Goal: Task Accomplishment & Management: Manage account settings

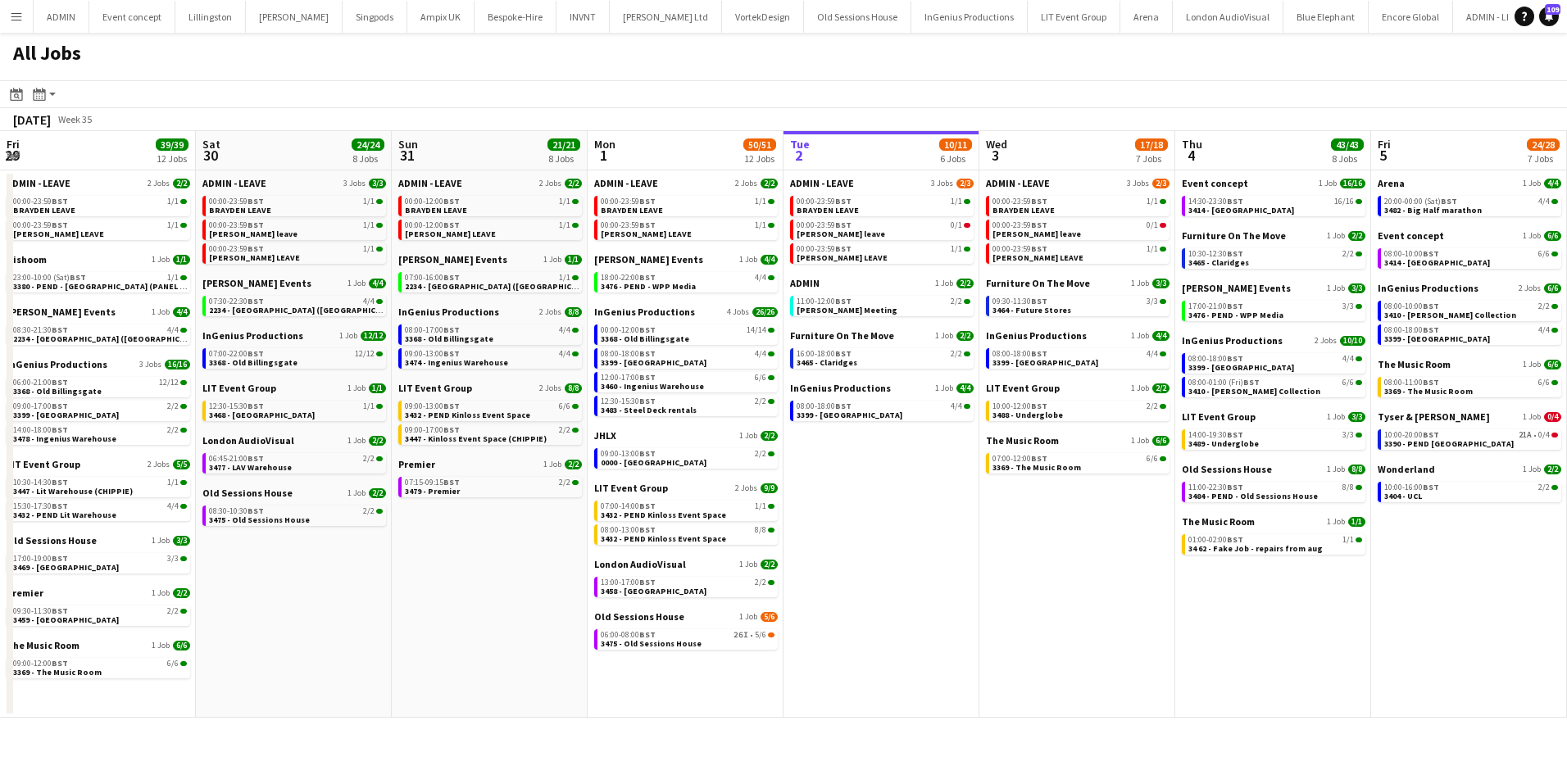
scroll to position [0, 419]
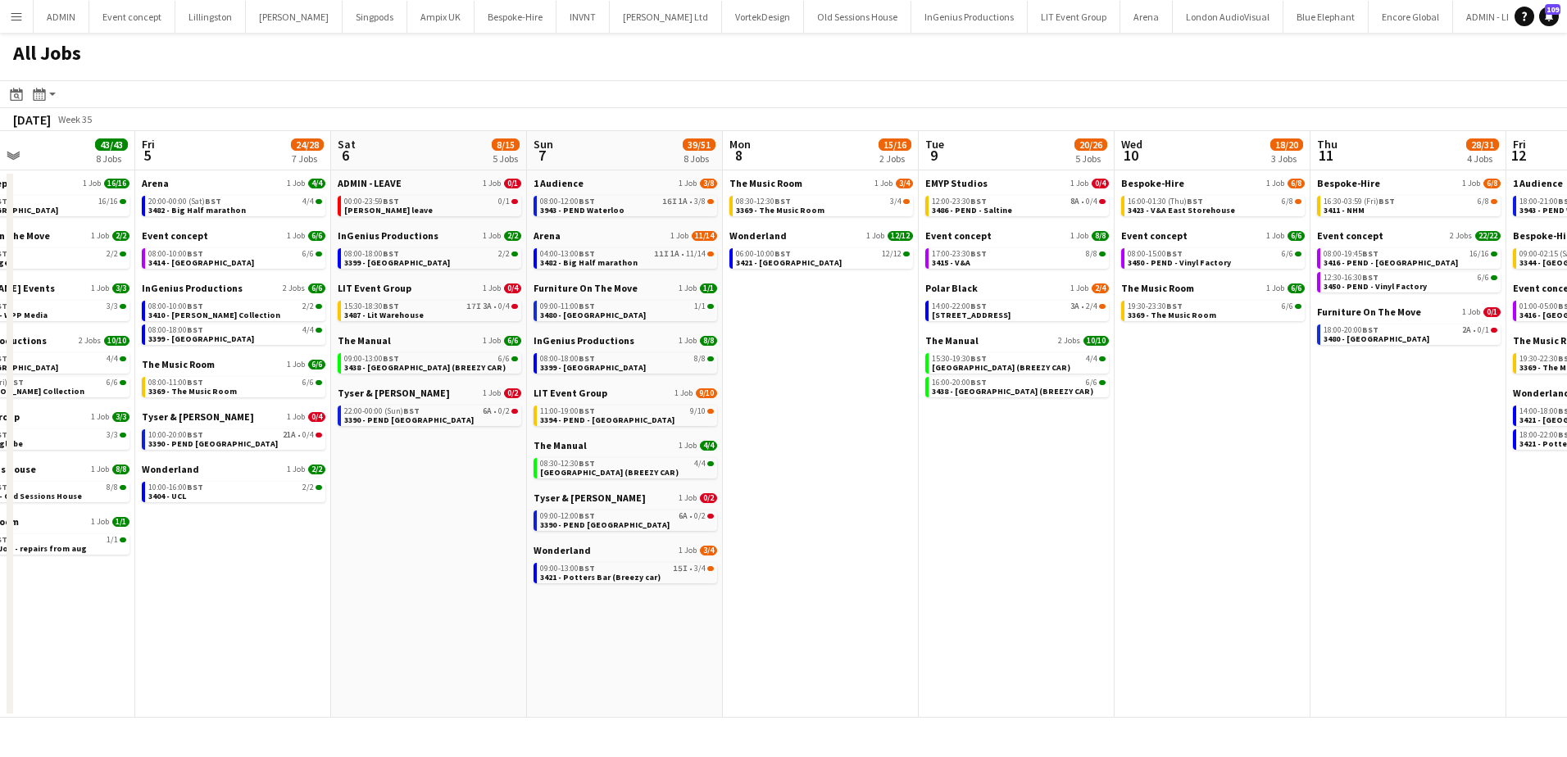
drag, startPoint x: 1319, startPoint y: 626, endPoint x: 496, endPoint y: 522, distance: 830.1
click at [474, 535] on app-calendar-viewport "Mon 1 50/51 12 Jobs Tue 2 10/11 6 Jobs Wed 3 17/18 7 Jobs Thu 4 43/43 8 Jobs Fr…" at bounding box center [783, 424] width 1567 height 587
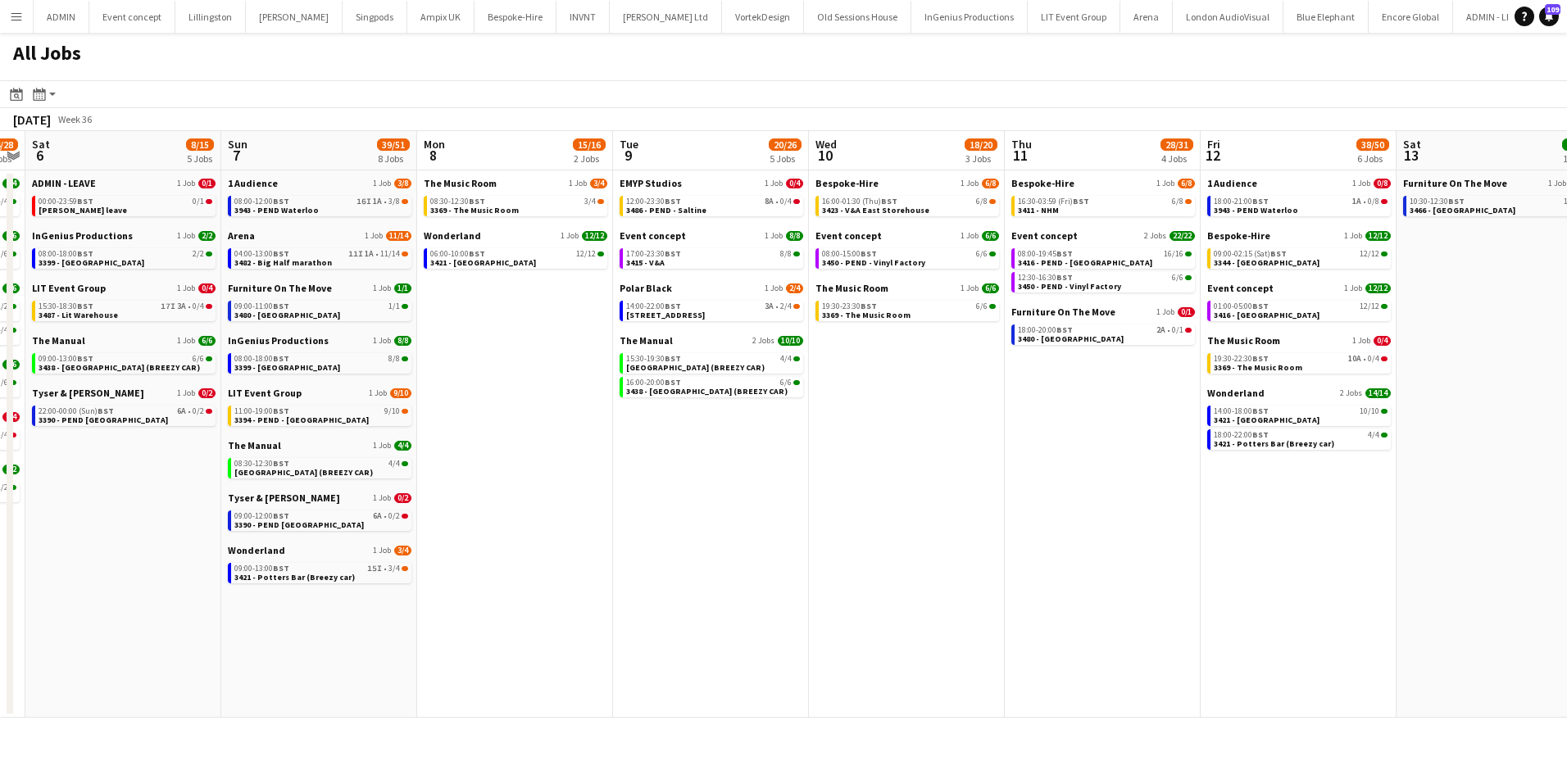
drag, startPoint x: 1297, startPoint y: 386, endPoint x: 1004, endPoint y: 370, distance: 293.8
click at [1017, 370] on app-calendar-viewport "Wed 3 17/18 7 Jobs Thu 4 43/43 8 Jobs Fri 5 24/28 7 Jobs Sat 6 8/15 5 Jobs Sun …" at bounding box center [783, 424] width 1567 height 587
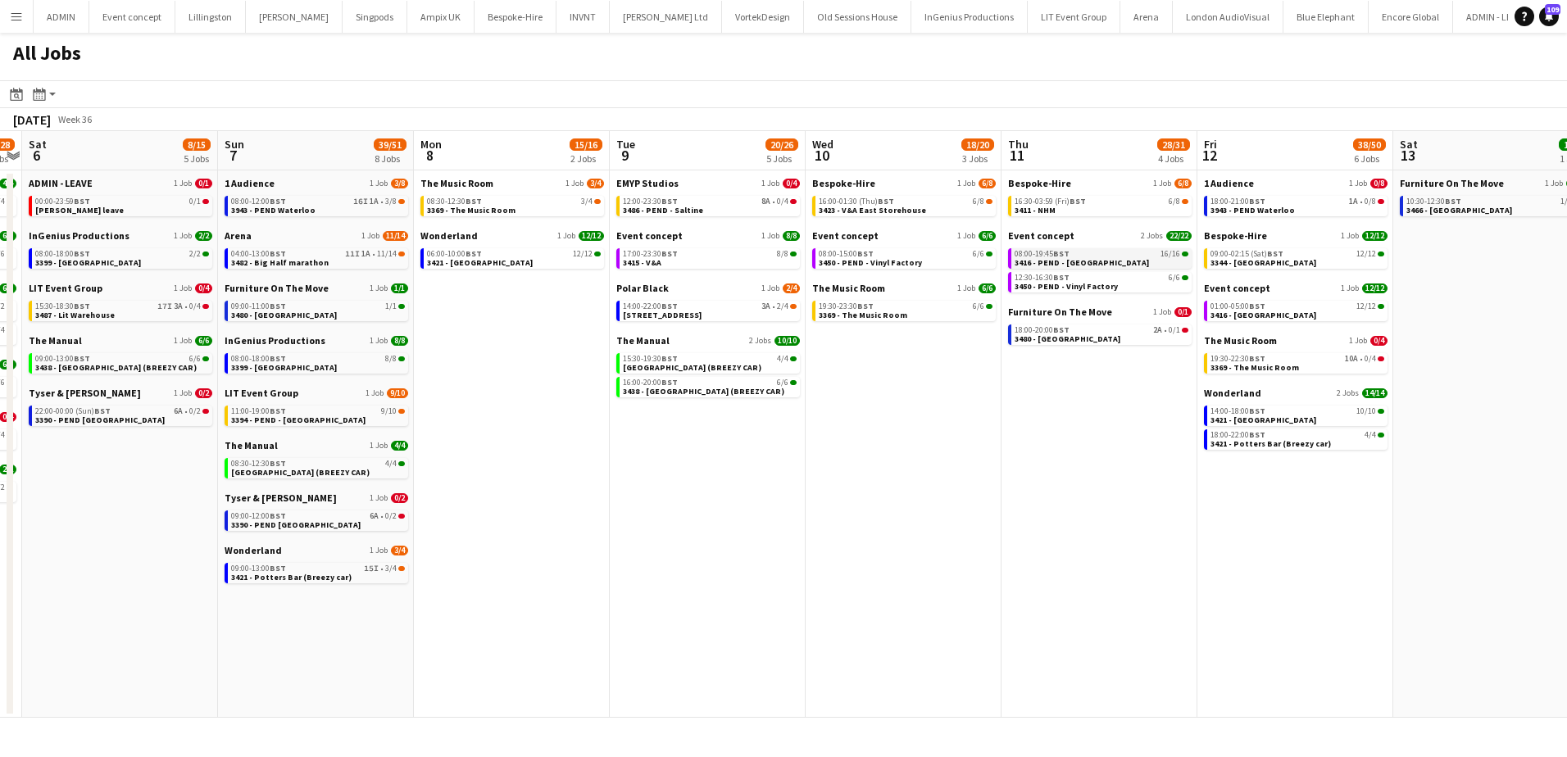
click at [1128, 261] on span "3416 - PEND - [GEOGRAPHIC_DATA]" at bounding box center [1082, 262] width 134 height 11
click at [20, 16] on app-icon "Menu" at bounding box center [16, 16] width 13 height 13
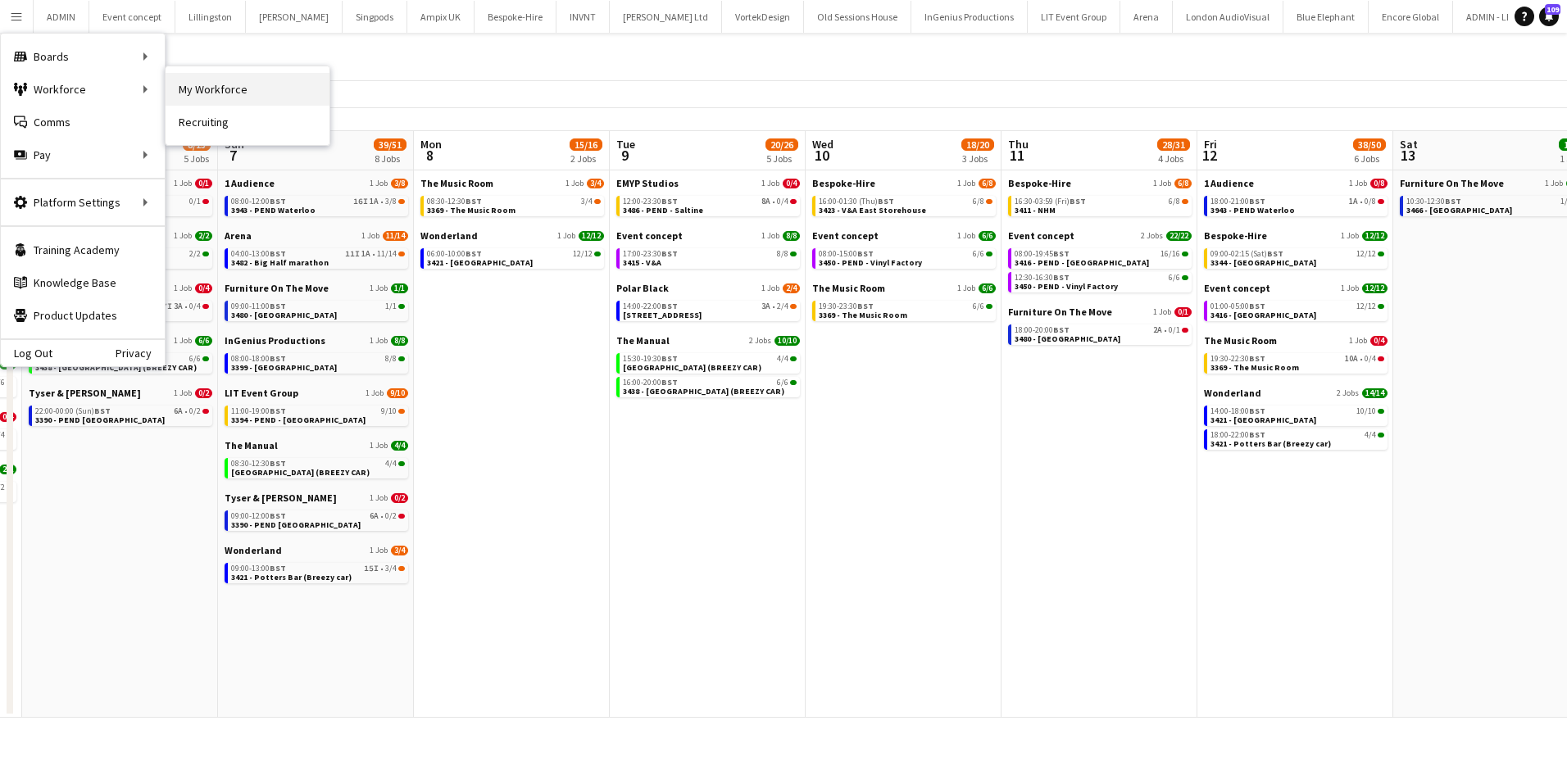
click at [196, 83] on link "My Workforce" at bounding box center [248, 89] width 164 height 33
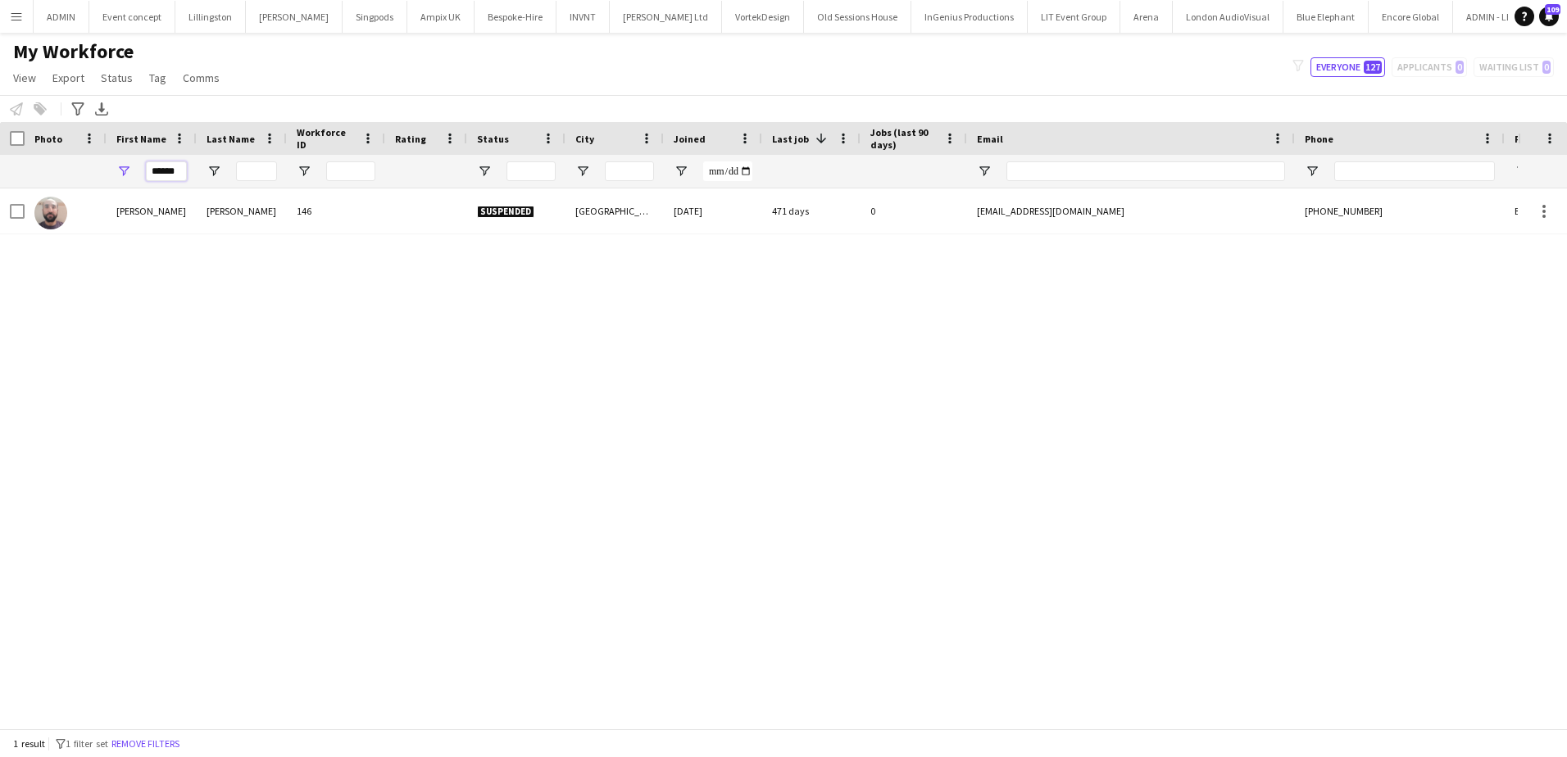
click at [170, 168] on input "******" at bounding box center [166, 171] width 41 height 20
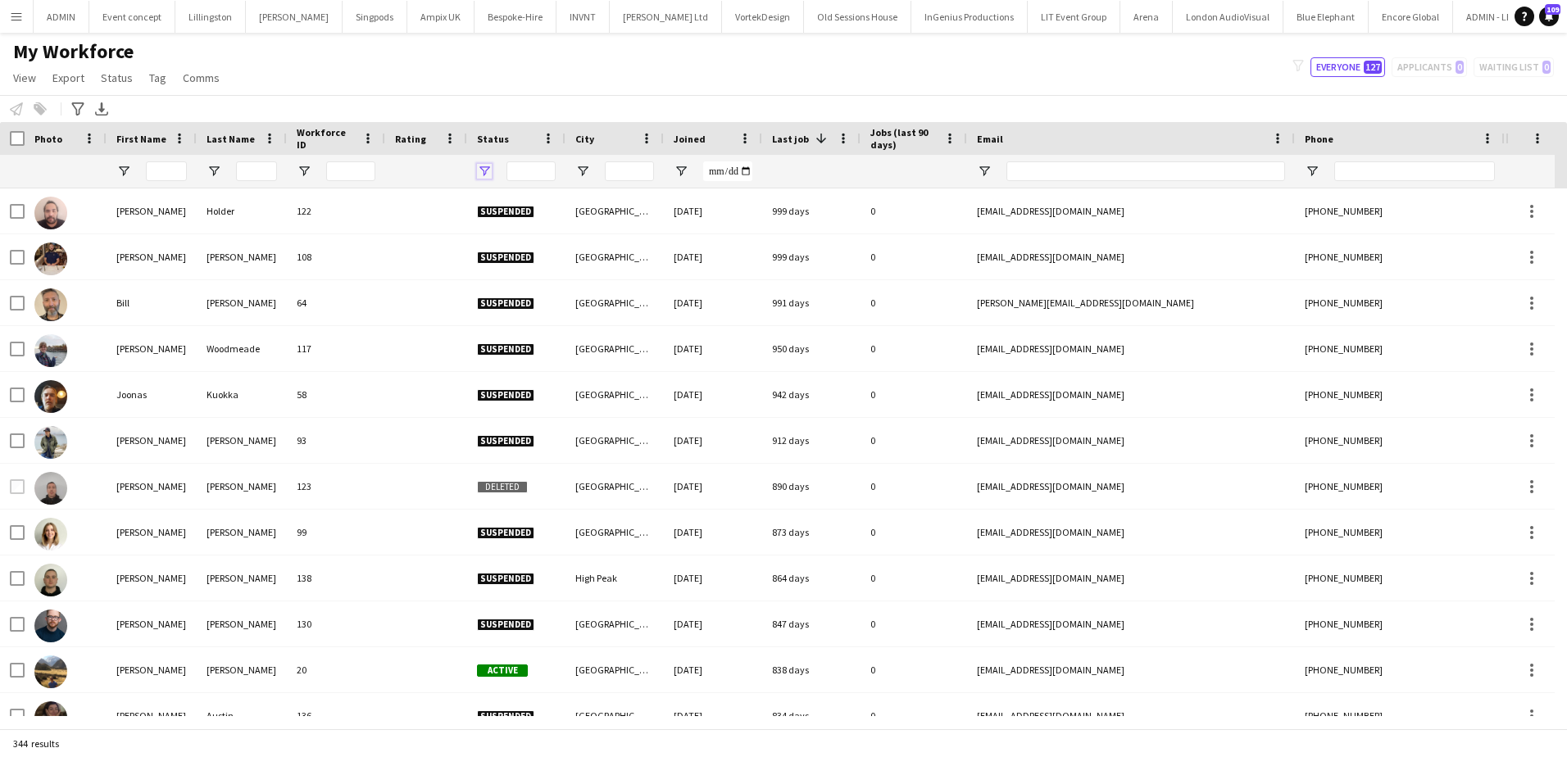
click at [489, 169] on span "Open Filter Menu" at bounding box center [484, 171] width 15 height 15
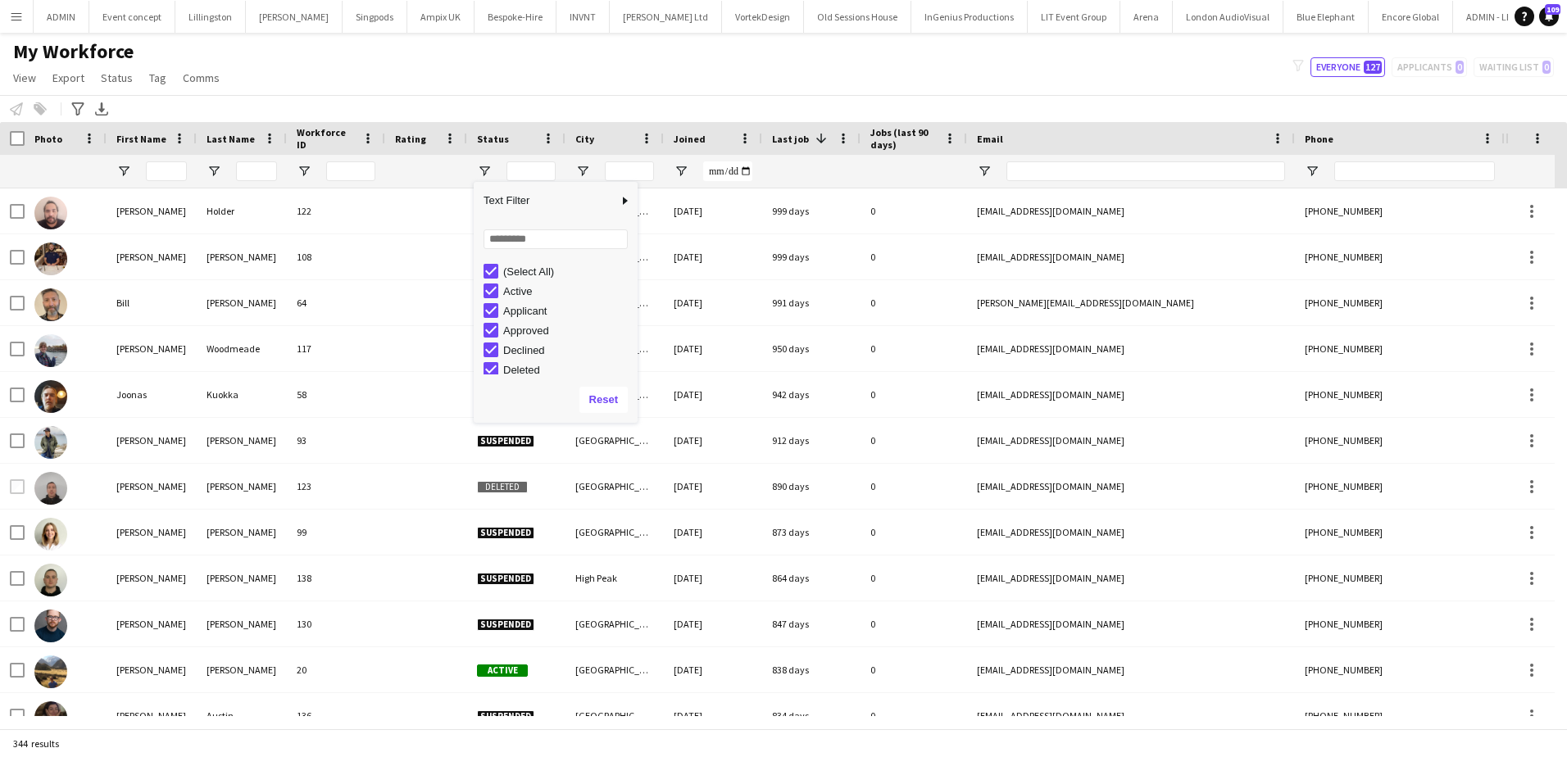
click at [494, 261] on div "(Select All)" at bounding box center [560, 271] width 154 height 20
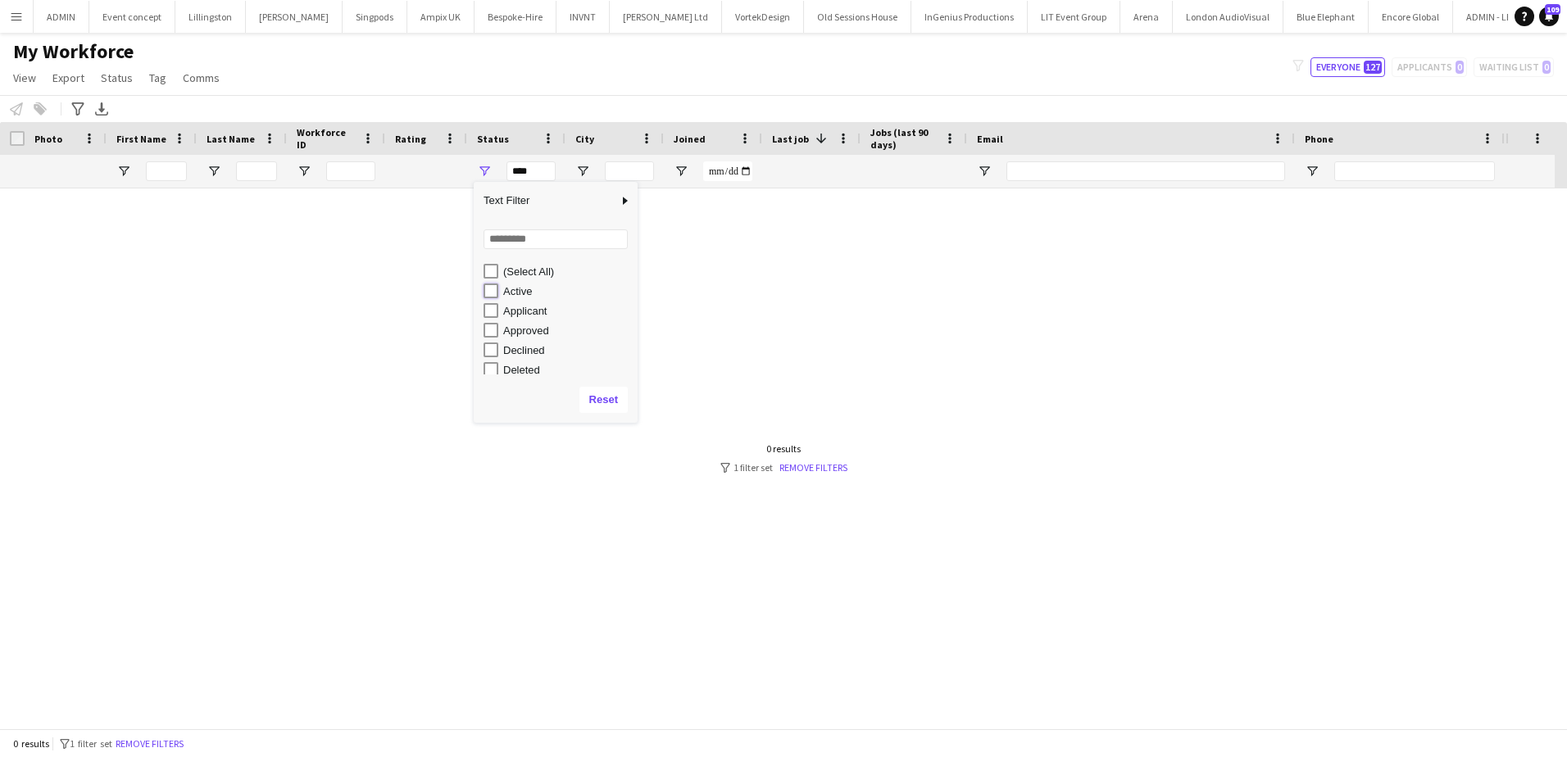
type input "**********"
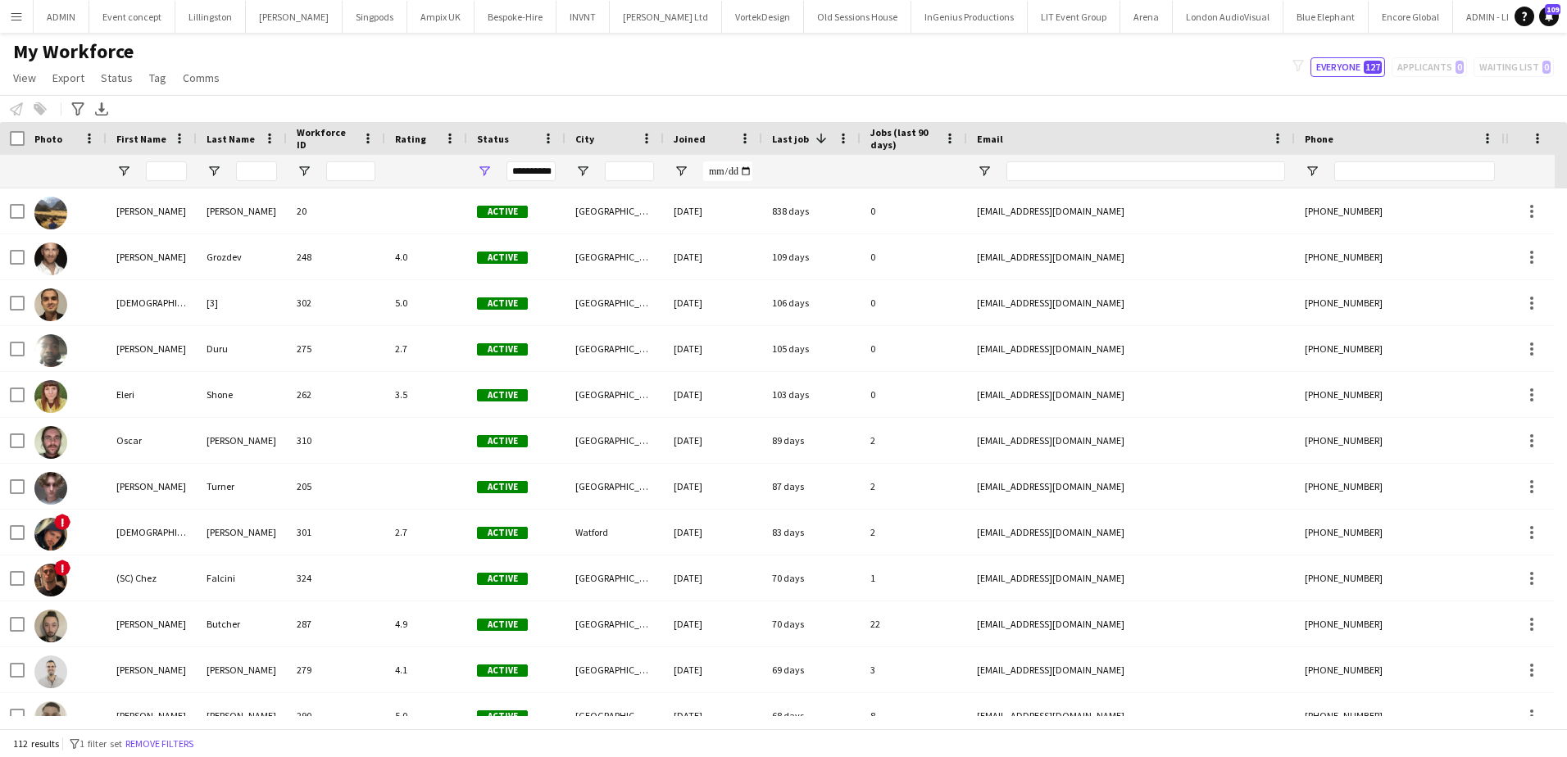
click at [369, 86] on div "My Workforce View Views Default view Booking New Employees Right to work check …" at bounding box center [783, 67] width 1567 height 56
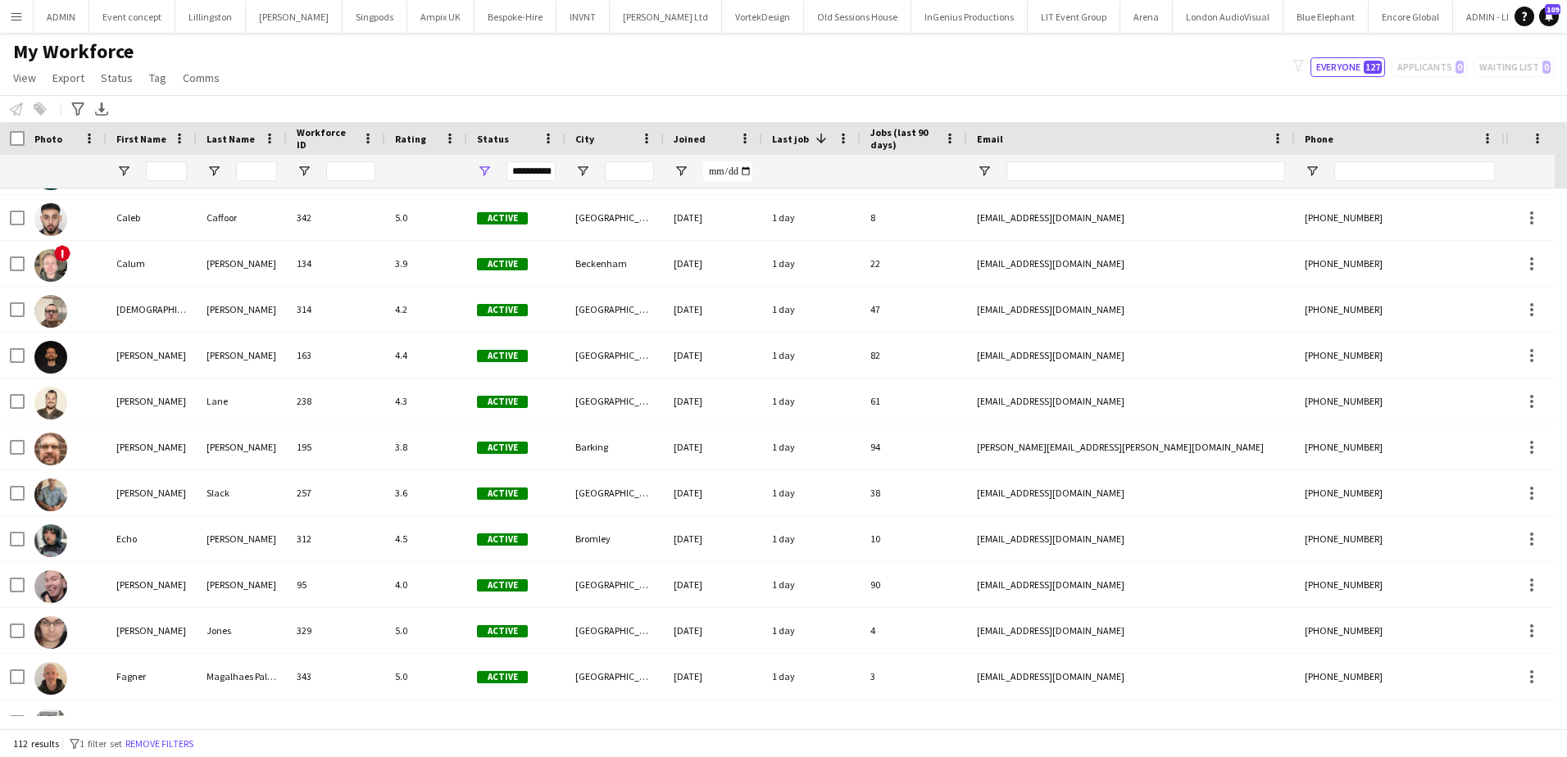
scroll to position [3711, 0]
click at [159, 169] on input "First Name Filter Input" at bounding box center [166, 171] width 41 height 20
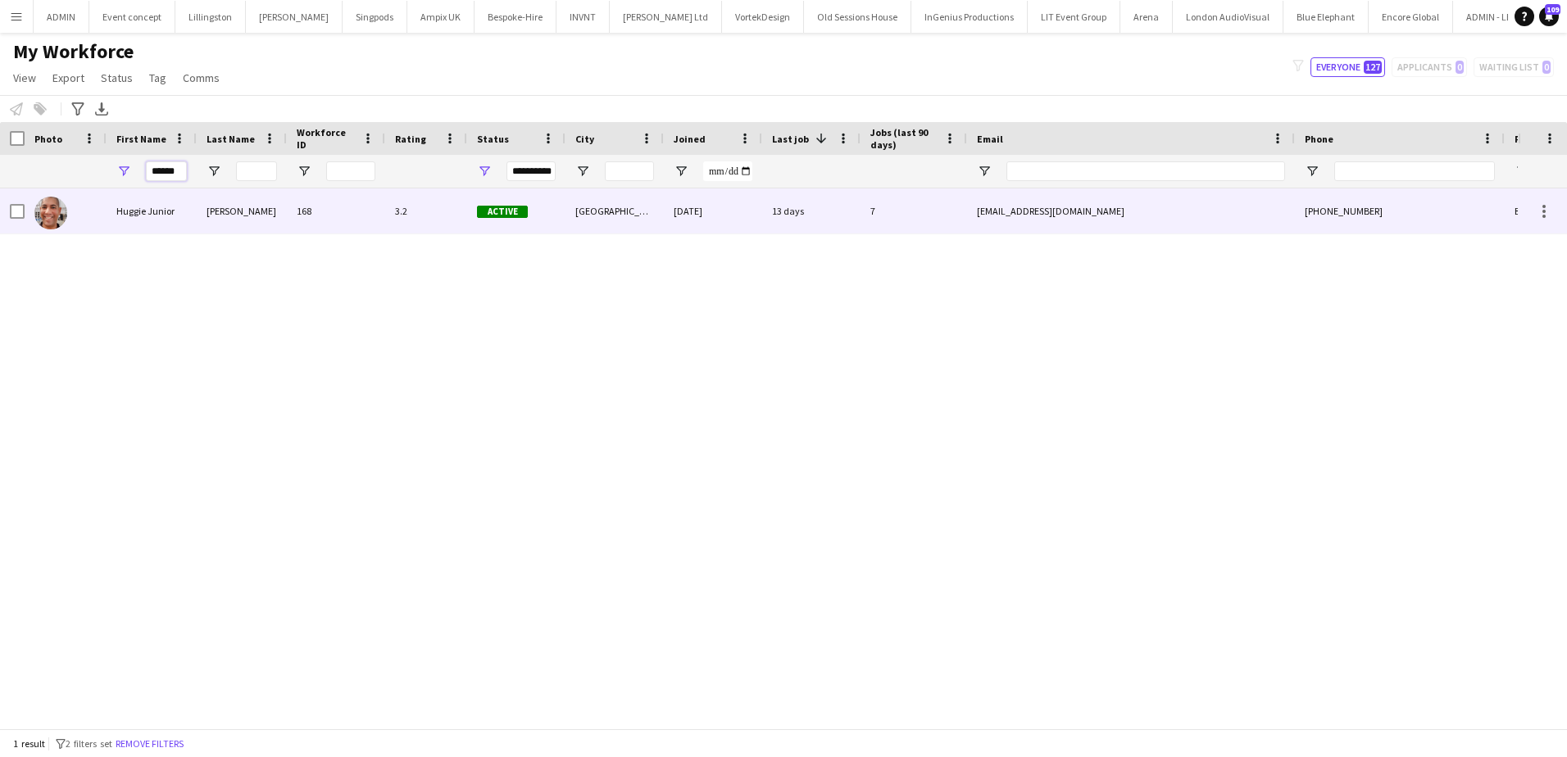
type input "******"
click at [105, 212] on div at bounding box center [66, 210] width 82 height 45
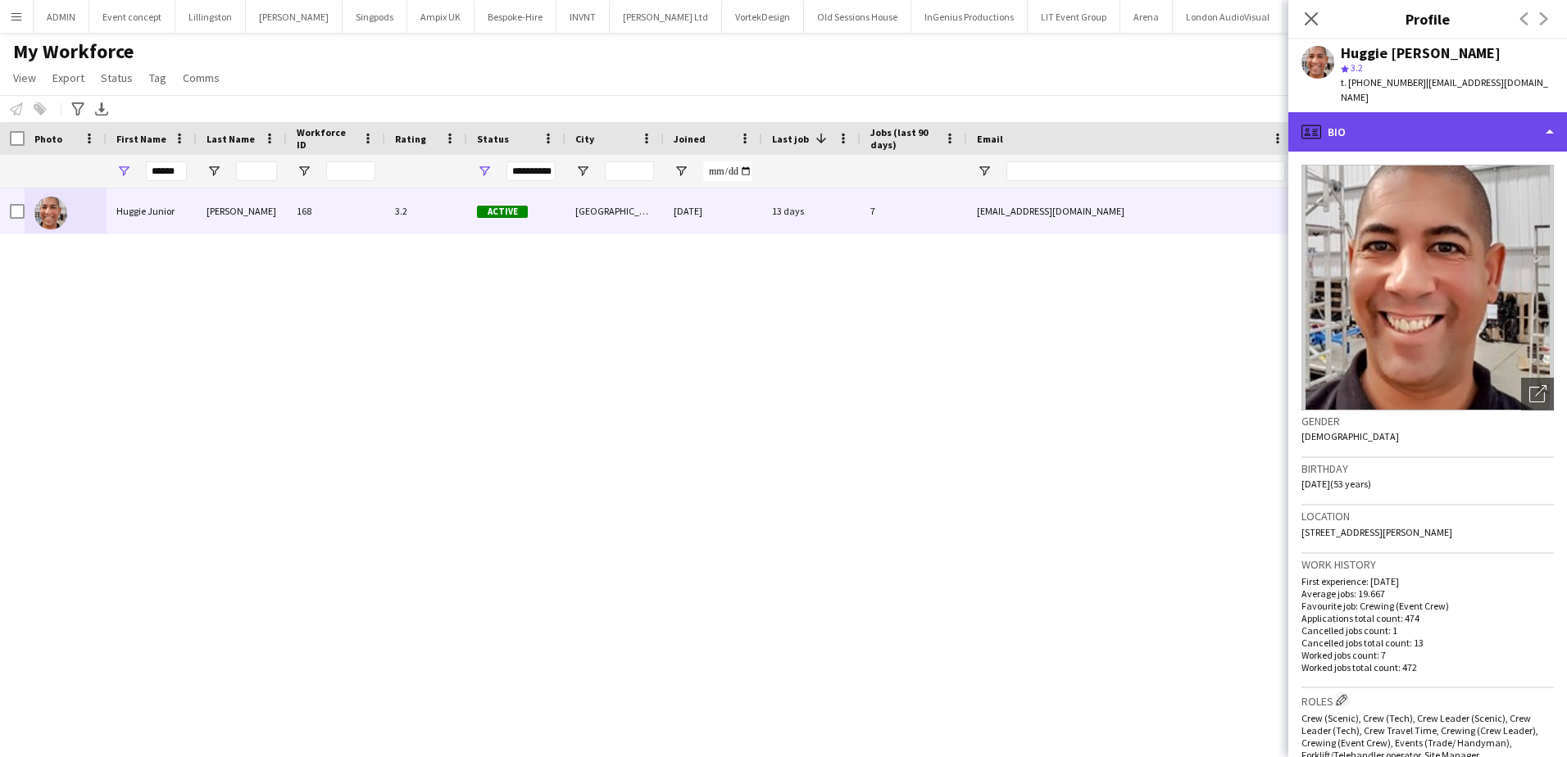
click at [1517, 139] on div "profile Bio" at bounding box center [1427, 131] width 279 height 39
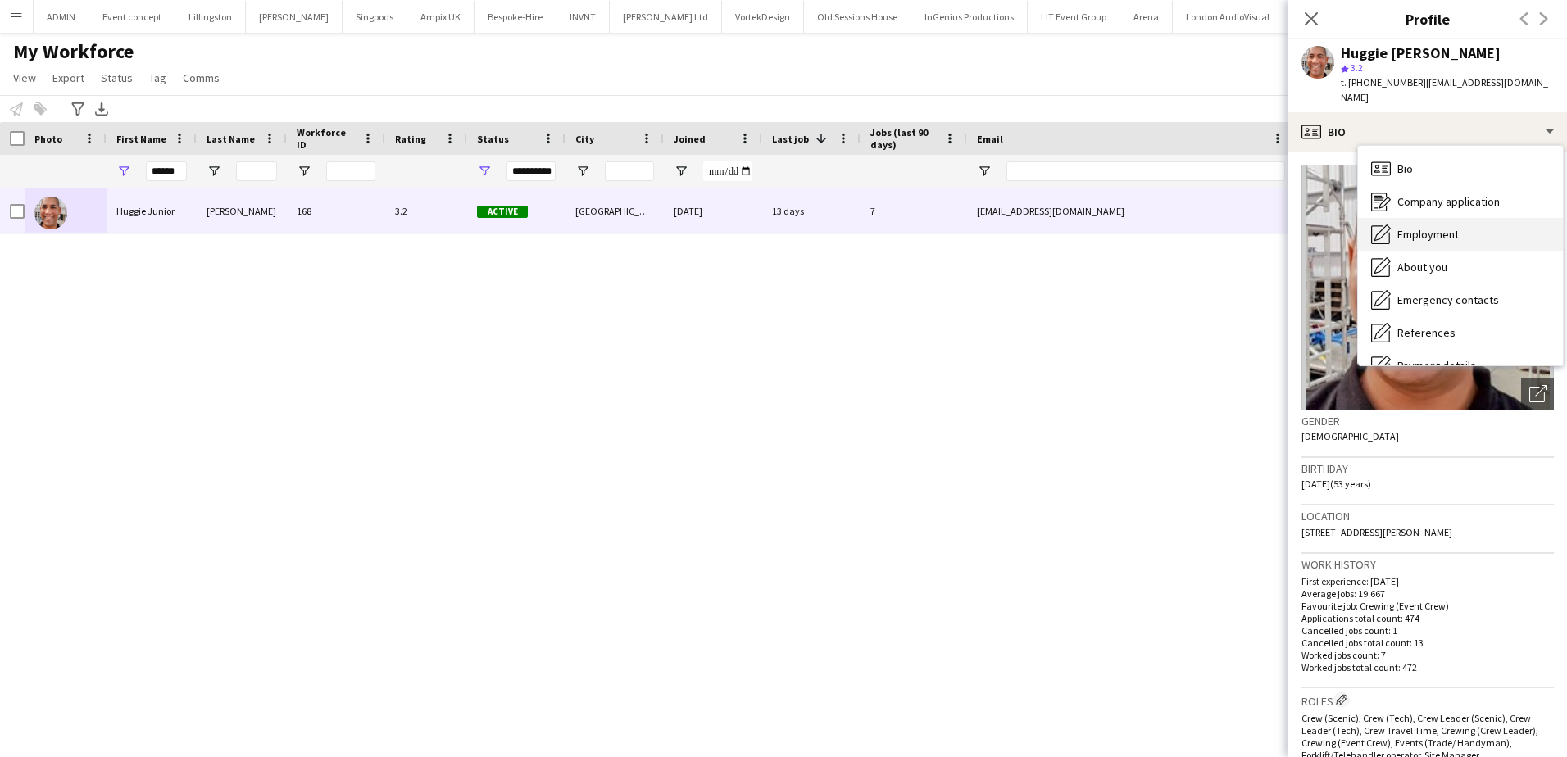
click at [1458, 239] on span "Employment" at bounding box center [1427, 234] width 61 height 15
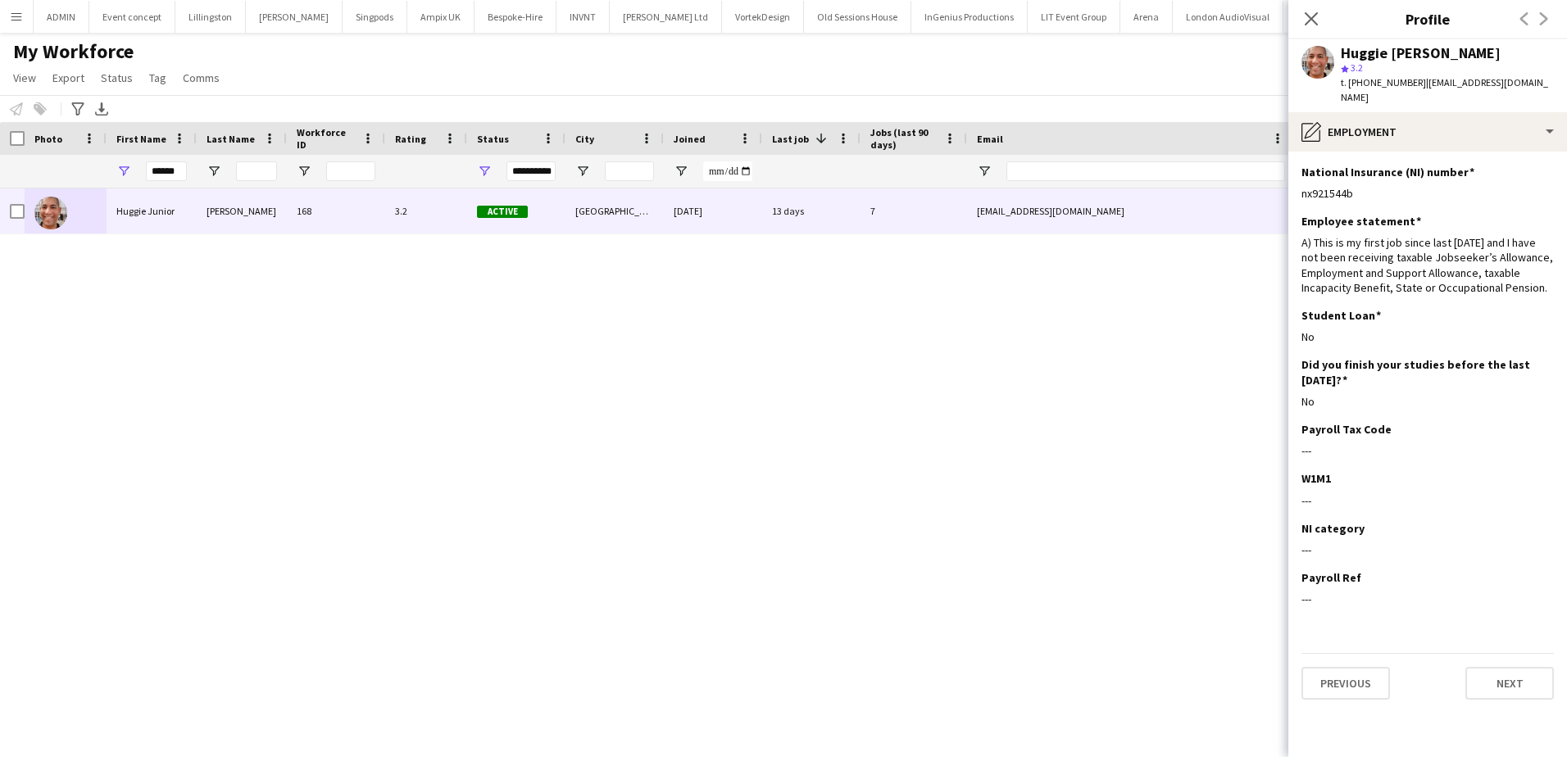
click at [250, 306] on div "Huggie Junior Fox-Buchanan 168 3.2 Active London 28-08-2023 13 days 7 juniorsam…" at bounding box center [759, 452] width 1518 height 528
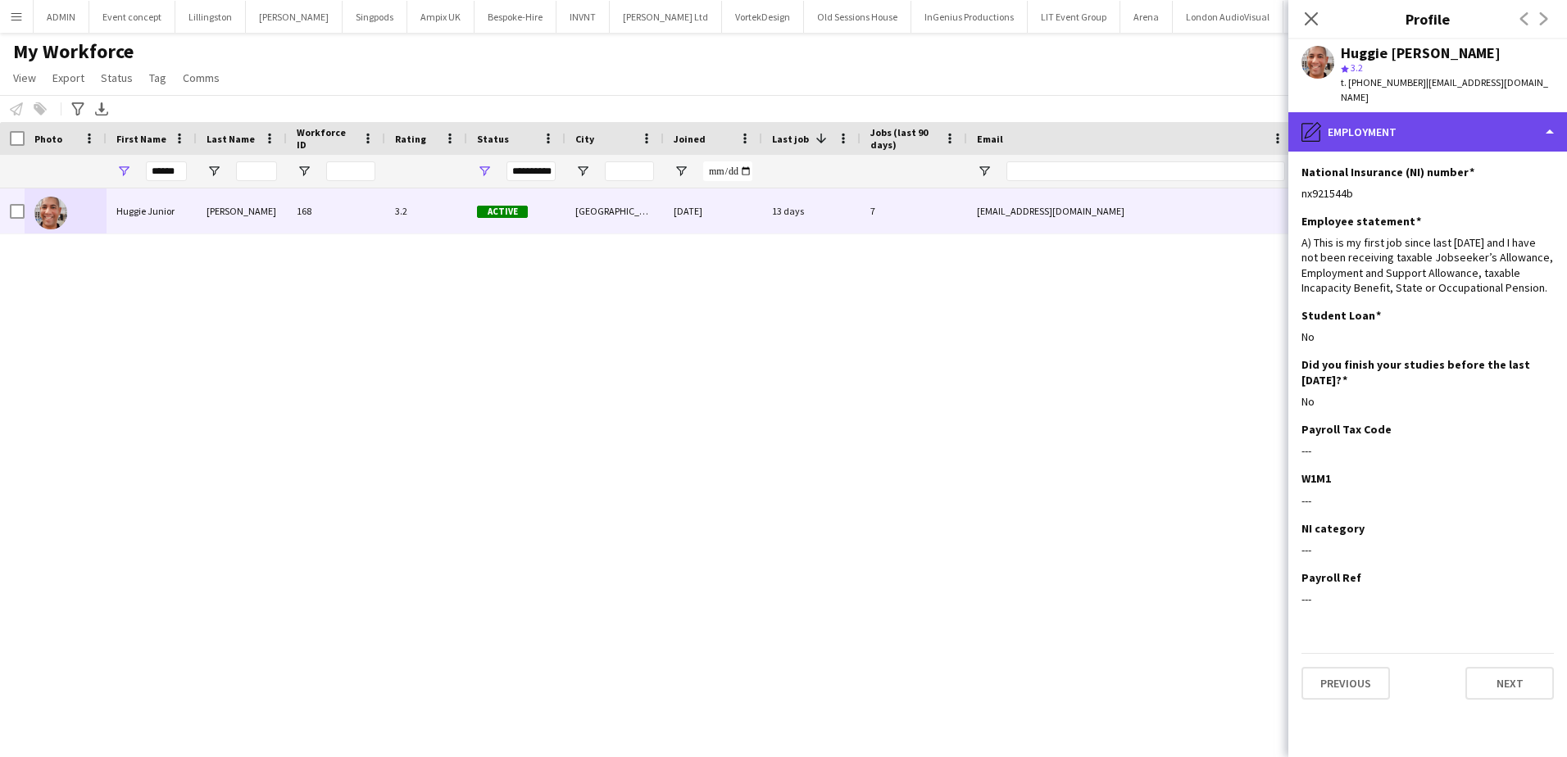
click at [1446, 125] on div "pencil4 Employment" at bounding box center [1427, 131] width 279 height 39
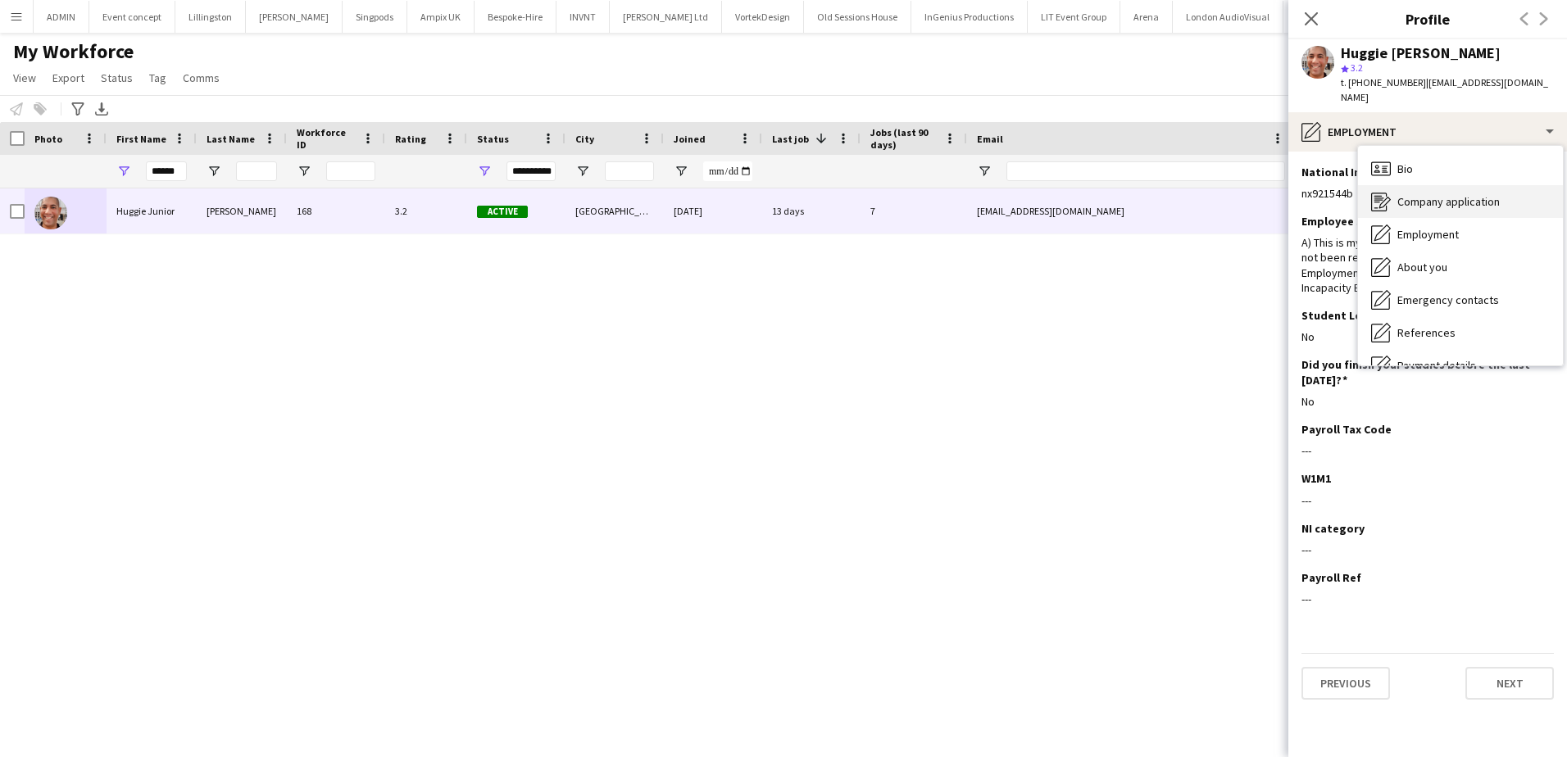
click at [1473, 196] on span "Company application" at bounding box center [1448, 201] width 102 height 15
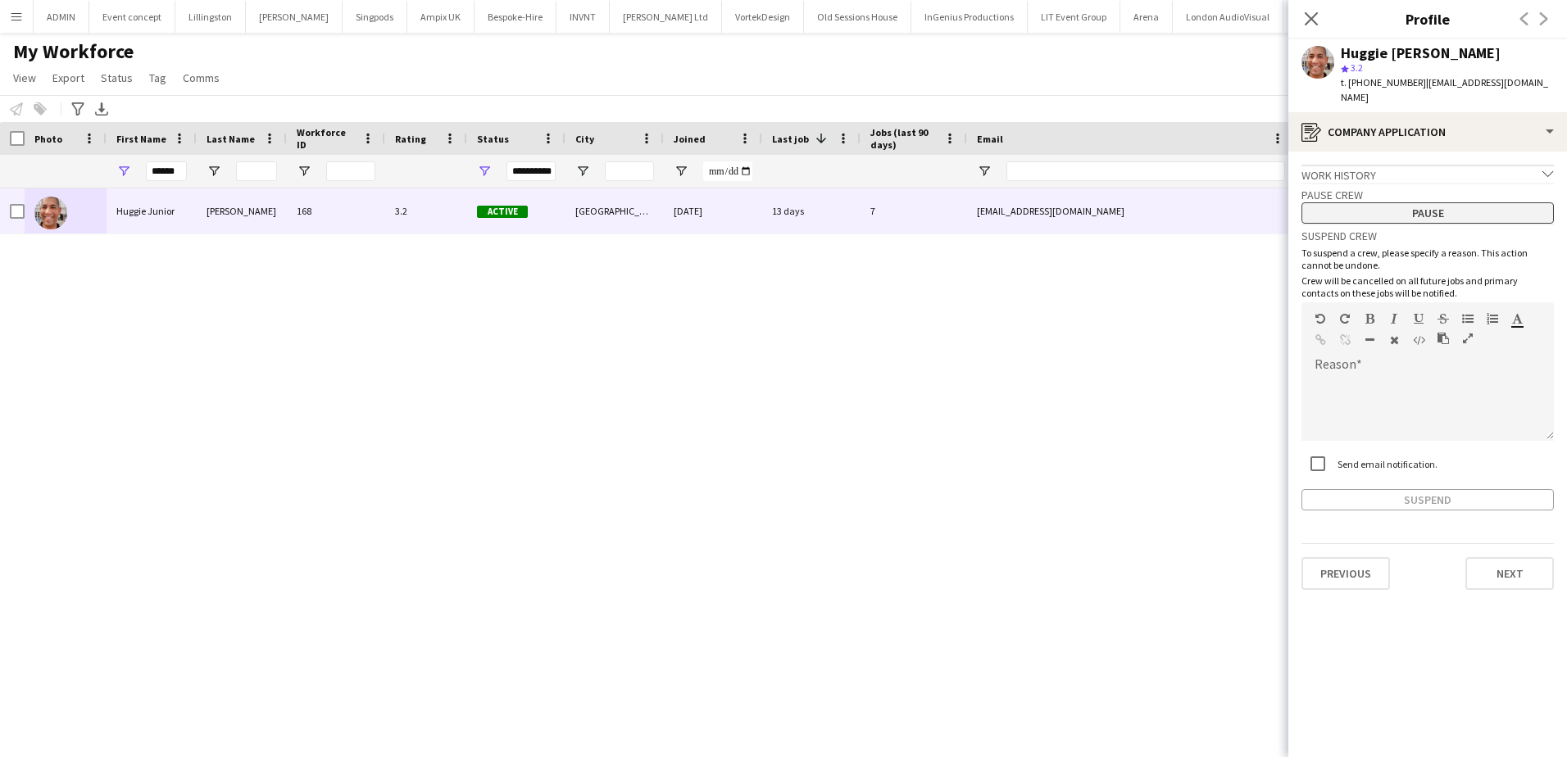
click at [1438, 213] on button "Pause" at bounding box center [1427, 212] width 252 height 21
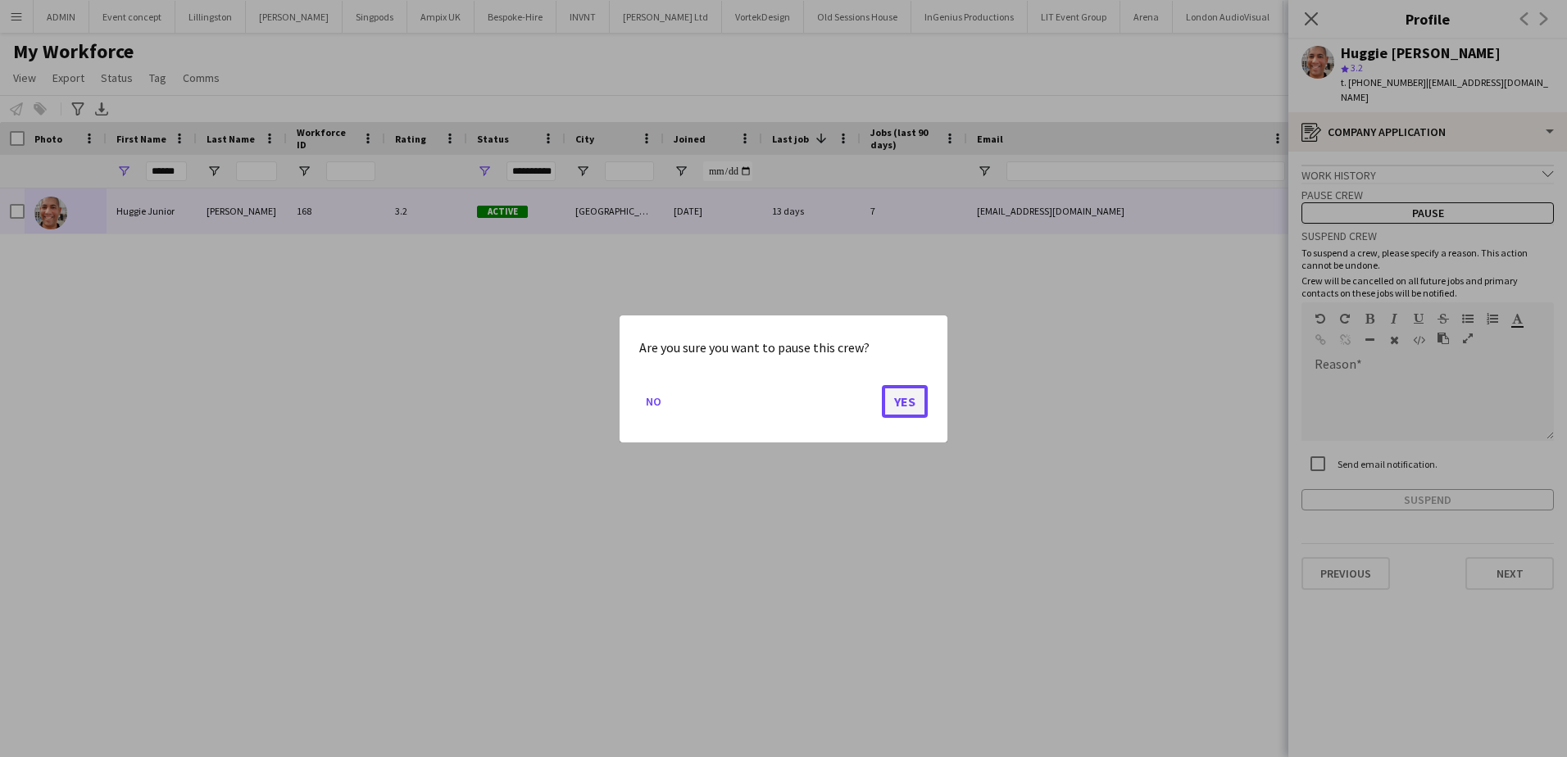
click at [887, 402] on button "Yes" at bounding box center [905, 400] width 46 height 33
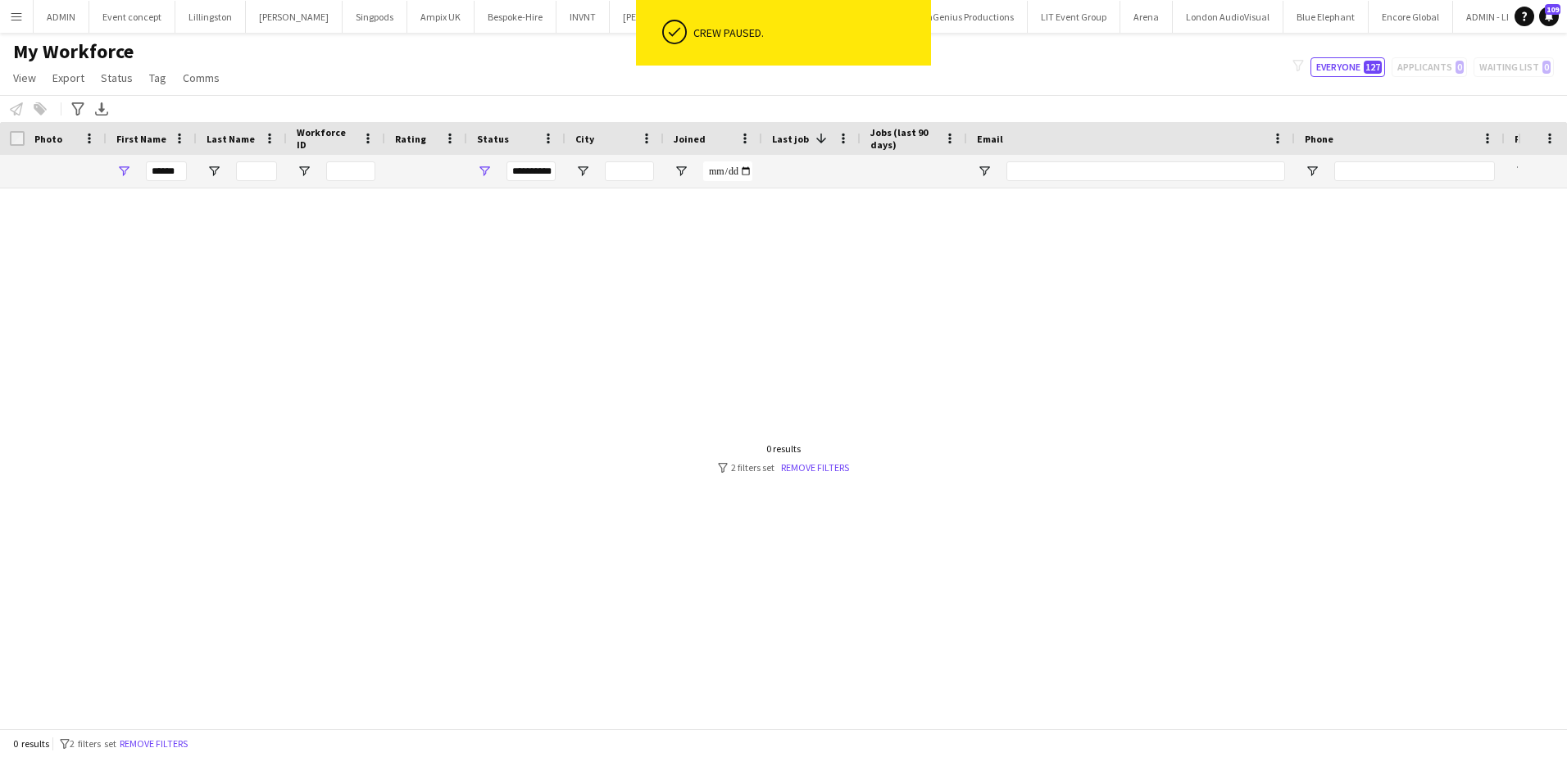
click at [588, 370] on div at bounding box center [759, 452] width 1518 height 528
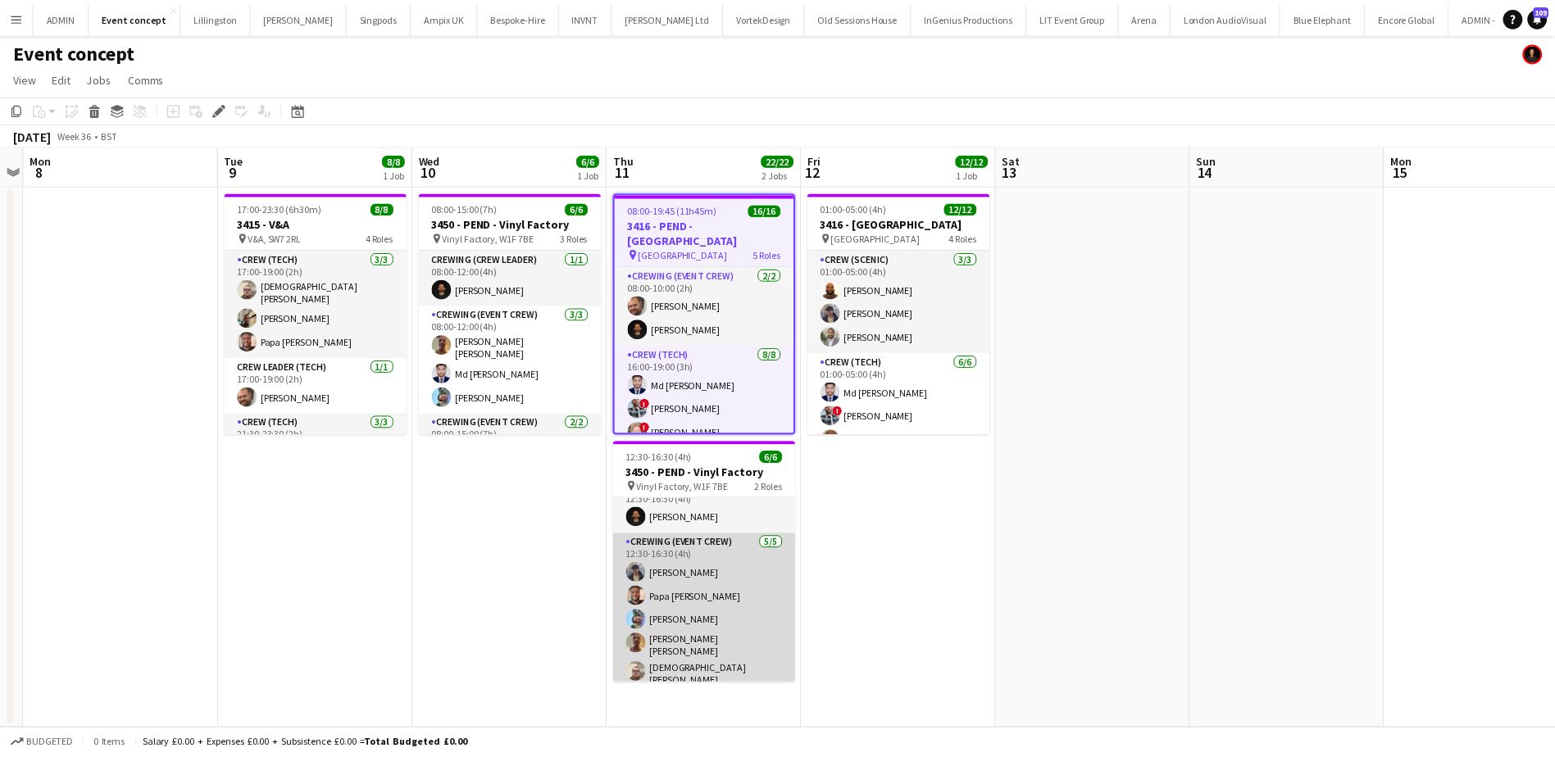
scroll to position [21, 0]
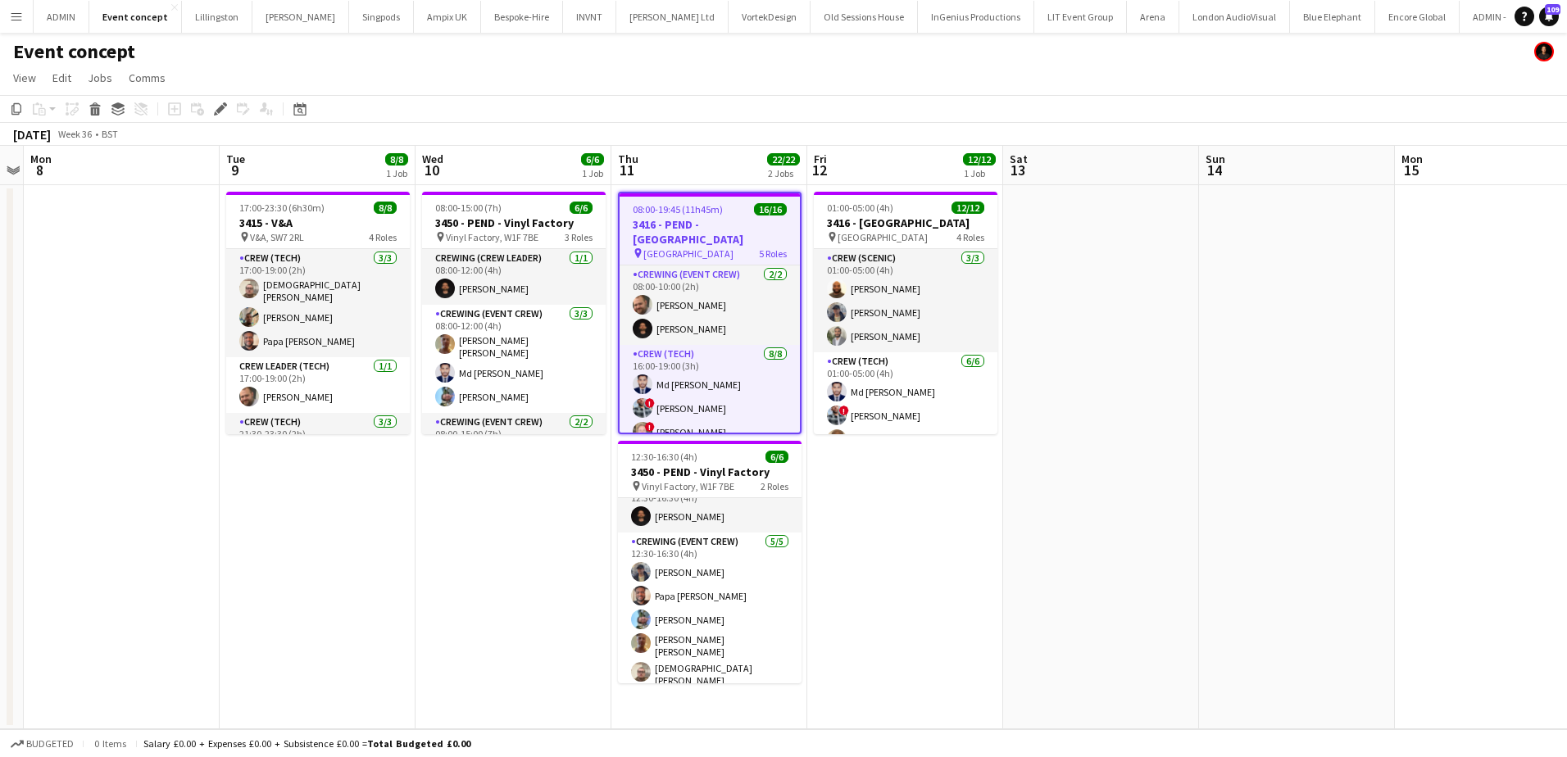
click at [689, 706] on app-date-cell "08:00-19:45 (11h45m) 16/16 3416 - PEND - Natural History Museum pin Natural His…" at bounding box center [709, 457] width 196 height 544
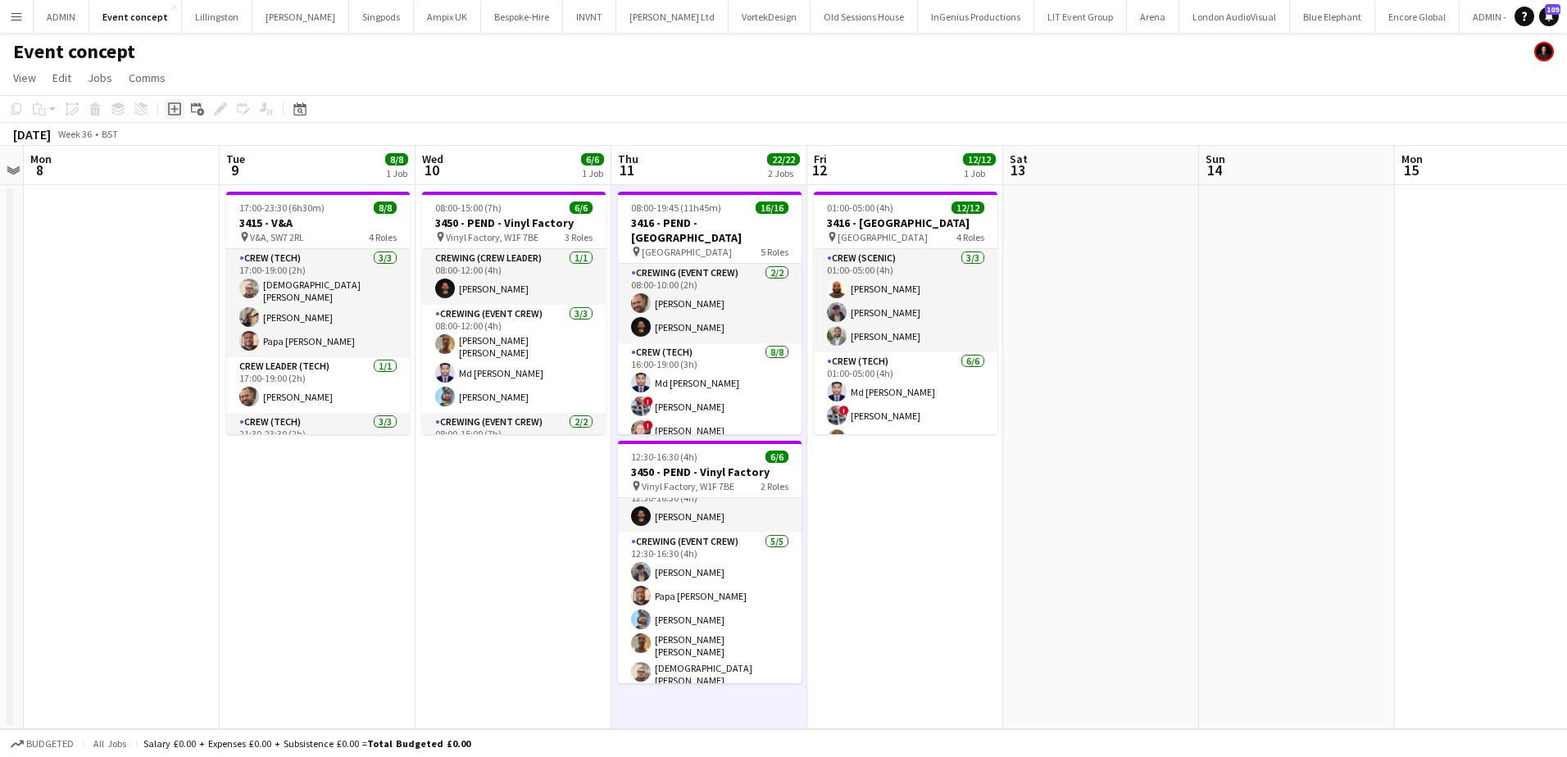
click at [170, 109] on icon "Add job" at bounding box center [174, 108] width 13 height 13
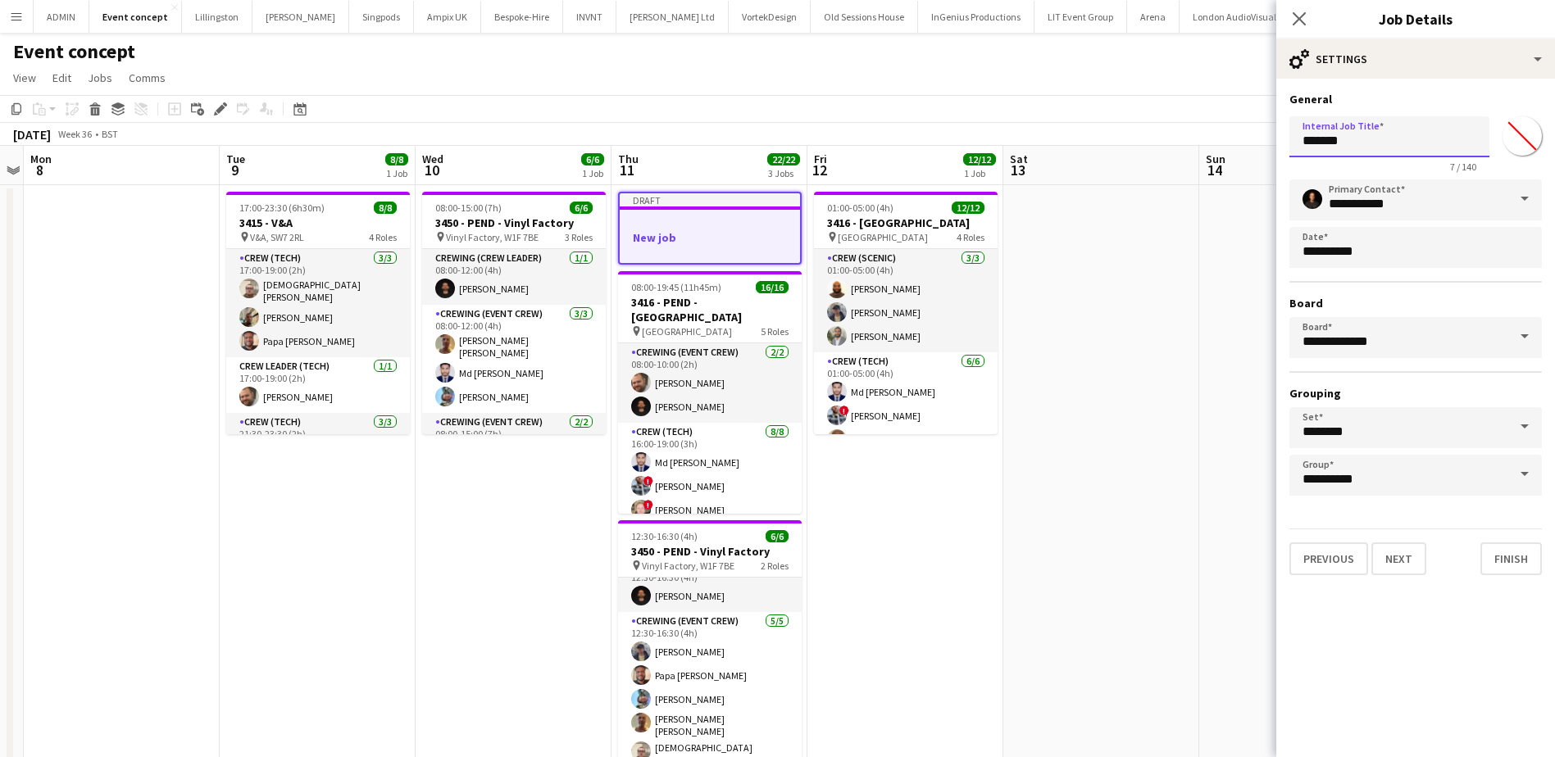
drag, startPoint x: 1346, startPoint y: 138, endPoint x: 1285, endPoint y: 132, distance: 61.0
click at [1285, 132] on form "**********" at bounding box center [1415, 333] width 279 height 483
type input "**********"
click at [1414, 558] on button "Next" at bounding box center [1398, 558] width 55 height 33
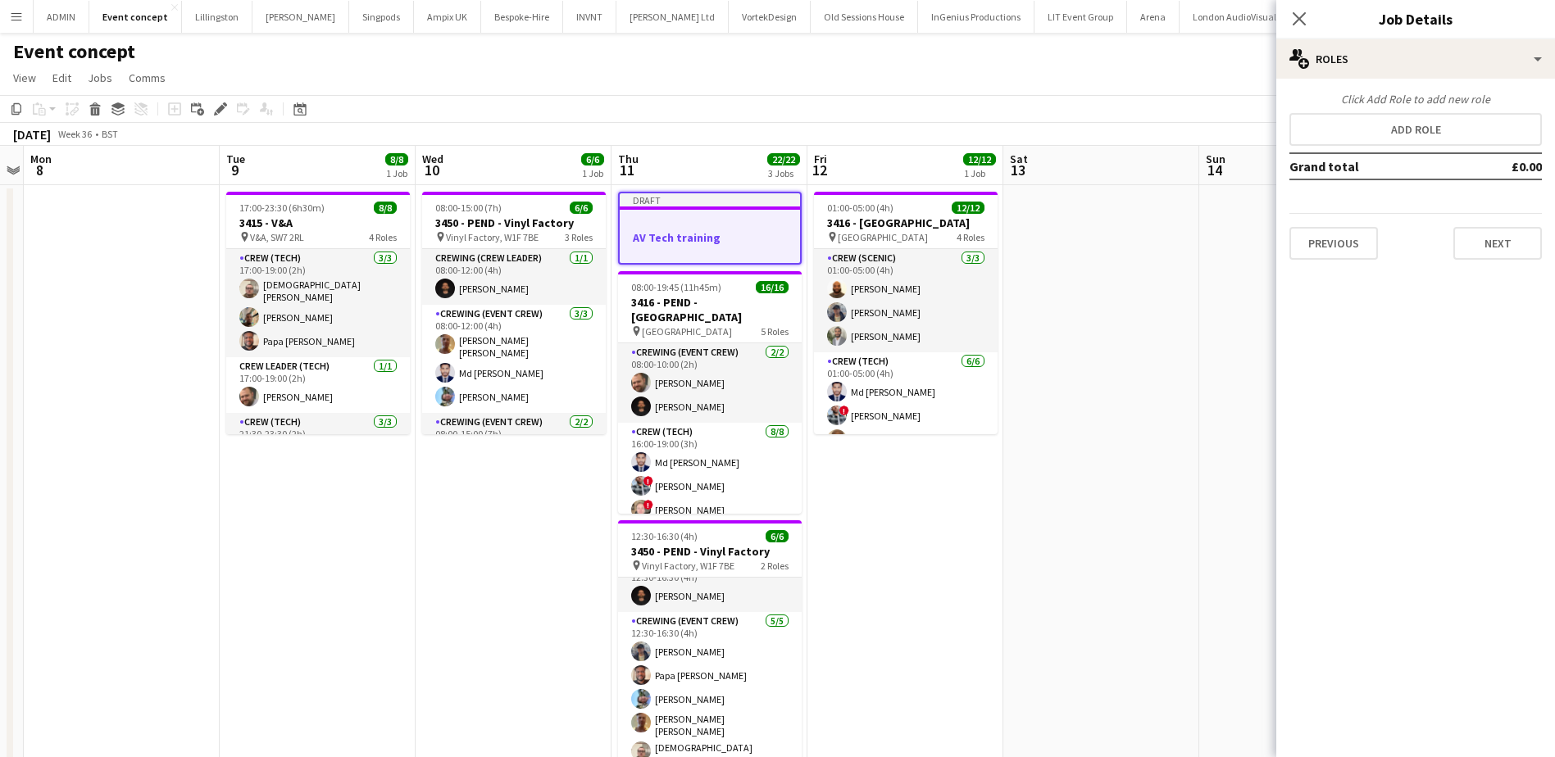
click at [1385, 155] on td "Grand total" at bounding box center [1376, 166] width 175 height 26
click at [1385, 143] on button "Add role" at bounding box center [1415, 129] width 252 height 33
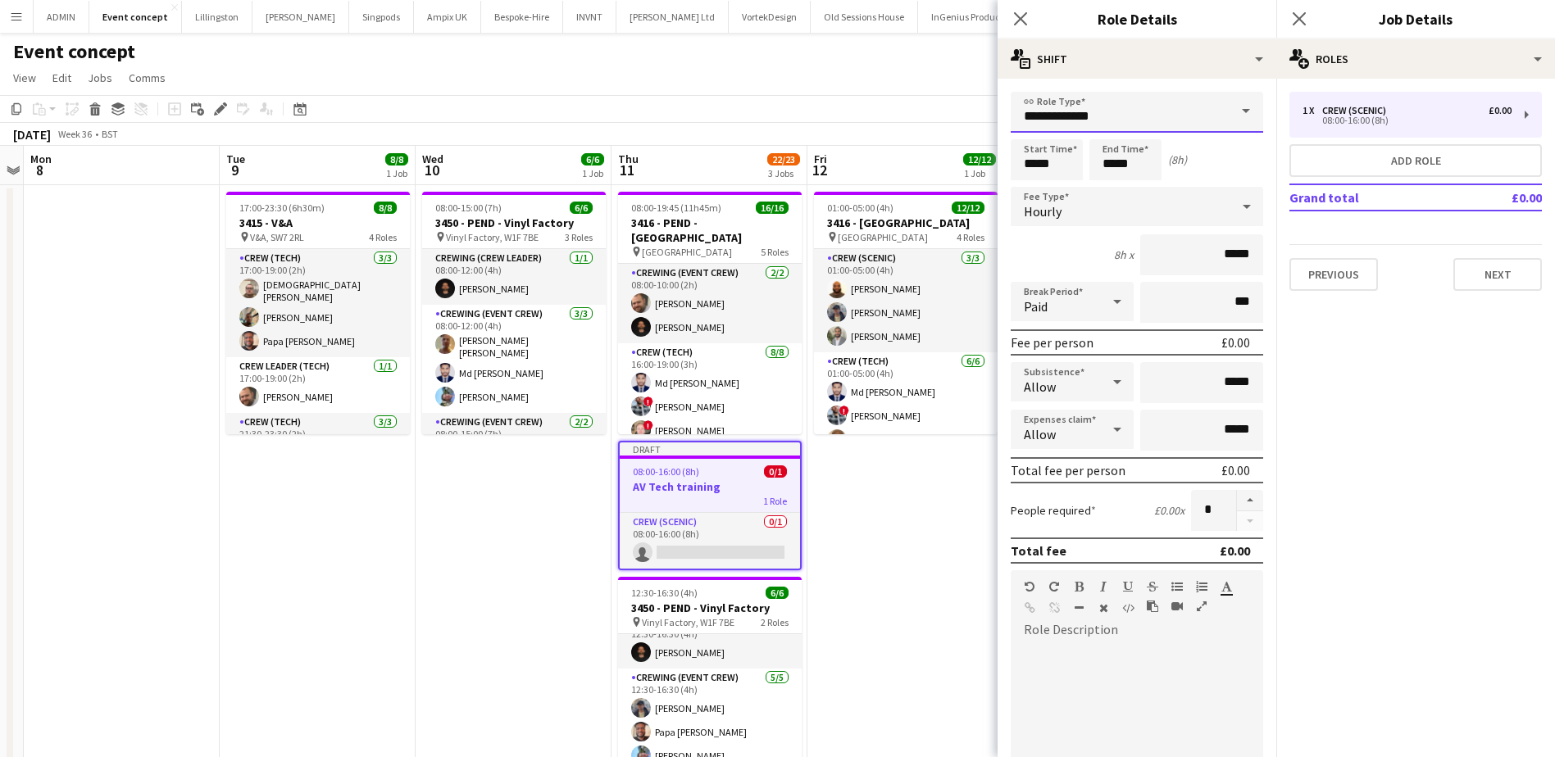
click at [1150, 112] on input "**********" at bounding box center [1136, 112] width 252 height 41
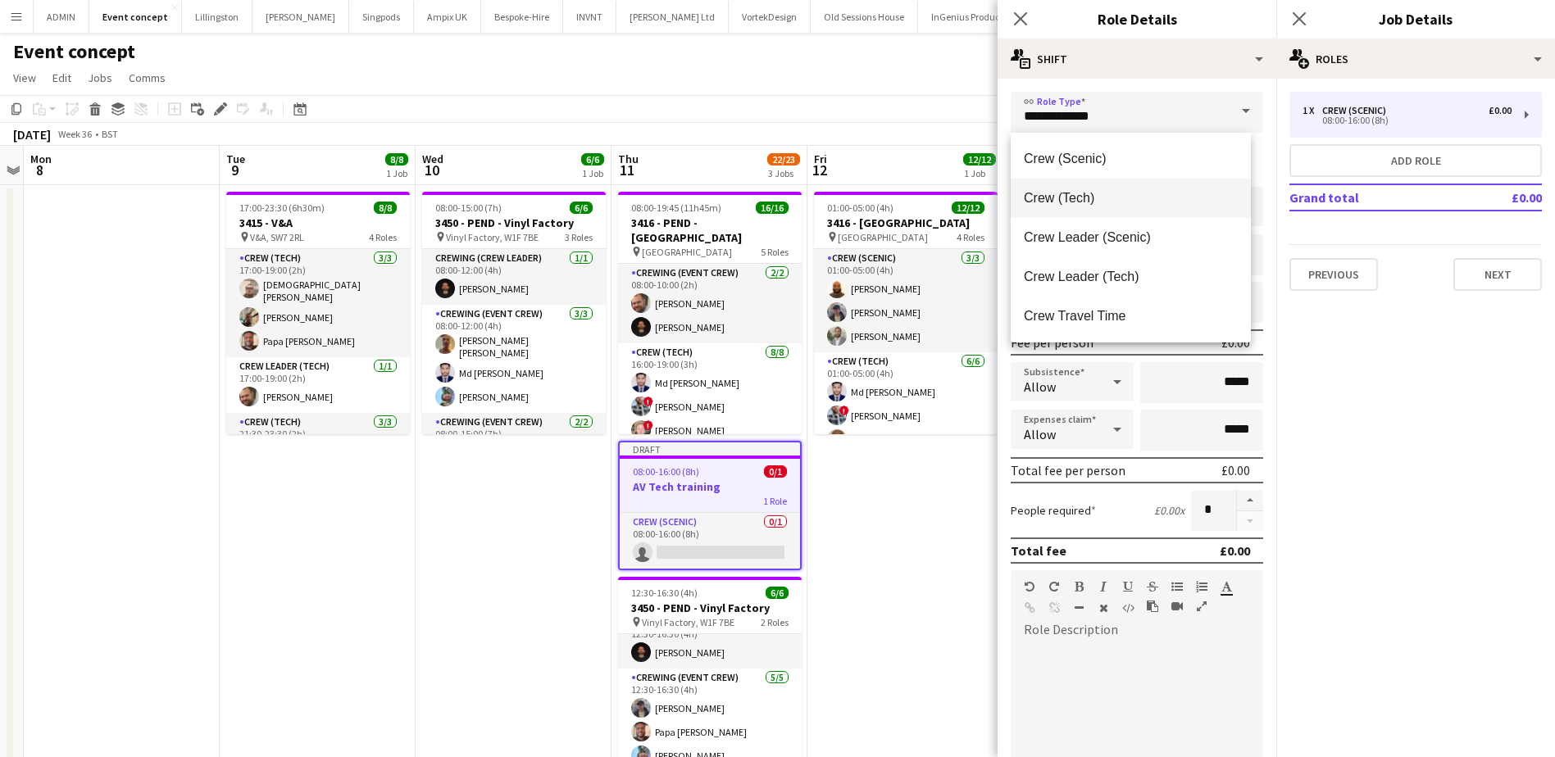
click at [1140, 192] on span "Crew (Tech)" at bounding box center [1131, 198] width 214 height 16
type input "**********"
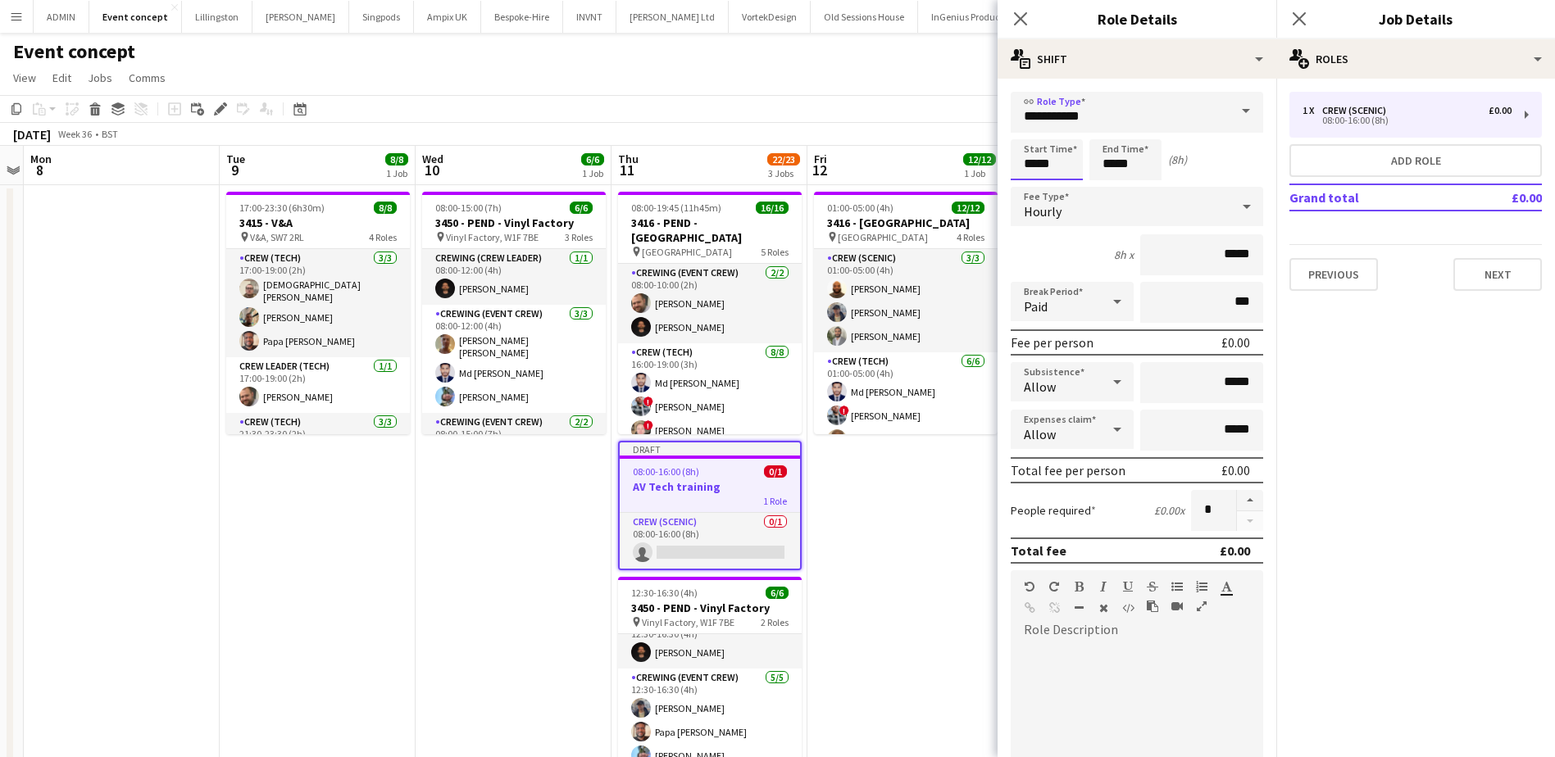
click at [1034, 162] on input "*****" at bounding box center [1046, 159] width 72 height 41
click at [1033, 132] on div at bounding box center [1030, 131] width 33 height 16
click at [1054, 129] on div at bounding box center [1062, 131] width 33 height 16
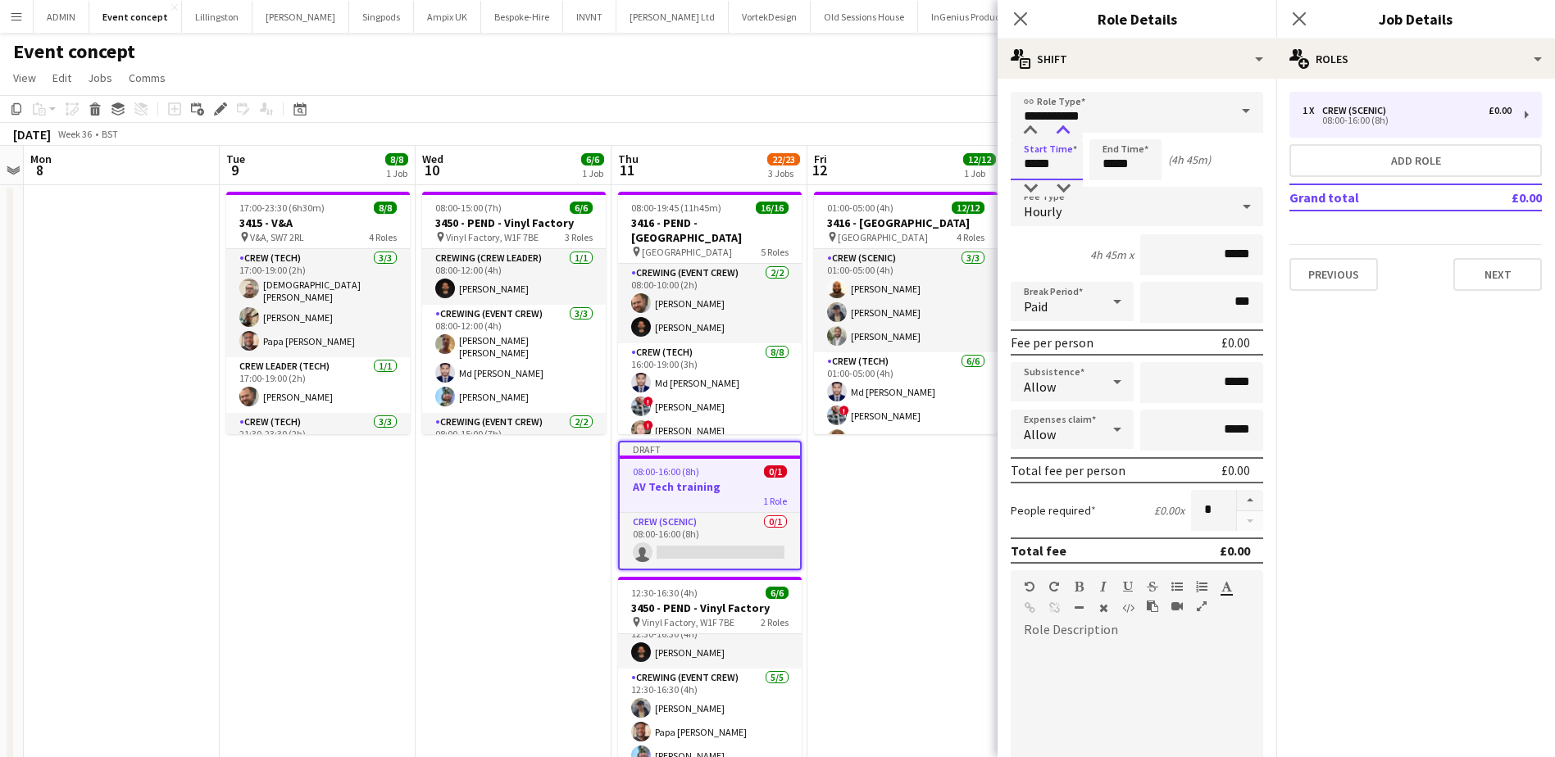
type input "*****"
click at [1054, 129] on div at bounding box center [1062, 131] width 33 height 16
click at [1113, 166] on input "*****" at bounding box center [1125, 159] width 72 height 41
click at [1113, 180] on div at bounding box center [1108, 188] width 33 height 16
click at [1135, 184] on div at bounding box center [1141, 188] width 33 height 16
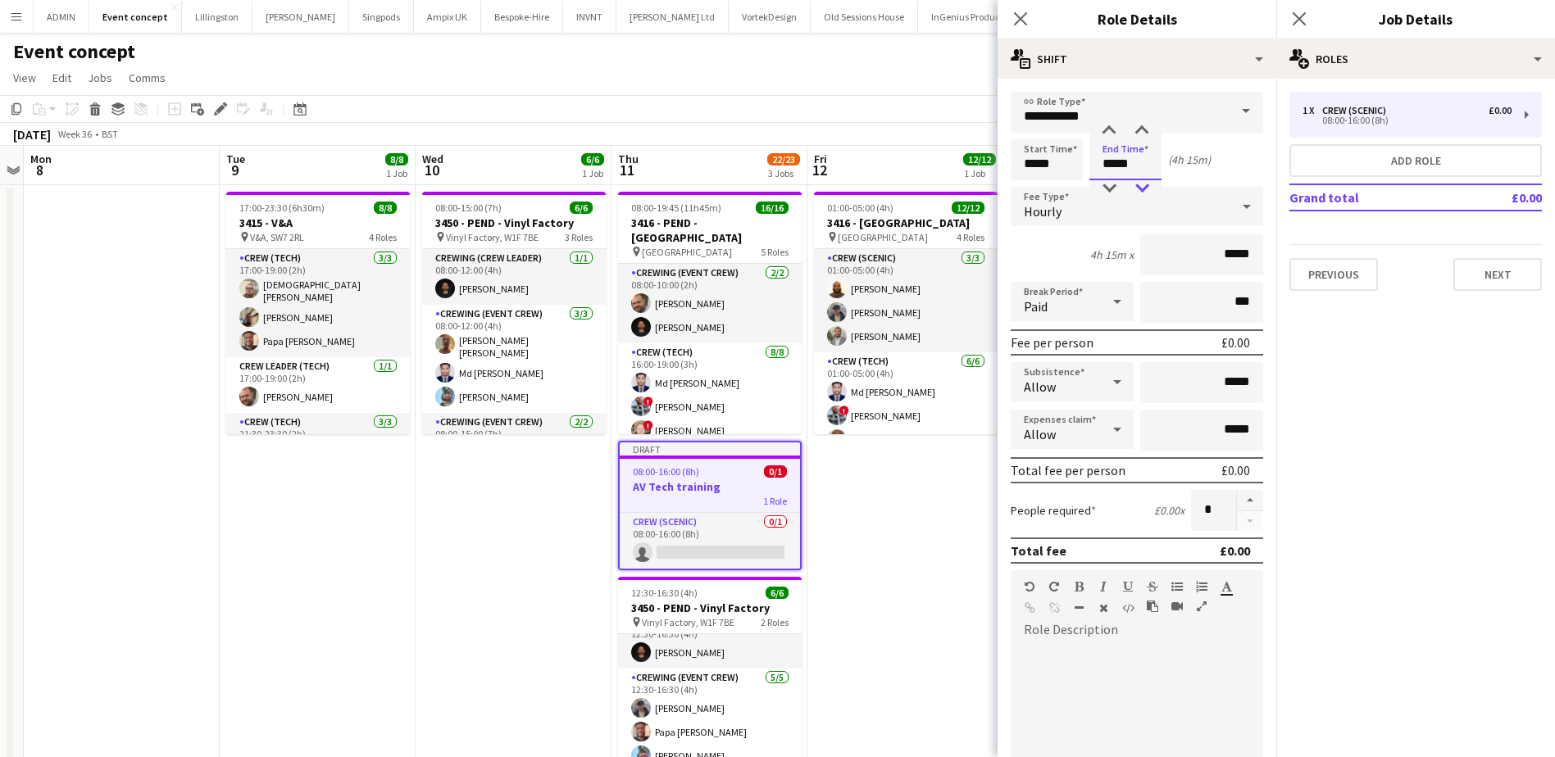
click at [1135, 184] on div at bounding box center [1141, 188] width 33 height 16
click at [1113, 184] on div at bounding box center [1108, 188] width 33 height 16
type input "*****"
click at [1110, 128] on div at bounding box center [1108, 131] width 33 height 16
click at [1241, 499] on button "button" at bounding box center [1250, 500] width 26 height 21
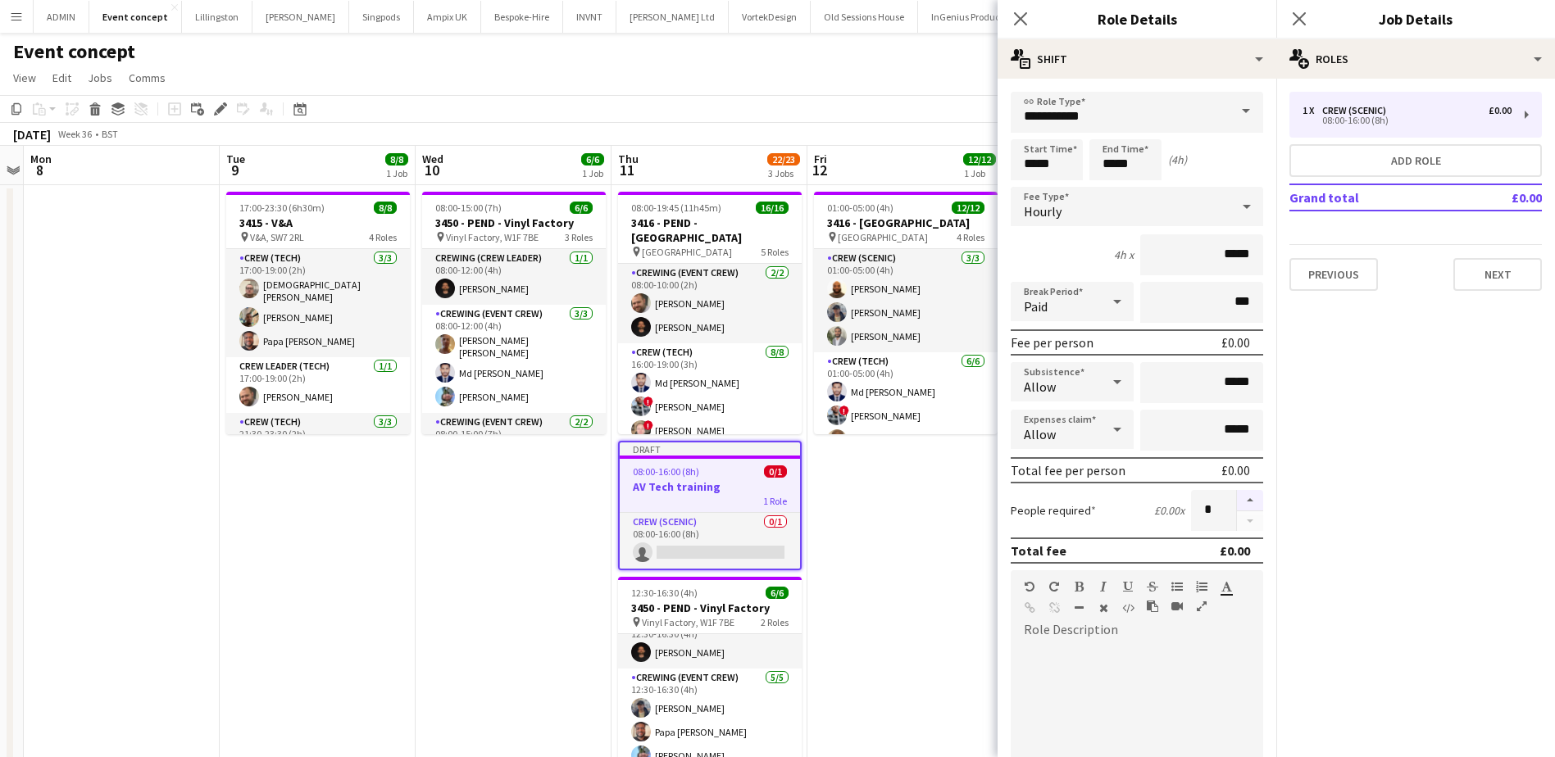
click at [1241, 499] on button "button" at bounding box center [1250, 500] width 26 height 21
type input "*"
click at [909, 520] on app-date-cell "01:00-05:00 (4h) 12/12 3416 - Natural History Museum pin Natural History Museum…" at bounding box center [905, 517] width 196 height 665
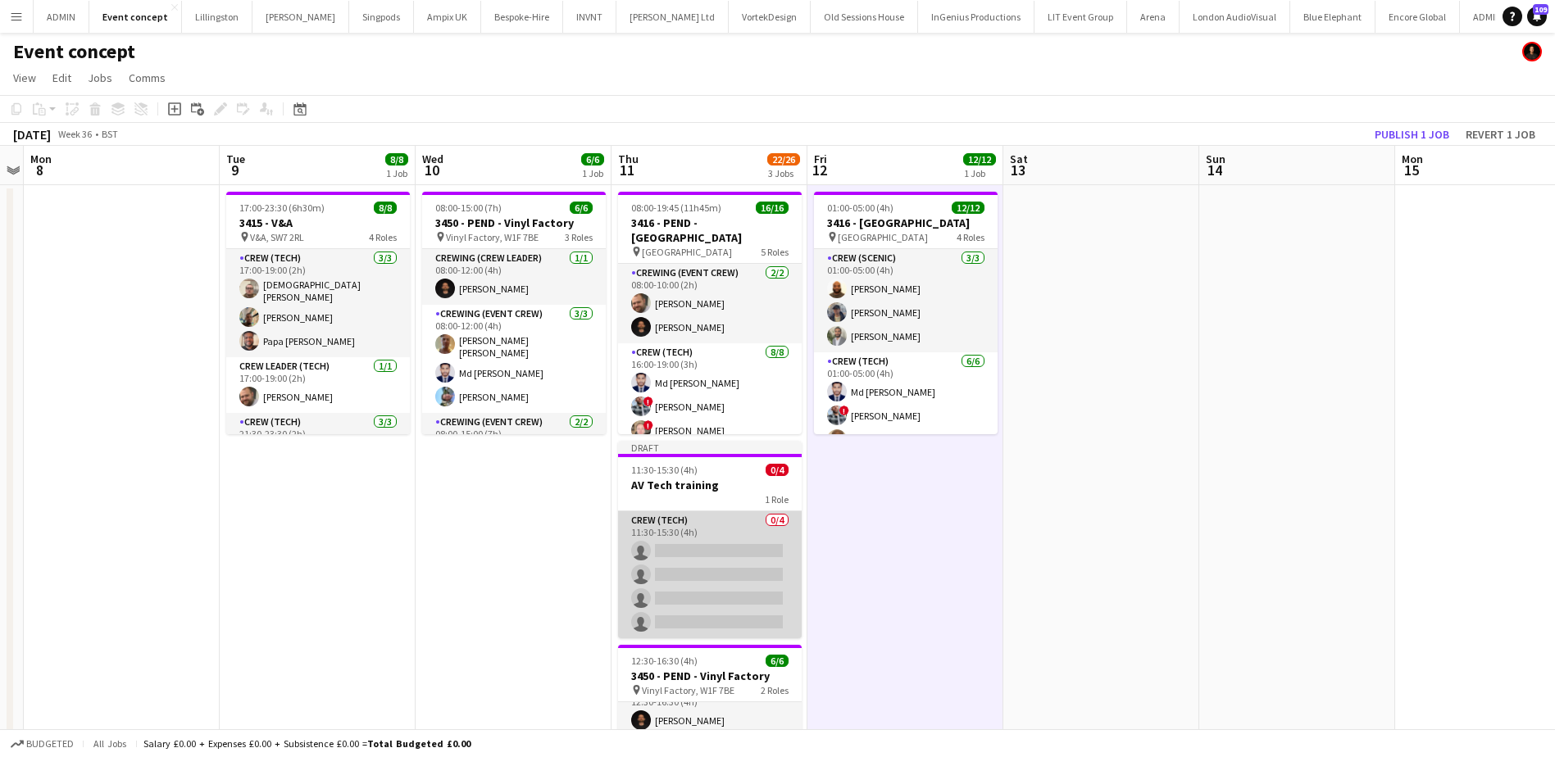
click at [686, 602] on app-card-role "Crew (Tech) 0/4 11:30-15:30 (4h) single-neutral-actions single-neutral-actions …" at bounding box center [710, 574] width 184 height 127
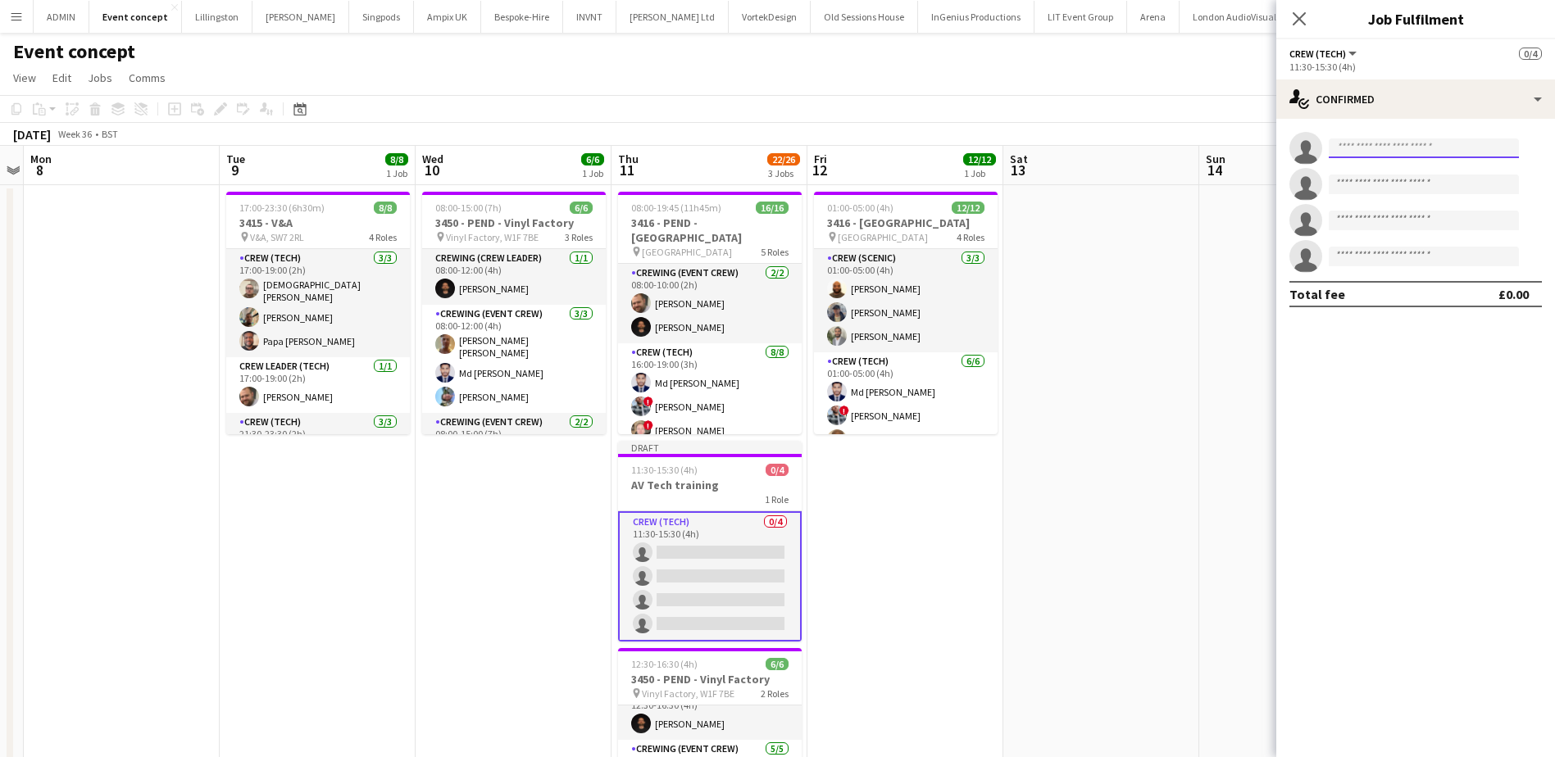
click at [1368, 144] on input at bounding box center [1423, 148] width 190 height 20
type input "*****"
click at [1369, 192] on span "+4407795429386" at bounding box center [1423, 198] width 164 height 13
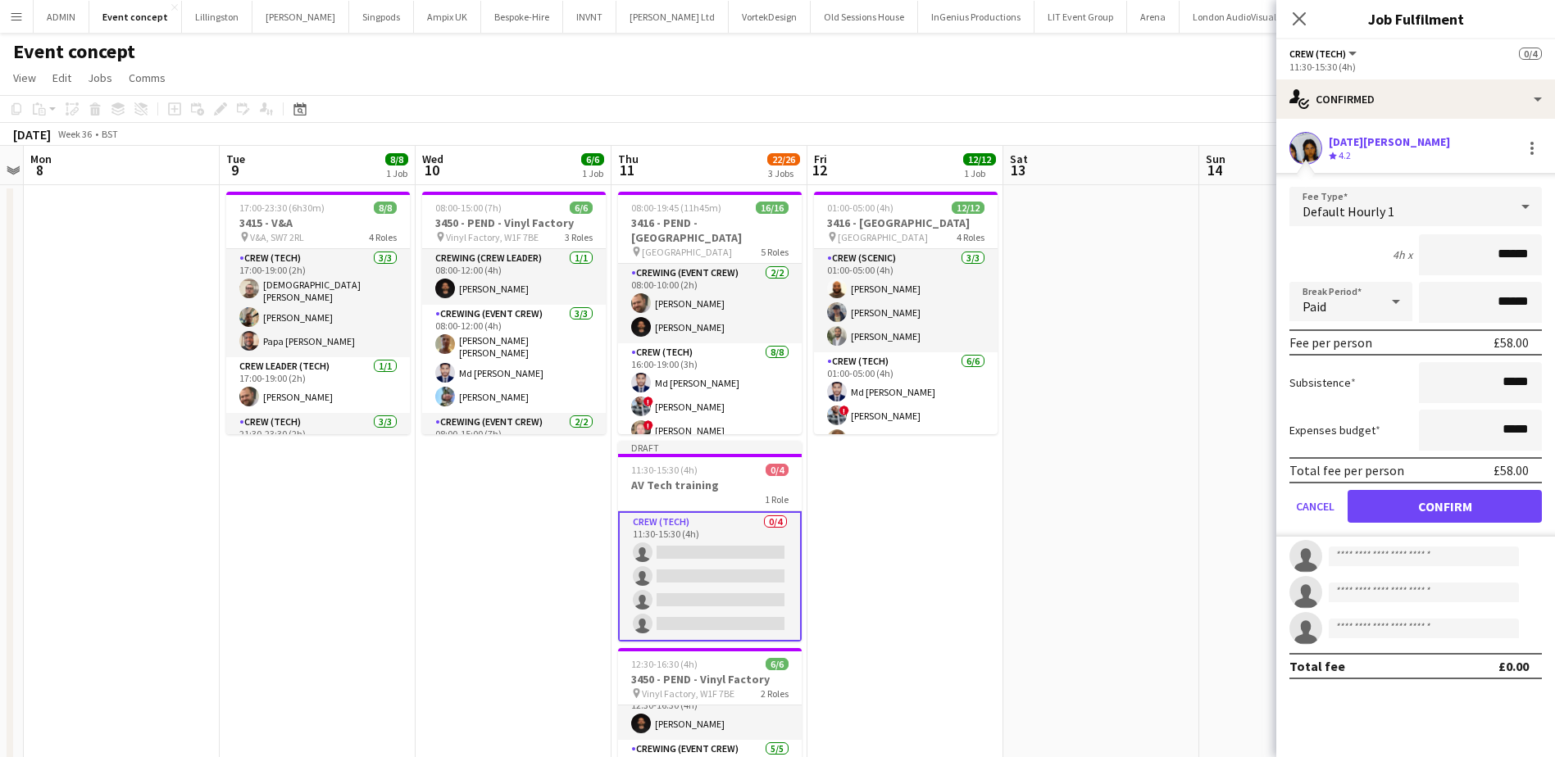
click at [1352, 162] on div "Crew rating 4.2" at bounding box center [1340, 156] width 25 height 14
click at [1347, 137] on div "Lucia Caceres" at bounding box center [1388, 141] width 121 height 15
click at [1431, 506] on button "Confirm" at bounding box center [1444, 506] width 194 height 33
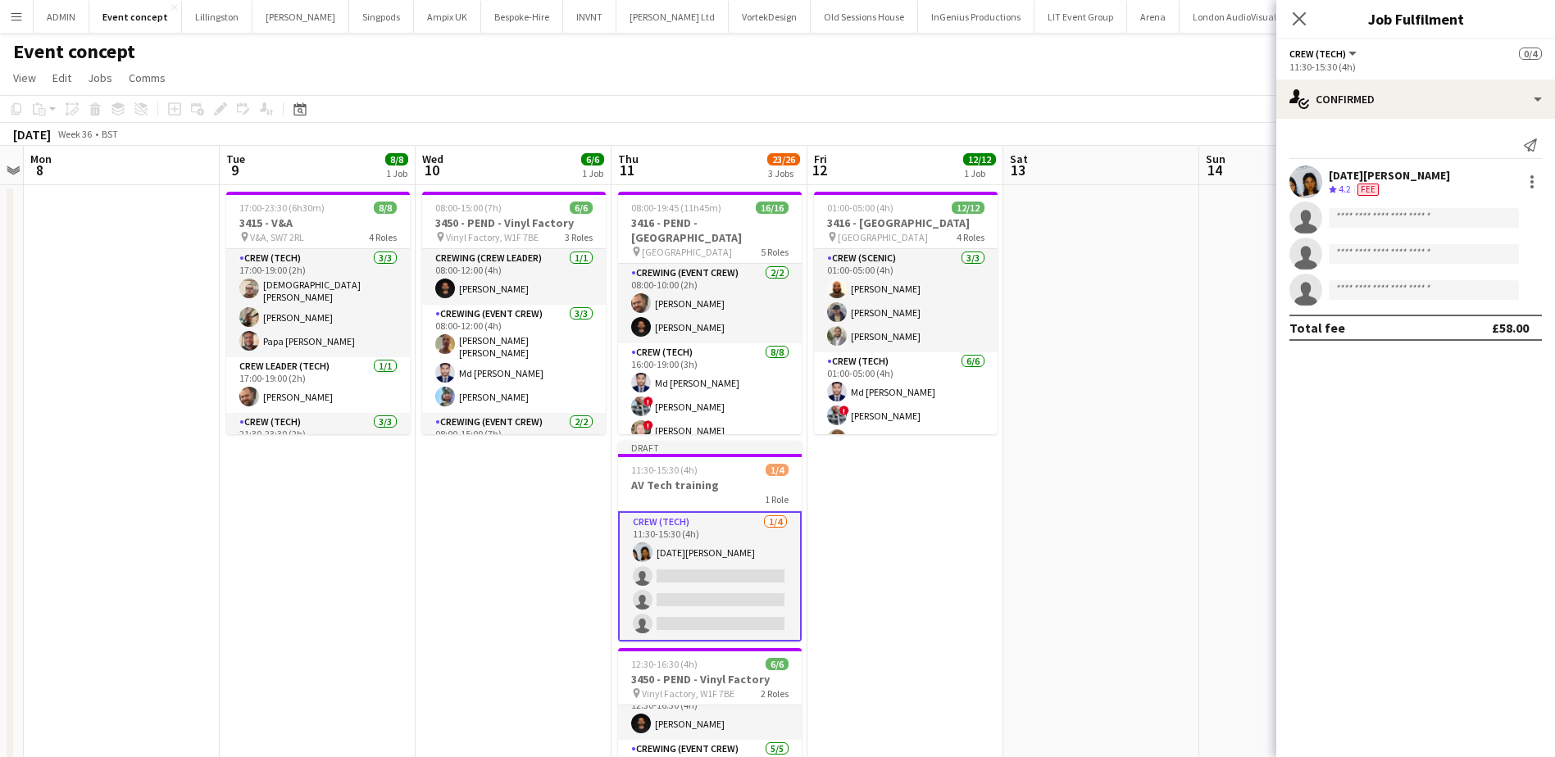
click at [1335, 183] on div "Crew rating 4.2" at bounding box center [1340, 190] width 25 height 14
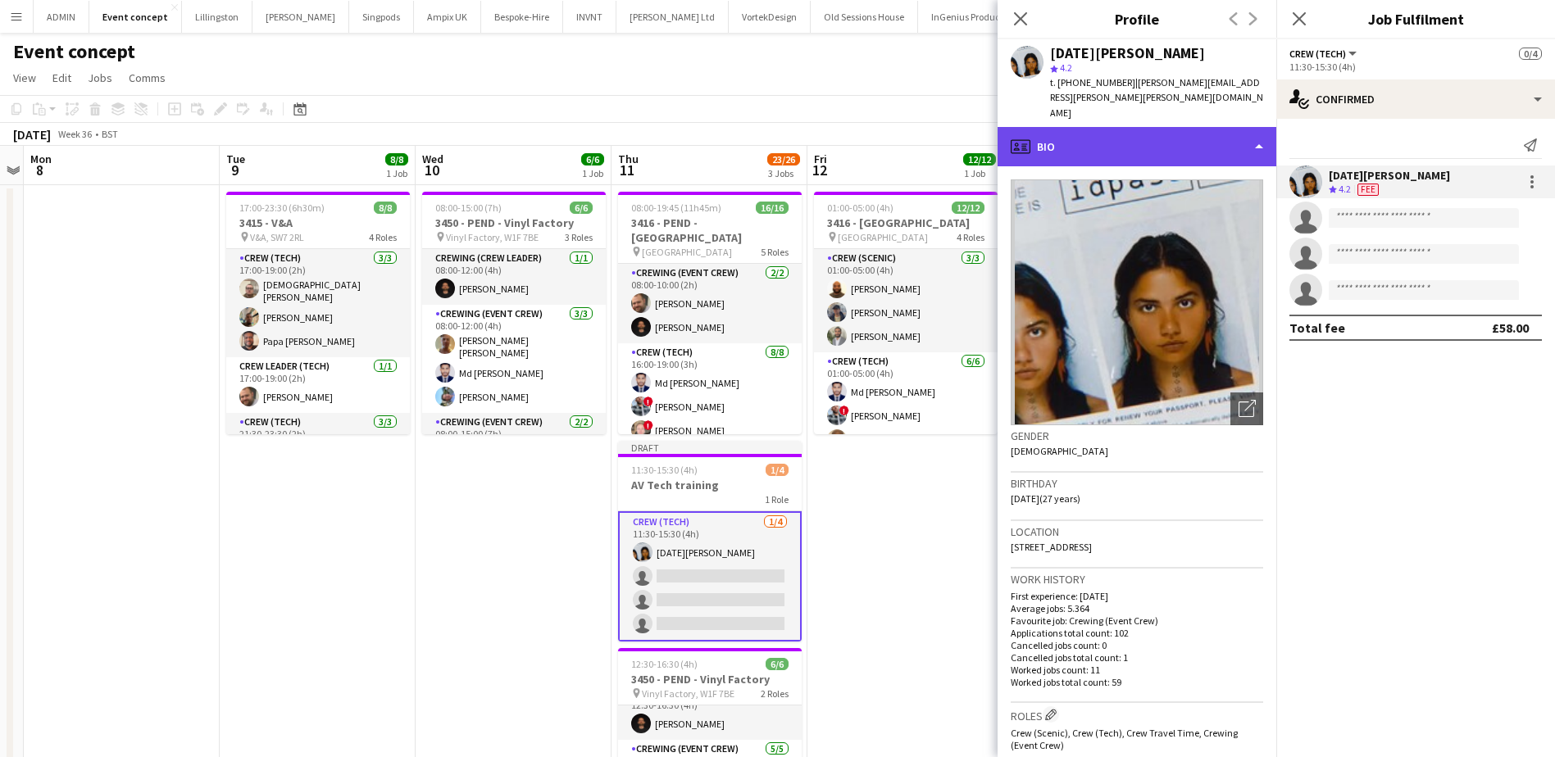
click at [1142, 127] on div "profile Bio" at bounding box center [1136, 146] width 279 height 39
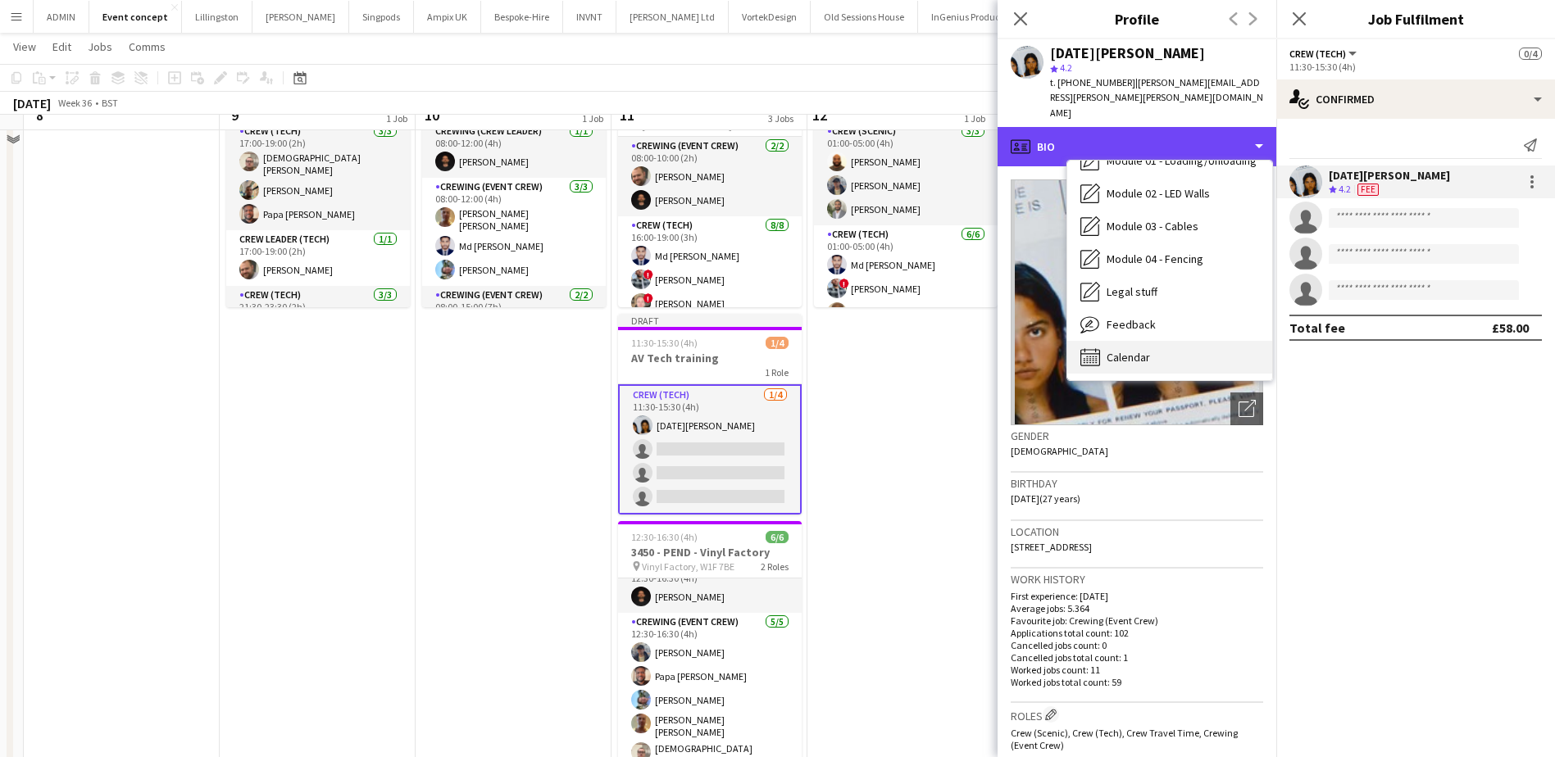
scroll to position [164, 0]
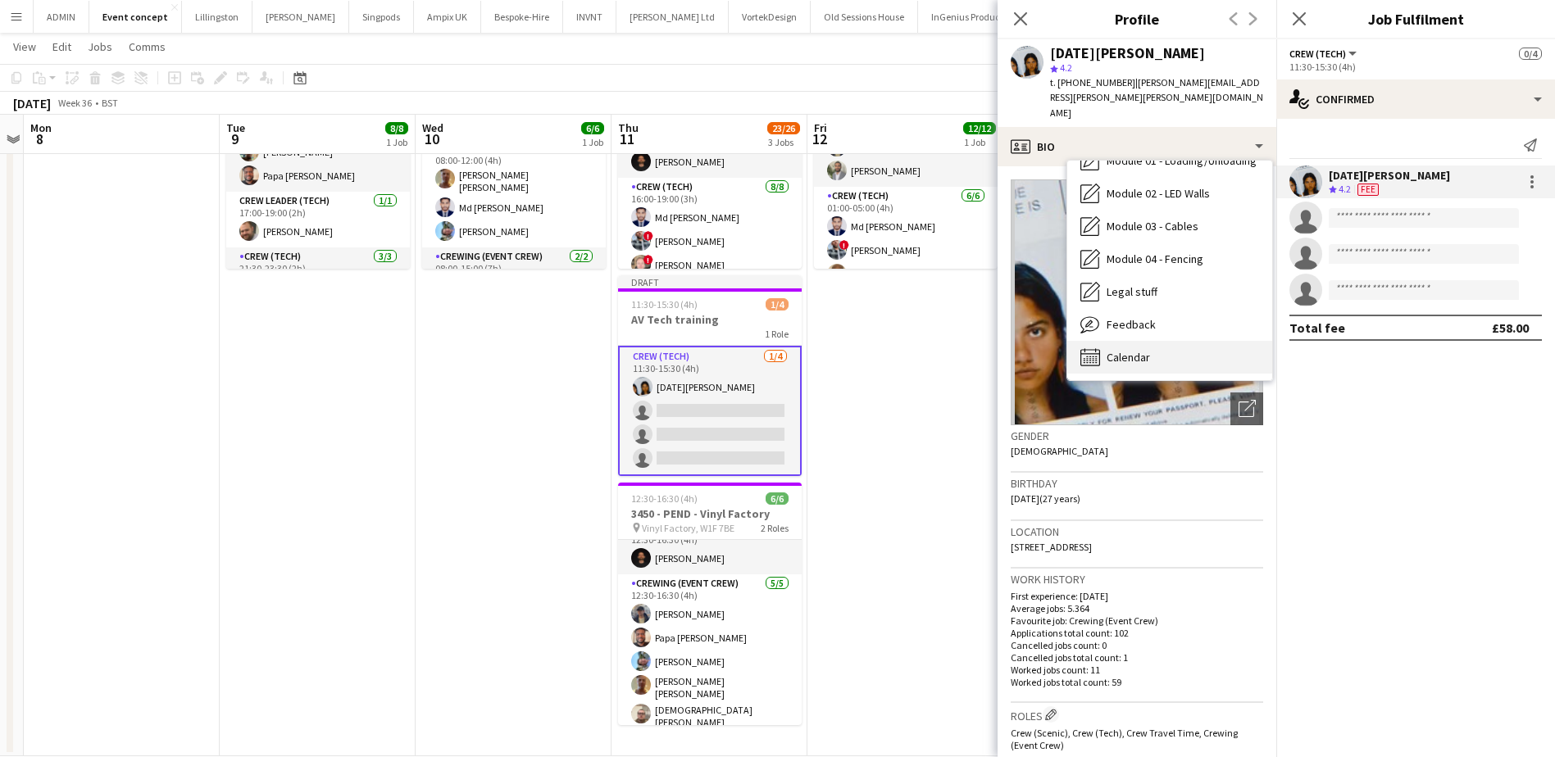
click at [1161, 341] on div "Calendar Calendar" at bounding box center [1169, 357] width 205 height 33
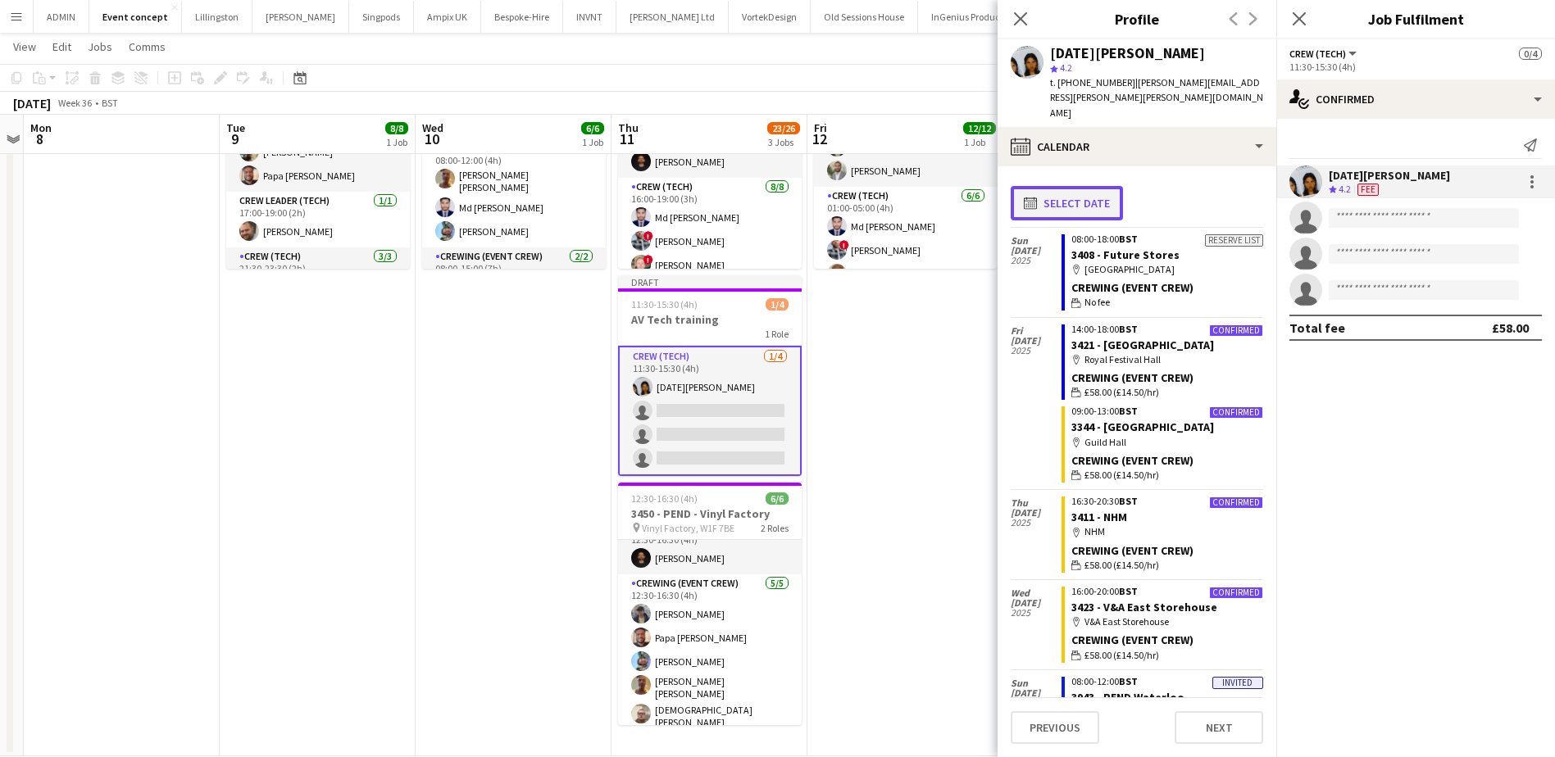
click at [1075, 186] on button "calendar-full Select date" at bounding box center [1066, 203] width 112 height 34
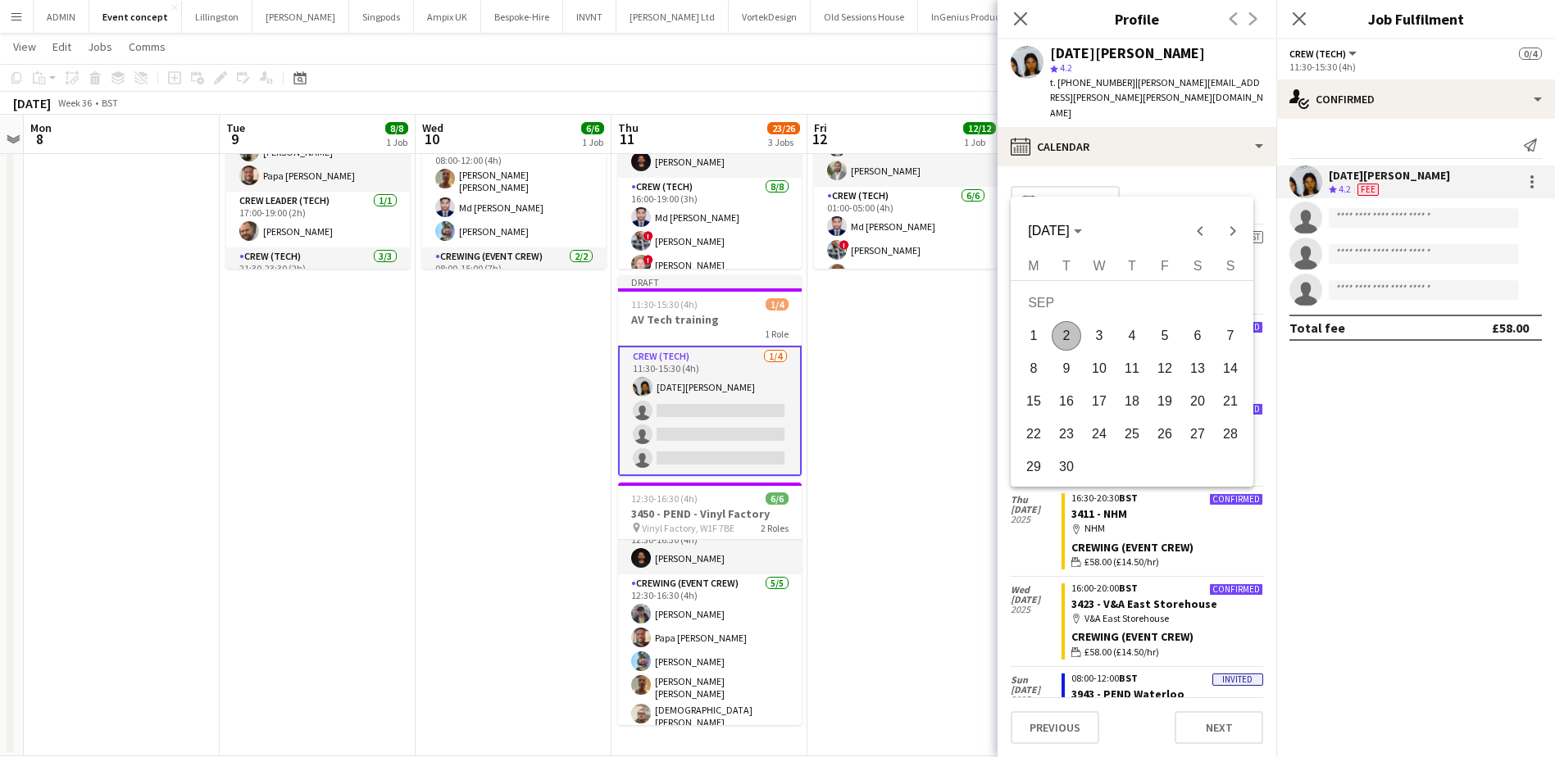
click at [1131, 373] on span "11" at bounding box center [1132, 369] width 30 height 30
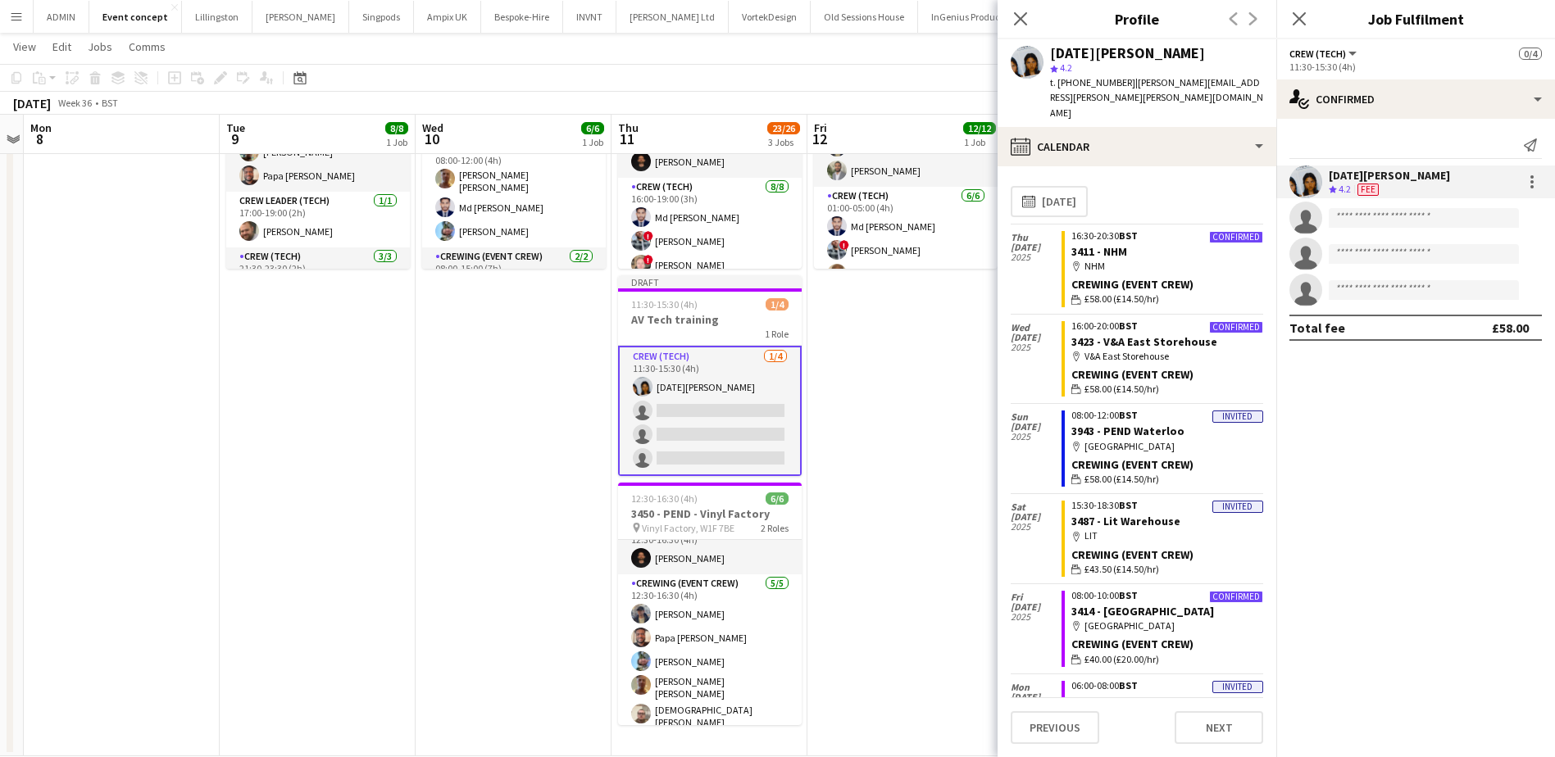
click at [954, 377] on app-date-cell "01:00-05:00 (4h) 12/12 3416 - [GEOGRAPHIC_DATA] pin [GEOGRAPHIC_DATA], SW7 5BD …" at bounding box center [905, 388] width 196 height 737
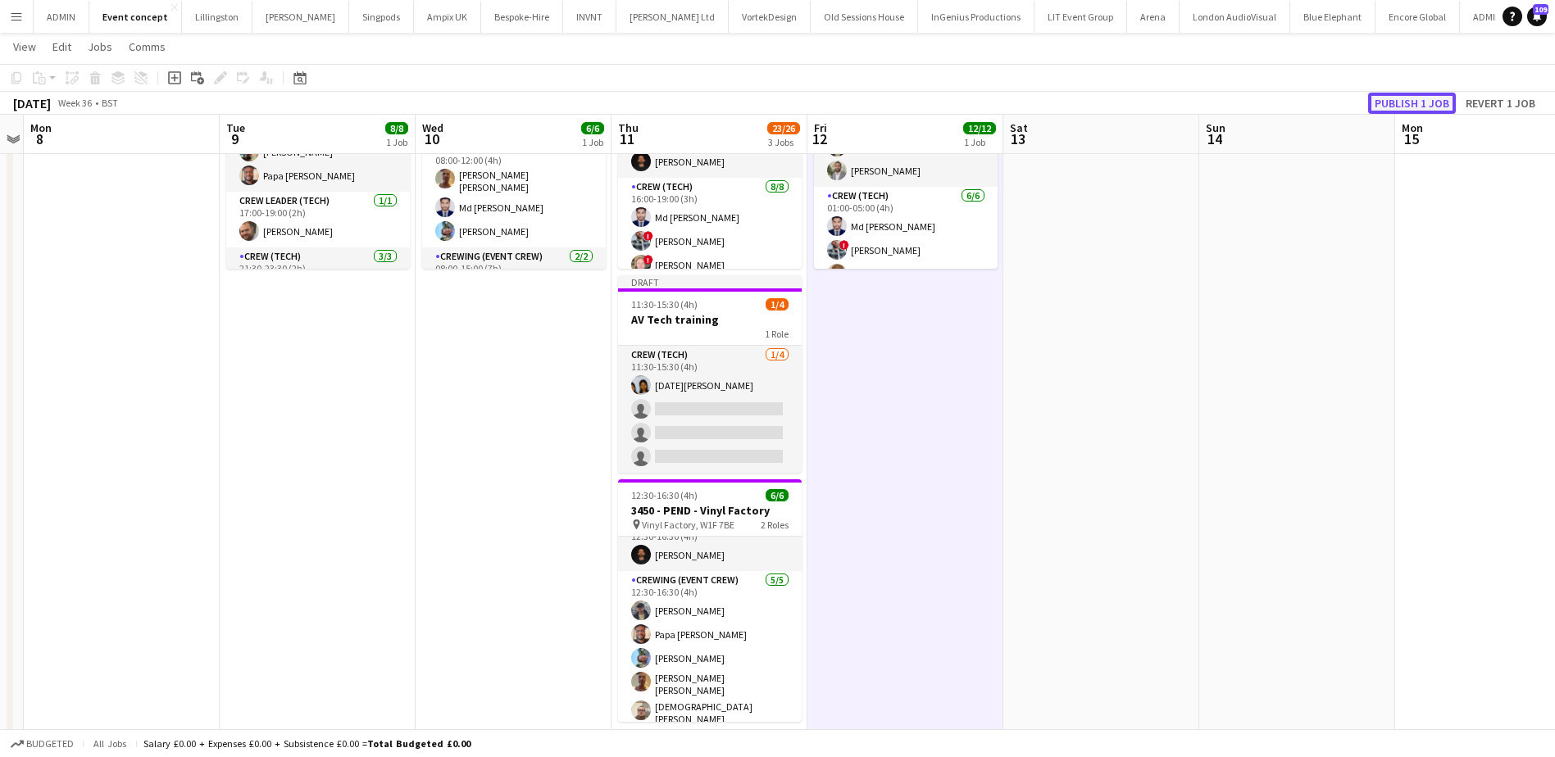
click at [1445, 96] on button "Publish 1 job" at bounding box center [1412, 103] width 88 height 21
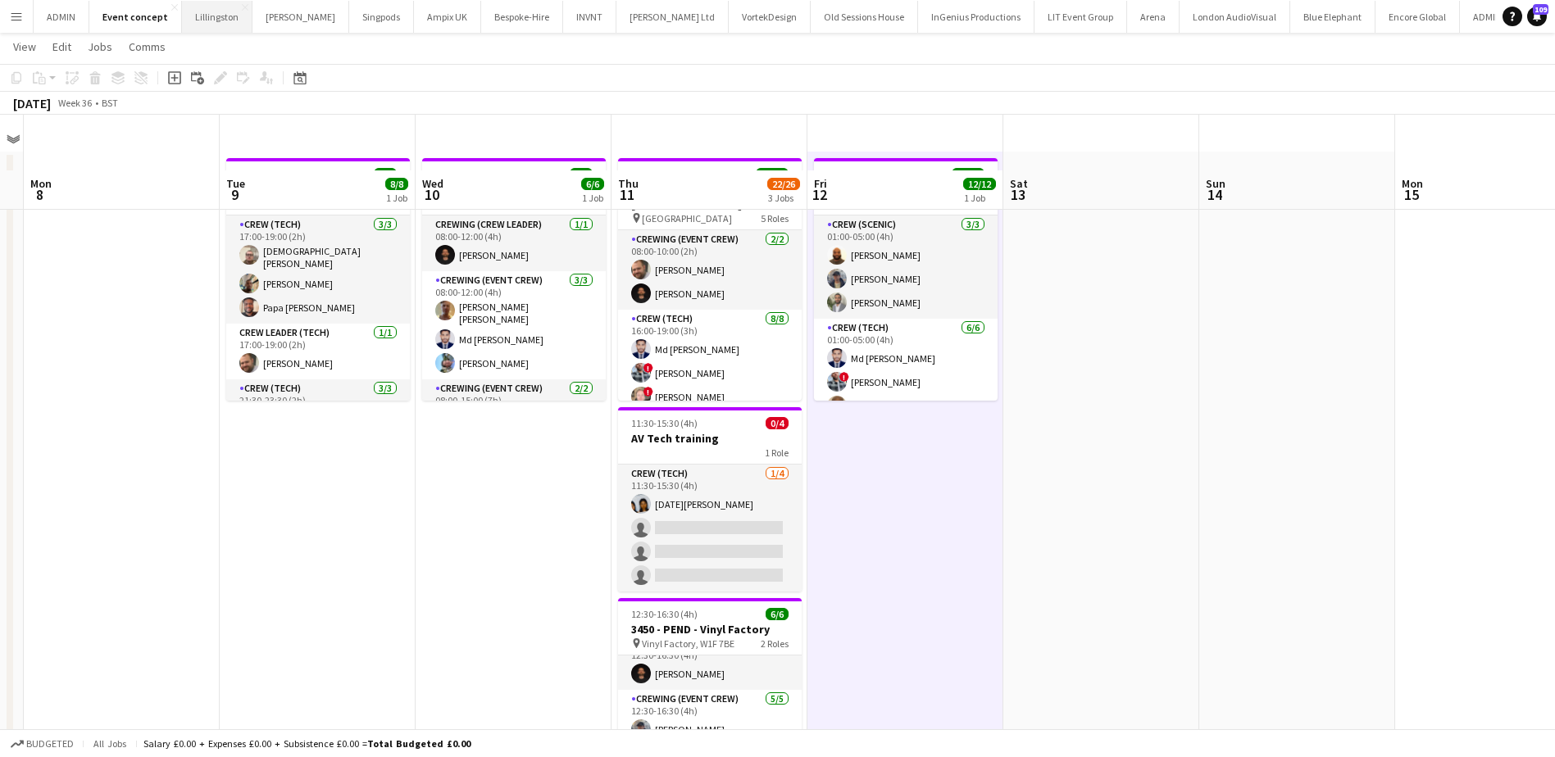
scroll to position [0, 0]
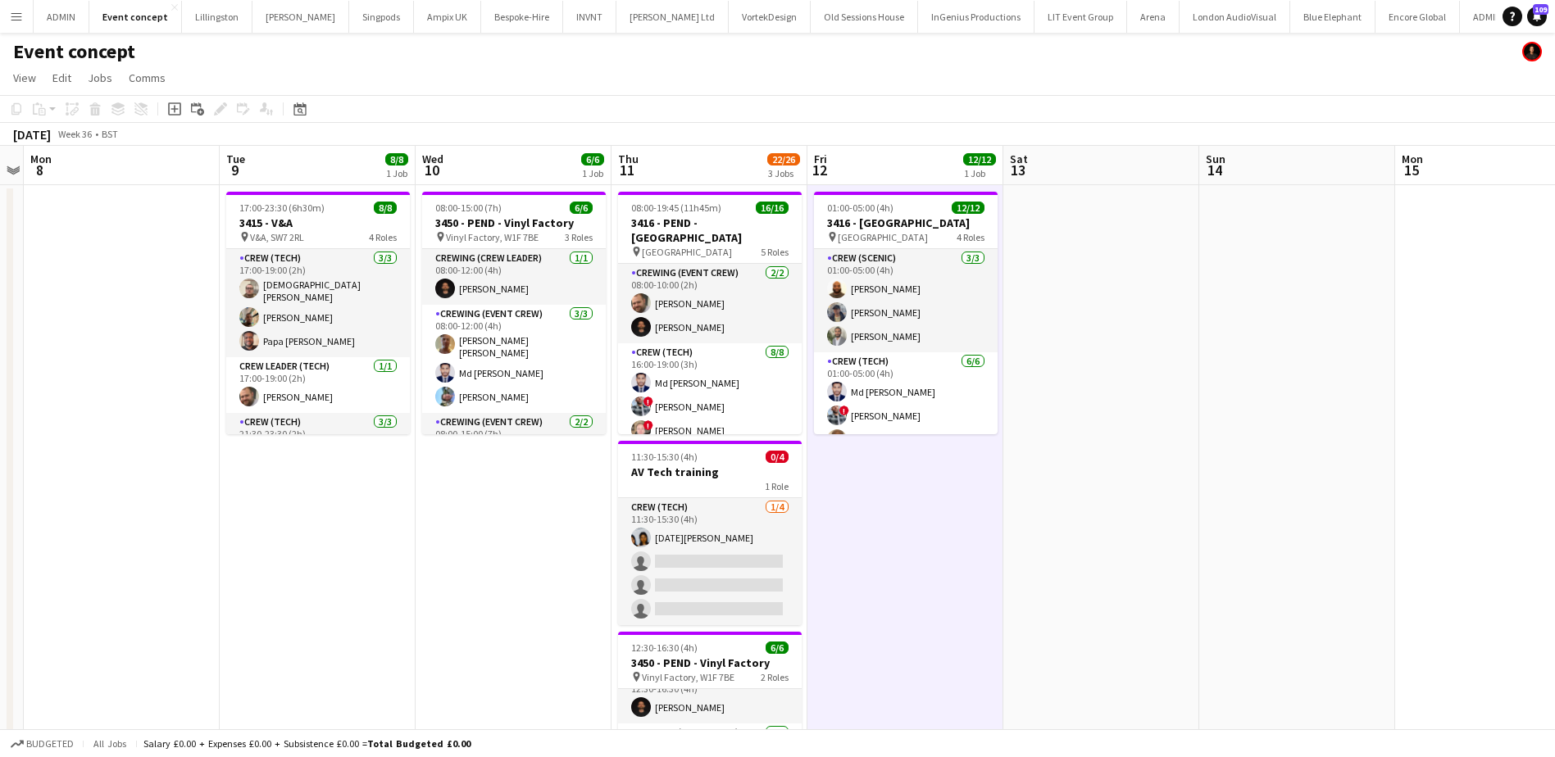
click at [22, 25] on button "Menu" at bounding box center [16, 16] width 33 height 33
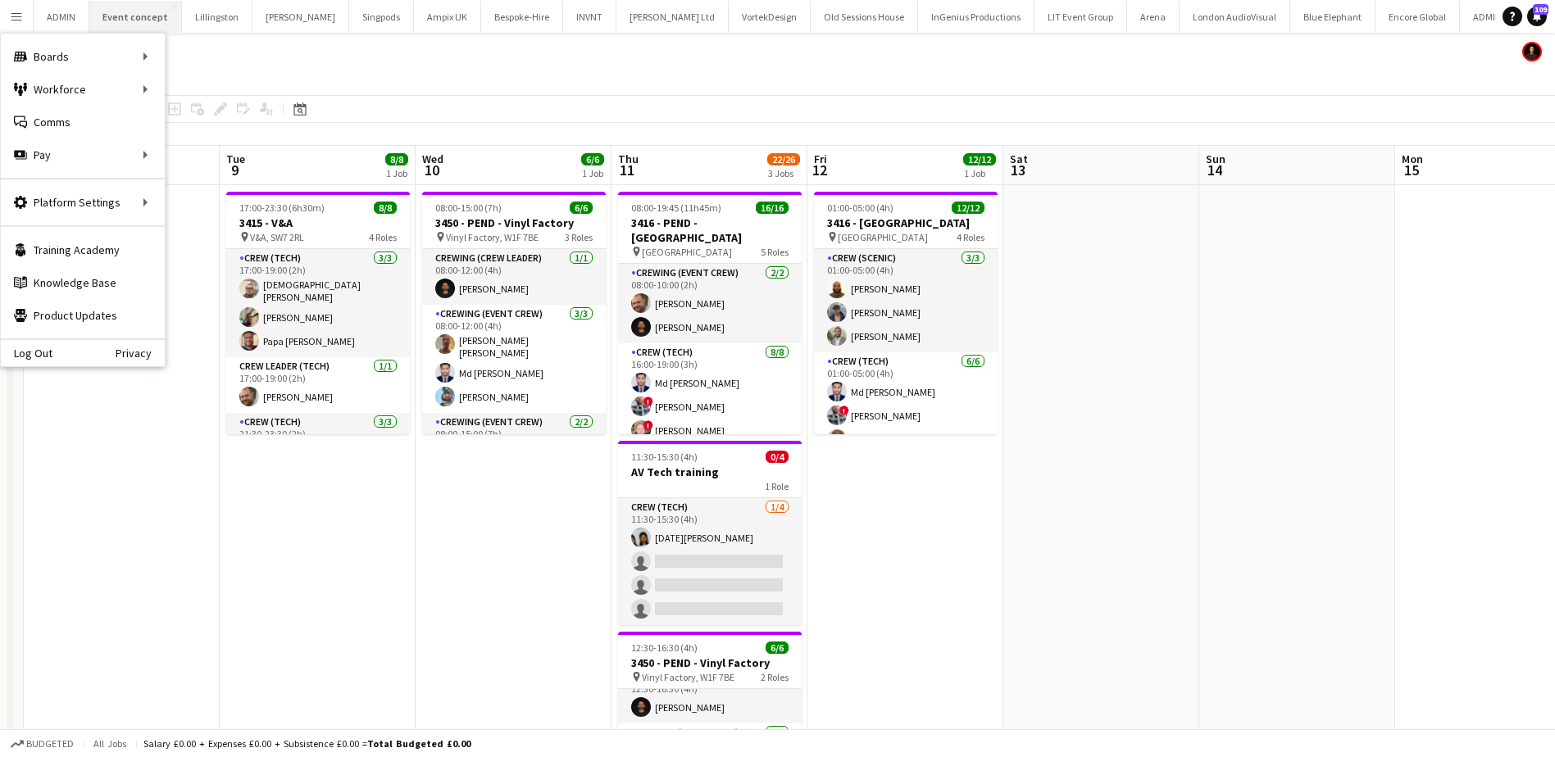
scroll to position [21, 0]
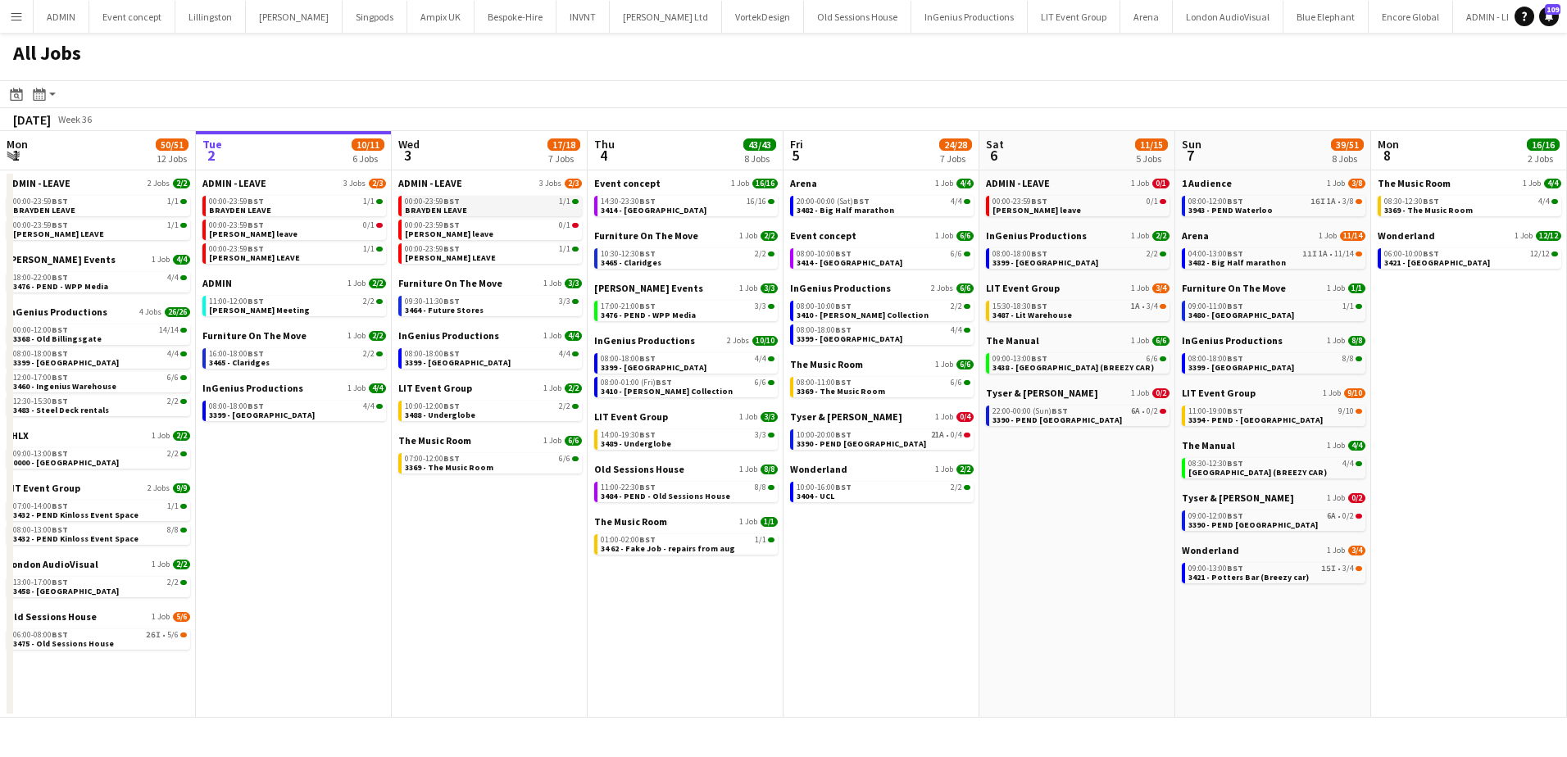
click at [493, 203] on div "00:00-23:59 BST 1/1" at bounding box center [492, 201] width 174 height 8
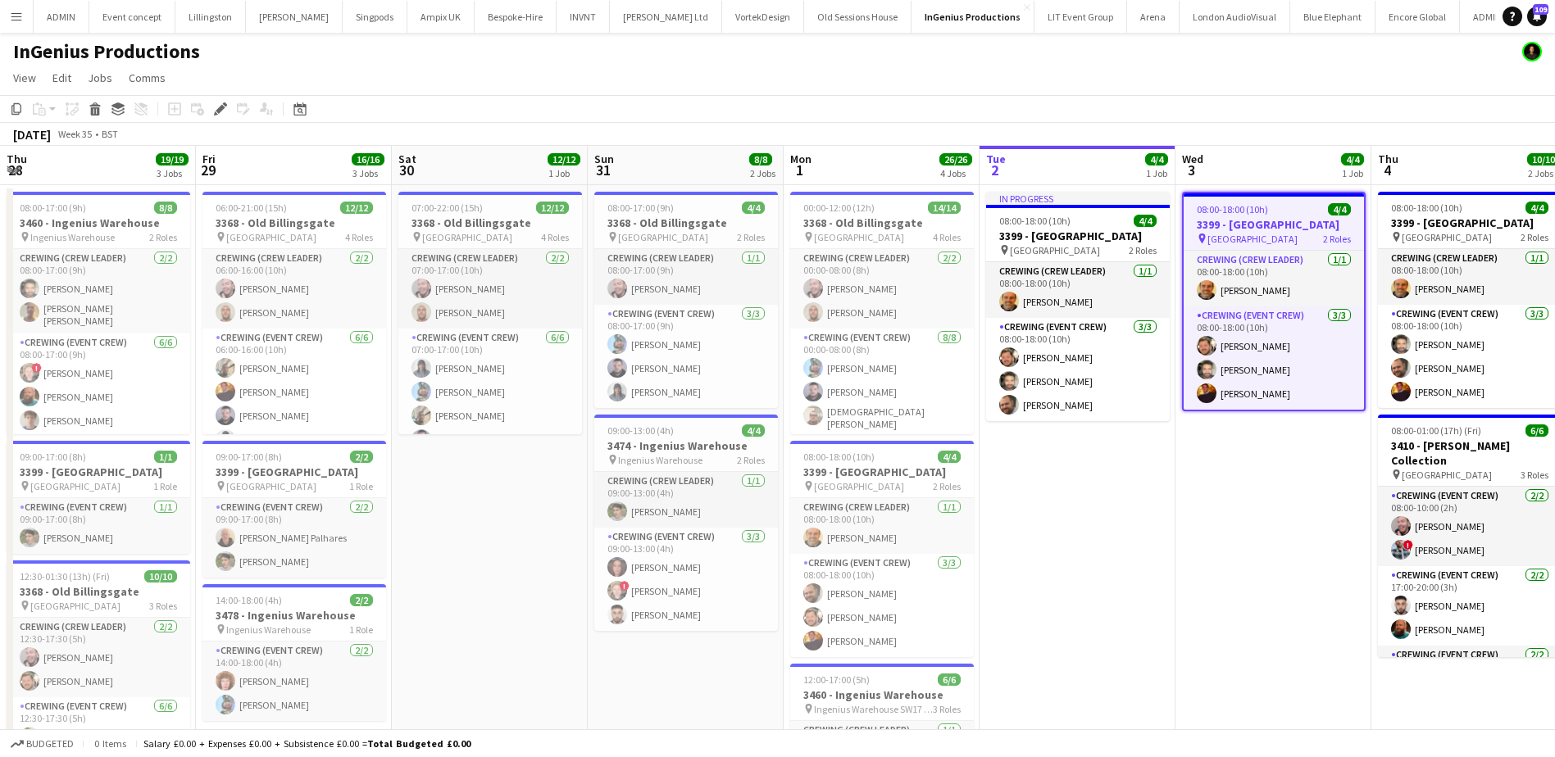
scroll to position [0, 564]
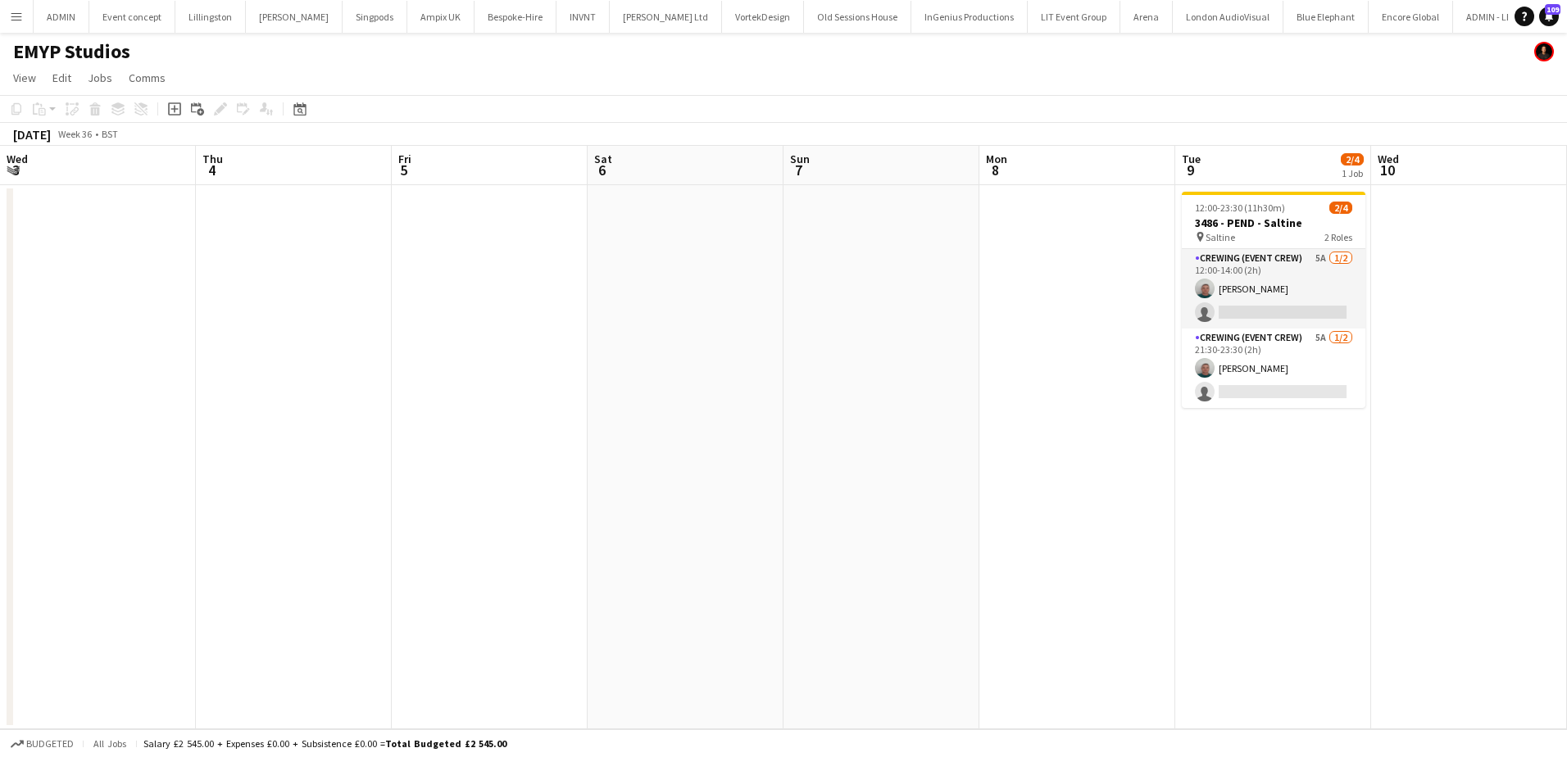
scroll to position [0, 564]
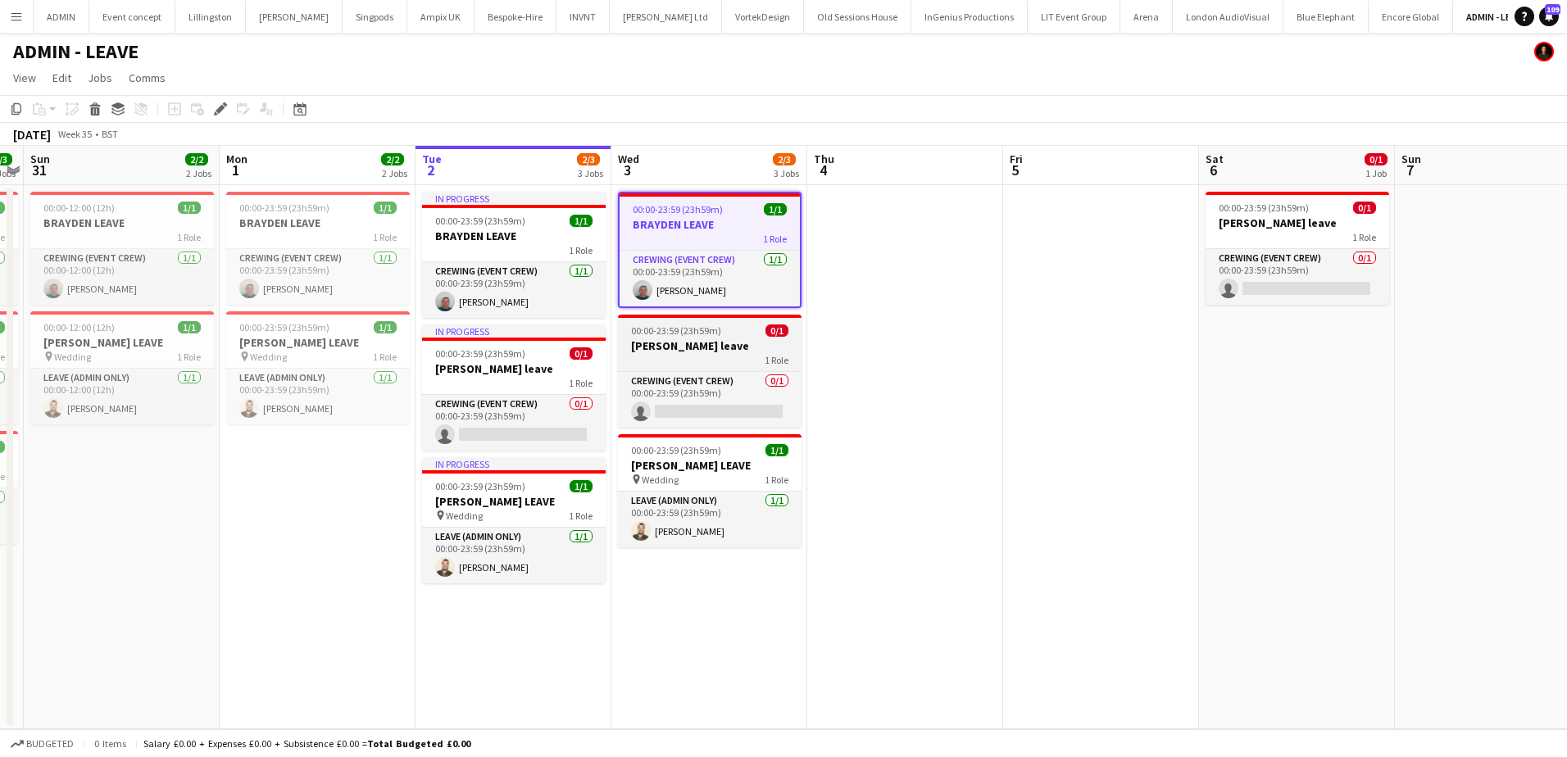
click at [685, 347] on h3 "[PERSON_NAME] leave" at bounding box center [710, 345] width 184 height 15
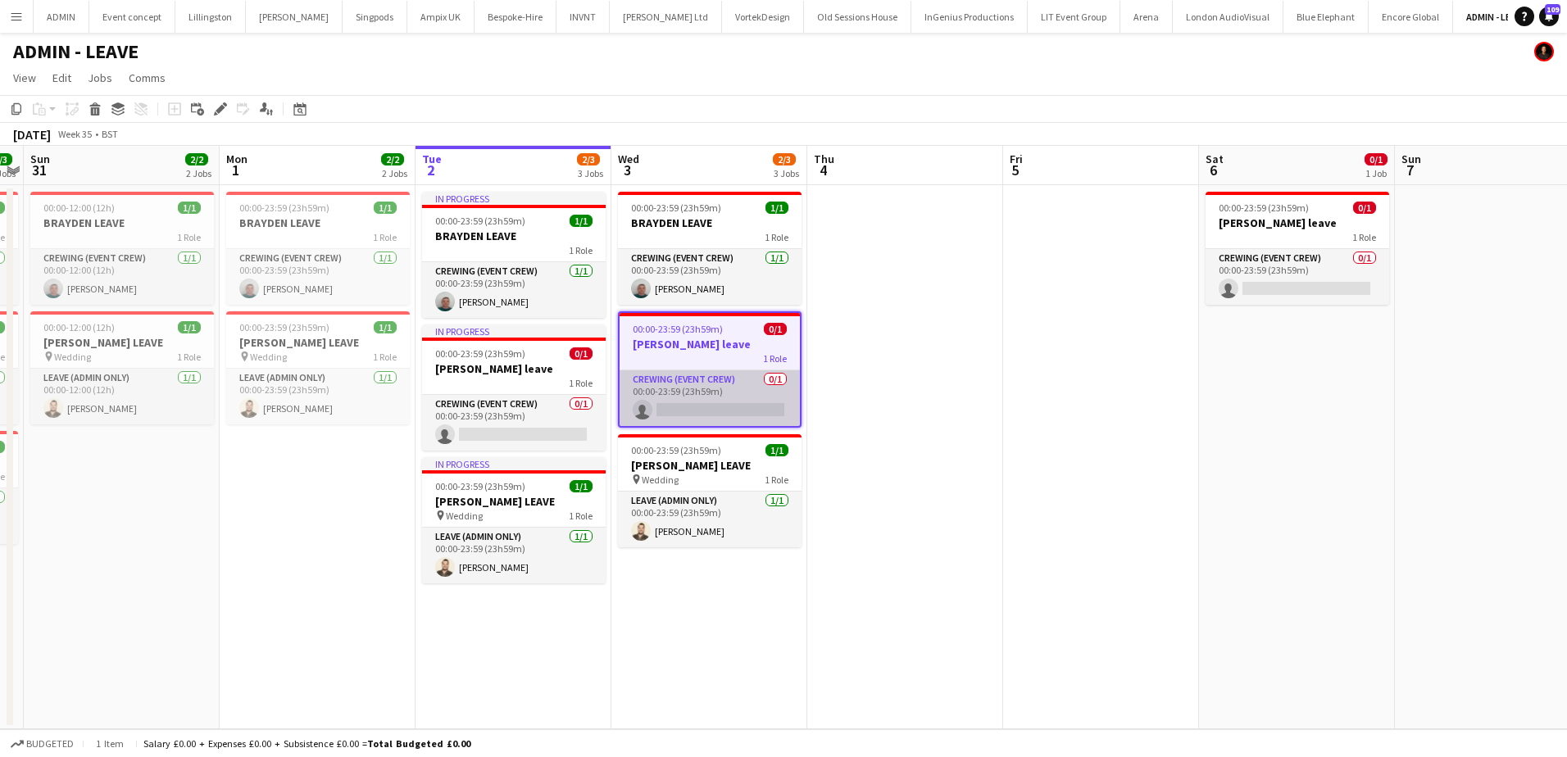
click at [679, 402] on app-card-role "Crewing (Event Crew) 0/1 00:00-23:59 (23h59m) single-neutral-actions" at bounding box center [710, 398] width 180 height 56
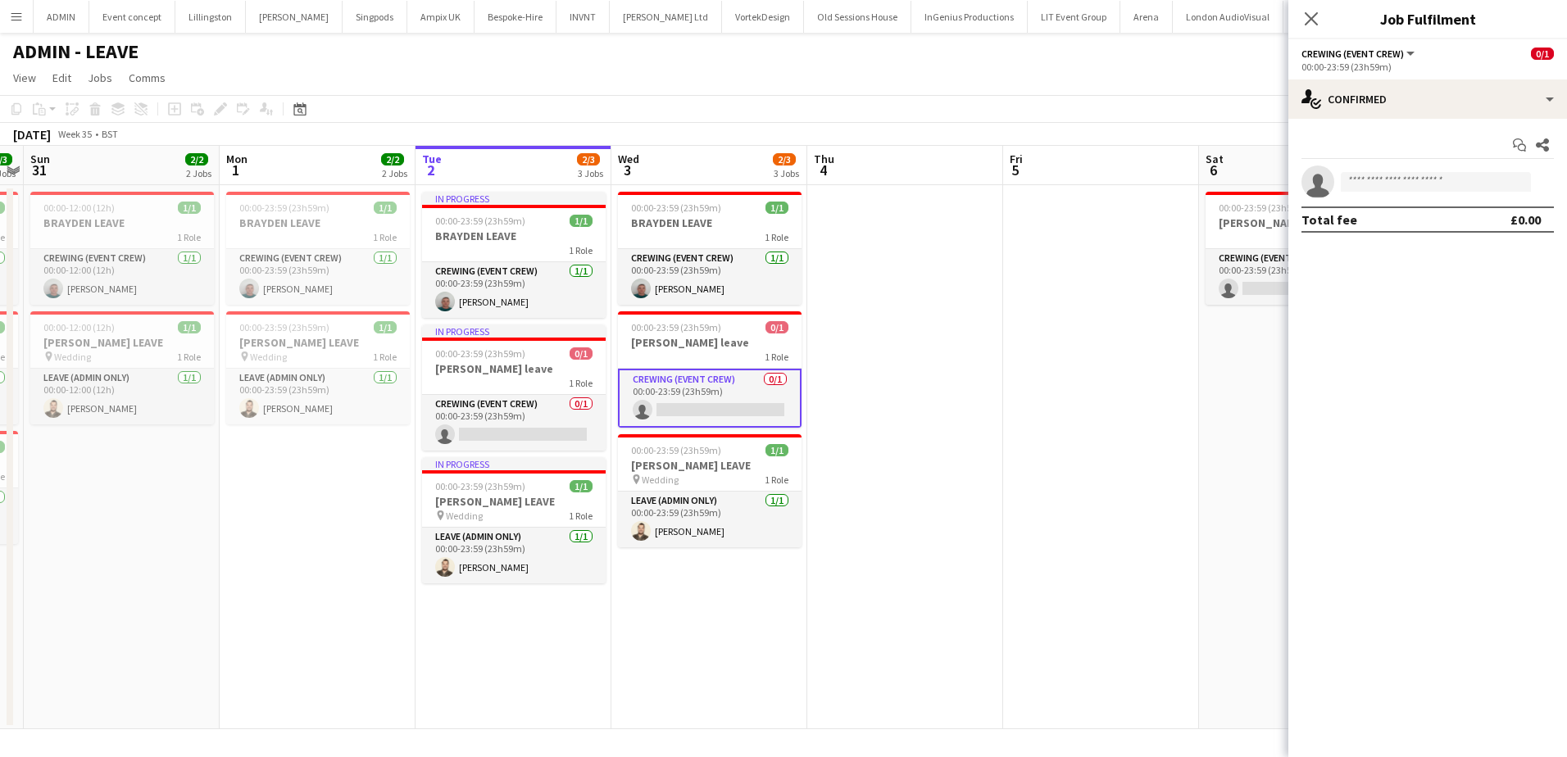
click at [1364, 193] on app-invite-slot "single-neutral-actions" at bounding box center [1427, 182] width 279 height 33
click at [1371, 183] on input at bounding box center [1436, 182] width 190 height 20
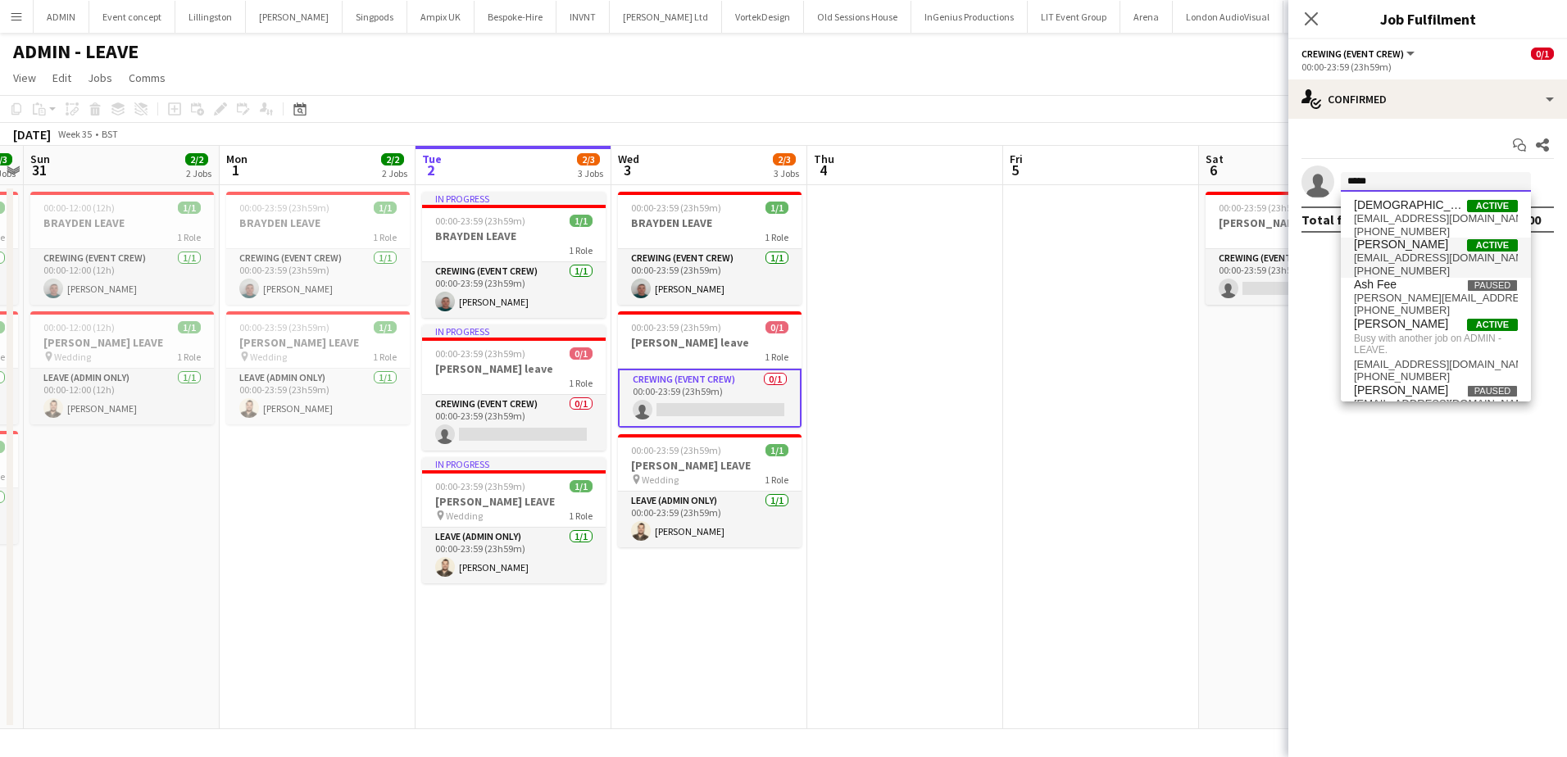
type input "*****"
click at [1405, 262] on span "chrisames385@gmail.com" at bounding box center [1436, 258] width 164 height 13
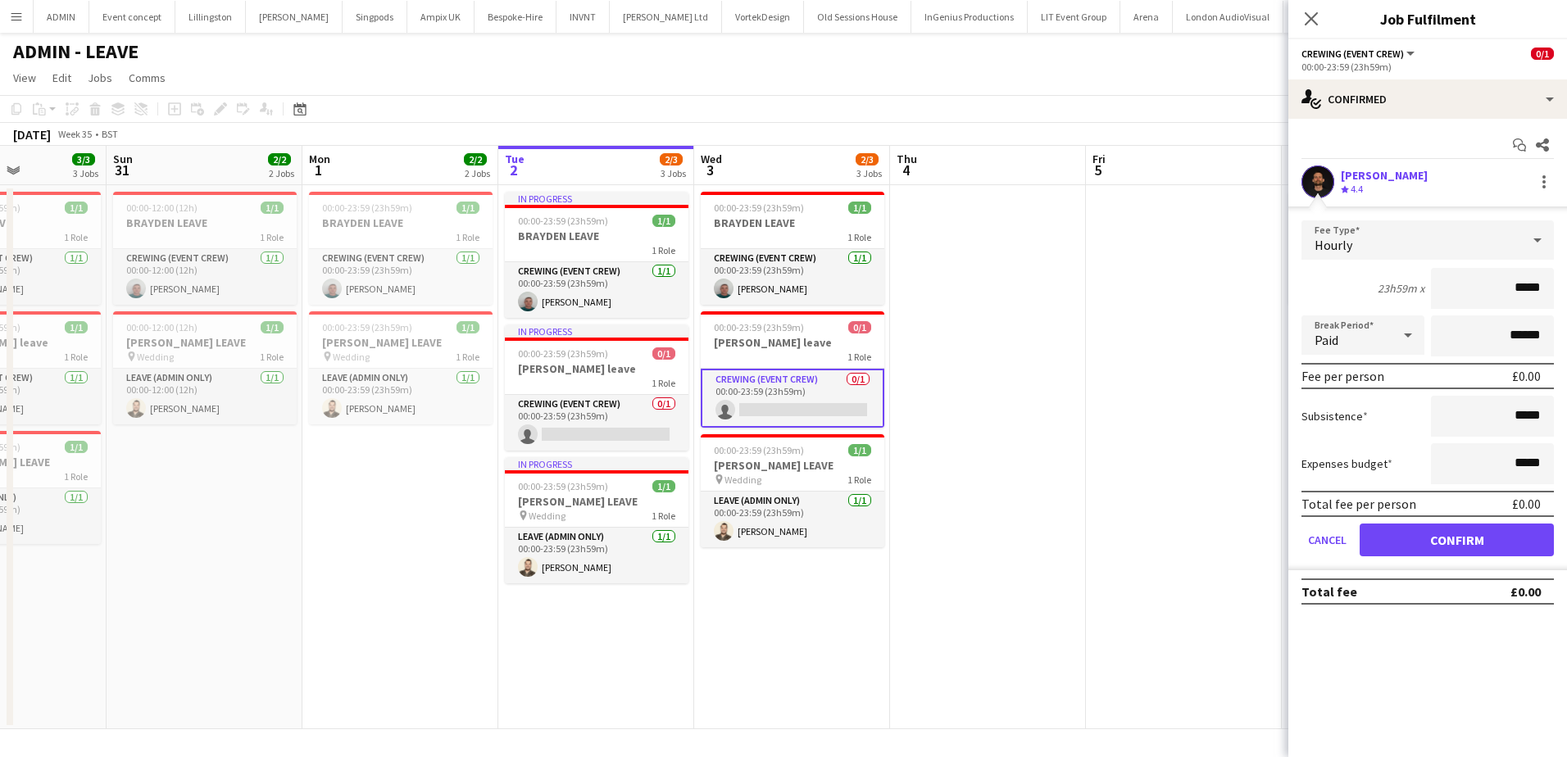
drag, startPoint x: 1207, startPoint y: 373, endPoint x: 1044, endPoint y: 373, distance: 163.1
click at [1044, 373] on app-calendar-viewport "Thu 28 2/2 2 Jobs Fri 29 2/2 2 Jobs Sat 30 3/3 3 Jobs Sun 31 2/2 2 Jobs Mon 1 2…" at bounding box center [783, 437] width 1567 height 583
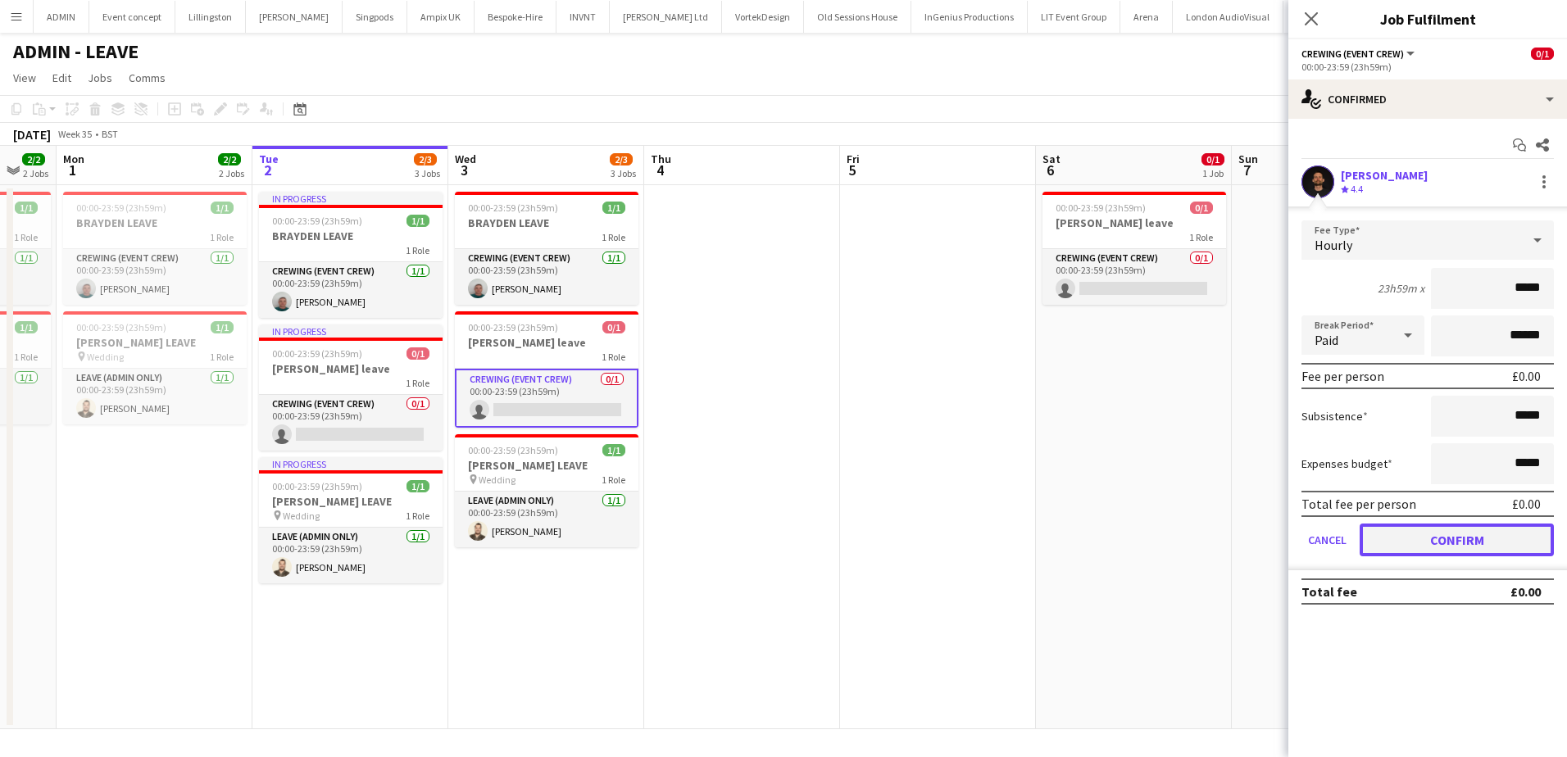
click at [1403, 532] on button "Confirm" at bounding box center [1457, 540] width 194 height 33
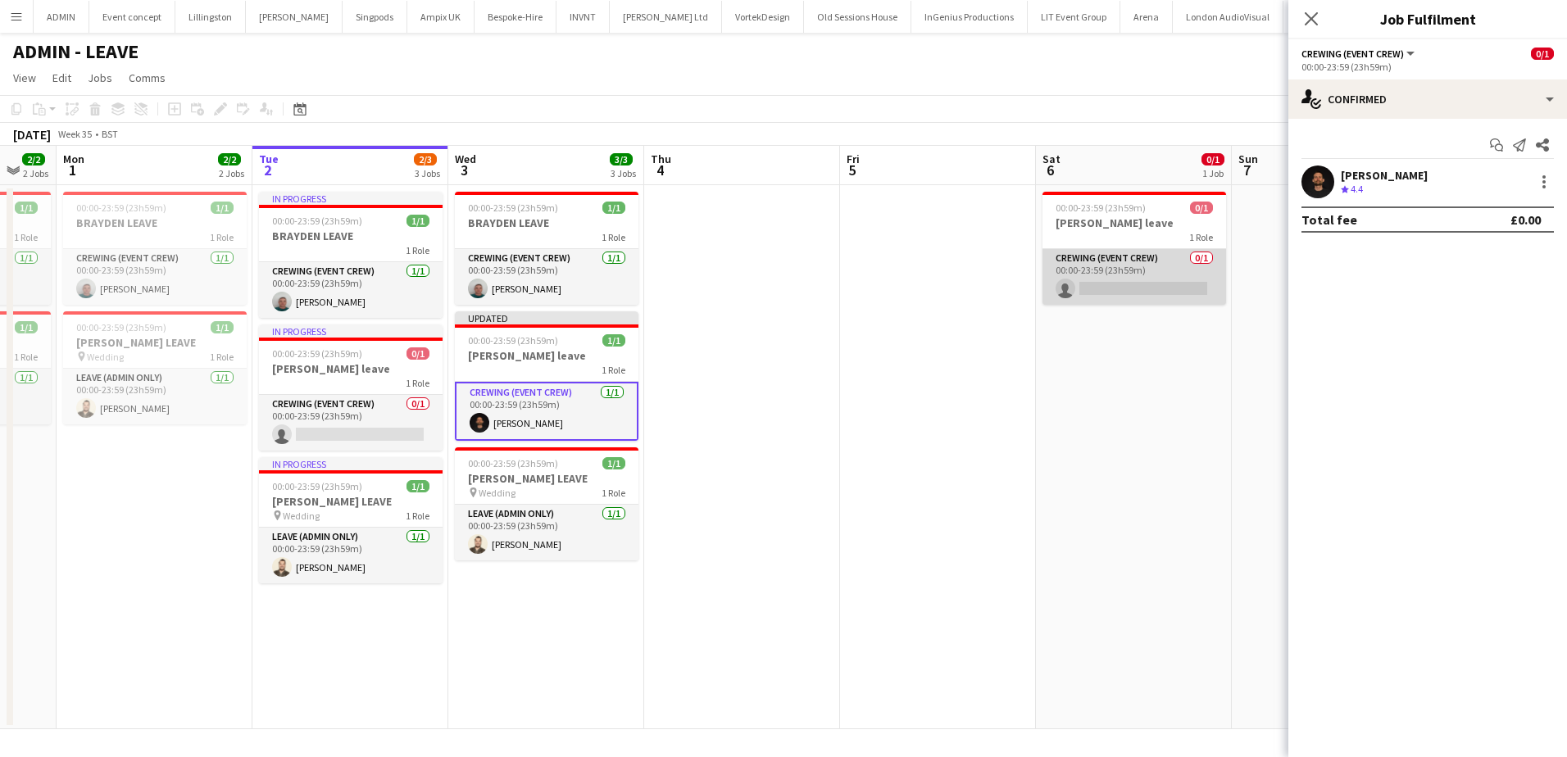
click at [1156, 285] on app-card-role "Crewing (Event Crew) 0/1 00:00-23:59 (23h59m) single-neutral-actions" at bounding box center [1134, 277] width 184 height 56
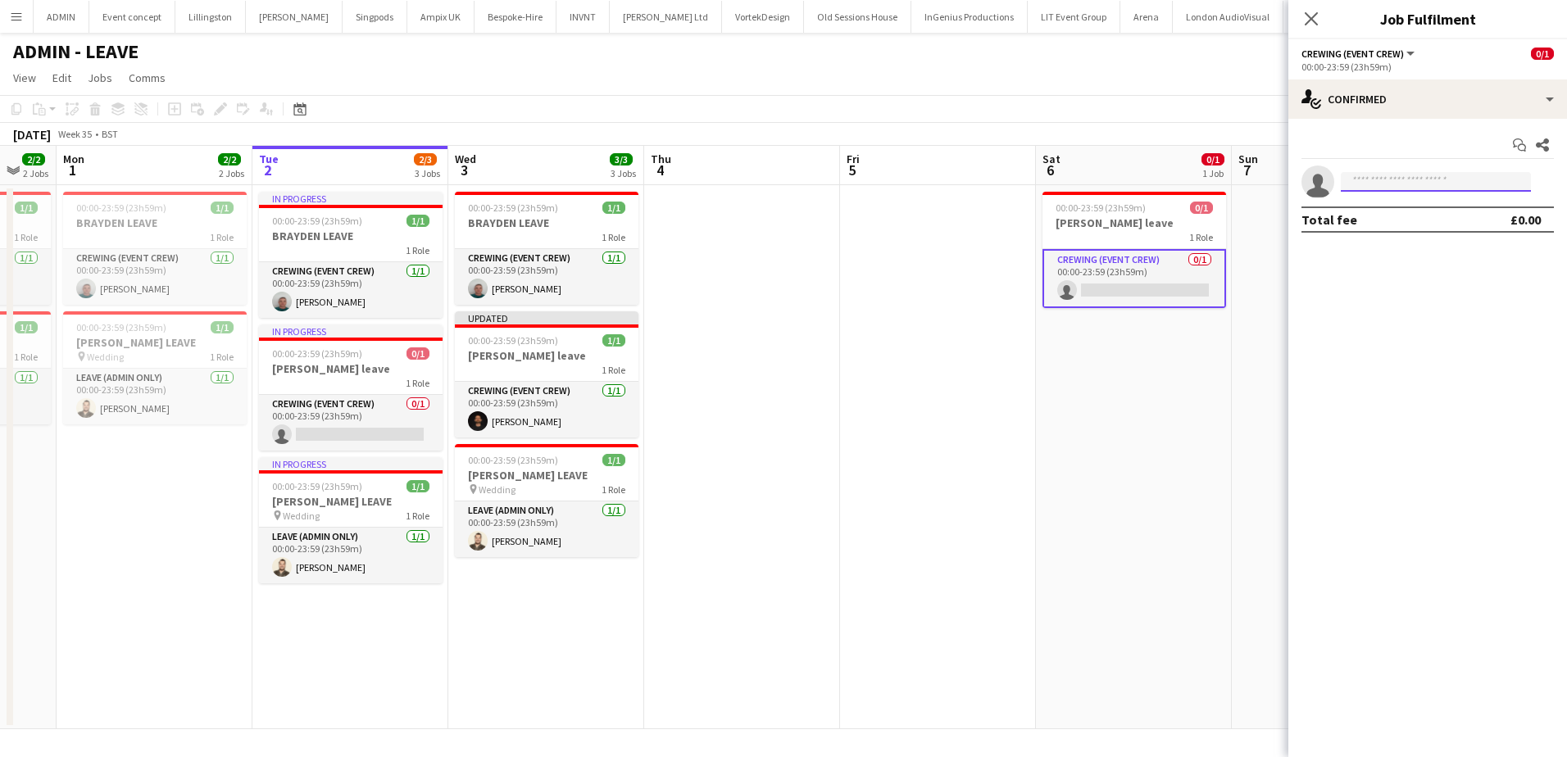
click at [1369, 187] on input at bounding box center [1436, 182] width 190 height 20
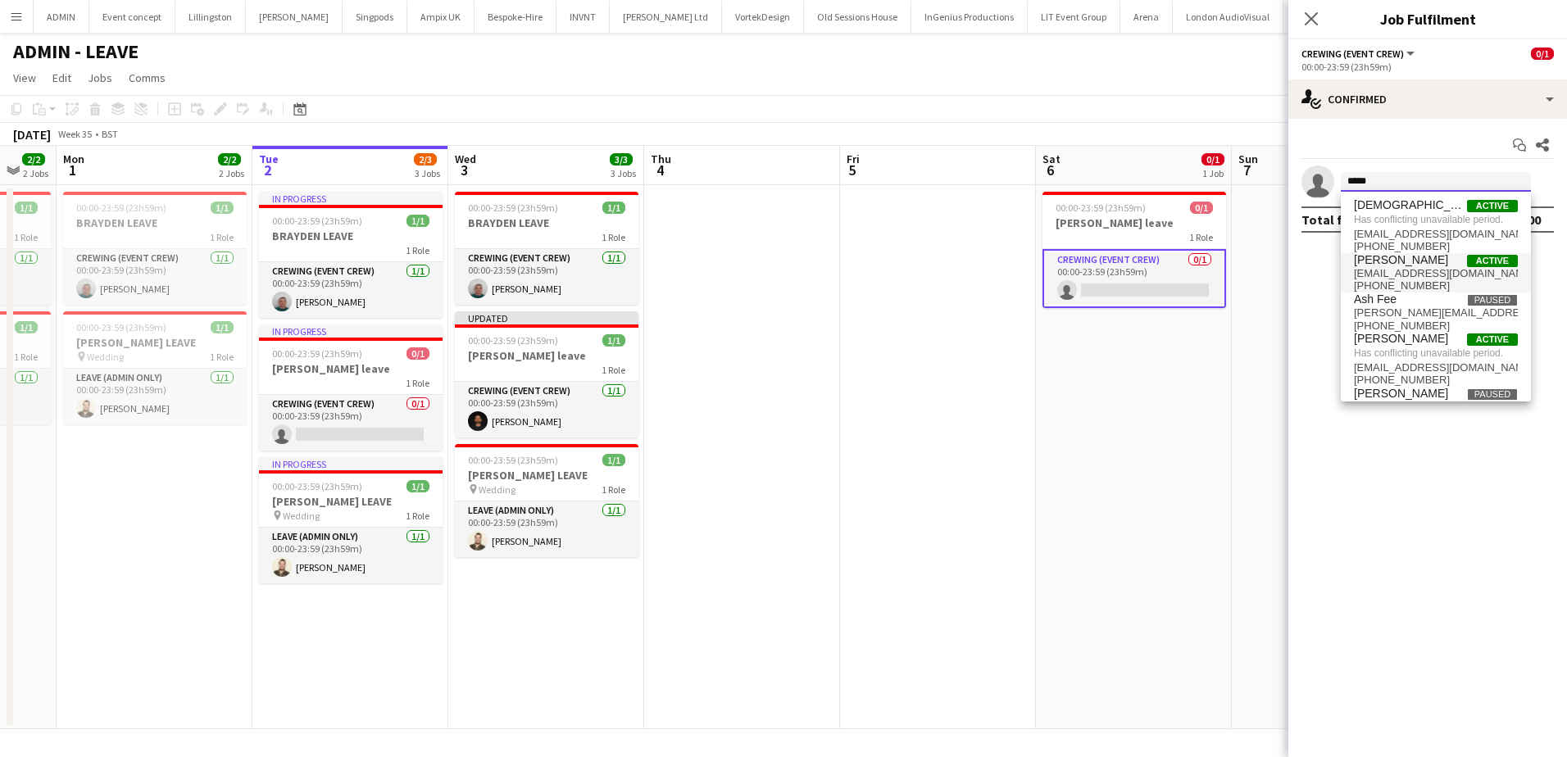
type input "*****"
click at [1386, 280] on span "+447931872242" at bounding box center [1436, 285] width 164 height 13
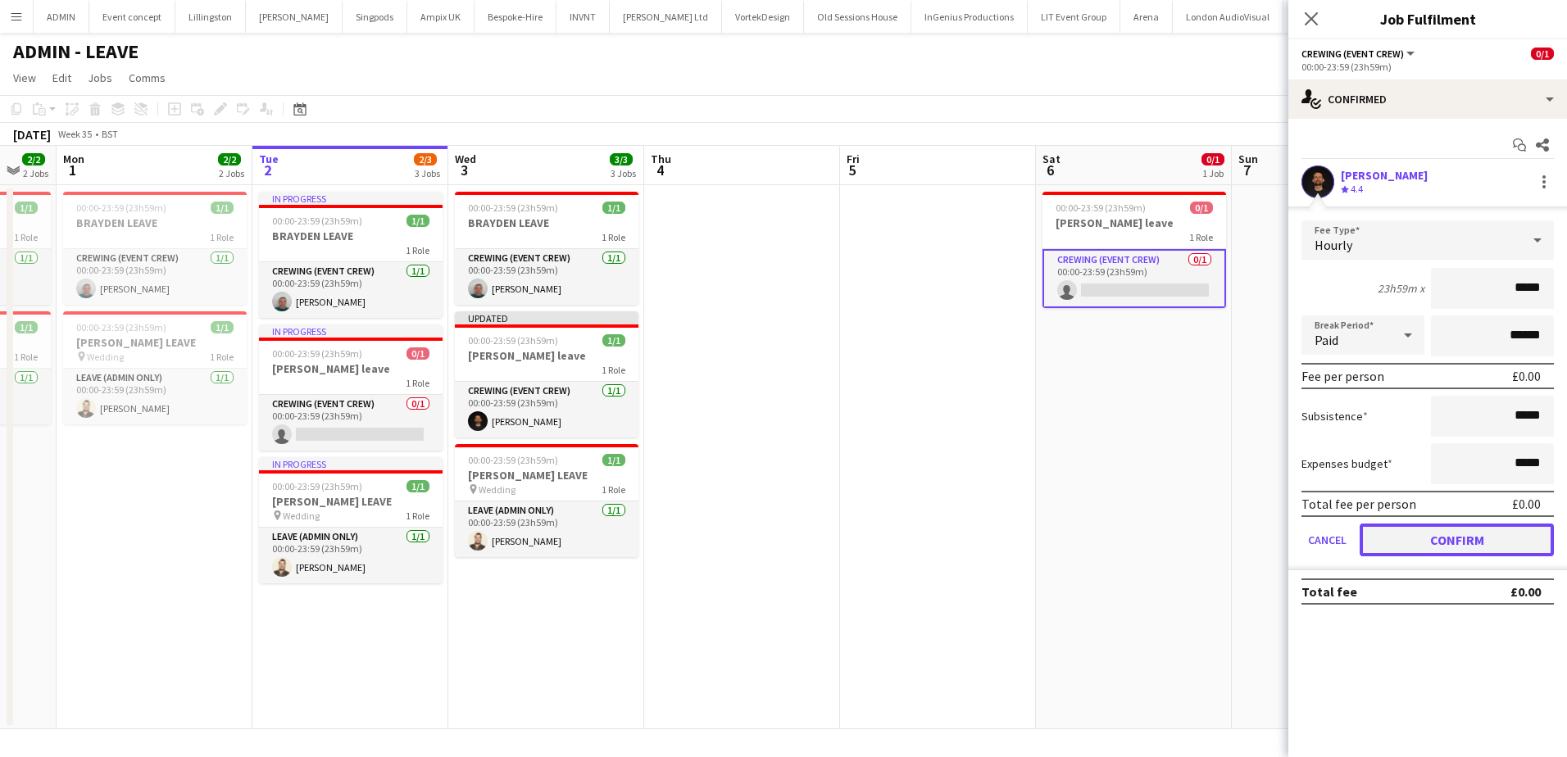
click at [1478, 545] on button "Confirm" at bounding box center [1457, 540] width 194 height 33
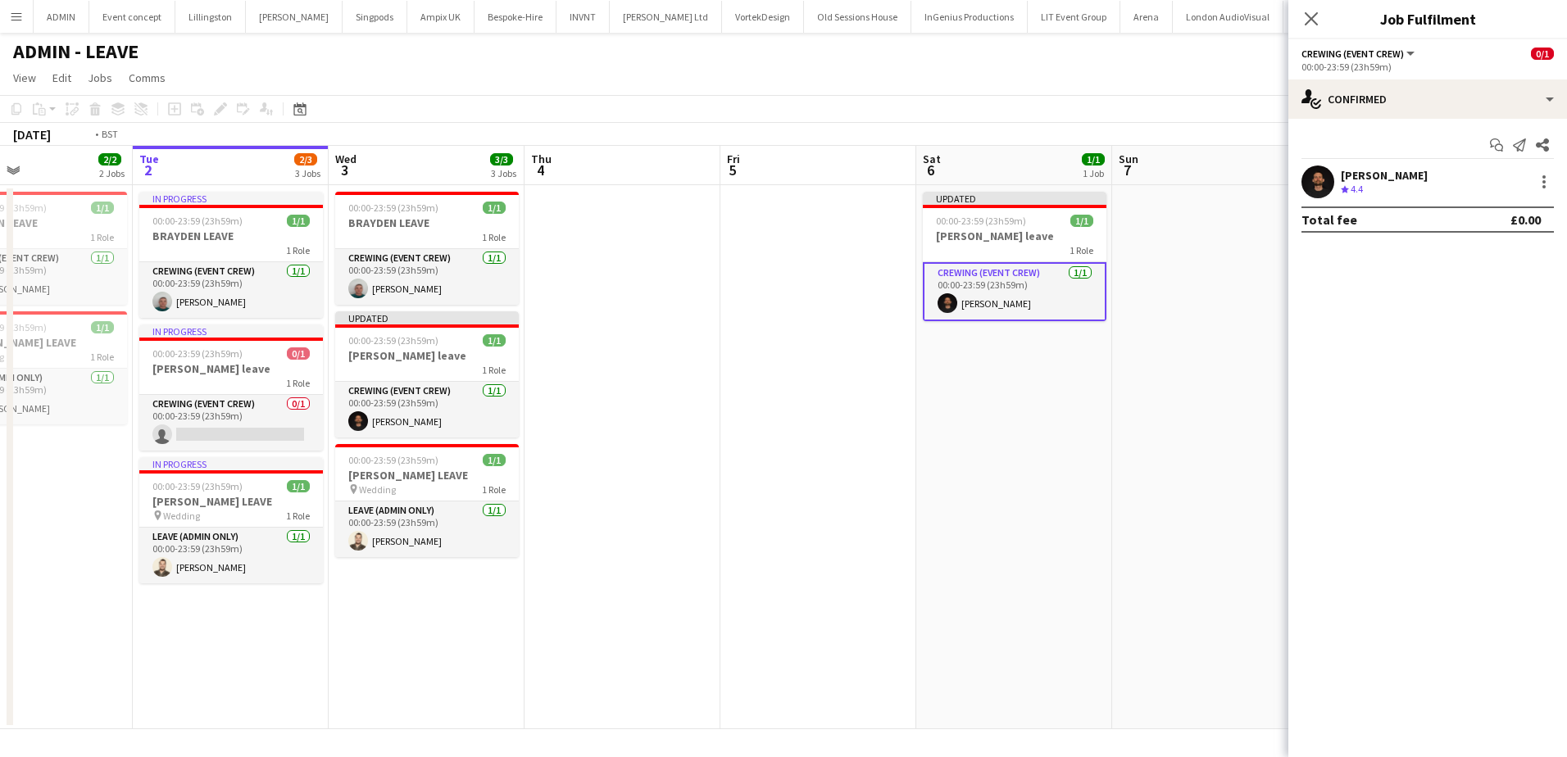
drag, startPoint x: 975, startPoint y: 466, endPoint x: 847, endPoint y: 406, distance: 141.9
click at [893, 434] on app-calendar-viewport "Fri 29 2/2 2 Jobs Sat 30 3/3 3 Jobs Sun 31 2/2 2 Jobs Mon 1 2/2 2 Jobs Tue 2 2/…" at bounding box center [783, 437] width 1567 height 583
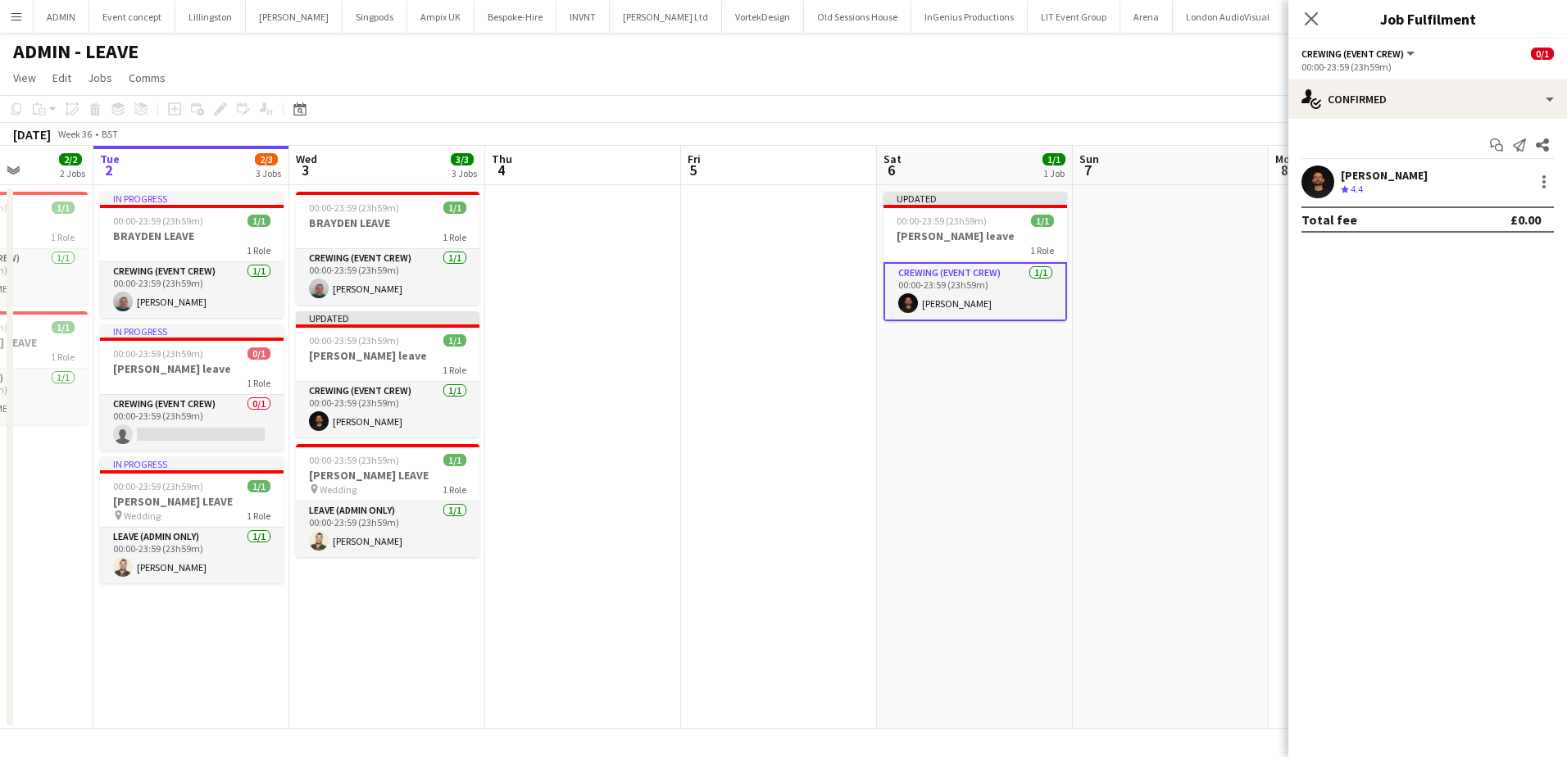
drag, startPoint x: 1097, startPoint y: 276, endPoint x: 803, endPoint y: 275, distance: 294.2
click at [803, 275] on app-calendar-viewport "Sat 30 3/3 3 Jobs Sun 31 2/2 2 Jobs Mon 1 2/2 2 Jobs Tue 2 2/3 3 Jobs Wed 3 3/3…" at bounding box center [783, 437] width 1567 height 583
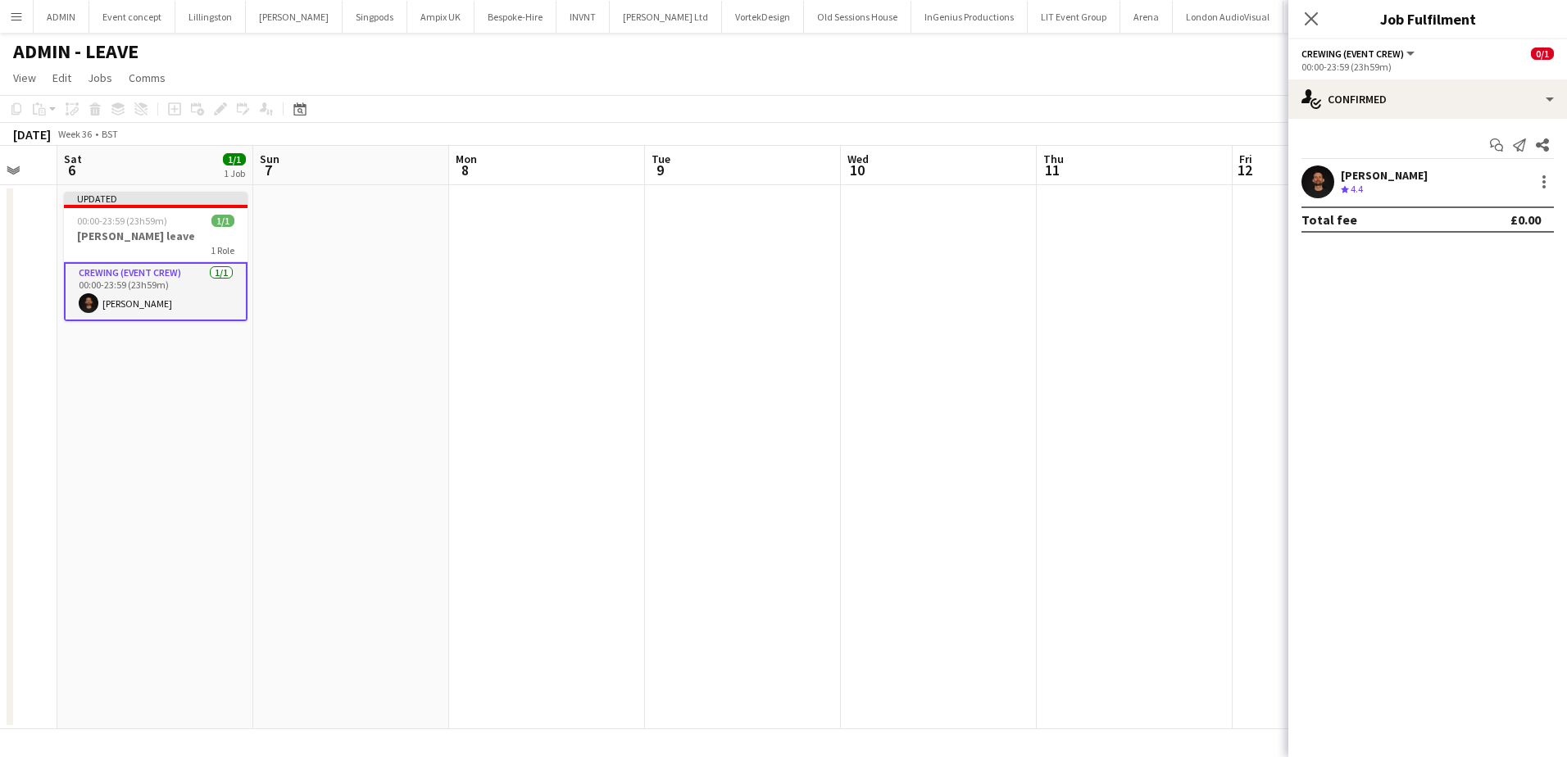
drag, startPoint x: 1177, startPoint y: 353, endPoint x: 843, endPoint y: 356, distance: 333.5
click at [729, 343] on app-calendar-viewport "Wed 3 3/3 3 Jobs Thu 4 Fri 5 Sat 6 1/1 1 Job Sun 7 Mon 8 Tue 9 Wed 10 Thu 11 Fr…" at bounding box center [783, 437] width 1567 height 583
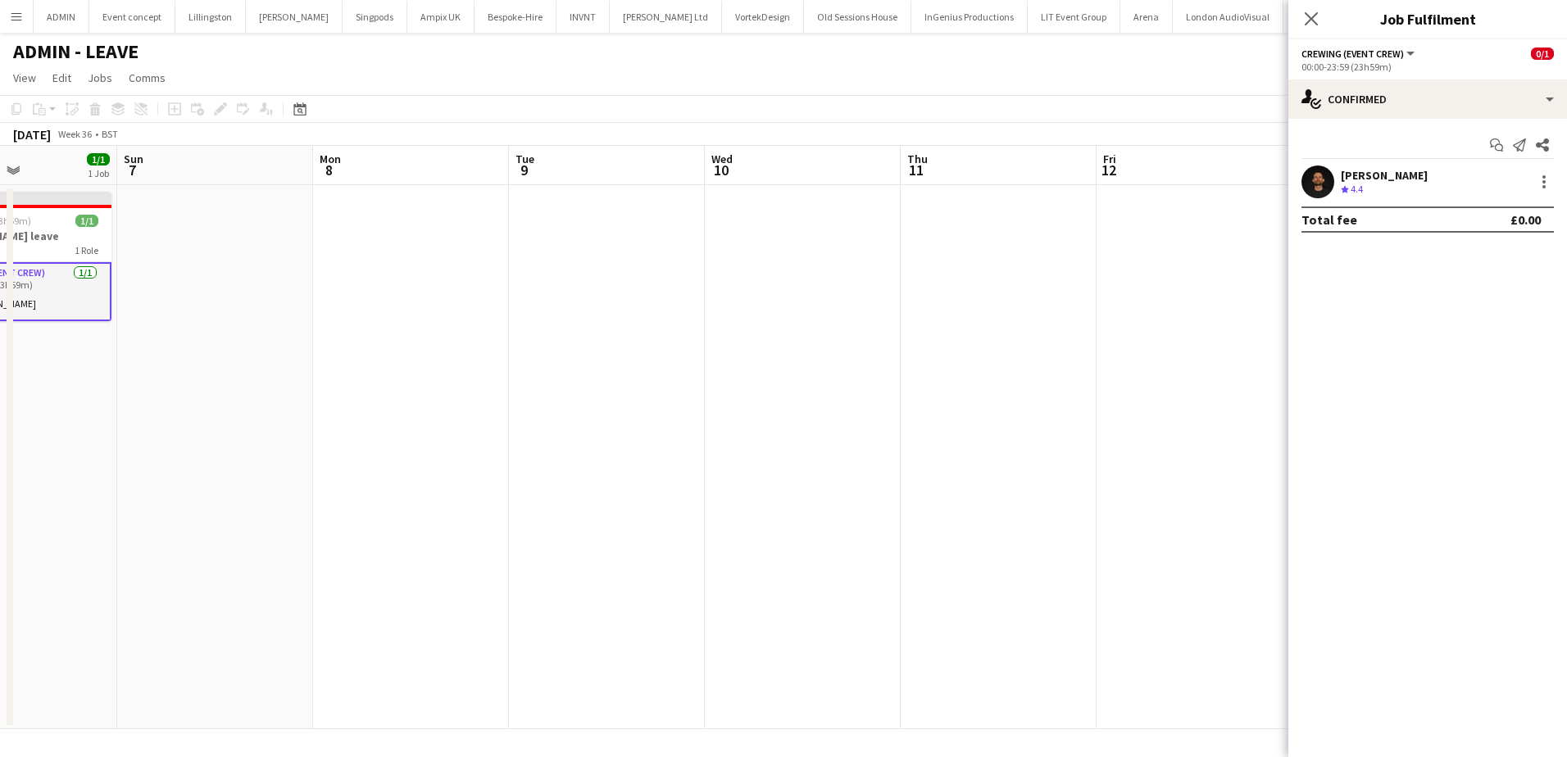
drag, startPoint x: 1152, startPoint y: 366, endPoint x: 1308, endPoint y: 375, distance: 156.0
click at [1315, 377] on body "Menu Boards Boards Boards All jobs Status Workforce Workforce My Workforce Recr…" at bounding box center [783, 378] width 1567 height 757
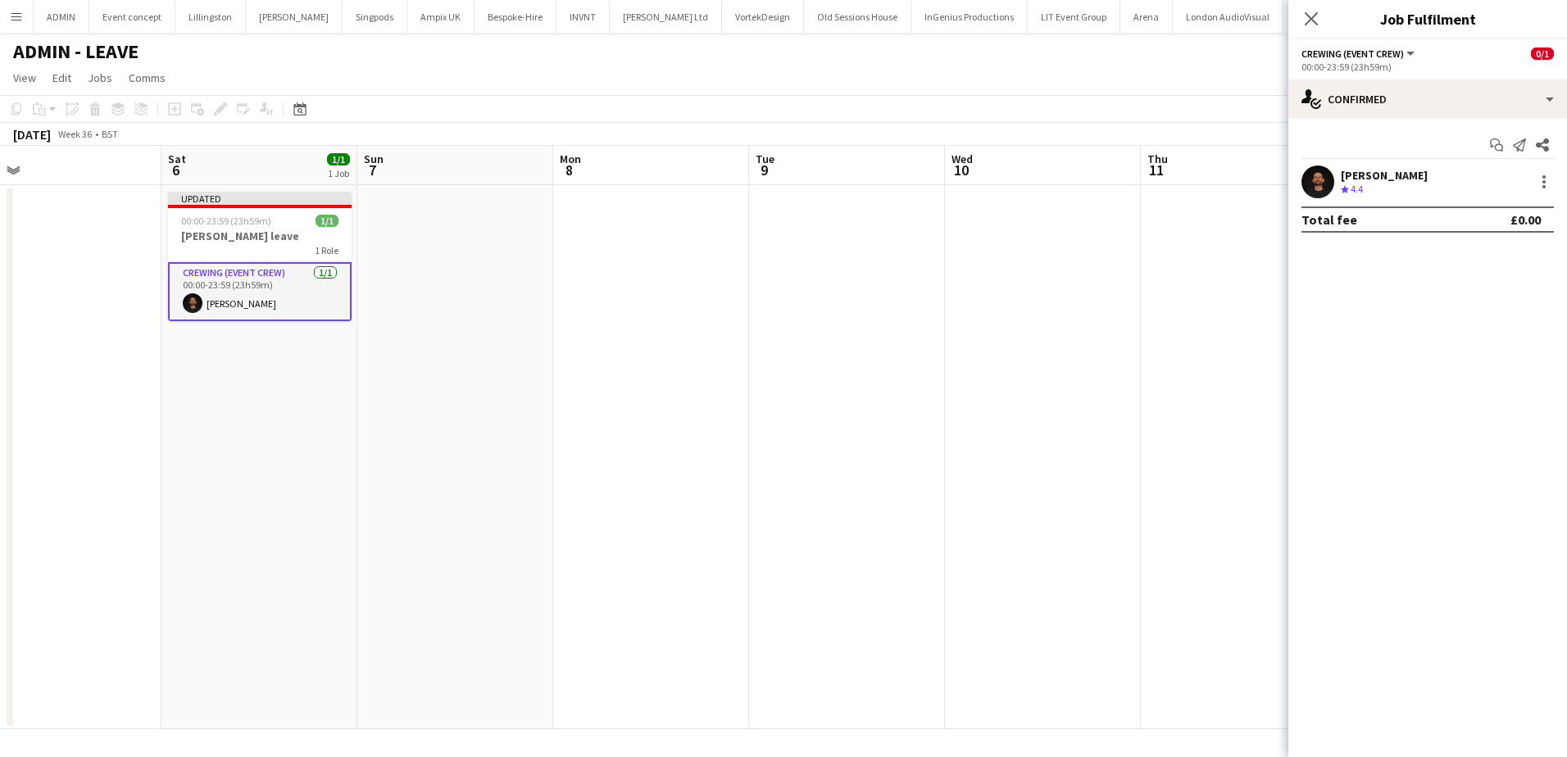
drag, startPoint x: 650, startPoint y: 354, endPoint x: 812, endPoint y: 357, distance: 162.3
click at [812, 357] on app-calendar-viewport "Wed 3 3/3 3 Jobs Thu 4 Fri 5 Sat 6 1/1 1 Job Sun 7 Mon 8 Tue 9 Wed 10 Thu 11 Fr…" at bounding box center [783, 437] width 1567 height 583
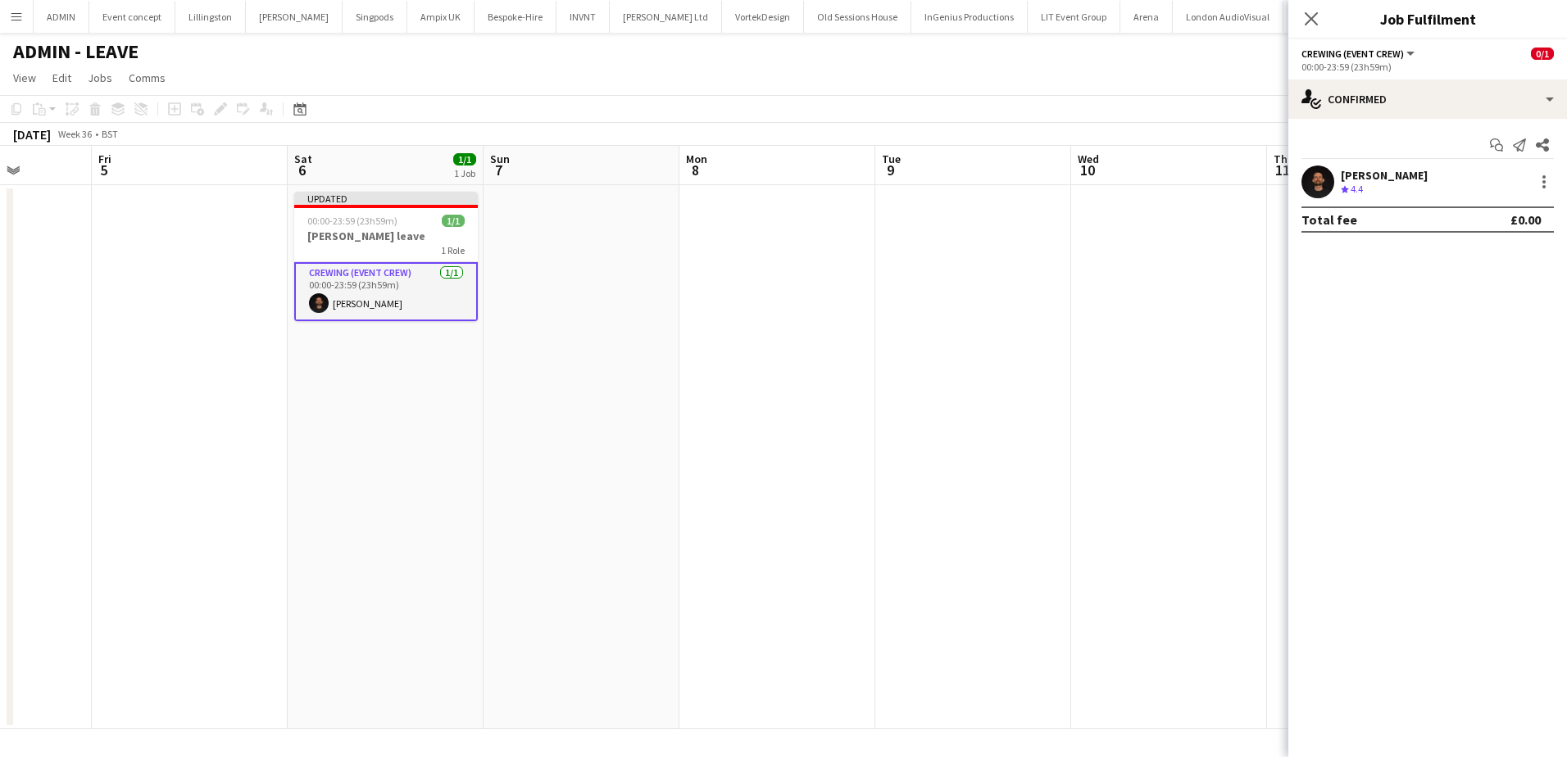
click at [293, 225] on app-date-cell "Updated 00:00-23:59 (23h59m) 1/1 Chris Ames leave 1 Role Crewing (Event Crew) 1…" at bounding box center [386, 457] width 196 height 544
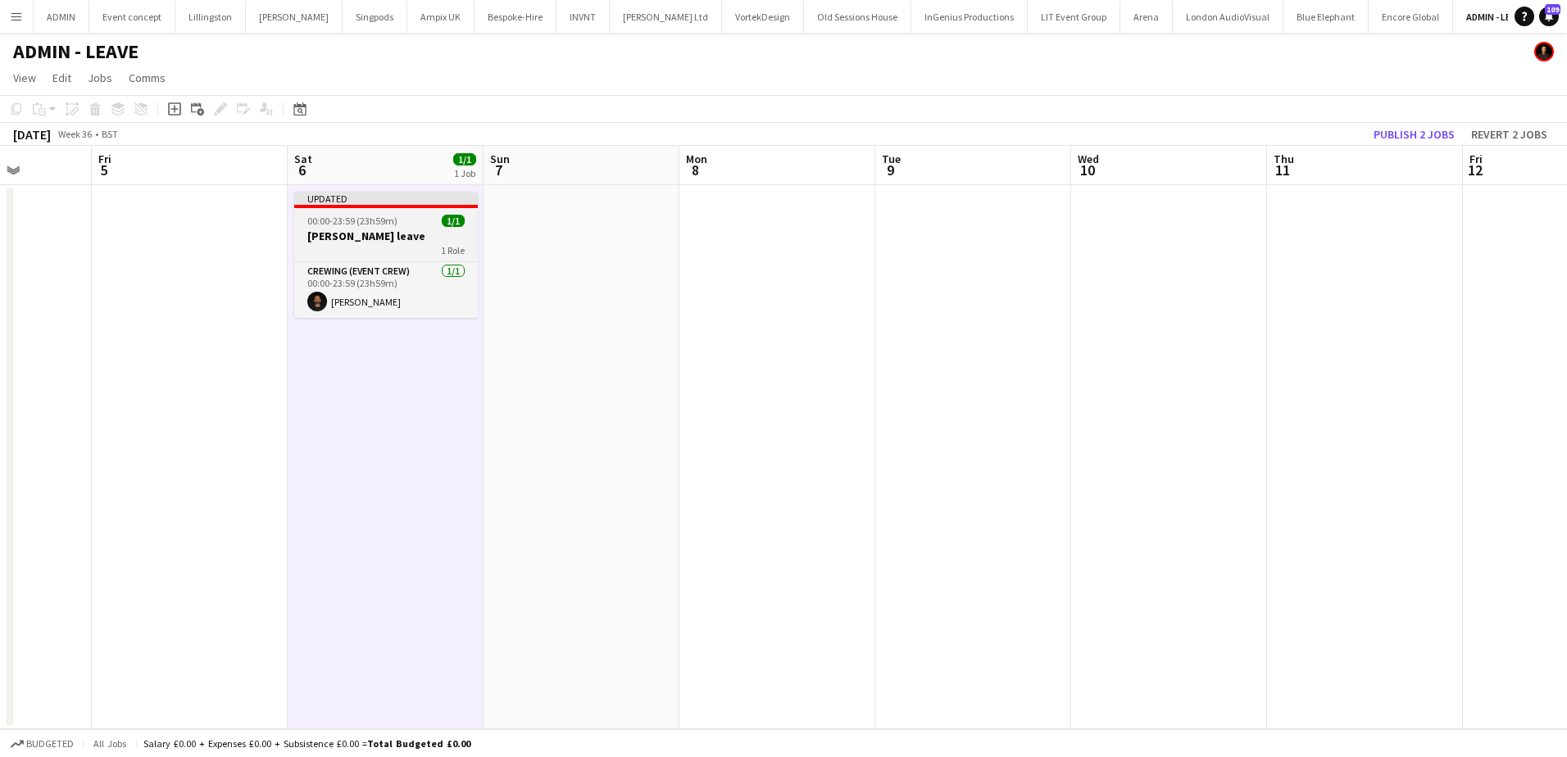
click at [329, 222] on span "00:00-23:59 (23h59m)" at bounding box center [352, 221] width 90 height 12
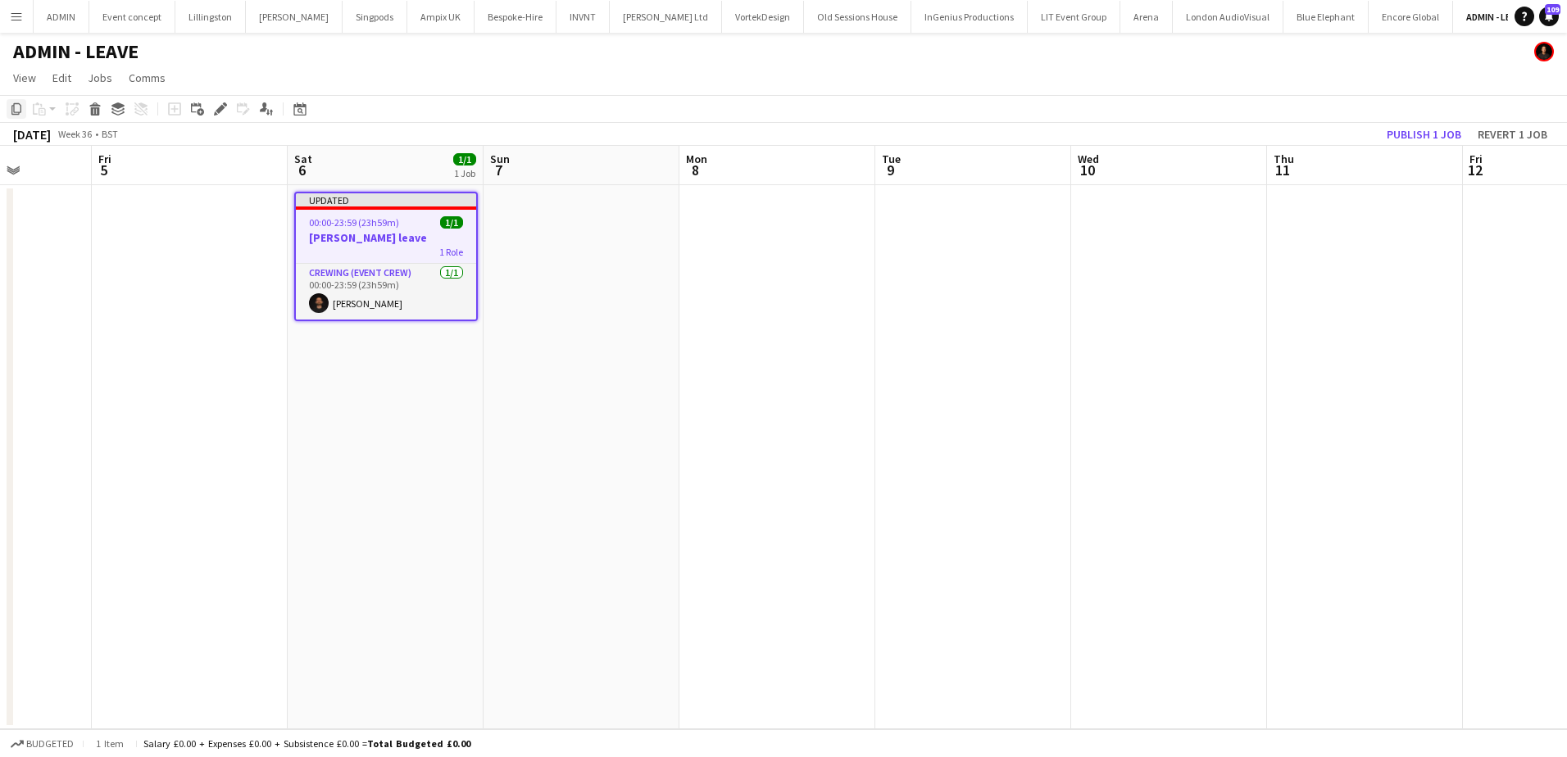
click at [19, 110] on icon "Copy" at bounding box center [16, 108] width 13 height 13
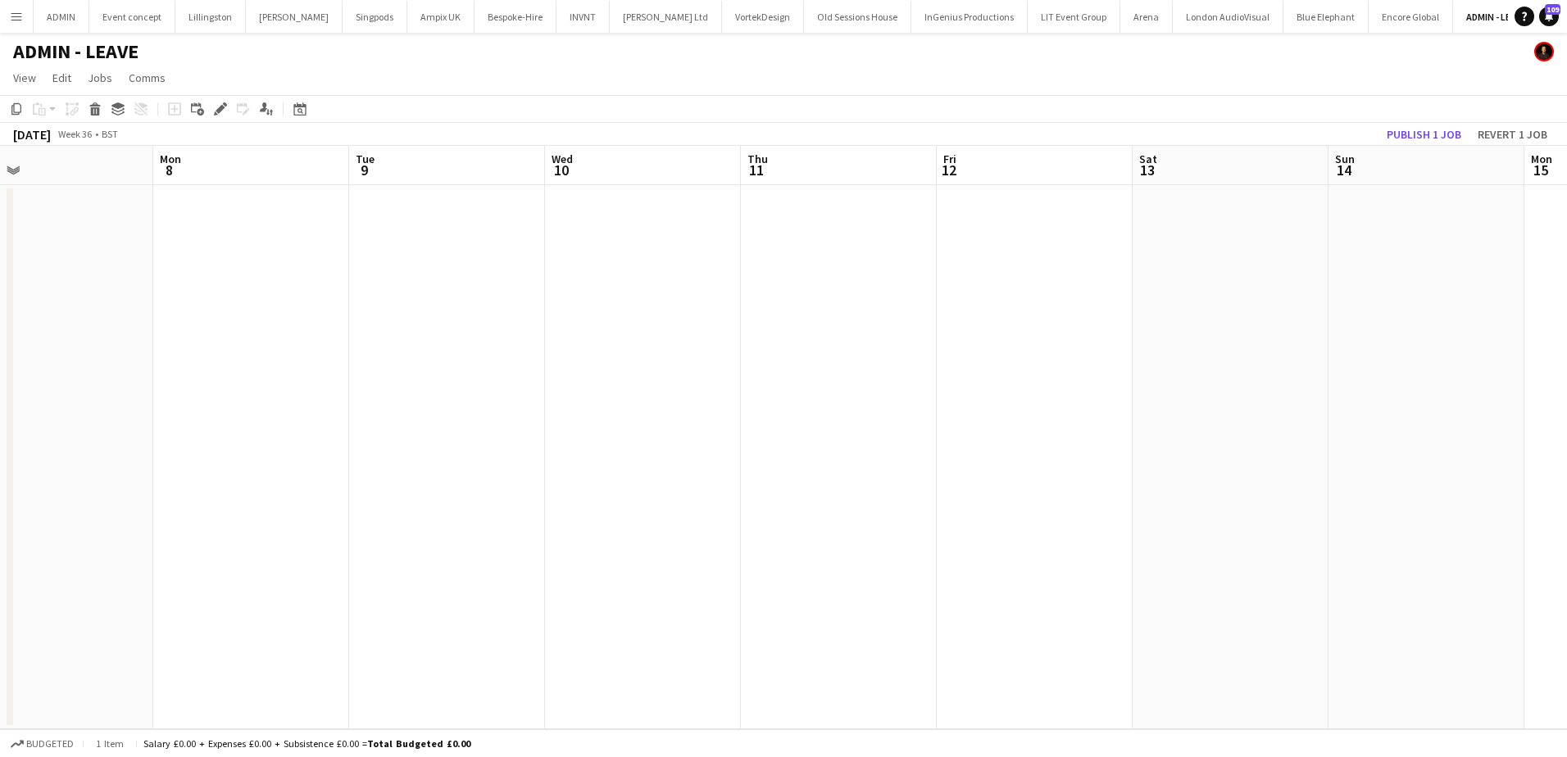
drag, startPoint x: 847, startPoint y: 320, endPoint x: 350, endPoint y: 305, distance: 496.8
click at [320, 305] on app-calendar-viewport "Thu 4 Fri 5 Sat 6 1/1 1 Job Sun 7 Mon 8 Tue 9 Wed 10 Thu 11 Fri 12 Sat 13 Sun 1…" at bounding box center [783, 437] width 1567 height 583
drag, startPoint x: 1156, startPoint y: 304, endPoint x: 1092, endPoint y: 300, distance: 64.9
click at [1092, 300] on app-calendar-viewport "Fri 5 Sat 6 1/1 1 Job Sun 7 Mon 8 Tue 9 Wed 10 Thu 11 Fri 12 Sat 13 Sun 14 Mon …" at bounding box center [783, 437] width 1567 height 583
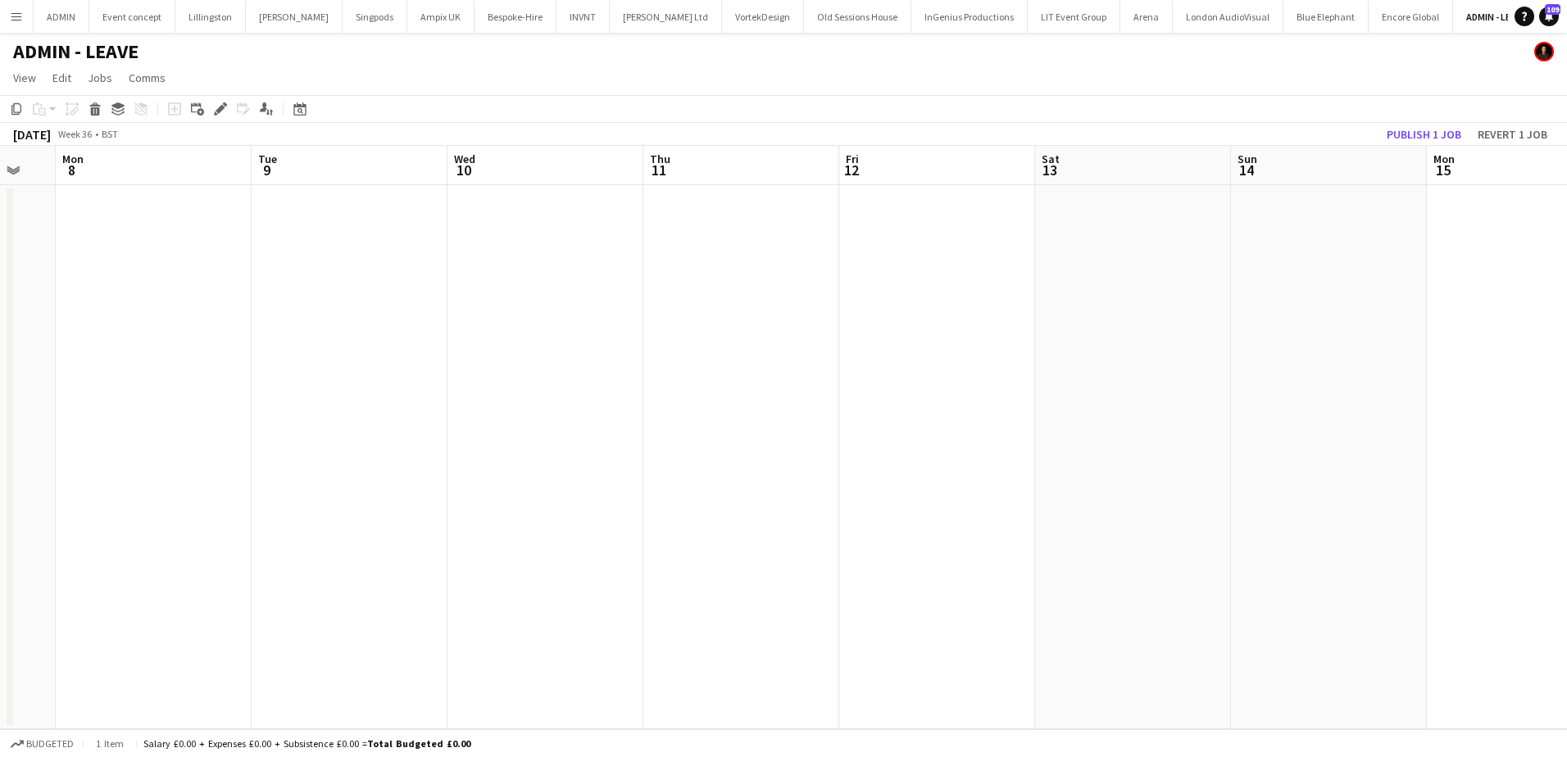
click at [1099, 254] on app-date-cell at bounding box center [1133, 457] width 196 height 544
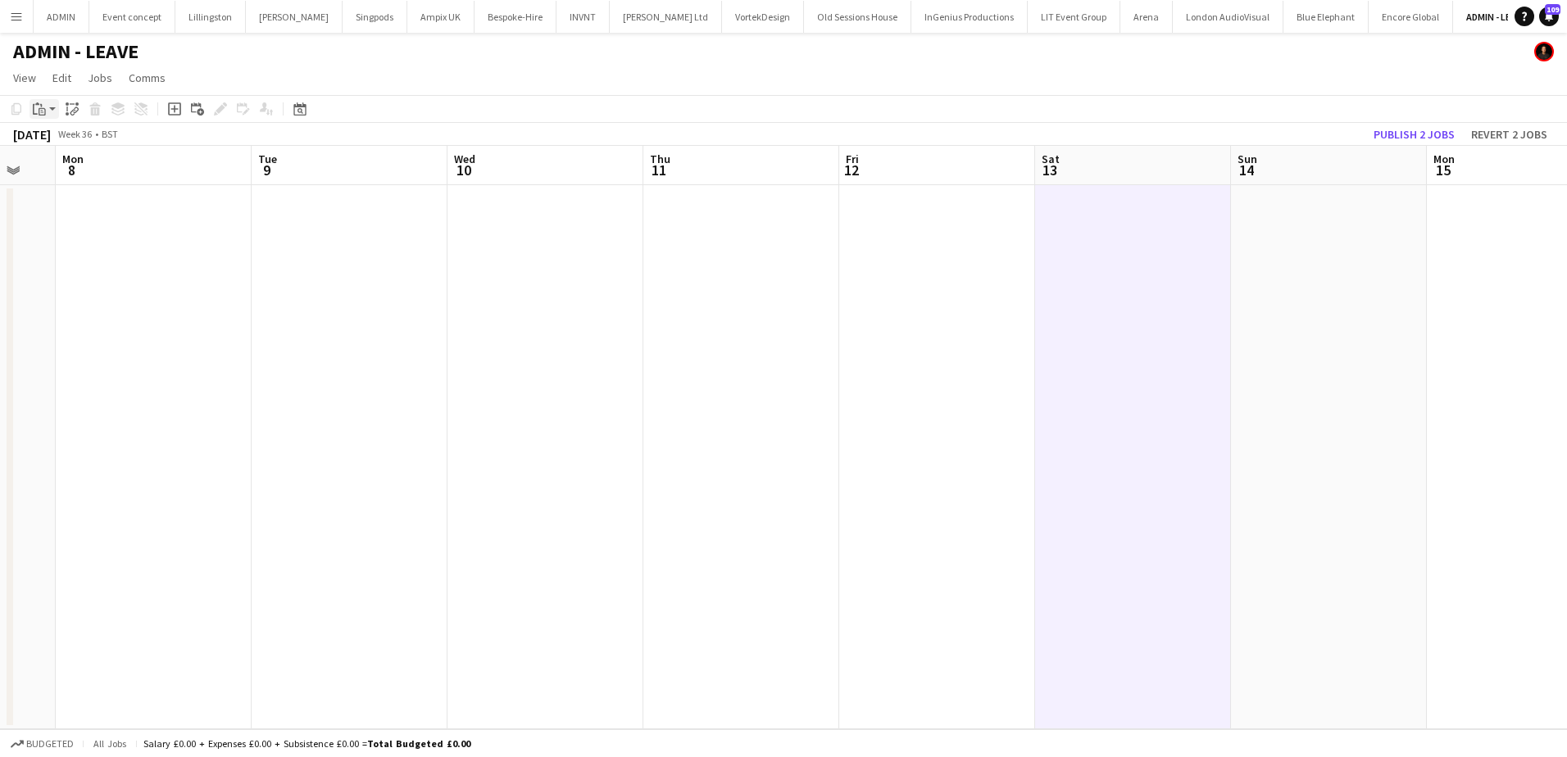
click at [46, 112] on div "Paste" at bounding box center [40, 109] width 20 height 20
click at [61, 138] on link "Paste Ctrl+V" at bounding box center [120, 140] width 154 height 15
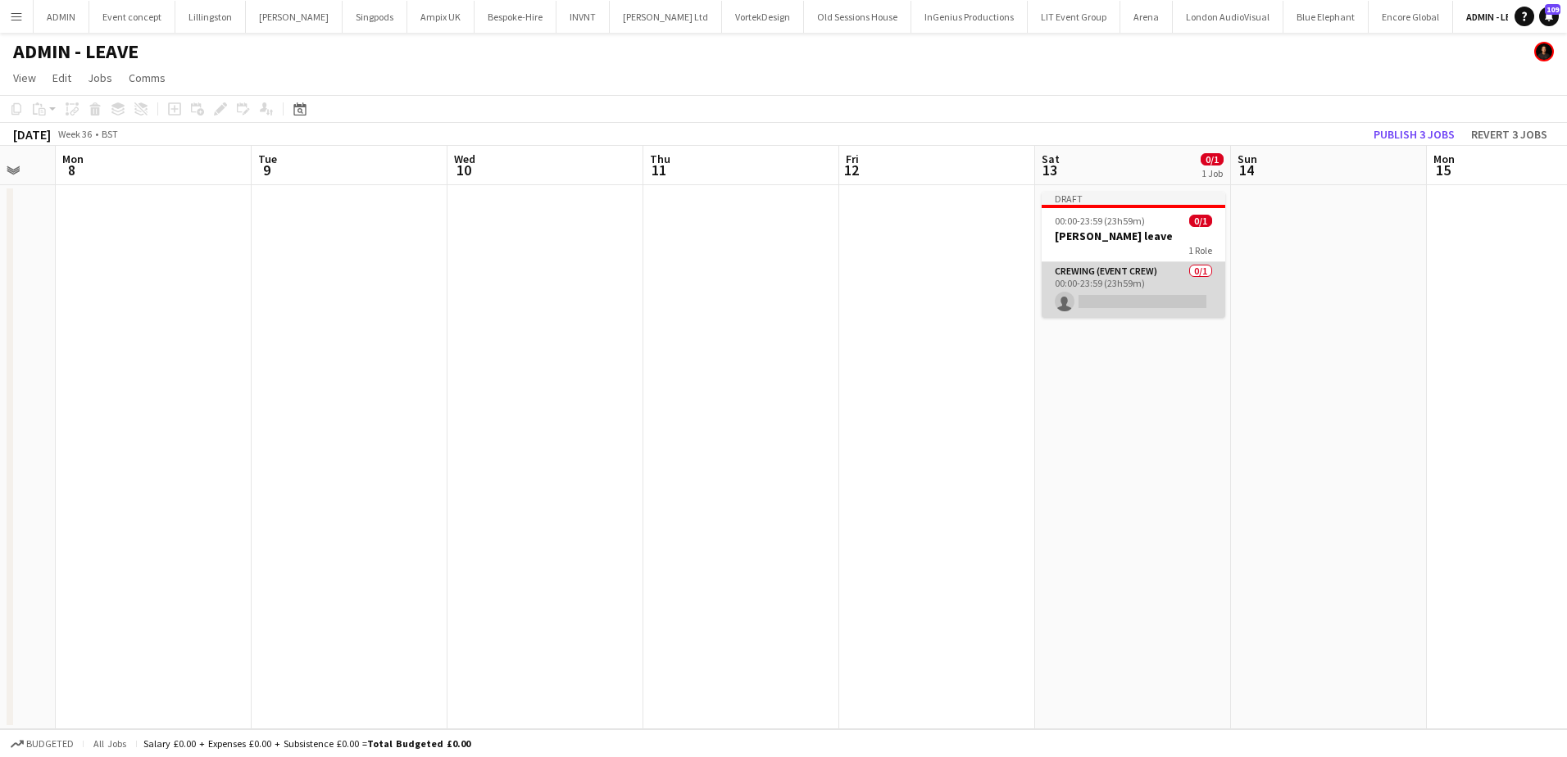
click at [1122, 293] on app-card-role "Crewing (Event Crew) 0/1 00:00-23:59 (23h59m) single-neutral-actions" at bounding box center [1134, 290] width 184 height 56
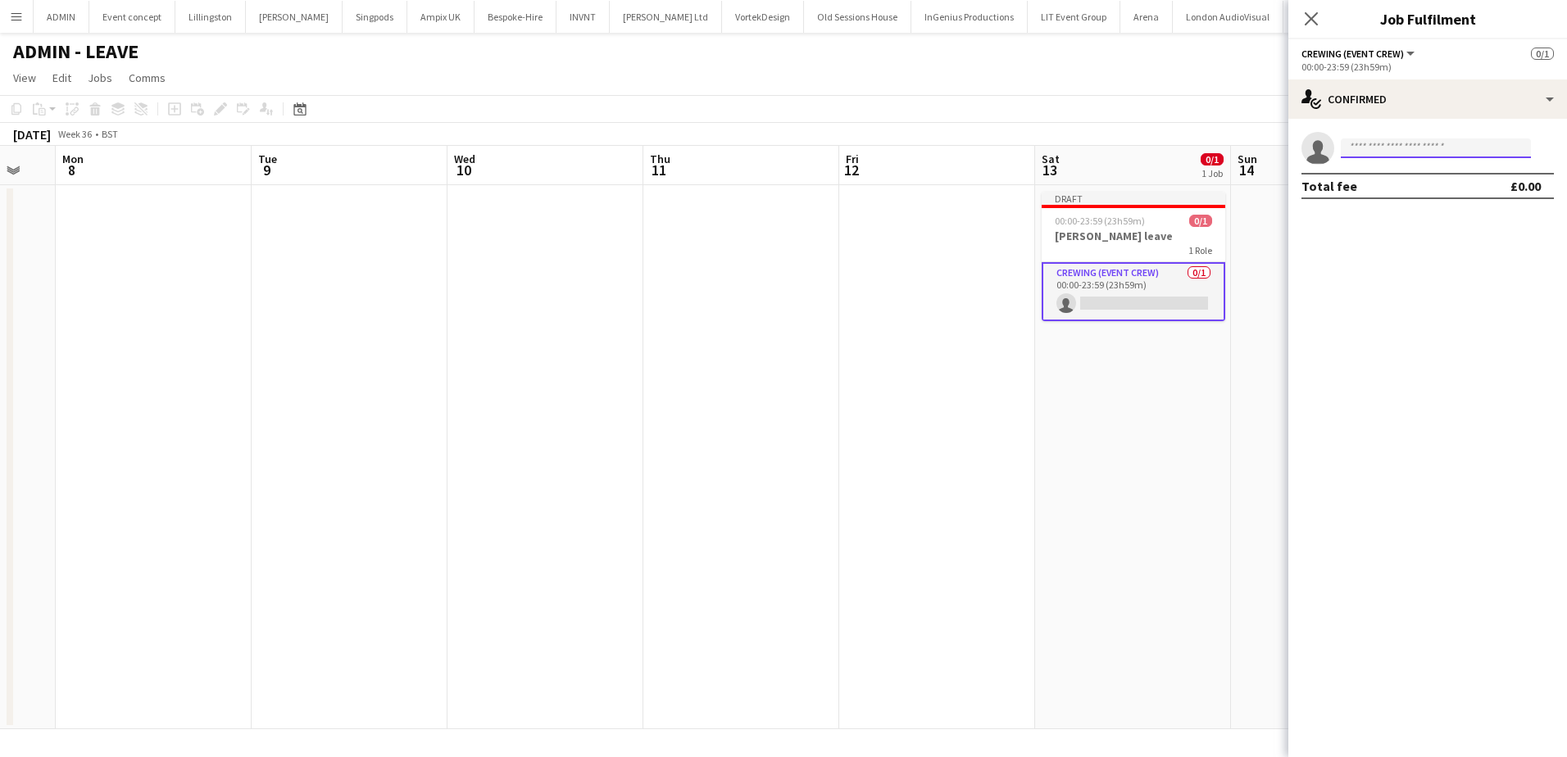
click at [1423, 157] on input at bounding box center [1436, 148] width 190 height 20
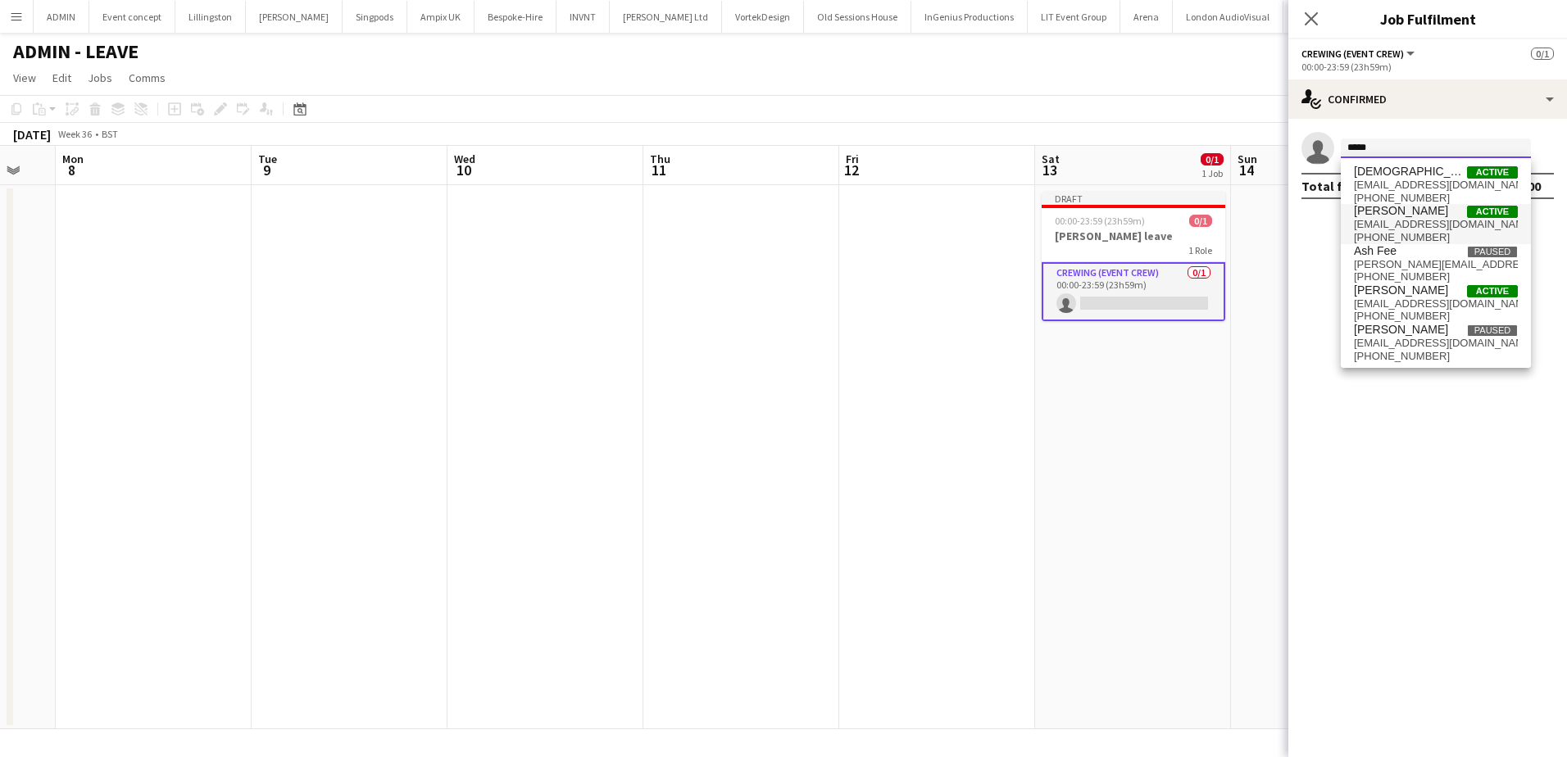
type input "*****"
click at [1409, 216] on span "Christopher Ames" at bounding box center [1401, 211] width 94 height 14
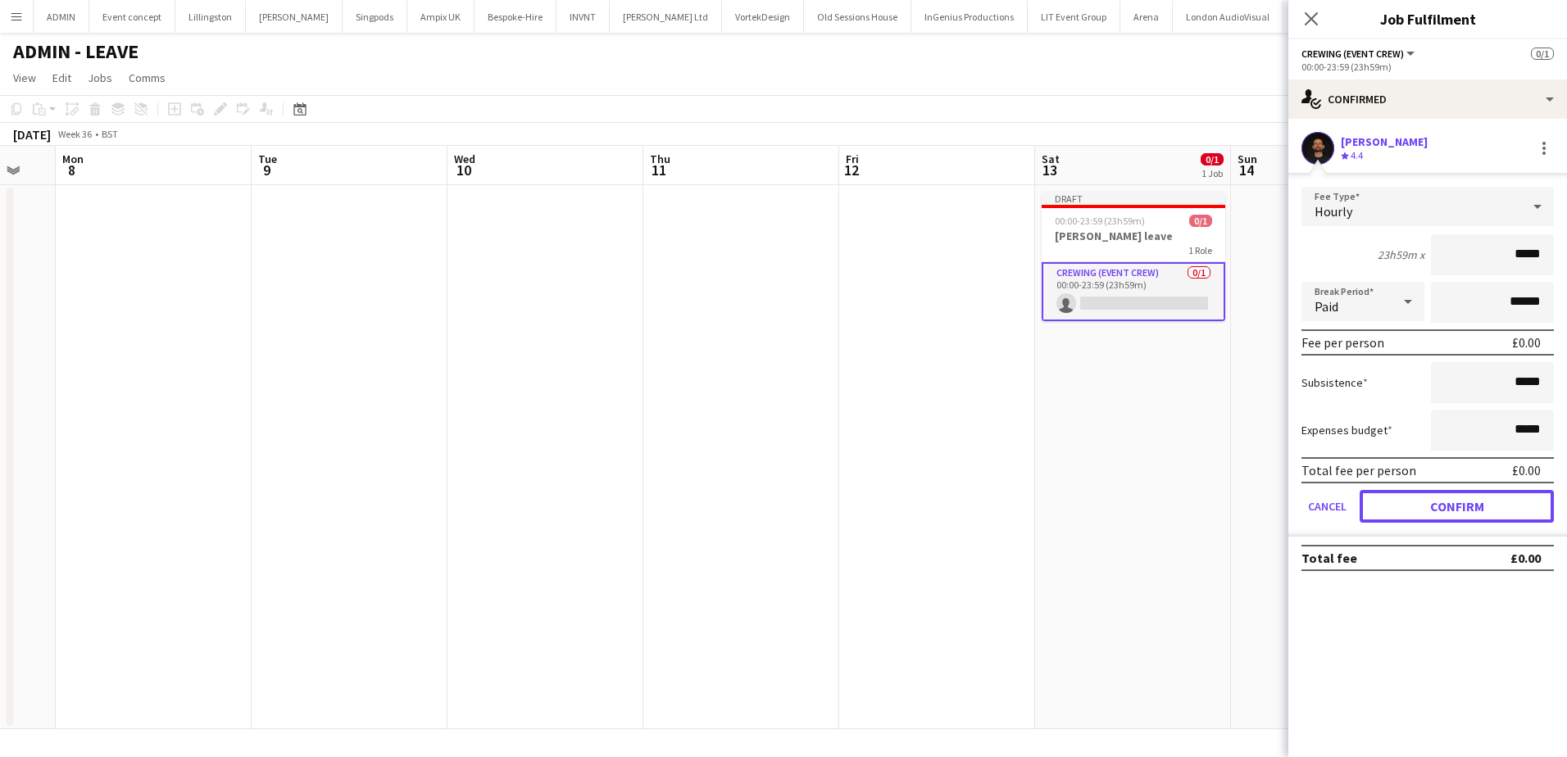
drag, startPoint x: 1455, startPoint y: 500, endPoint x: 1372, endPoint y: 477, distance: 86.7
click at [1455, 501] on button "Confirm" at bounding box center [1457, 506] width 194 height 33
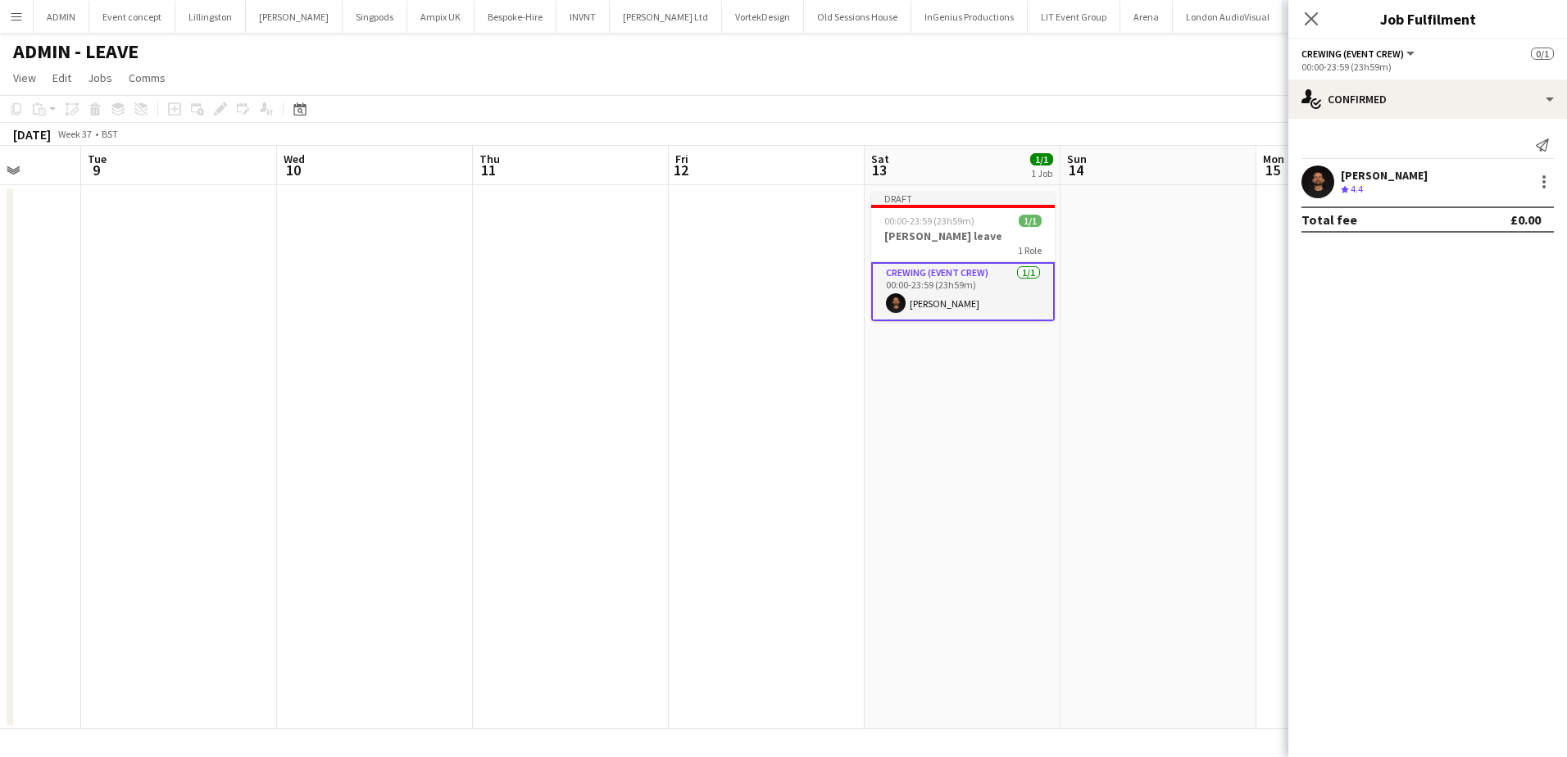
drag, startPoint x: 858, startPoint y: 370, endPoint x: 474, endPoint y: 320, distance: 386.9
click at [474, 320] on app-calendar-viewport "Sat 6 1/1 1 Job Sun 7 Mon 8 Tue 9 Wed 10 Thu 11 Fri 12 Sat 13 1/1 1 Job Sun 14 …" at bounding box center [783, 437] width 1567 height 583
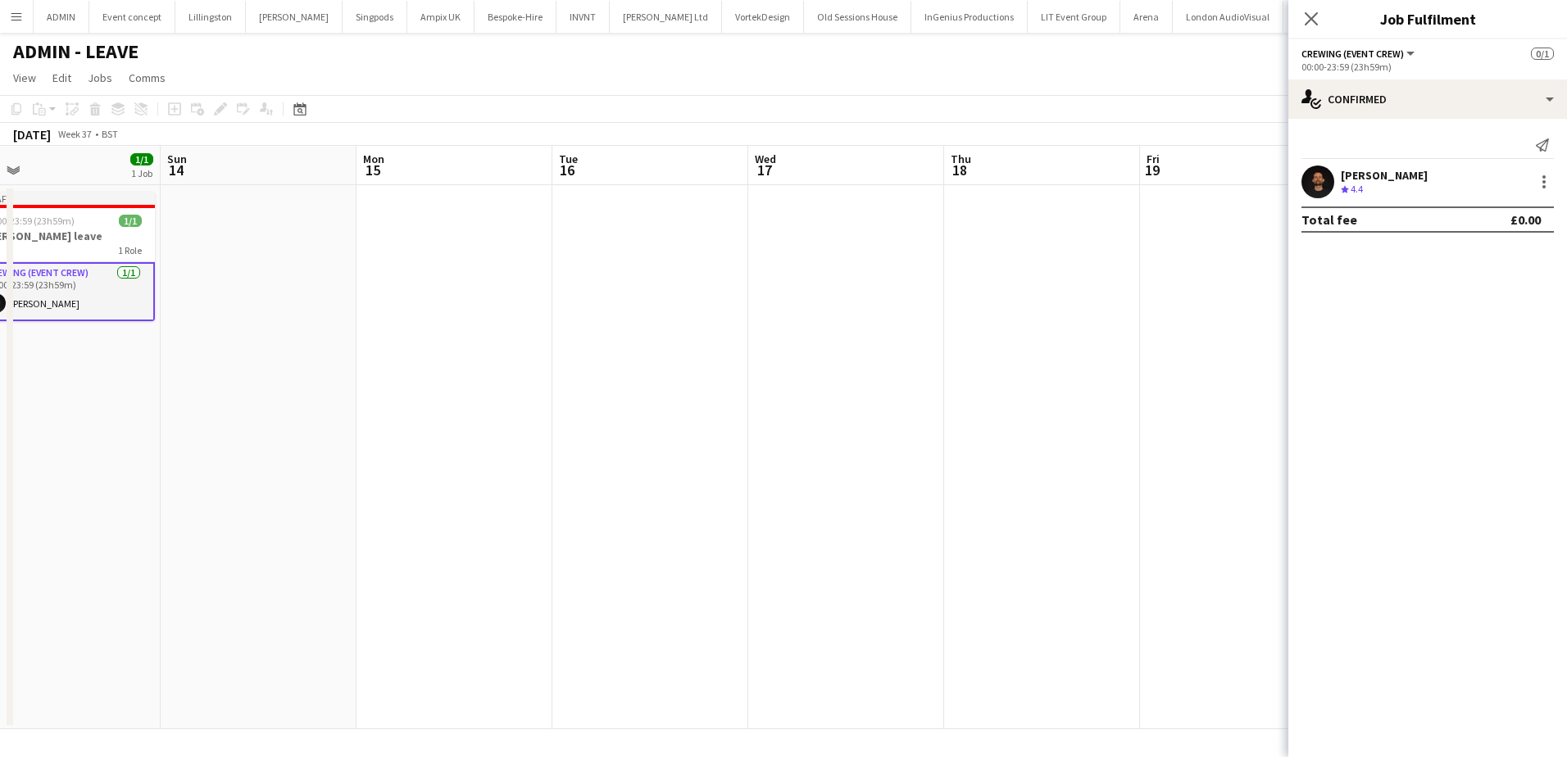
drag, startPoint x: 1116, startPoint y: 347, endPoint x: 452, endPoint y: 310, distance: 664.8
click at [452, 310] on app-calendar-viewport "Wed 10 Thu 11 Fri 12 Sat 13 1/1 1 Job Sun 14 Mon 15 Tue 16 Wed 17 Thu 18 Fri 19…" at bounding box center [783, 437] width 1567 height 583
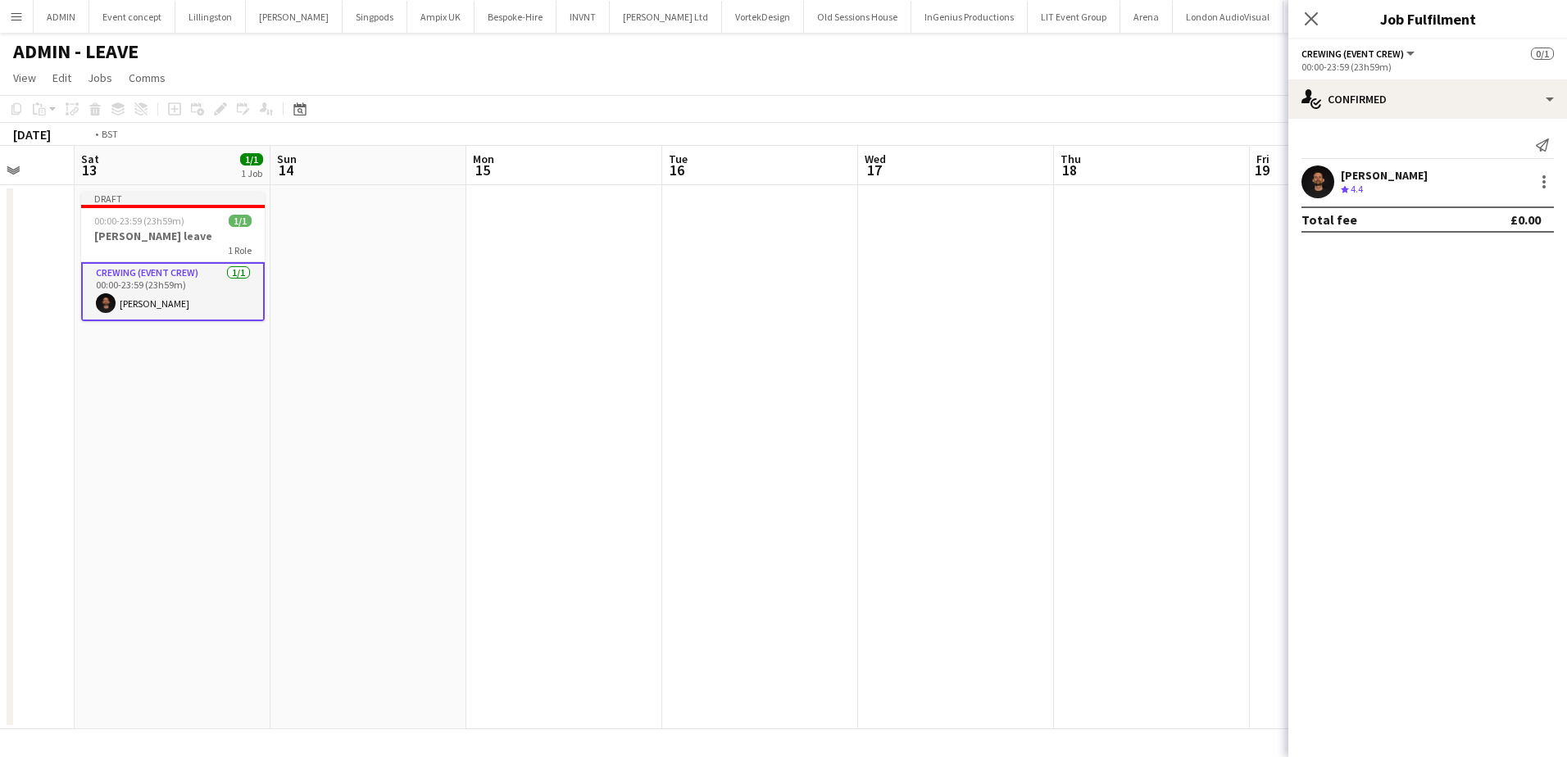
drag, startPoint x: 763, startPoint y: 343, endPoint x: 114, endPoint y: 309, distance: 649.9
click at [89, 309] on app-calendar-viewport "Wed 10 Thu 11 Fri 12 Sat 13 1/1 1 Job Sun 14 Mon 15 Tue 16 Wed 17 Thu 18 Fri 19…" at bounding box center [783, 437] width 1567 height 583
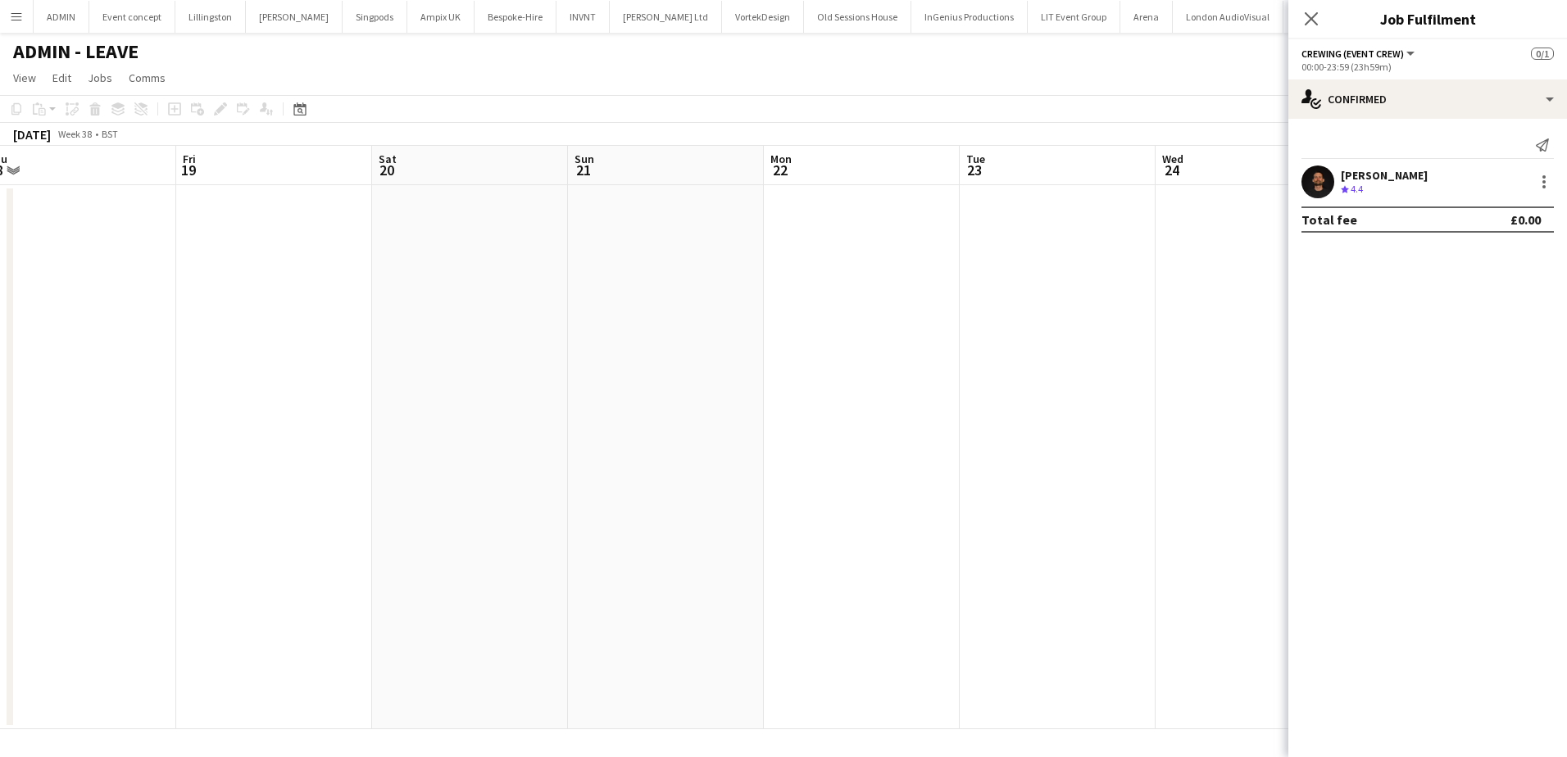
drag, startPoint x: 456, startPoint y: 347, endPoint x: 183, endPoint y: 326, distance: 273.7
click at [183, 326] on app-calendar-viewport "Mon 15 Tue 16 Wed 17 Thu 18 Fri 19 Sat 20 Sun 21 Mon 22 Tue 23 Wed 24 Thu 25 Fr…" at bounding box center [783, 437] width 1567 height 583
drag, startPoint x: 650, startPoint y: 324, endPoint x: 356, endPoint y: 320, distance: 294.2
click at [87, 297] on app-calendar-viewport "Thu 18 Fri 19 Sat 20 Sun 21 Mon 22 Tue 23 Wed 24 Thu 25 Fri 26 Sat 27 Sun 28 Mo…" at bounding box center [783, 437] width 1567 height 583
drag, startPoint x: 679, startPoint y: 359, endPoint x: 443, endPoint y: 343, distance: 237.4
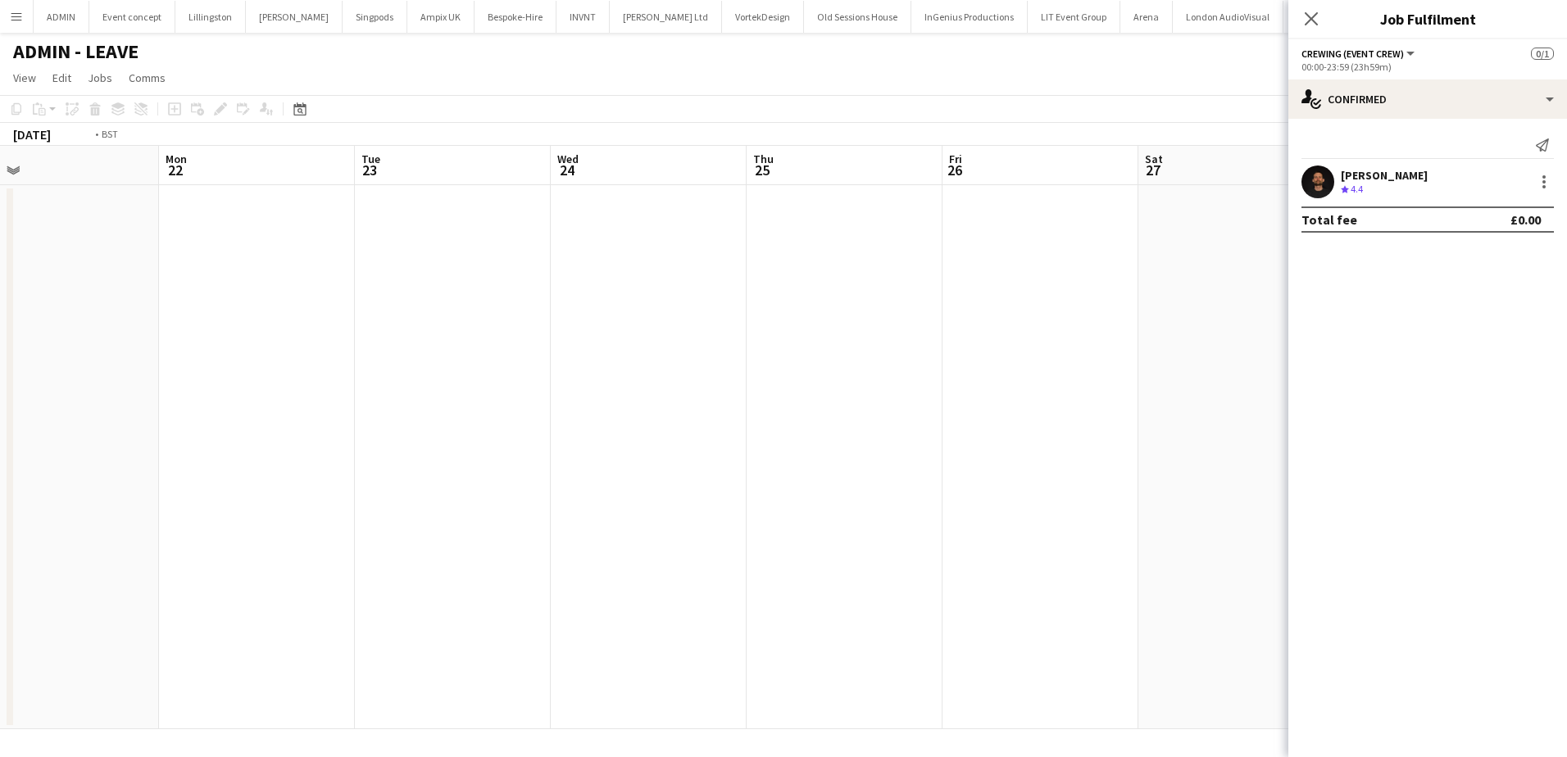
click at [443, 343] on app-calendar-viewport "Thu 18 Fri 19 Sat 20 Sun 21 Mon 22 Tue 23 Wed 24 Thu 25 Fri 26 Sat 27 Sun 28 Mo…" at bounding box center [783, 437] width 1567 height 583
drag, startPoint x: 983, startPoint y: 327, endPoint x: 629, endPoint y: 312, distance: 354.3
click at [629, 312] on app-calendar-viewport "Fri 19 Sat 20 Sun 21 Mon 22 Tue 23 Wed 24 Thu 25 Fri 26 Sat 27 Sun 28 Mon 29 Tu…" at bounding box center [783, 437] width 1567 height 583
click at [811, 256] on app-date-cell at bounding box center [882, 457] width 196 height 544
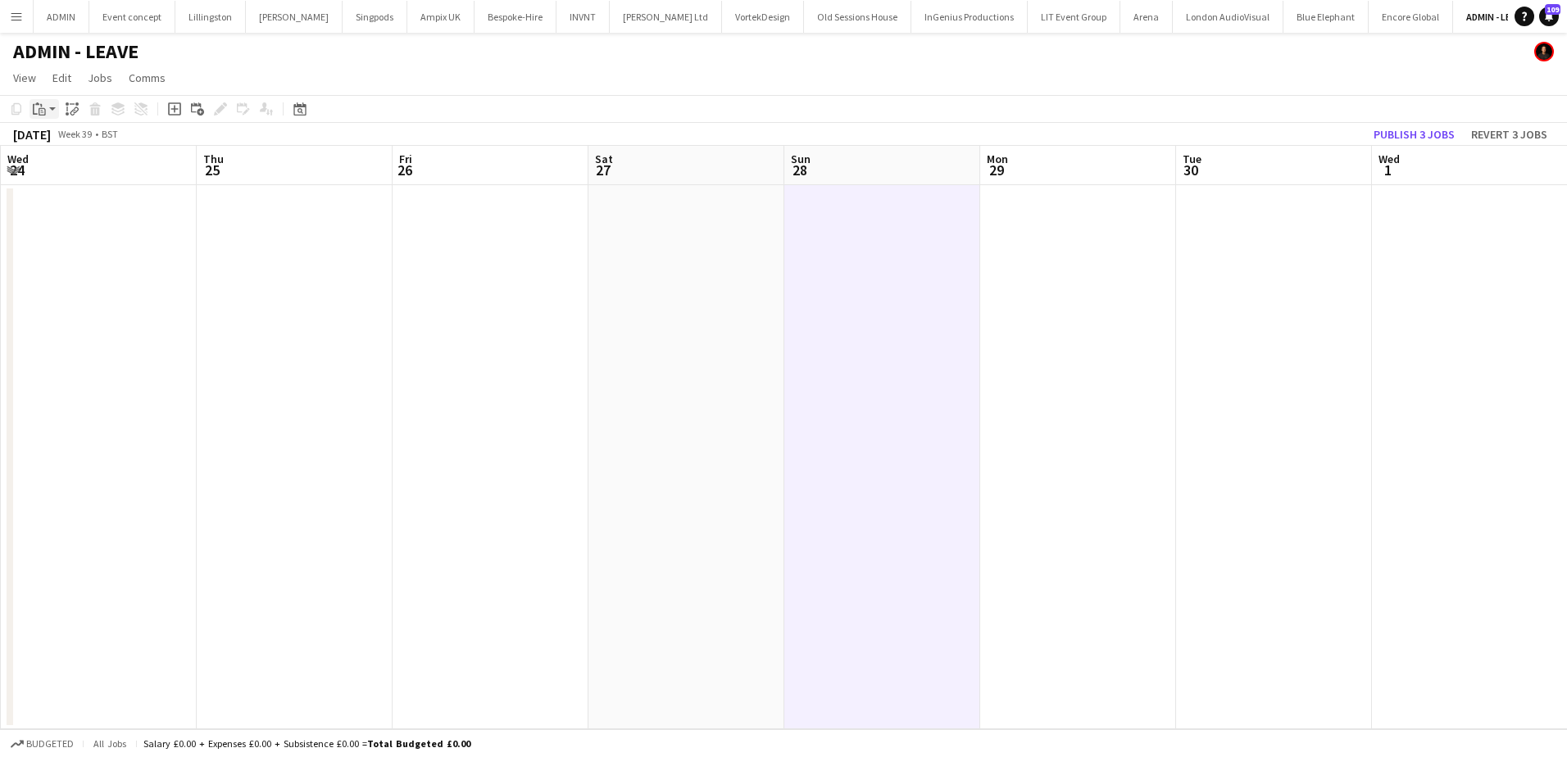
click at [47, 111] on div "Paste" at bounding box center [40, 109] width 20 height 20
click at [58, 140] on link "Paste Ctrl+V" at bounding box center [120, 140] width 154 height 15
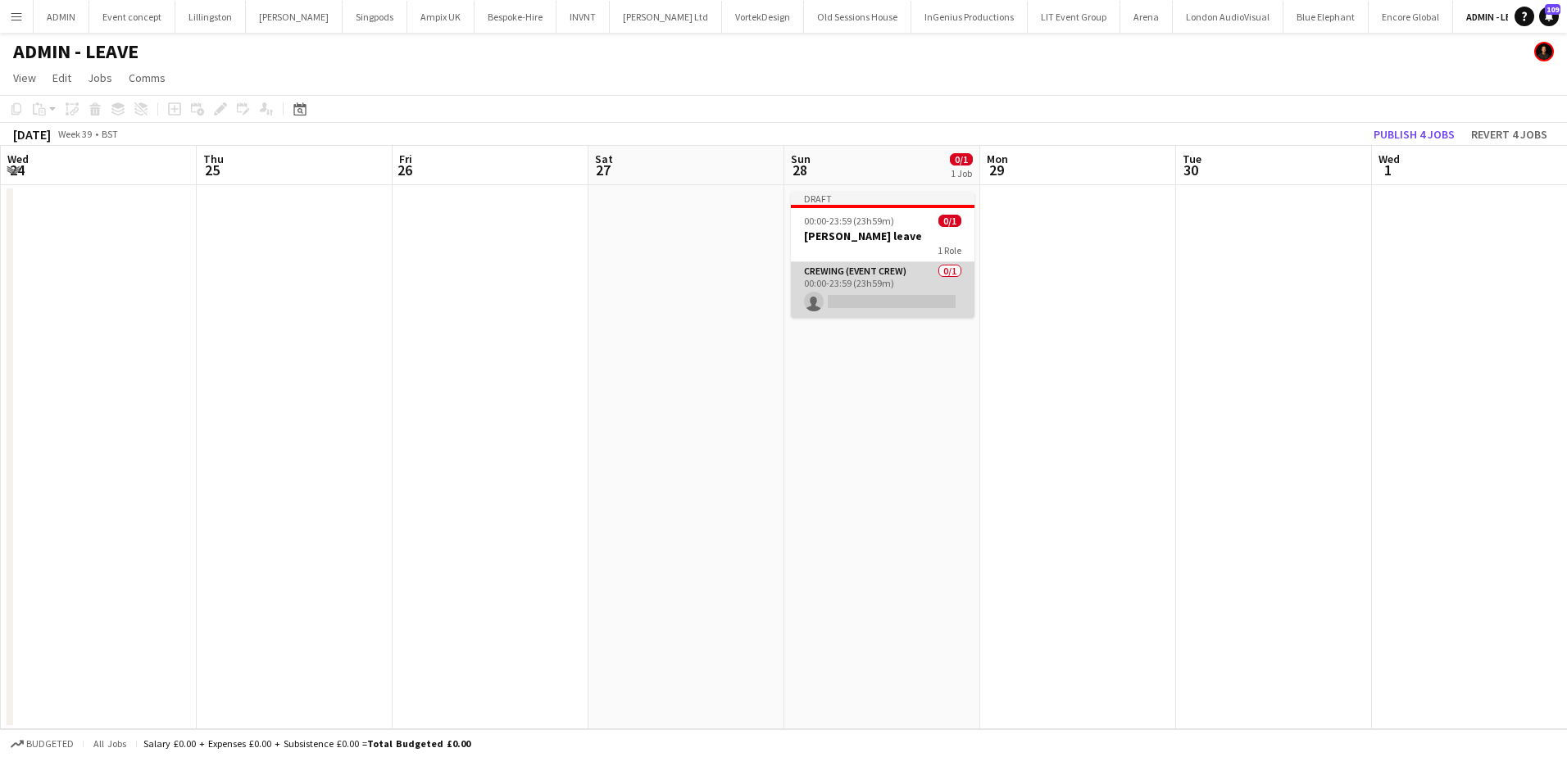
click at [919, 283] on app-card-role "Crewing (Event Crew) 0/1 00:00-23:59 (23h59m) single-neutral-actions" at bounding box center [883, 290] width 184 height 56
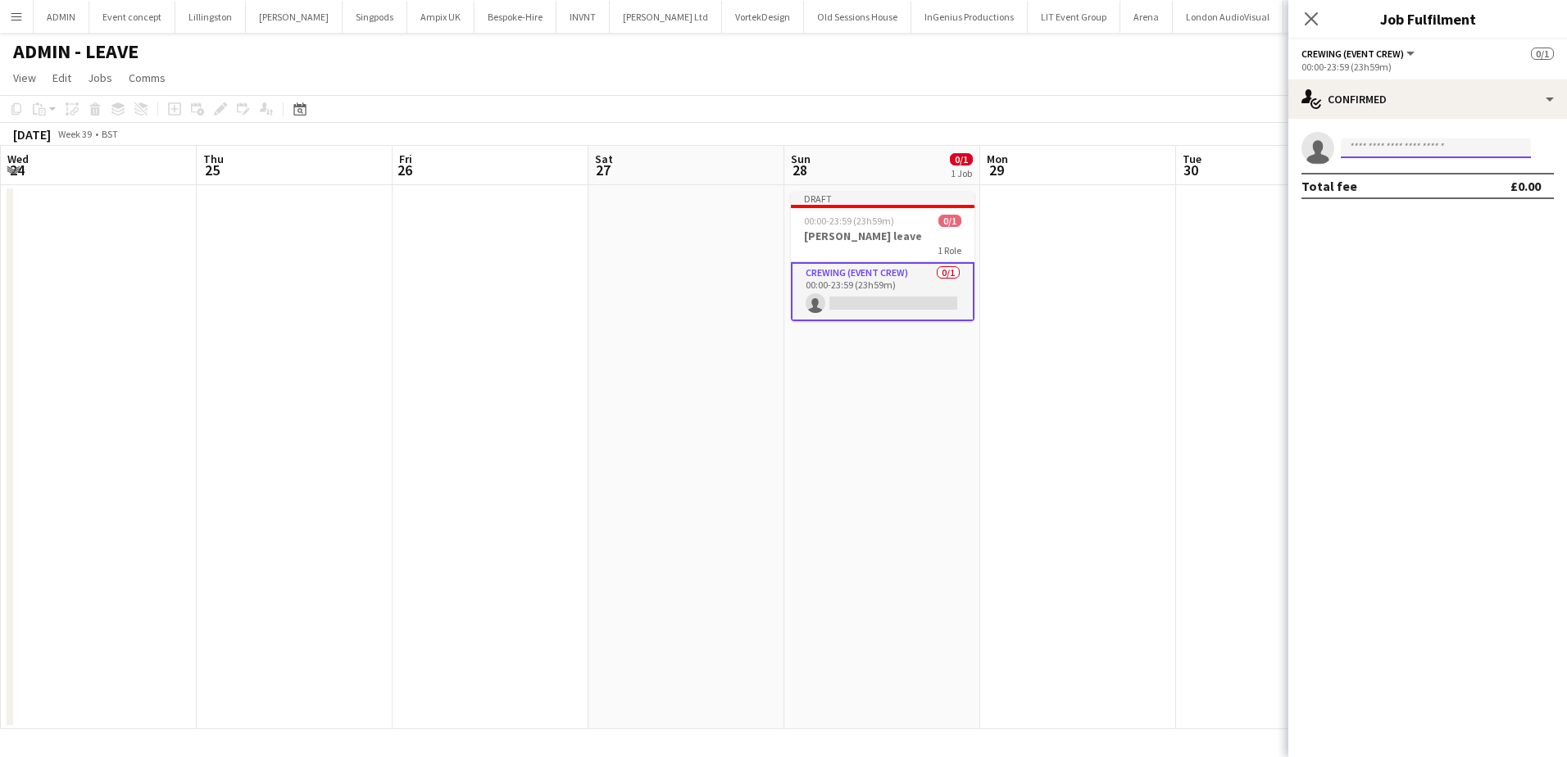
click at [1419, 154] on input at bounding box center [1436, 148] width 190 height 20
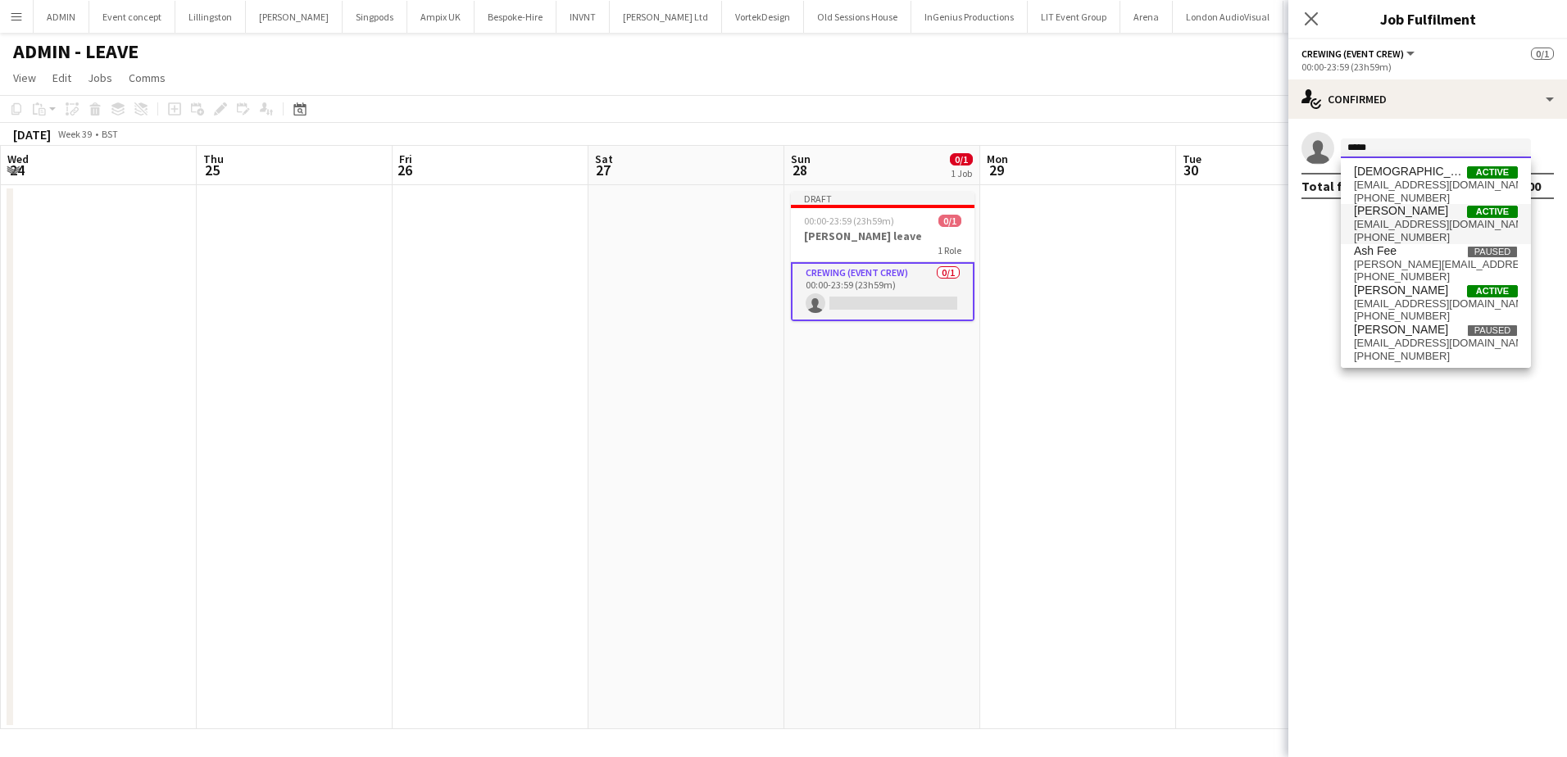
type input "*****"
click at [1422, 225] on span "chrisames385@gmail.com" at bounding box center [1436, 224] width 164 height 13
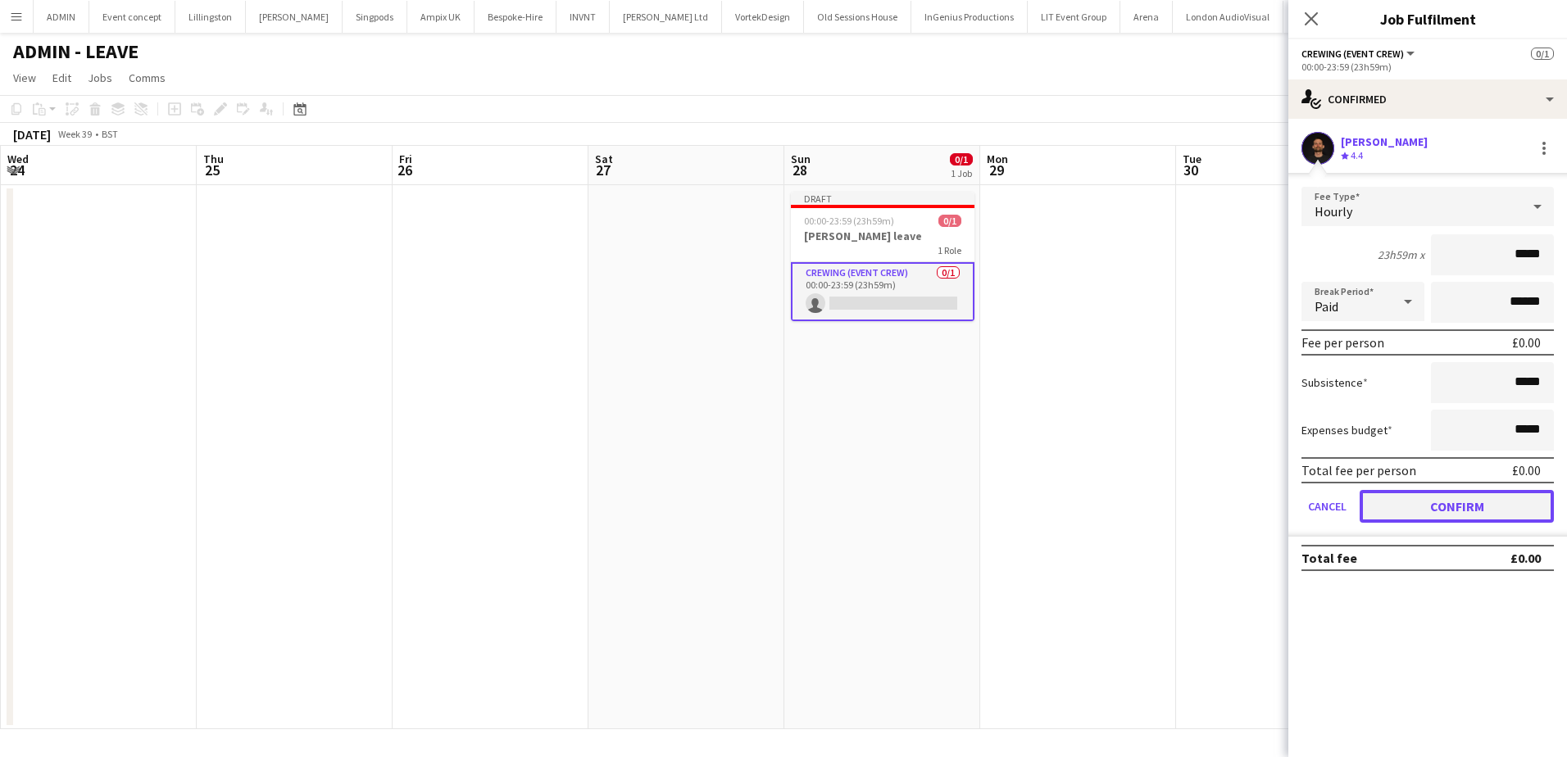
click at [1472, 499] on button "Confirm" at bounding box center [1457, 506] width 194 height 33
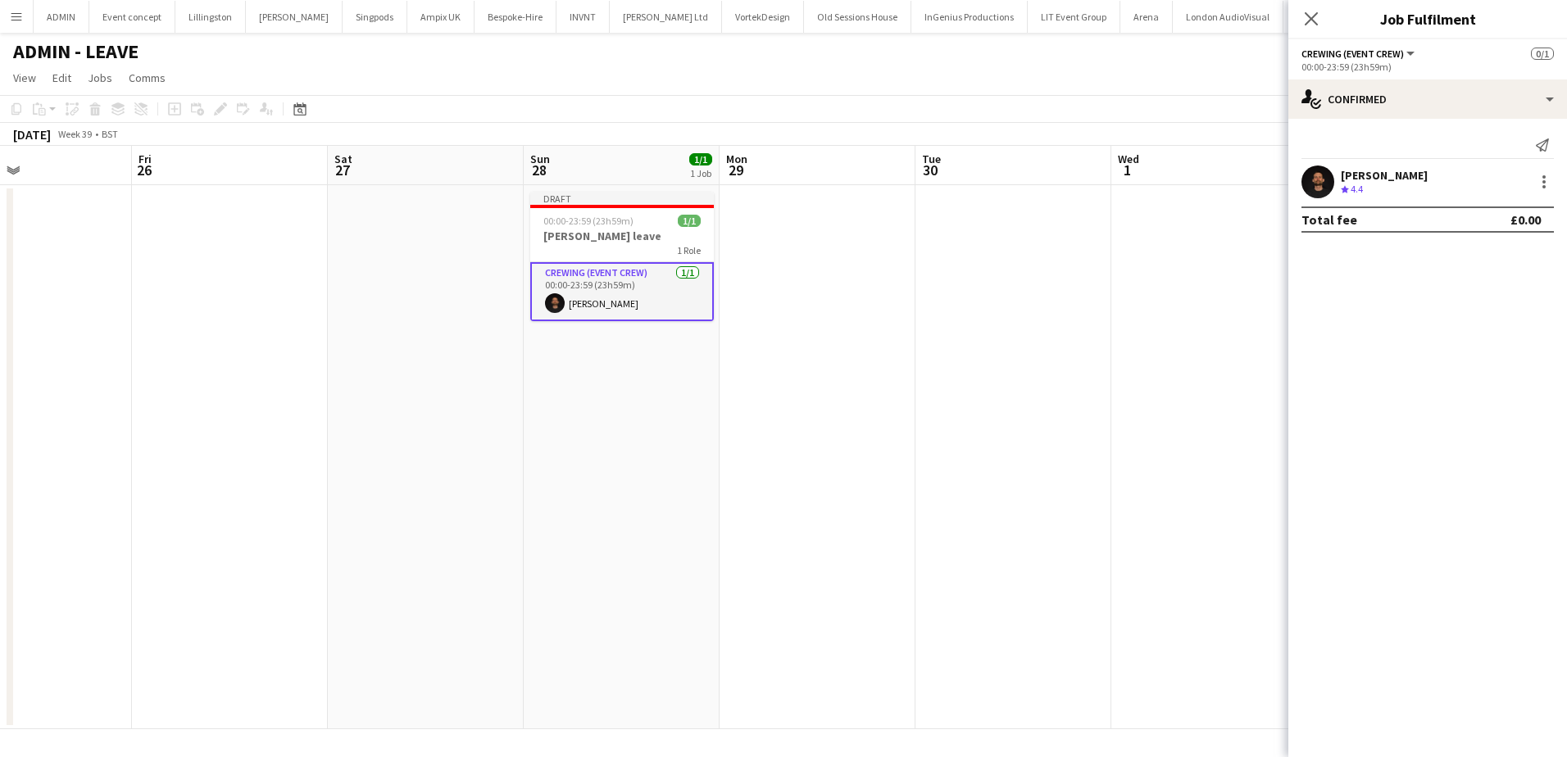
scroll to position [0, 548]
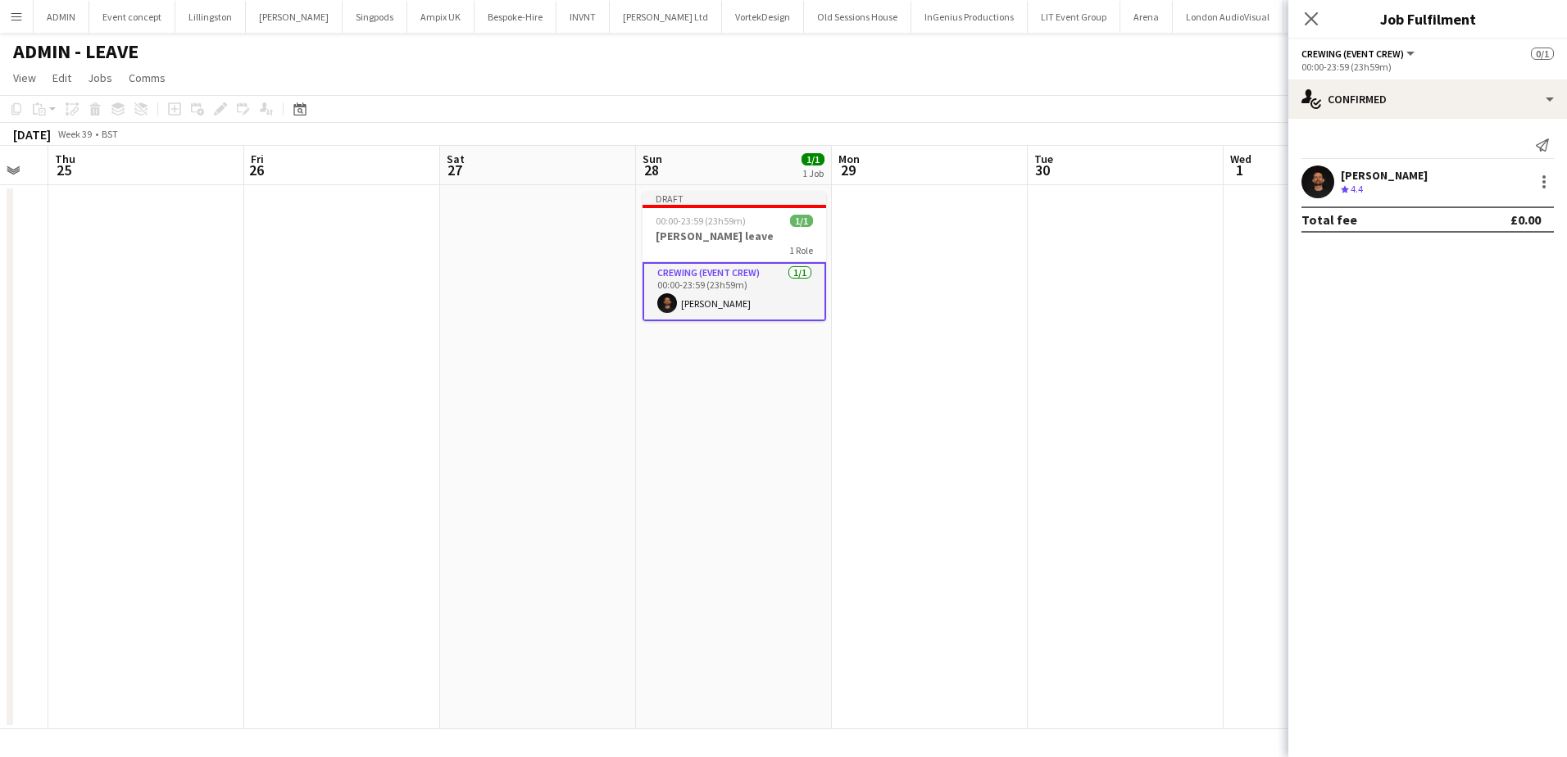
drag, startPoint x: 1055, startPoint y: 411, endPoint x: 525, endPoint y: 321, distance: 537.8
click at [525, 321] on app-calendar-viewport "Mon 22 Tue 23 Wed 24 Thu 25 Fri 26 Sat 27 Sun 28 1/1 1 Job Mon 29 Tue 30 Wed 1 …" at bounding box center [783, 437] width 1567 height 583
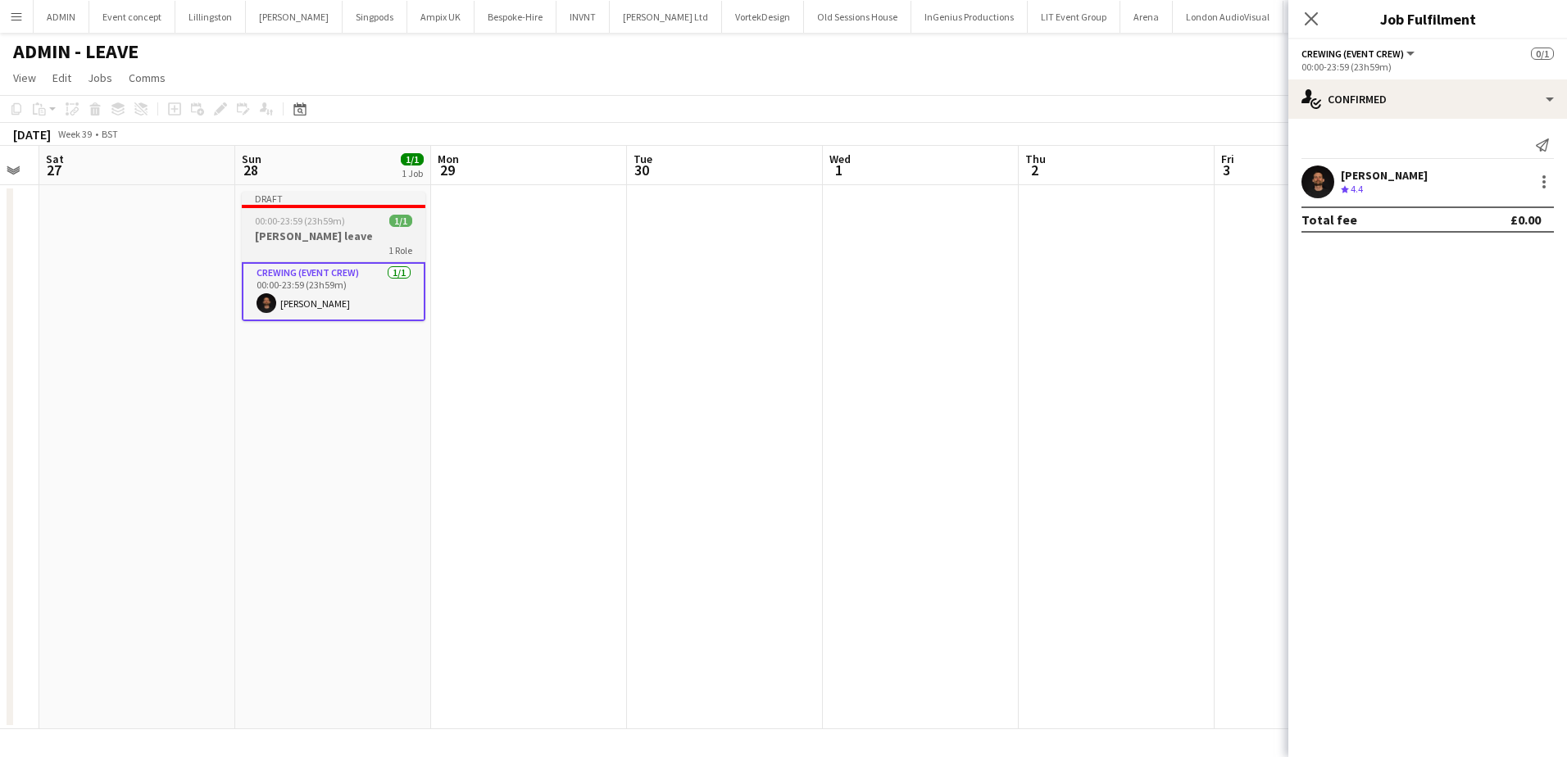
click at [288, 236] on h3 "Chris Ames leave" at bounding box center [334, 236] width 184 height 15
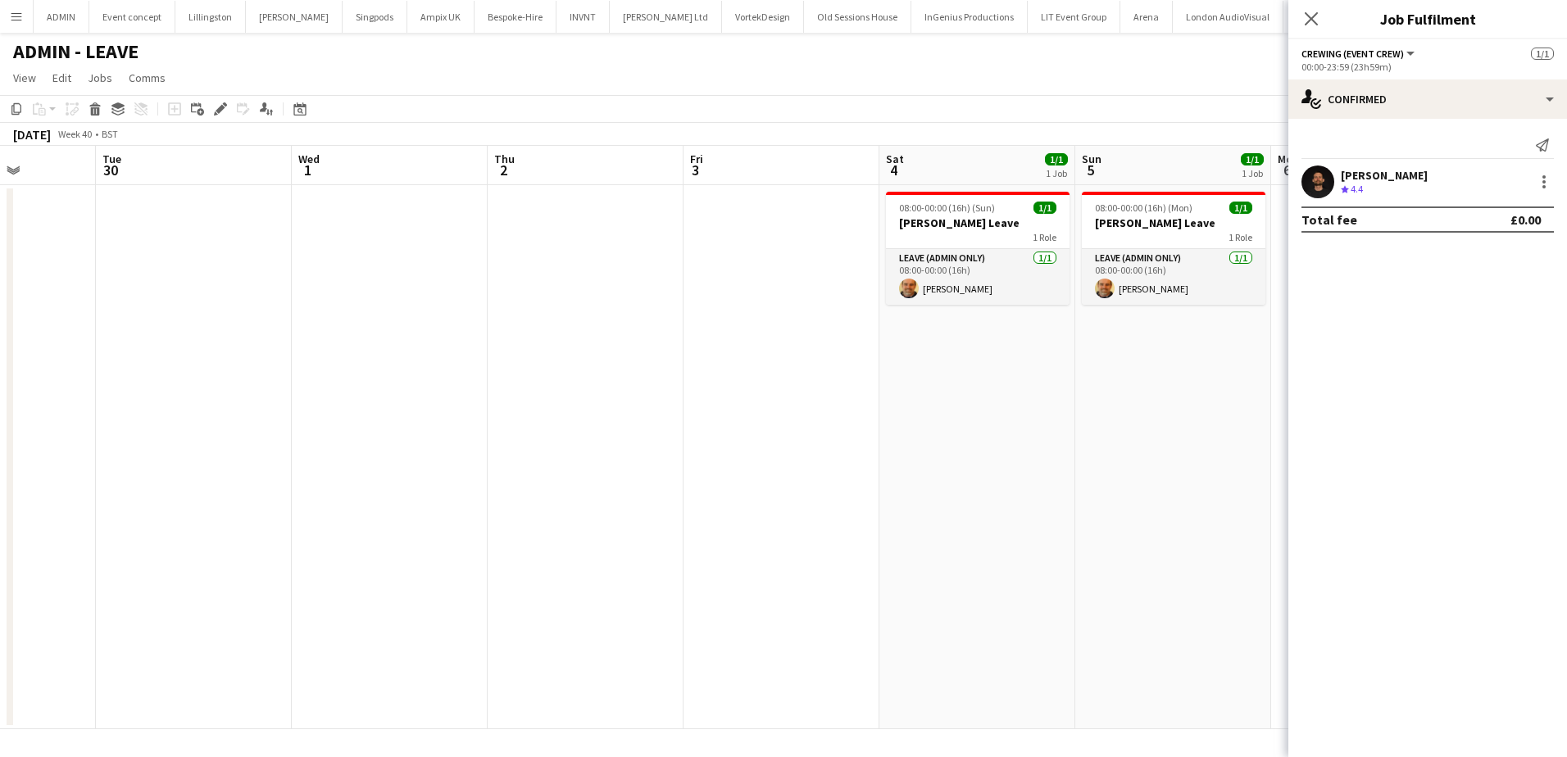
drag, startPoint x: 908, startPoint y: 361, endPoint x: 463, endPoint y: 325, distance: 446.4
click at [463, 325] on app-calendar-viewport "Sat 27 Sun 28 1/1 1 Job Mon 29 Tue 30 Wed 1 Thu 2 Fri 3 Sat 4 1/1 1 Job Sun 5 1…" at bounding box center [783, 437] width 1567 height 583
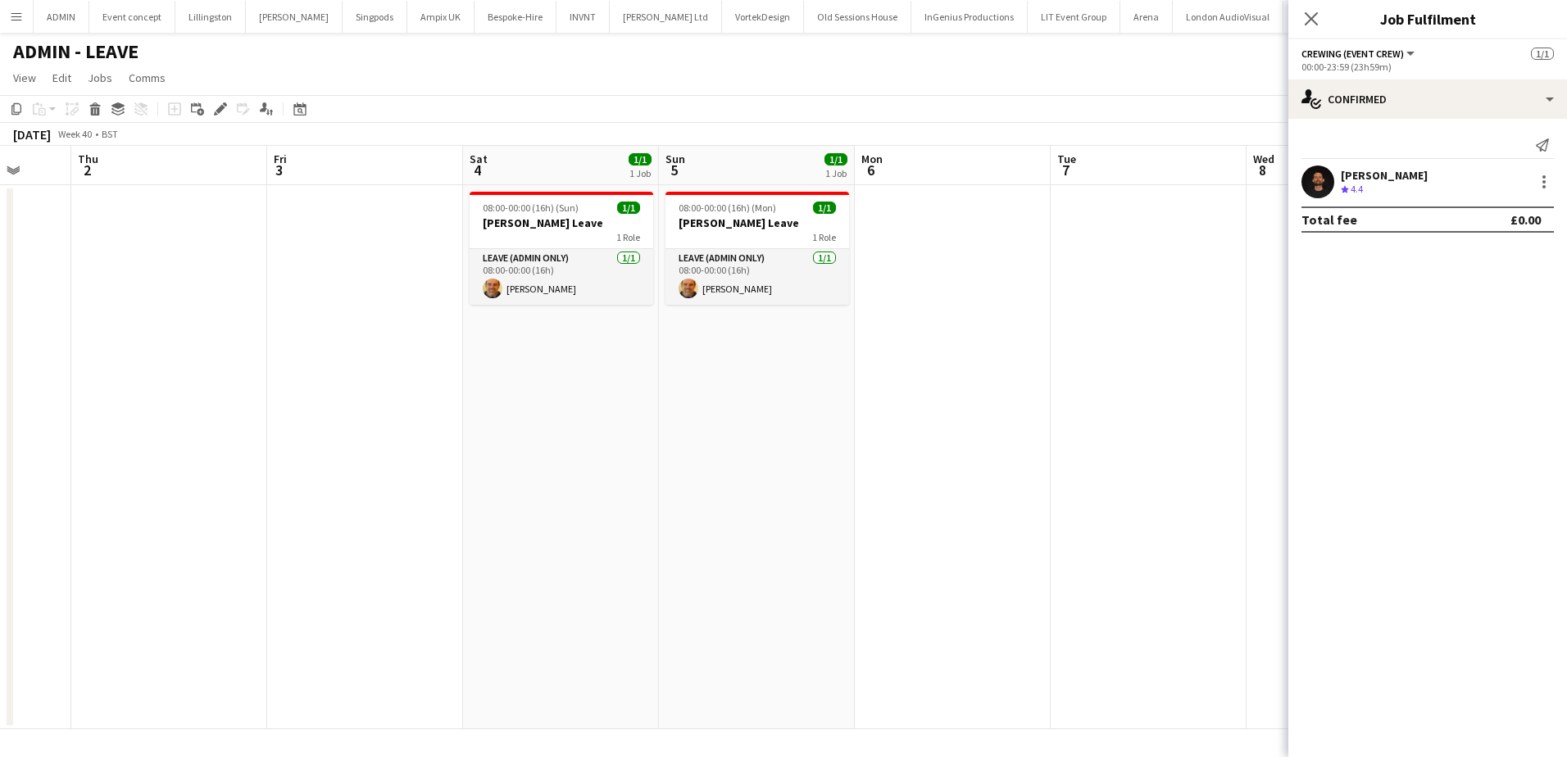
drag, startPoint x: 698, startPoint y: 357, endPoint x: 280, endPoint y: 354, distance: 417.9
click at [74, 347] on app-calendar-viewport "Mon 29 Tue 30 Wed 1 Thu 2 Fri 3 Sat 4 1/1 1 Job Sun 5 1/1 1 Job Mon 6 Tue 7 Wed…" at bounding box center [783, 437] width 1567 height 583
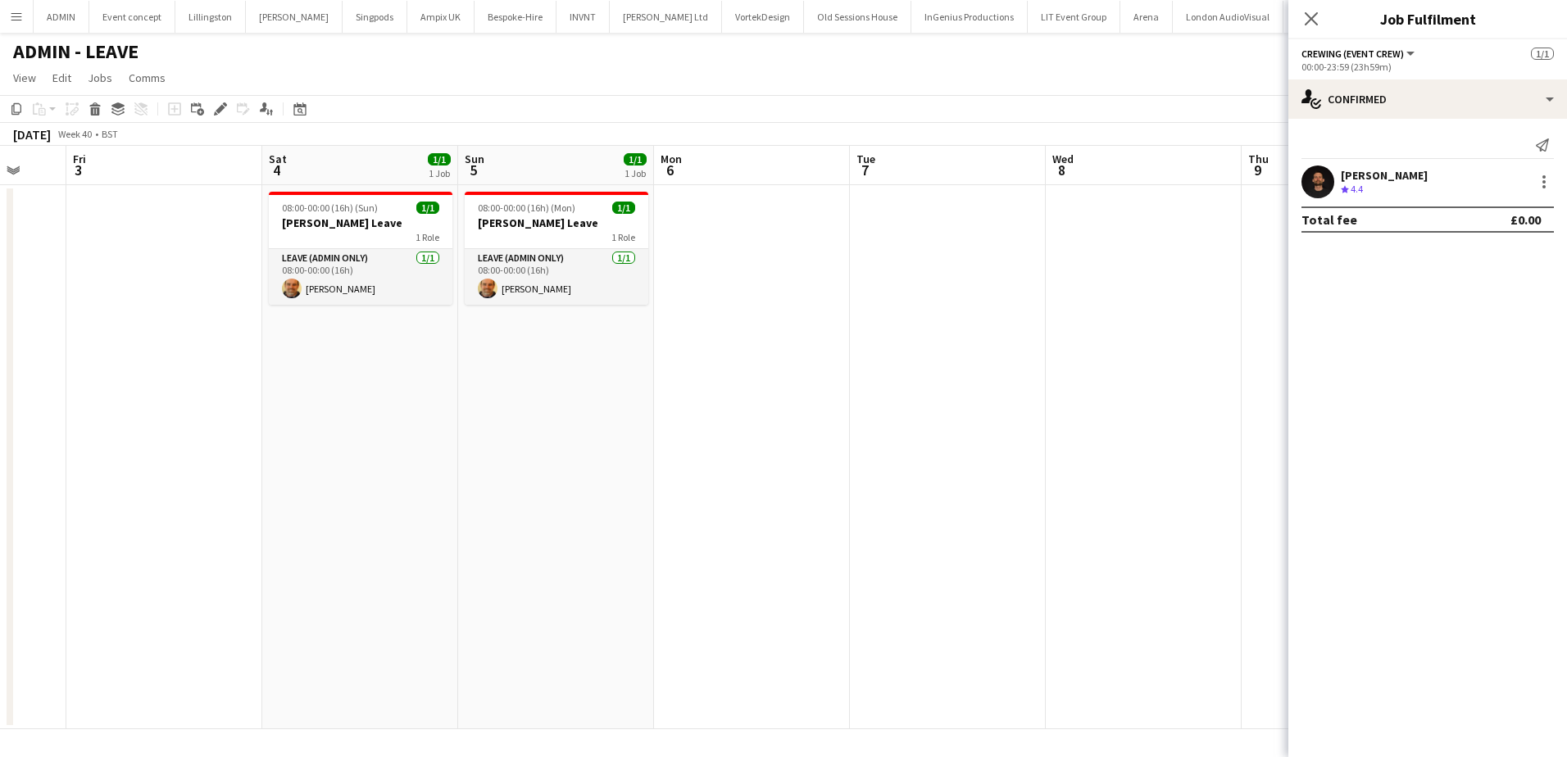
drag, startPoint x: 629, startPoint y: 387, endPoint x: 52, endPoint y: 358, distance: 578.4
click at [52, 358] on app-calendar-viewport "Tue 30 Wed 1 Thu 2 Fri 3 Sat 4 1/1 1 Job Sun 5 1/1 1 Job Mon 6 Tue 7 Wed 8 Thu …" at bounding box center [783, 437] width 1567 height 583
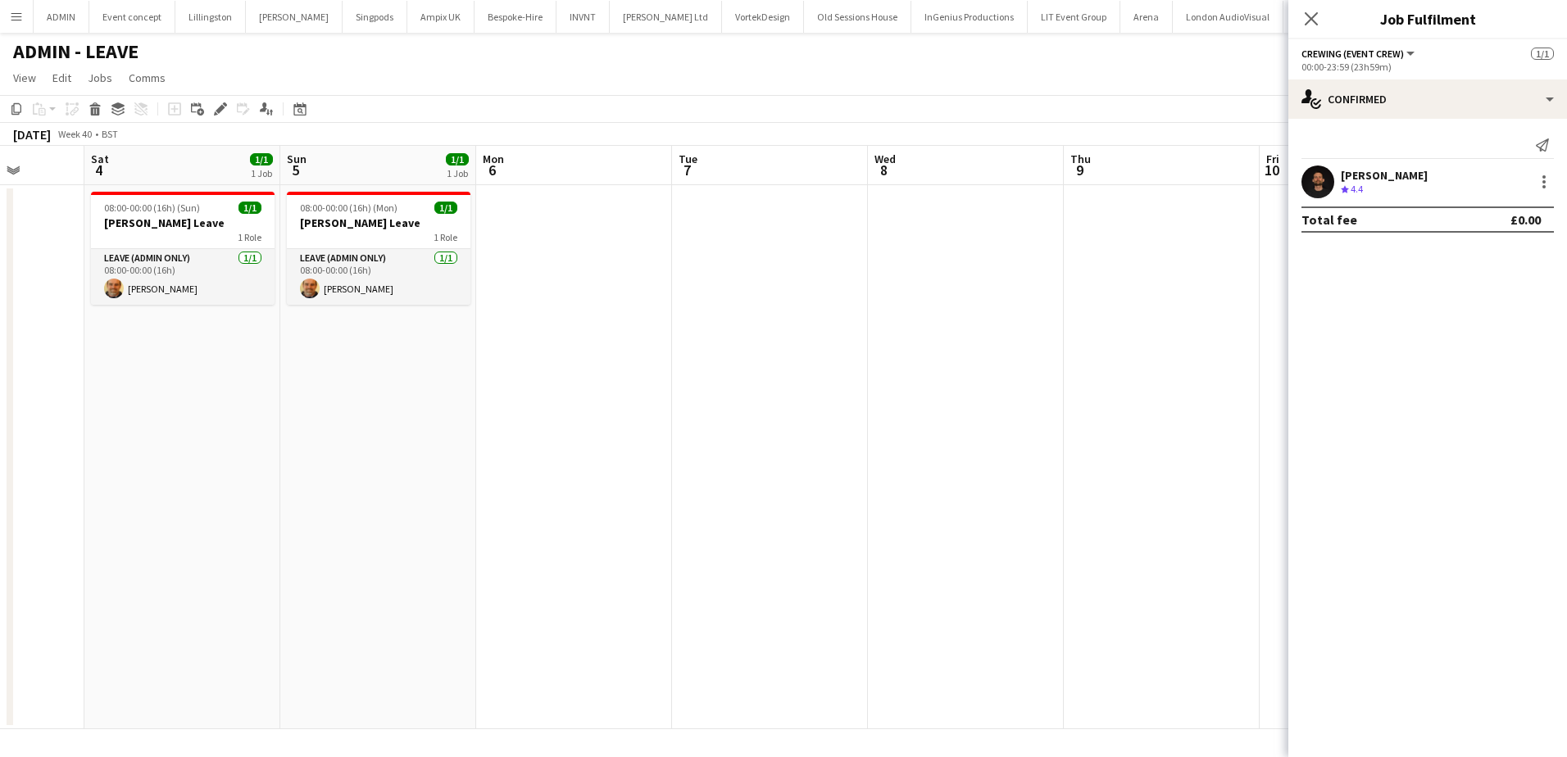
drag, startPoint x: 680, startPoint y: 388, endPoint x: 1090, endPoint y: 389, distance: 409.7
click at [1090, 389] on app-calendar-viewport "Wed 1 Thu 2 Fri 3 Sat 4 1/1 1 Job Sun 5 1/1 1 Job Mon 6 Tue 7 Wed 8 Thu 9 Fri 1…" at bounding box center [783, 437] width 1567 height 583
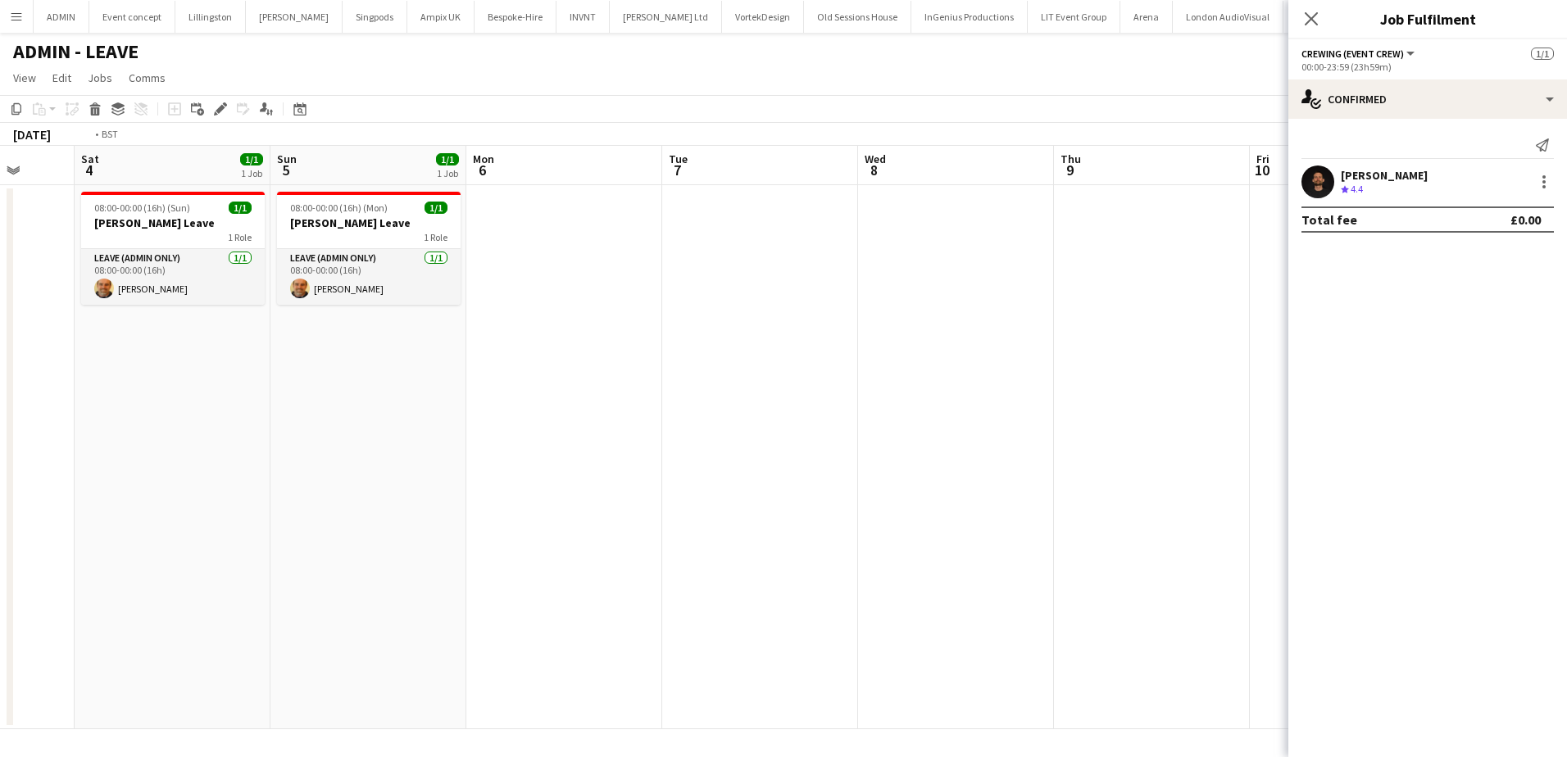
drag, startPoint x: 710, startPoint y: 379, endPoint x: 384, endPoint y: 373, distance: 327.0
click at [384, 373] on app-calendar-viewport "Wed 1 Thu 2 Fri 3 Sat 4 1/1 1 Job Sun 5 1/1 1 Job Mon 6 Tue 7 Wed 8 Thu 9 Fri 1…" at bounding box center [783, 437] width 1567 height 583
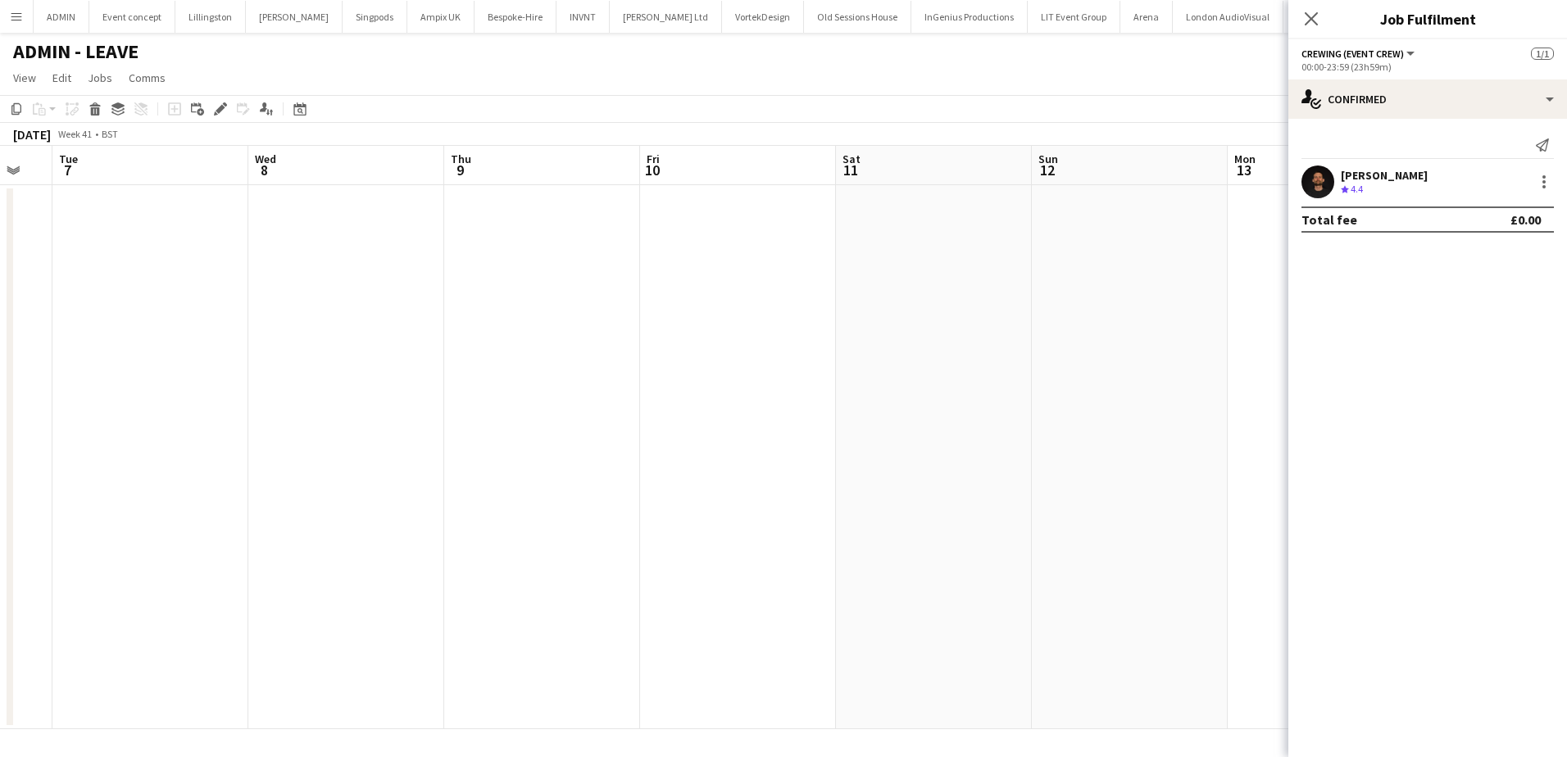
drag, startPoint x: 663, startPoint y: 376, endPoint x: 711, endPoint y: 376, distance: 48.3
click at [711, 376] on app-calendar-viewport "Sat 4 1/1 1 Job Sun 5 1/1 1 Job Mon 6 Tue 7 Wed 8 Thu 9 Fri 10 Sat 11 Sun 12 Mo…" at bounding box center [783, 437] width 1567 height 583
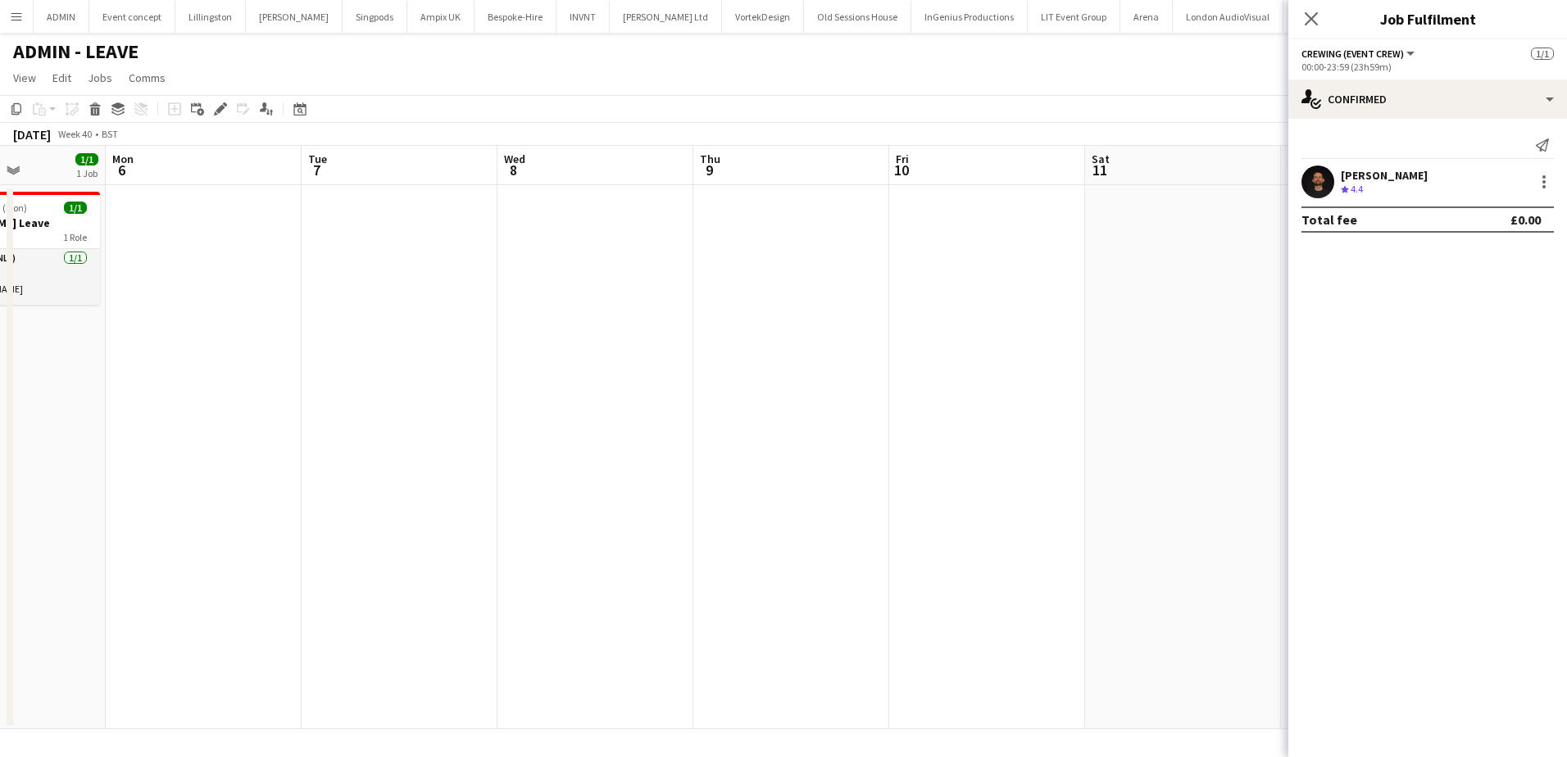
drag, startPoint x: 180, startPoint y: 218, endPoint x: 438, endPoint y: 221, distance: 257.3
click at [438, 221] on app-calendar-viewport "Fri 3 Sat 4 1/1 1 Job Sun 5 1/1 1 Job Mon 6 Tue 7 Wed 8 Thu 9 Fri 10 Sat 11 Sun…" at bounding box center [783, 437] width 1567 height 583
click at [438, 222] on app-date-cell at bounding box center [408, 457] width 196 height 544
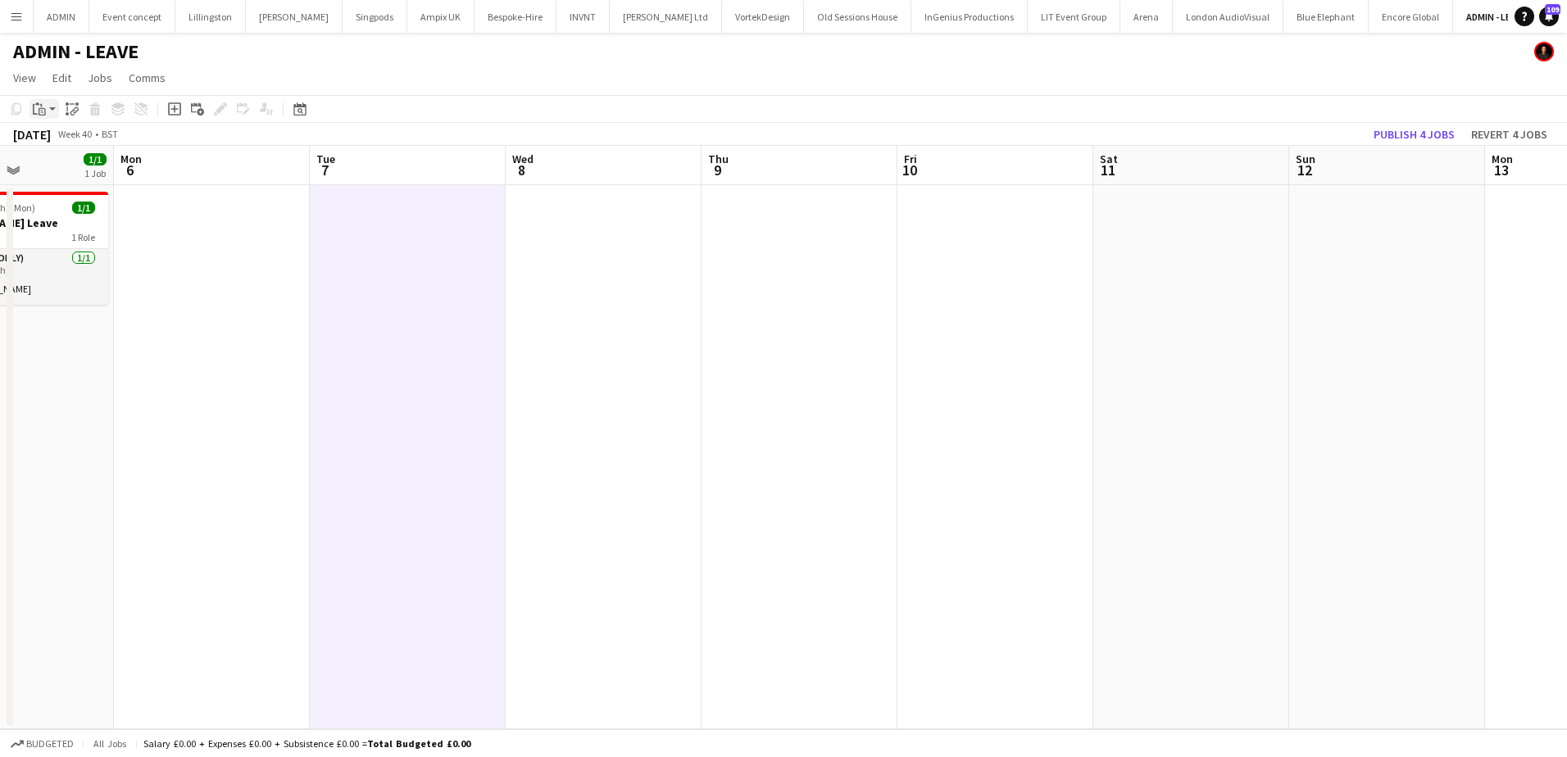
click at [46, 111] on div "Paste" at bounding box center [40, 109] width 20 height 20
click at [64, 142] on link "Paste Ctrl+V" at bounding box center [120, 140] width 154 height 15
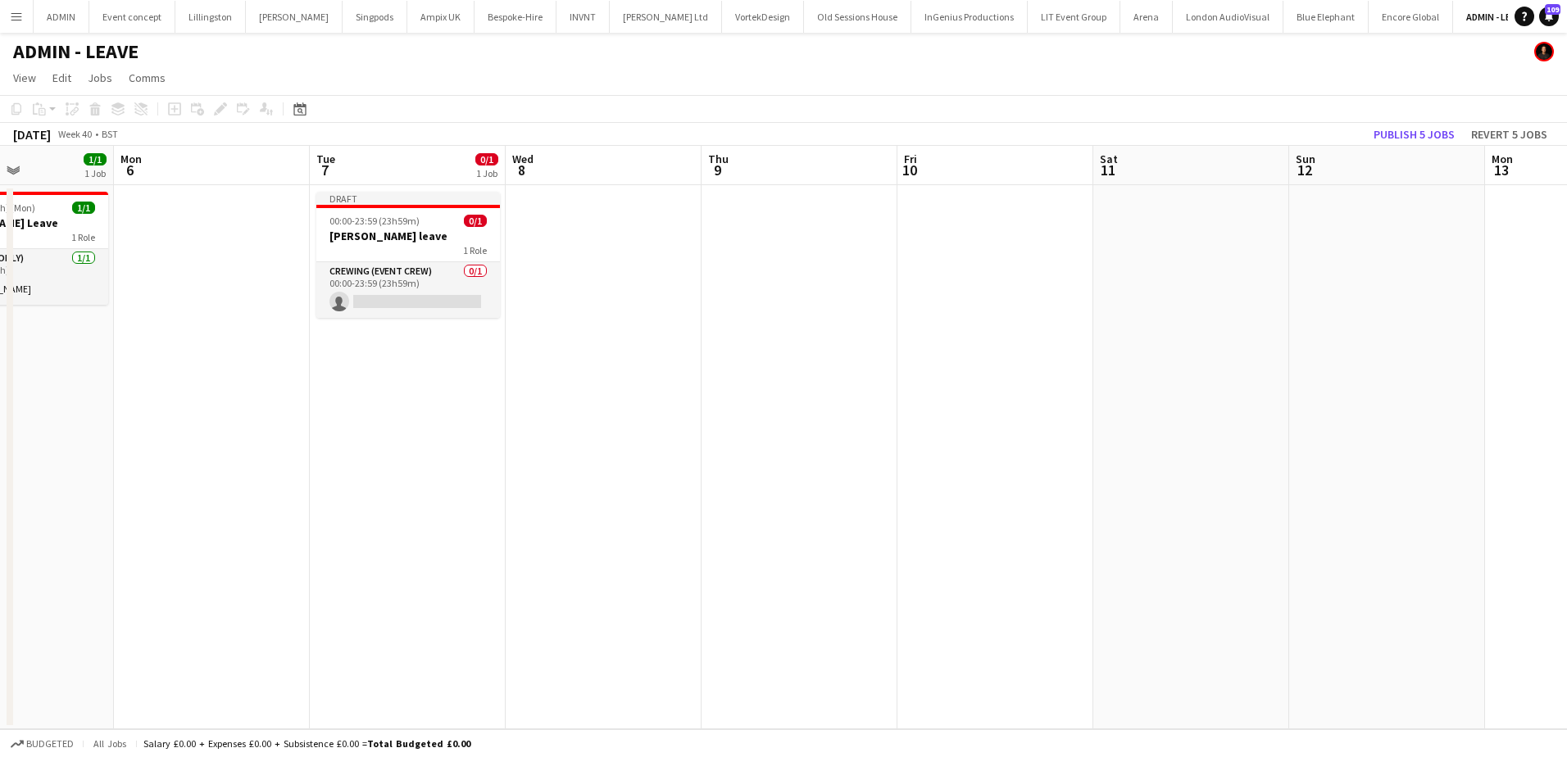
click at [577, 234] on app-date-cell at bounding box center [604, 457] width 196 height 544
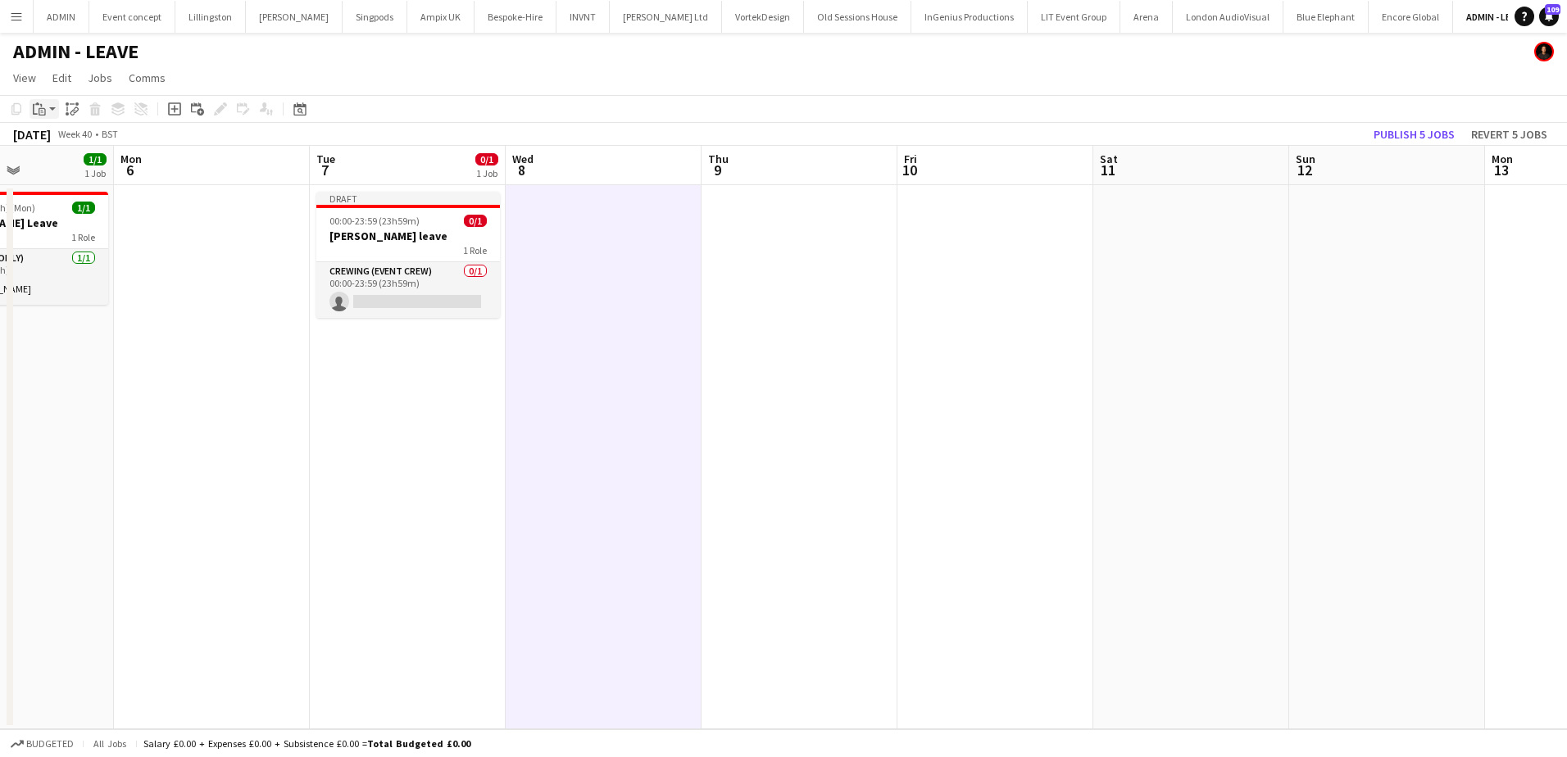
click at [50, 116] on app-action-btn "Paste" at bounding box center [45, 109] width 30 height 20
click at [64, 134] on link "Paste Ctrl+V" at bounding box center [120, 140] width 154 height 15
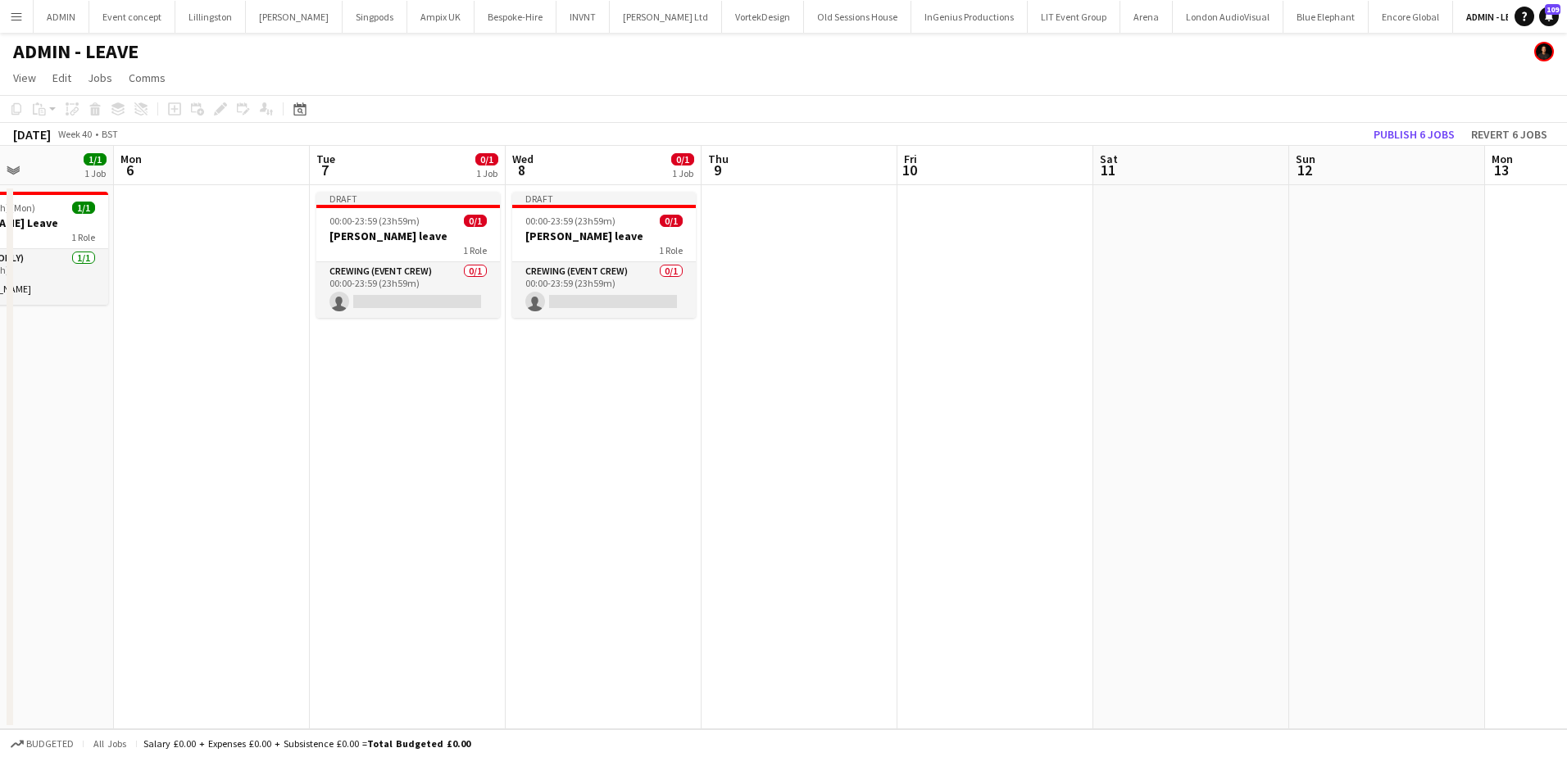
click at [749, 218] on app-date-cell at bounding box center [799, 457] width 196 height 544
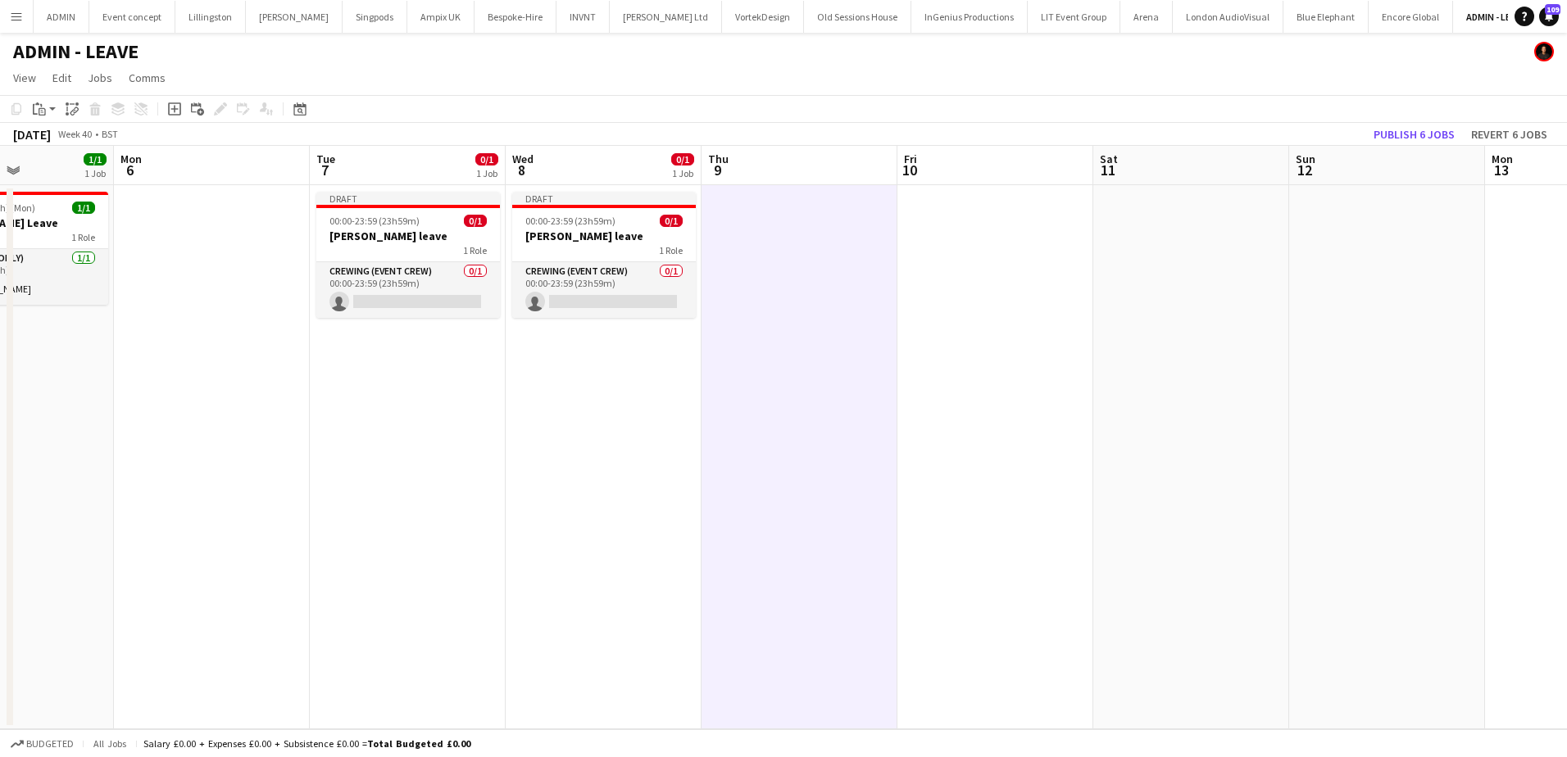
click at [26, 111] on div "Copy Paste Paste Ctrl+V Paste with crew Ctrl+Shift+V Paste linked Job Delete Gr…" at bounding box center [79, 109] width 144 height 20
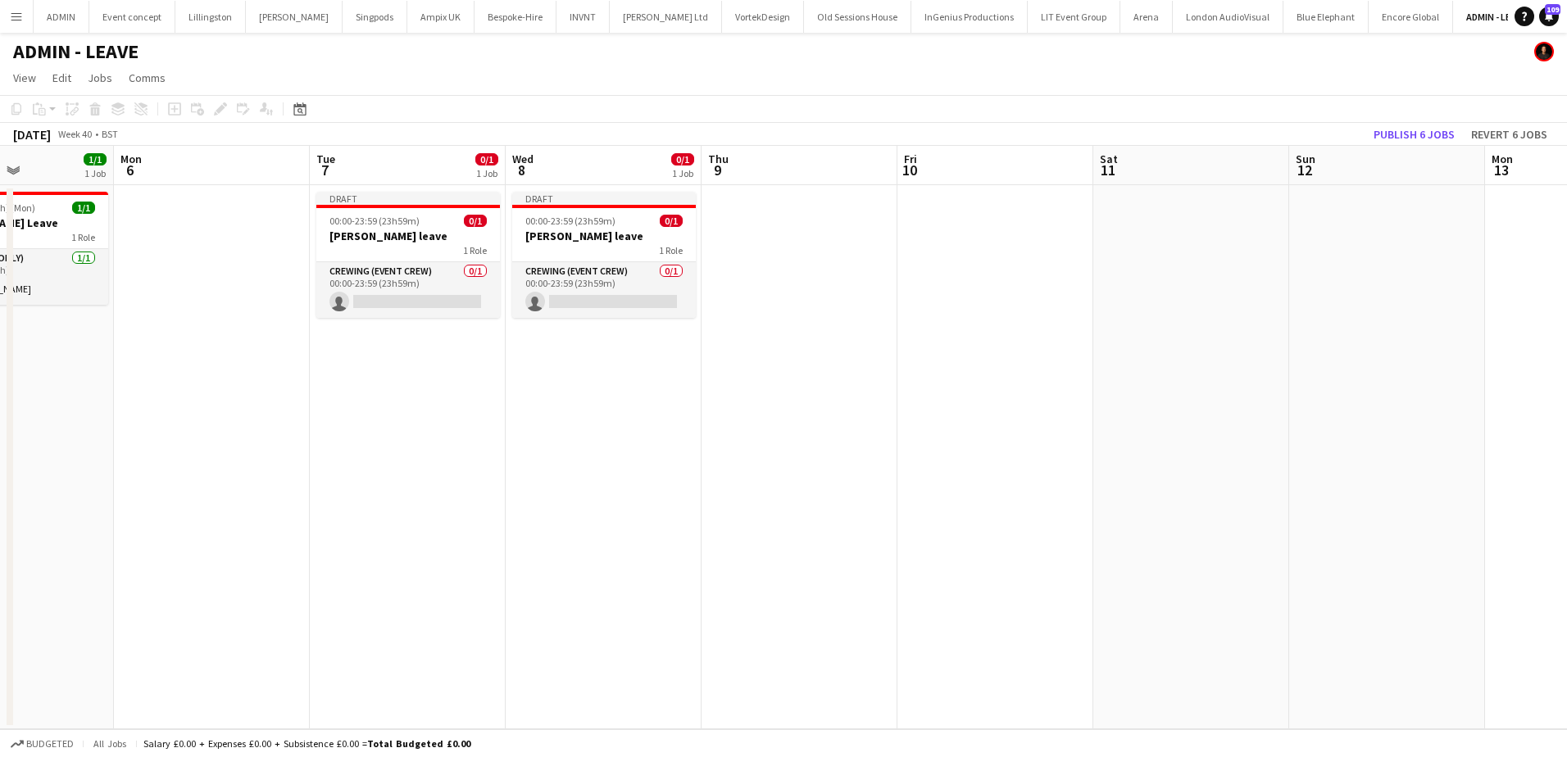
click at [46, 113] on div "Copy Paste Paste Ctrl+V Paste with crew Ctrl+Shift+V Paste linked Job Delete Gr…" at bounding box center [79, 109] width 144 height 20
click at [751, 216] on app-date-cell at bounding box center [799, 457] width 196 height 544
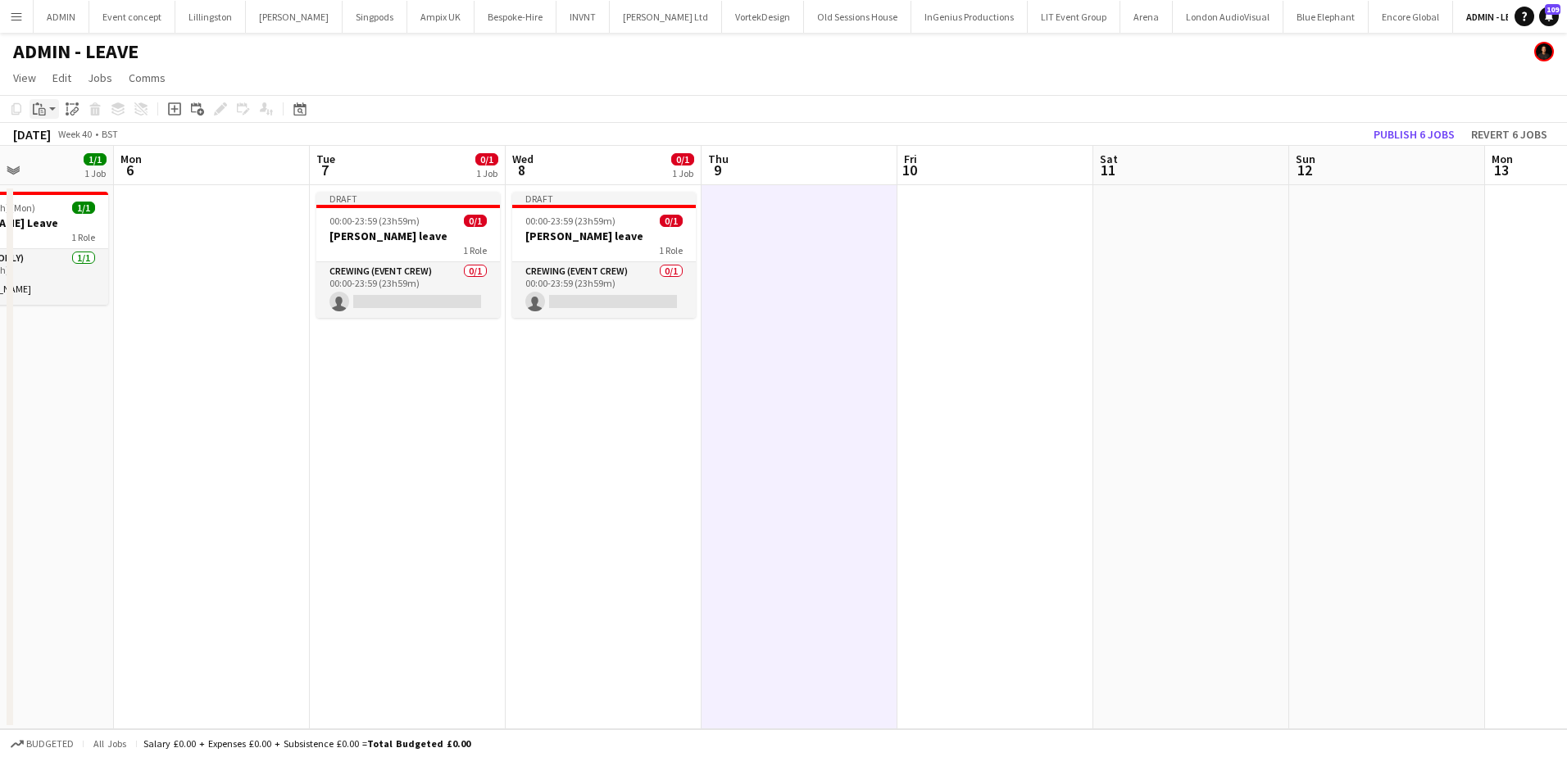
click at [39, 110] on icon at bounding box center [42, 111] width 7 height 7
click at [74, 138] on link "Paste Ctrl+V" at bounding box center [120, 140] width 154 height 15
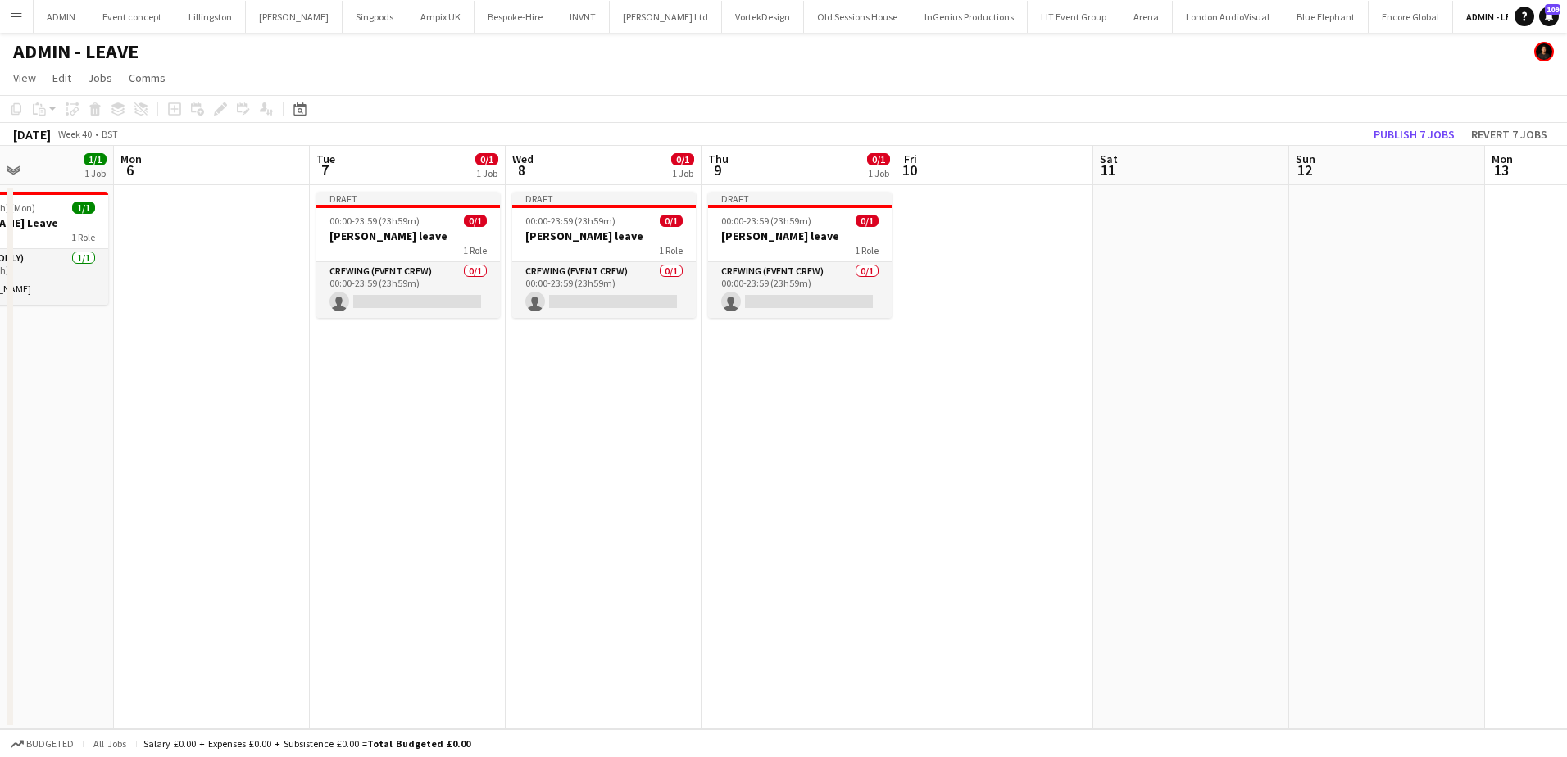
click at [921, 220] on app-date-cell at bounding box center [995, 457] width 196 height 544
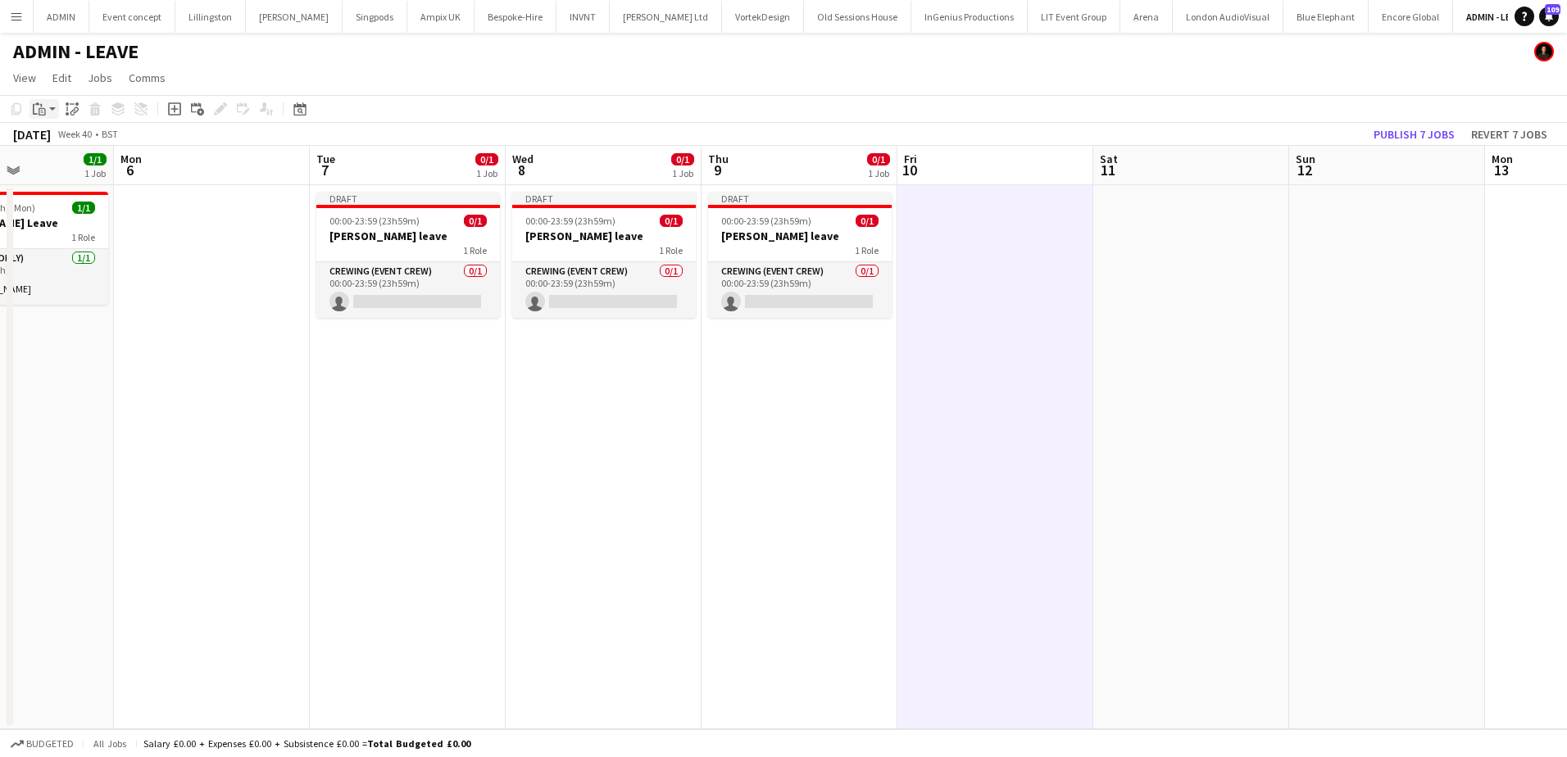
click at [49, 111] on app-action-btn "Paste" at bounding box center [45, 109] width 30 height 20
click at [57, 133] on div "Paste Ctrl+V Paste with crew Ctrl+Shift+V" at bounding box center [121, 154] width 182 height 70
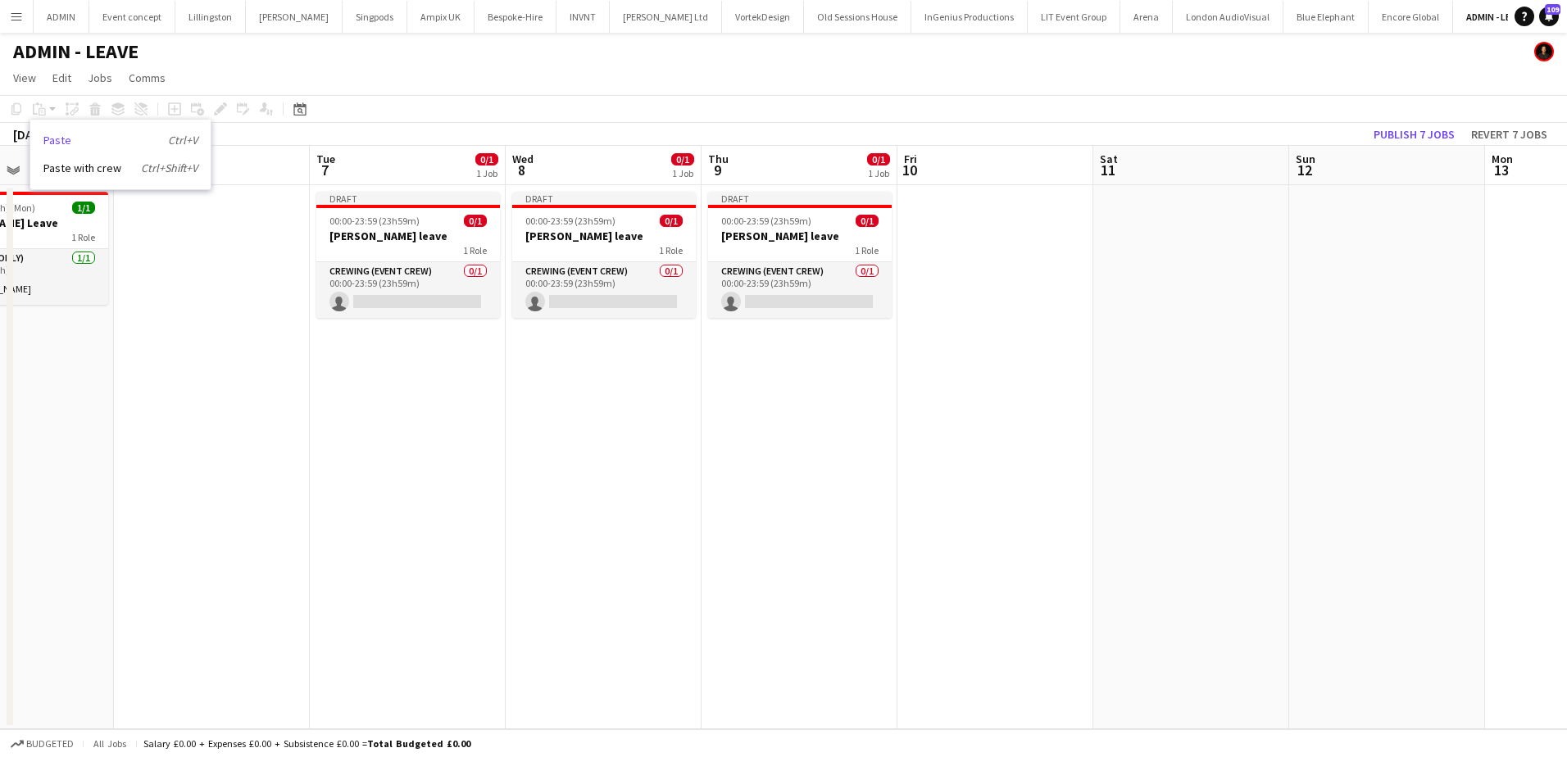
click at [84, 141] on link "Paste Ctrl+V" at bounding box center [120, 140] width 154 height 15
click at [947, 246] on app-date-cell at bounding box center [995, 457] width 196 height 544
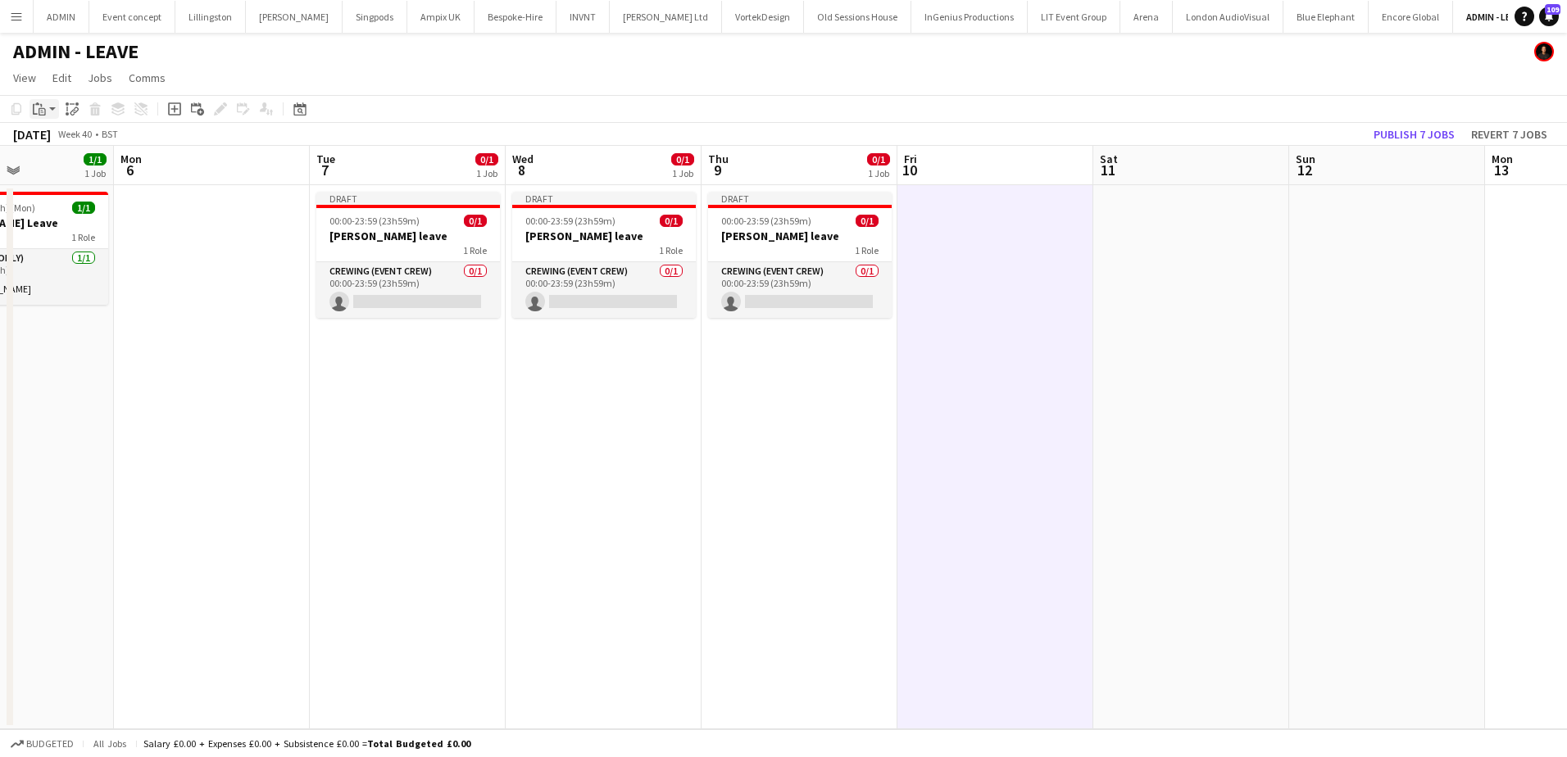
click at [42, 114] on icon "Paste" at bounding box center [39, 108] width 13 height 13
click at [61, 143] on link "Paste Ctrl+V" at bounding box center [120, 140] width 154 height 15
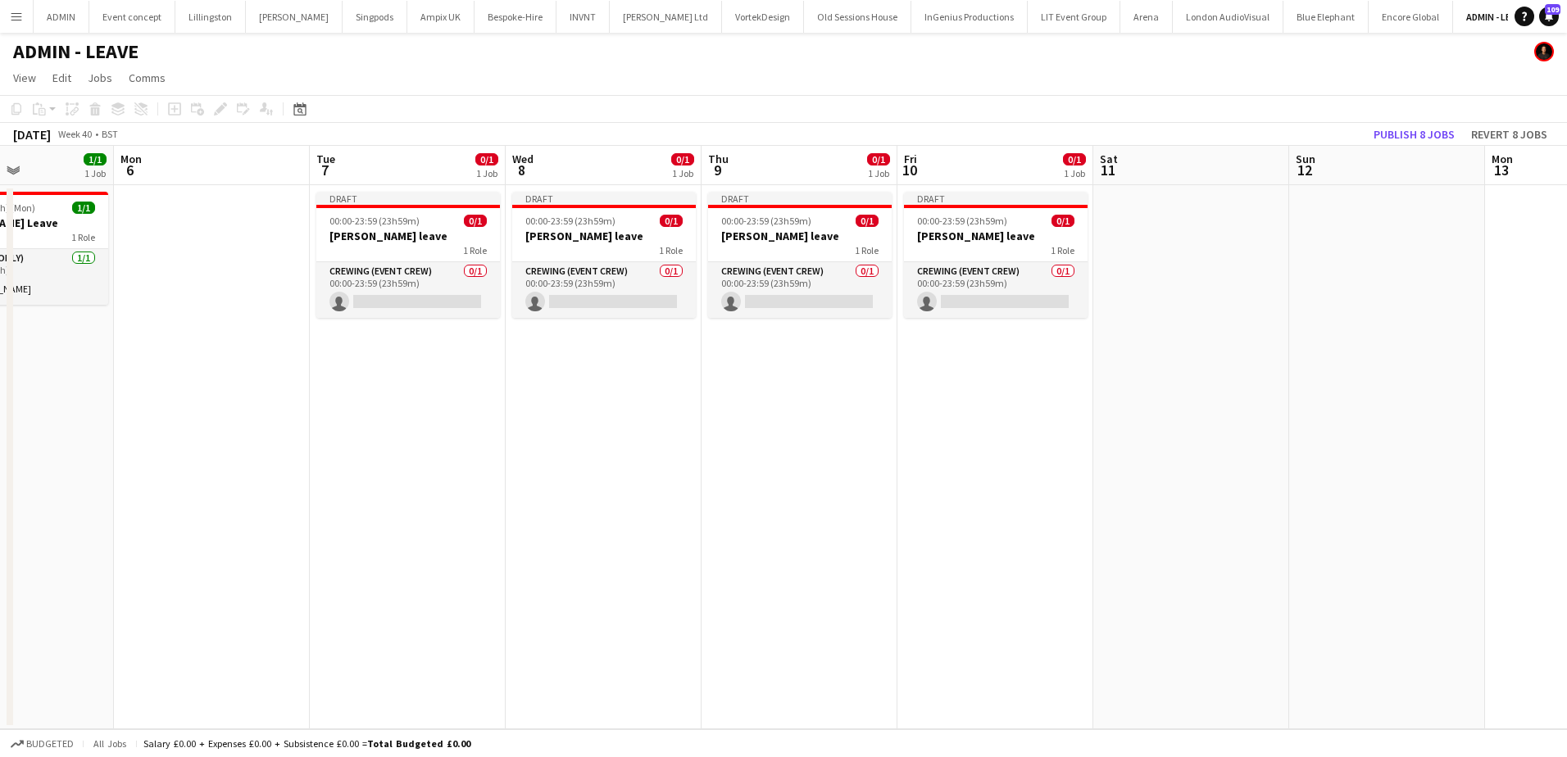
click at [1152, 220] on app-date-cell at bounding box center [1191, 457] width 196 height 544
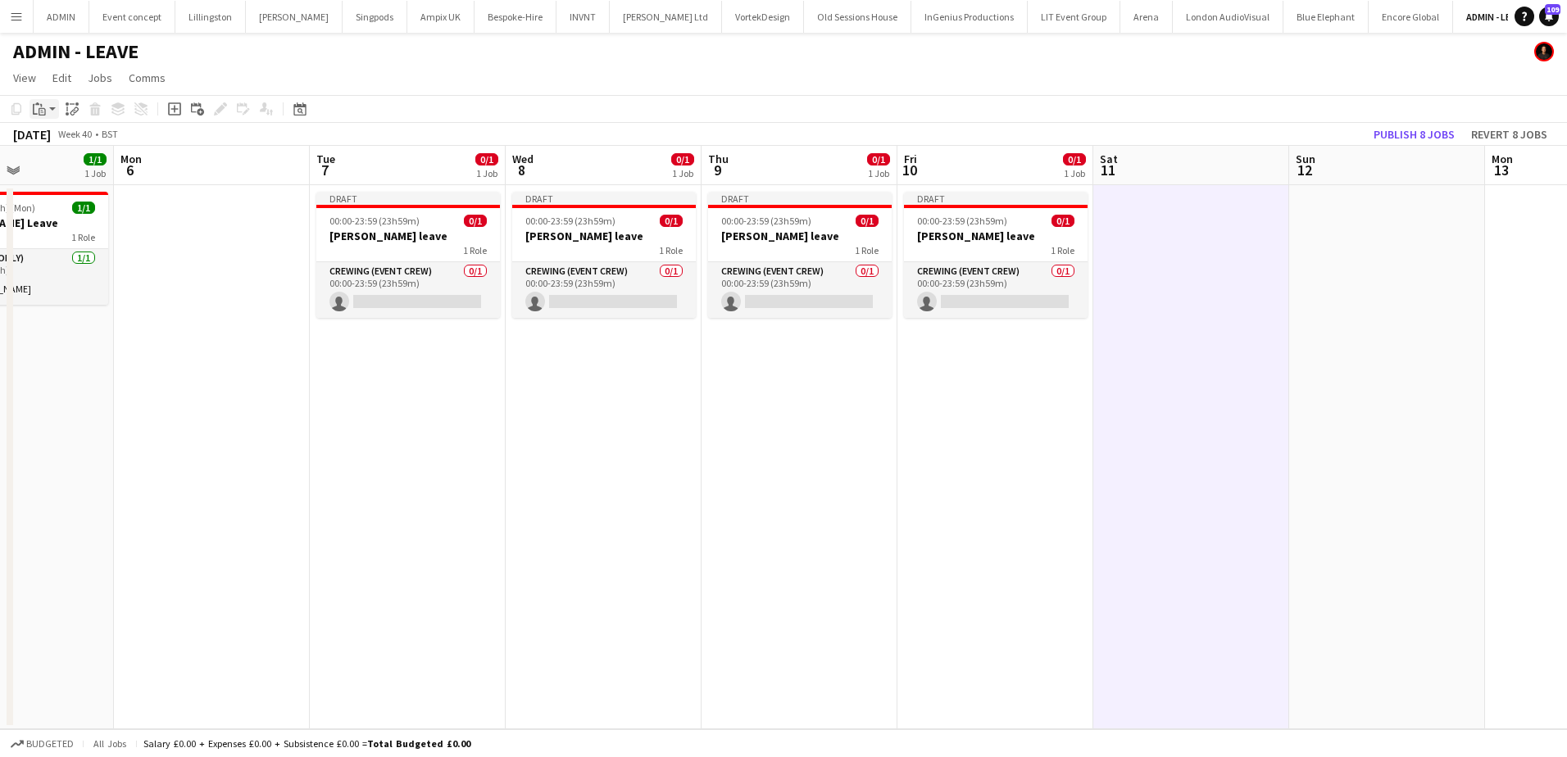
click at [48, 114] on div "Paste" at bounding box center [40, 109] width 20 height 20
click at [84, 148] on div "Paste Ctrl+V Paste with crew Ctrl+Shift+V" at bounding box center [120, 154] width 180 height 69
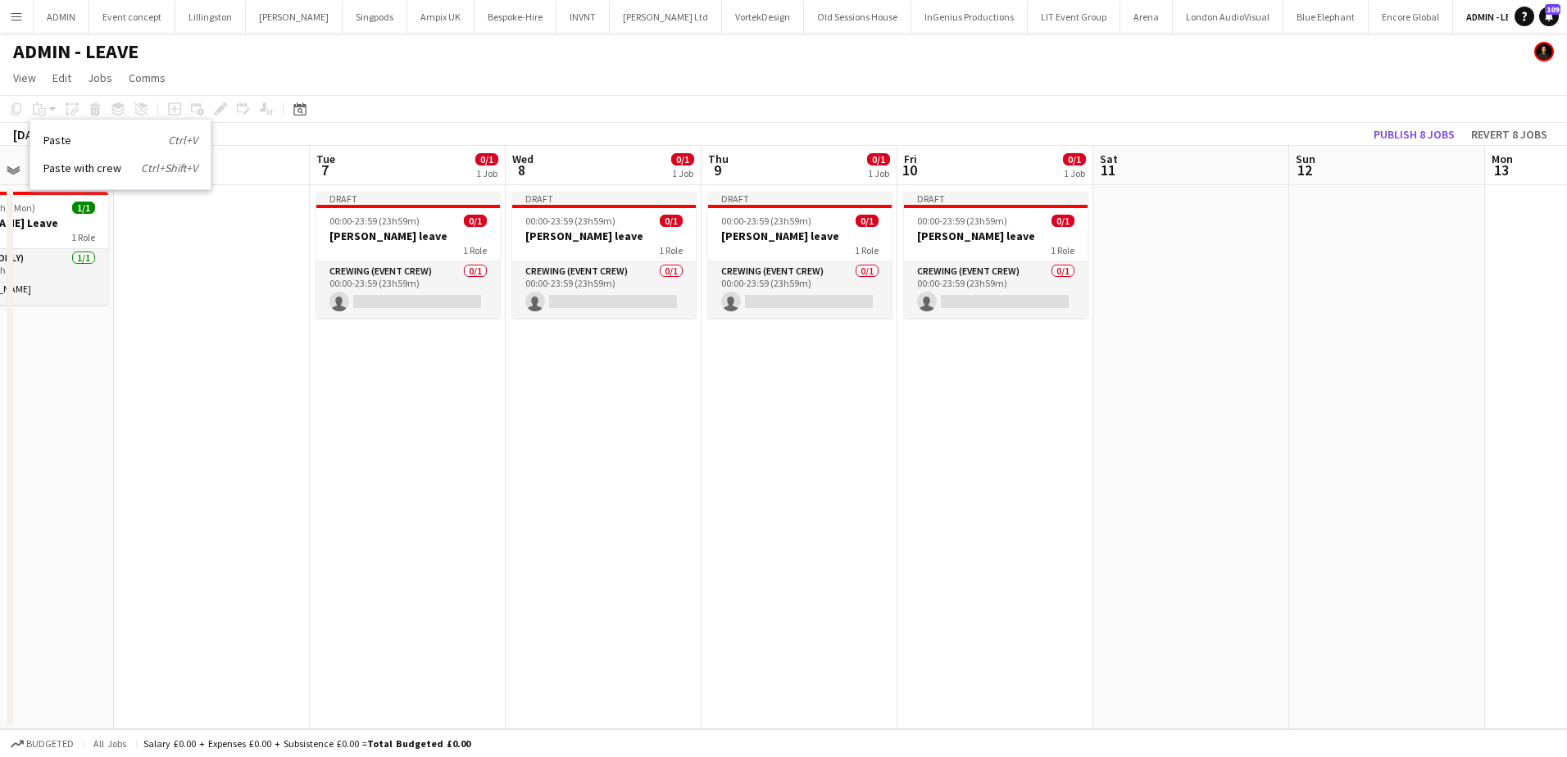
click at [1120, 223] on app-date-cell at bounding box center [1191, 457] width 196 height 544
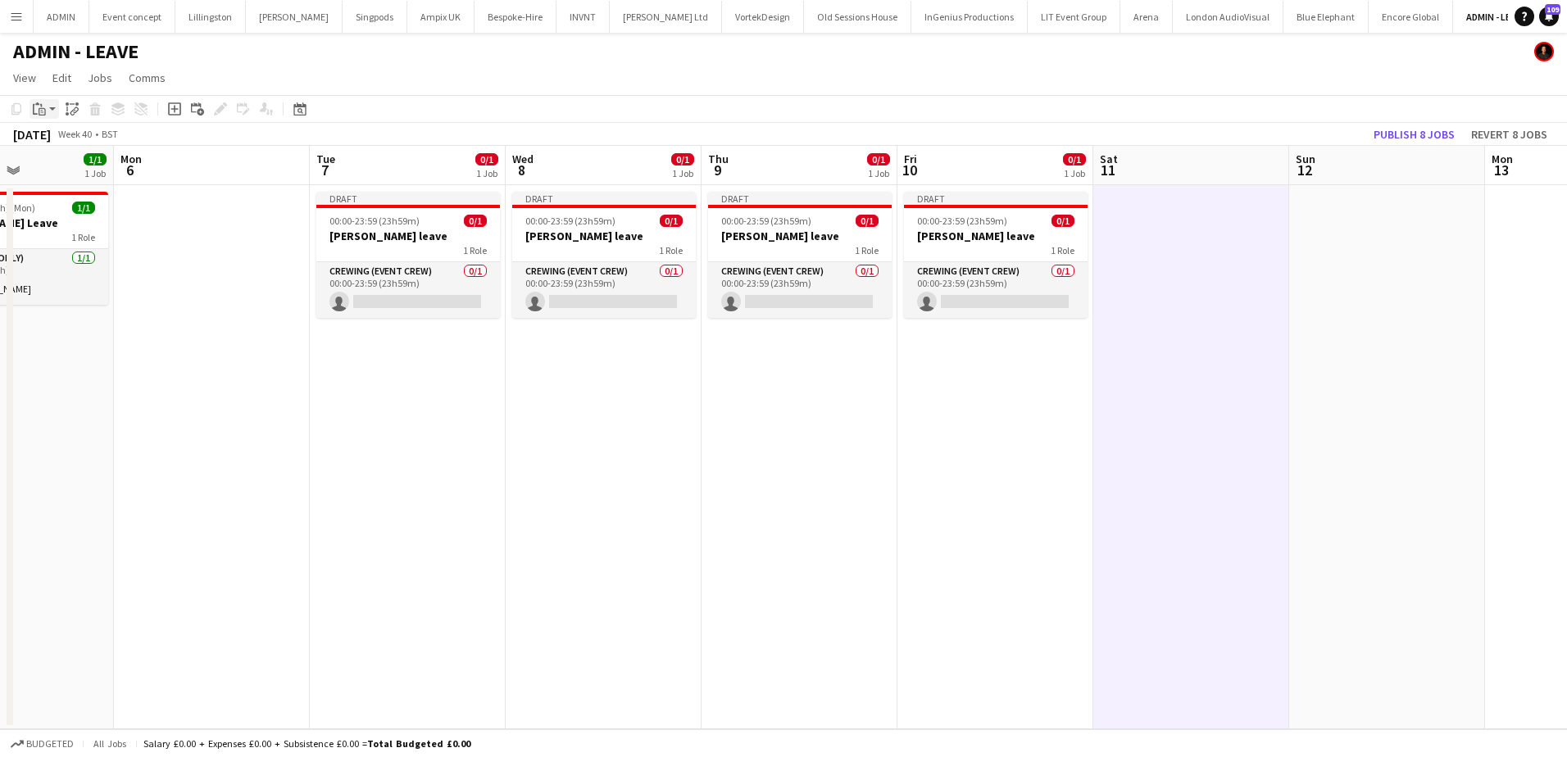
click at [45, 109] on icon at bounding box center [42, 111] width 7 height 7
click at [63, 139] on link "Paste Ctrl+V" at bounding box center [120, 140] width 154 height 15
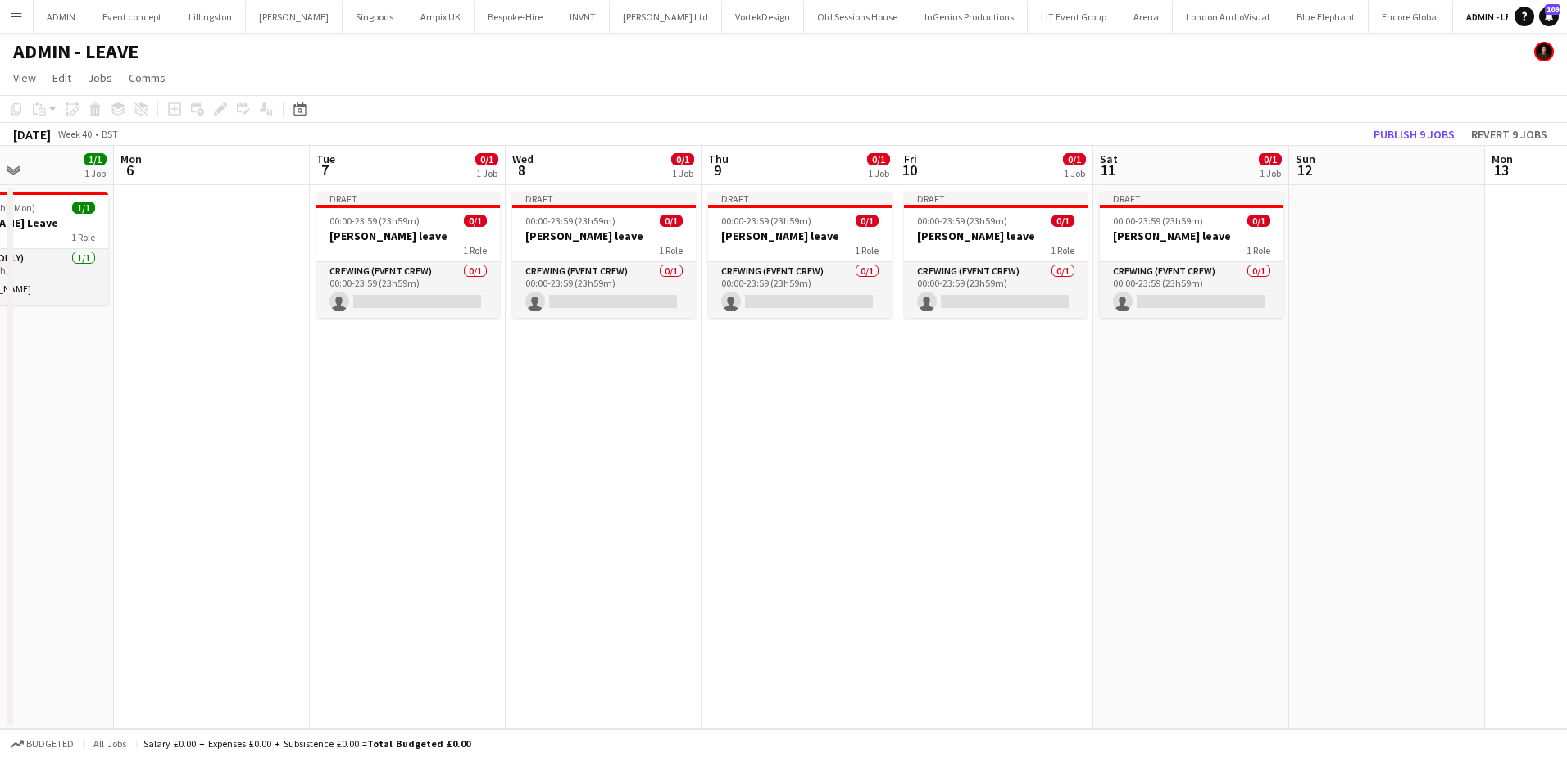
click at [1330, 211] on app-date-cell at bounding box center [1387, 457] width 196 height 544
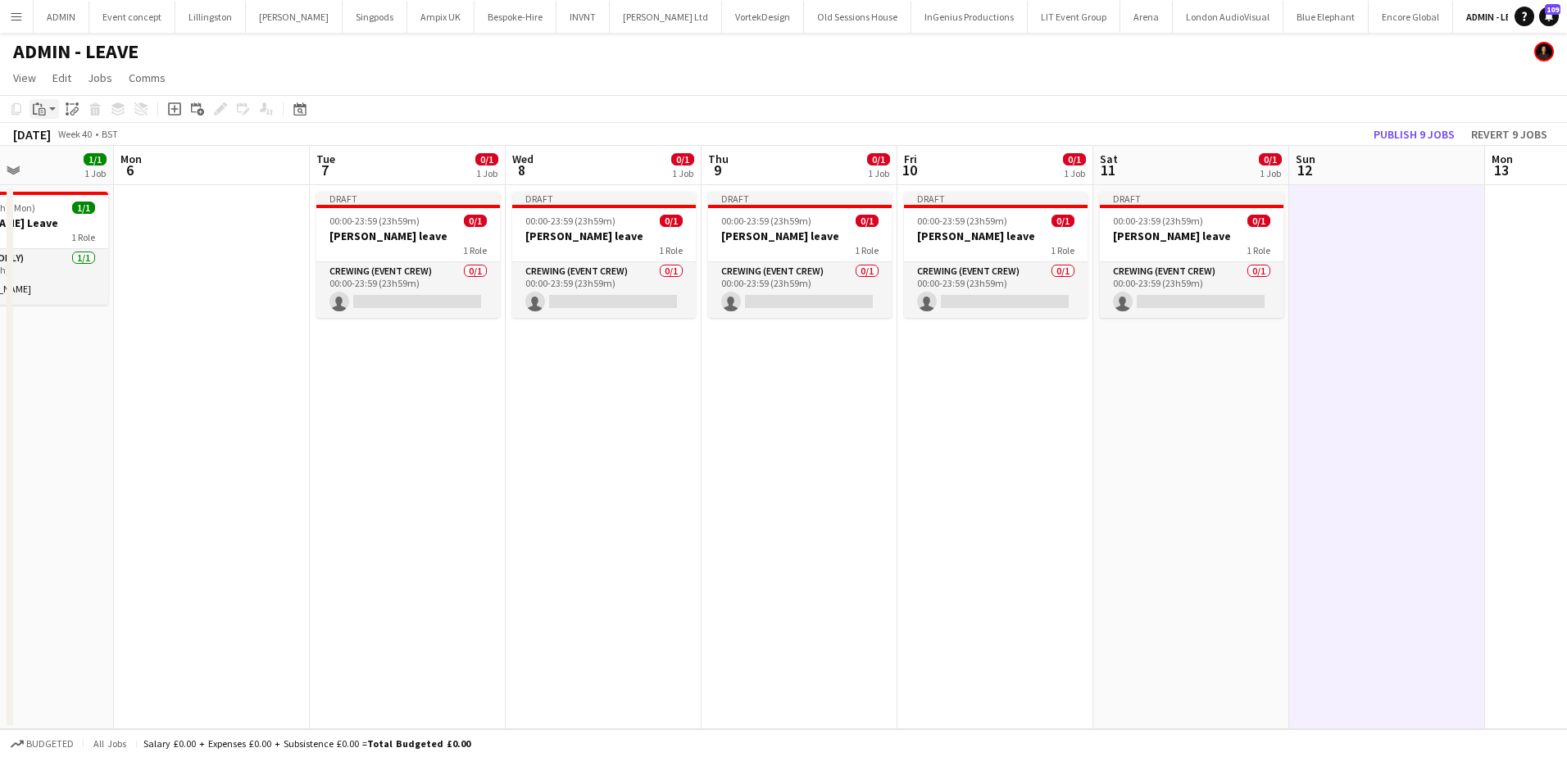
click at [42, 114] on icon "Paste" at bounding box center [39, 108] width 13 height 13
click at [66, 139] on link "Paste Ctrl+V" at bounding box center [120, 140] width 154 height 15
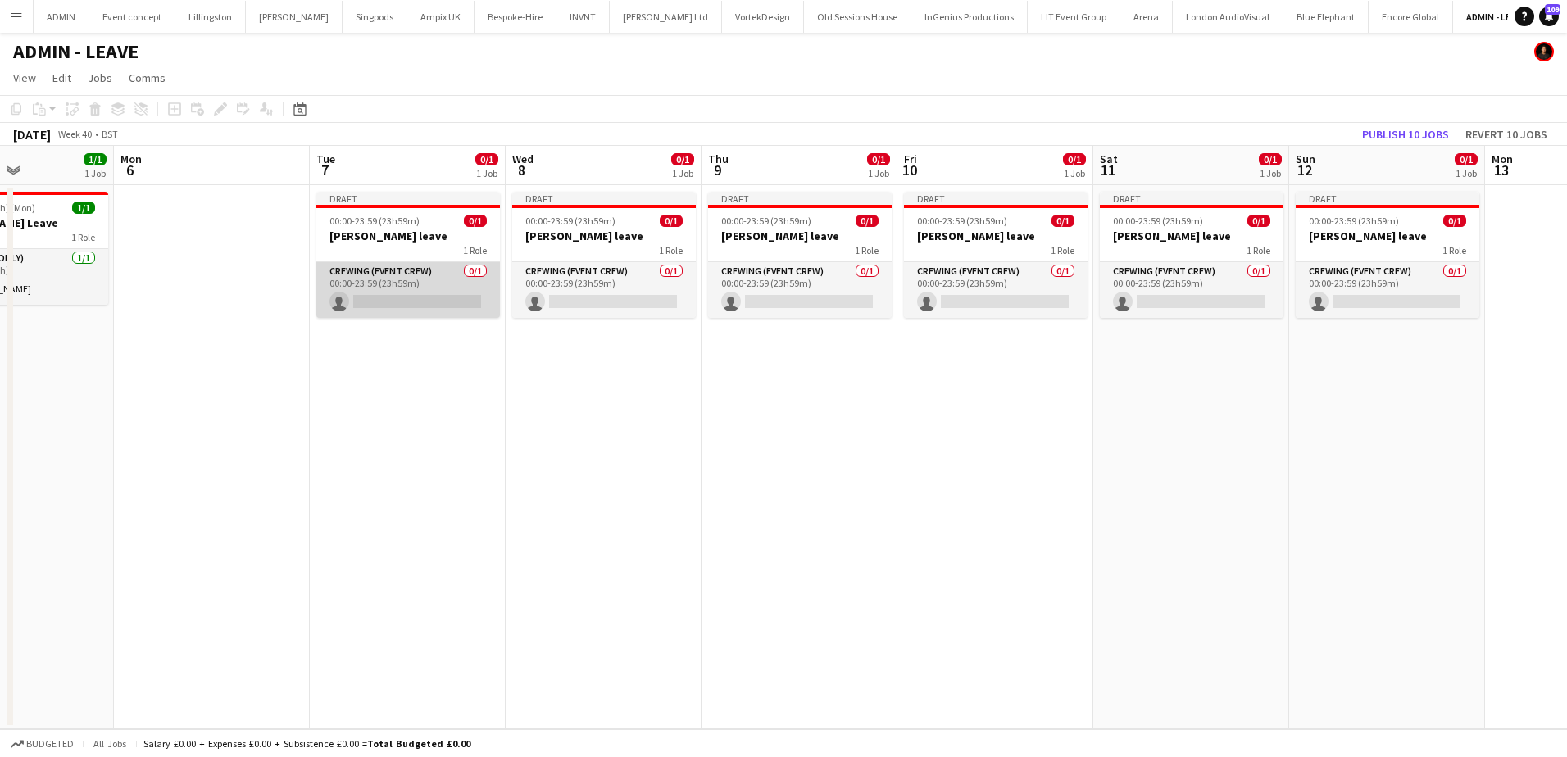
click at [404, 289] on app-card-role "Crewing (Event Crew) 0/1 00:00-23:59 (23h59m) single-neutral-actions" at bounding box center [408, 290] width 184 height 56
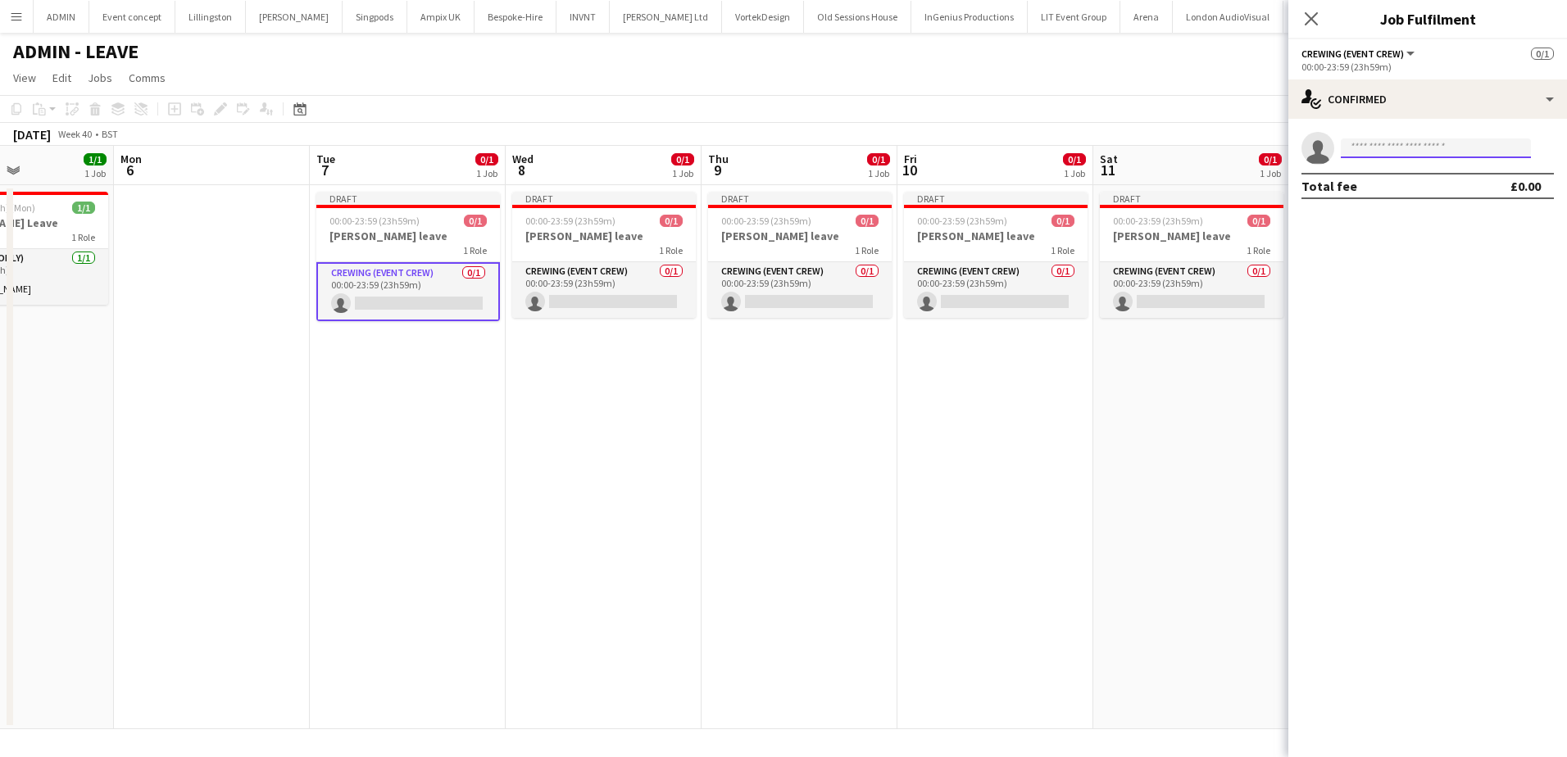
click at [1356, 148] on input at bounding box center [1436, 148] width 190 height 20
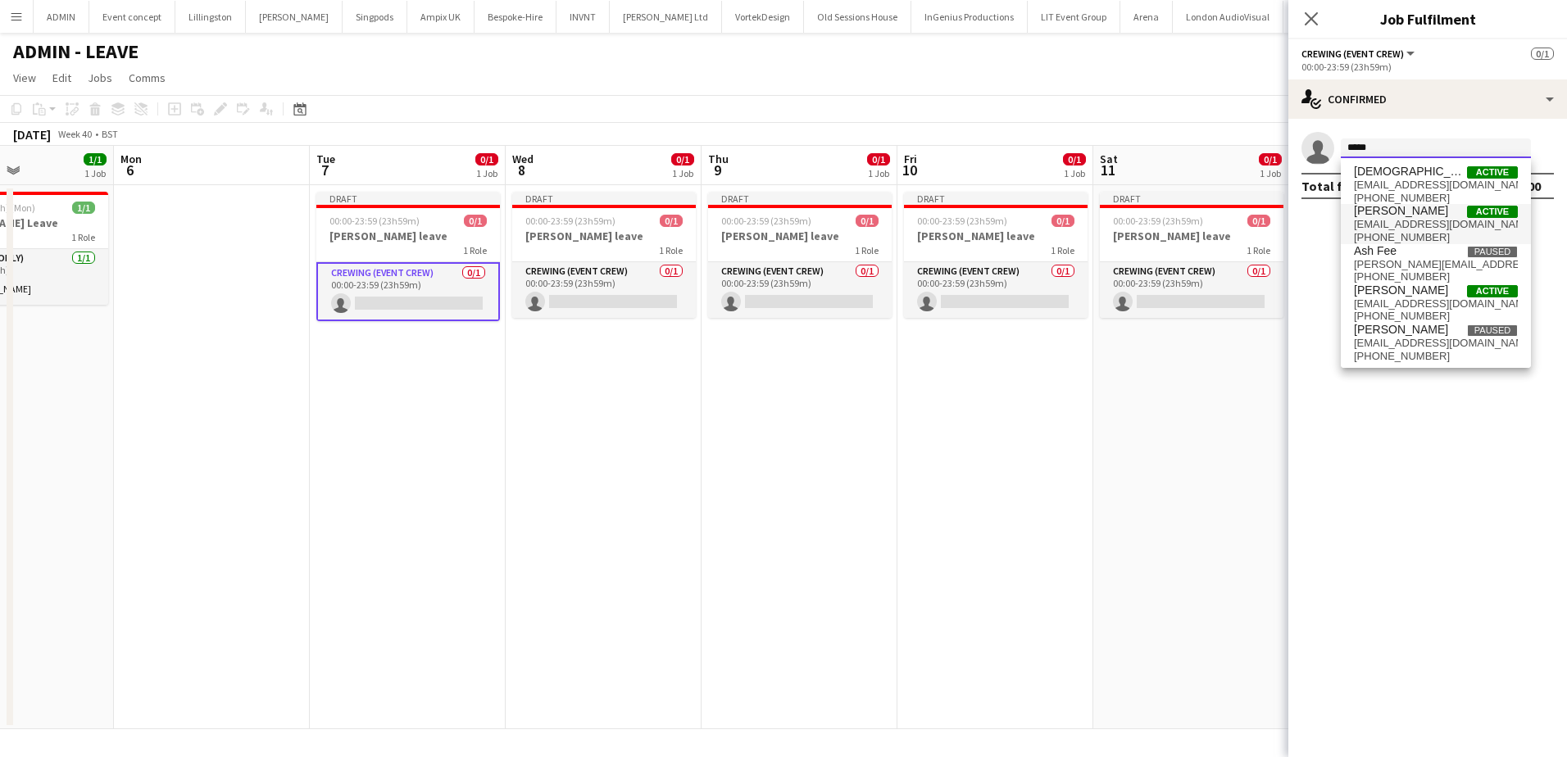
type input "*****"
click at [1403, 216] on span "Christopher Ames" at bounding box center [1401, 211] width 94 height 14
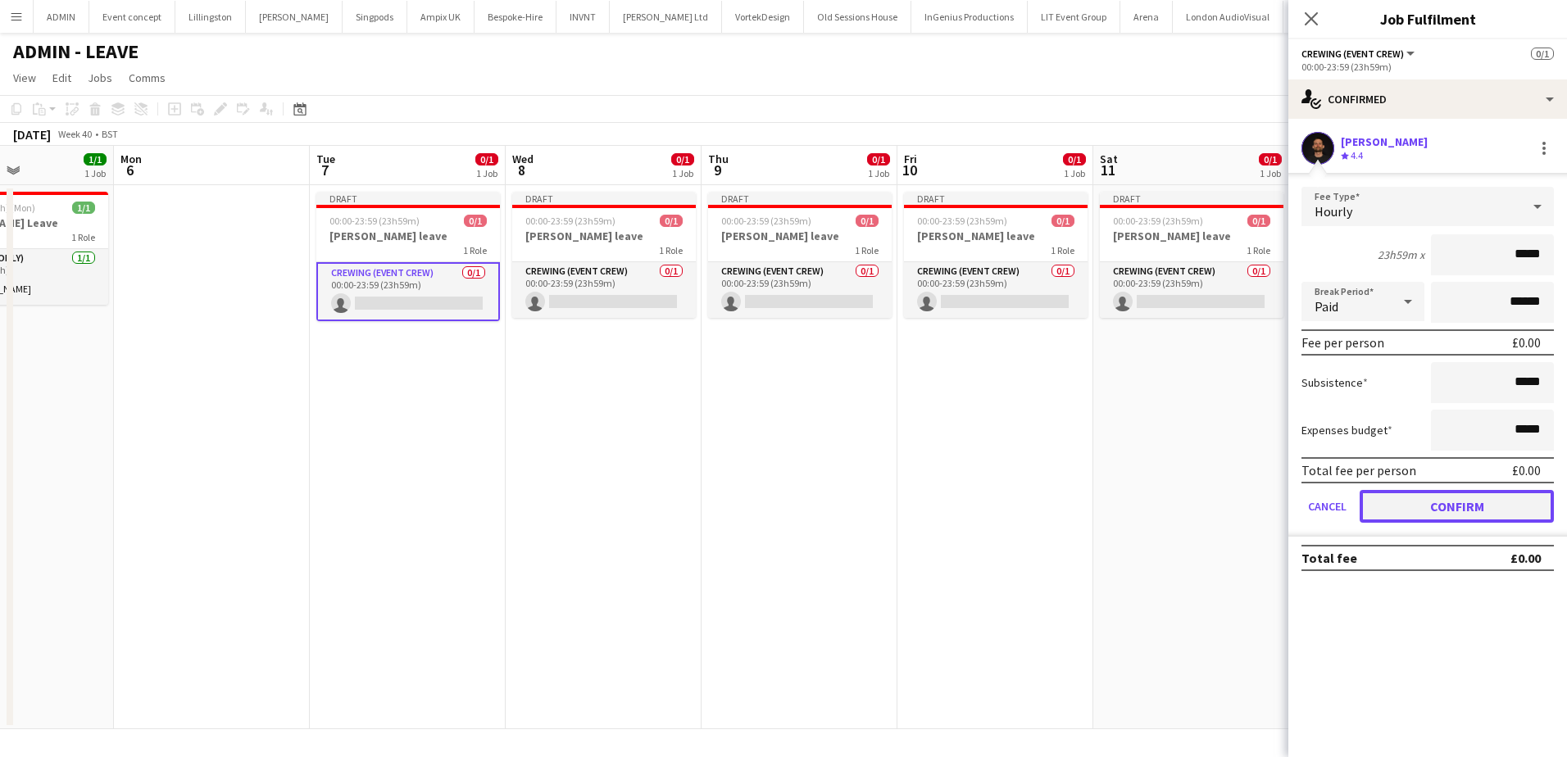
click at [1471, 490] on button "Confirm" at bounding box center [1457, 506] width 194 height 33
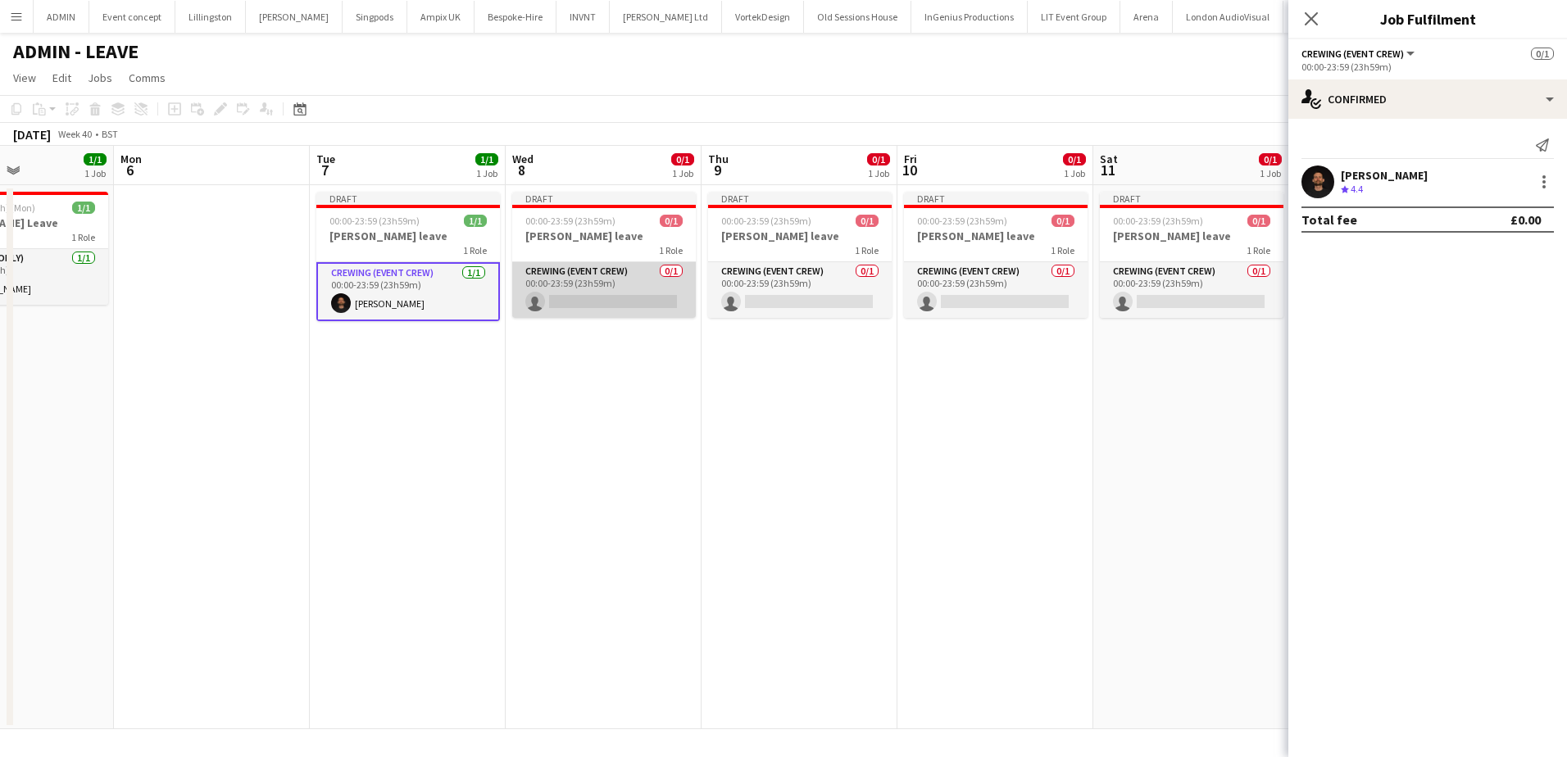
click at [647, 291] on app-card-role "Crewing (Event Crew) 0/1 00:00-23:59 (23h59m) single-neutral-actions" at bounding box center [604, 290] width 184 height 56
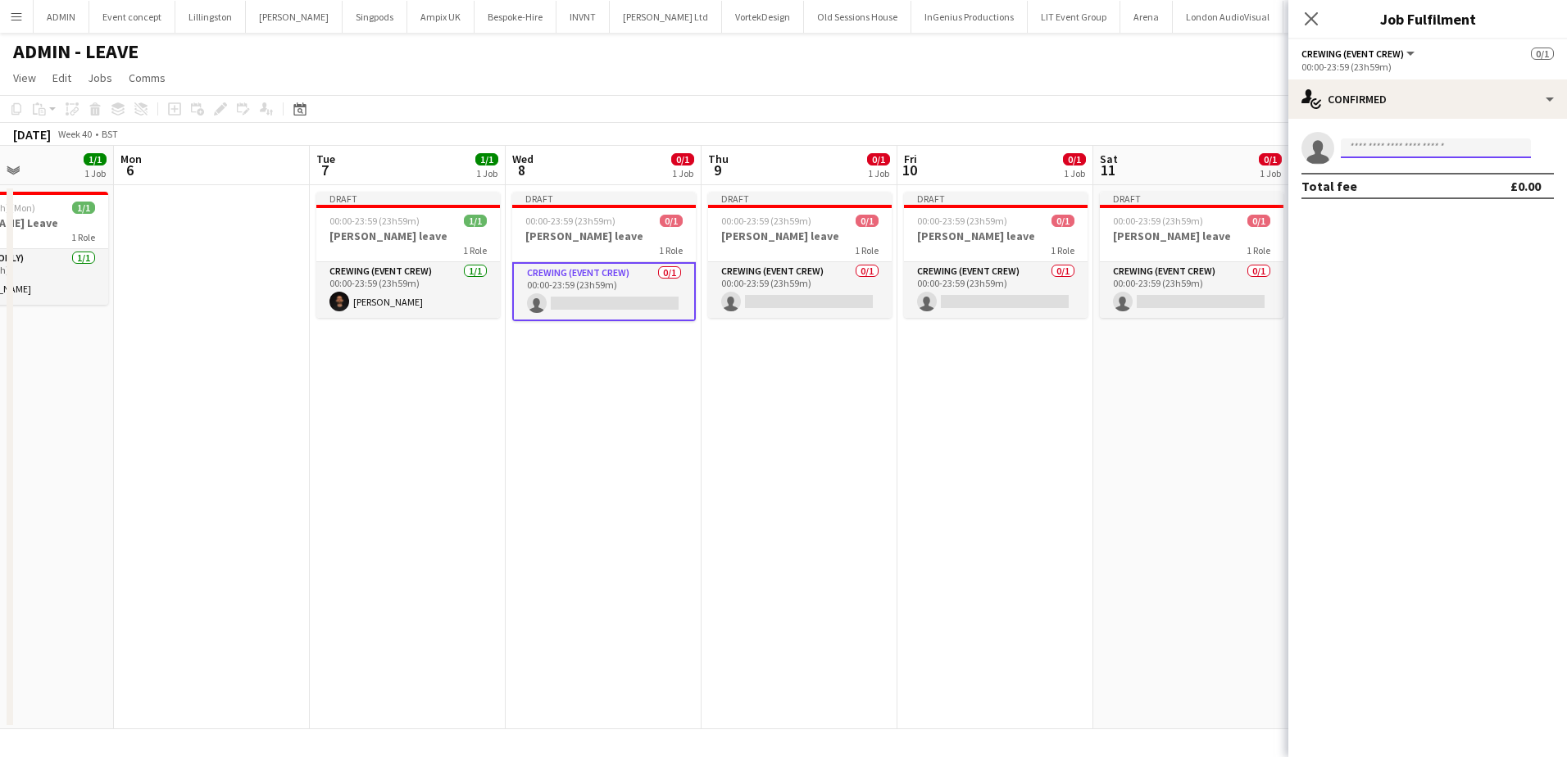
click at [1397, 148] on input at bounding box center [1436, 148] width 190 height 20
type input "****"
click at [1412, 175] on span "Christopher Ames" at bounding box center [1401, 172] width 94 height 14
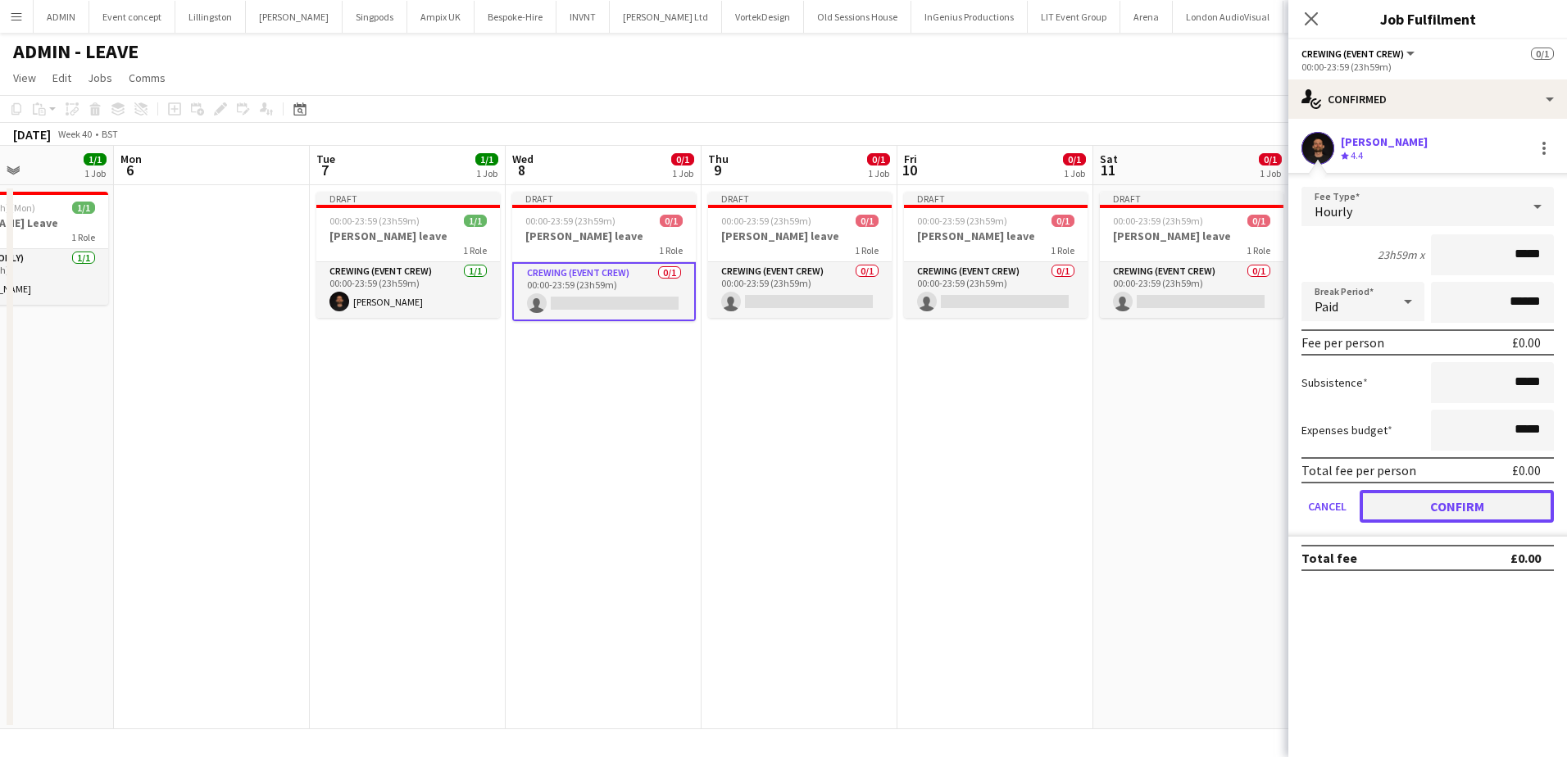
click at [1444, 503] on button "Confirm" at bounding box center [1457, 506] width 194 height 33
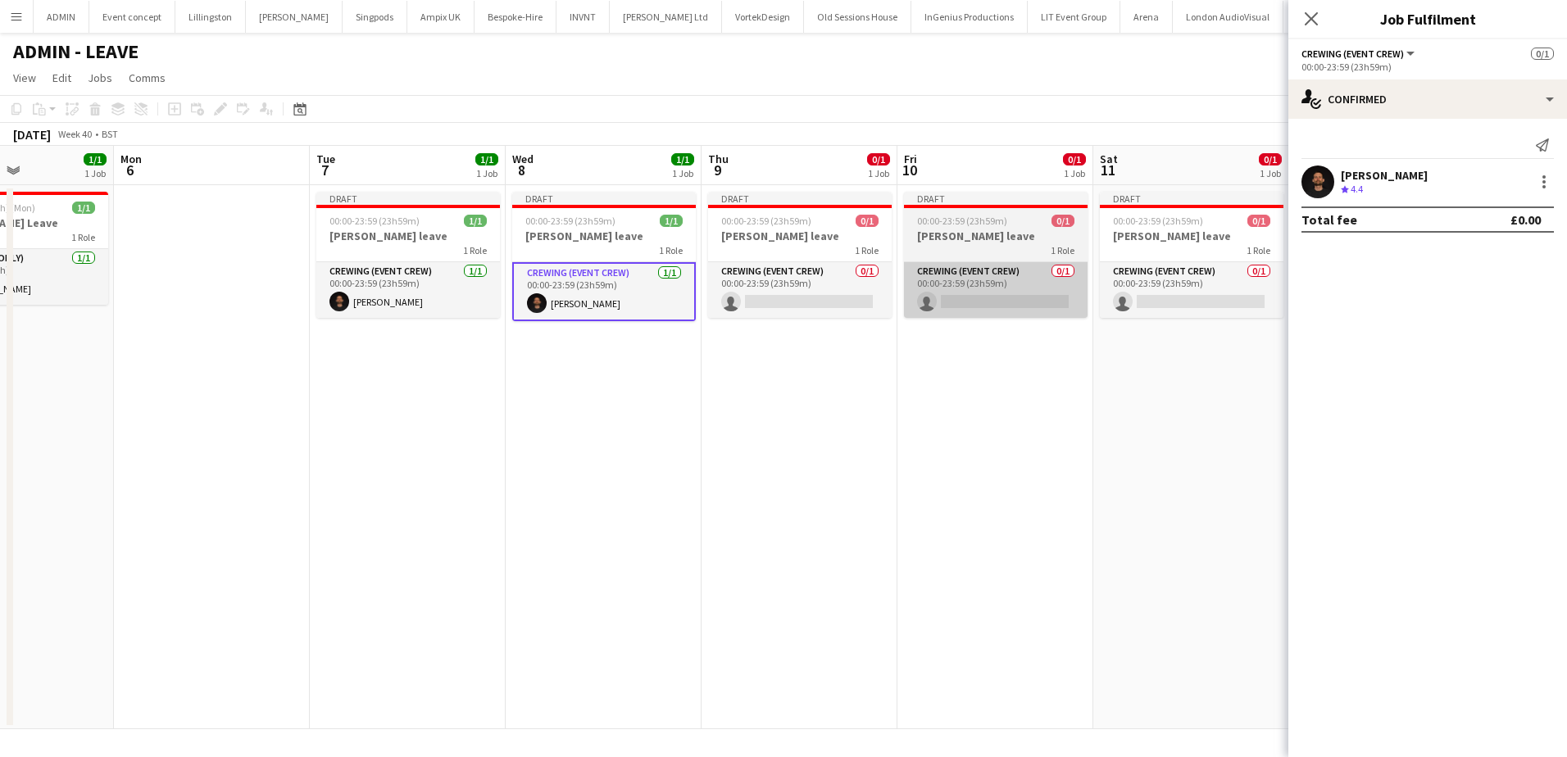
click at [833, 295] on app-card-role "Crewing (Event Crew) 0/1 00:00-23:59 (23h59m) single-neutral-actions" at bounding box center [800, 290] width 184 height 56
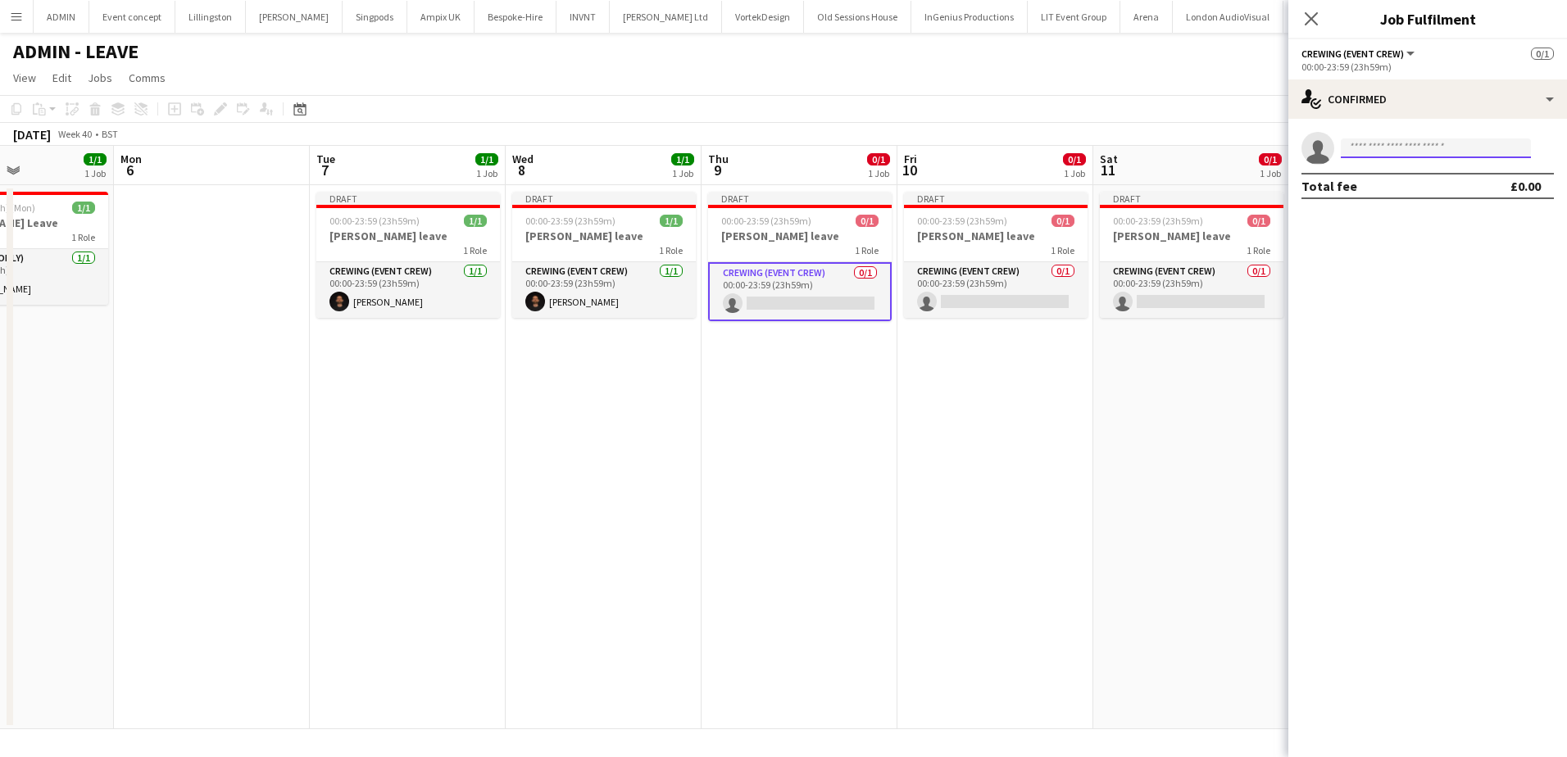
click at [1454, 152] on input at bounding box center [1436, 148] width 190 height 20
type input "***"
click at [1433, 193] on span "+447931872242" at bounding box center [1436, 198] width 164 height 13
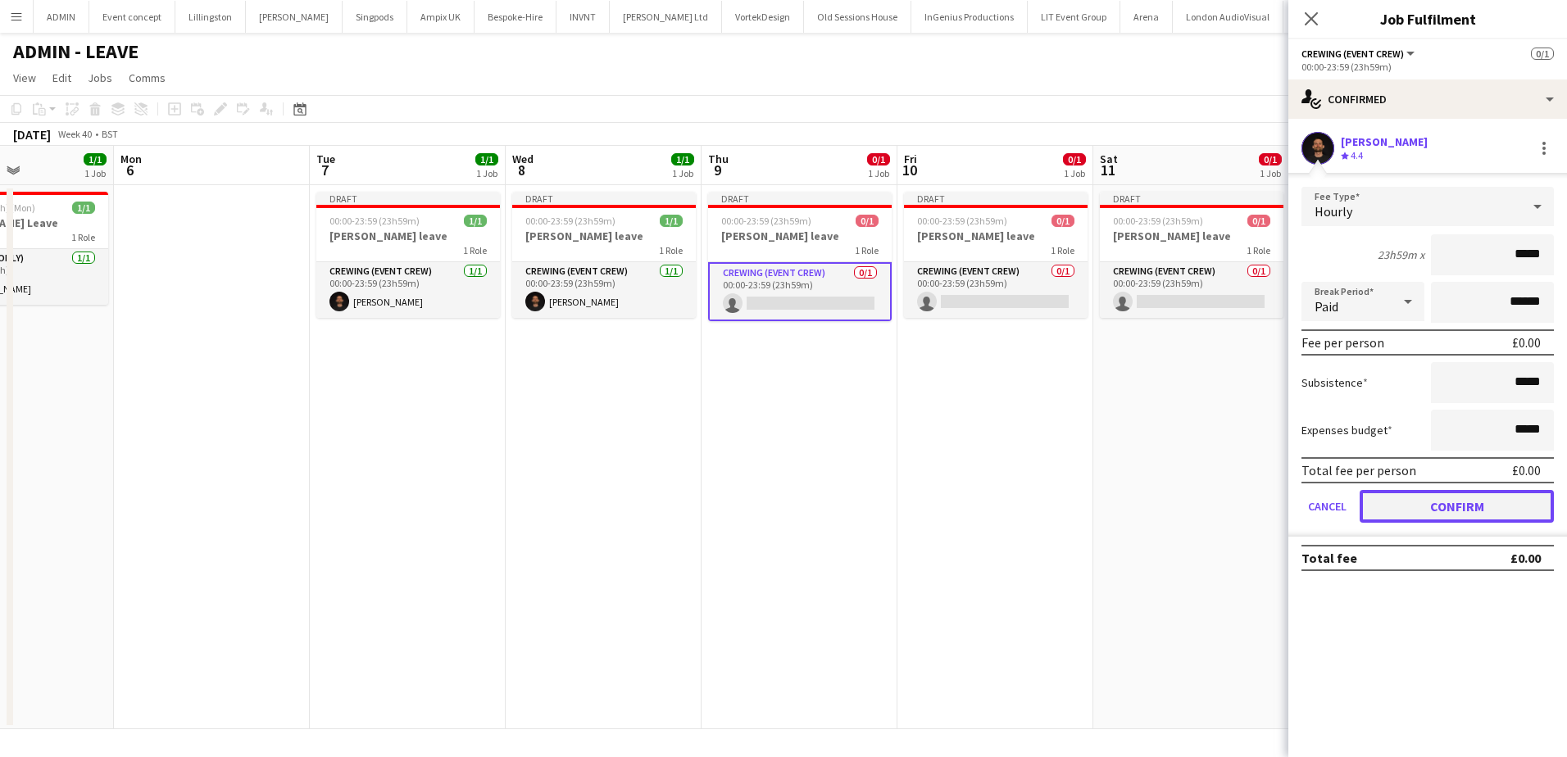
click at [1423, 505] on button "Confirm" at bounding box center [1457, 506] width 194 height 33
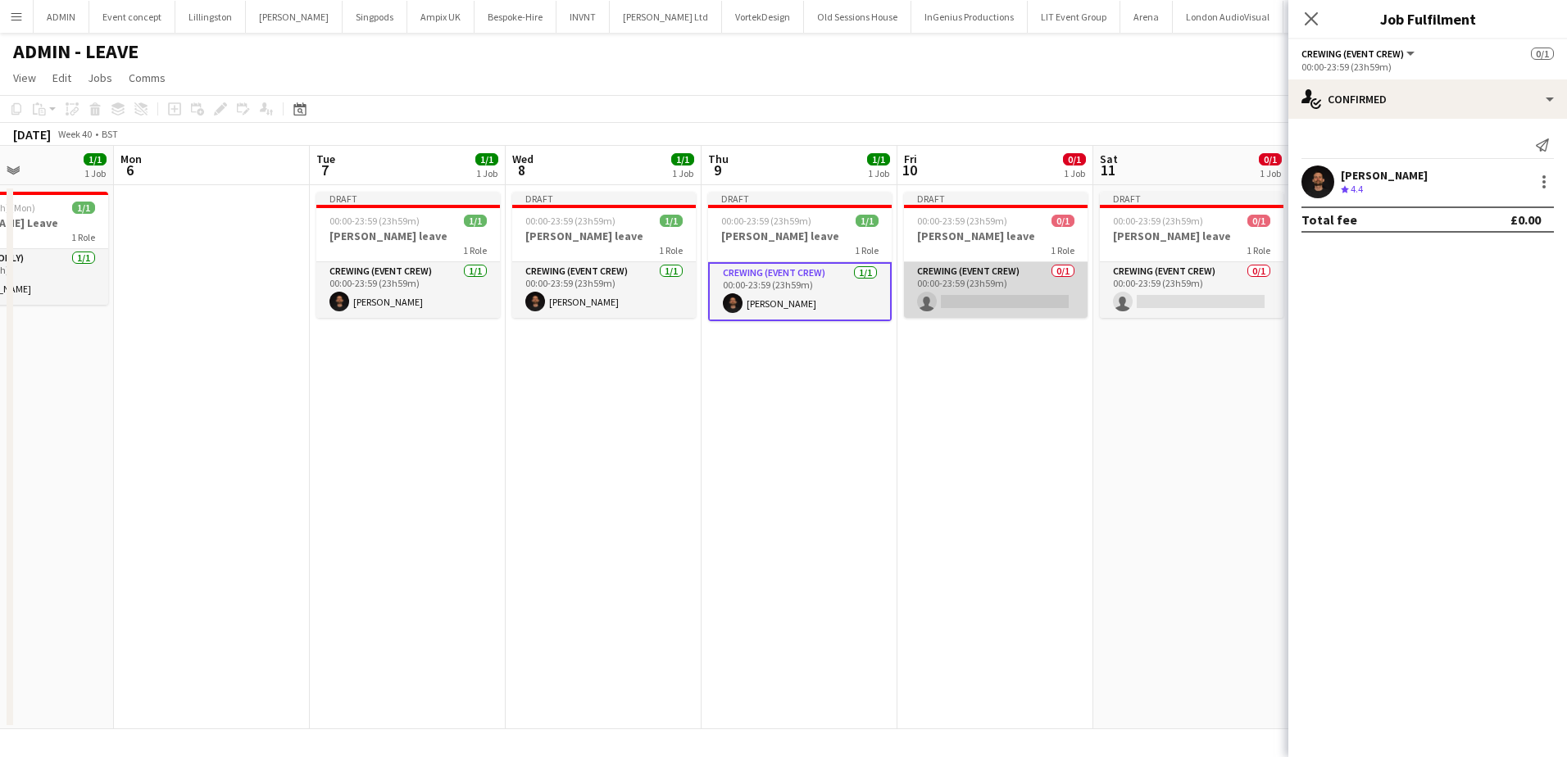
click at [1044, 302] on app-card-role "Crewing (Event Crew) 0/1 00:00-23:59 (23h59m) single-neutral-actions" at bounding box center [996, 290] width 184 height 56
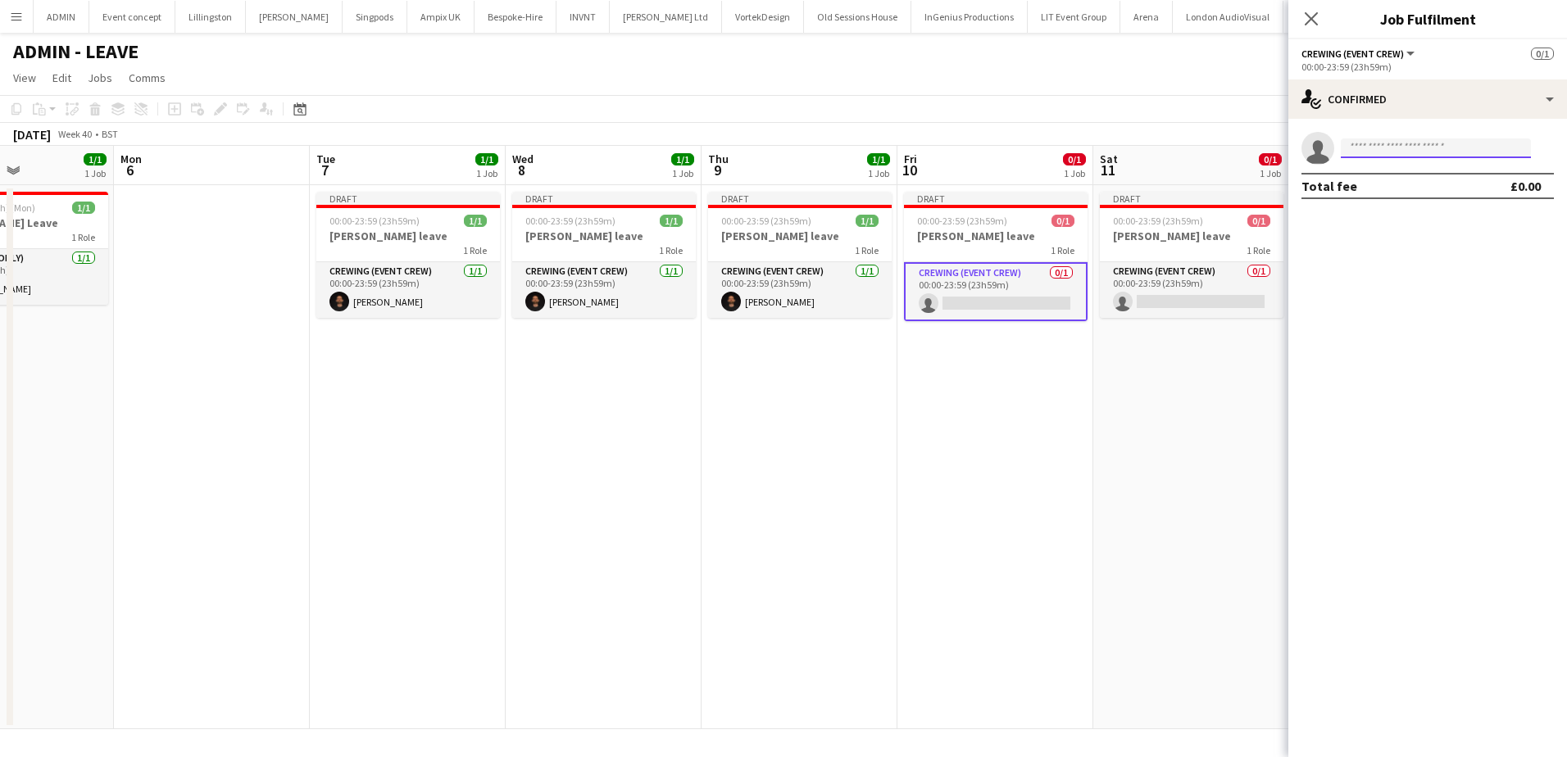
click at [1387, 151] on input at bounding box center [1436, 148] width 190 height 20
type input "****"
click at [1416, 199] on span "+447931872242" at bounding box center [1436, 198] width 164 height 13
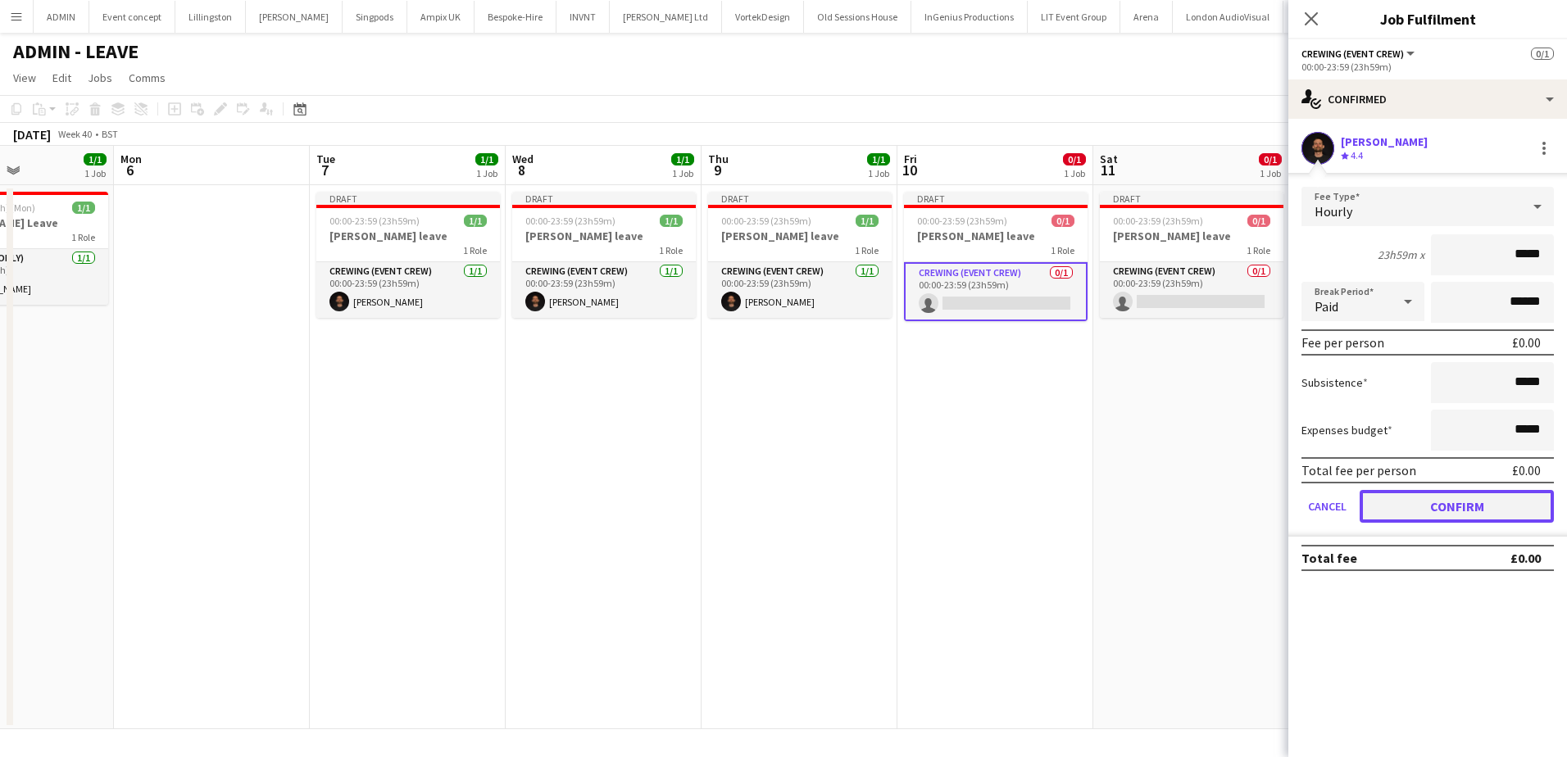
click at [1433, 502] on button "Confirm" at bounding box center [1457, 506] width 194 height 33
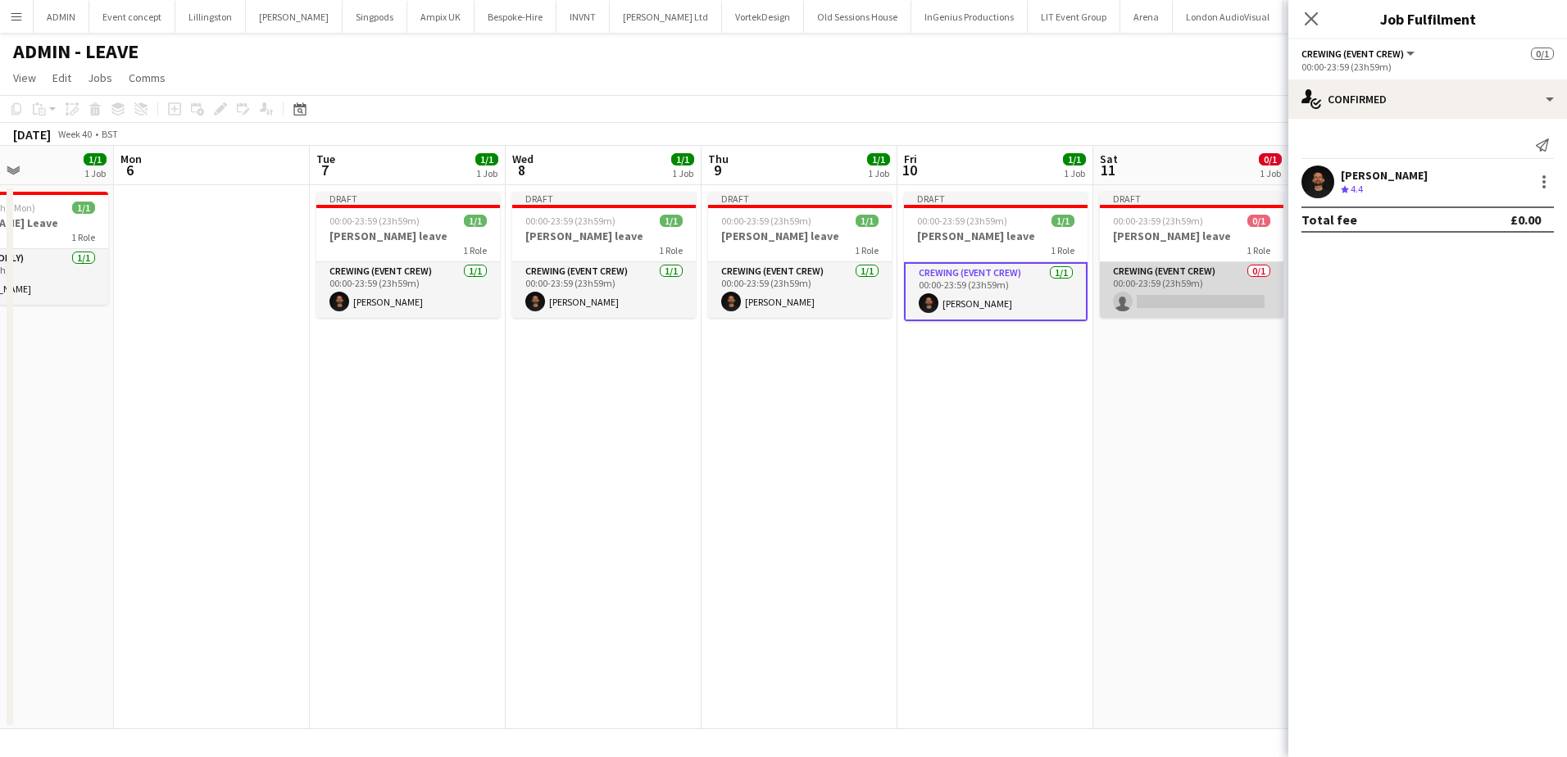
click at [1164, 283] on app-card-role "Crewing (Event Crew) 0/1 00:00-23:59 (23h59m) single-neutral-actions" at bounding box center [1192, 290] width 184 height 56
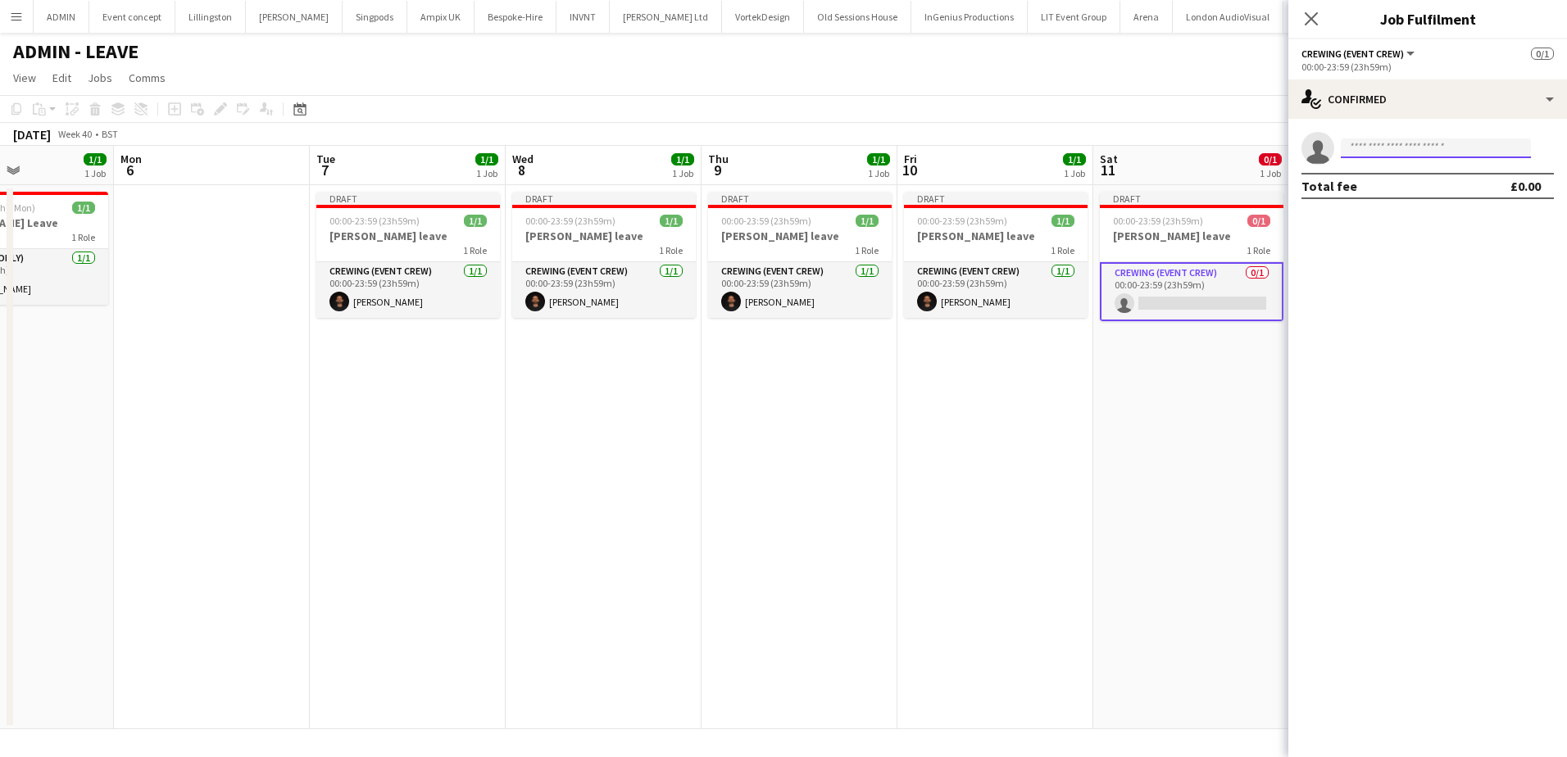
click at [1407, 152] on input at bounding box center [1436, 148] width 190 height 20
type input "****"
click at [1450, 177] on span "Christopher Ames Active" at bounding box center [1436, 172] width 164 height 14
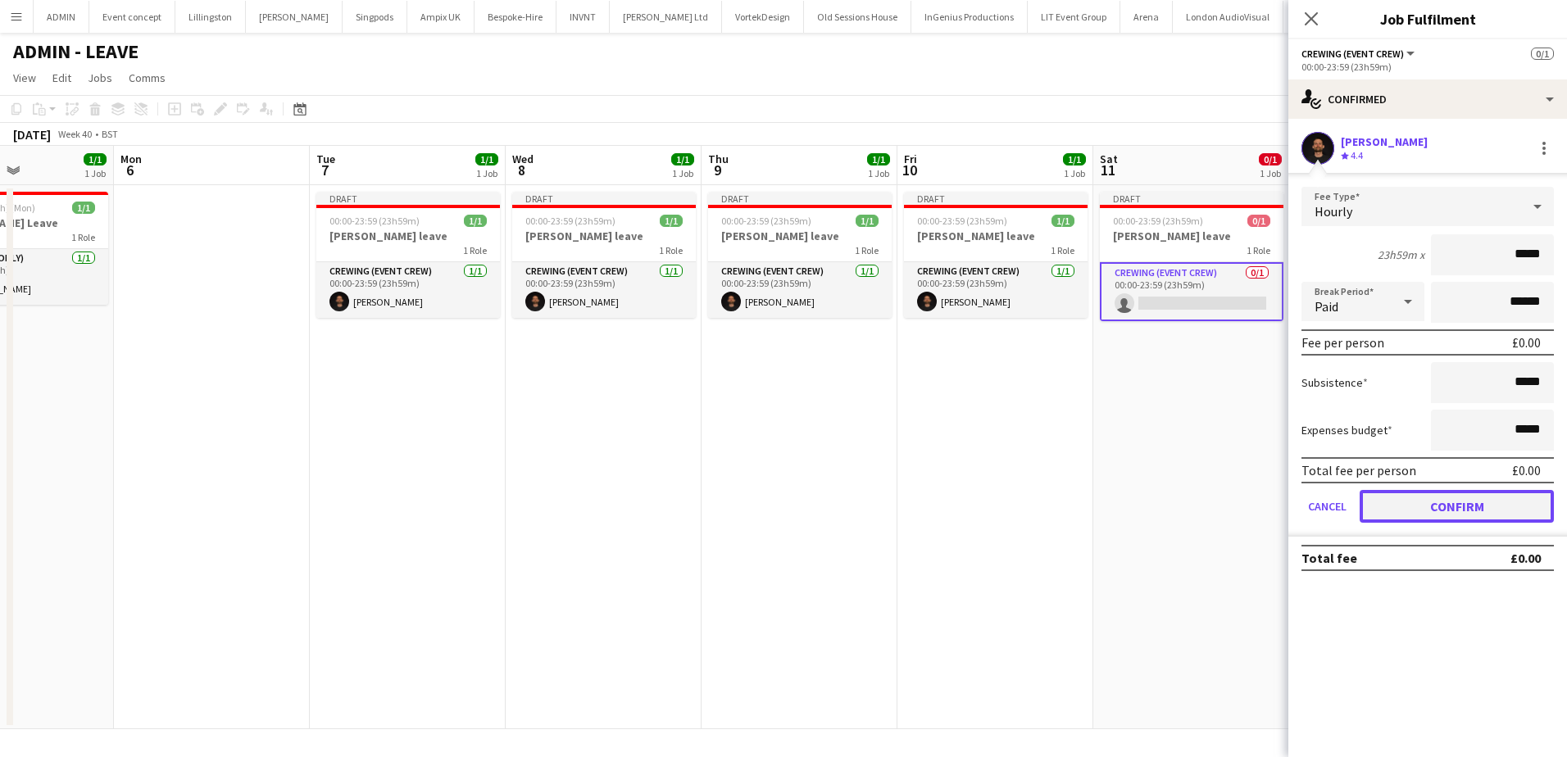
click at [1443, 508] on button "Confirm" at bounding box center [1457, 506] width 194 height 33
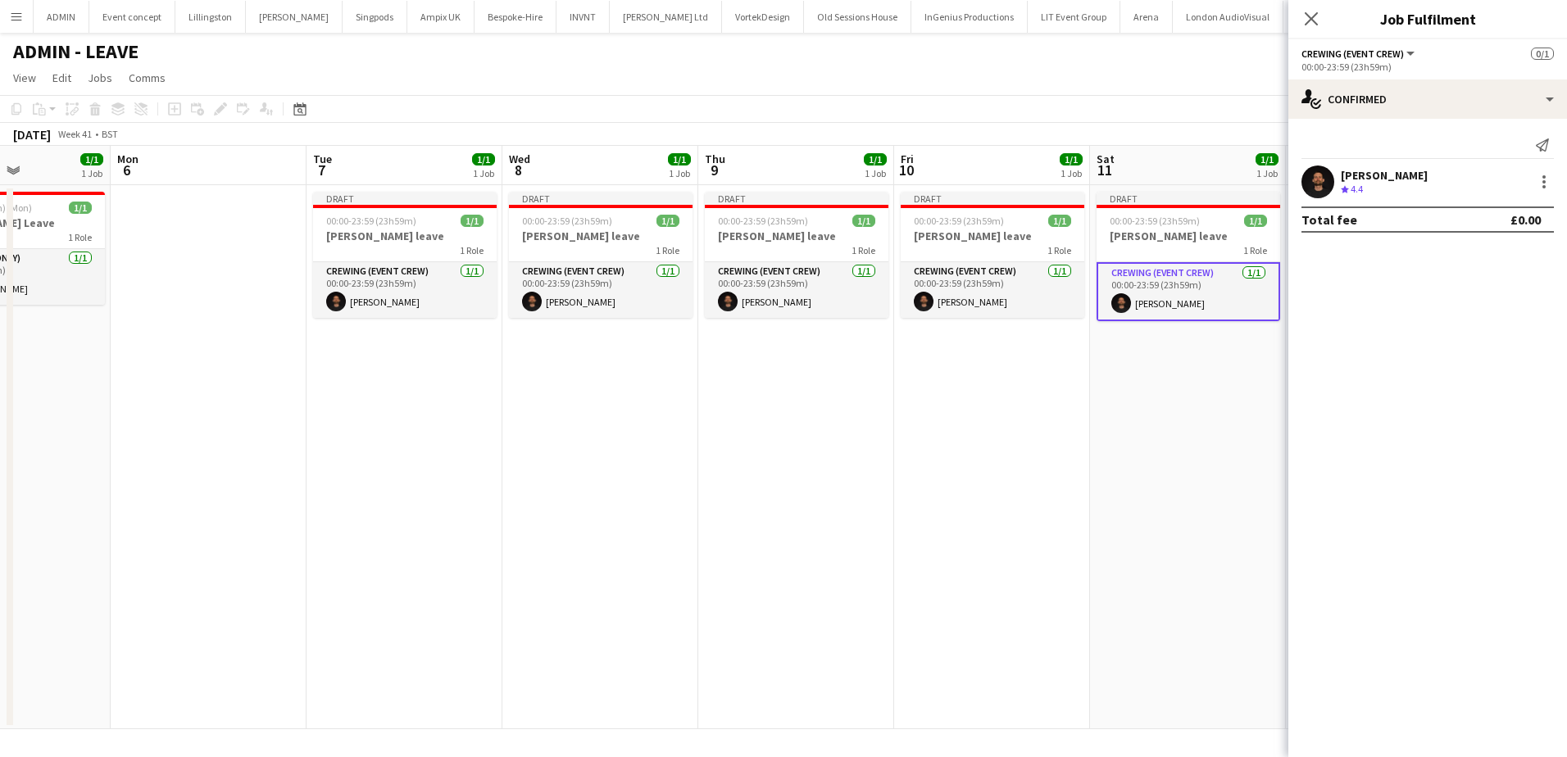
drag, startPoint x: 1031, startPoint y: 415, endPoint x: 881, endPoint y: 367, distance: 157.3
click at [838, 381] on app-calendar-viewport "Fri 3 Sat 4 1/1 1 Job Sun 5 1/1 1 Job Mon 6 Tue 7 1/1 1 Job Wed 8 1/1 1 Job Thu…" at bounding box center [783, 437] width 1567 height 583
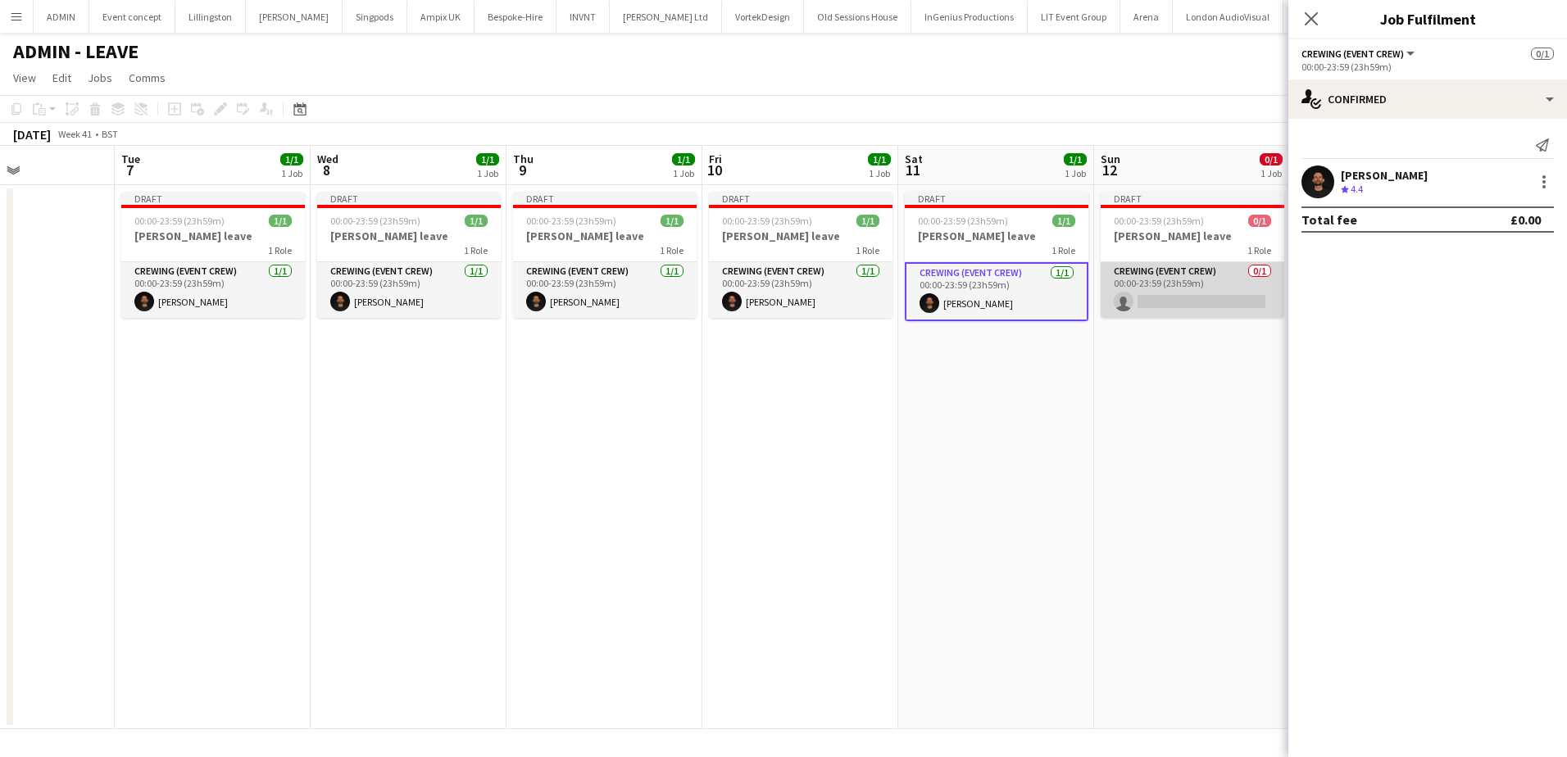
click at [1203, 304] on app-card-role "Crewing (Event Crew) 0/1 00:00-23:59 (23h59m) single-neutral-actions" at bounding box center [1193, 290] width 184 height 56
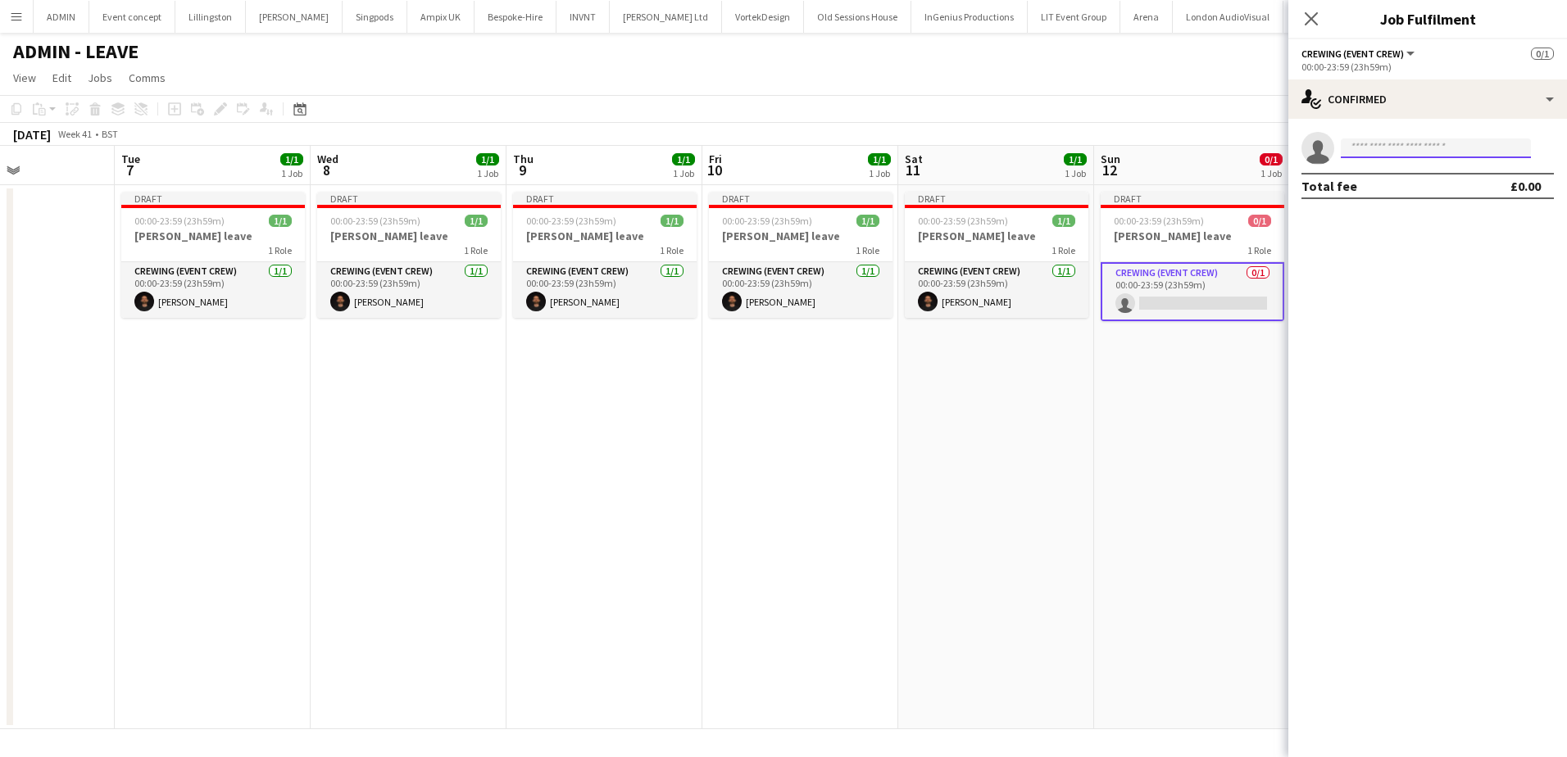
click at [1413, 148] on input at bounding box center [1436, 148] width 190 height 20
type input "****"
click at [1392, 194] on span "+447931872242" at bounding box center [1436, 198] width 164 height 13
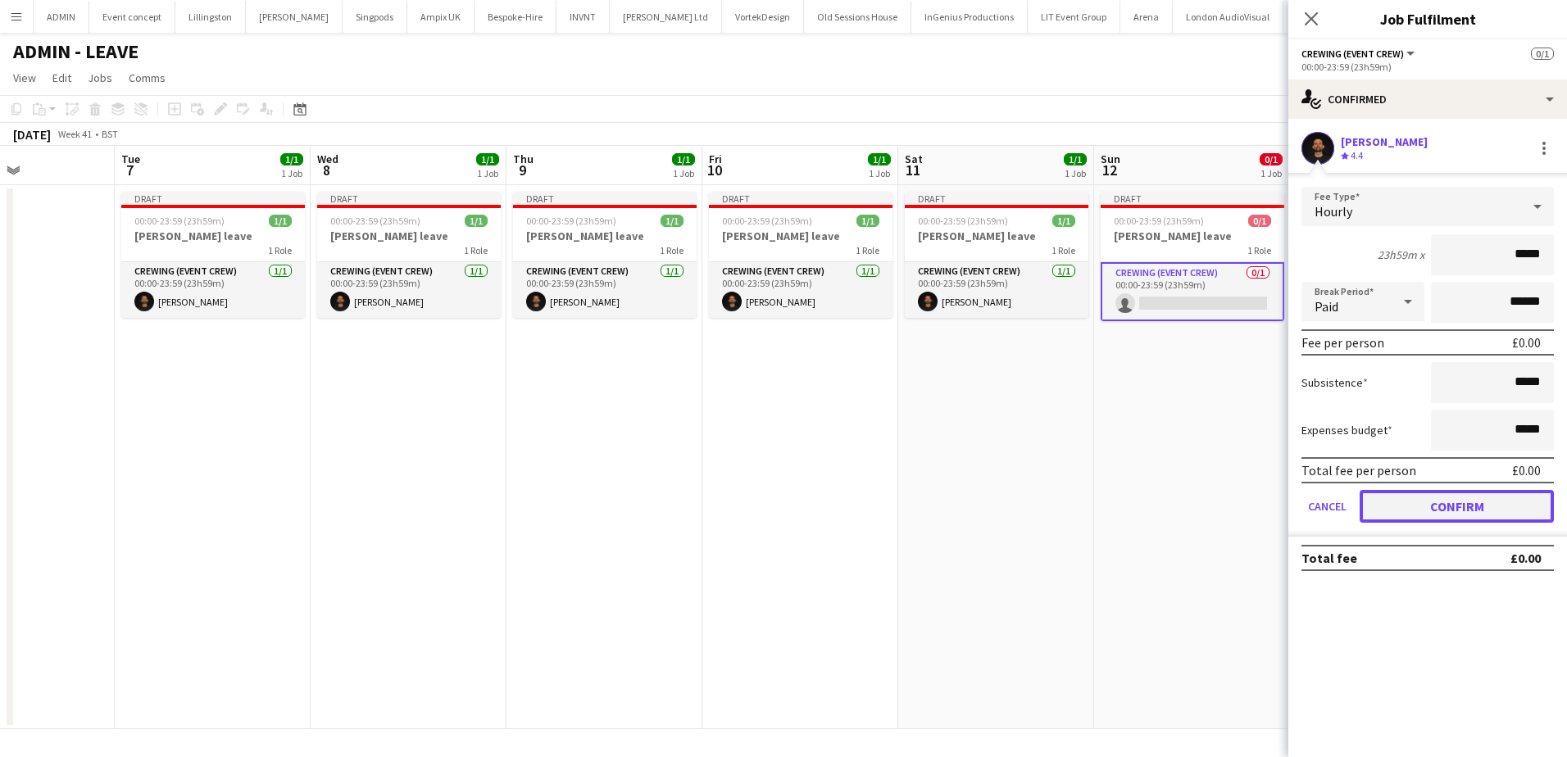
click at [1452, 510] on button "Confirm" at bounding box center [1457, 506] width 194 height 33
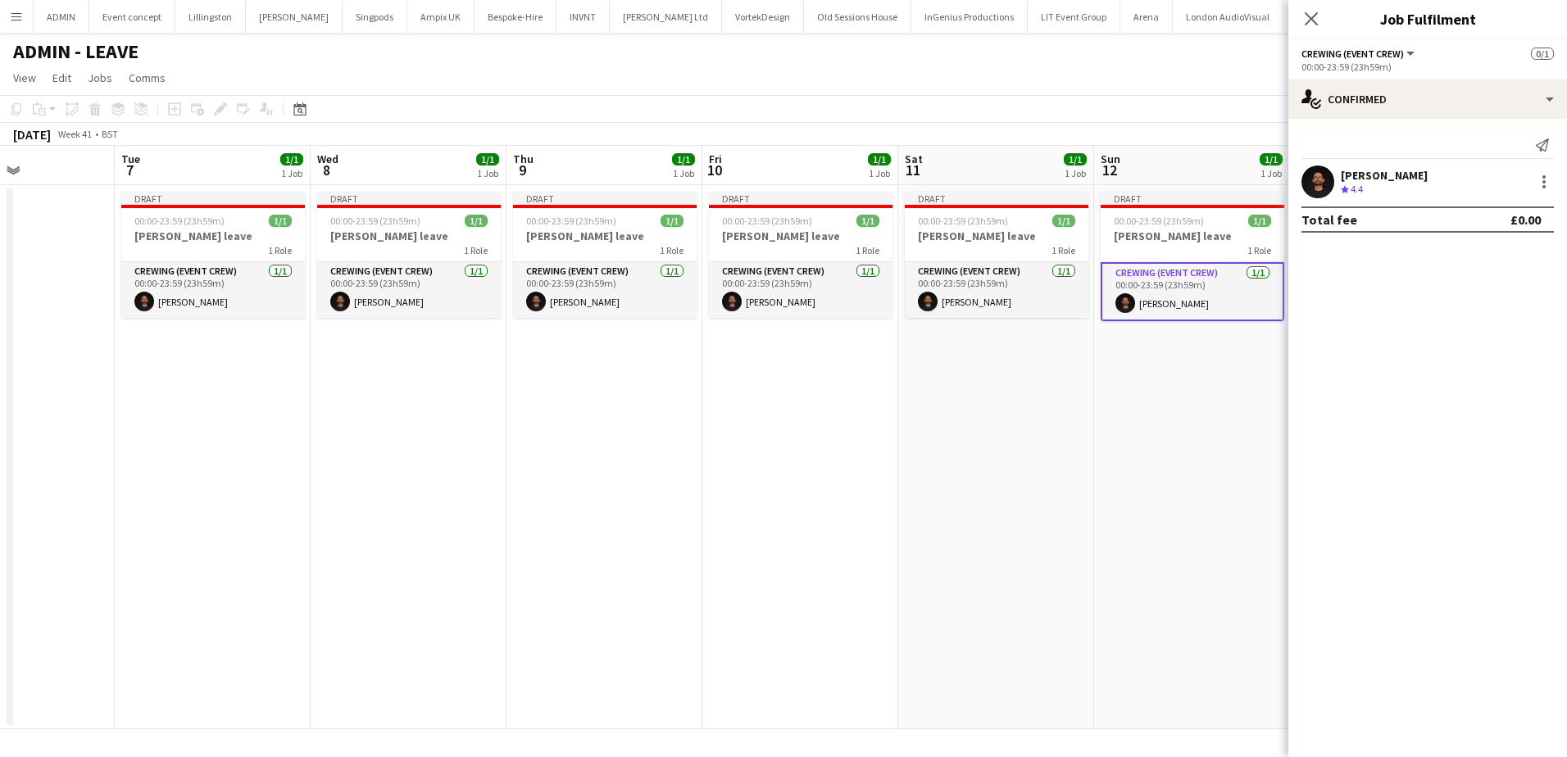
click at [1021, 420] on app-date-cell "Draft 00:00-23:59 (23h59m) 1/1 Chris Ames leave 1 Role Crewing (Event Crew) 1/1…" at bounding box center [996, 457] width 196 height 544
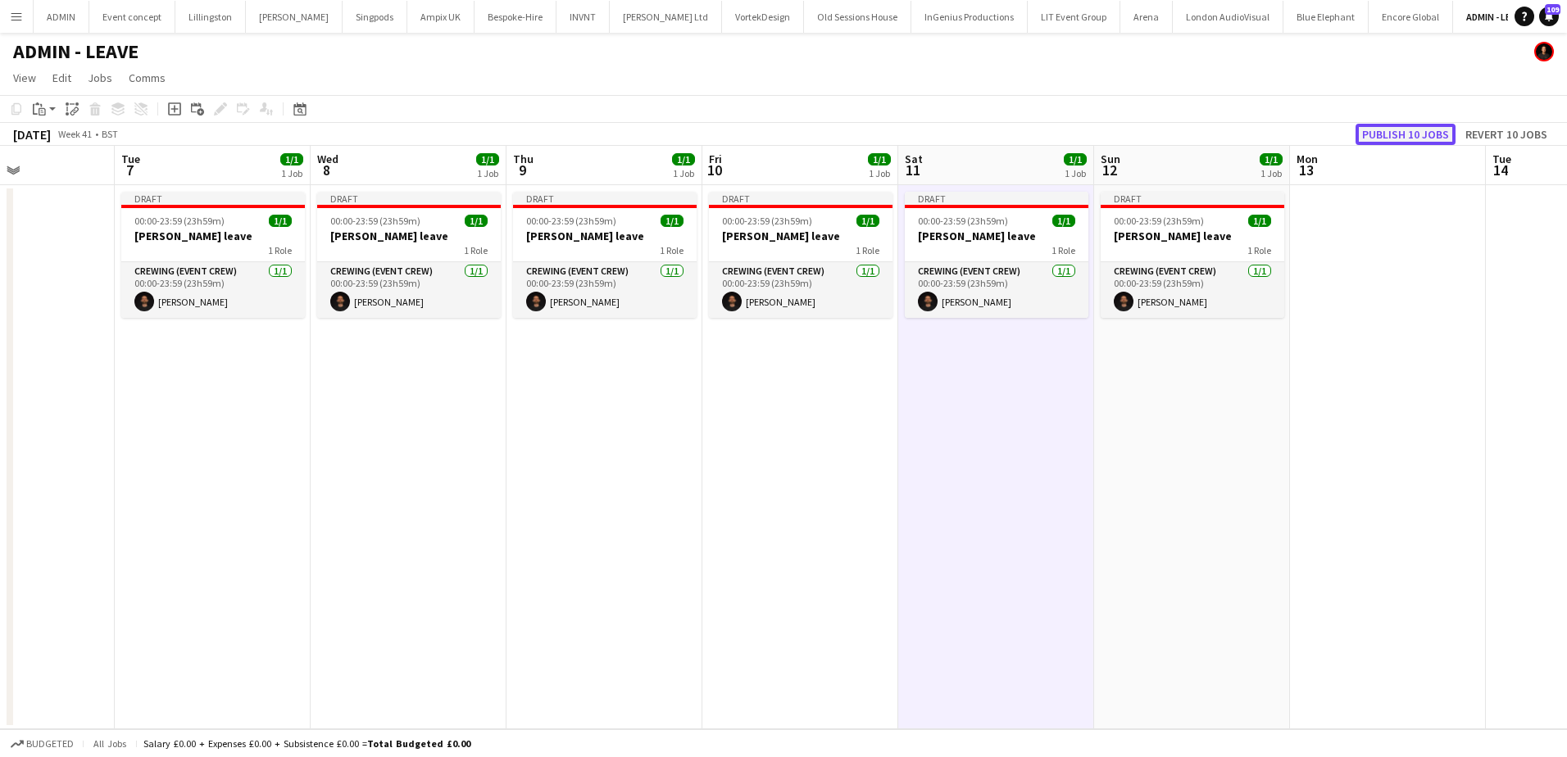
click at [1402, 138] on button "Publish 10 jobs" at bounding box center [1405, 134] width 100 height 21
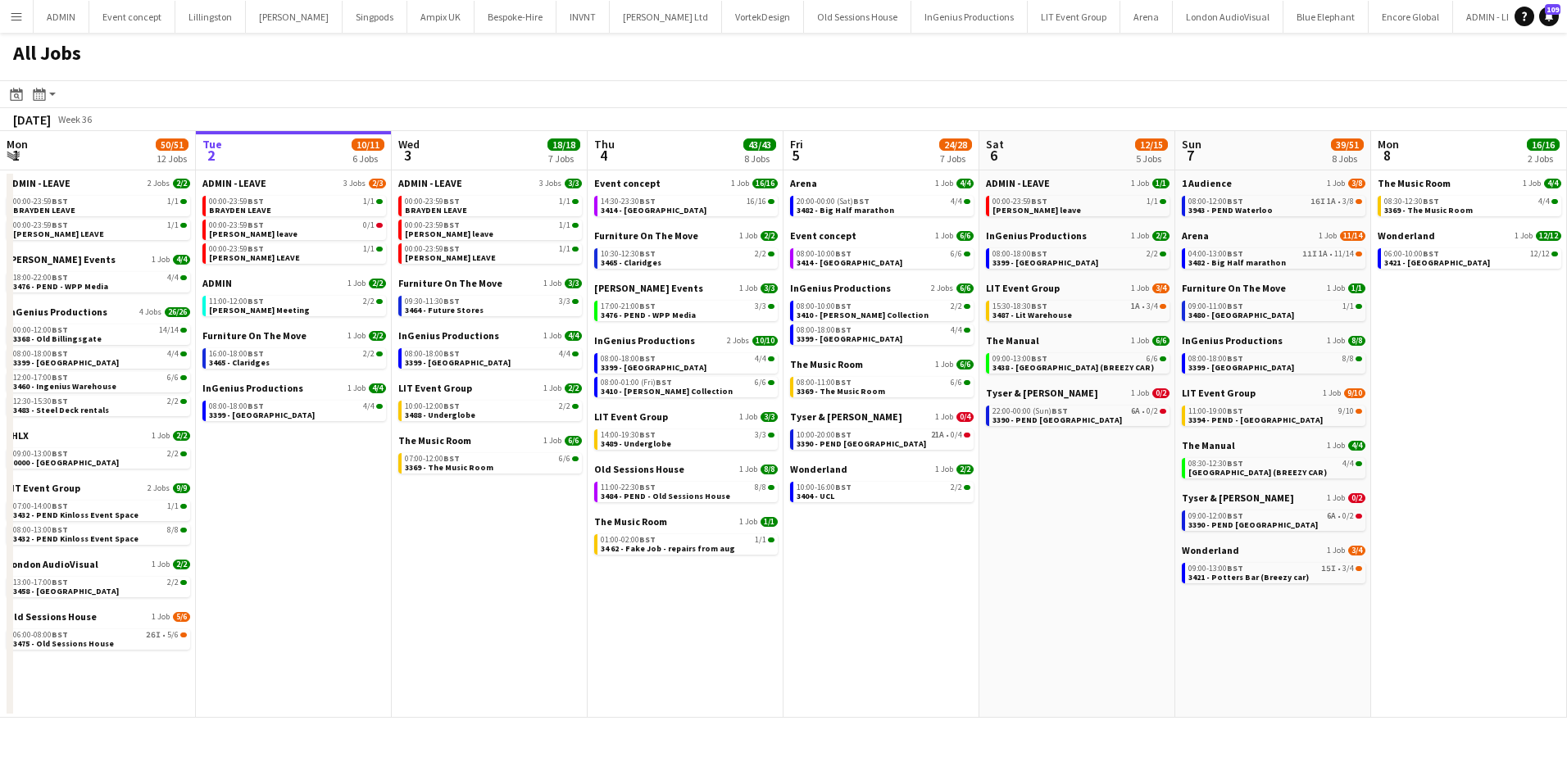
click at [23, 14] on button "Menu" at bounding box center [16, 16] width 33 height 33
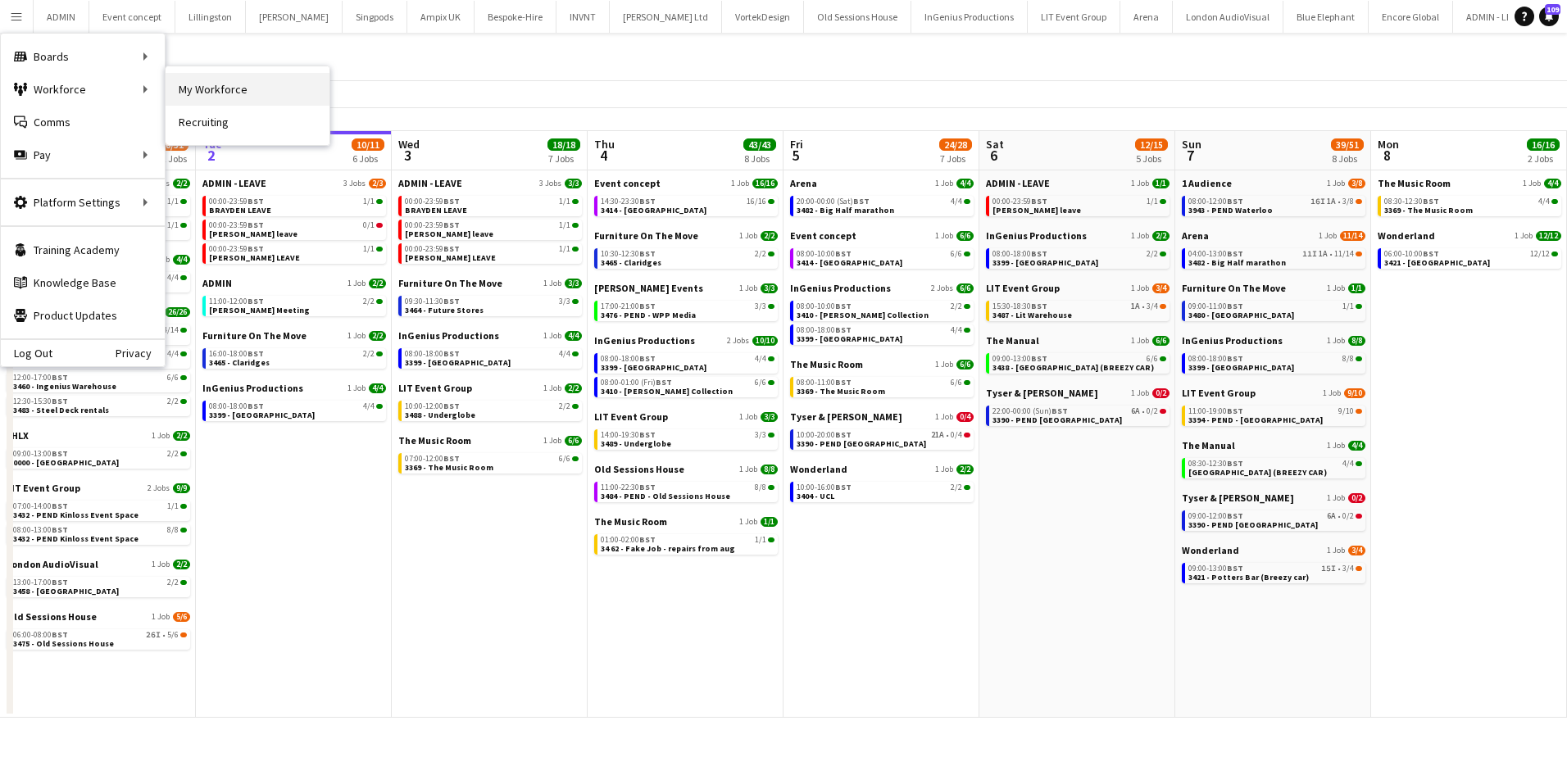
click at [197, 92] on link "My Workforce" at bounding box center [248, 89] width 164 height 33
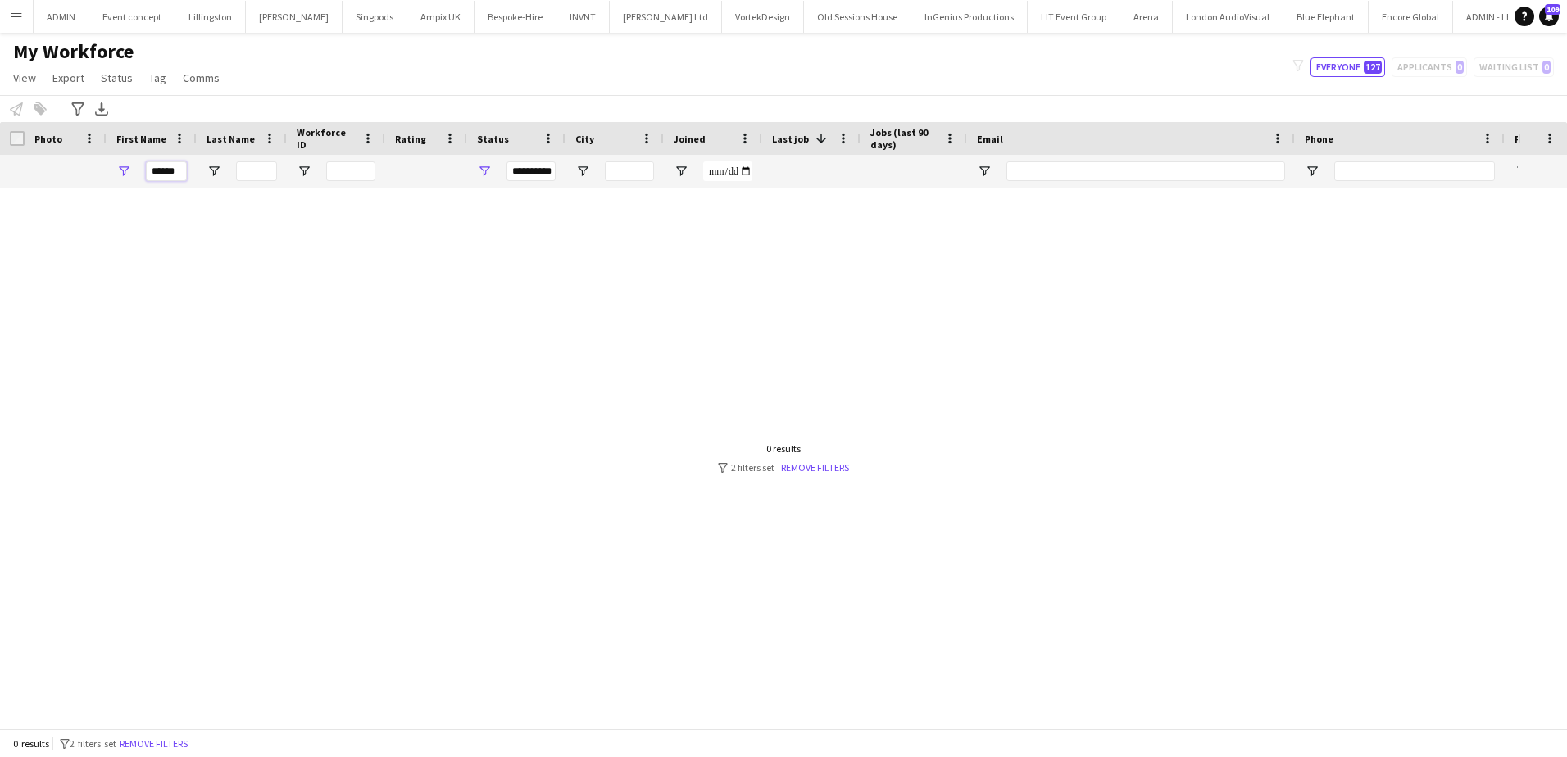
click at [176, 163] on input "******" at bounding box center [166, 171] width 41 height 20
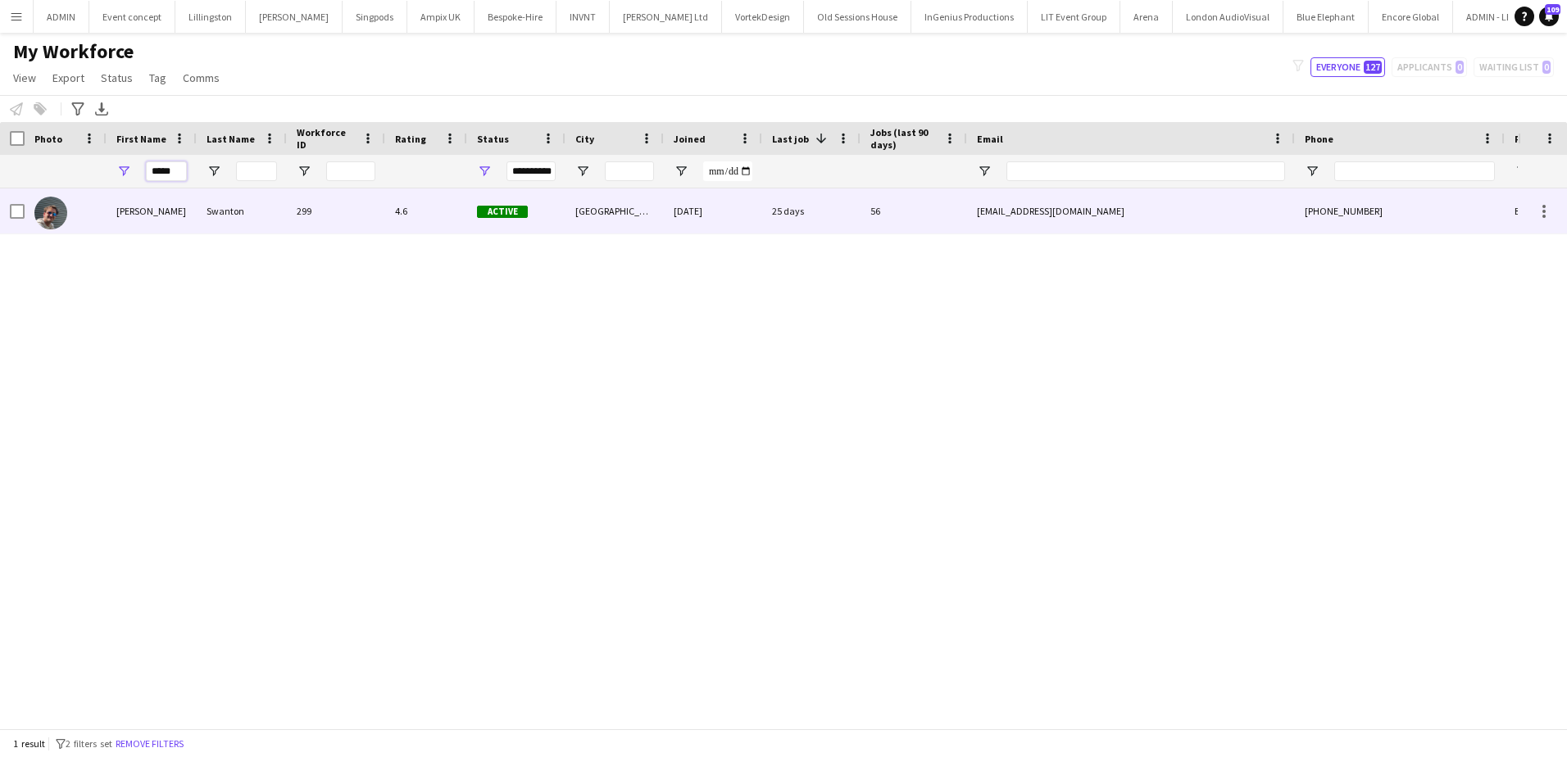
type input "*****"
click at [251, 222] on div "Swanton" at bounding box center [242, 210] width 90 height 45
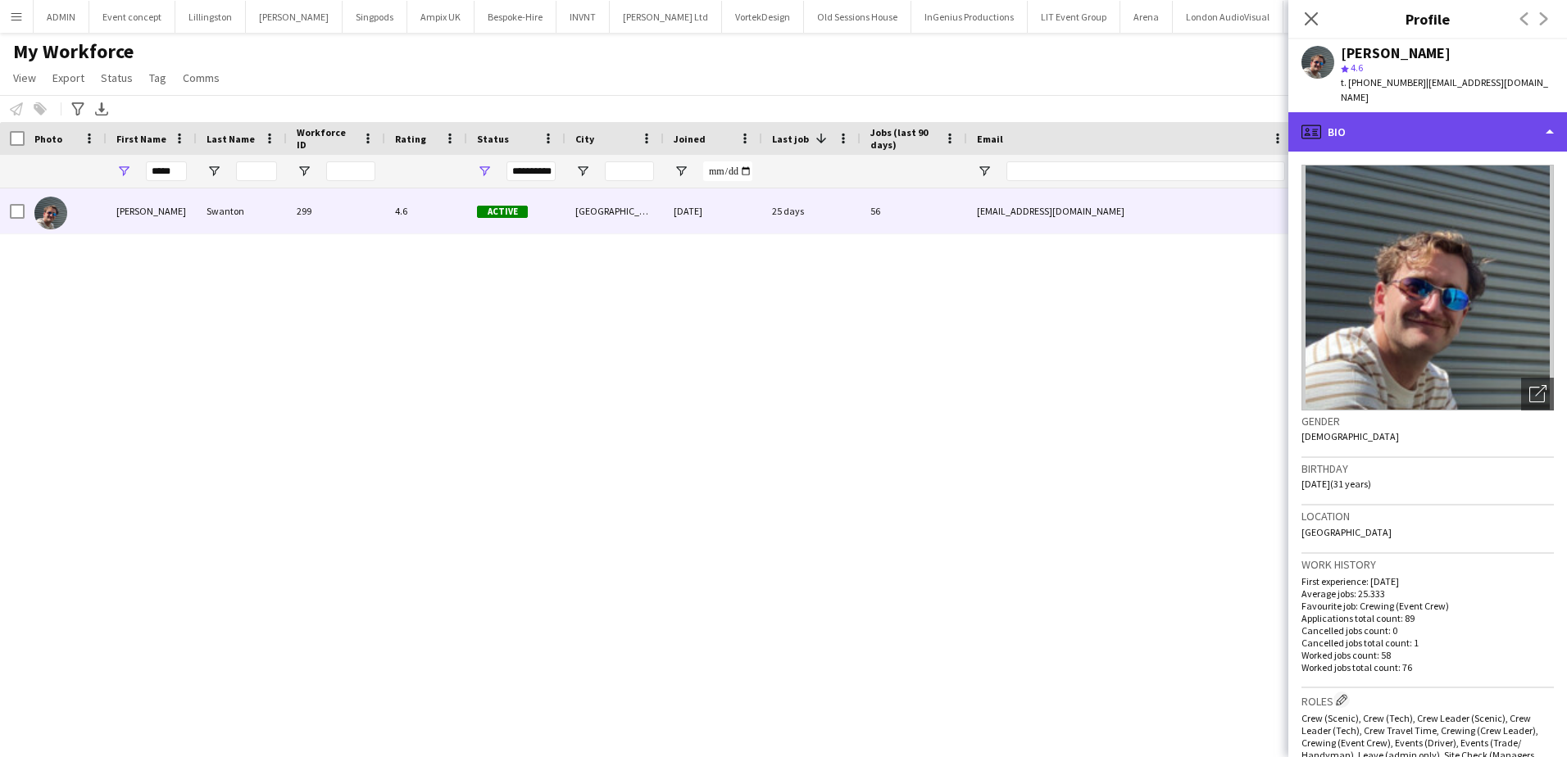
click at [1461, 121] on div "profile Bio" at bounding box center [1427, 131] width 279 height 39
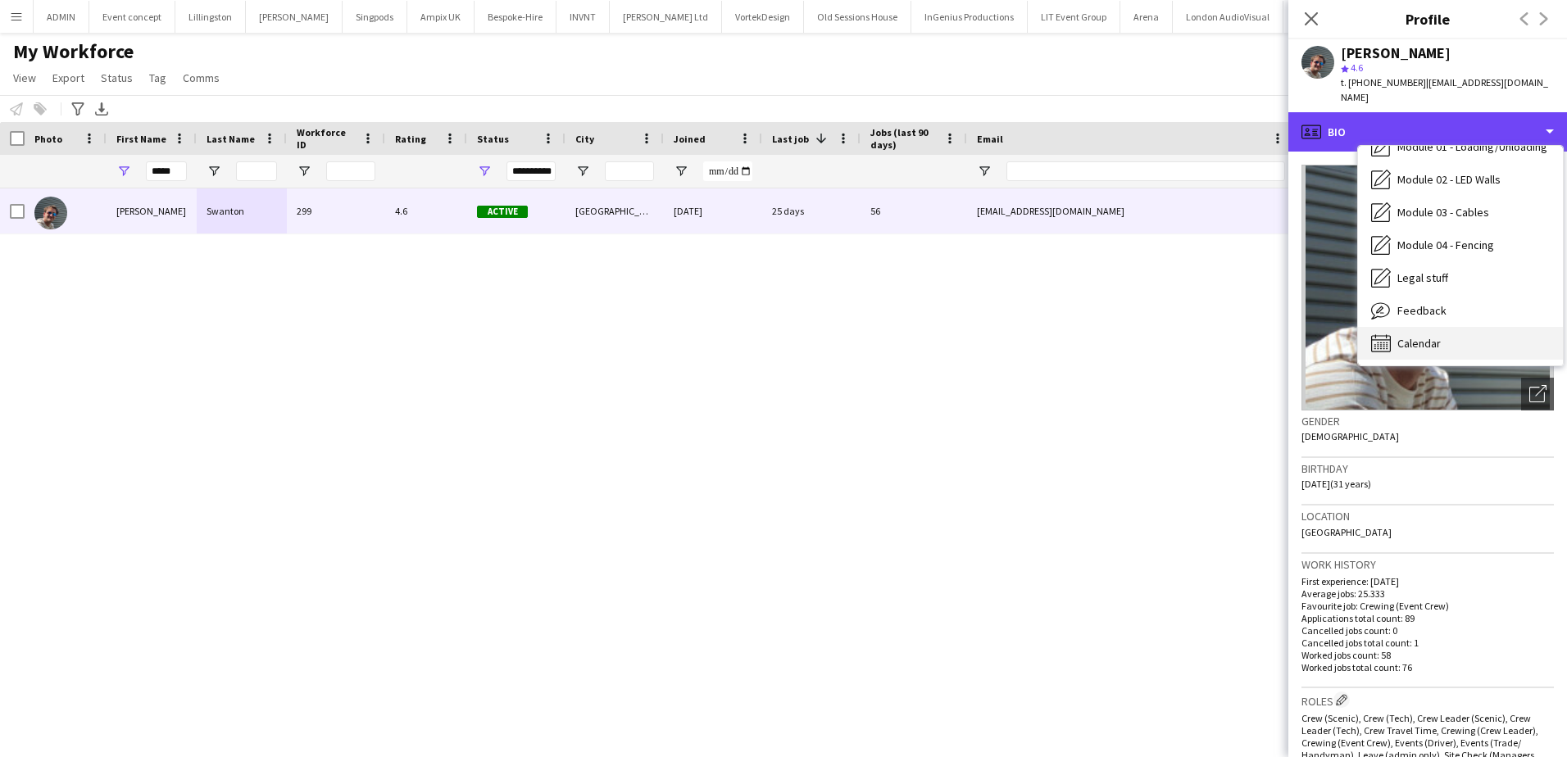
scroll to position [351, 0]
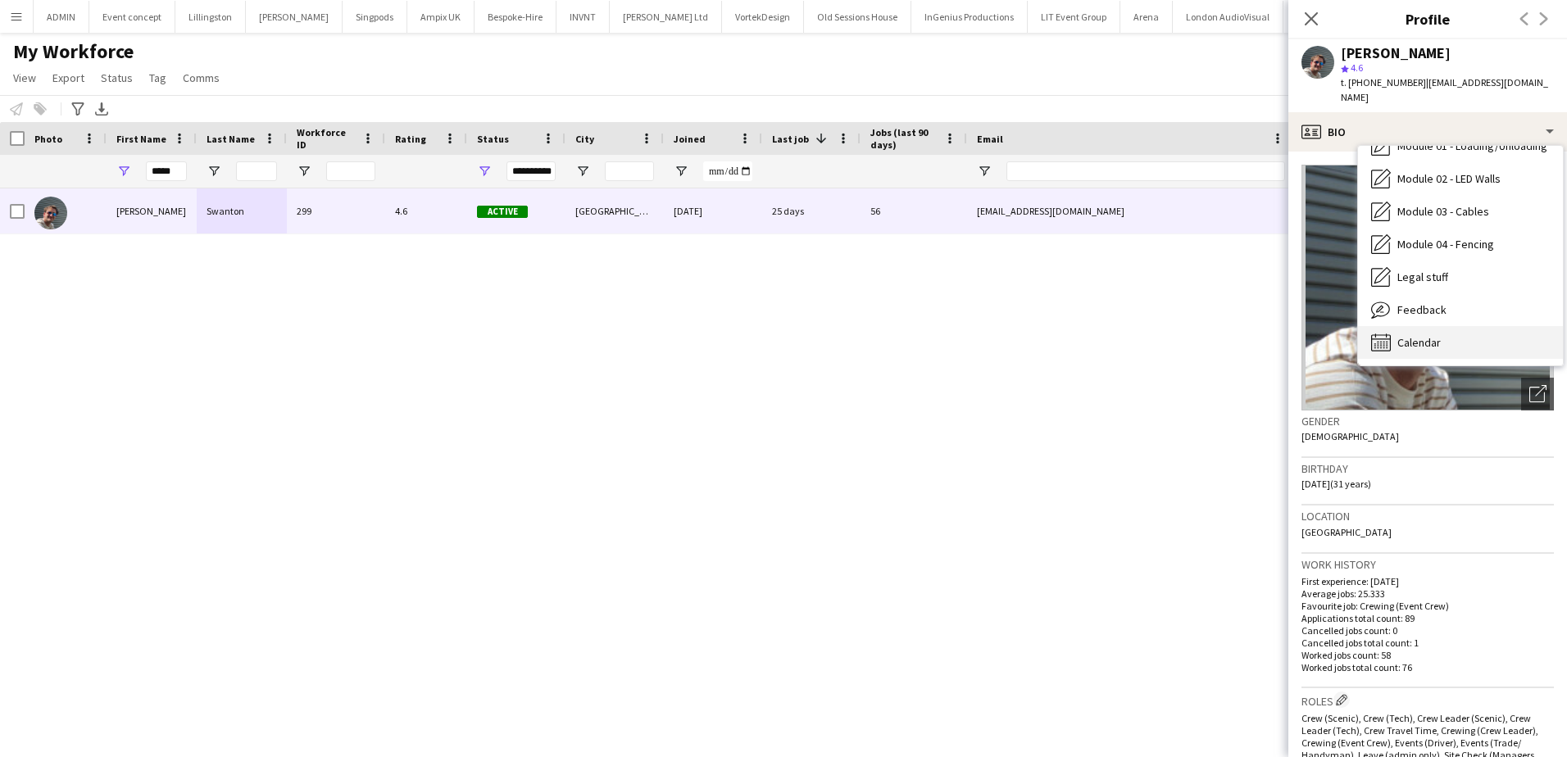
click at [1453, 330] on div "Calendar Calendar" at bounding box center [1460, 342] width 205 height 33
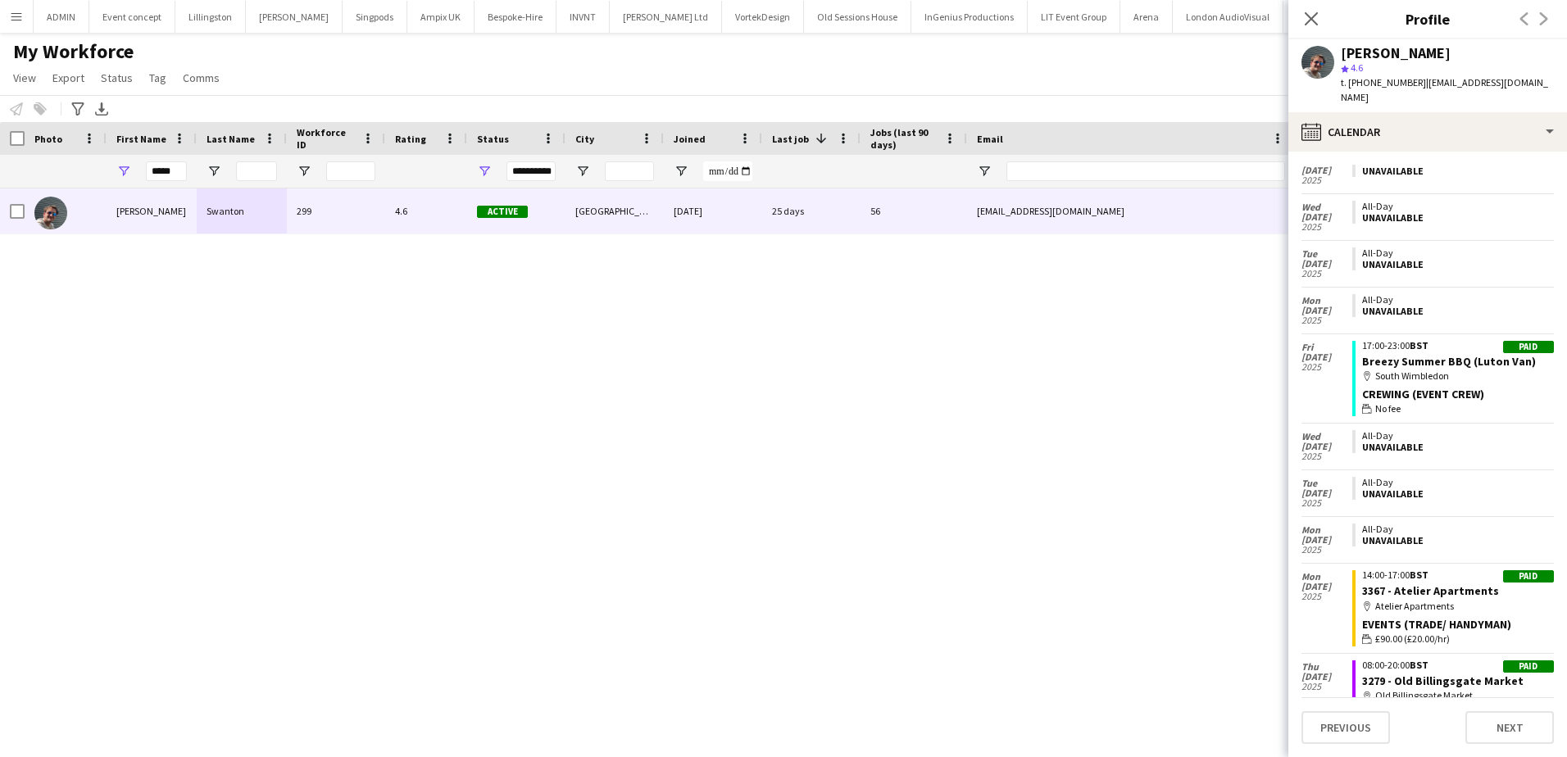
scroll to position [1526, 0]
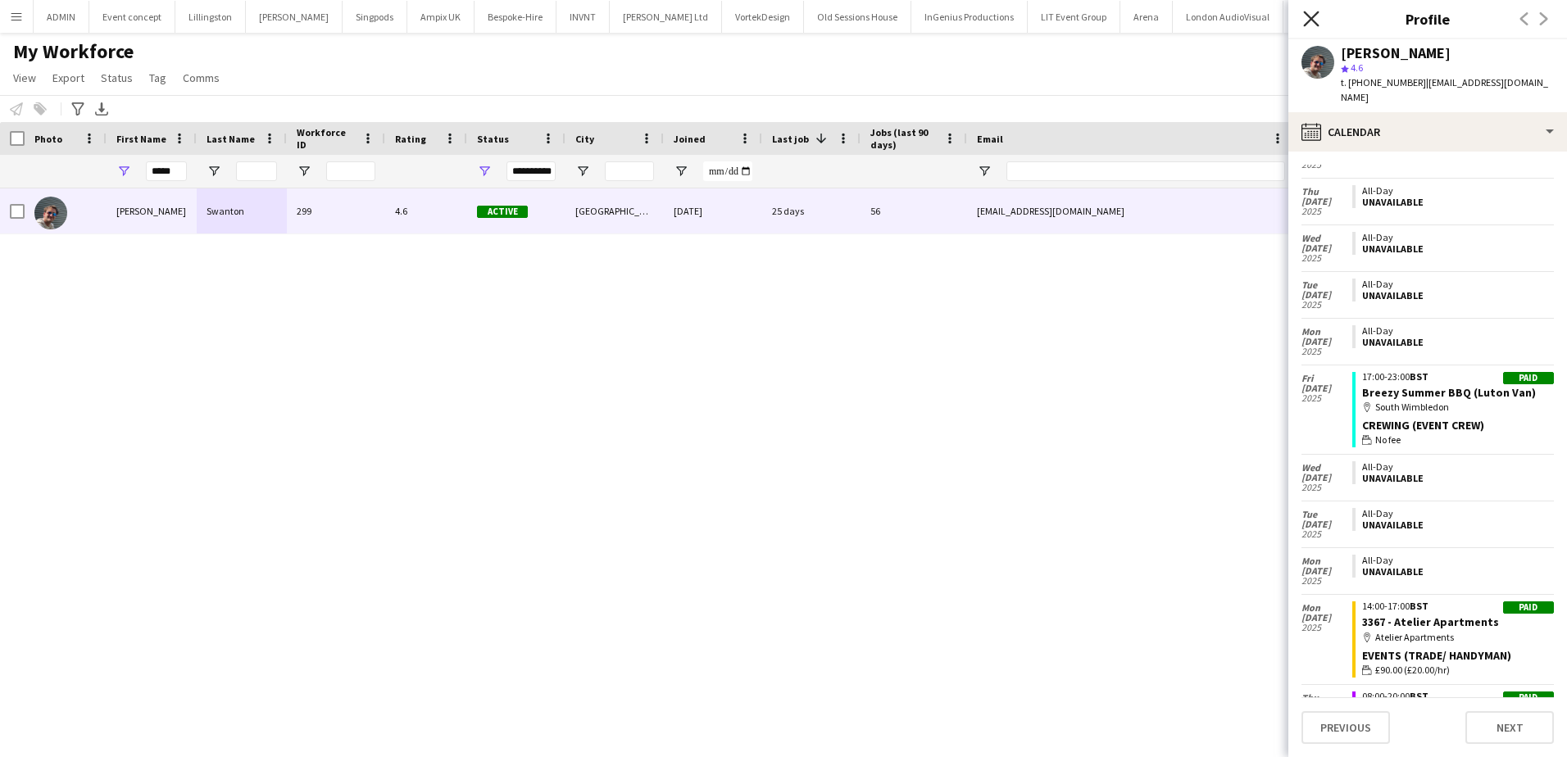
click at [1304, 11] on icon "Close pop-in" at bounding box center [1311, 19] width 16 height 16
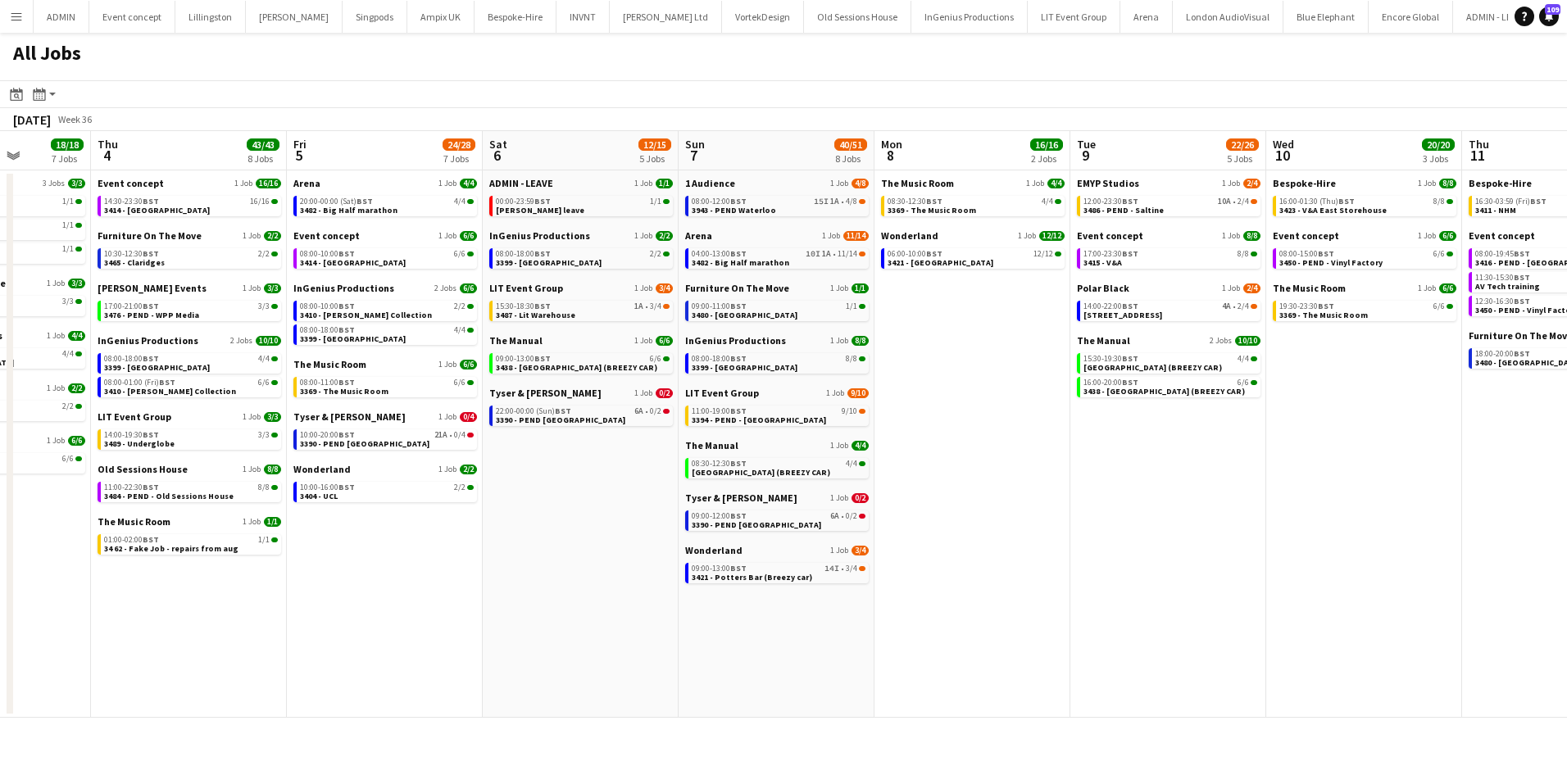
drag, startPoint x: 1057, startPoint y: 602, endPoint x: 574, endPoint y: 509, distance: 492.4
click at [542, 530] on app-calendar-viewport "Mon 1 50/51 12 Jobs Tue 2 10/11 6 Jobs Wed 3 18/18 7 Jobs Thu 4 43/43 8 Jobs Fr…" at bounding box center [783, 424] width 1567 height 587
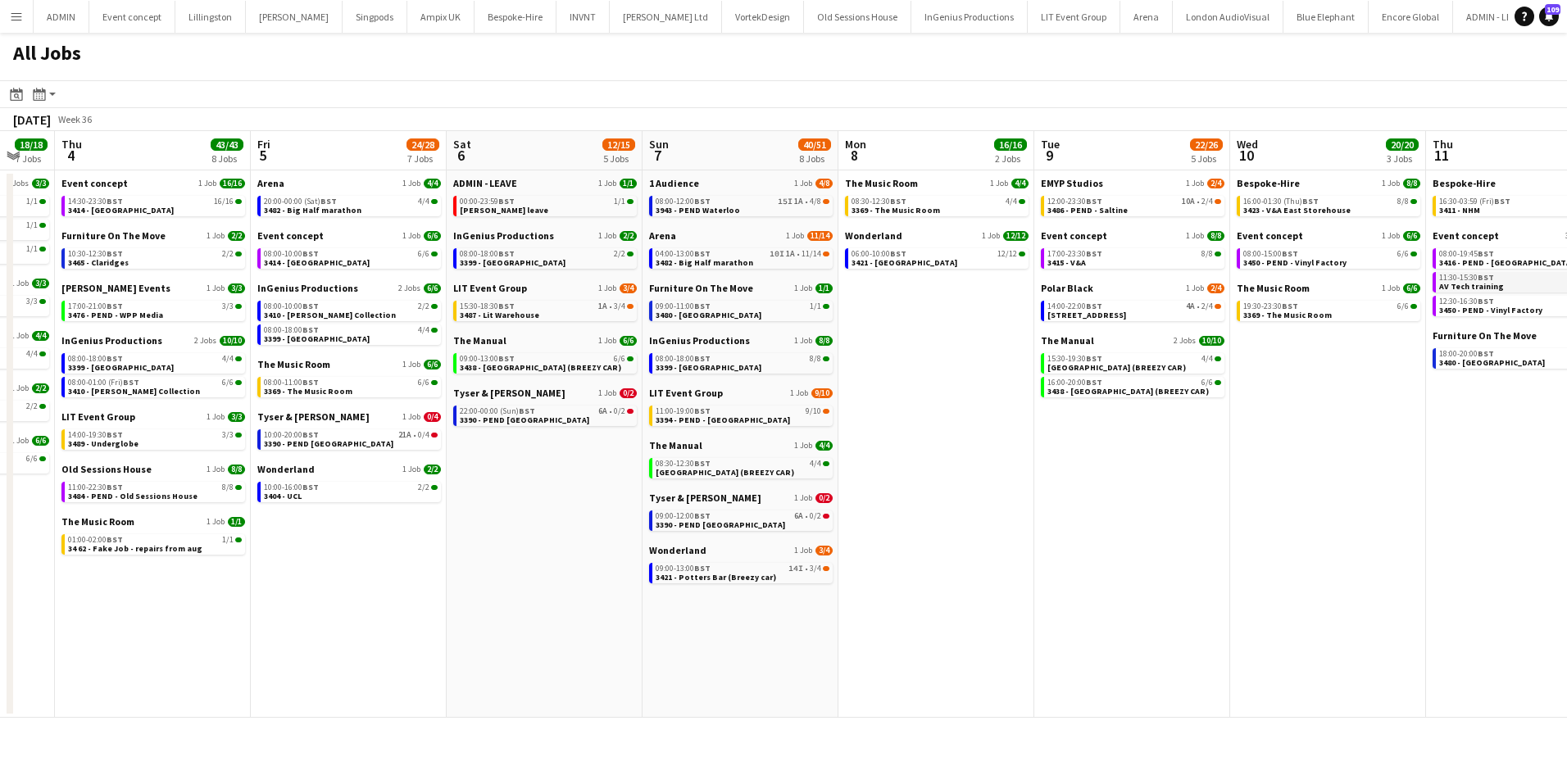
click at [1489, 286] on span "AV Tech training" at bounding box center [1471, 286] width 65 height 11
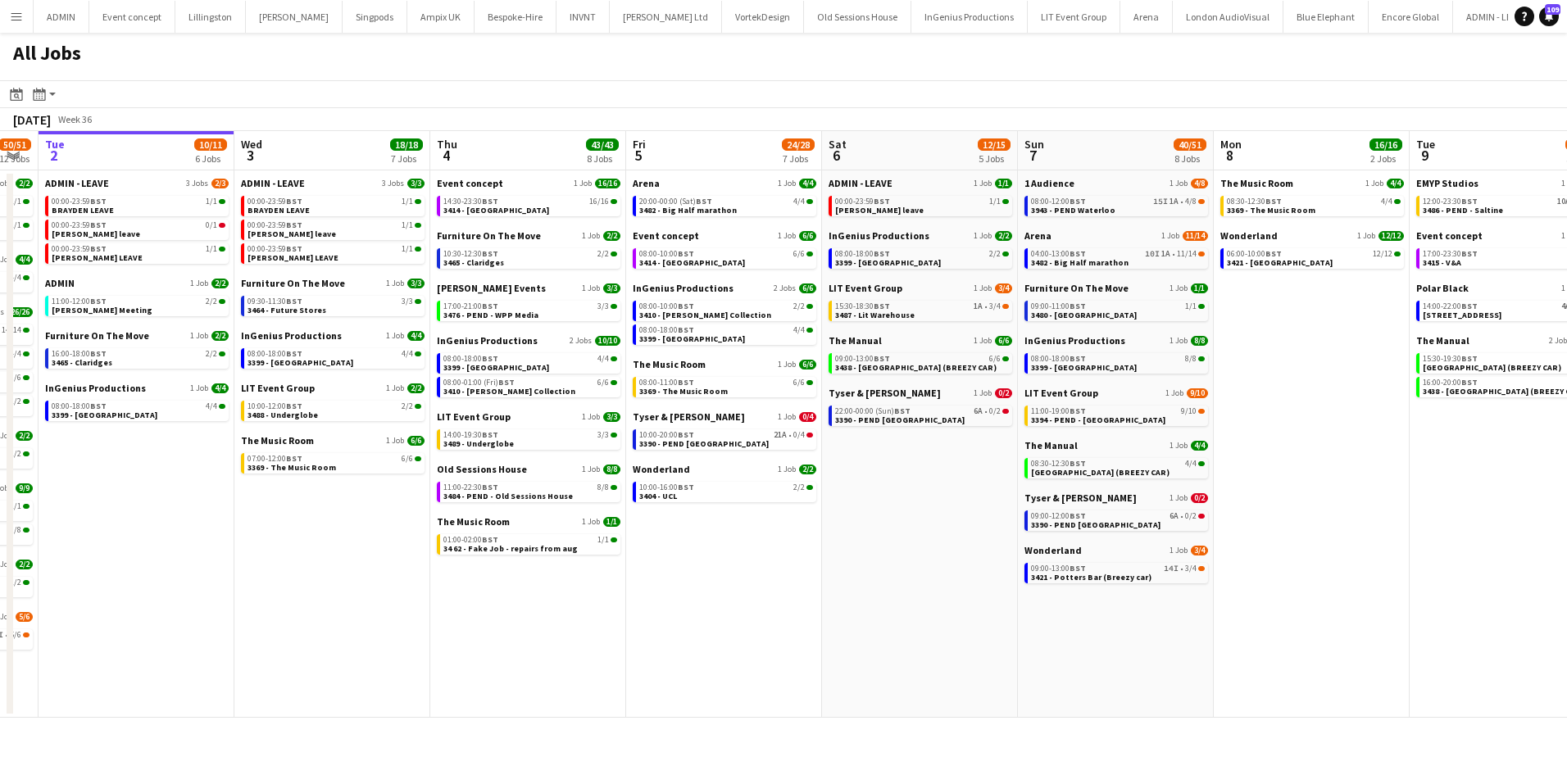
scroll to position [0, 349]
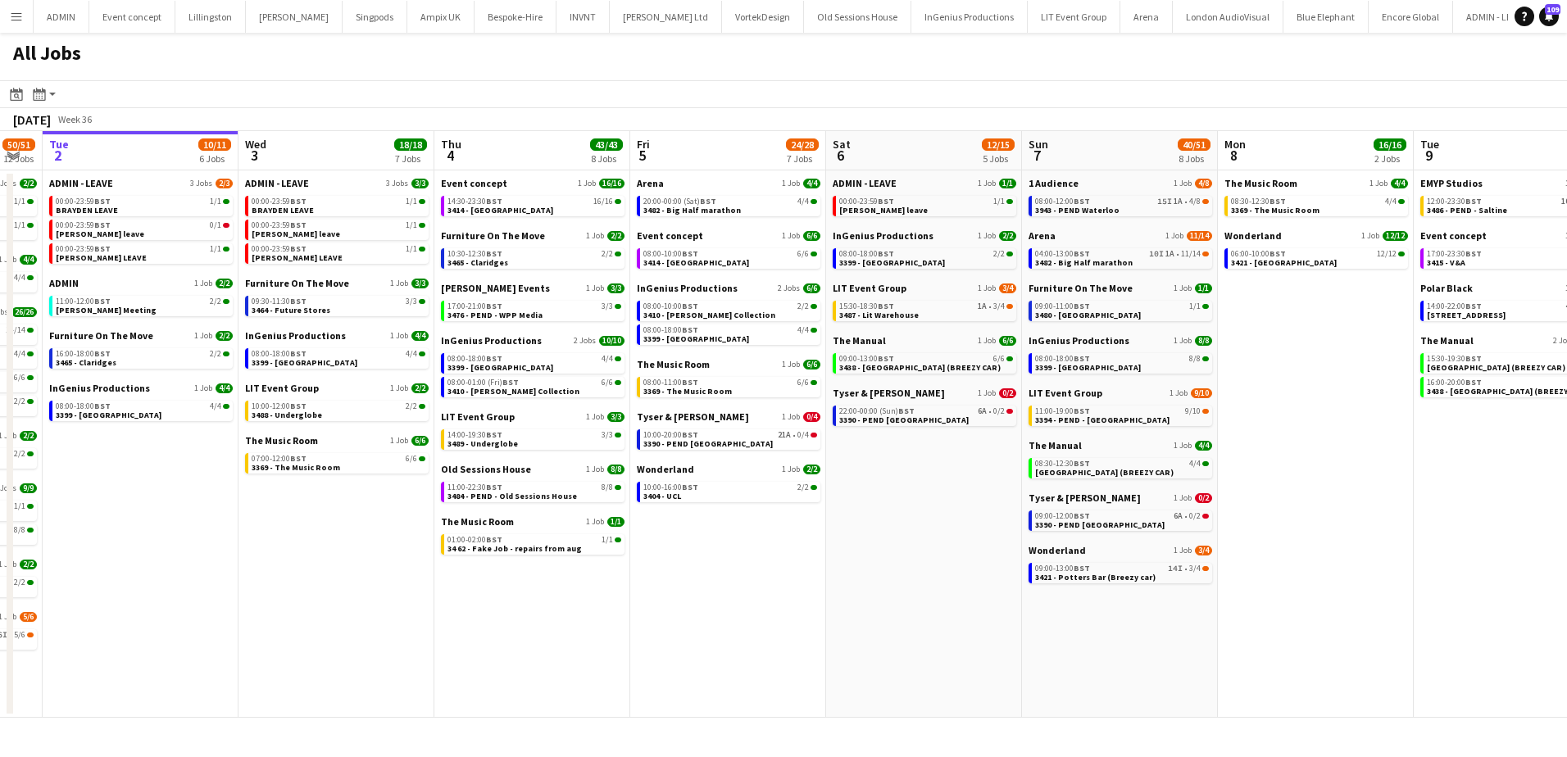
drag, startPoint x: 459, startPoint y: 633, endPoint x: 831, endPoint y: 576, distance: 376.3
click at [838, 598] on app-calendar-viewport "Sun 31 21/21 8 Jobs Mon 1 50/51 12 Jobs Tue 2 10/11 6 Jobs Wed 3 18/18 7 Jobs T…" at bounding box center [783, 424] width 1567 height 587
click at [513, 391] on span "3410 - [PERSON_NAME] Collection" at bounding box center [513, 391] width 132 height 11
click at [1105, 312] on span "3480 - [GEOGRAPHIC_DATA]" at bounding box center [1088, 315] width 106 height 11
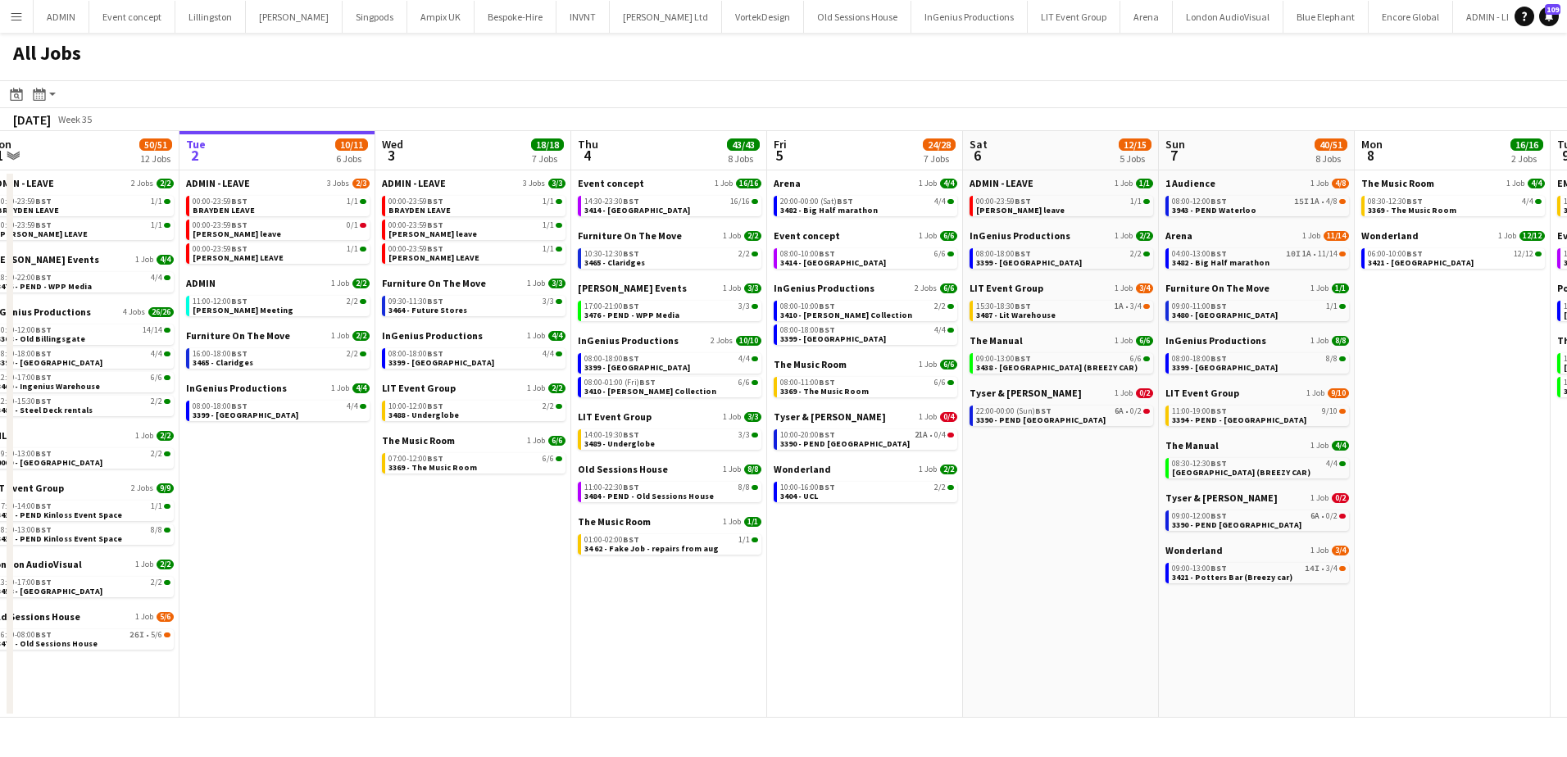
scroll to position [0, 339]
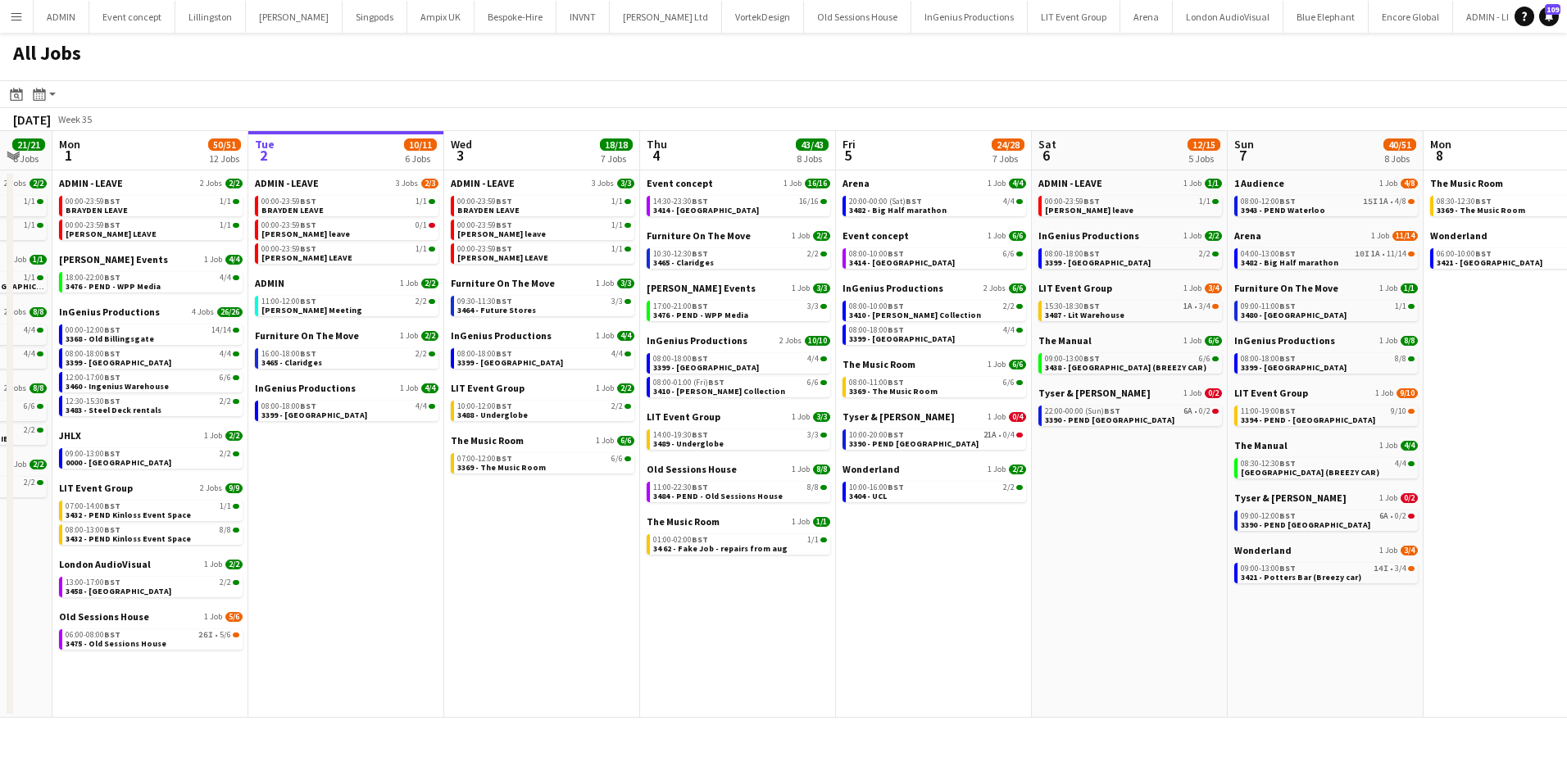
drag, startPoint x: 166, startPoint y: 499, endPoint x: 370, endPoint y: 465, distance: 207.6
click at [370, 491] on app-calendar-viewport "Sat 30 24/24 8 Jobs Sun 31 21/21 8 Jobs Mon 1 50/51 12 Jobs Tue 2 10/11 6 Jobs …" at bounding box center [783, 424] width 1567 height 587
click at [161, 281] on div "18:00-22:00 BST 4/4" at bounding box center [153, 278] width 174 height 8
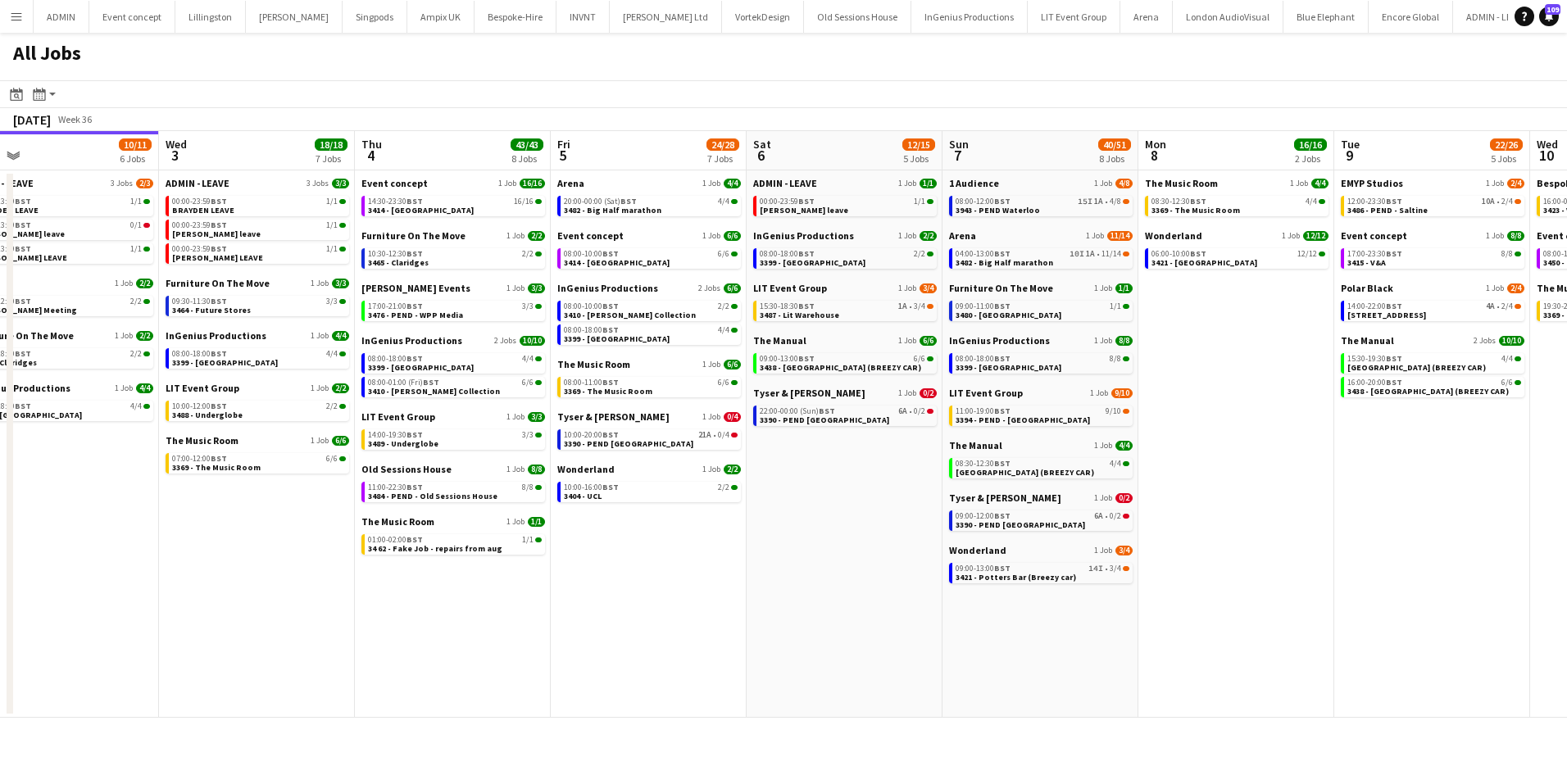
scroll to position [0, 642]
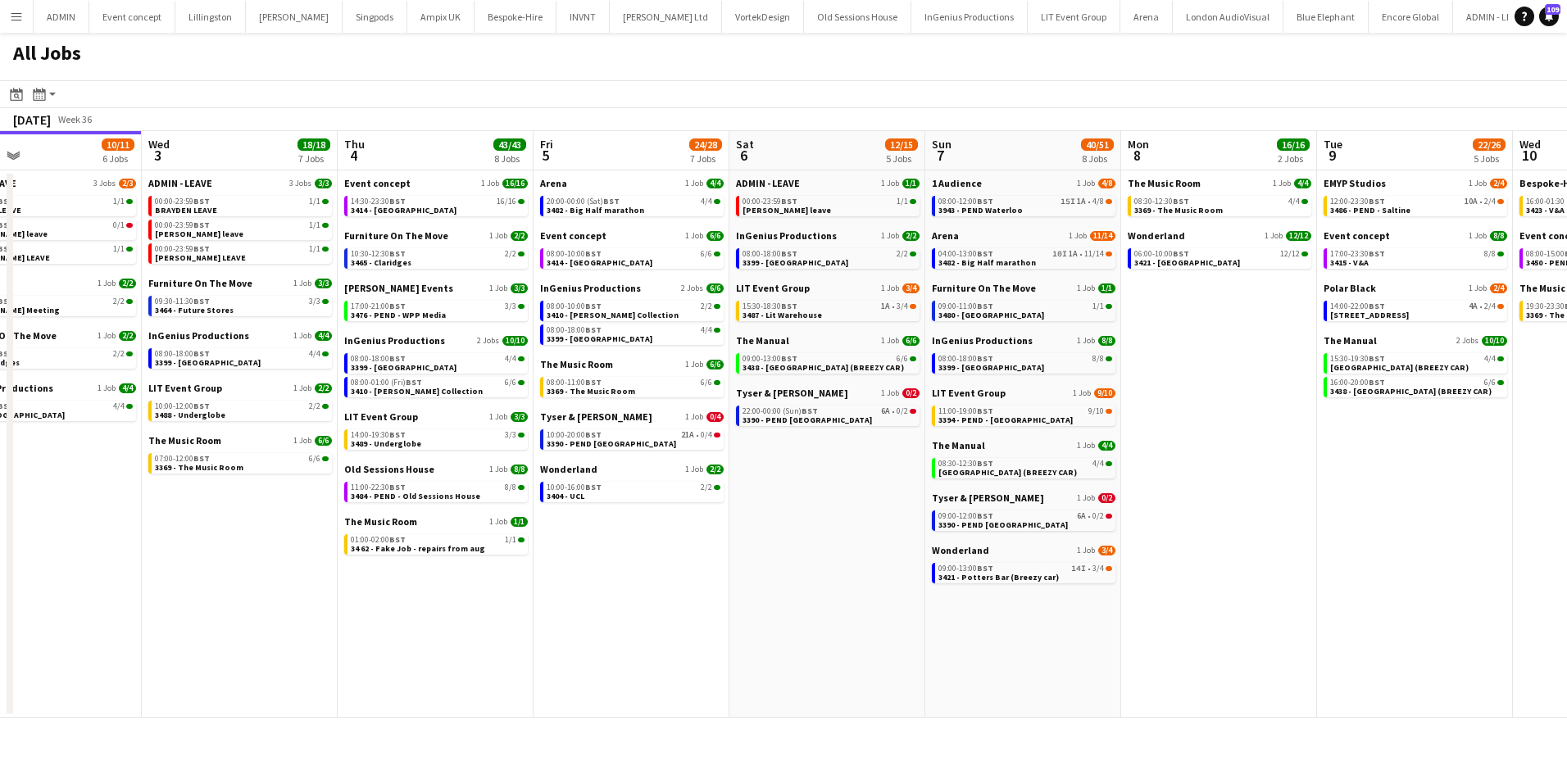
drag, startPoint x: 1036, startPoint y: 552, endPoint x: 733, endPoint y: 524, distance: 303.7
click at [733, 525] on app-calendar-viewport "Sat 30 24/24 8 Jobs Sun 31 21/21 8 Jobs Mon 1 50/51 12 Jobs Tue 2 10/11 6 Jobs …" at bounding box center [783, 424] width 1567 height 587
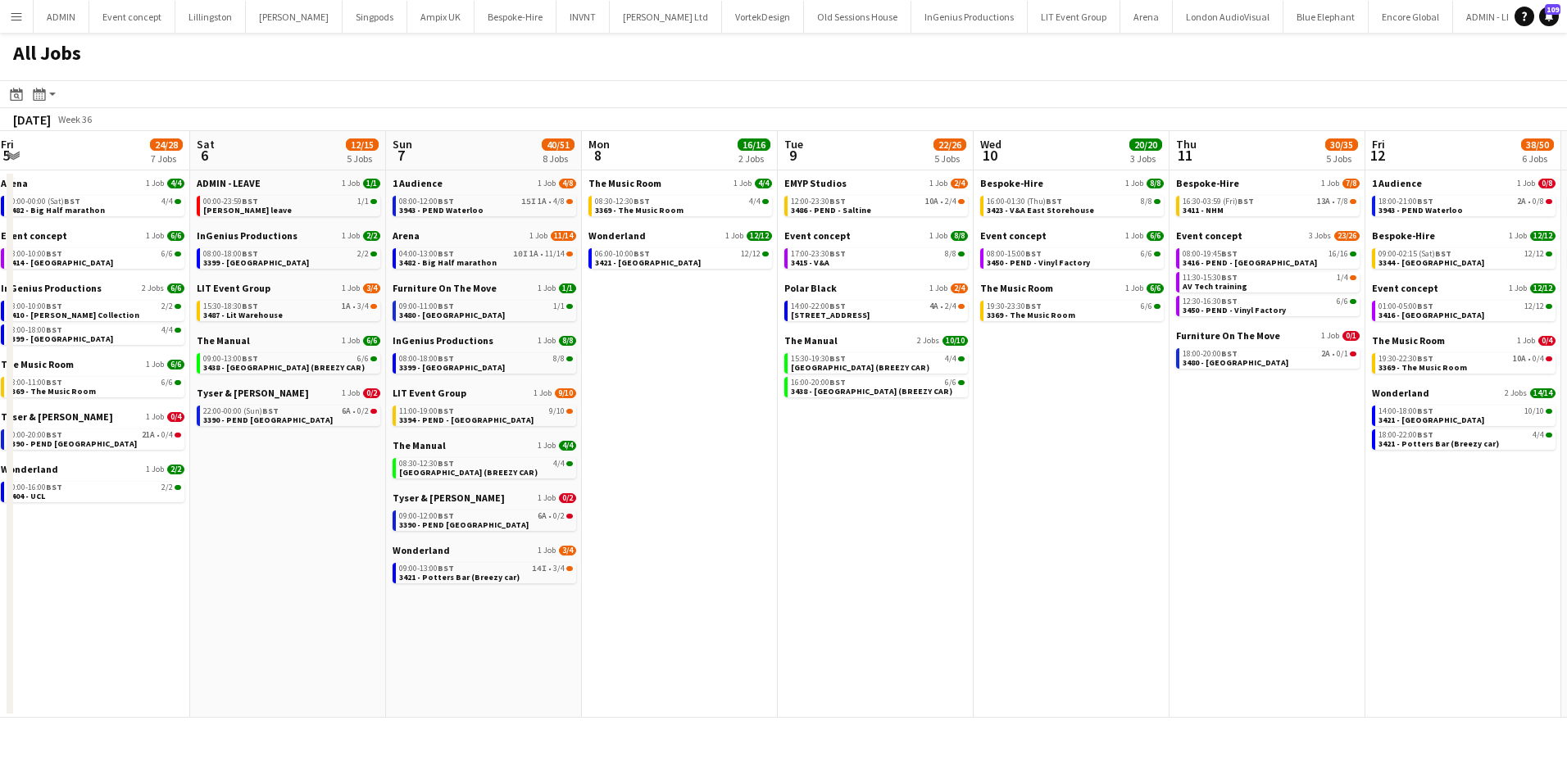
scroll to position [0, 646]
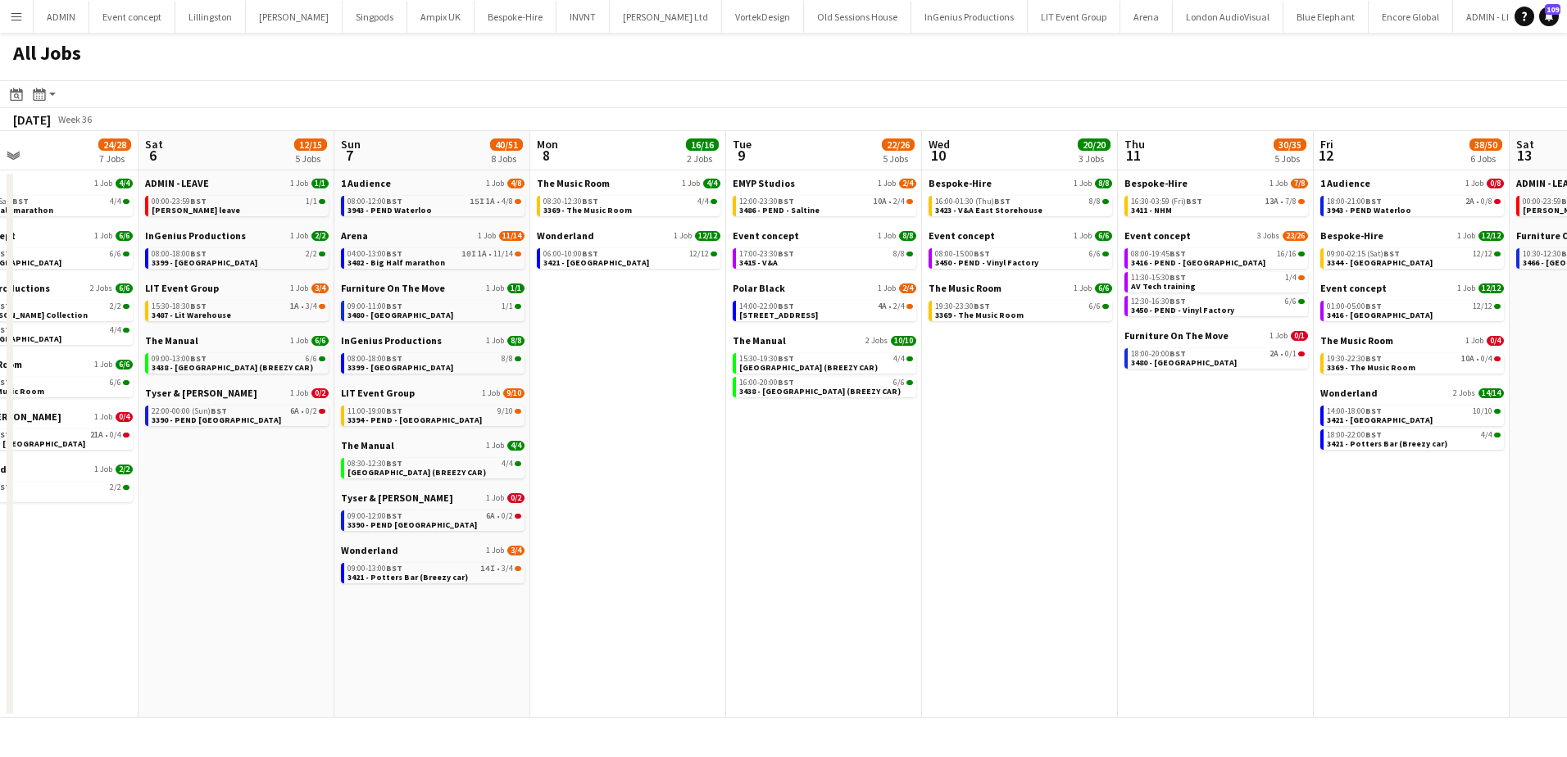
drag, startPoint x: 1287, startPoint y: 447, endPoint x: 753, endPoint y: 434, distance: 534.5
click at [753, 434] on app-calendar-viewport "Tue 2 10/11 6 Jobs Wed 3 18/18 7 Jobs Thu 4 43/43 8 Jobs Fri 5 24/28 7 Jobs Sat…" at bounding box center [783, 424] width 1567 height 587
click at [1187, 308] on span "3450 - PEND - Vinyl Factory" at bounding box center [1181, 310] width 103 height 11
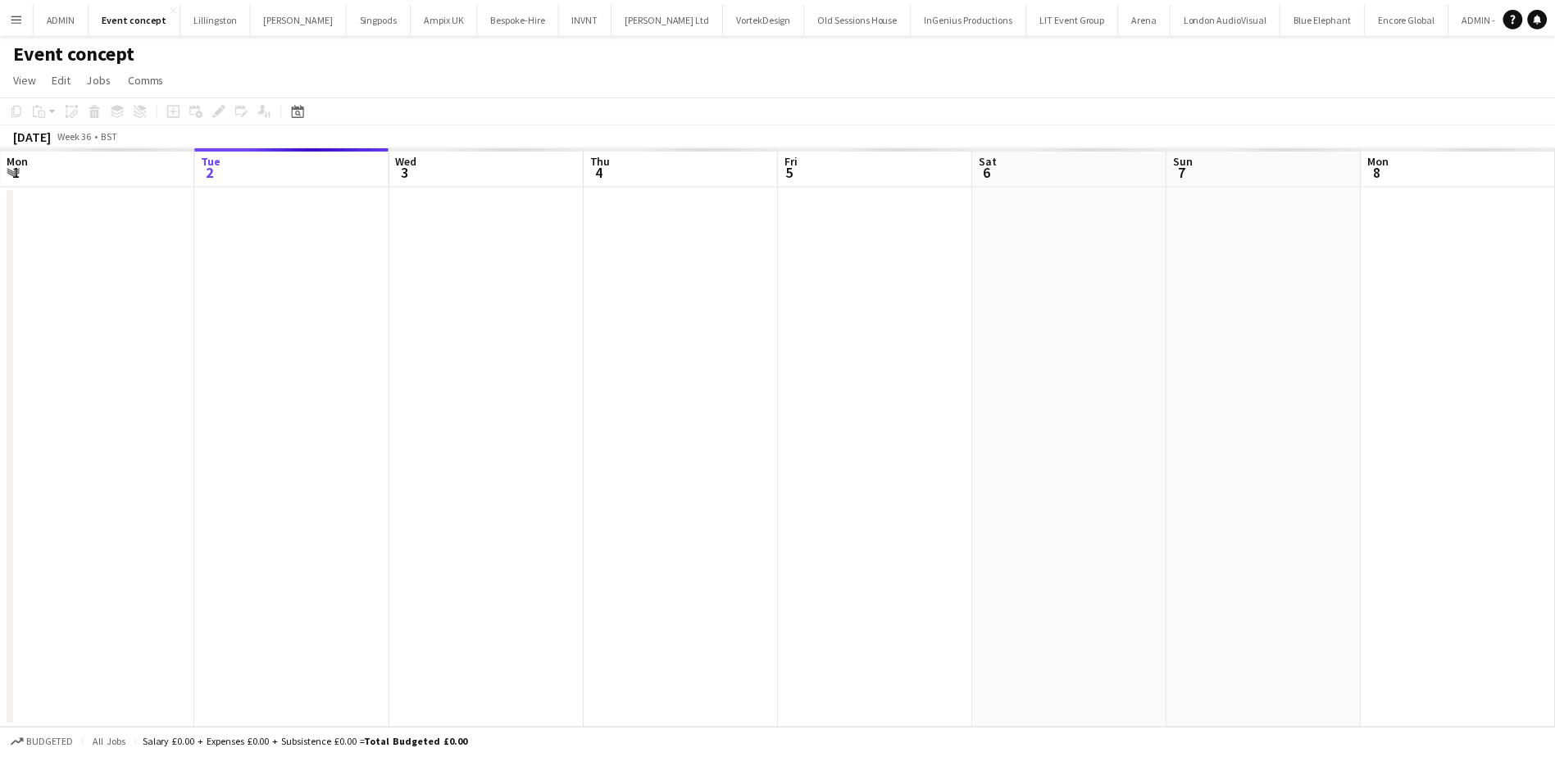
scroll to position [0, 564]
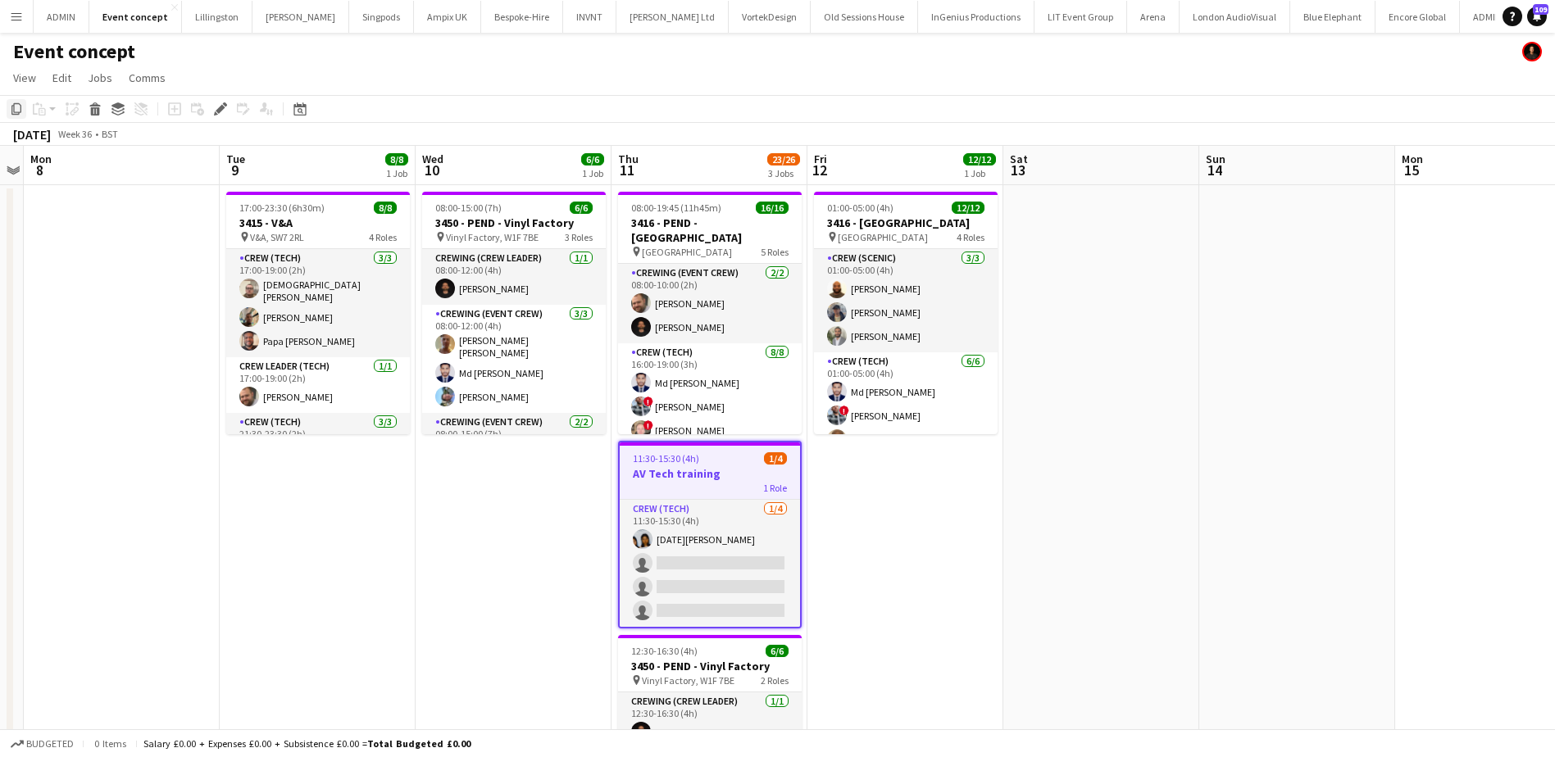
click at [17, 111] on icon "Copy" at bounding box center [16, 108] width 13 height 13
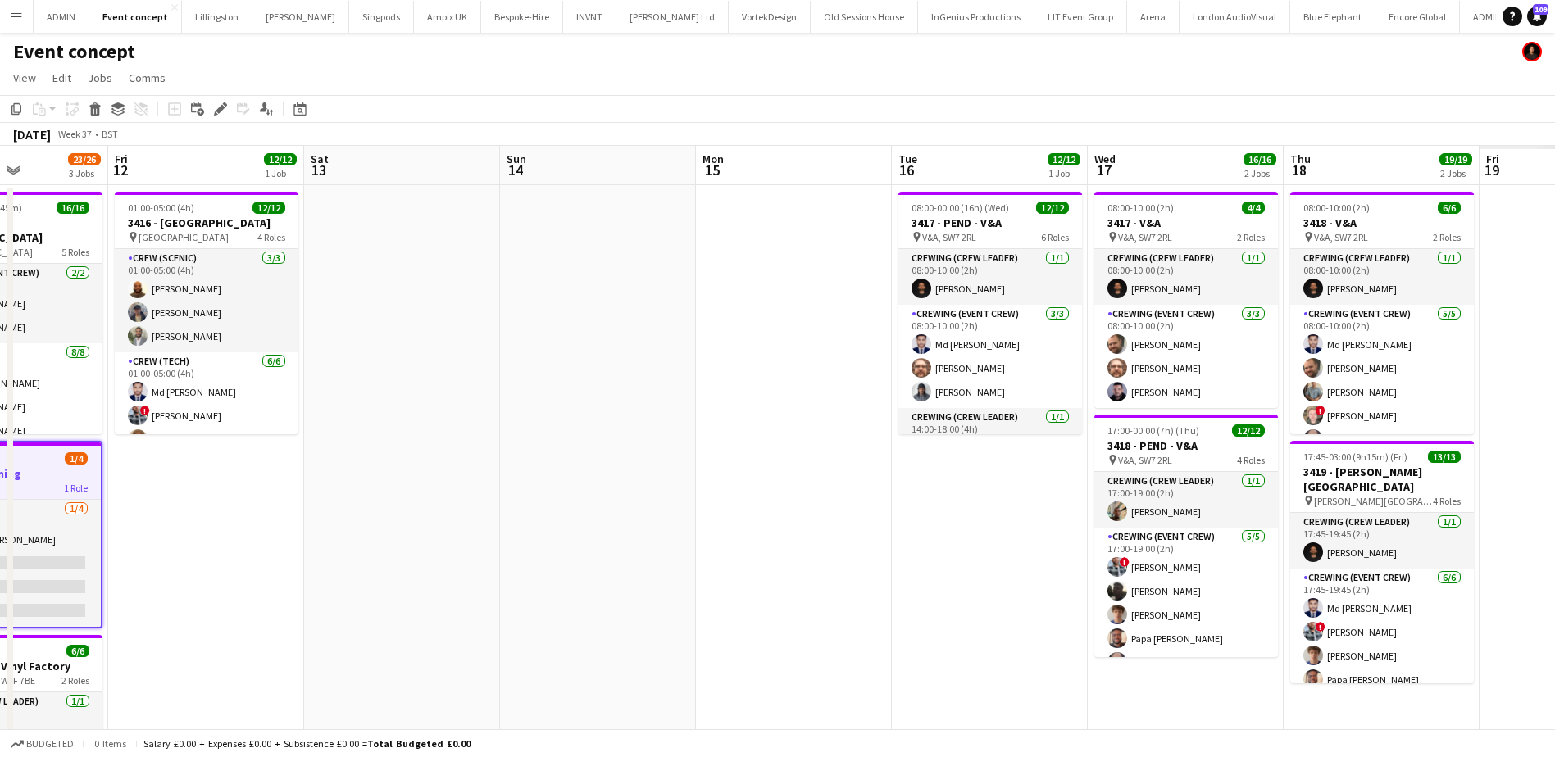
scroll to position [0, 578]
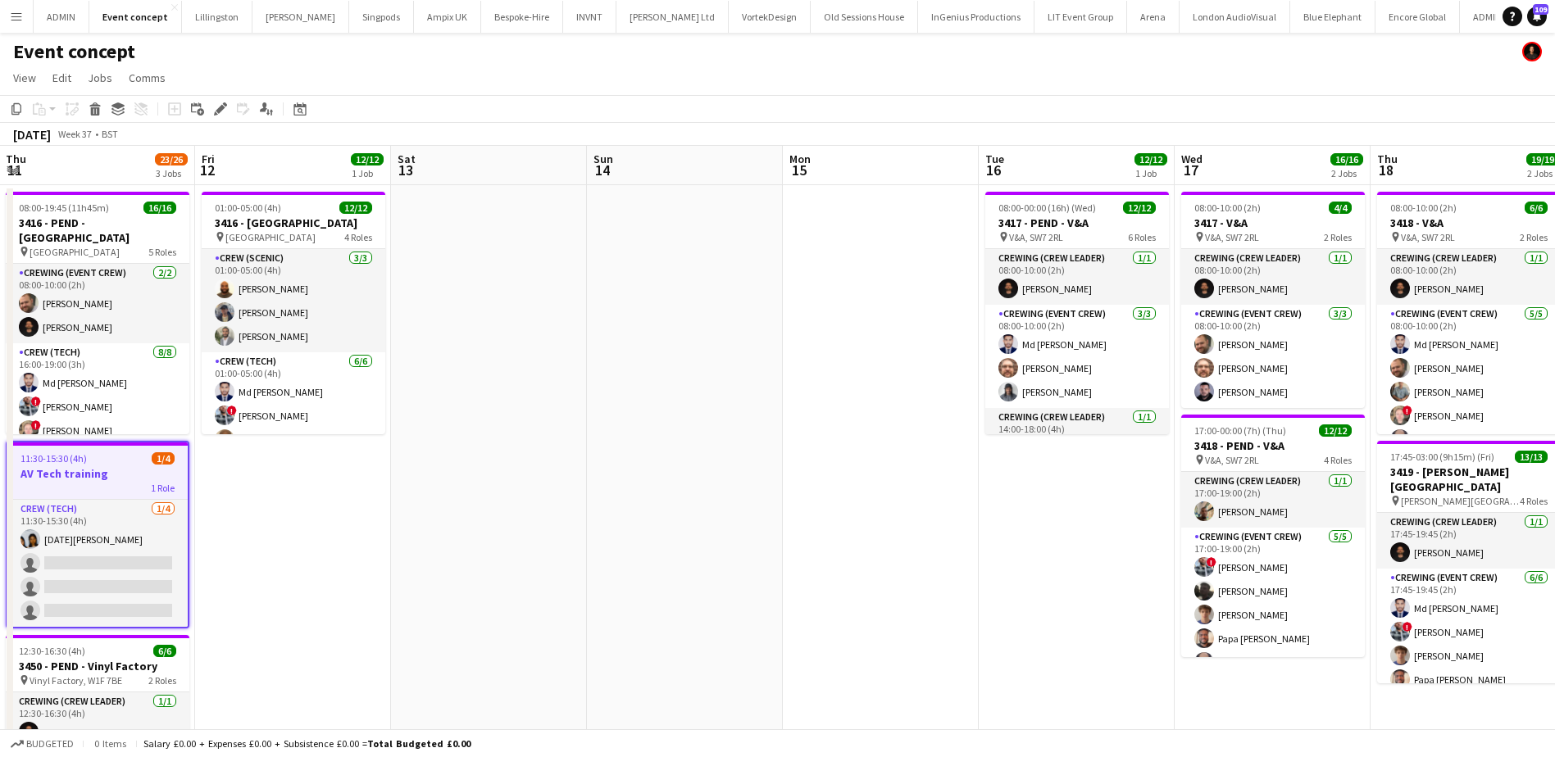
drag, startPoint x: 1232, startPoint y: 445, endPoint x: 441, endPoint y: 429, distance: 791.8
click at [435, 429] on app-calendar-viewport "Mon 8 Tue 9 8/8 1 Job Wed 10 6/6 1 Job Thu 11 23/26 3 Jobs Fri 12 12/12 1 Job S…" at bounding box center [777, 527] width 1555 height 763
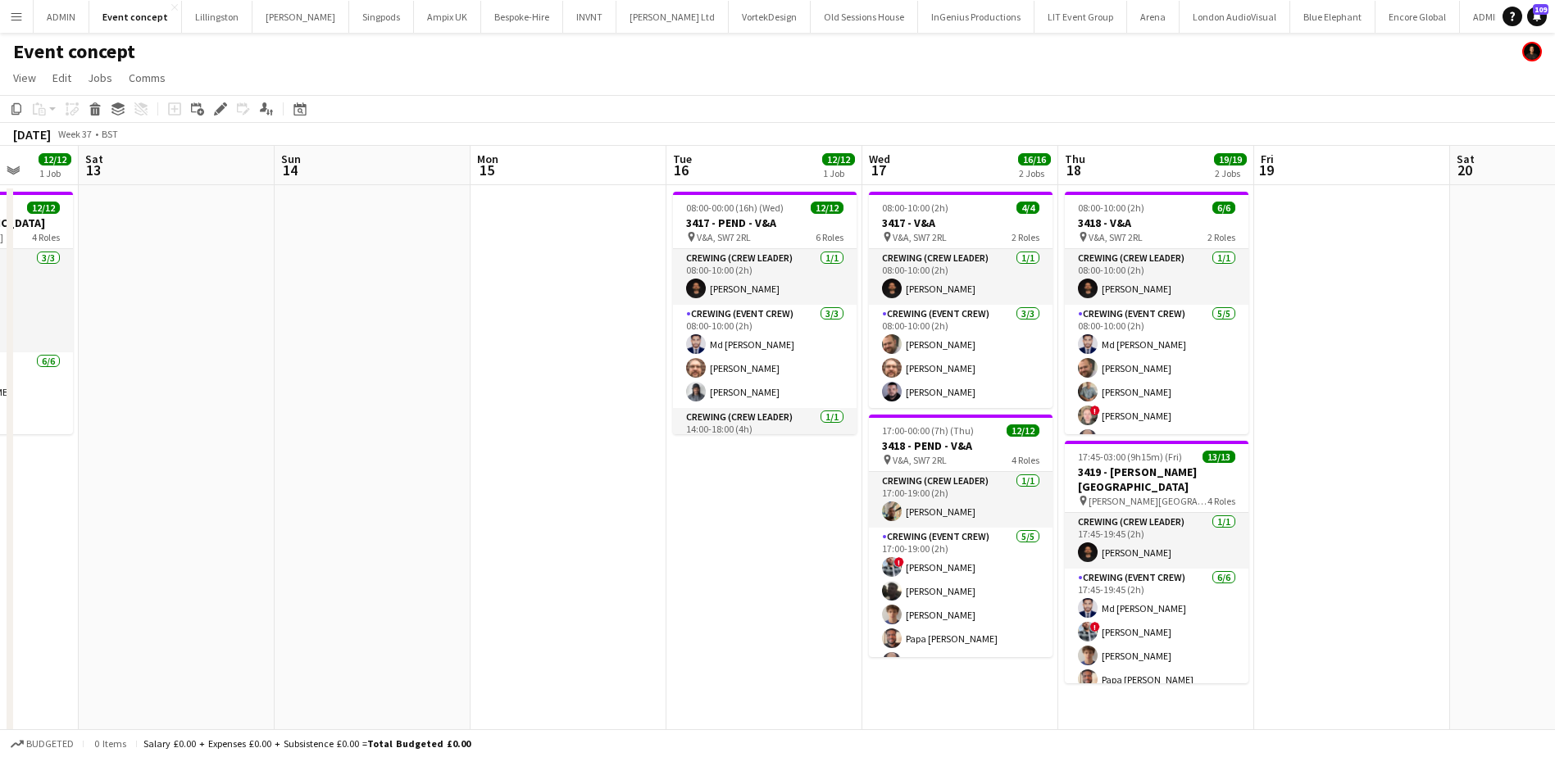
drag, startPoint x: 882, startPoint y: 530, endPoint x: 788, endPoint y: 529, distance: 94.3
click at [752, 508] on app-calendar-viewport "Wed 10 6/6 1 Job Thu 11 23/26 3 Jobs Fri 12 12/12 1 Job Sat 13 Sun 14 Mon 15 Tu…" at bounding box center [777, 527] width 1555 height 763
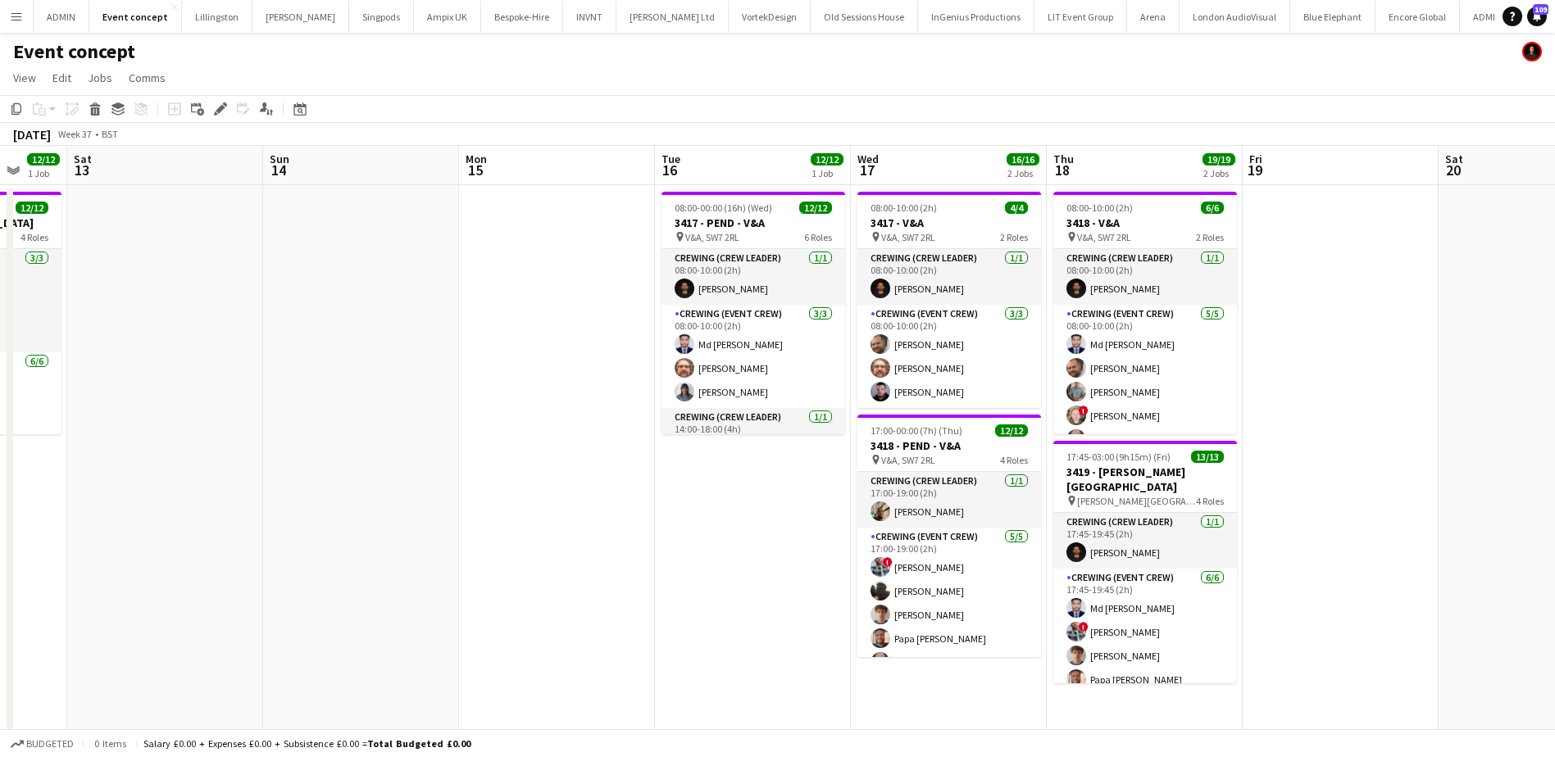
click at [928, 685] on app-date-cell "08:00-10:00 (2h) 4/4 3417 - V&A pin V&A, SW7 2RL 2 Roles Crewing (Crew Leader) …" at bounding box center [949, 547] width 196 height 724
click at [50, 115] on app-action-btn "Paste" at bounding box center [45, 109] width 30 height 20
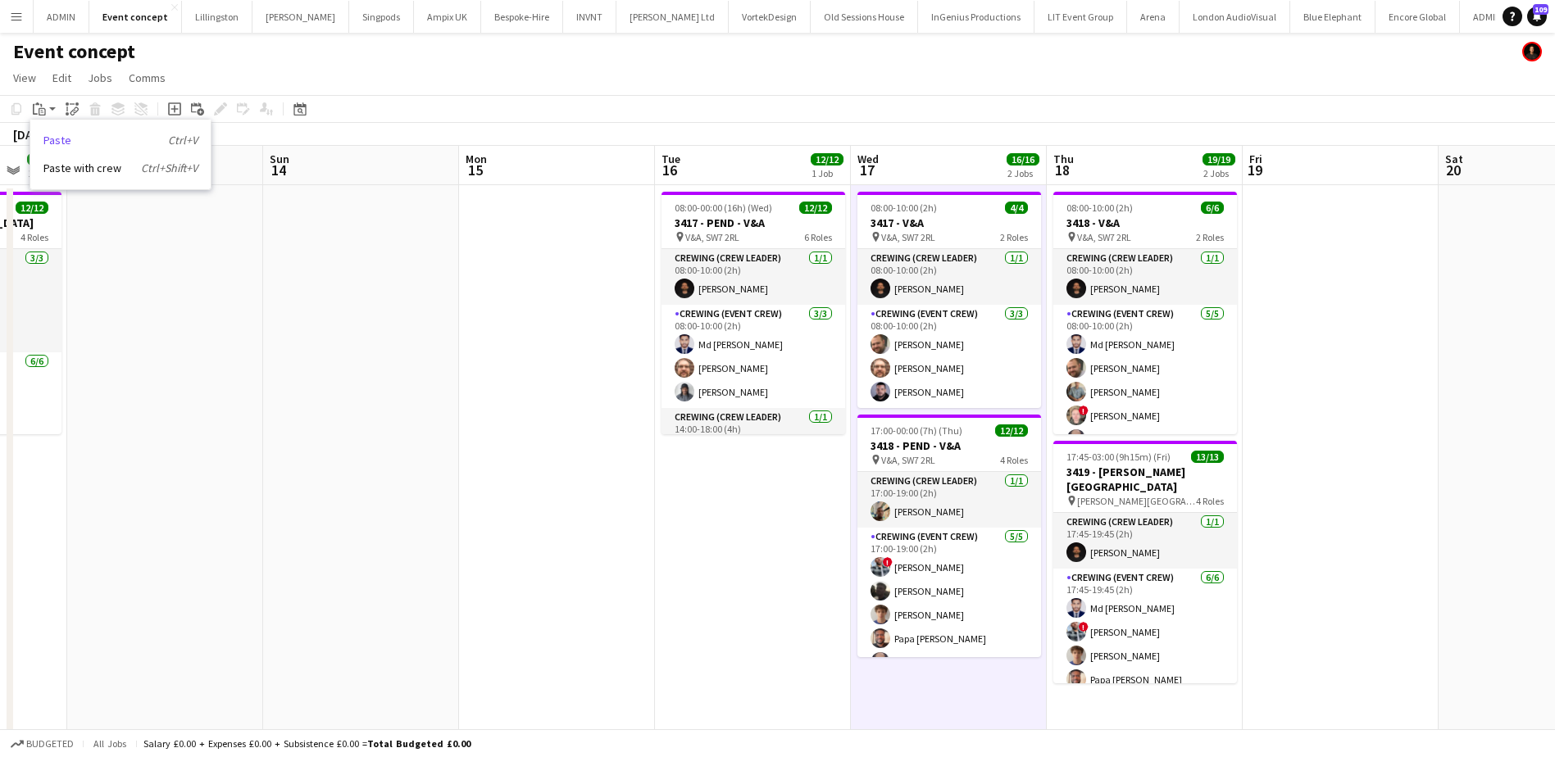
click at [62, 144] on link "Paste Ctrl+V" at bounding box center [120, 140] width 154 height 15
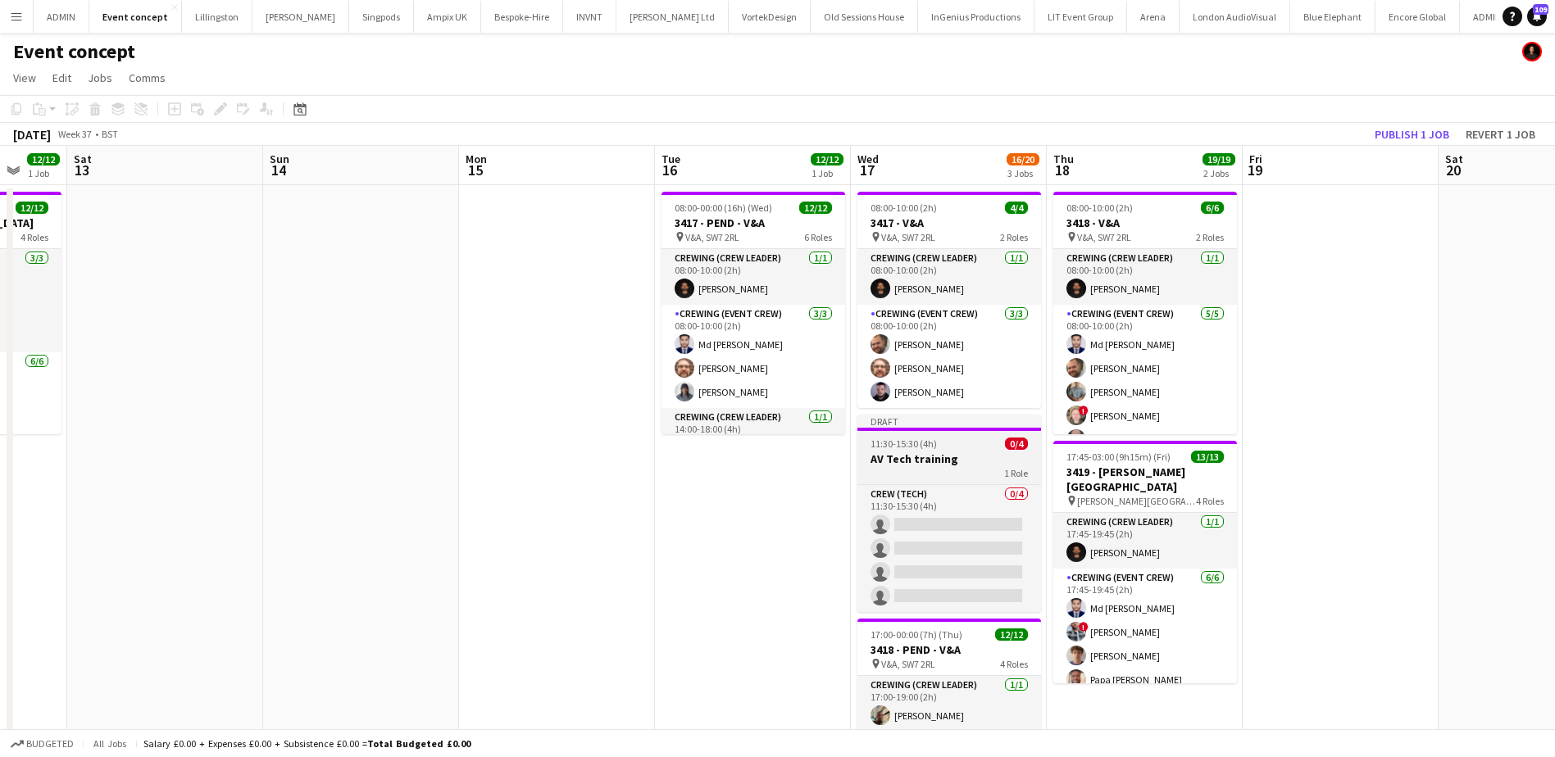
click at [944, 447] on div "11:30-15:30 (4h) 0/4" at bounding box center [949, 444] width 184 height 12
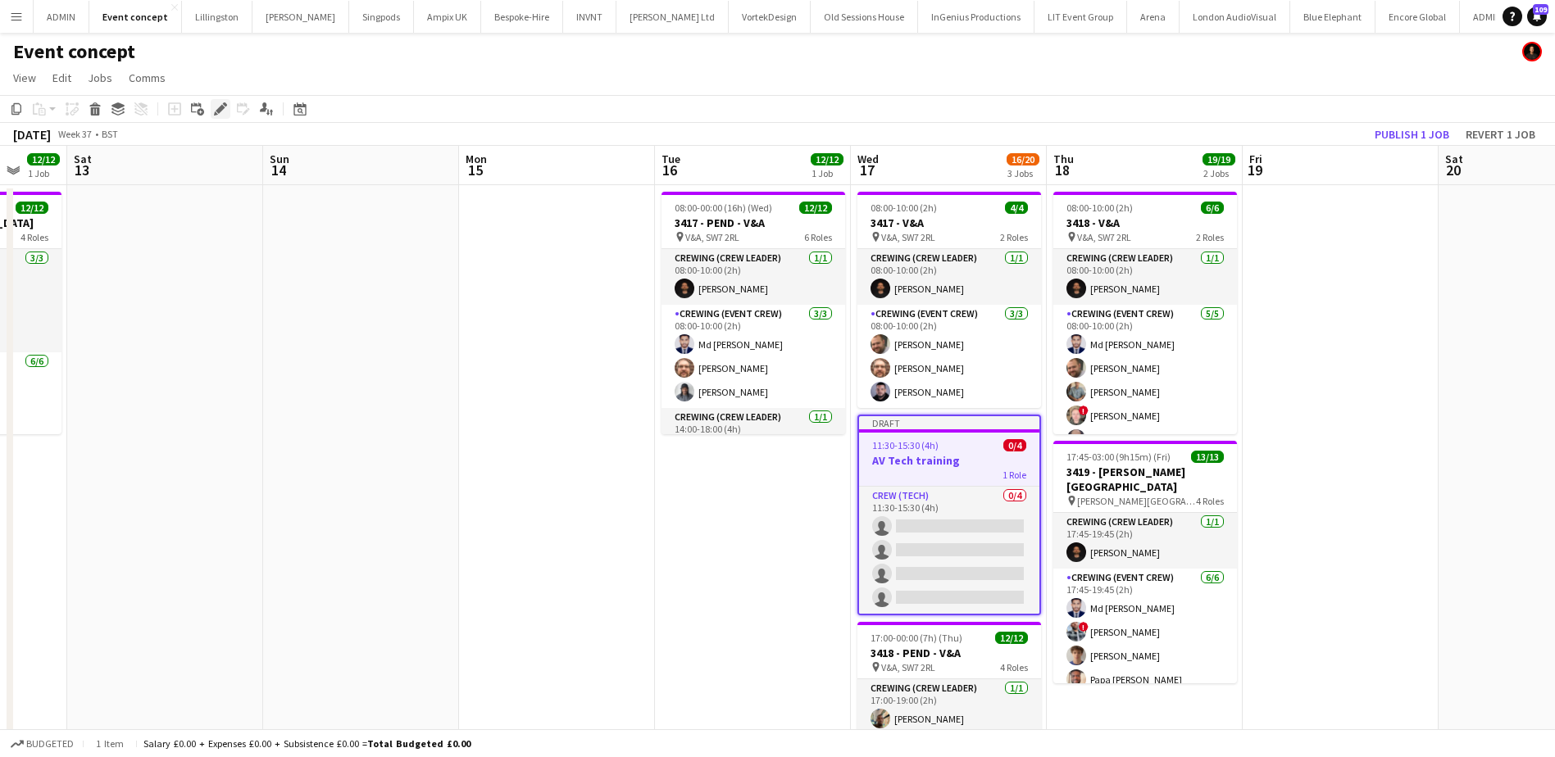
click at [216, 107] on icon "Edit" at bounding box center [220, 108] width 13 height 13
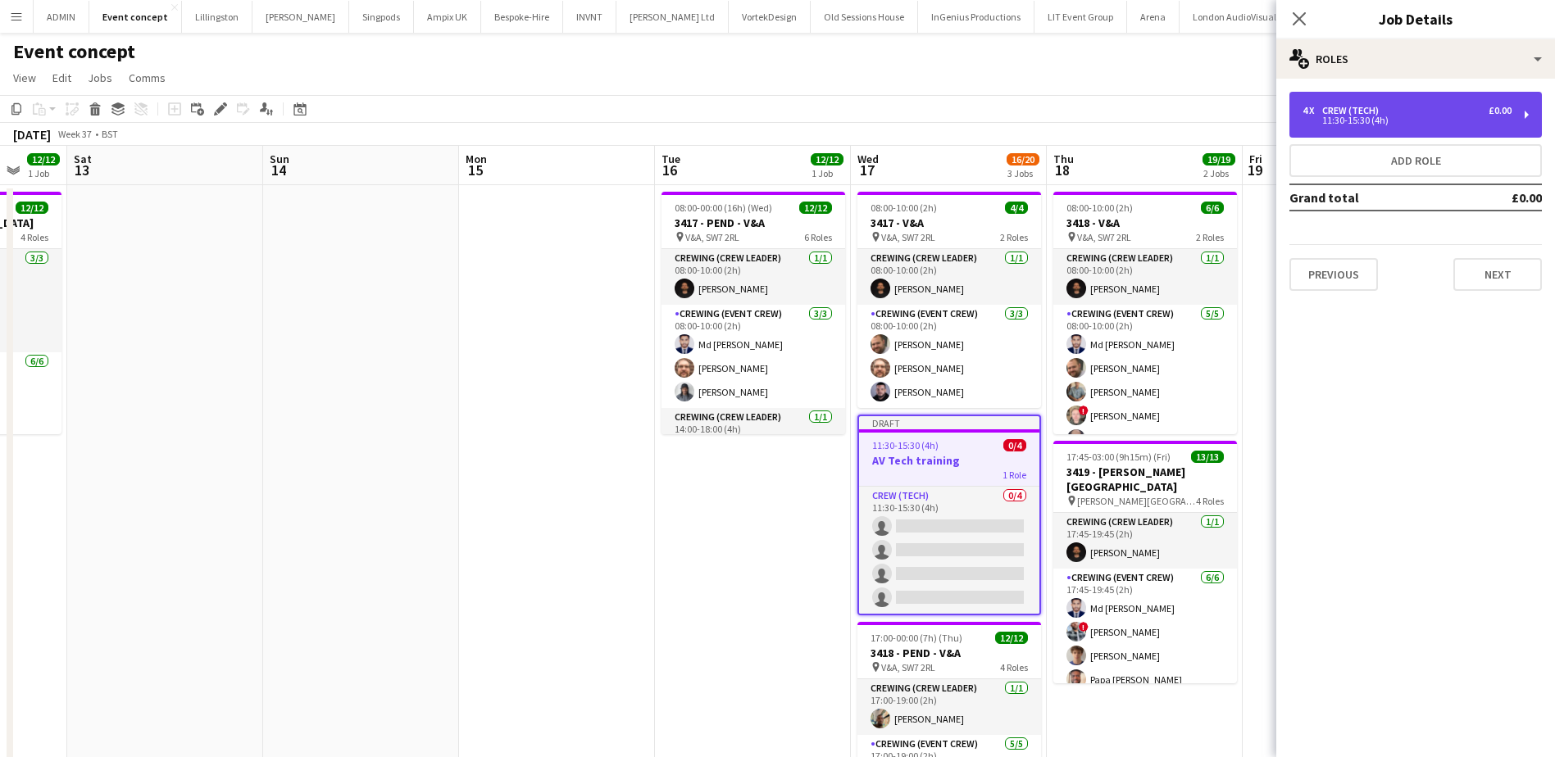
click at [1431, 110] on div "4 x Crew (Tech) £0.00" at bounding box center [1406, 110] width 209 height 11
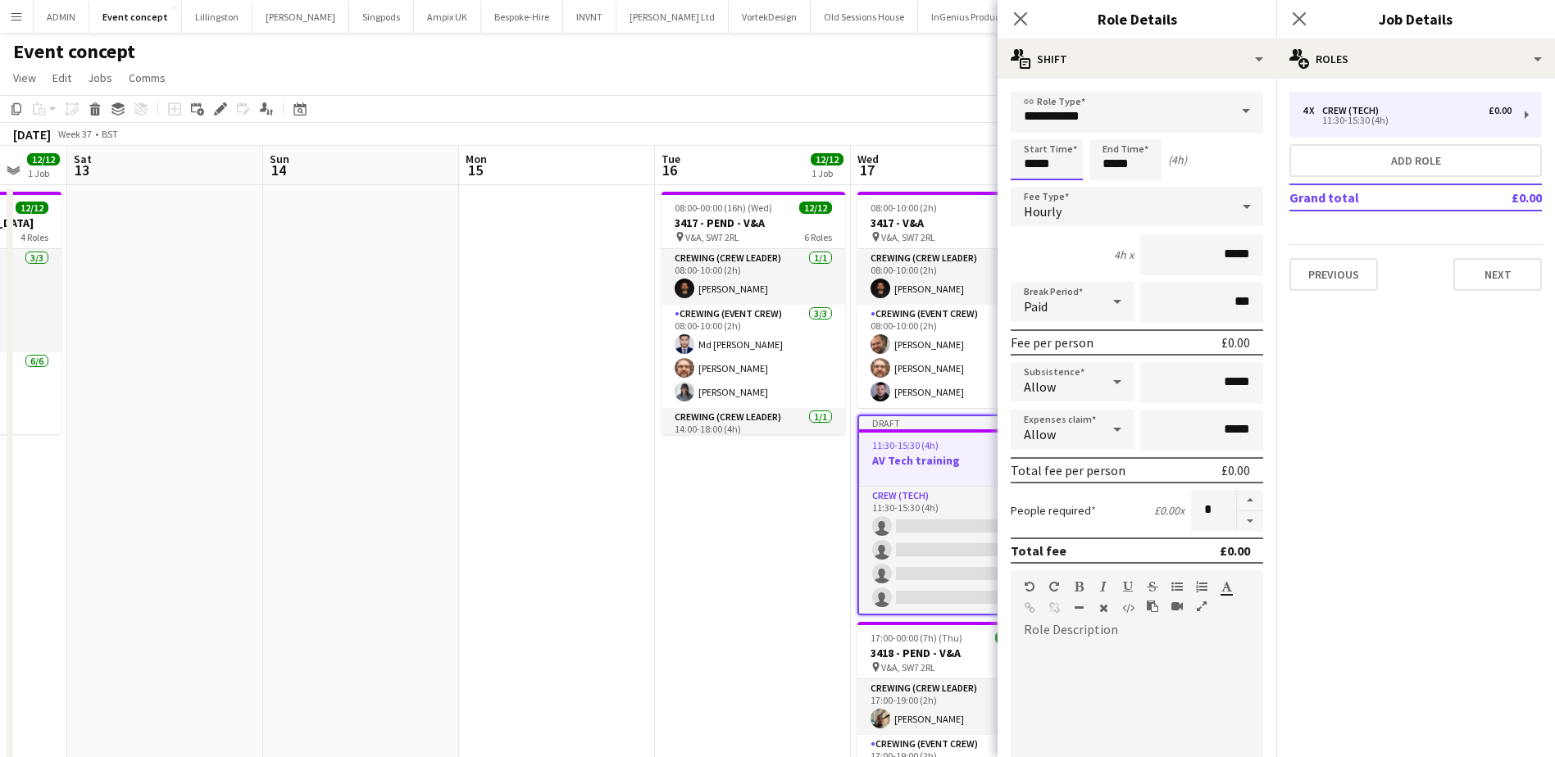
click at [1037, 164] on input "*****" at bounding box center [1046, 159] width 72 height 41
type input "*****"
click at [1032, 130] on div at bounding box center [1030, 131] width 33 height 16
click at [1105, 162] on input "*****" at bounding box center [1125, 159] width 72 height 41
type input "*****"
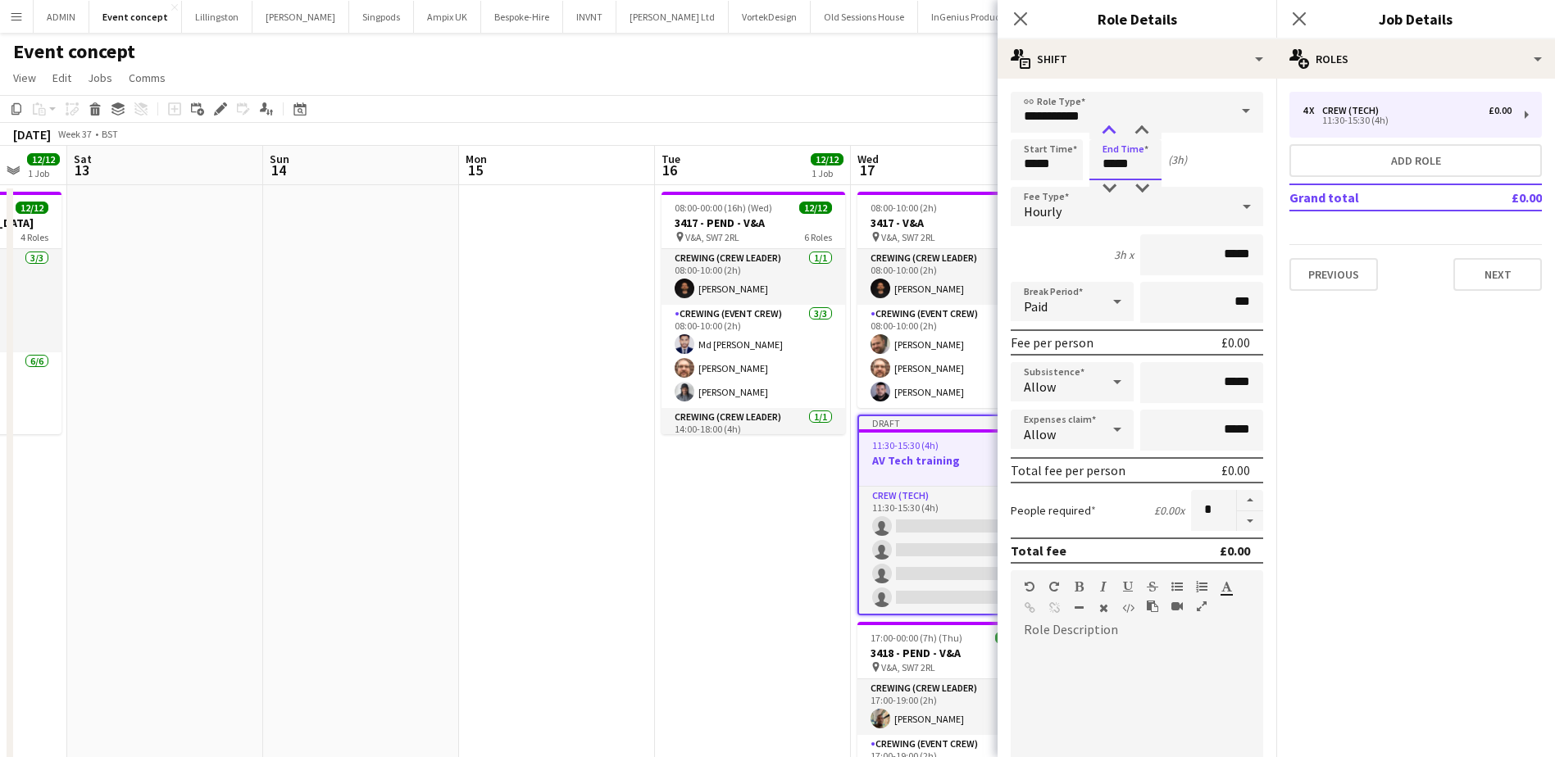
click at [1111, 130] on div at bounding box center [1108, 131] width 33 height 16
click at [715, 511] on app-date-cell "08:00-00:00 (16h) (Wed) 12/12 3417 - PEND - V&A pin V&A, SW7 2RL 6 Roles Crewin…" at bounding box center [753, 547] width 196 height 724
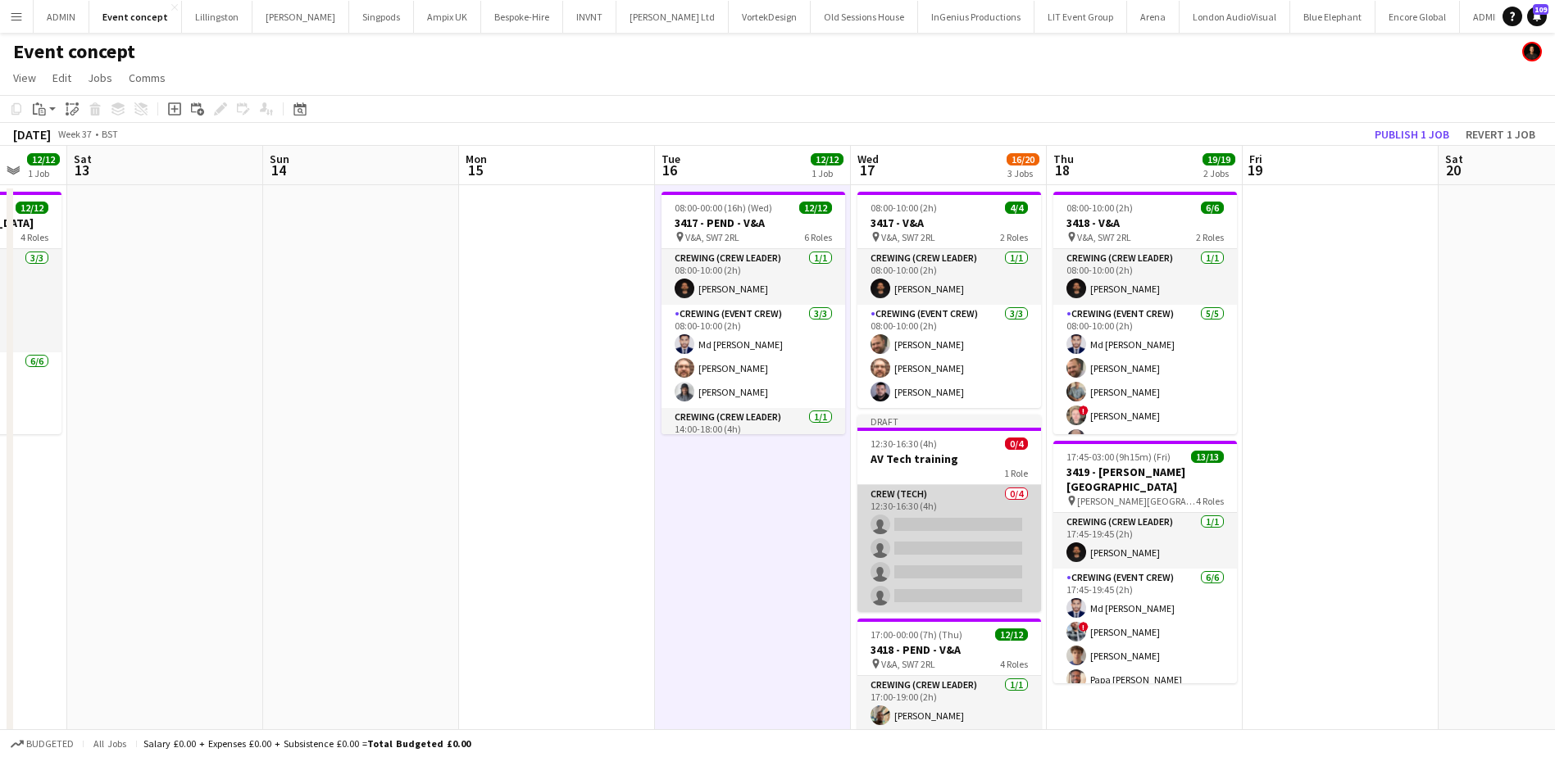
click at [931, 528] on app-card-role "Crew (Tech) 0/4 12:30-16:30 (4h) single-neutral-actions single-neutral-actions …" at bounding box center [949, 548] width 184 height 127
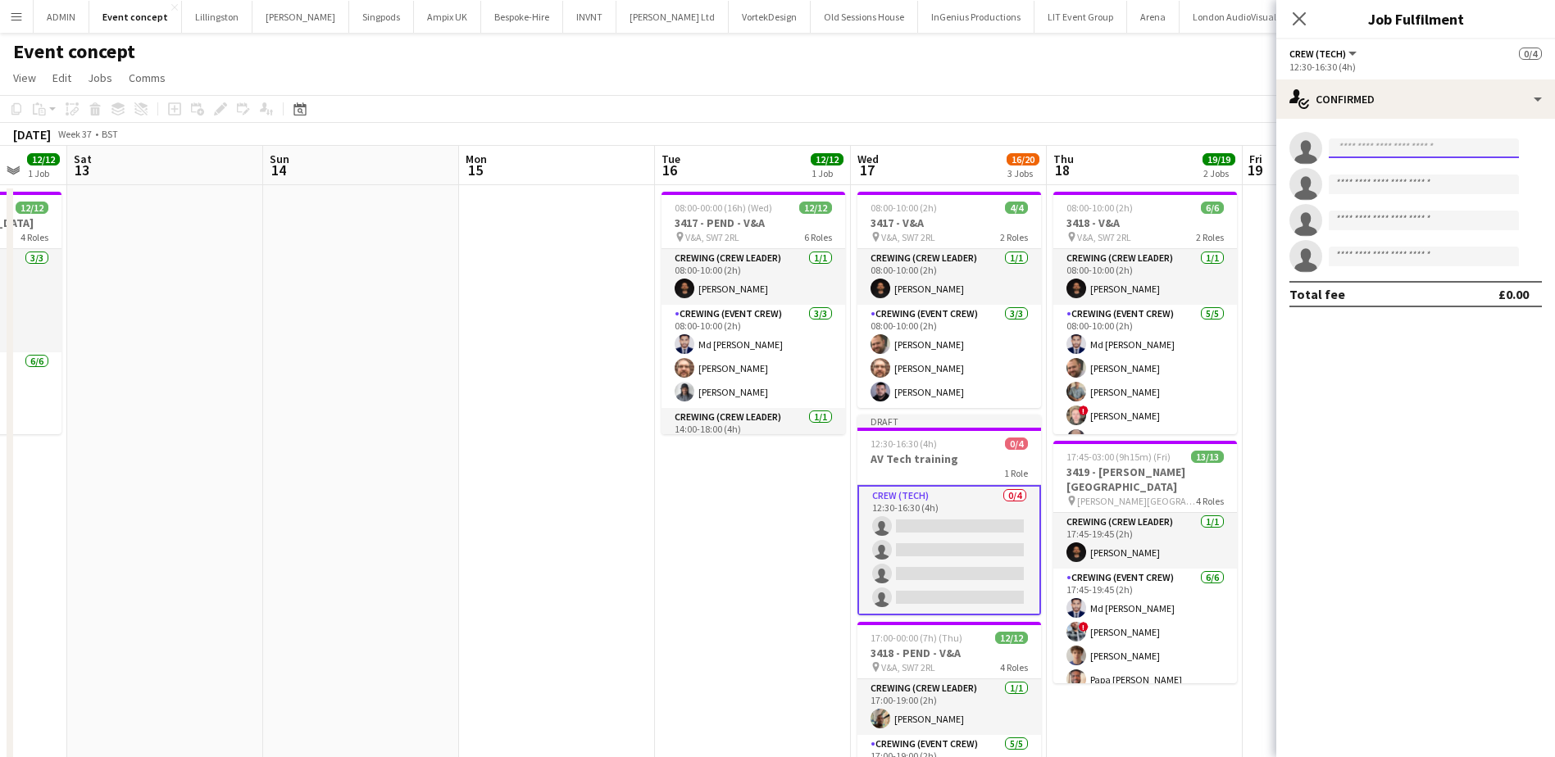
click at [1367, 147] on input at bounding box center [1423, 148] width 190 height 20
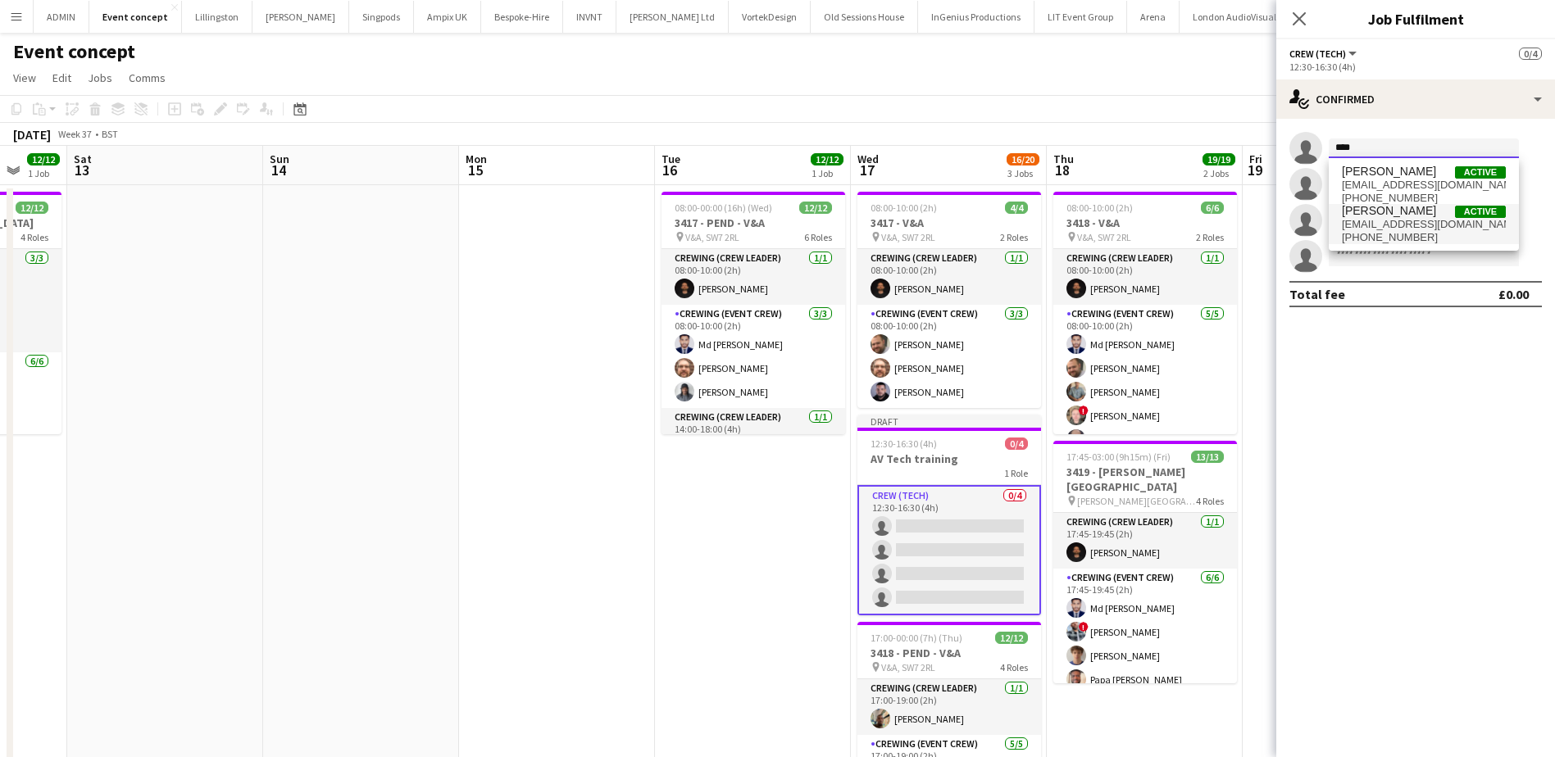
type input "****"
click at [1417, 234] on span "+447852598823" at bounding box center [1423, 237] width 164 height 13
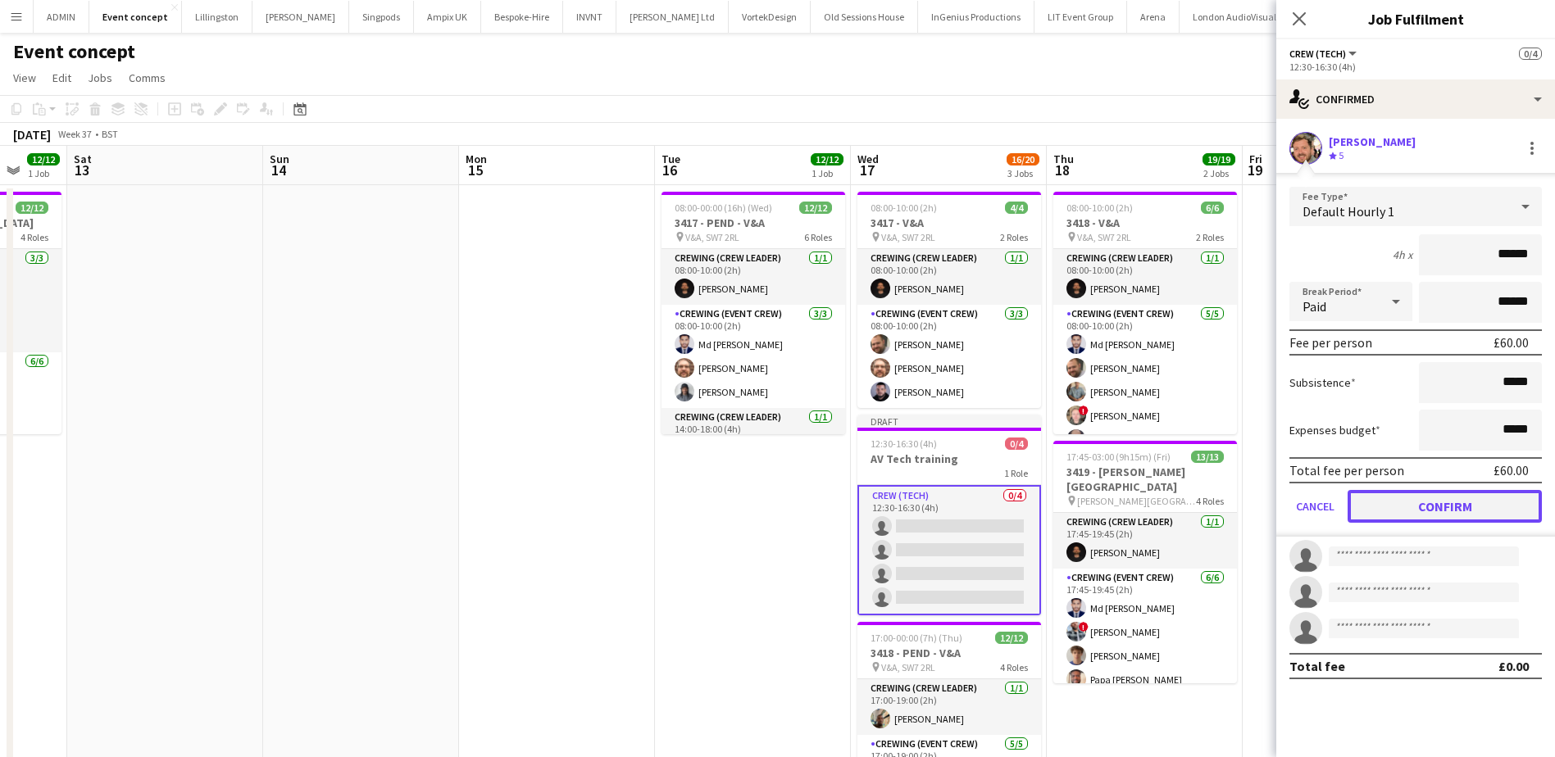
click at [1455, 507] on button "Confirm" at bounding box center [1444, 506] width 194 height 33
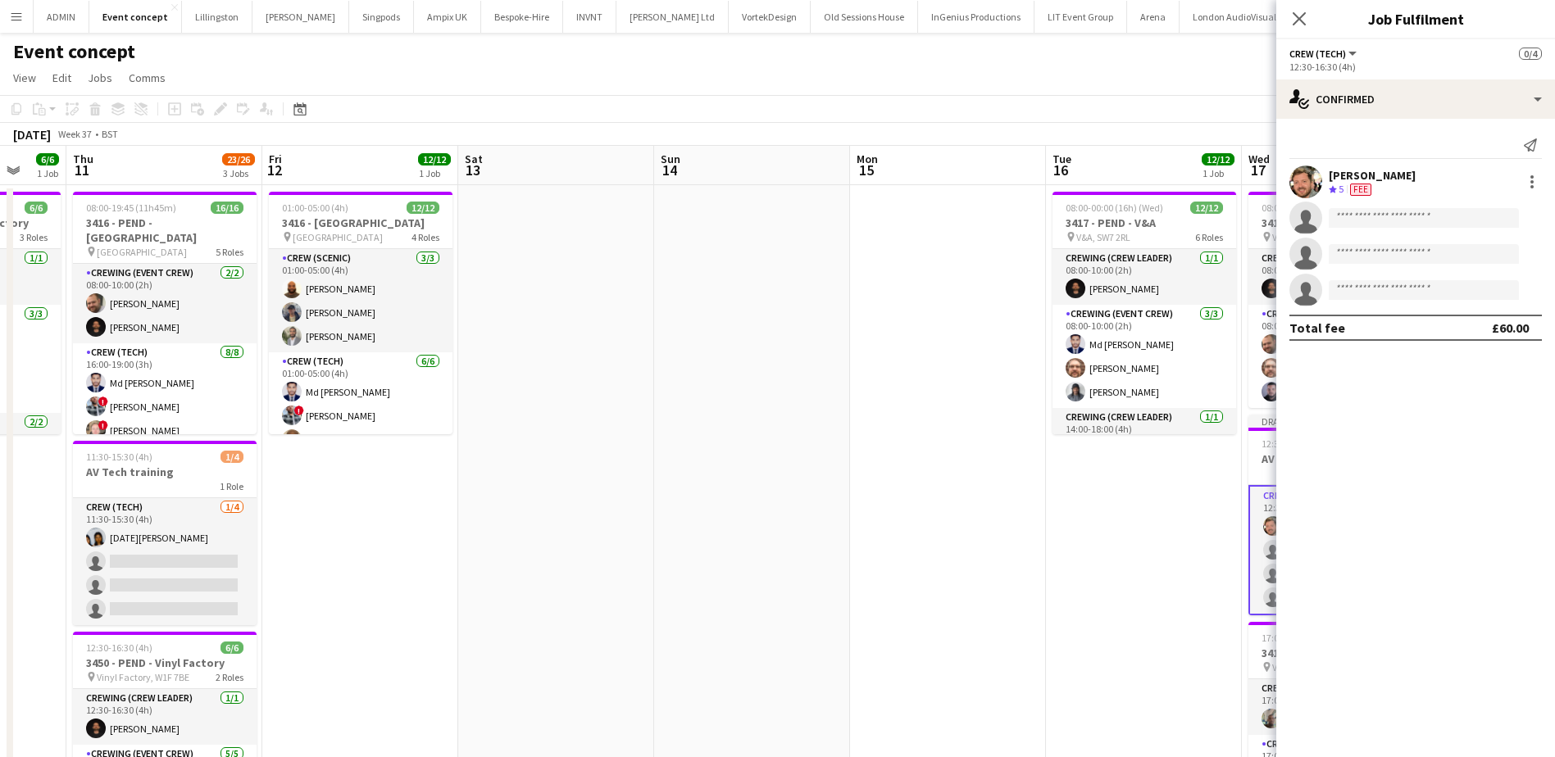
drag, startPoint x: 455, startPoint y: 342, endPoint x: 1219, endPoint y: 302, distance: 764.8
click at [1219, 302] on app-calendar-viewport "Tue 9 8/8 1 Job Wed 10 6/6 1 Job Thu 11 23/26 3 Jobs Fri 12 12/12 1 Job Sat 13 …" at bounding box center [777, 527] width 1555 height 763
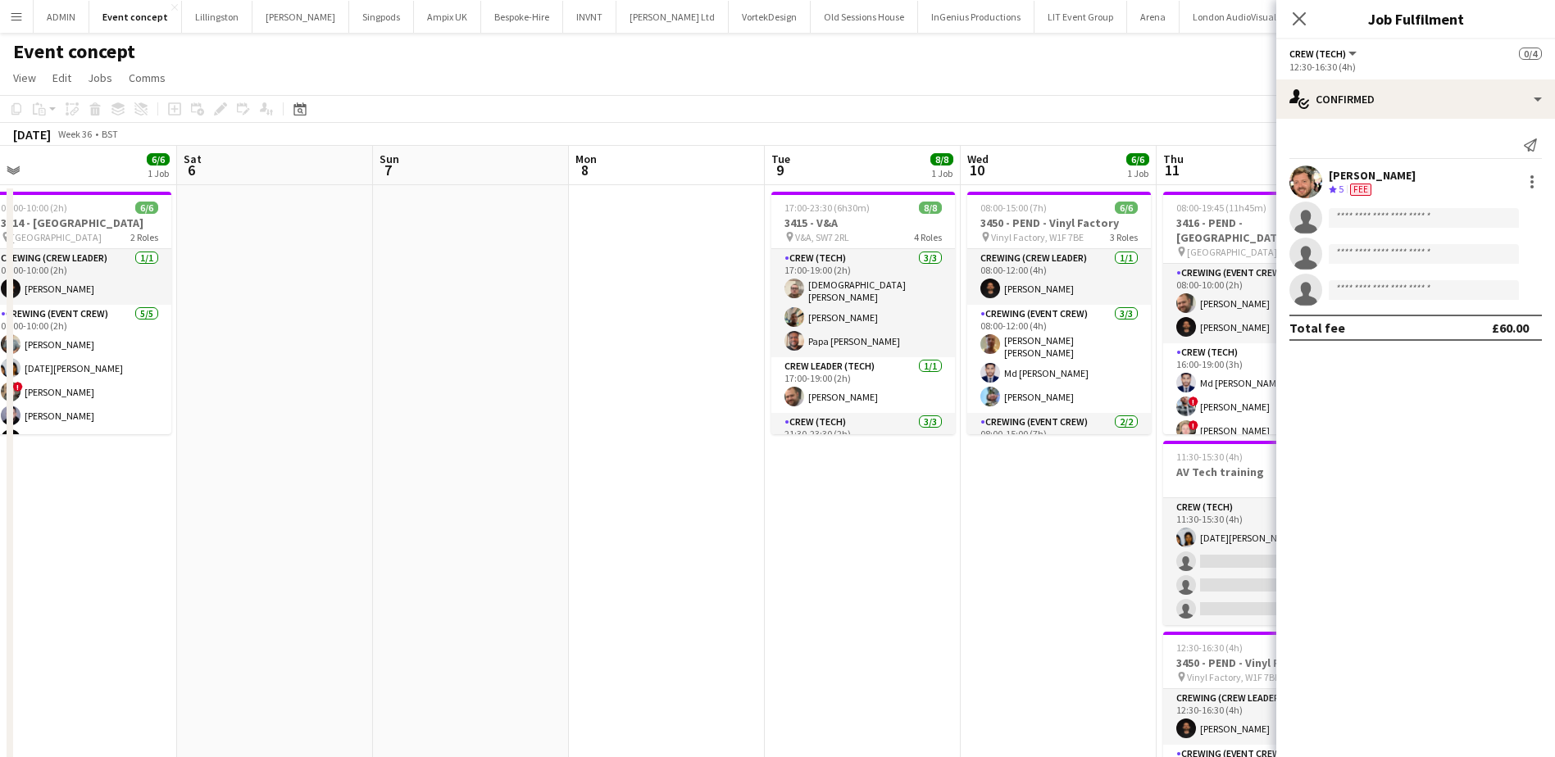
drag, startPoint x: 278, startPoint y: 537, endPoint x: 919, endPoint y: 496, distance: 643.0
click at [938, 493] on app-calendar-viewport "Wed 3 Thu 4 16/16 1 Job Fri 5 6/6 1 Job Sat 6 Sun 7 Mon 8 Tue 9 8/8 1 Job Wed 1…" at bounding box center [777, 527] width 1555 height 763
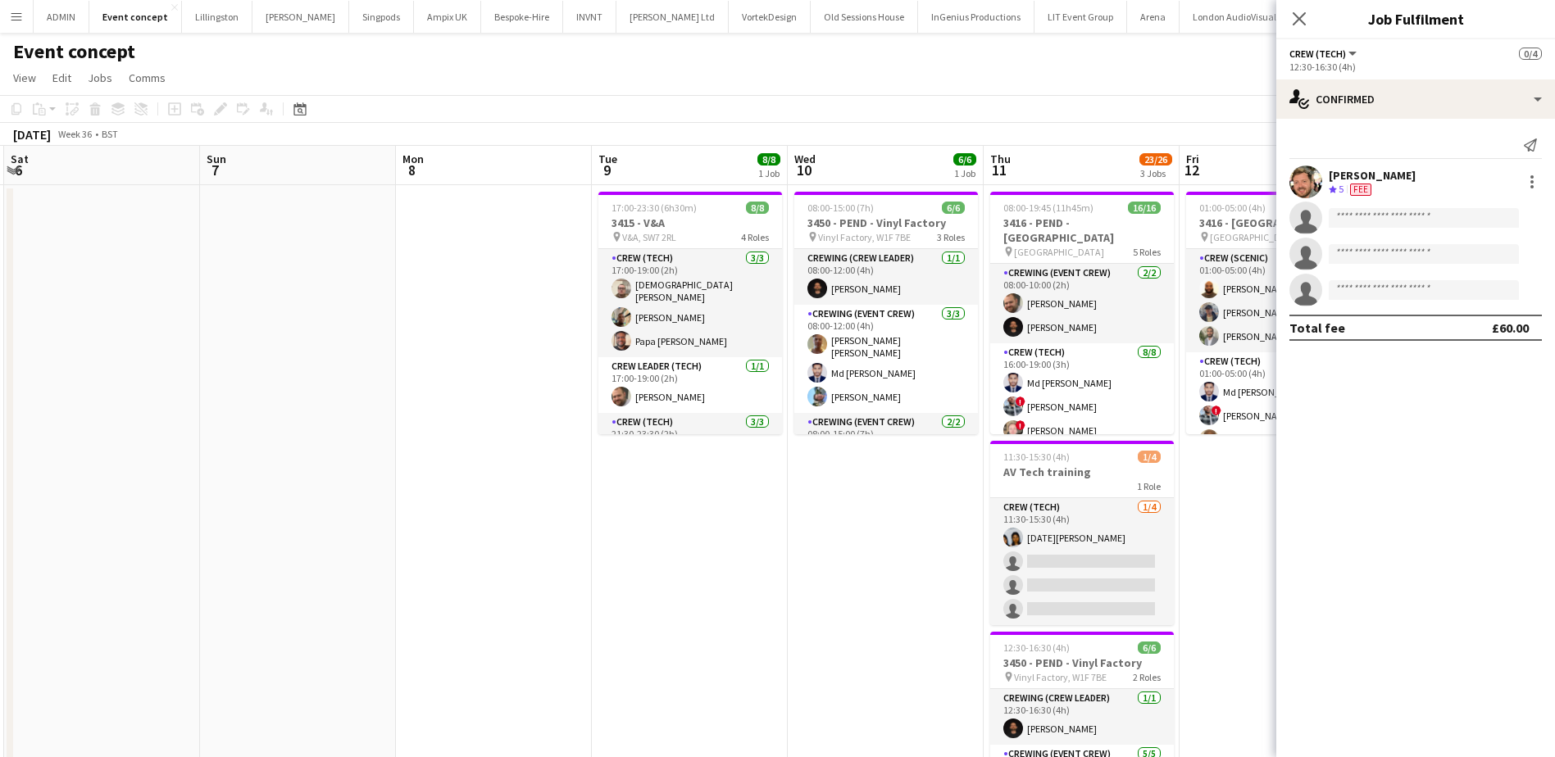
drag, startPoint x: 762, startPoint y: 507, endPoint x: 453, endPoint y: 493, distance: 309.3
click at [453, 493] on app-calendar-viewport "Wed 3 Thu 4 16/16 1 Job Fri 5 6/6 1 Job Sat 6 Sun 7 Mon 8 Tue 9 8/8 1 Job Wed 1…" at bounding box center [777, 527] width 1555 height 763
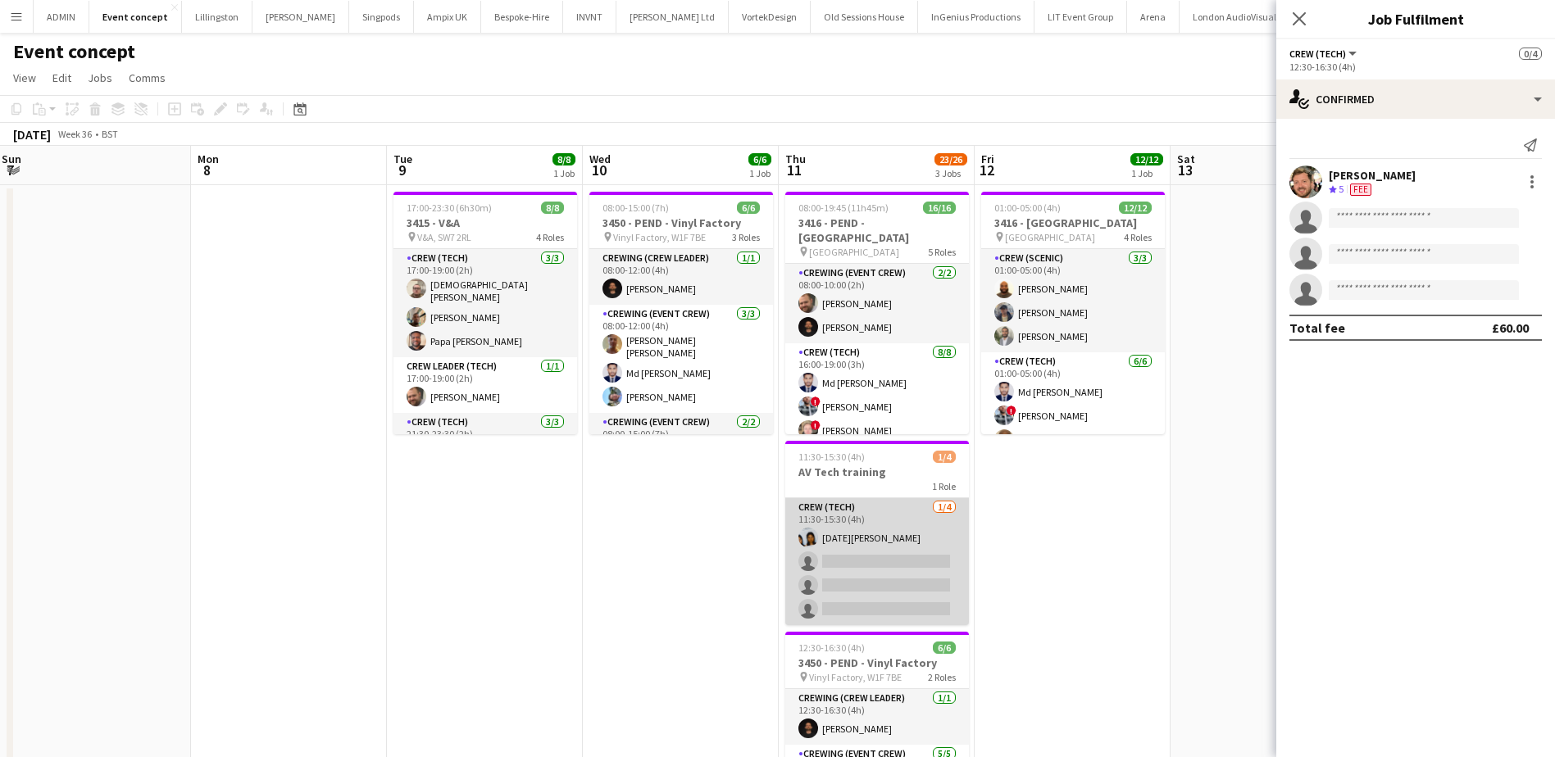
click at [838, 575] on app-card-role "Crew (Tech) 1/4 11:30-15:30 (4h) Lucia Caceres single-neutral-actions single-ne…" at bounding box center [877, 561] width 184 height 127
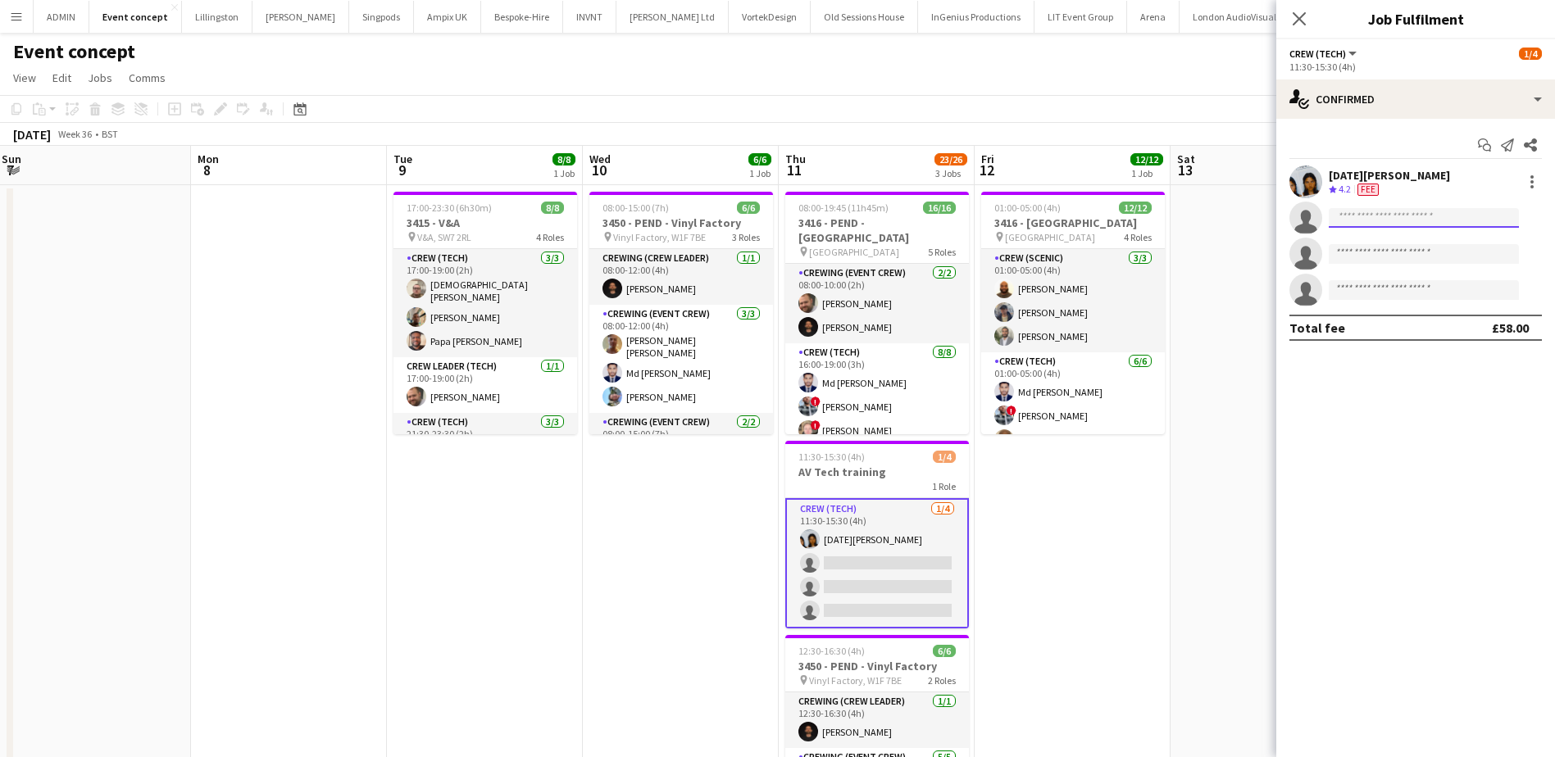
click at [1375, 216] on input at bounding box center [1423, 218] width 190 height 20
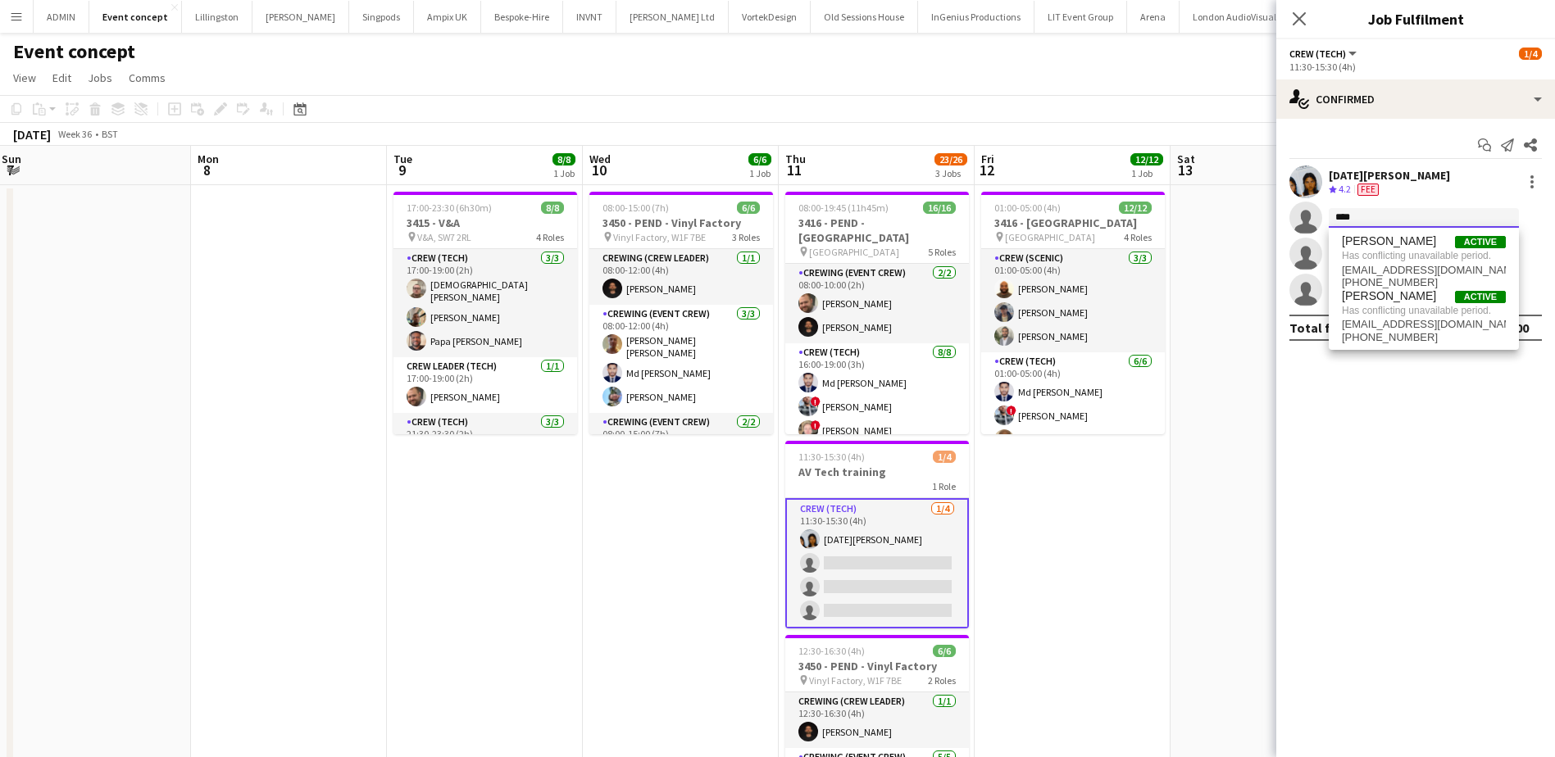
type input "****"
click at [1131, 462] on app-date-cell "01:00-05:00 (4h) 12/12 3416 - Natural History Museum pin Natural History Museum…" at bounding box center [1072, 547] width 196 height 724
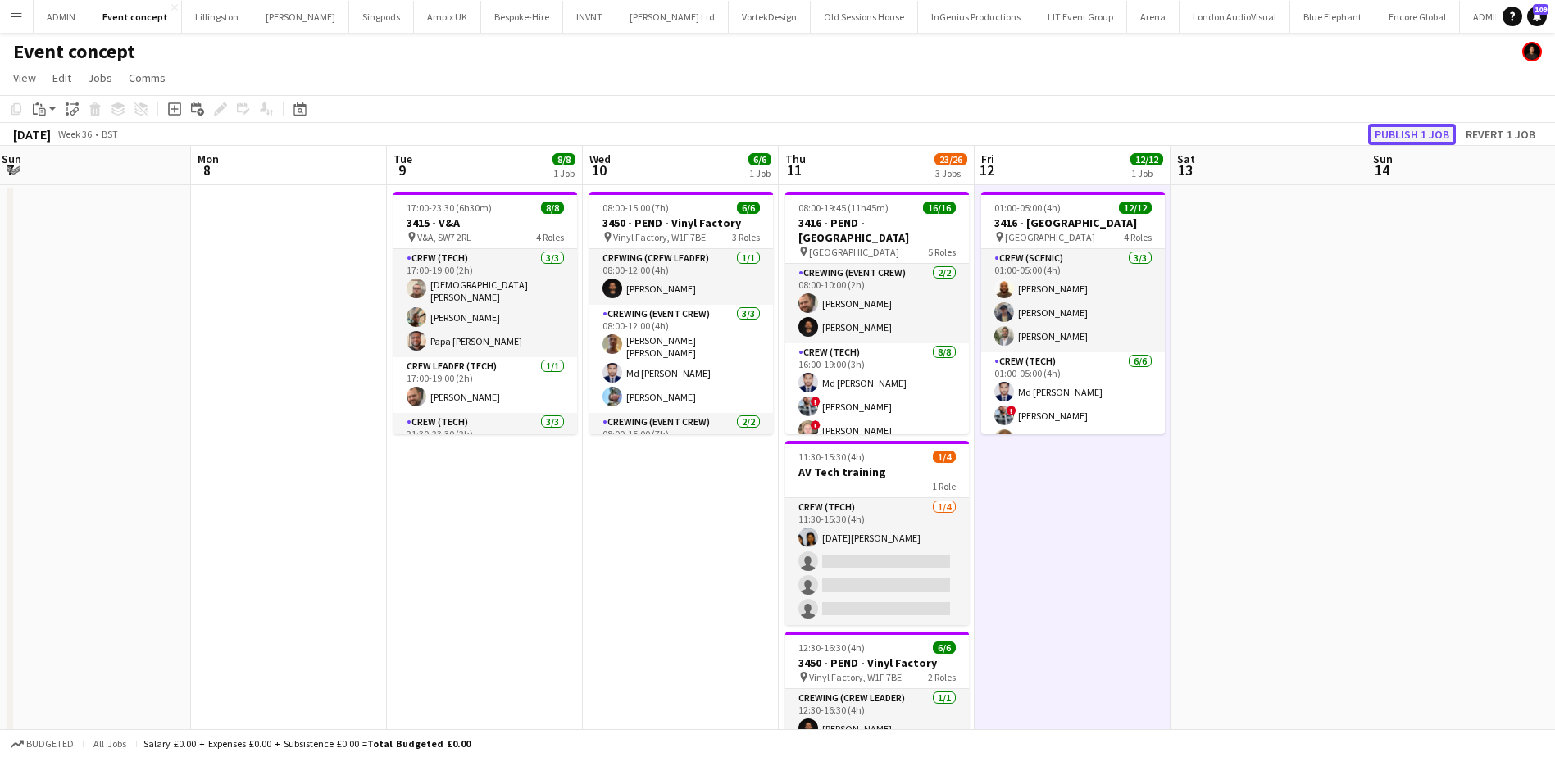
click at [1394, 132] on button "Publish 1 job" at bounding box center [1412, 134] width 88 height 21
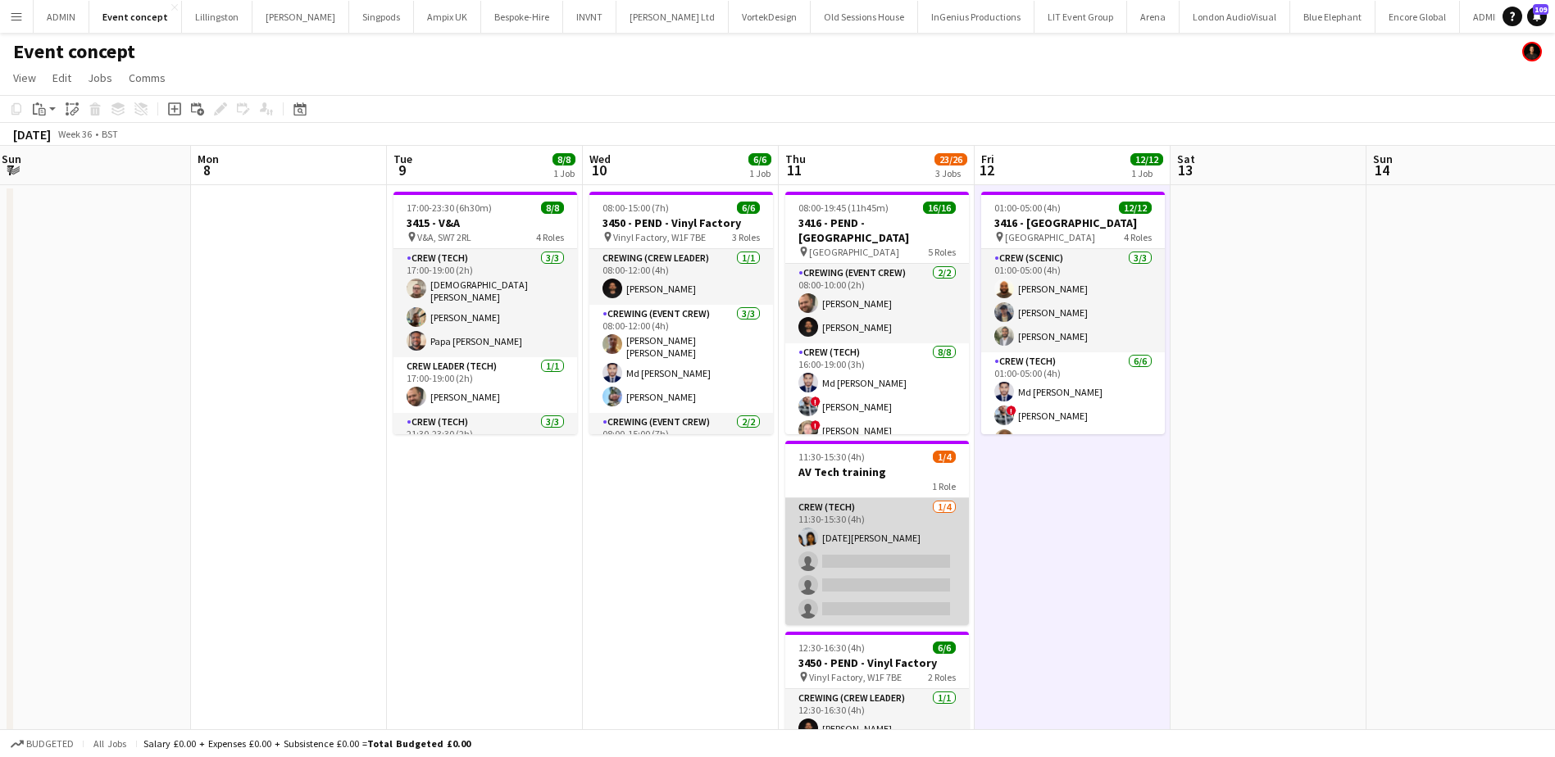
drag, startPoint x: 897, startPoint y: 597, endPoint x: 924, endPoint y: 569, distance: 38.3
click at [897, 596] on app-card-role "Crew (Tech) 1/4 11:30-15:30 (4h) Lucia Caceres single-neutral-actions single-ne…" at bounding box center [877, 561] width 184 height 127
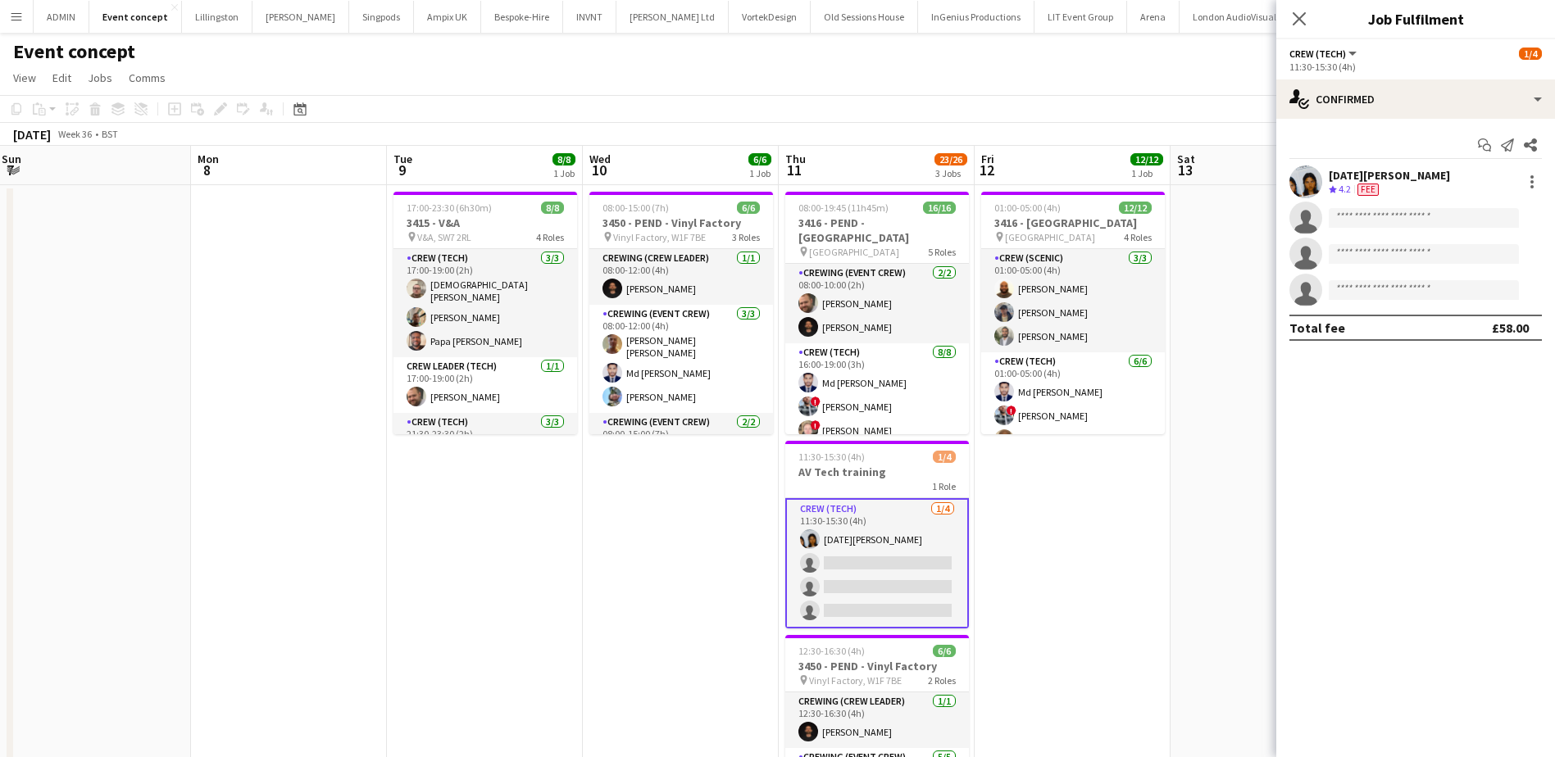
click at [1401, 207] on app-invite-slot "single-neutral-actions" at bounding box center [1415, 218] width 279 height 33
click at [1387, 219] on input at bounding box center [1423, 218] width 190 height 20
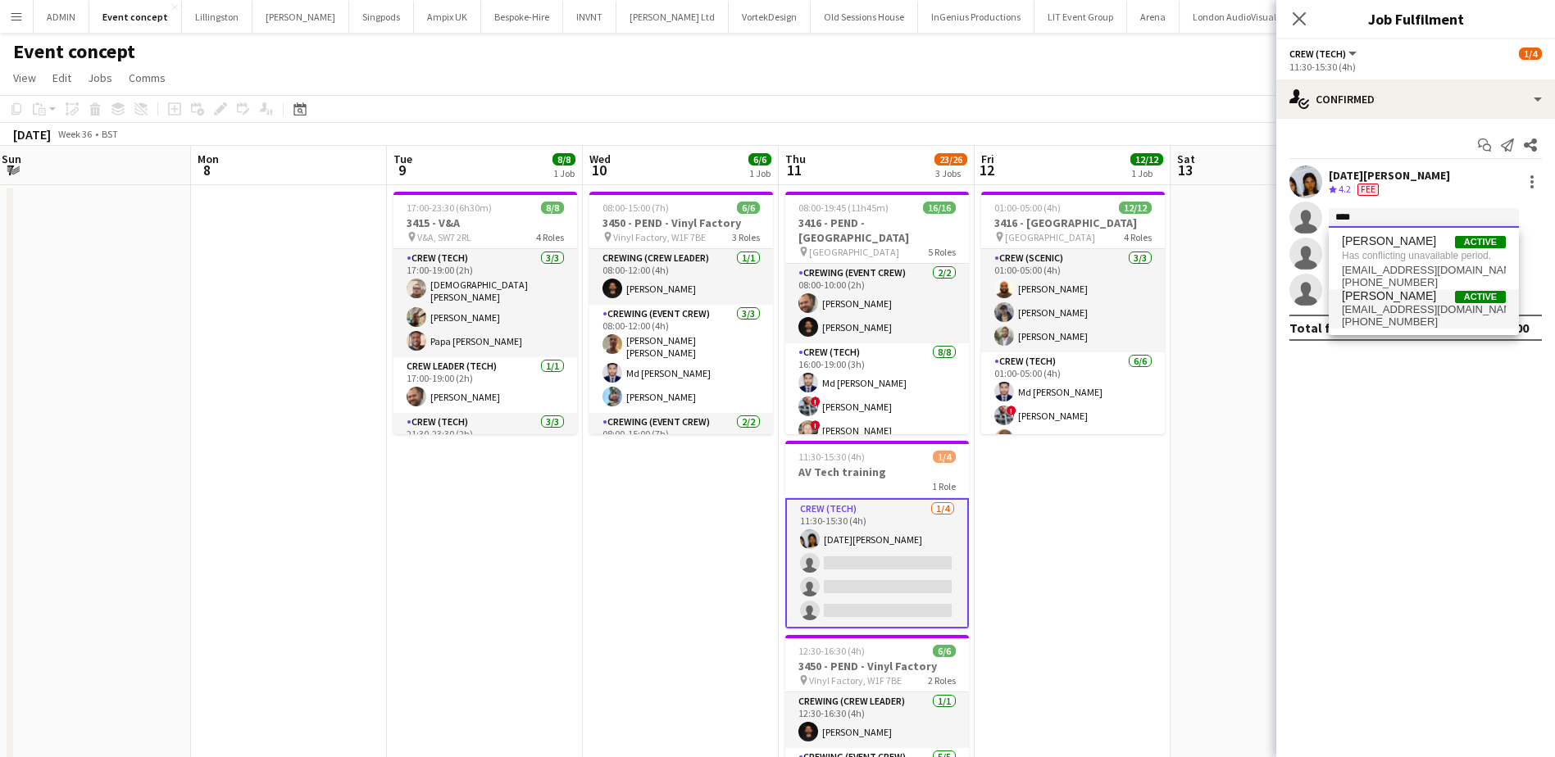
type input "****"
click at [1396, 311] on span "adammccarter@hotmail.co.uk" at bounding box center [1423, 309] width 164 height 13
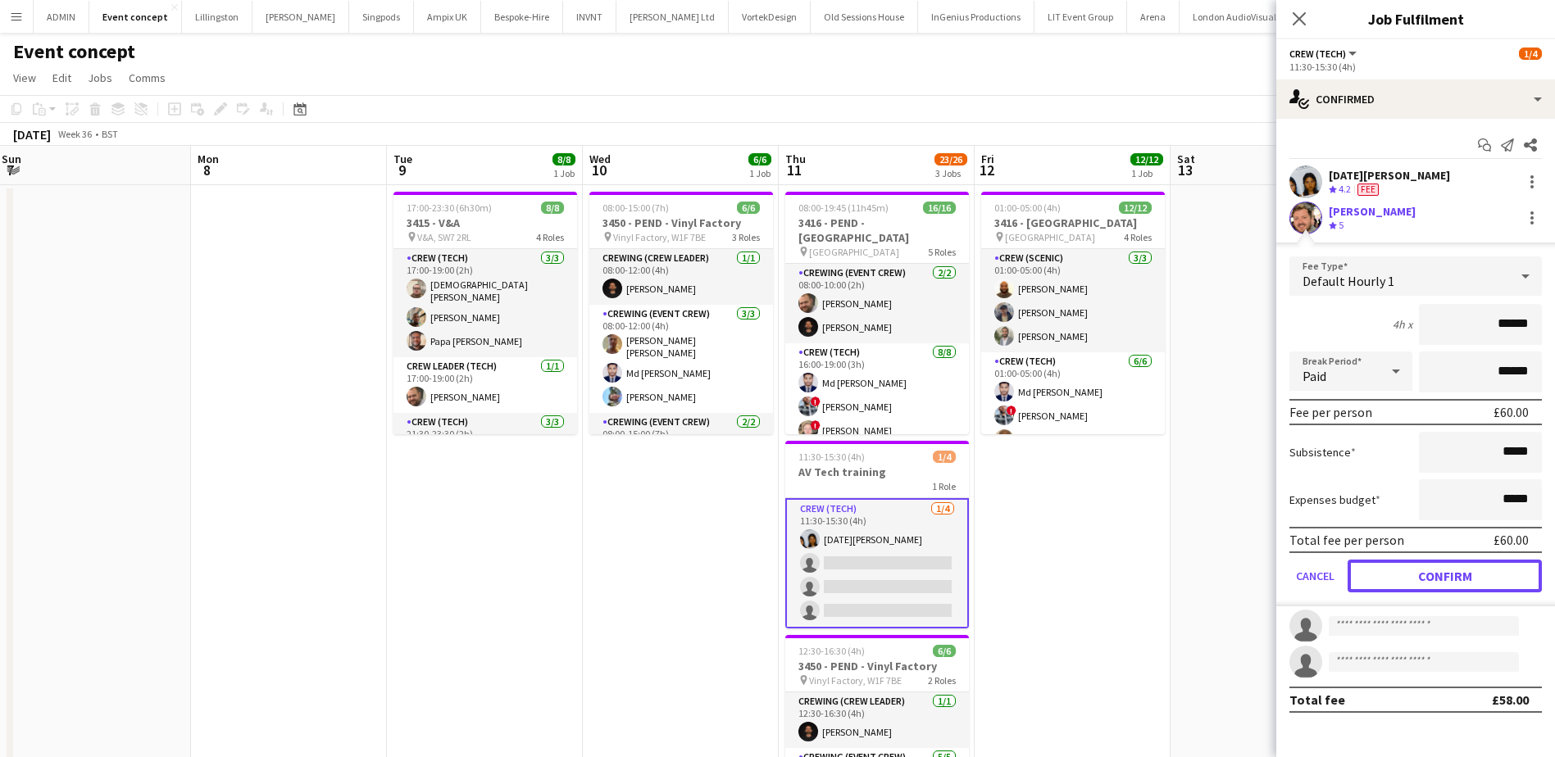
drag, startPoint x: 1435, startPoint y: 579, endPoint x: 1394, endPoint y: 563, distance: 43.8
click at [1434, 579] on button "Confirm" at bounding box center [1444, 576] width 194 height 33
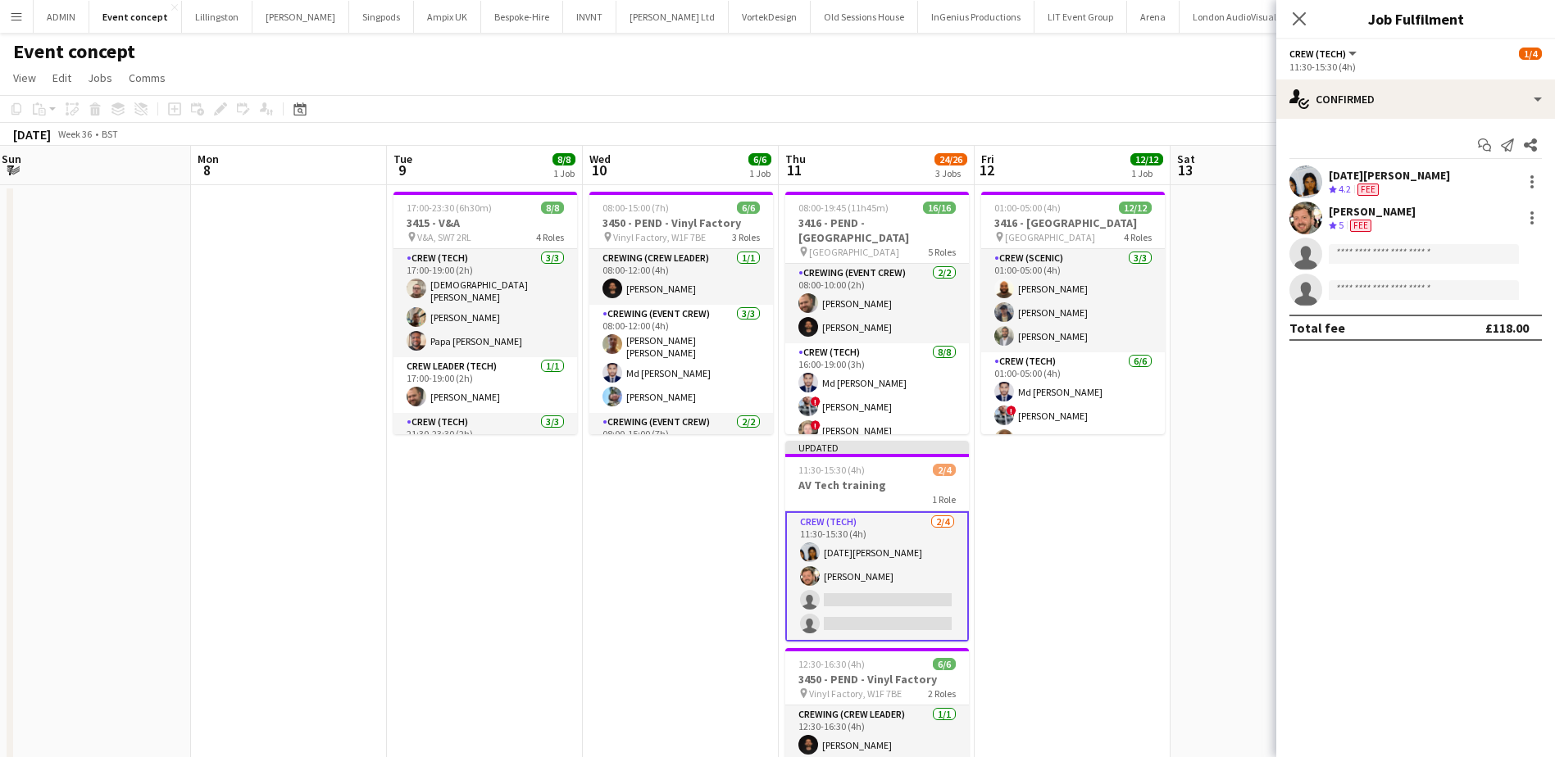
click at [1175, 513] on app-date-cell at bounding box center [1268, 553] width 196 height 737
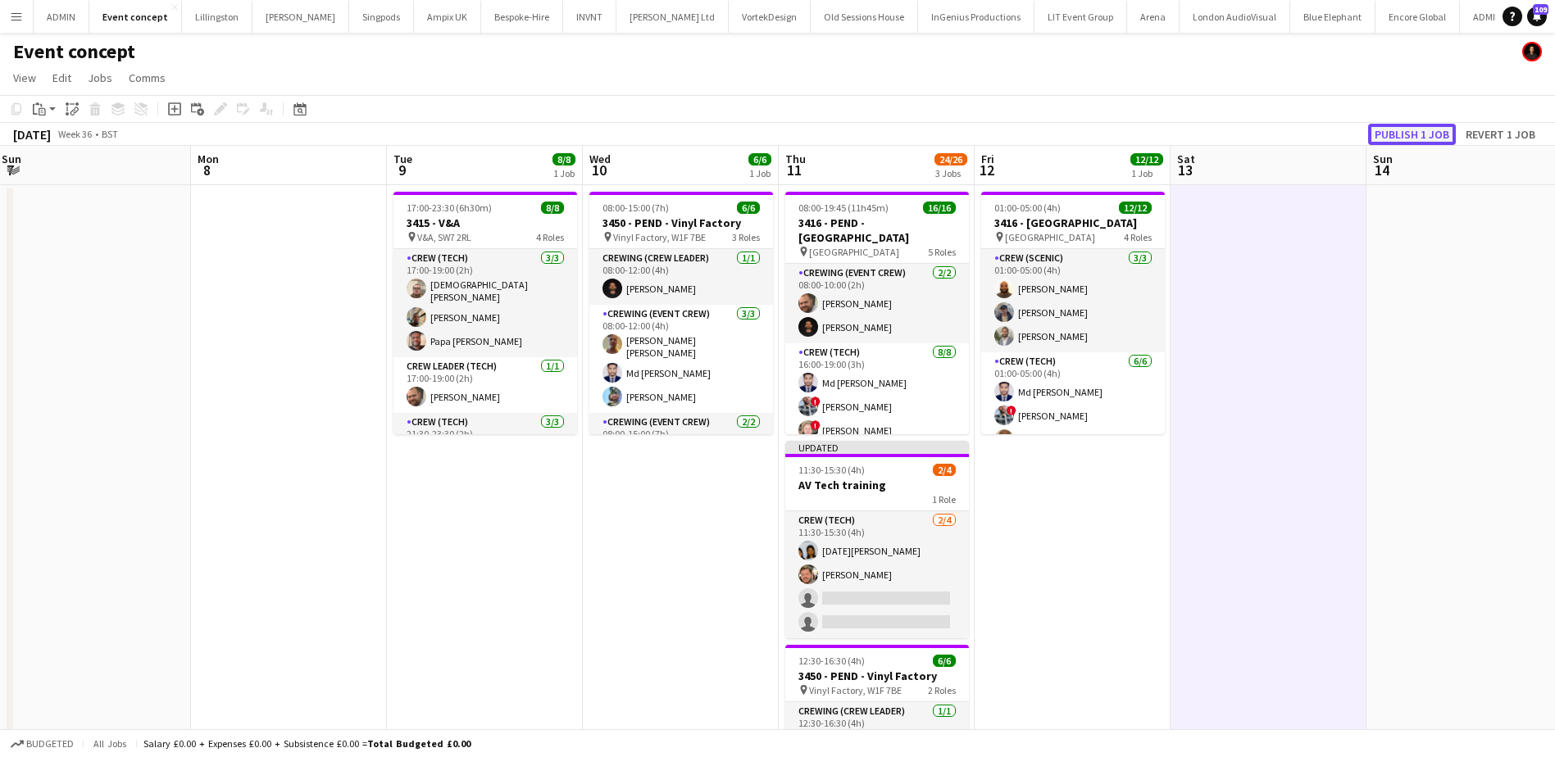
click at [1412, 136] on button "Publish 1 job" at bounding box center [1412, 134] width 88 height 21
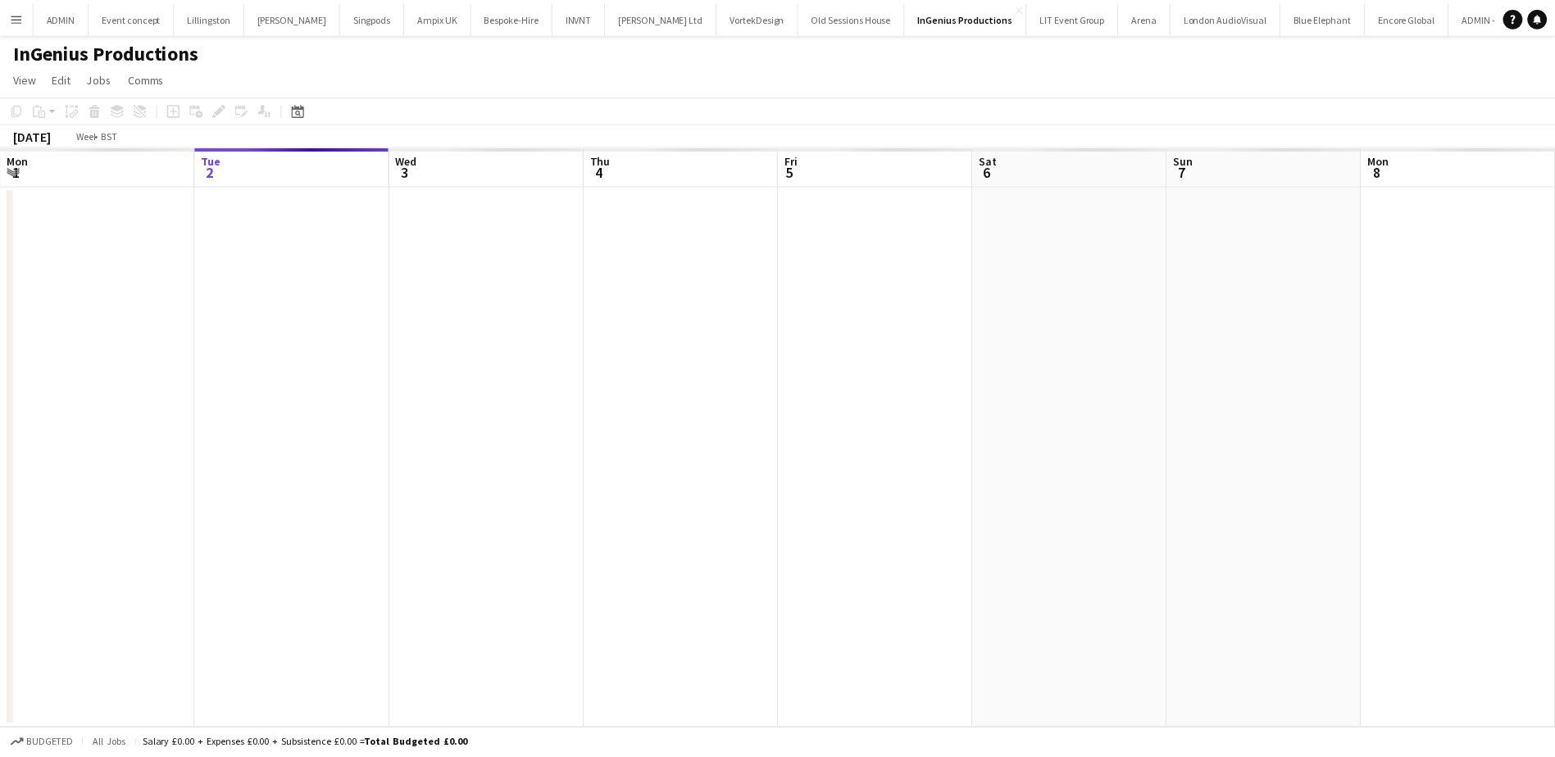
scroll to position [0, 564]
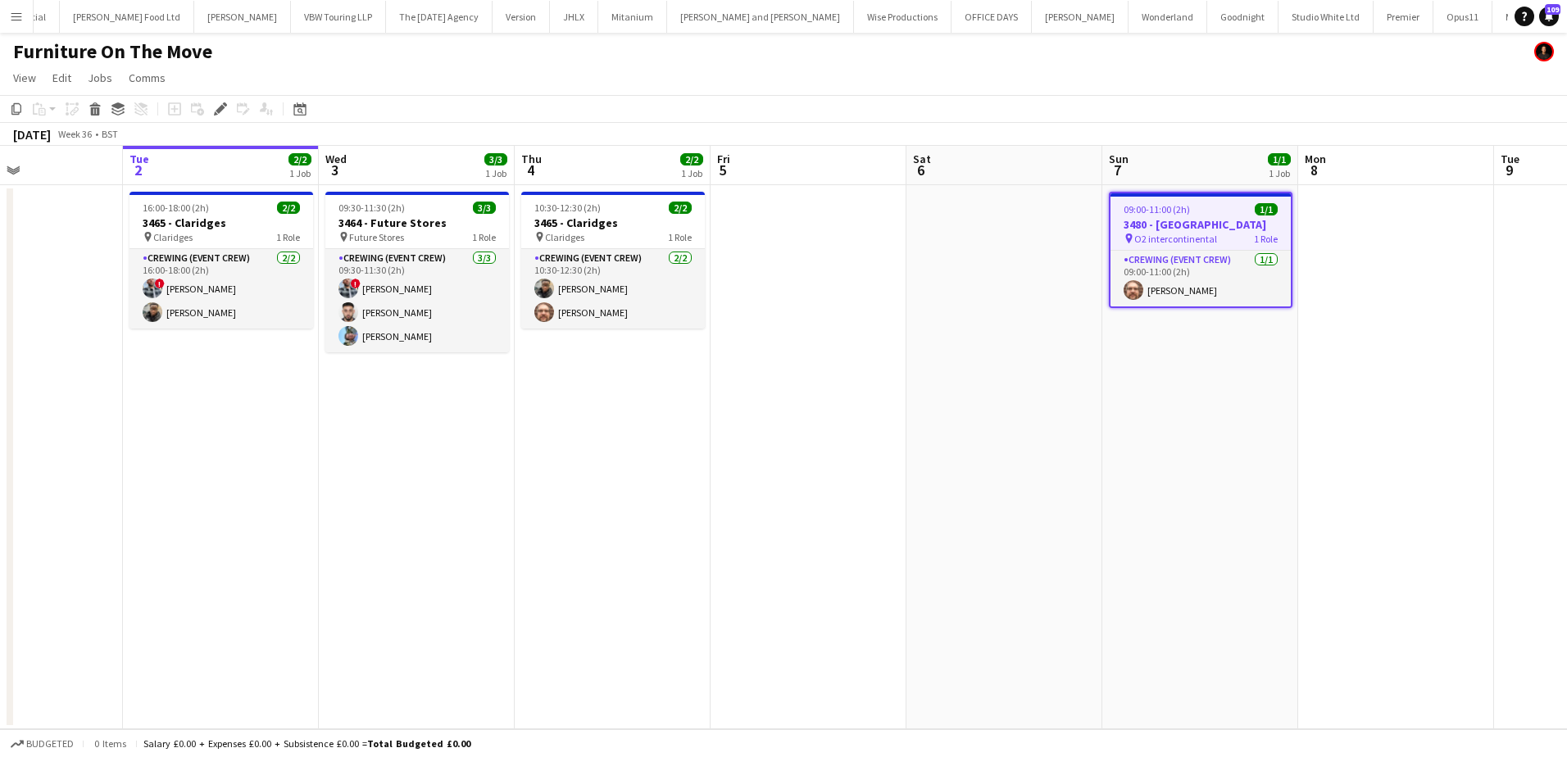
scroll to position [0, 462]
drag, startPoint x: 662, startPoint y: 384, endPoint x: 1155, endPoint y: 386, distance: 493.3
click at [1155, 386] on app-calendar-viewport "Sat 30 Sun 31 Mon 1 Tue 2 2/2 1 Job Wed 3 3/3 1 Job Thu 4 2/2 1 Job Fri 5 Sat 6…" at bounding box center [783, 437] width 1567 height 583
click at [217, 112] on icon at bounding box center [220, 109] width 9 height 9
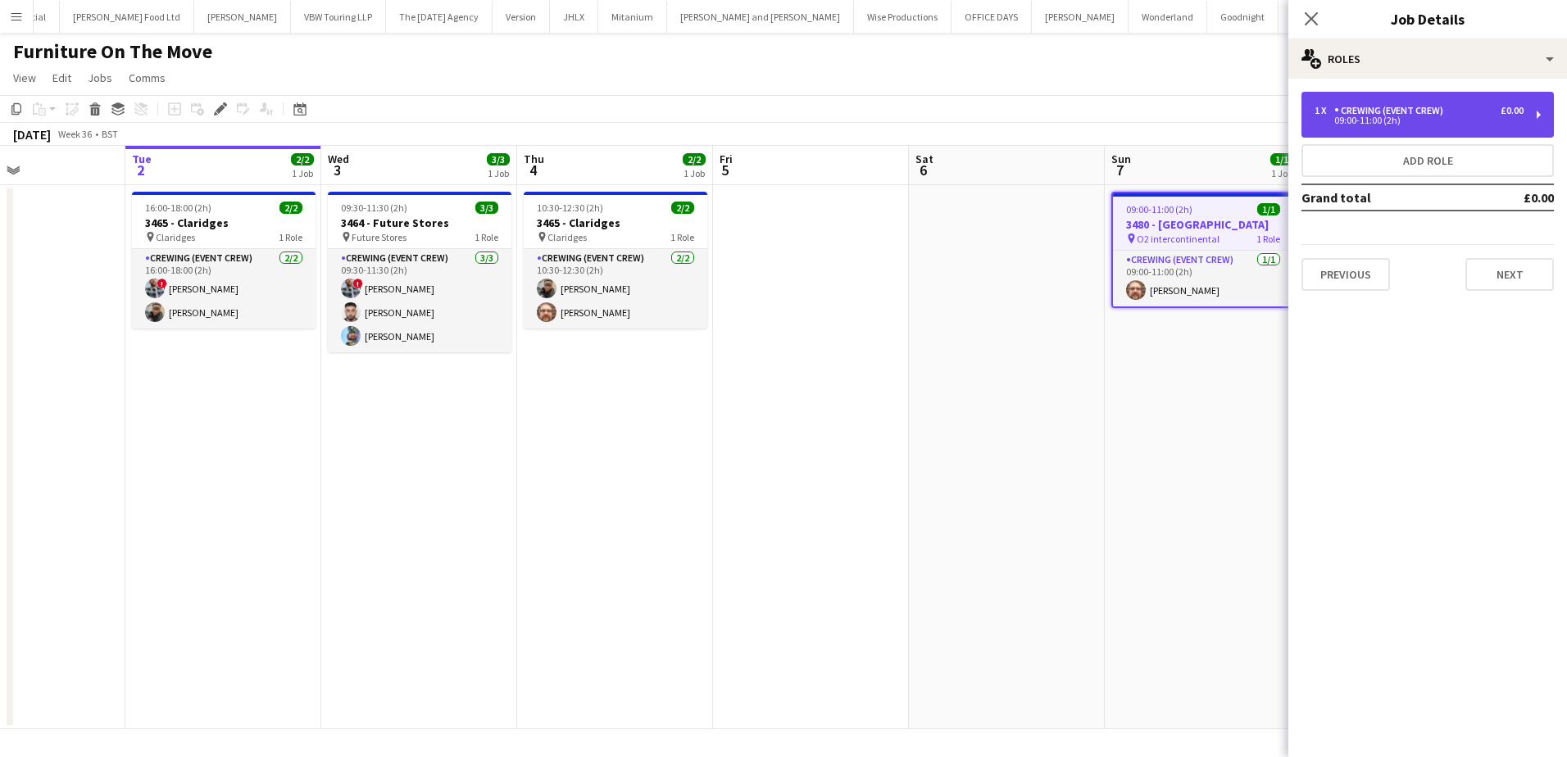
click at [1367, 115] on div "Crewing (Event Crew)" at bounding box center [1392, 110] width 116 height 11
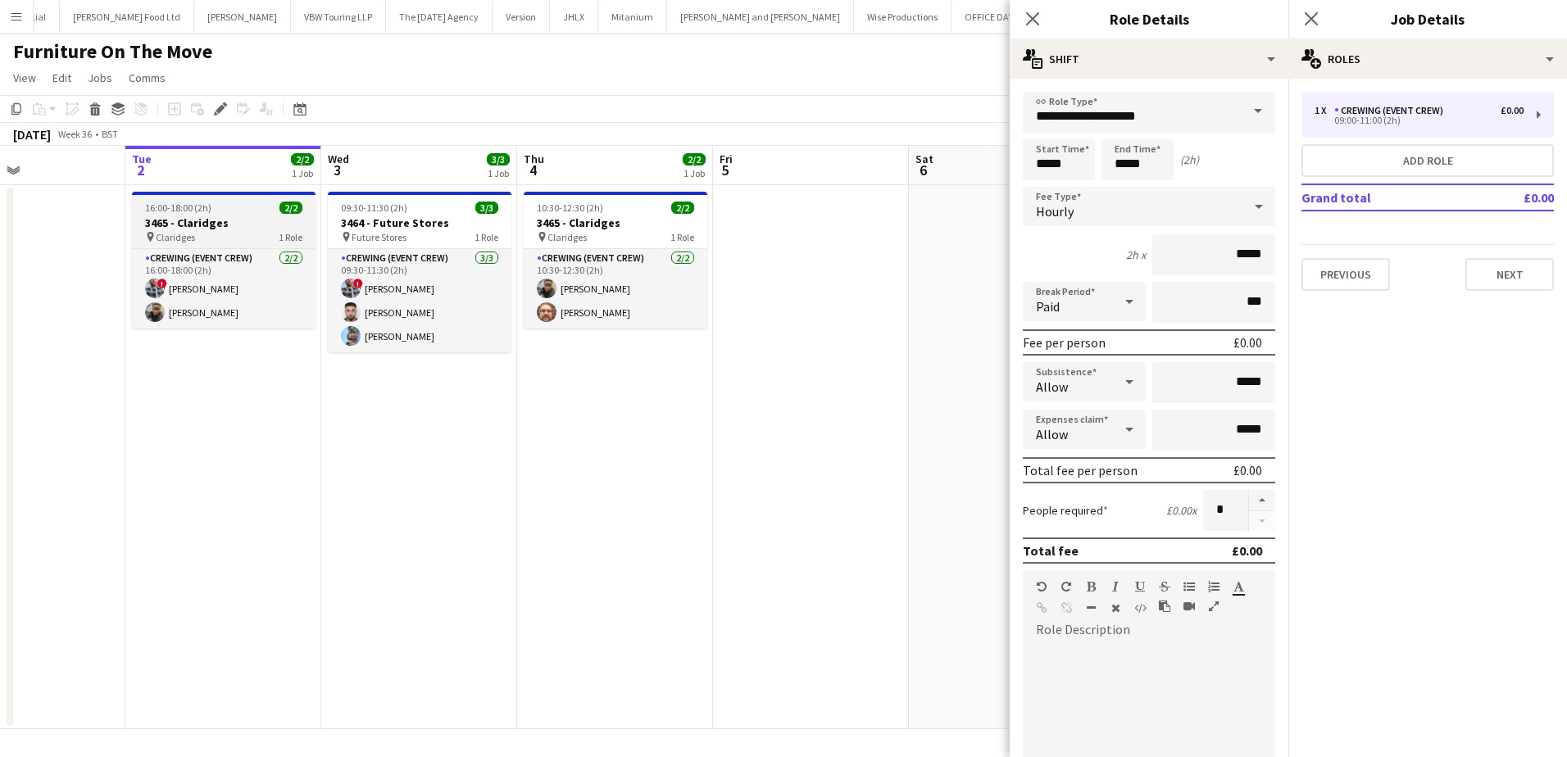
click at [177, 225] on h3 "3465 - Claridges" at bounding box center [224, 223] width 184 height 15
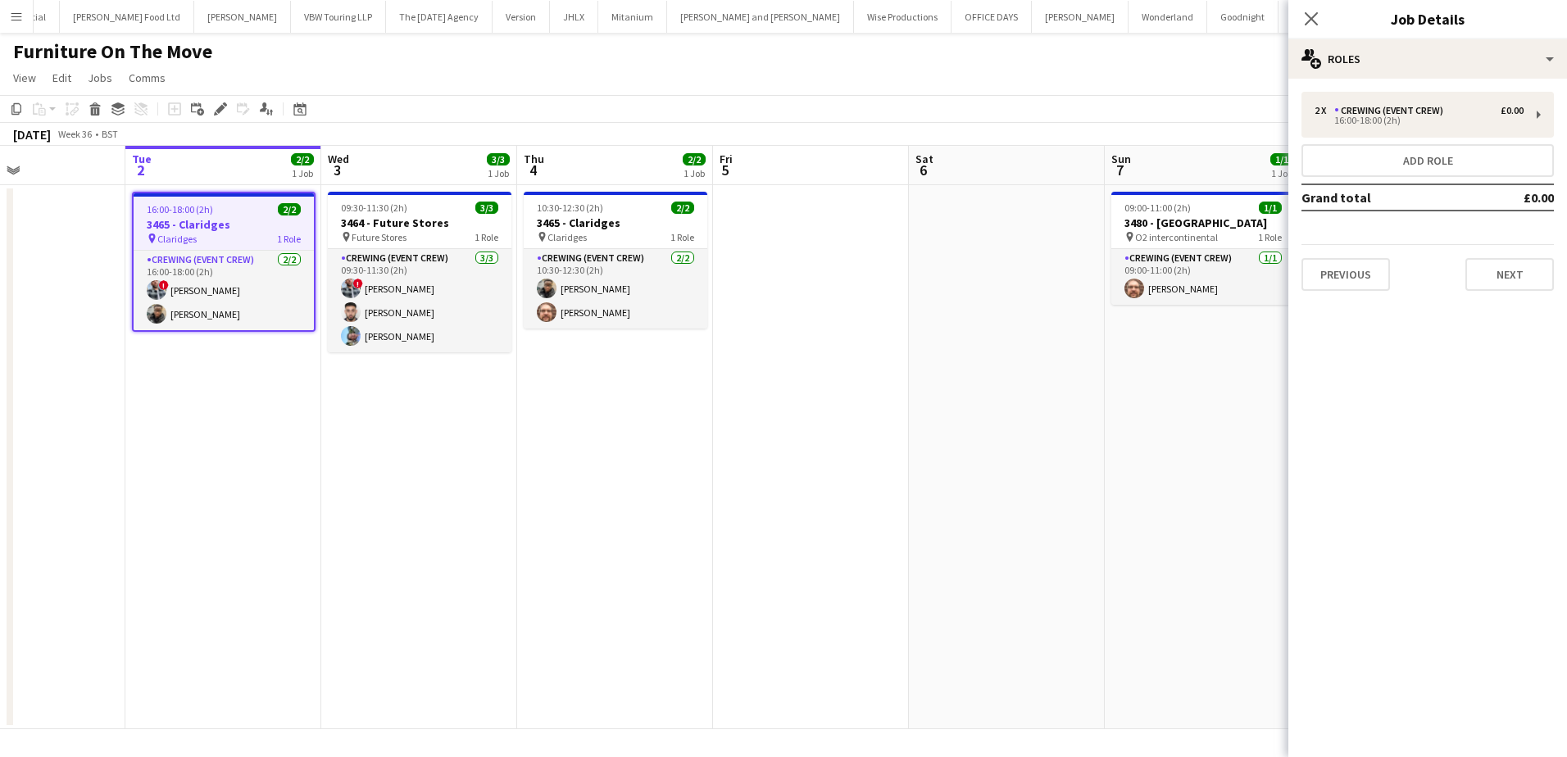
click at [185, 214] on span "16:00-18:00 (2h)" at bounding box center [180, 209] width 66 height 12
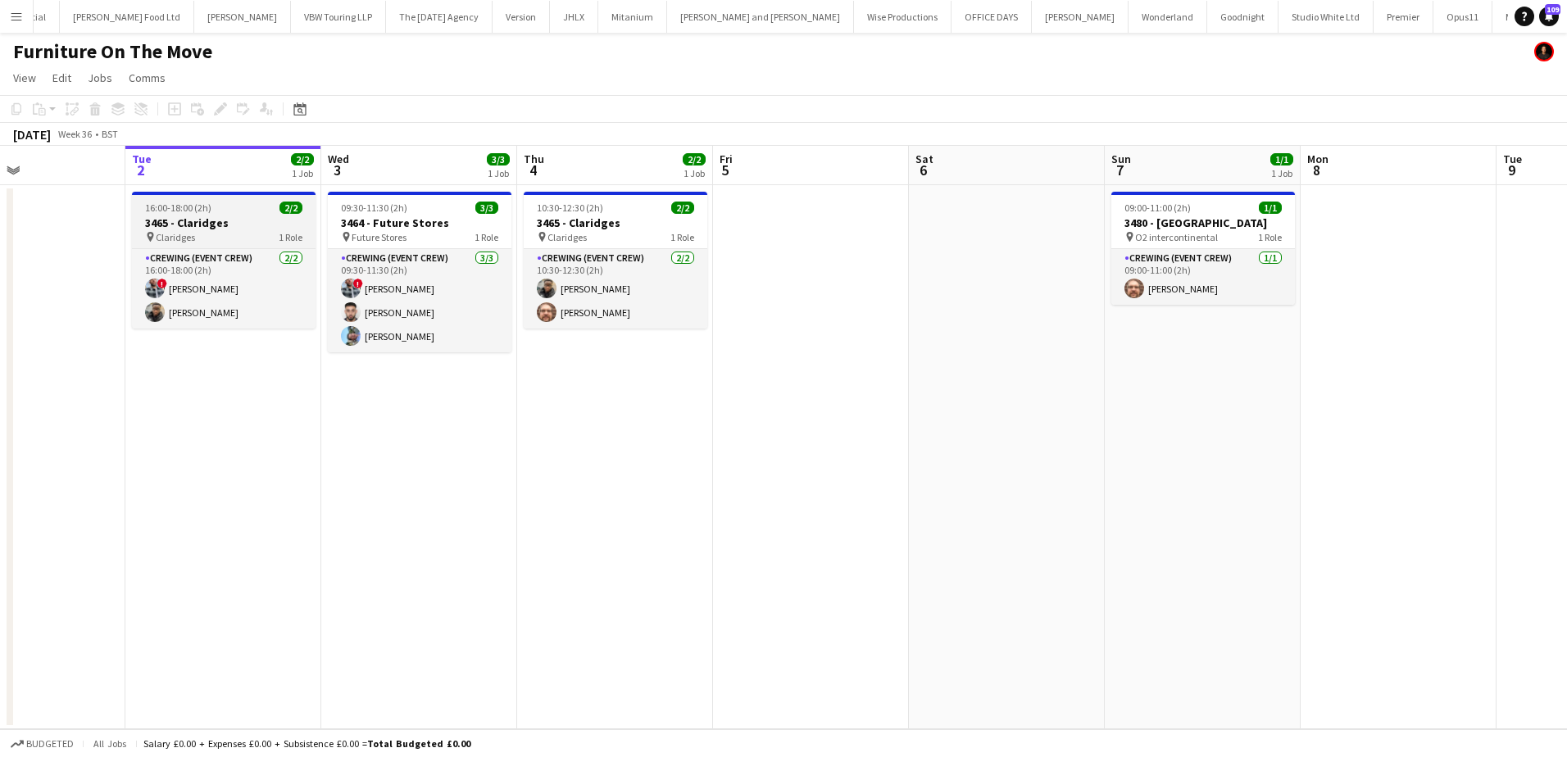
click at [188, 213] on span "16:00-18:00 (2h)" at bounding box center [178, 208] width 66 height 12
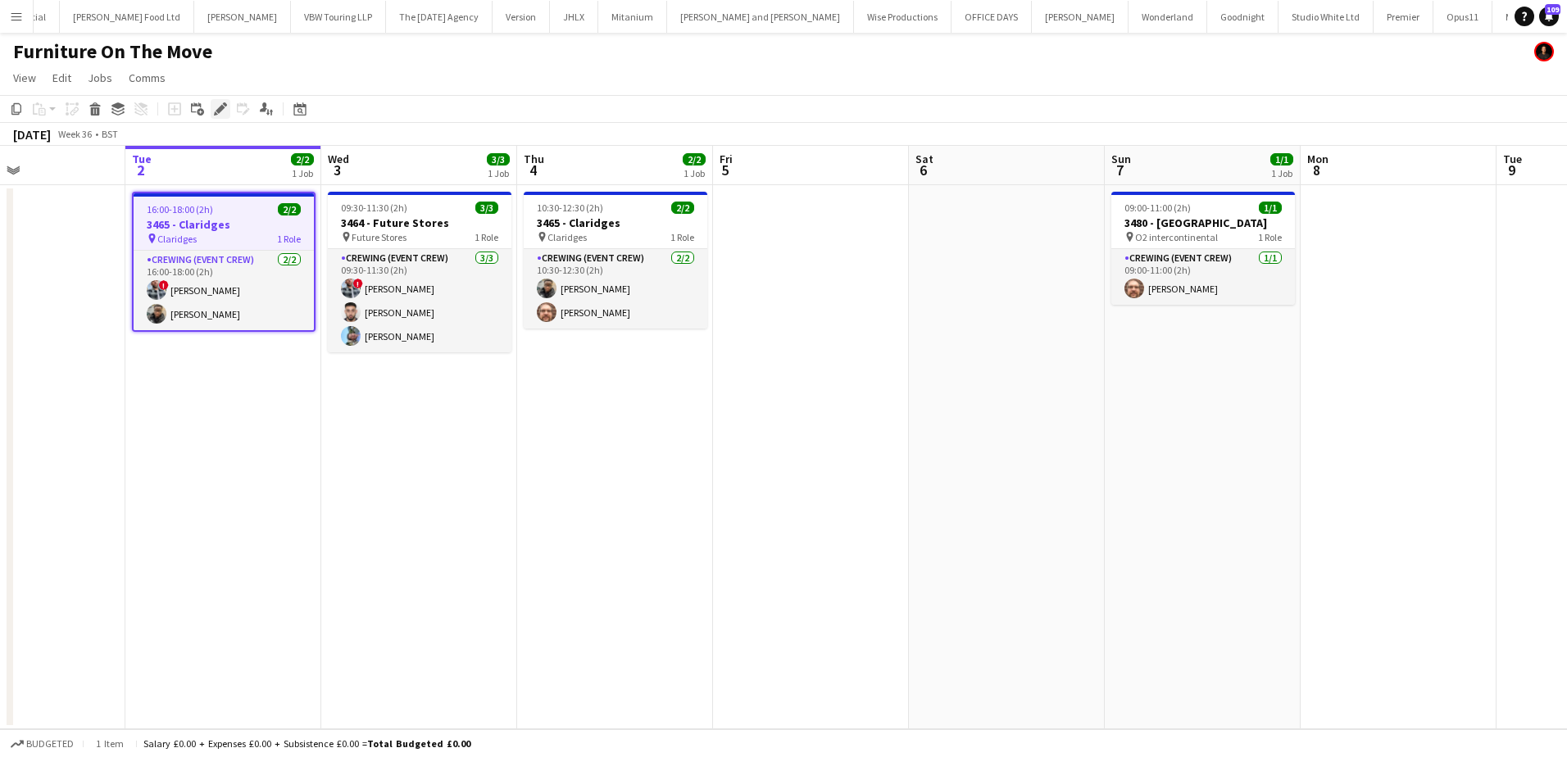
click at [215, 107] on icon "Edit" at bounding box center [220, 108] width 13 height 13
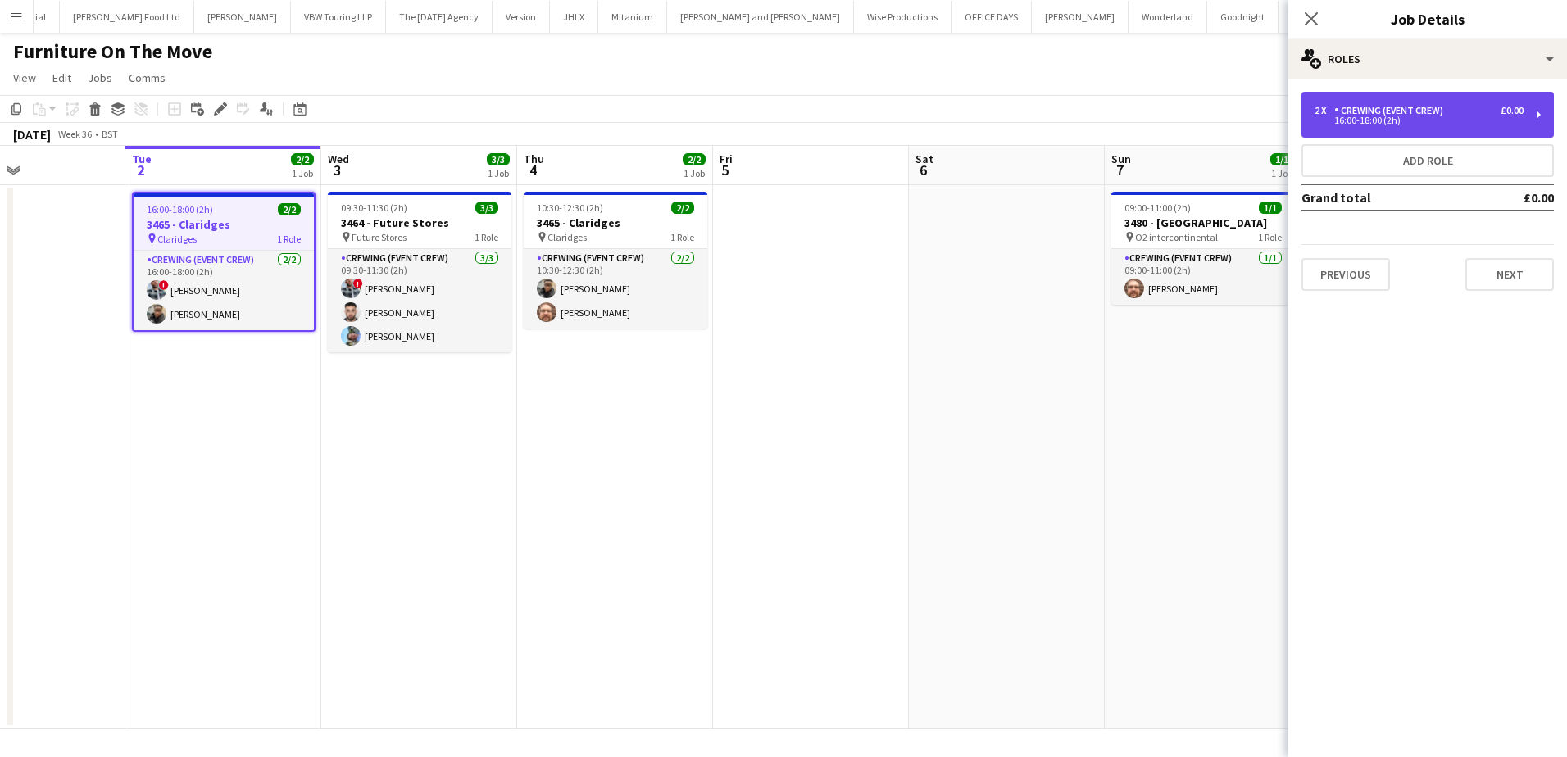
click at [1411, 117] on div "16:00-18:00 (2h)" at bounding box center [1418, 120] width 209 height 8
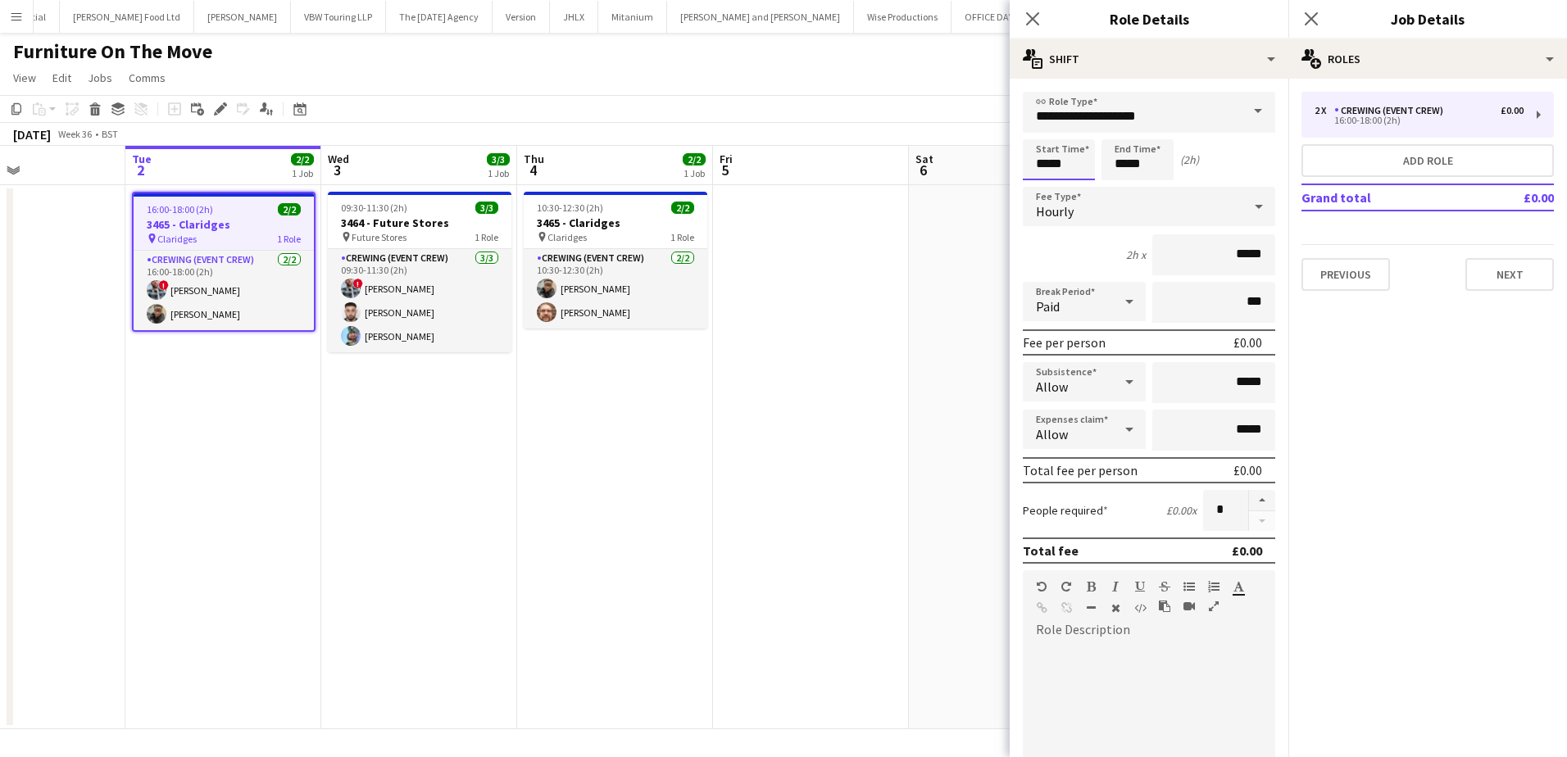
click at [1043, 166] on input "*****" at bounding box center [1059, 159] width 72 height 41
click at [1043, 175] on input "*****" at bounding box center [1059, 159] width 72 height 41
click at [1043, 184] on div at bounding box center [1042, 188] width 33 height 16
type input "*****"
click at [1043, 184] on div at bounding box center [1042, 188] width 33 height 16
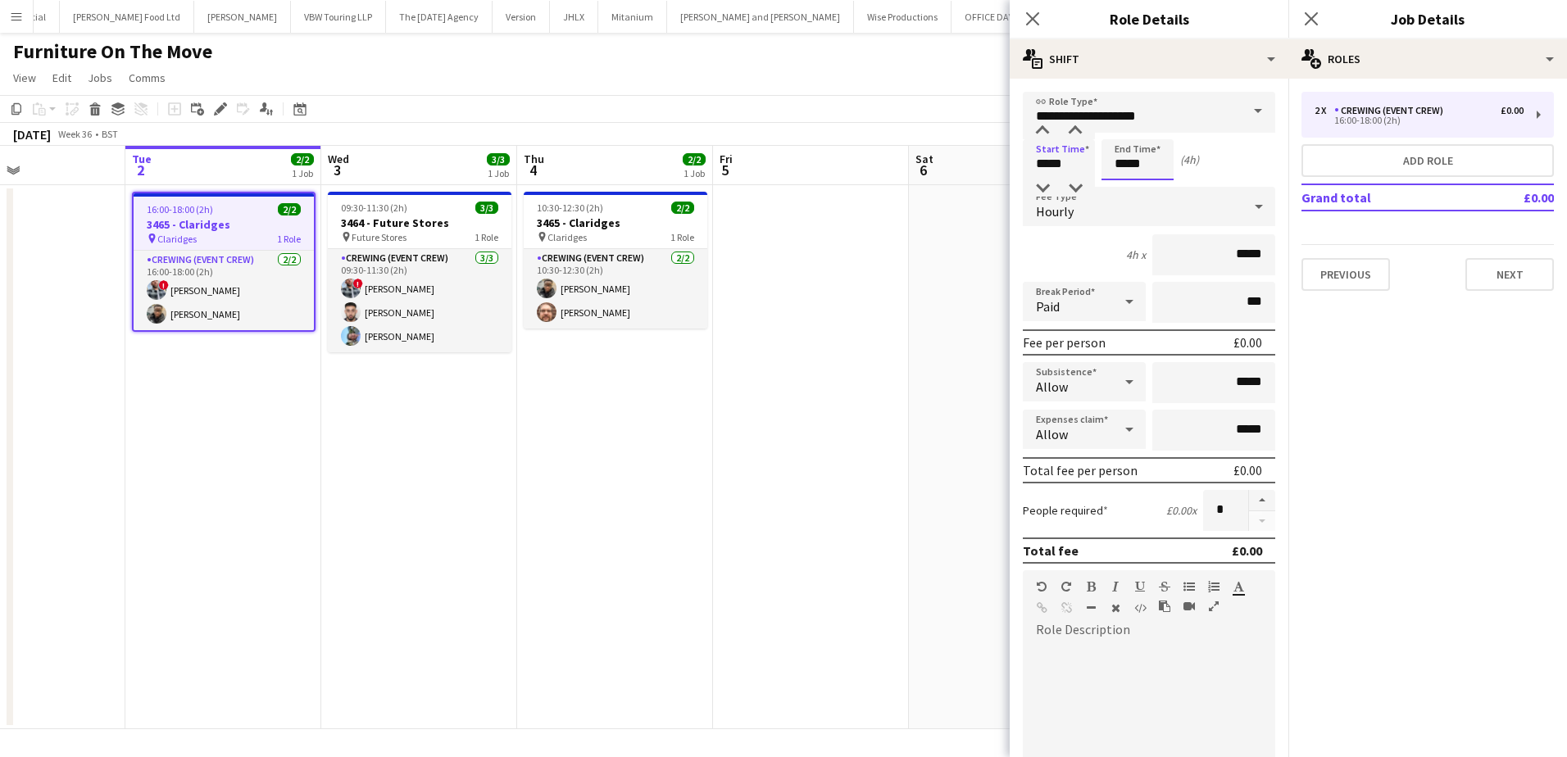
click at [1125, 158] on input "*****" at bounding box center [1137, 159] width 72 height 41
click at [1128, 188] on div at bounding box center [1121, 188] width 33 height 16
type input "*****"
click at [1128, 188] on div at bounding box center [1121, 188] width 33 height 16
click at [866, 288] on app-date-cell at bounding box center [811, 457] width 196 height 544
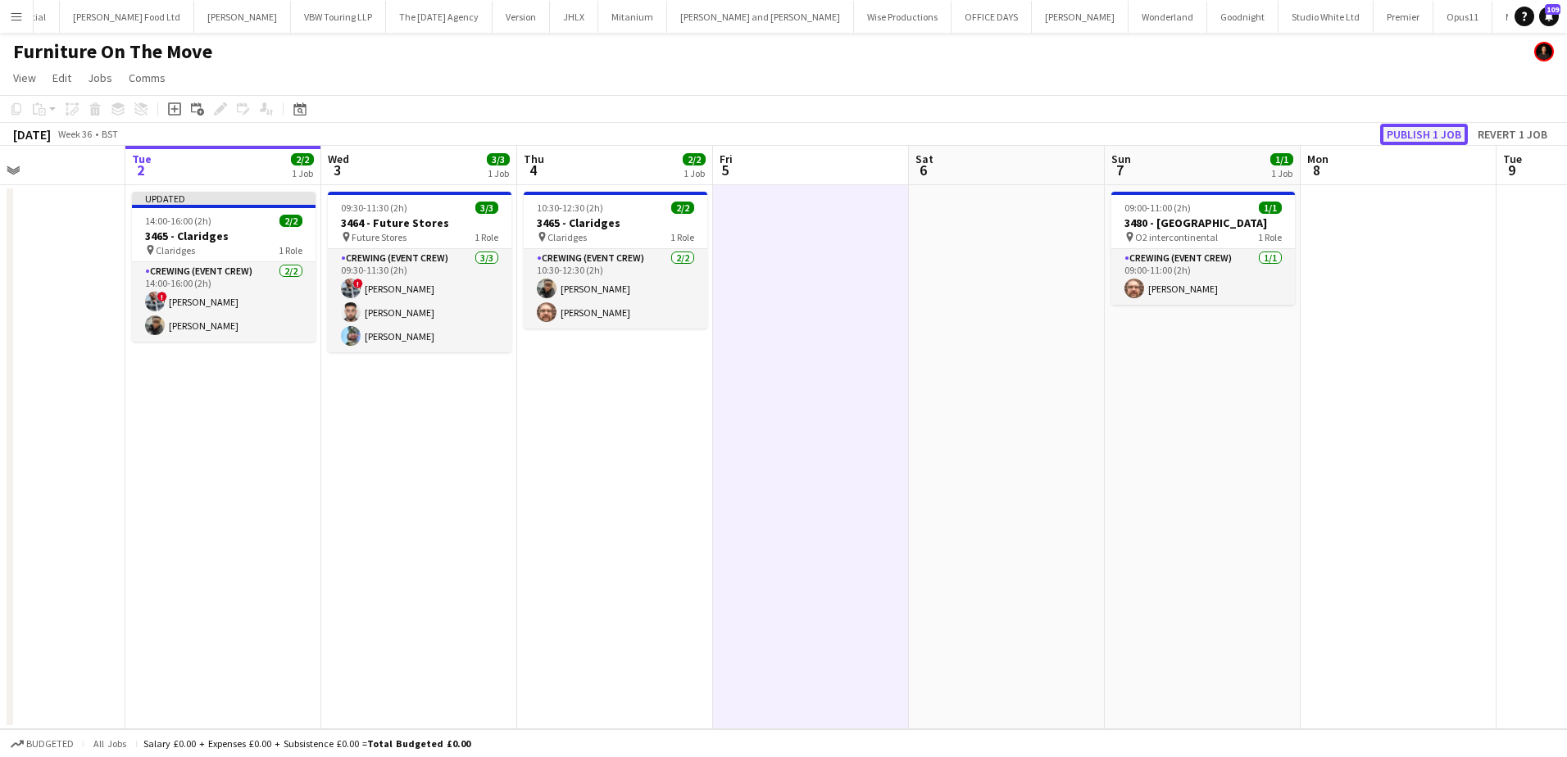
click at [1421, 127] on button "Publish 1 job" at bounding box center [1424, 134] width 88 height 21
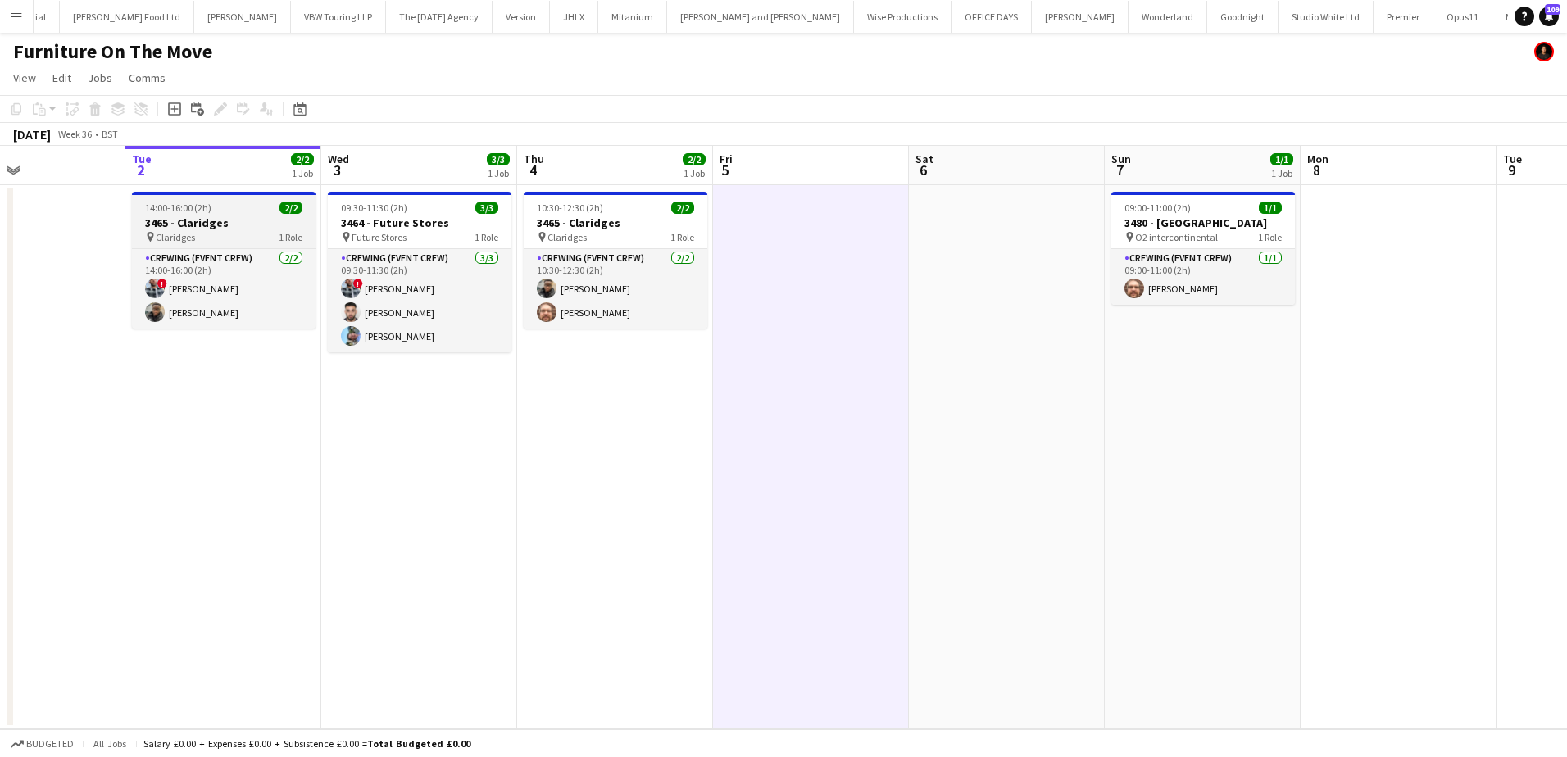
click at [217, 207] on div "14:00-16:00 (2h) 2/2" at bounding box center [224, 208] width 184 height 12
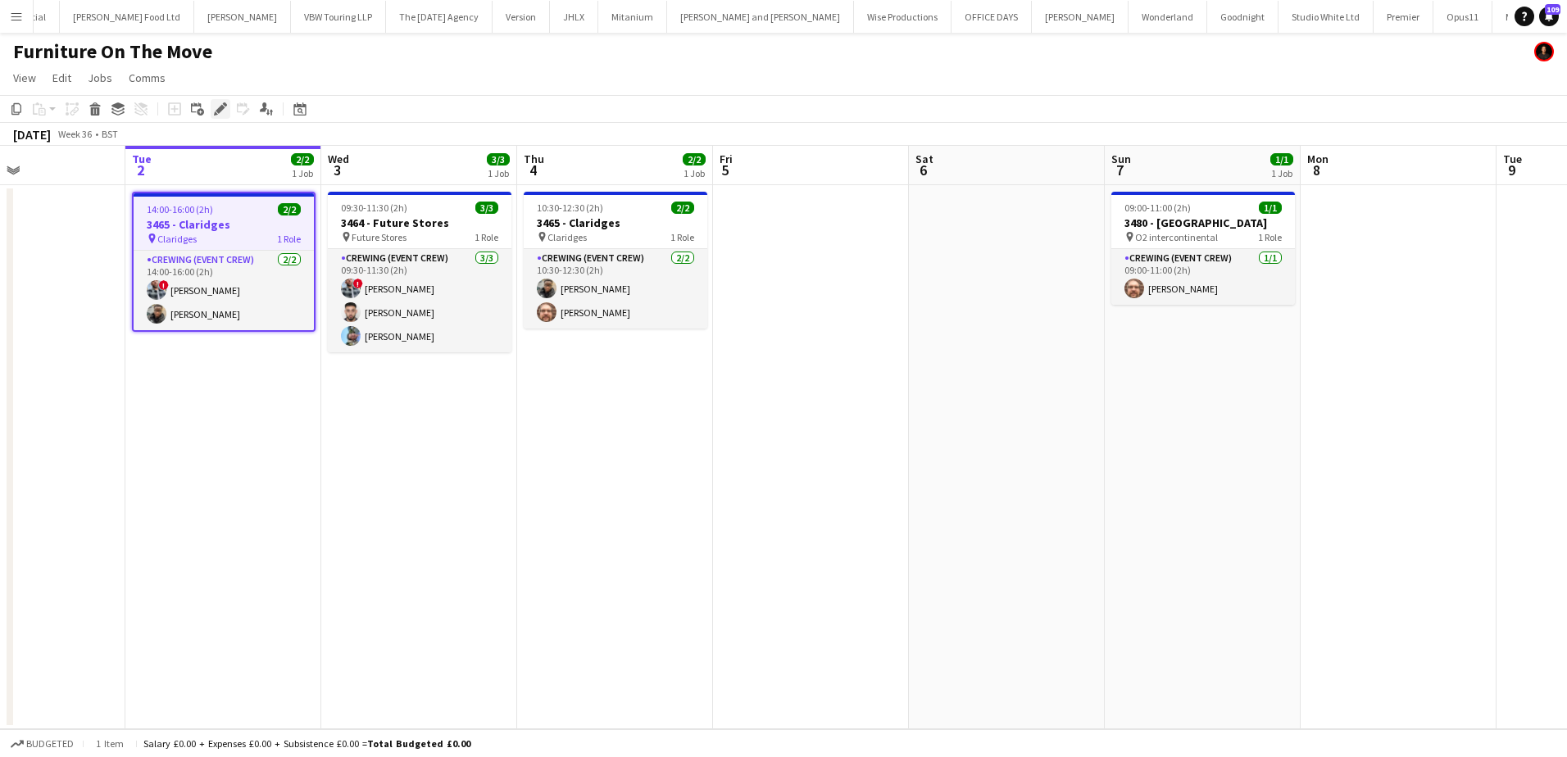
click at [221, 111] on icon "Edit" at bounding box center [220, 108] width 13 height 13
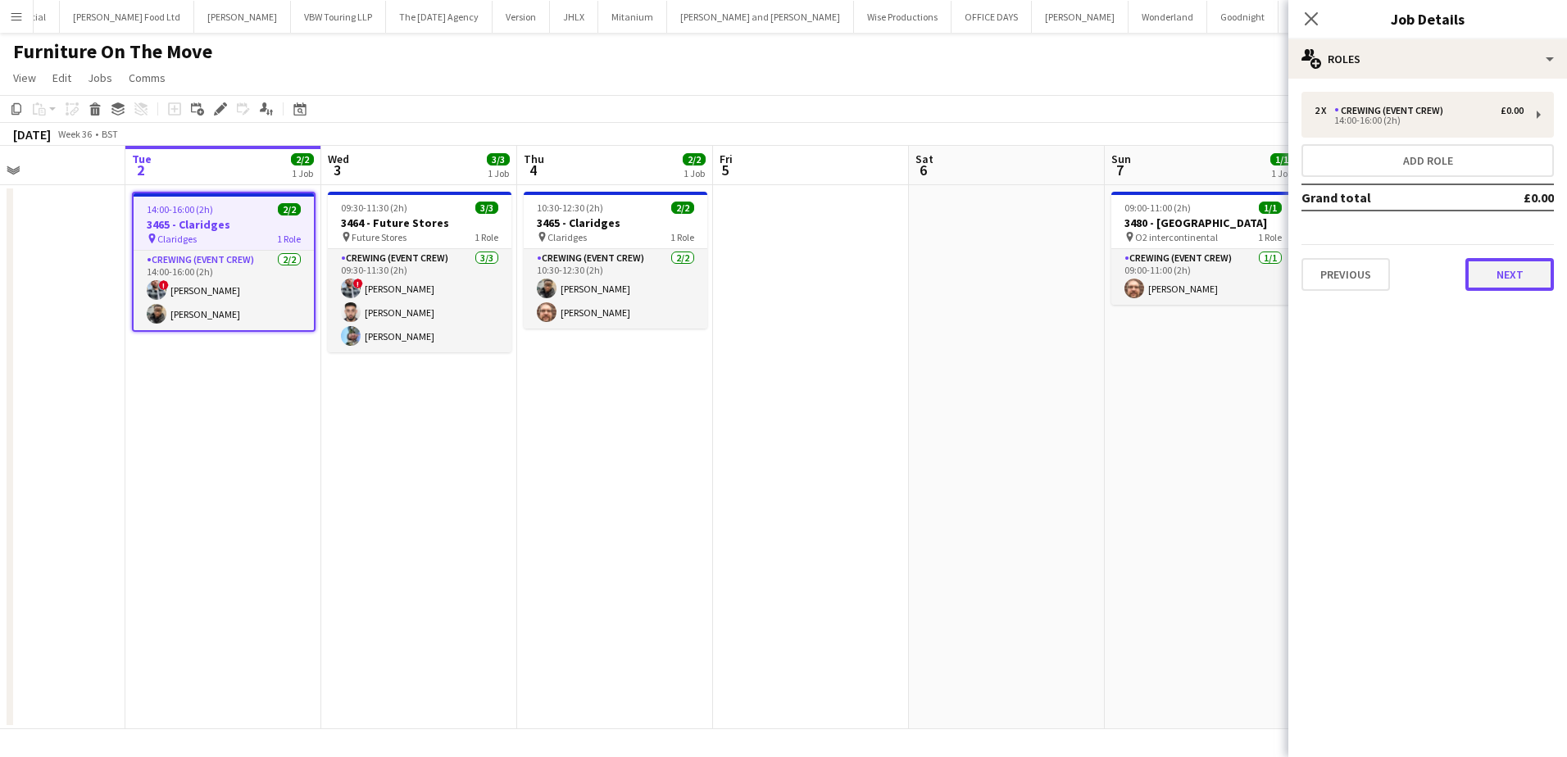
click at [1513, 265] on button "Next" at bounding box center [1509, 274] width 89 height 33
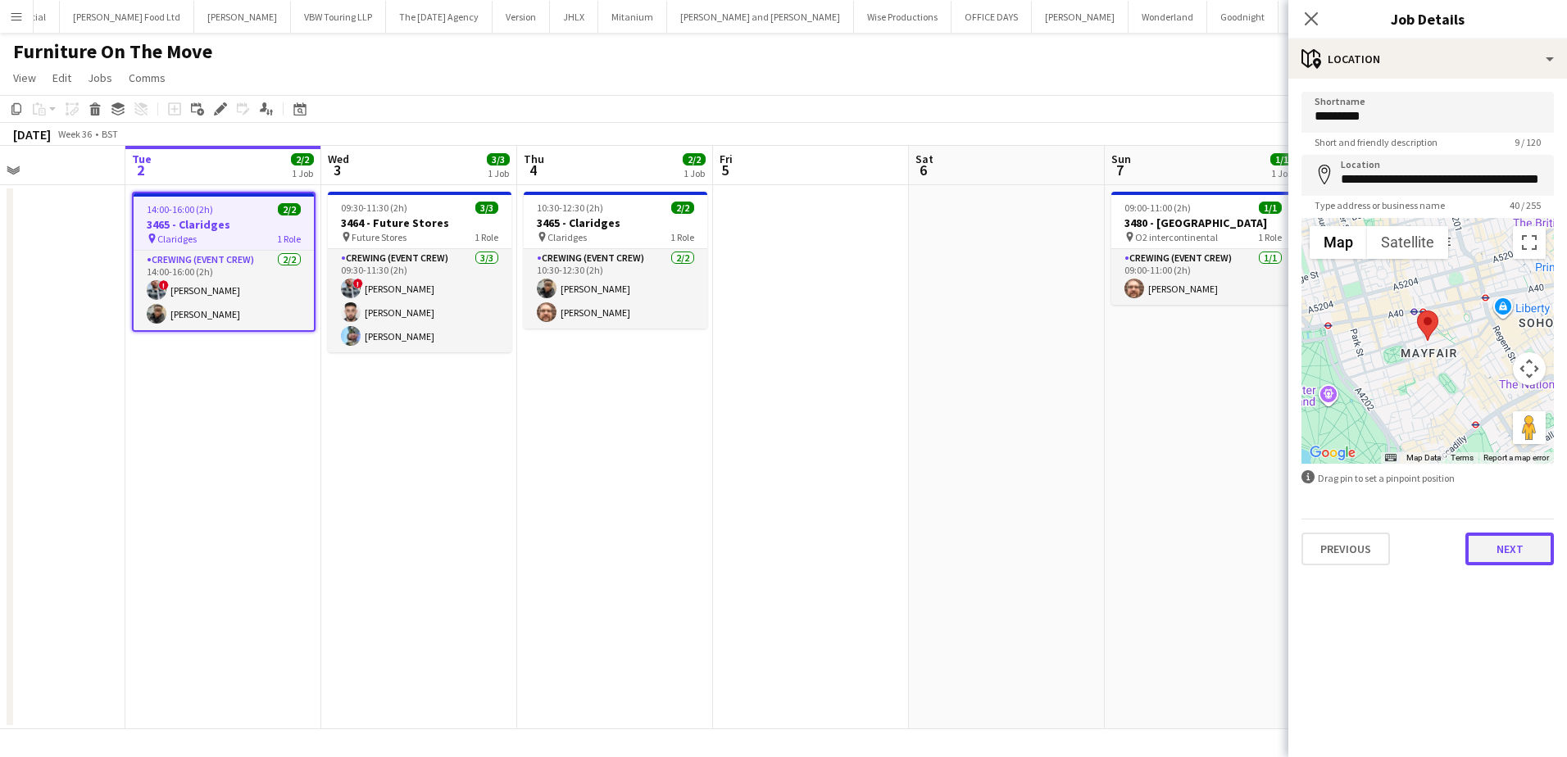
click at [1502, 547] on button "Next" at bounding box center [1509, 549] width 89 height 33
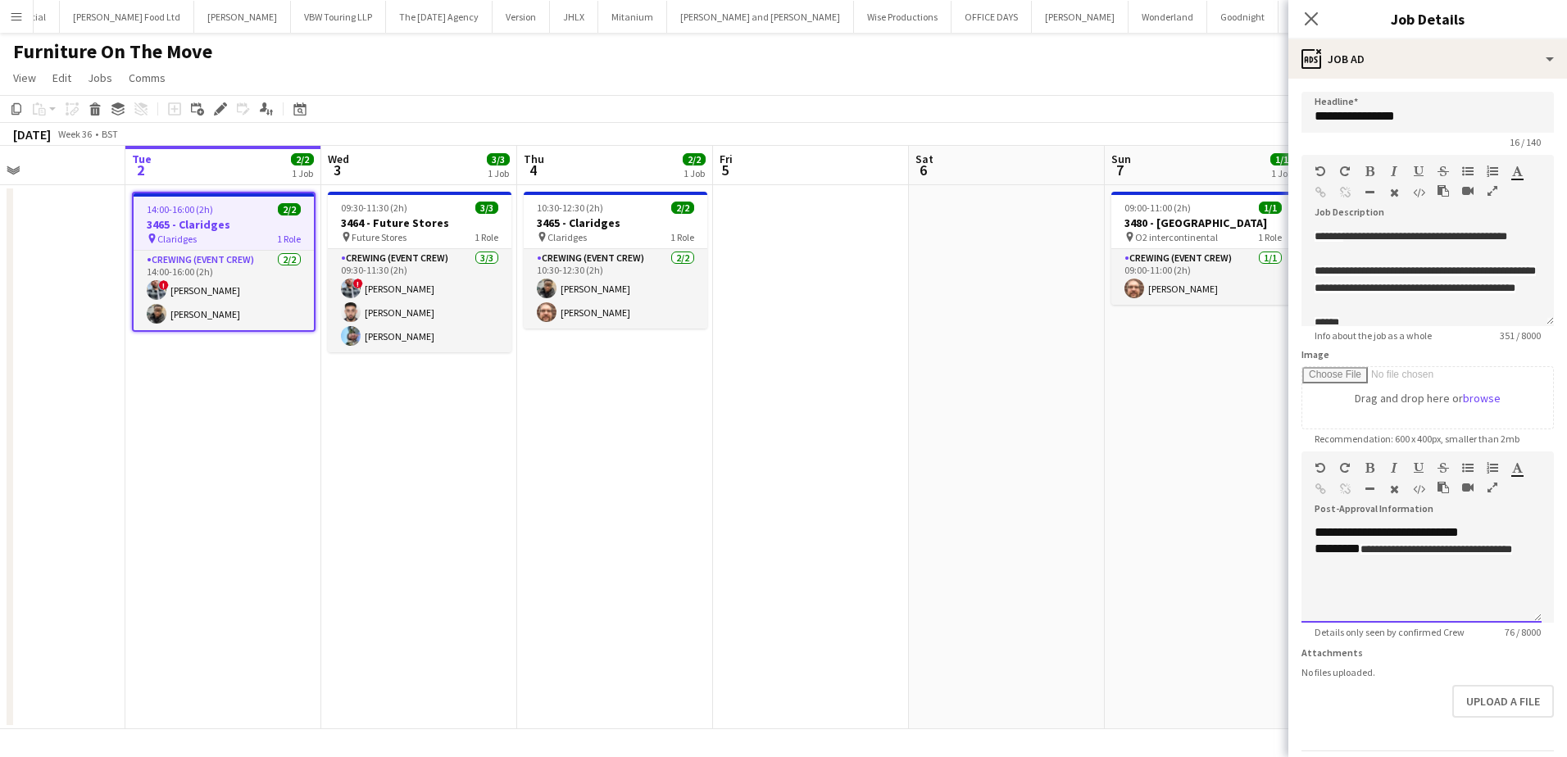
click at [1338, 560] on div "**********" at bounding box center [1421, 559] width 214 height 36
drag, startPoint x: 1332, startPoint y: 565, endPoint x: 1364, endPoint y: 554, distance: 33.7
click at [1364, 554] on span "**********" at bounding box center [1436, 549] width 152 height 11
paste div
click at [570, 211] on span "10:30-12:30 (2h)" at bounding box center [570, 208] width 66 height 12
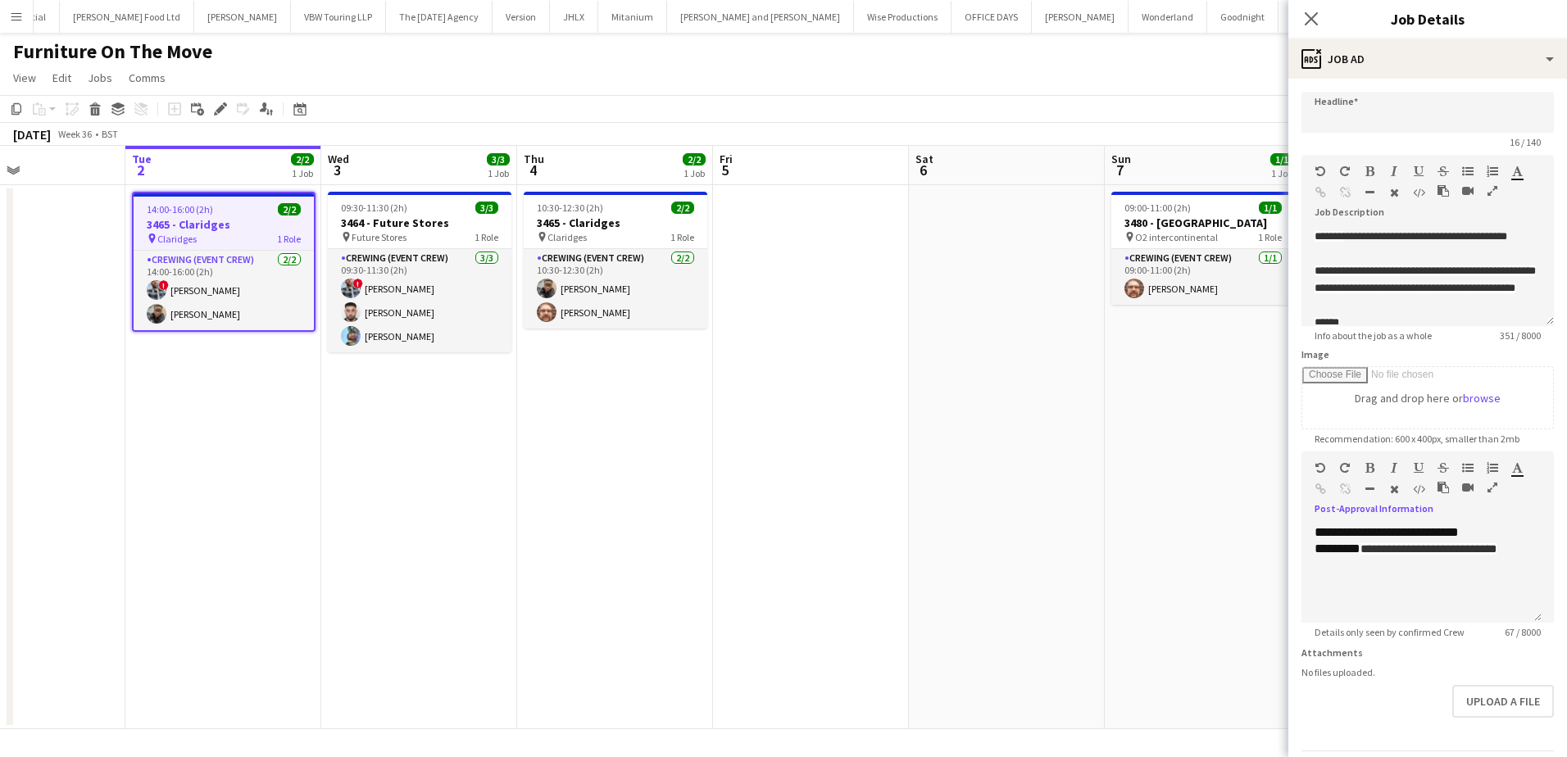
type input "**********"
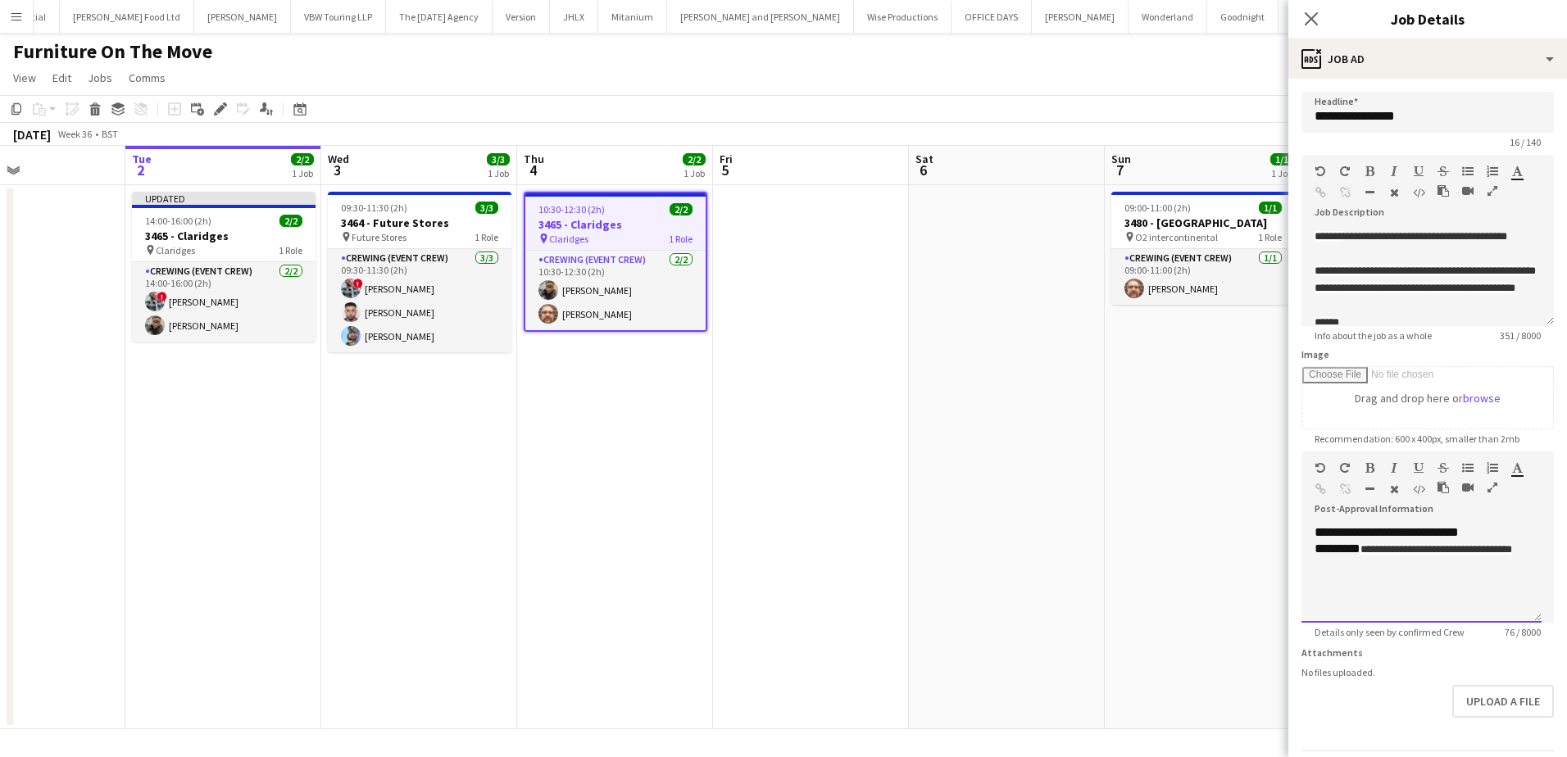
click at [1411, 559] on div "**********" at bounding box center [1421, 559] width 214 height 36
click at [906, 399] on app-date-cell at bounding box center [811, 457] width 196 height 544
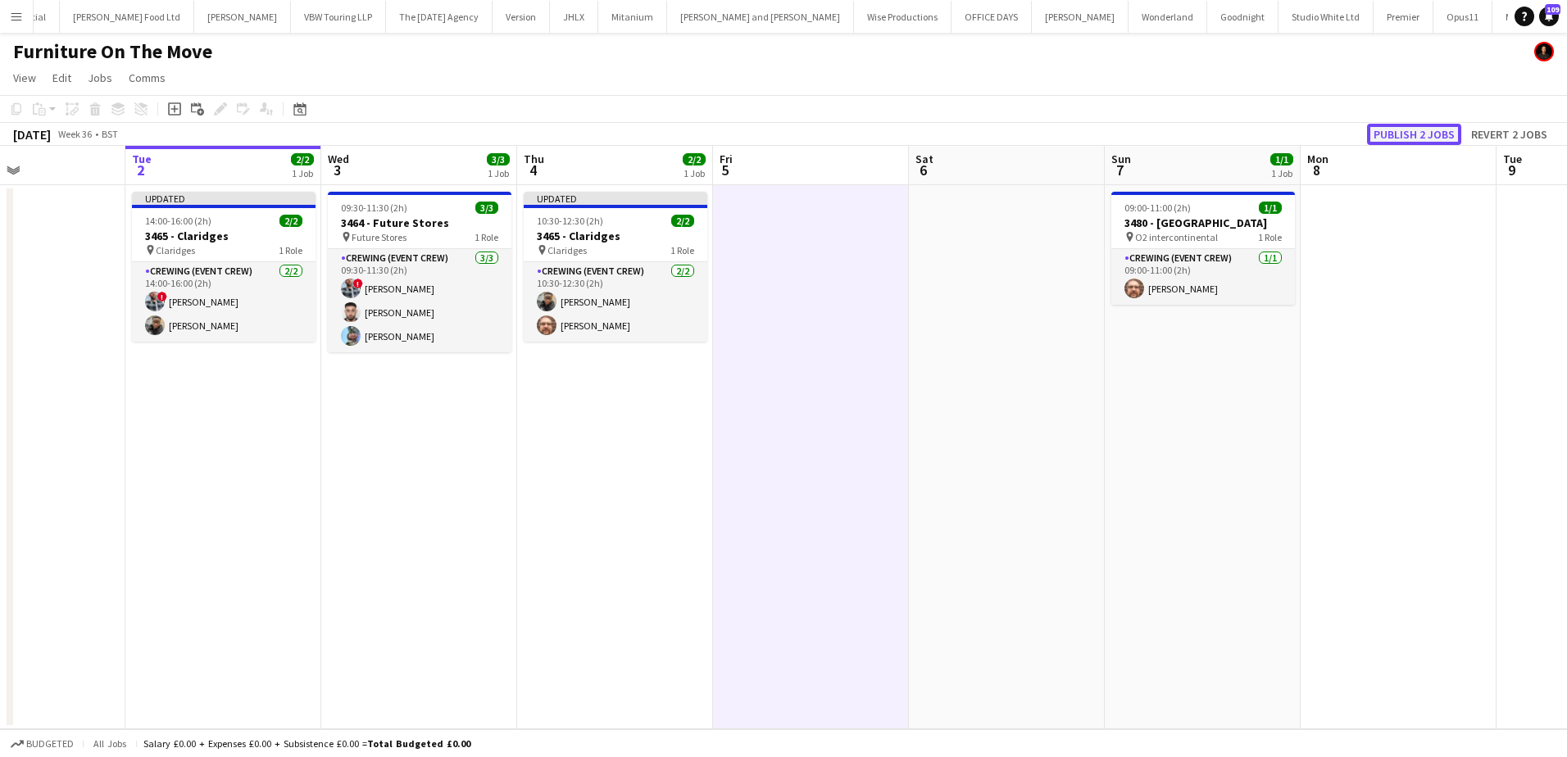
click at [1392, 138] on button "Publish 2 jobs" at bounding box center [1414, 134] width 94 height 21
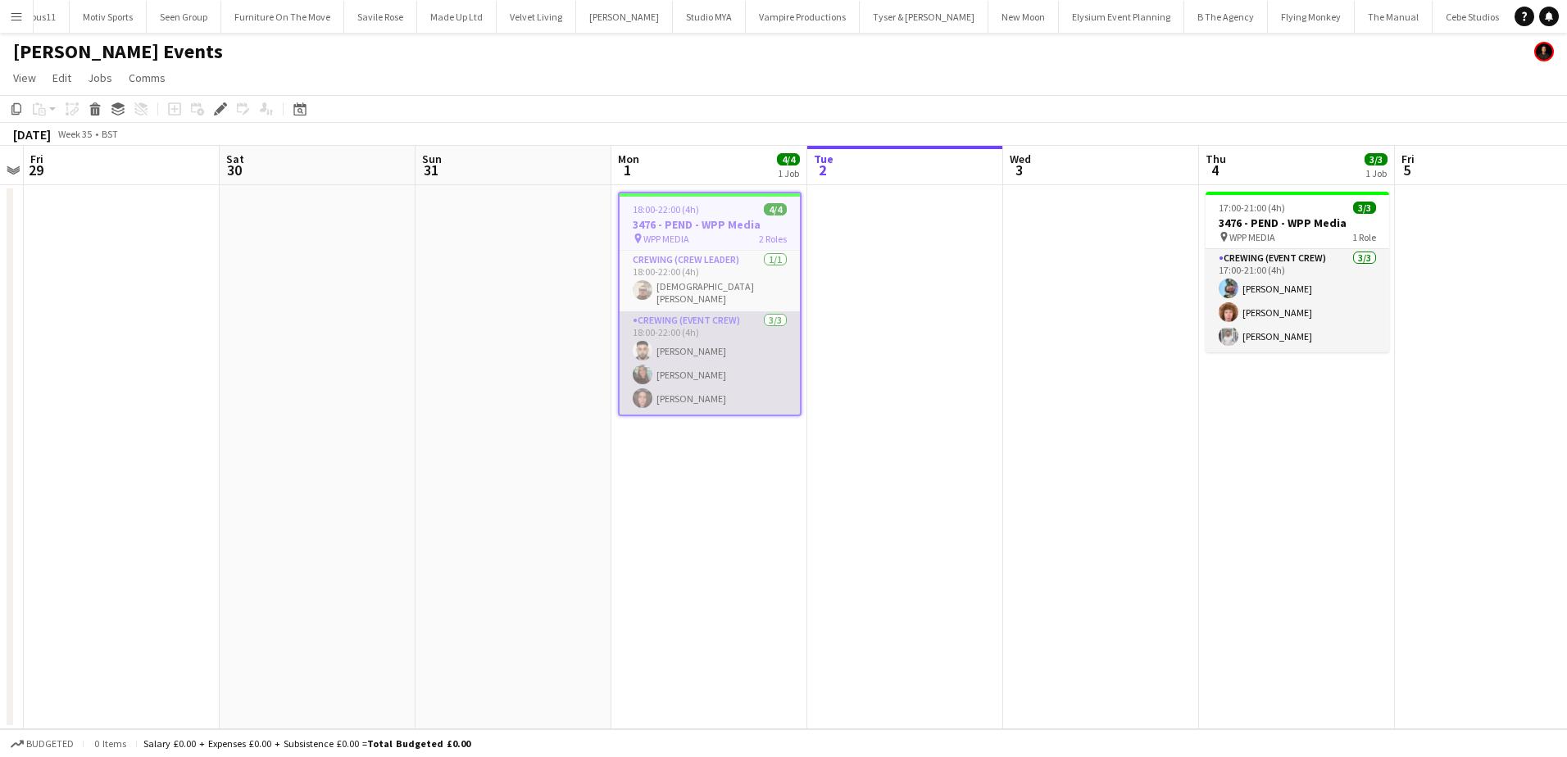
scroll to position [0, 4242]
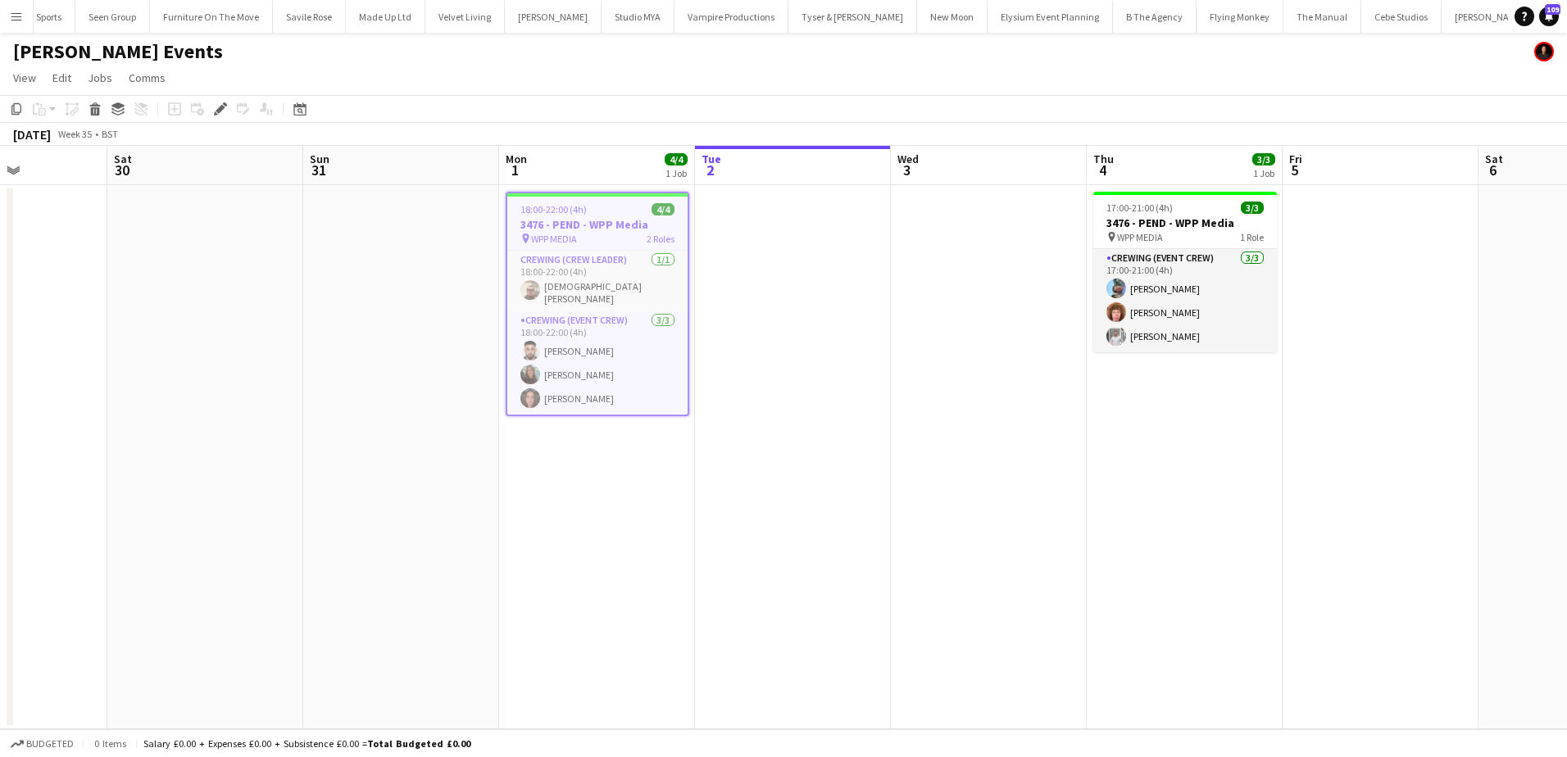
drag, startPoint x: 997, startPoint y: 403, endPoint x: 871, endPoint y: 397, distance: 126.3
click at [881, 401] on app-calendar-viewport "Wed 27 Thu 28 Fri 29 Sat 30 Sun 31 Mon 1 4/4 1 Job Tue 2 Wed 3 Thu 4 3/3 1 Job …" at bounding box center [783, 437] width 1567 height 583
click at [1151, 215] on app-job-card "17:00-21:00 (4h) 3/3 3476 - PEND - WPP Media pin WPP MEDIA 1 Role Crewing (Even…" at bounding box center [1181, 272] width 184 height 161
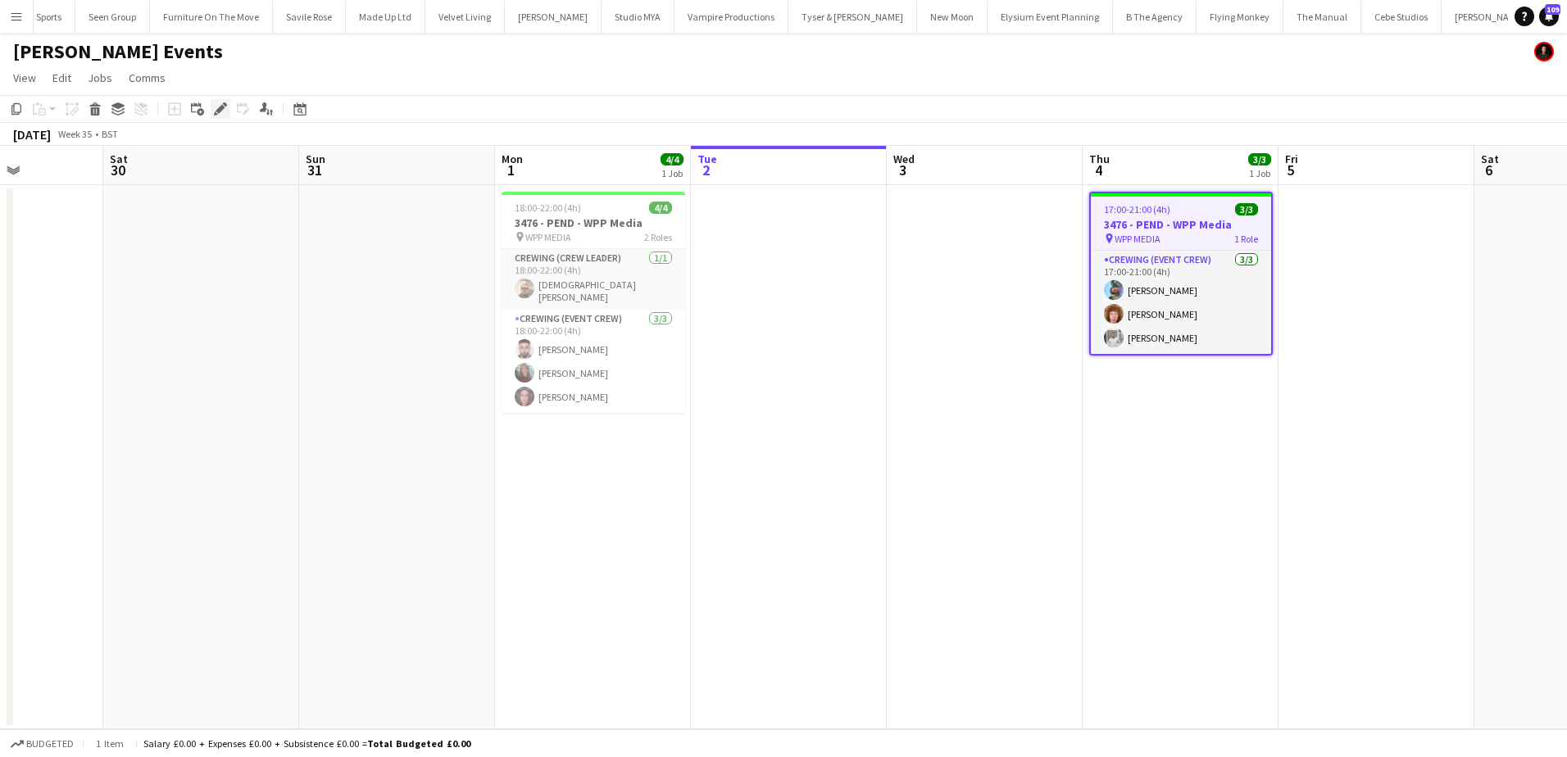
click at [216, 105] on icon "Edit" at bounding box center [220, 108] width 13 height 13
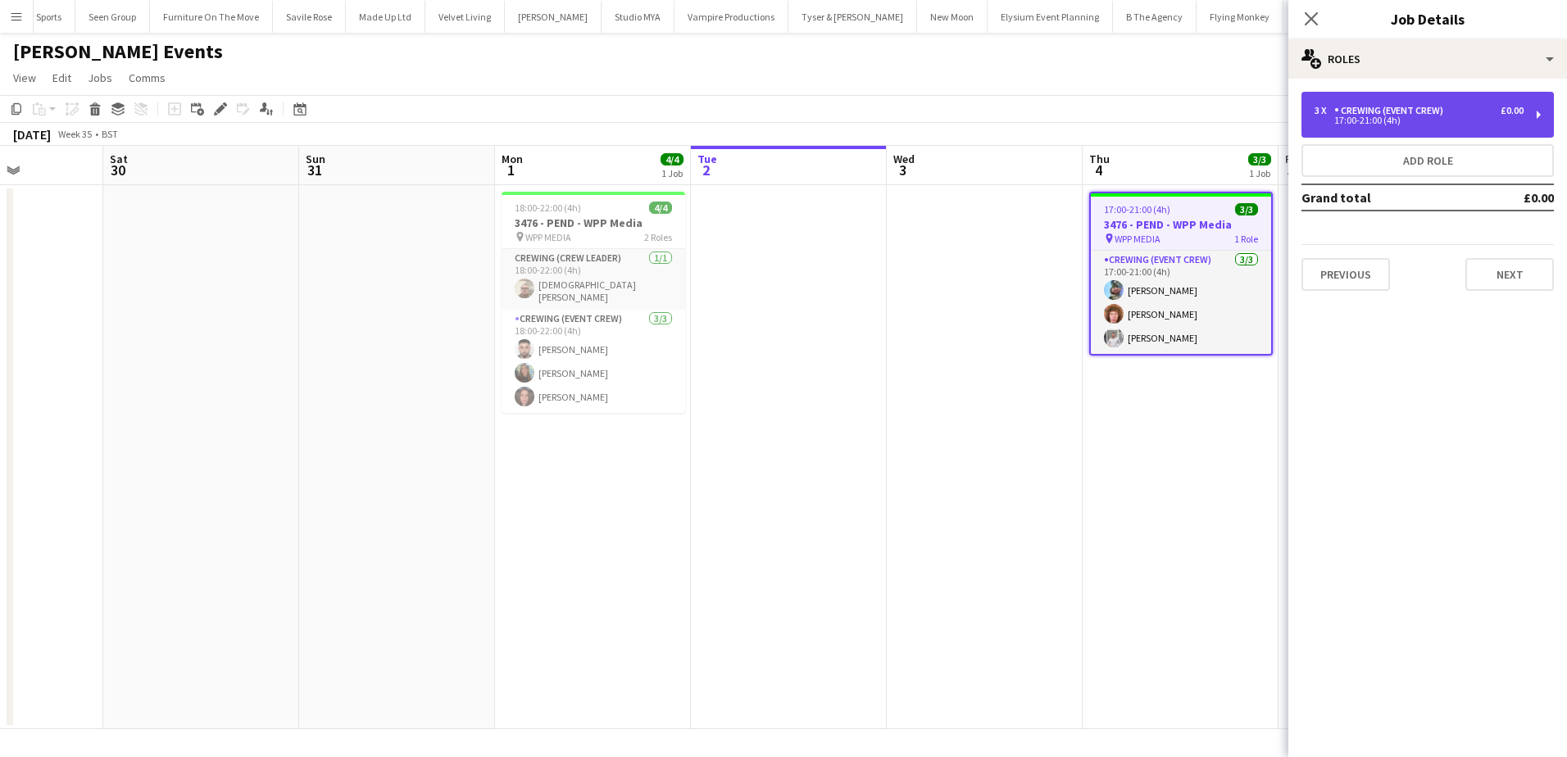
click at [1437, 102] on div "3 x Crewing (Event Crew) £0.00 17:00-21:00 (4h)" at bounding box center [1427, 115] width 252 height 46
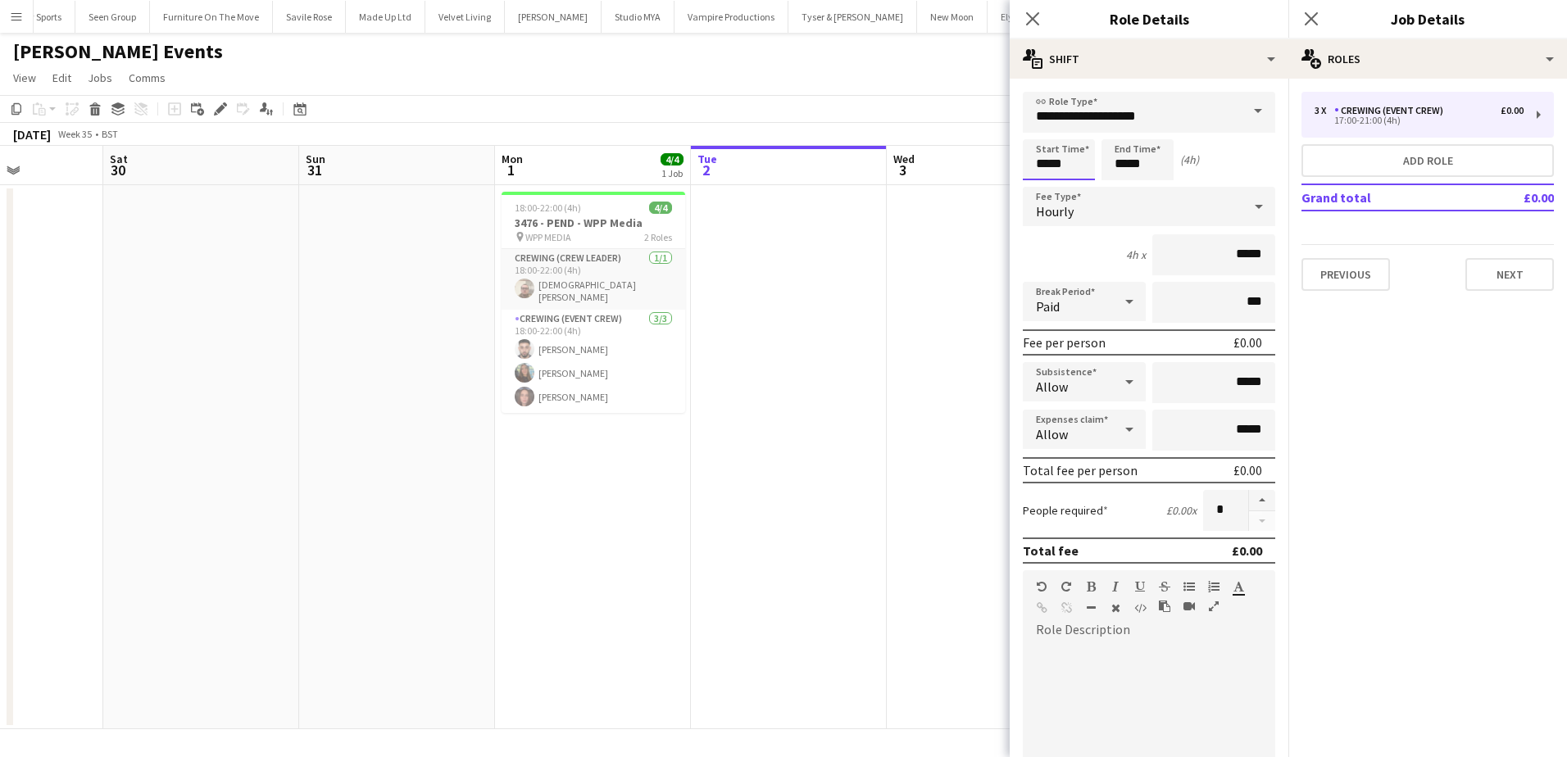
click at [1044, 166] on input "*****" at bounding box center [1059, 159] width 72 height 41
type input "*****"
click at [1045, 138] on div at bounding box center [1042, 131] width 33 height 16
click at [937, 364] on app-date-cell at bounding box center [985, 457] width 196 height 544
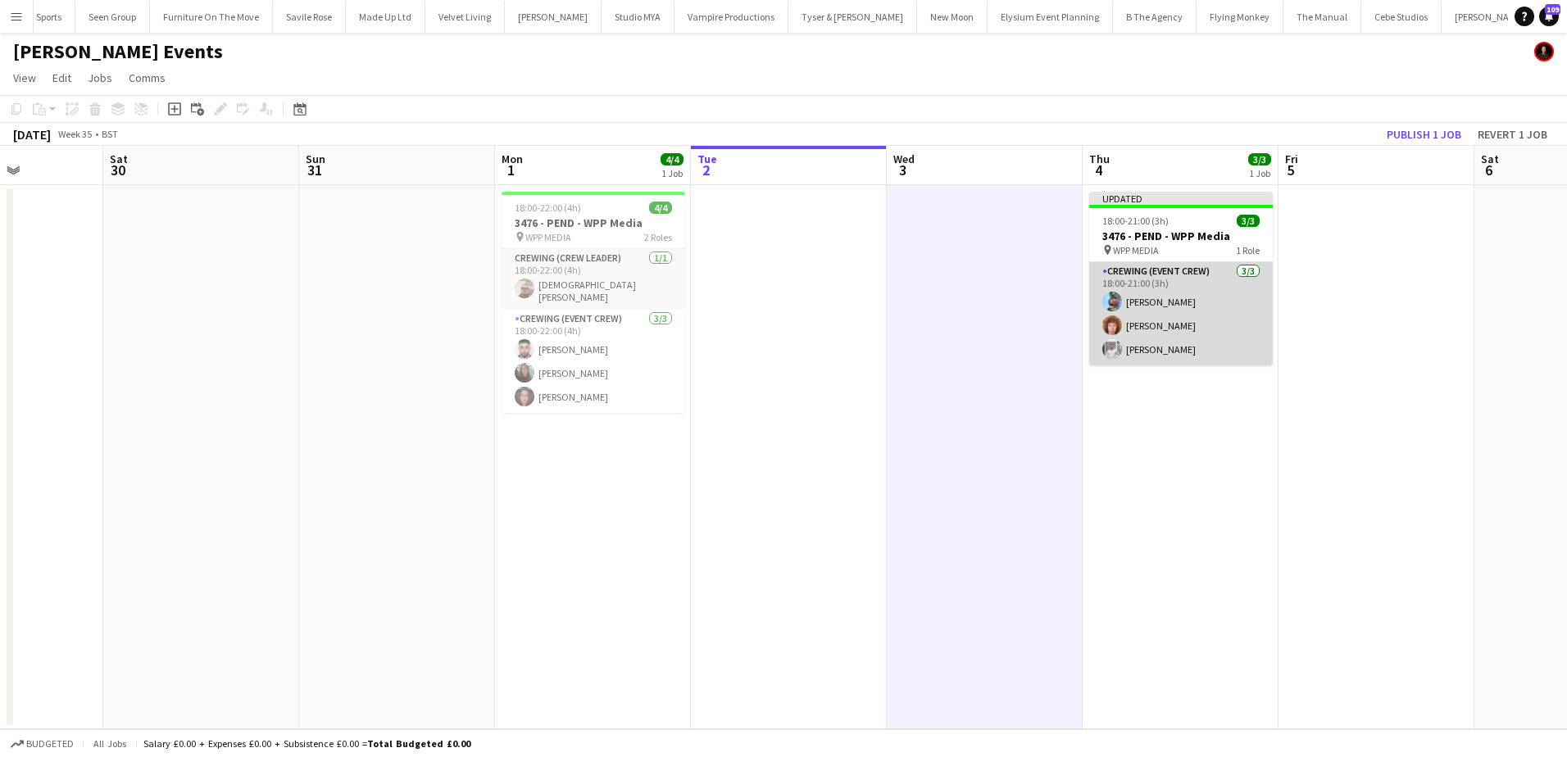
click at [1155, 293] on app-card-role "Crewing (Event Crew) 3/3 18:00-21:00 (3h) Liam Kinsella Alfie Dyer Graham Rex" at bounding box center [1181, 313] width 184 height 103
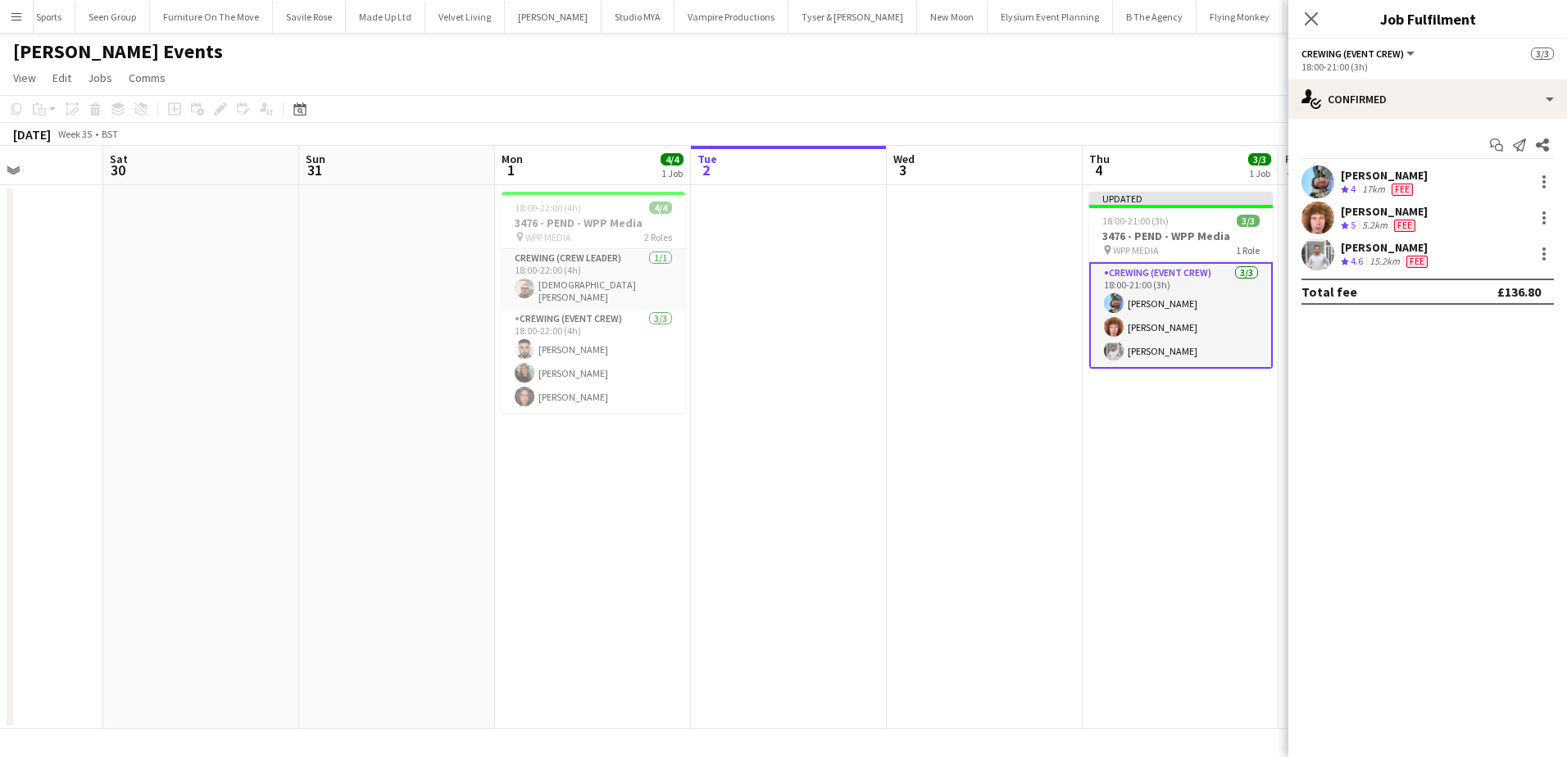
click at [1345, 179] on div "[PERSON_NAME]" at bounding box center [1384, 175] width 87 height 15
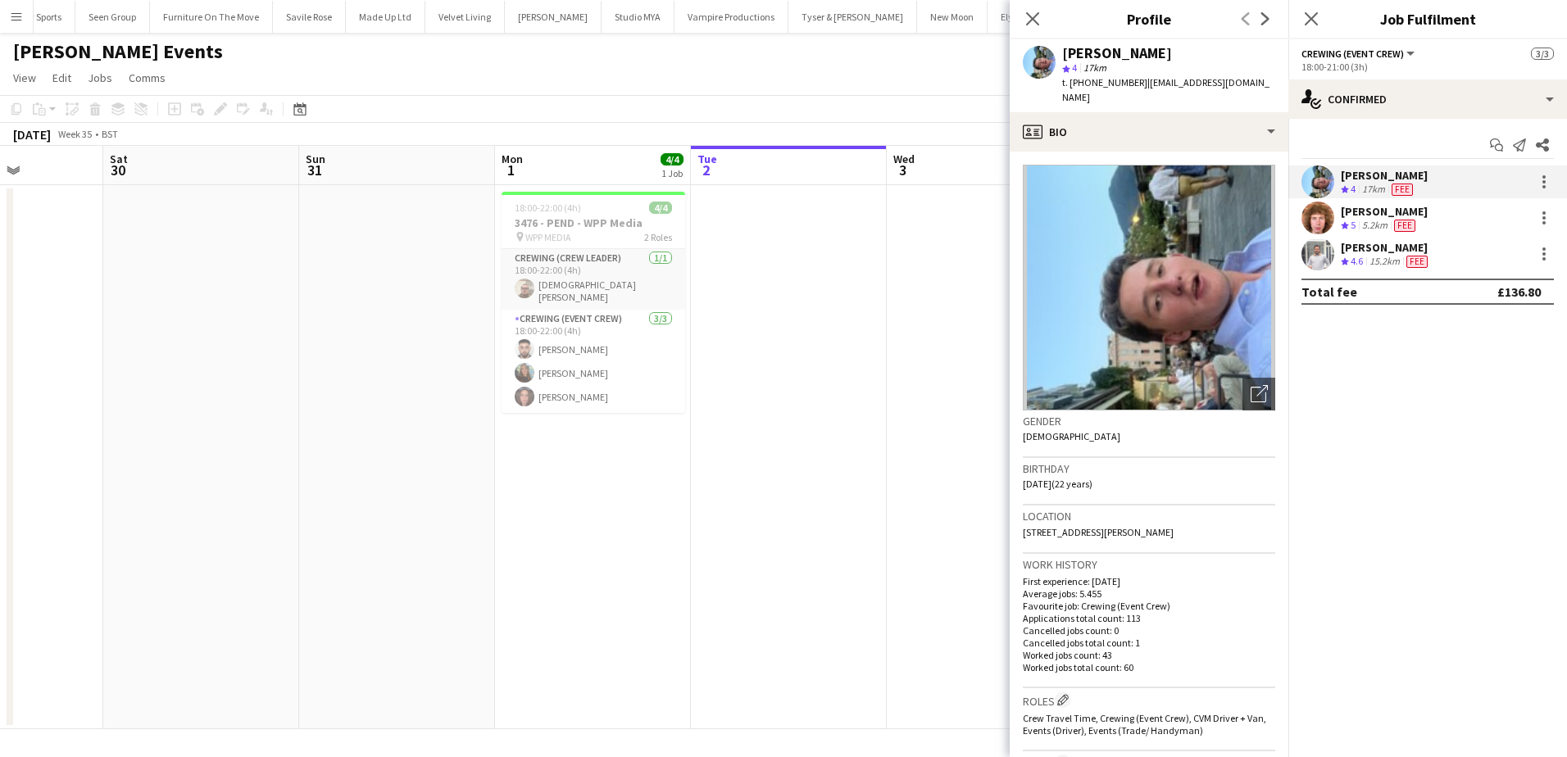
click at [1099, 81] on span "t. +447362728112" at bounding box center [1104, 82] width 85 height 12
copy span "447362728112"
click at [1369, 214] on div "Alfie Dyer" at bounding box center [1384, 211] width 87 height 15
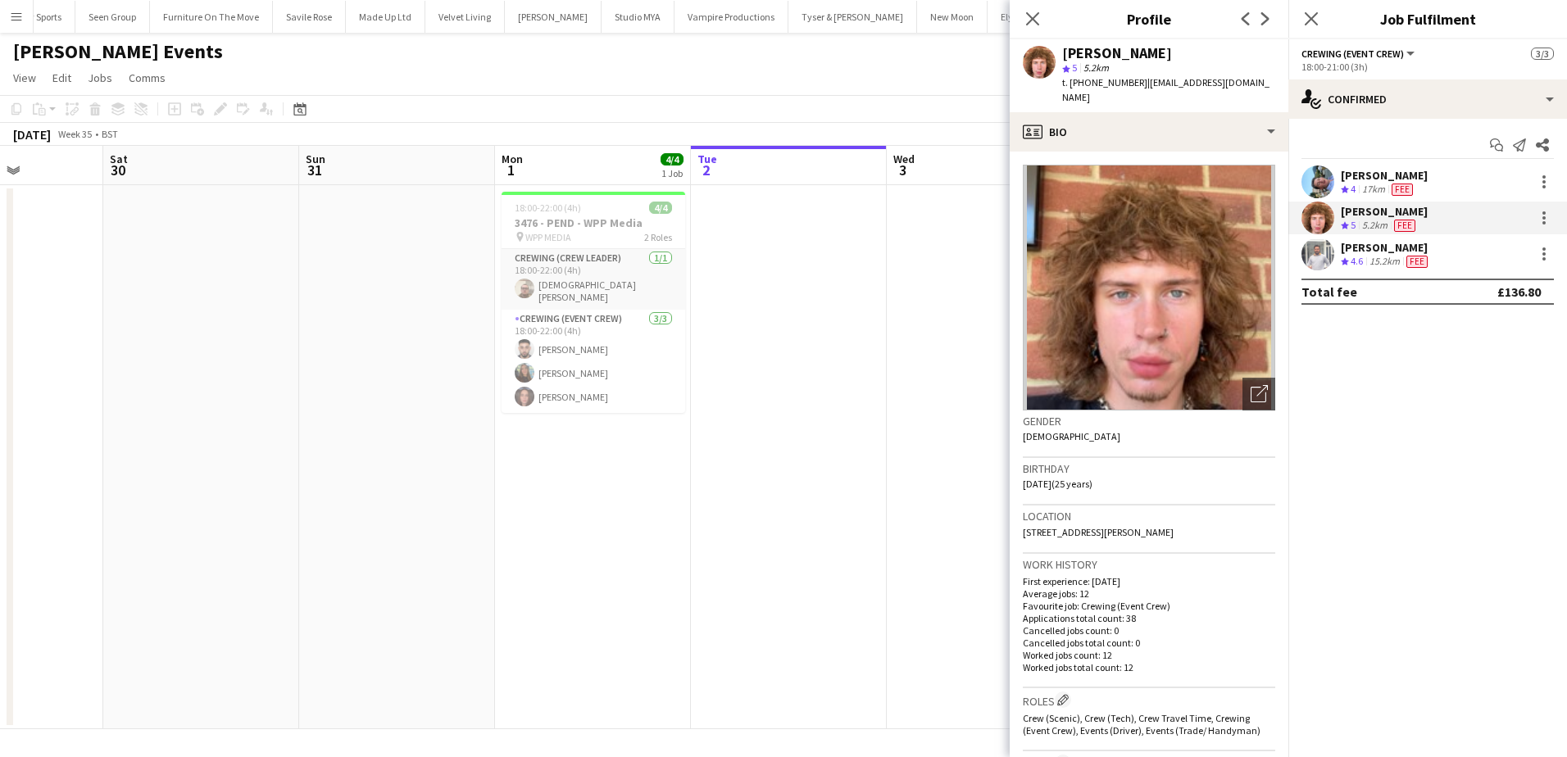
click at [1087, 83] on span "t. +447856772665" at bounding box center [1104, 82] width 85 height 12
copy span "447856772665"
click at [1377, 255] on div "15.2km" at bounding box center [1384, 262] width 37 height 14
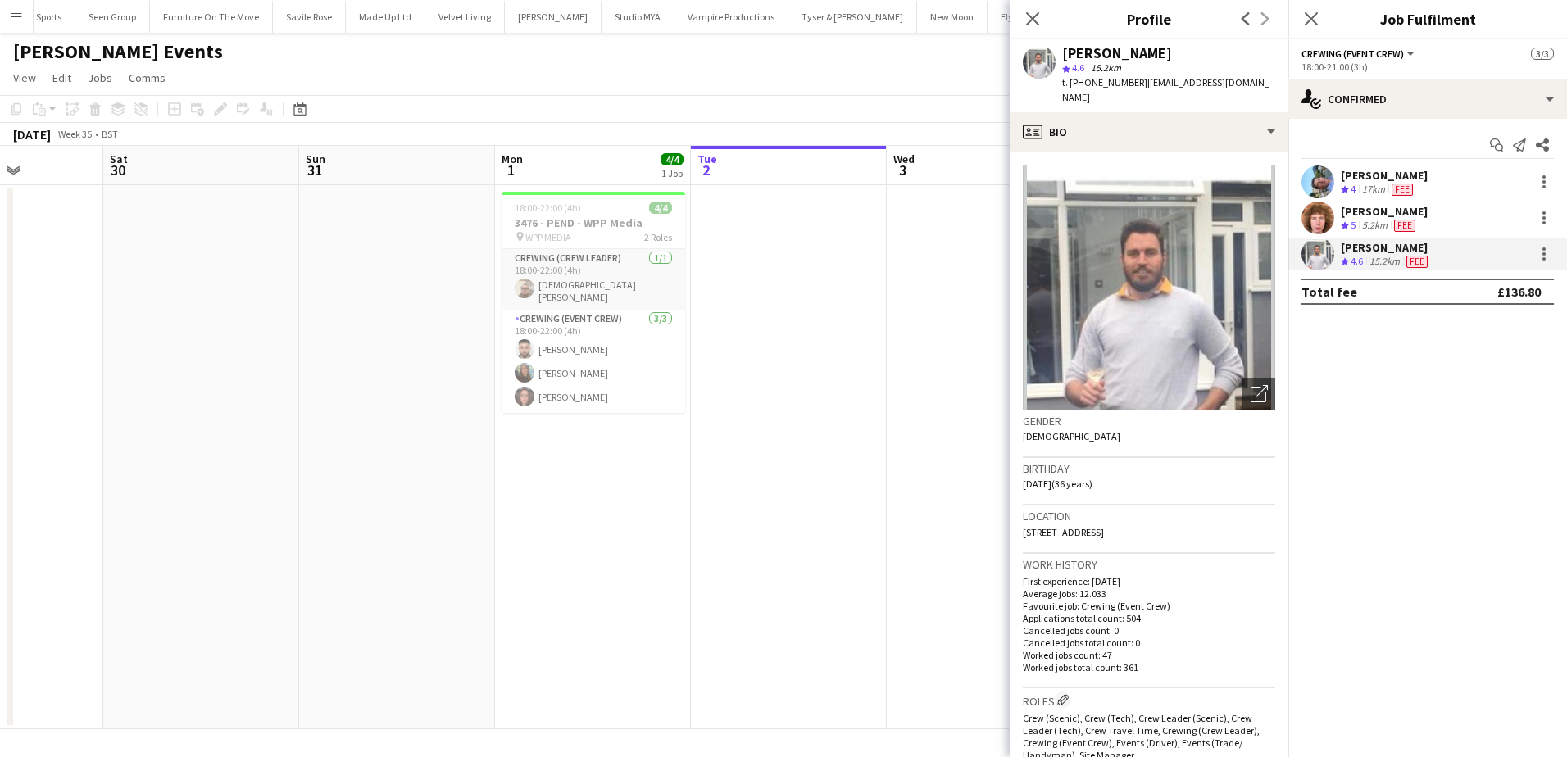
click at [1087, 81] on span "t. +447935332660" at bounding box center [1104, 82] width 85 height 12
copy span "447935332660"
click at [752, 425] on app-date-cell at bounding box center [789, 457] width 196 height 544
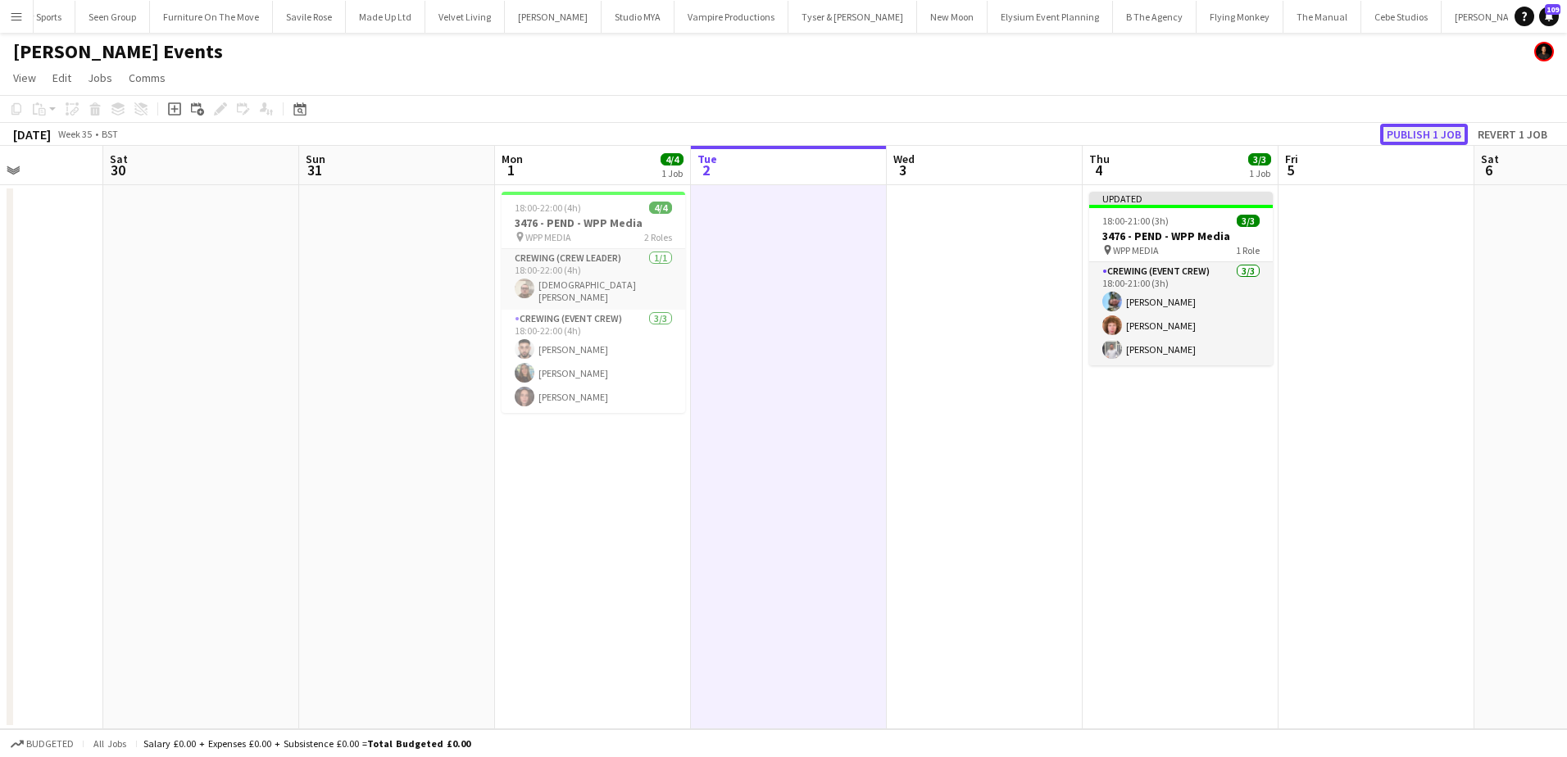
click at [1448, 131] on button "Publish 1 job" at bounding box center [1424, 134] width 88 height 21
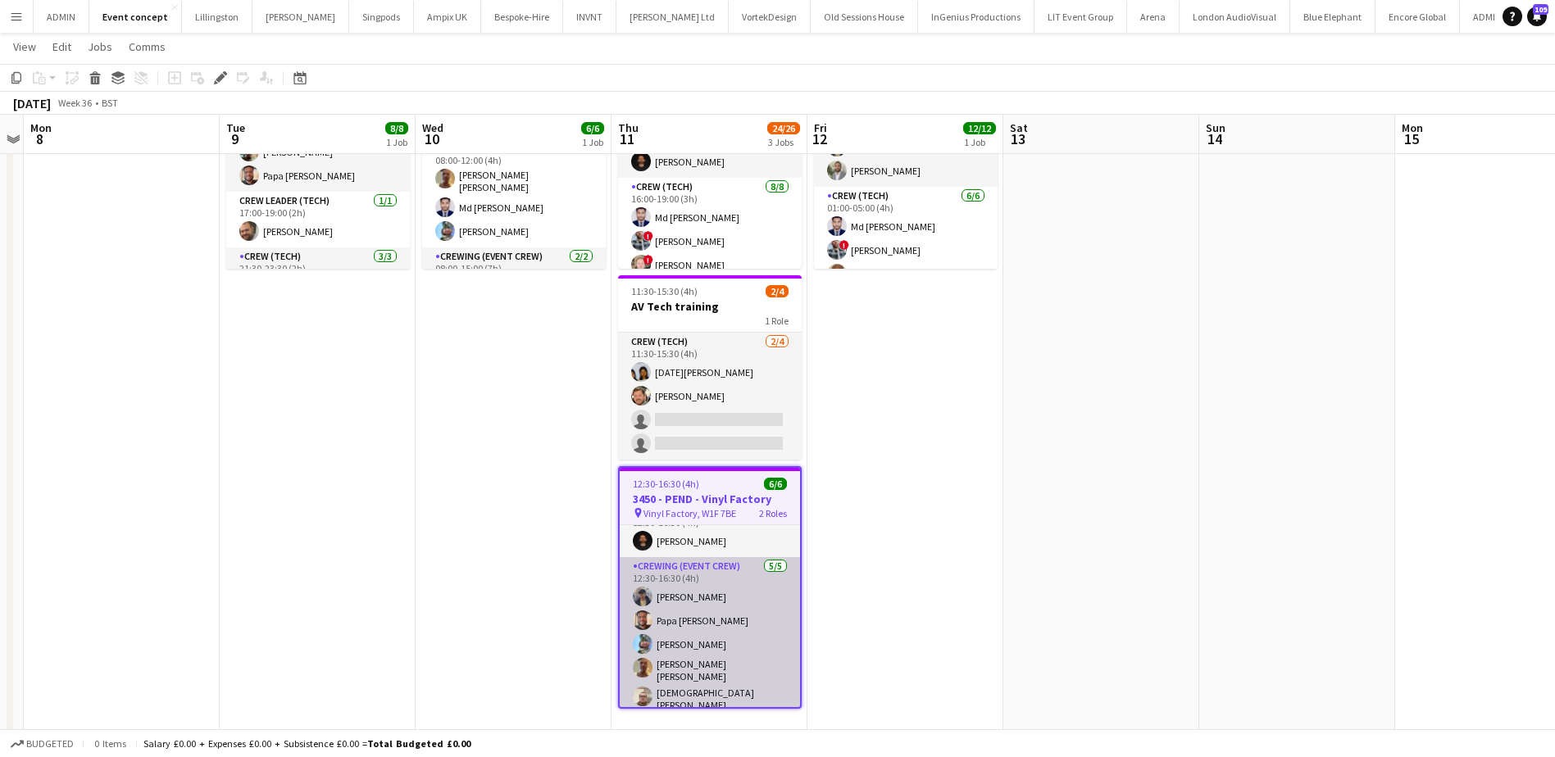
scroll to position [25, 0]
click at [743, 640] on app-card-role "Crewing (Event Crew) [DATE] 12:30-16:30 (4h) [PERSON_NAME] Papa [PERSON_NAME] […" at bounding box center [710, 636] width 180 height 161
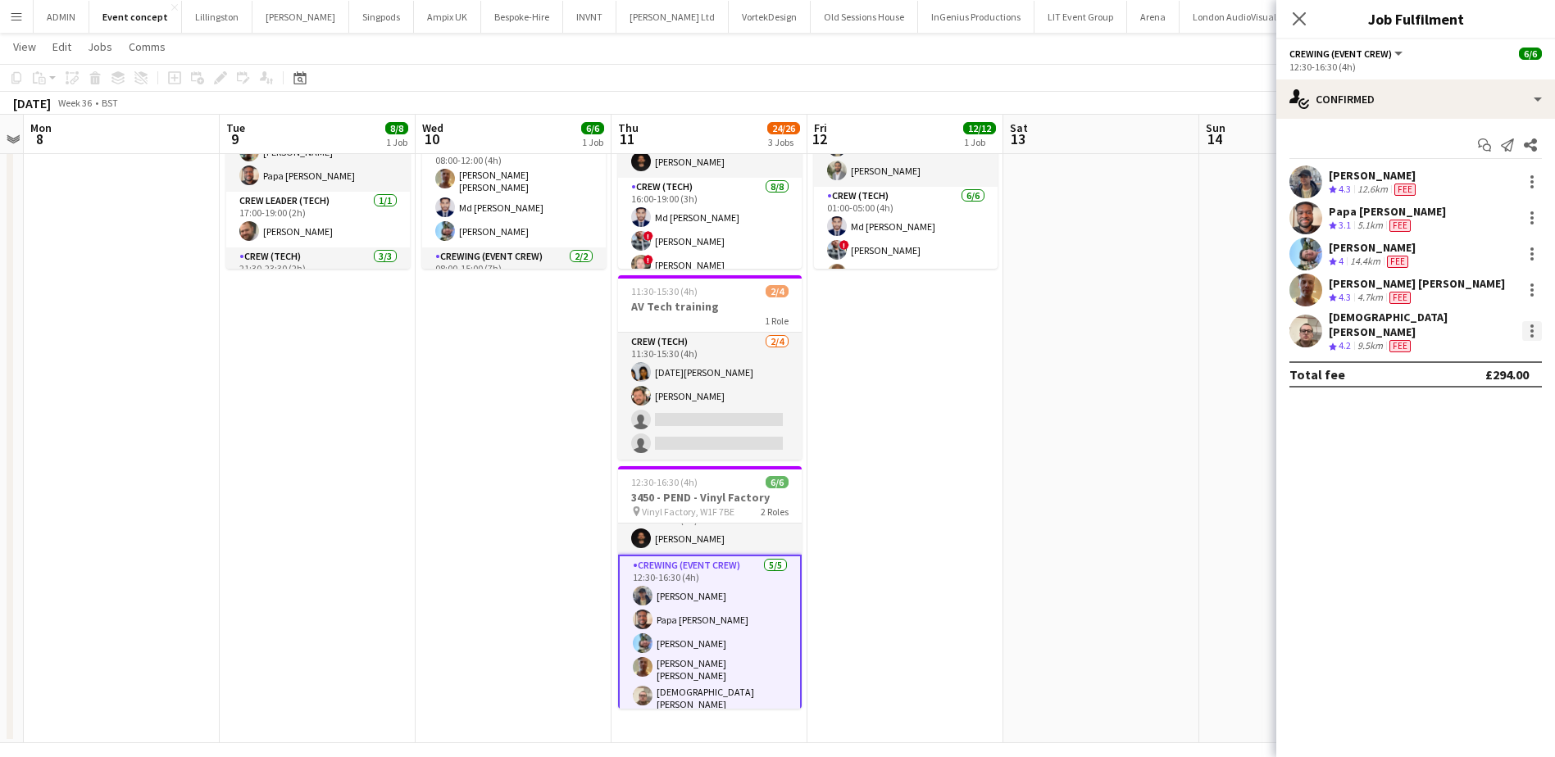
click at [1532, 323] on div at bounding box center [1532, 331] width 20 height 20
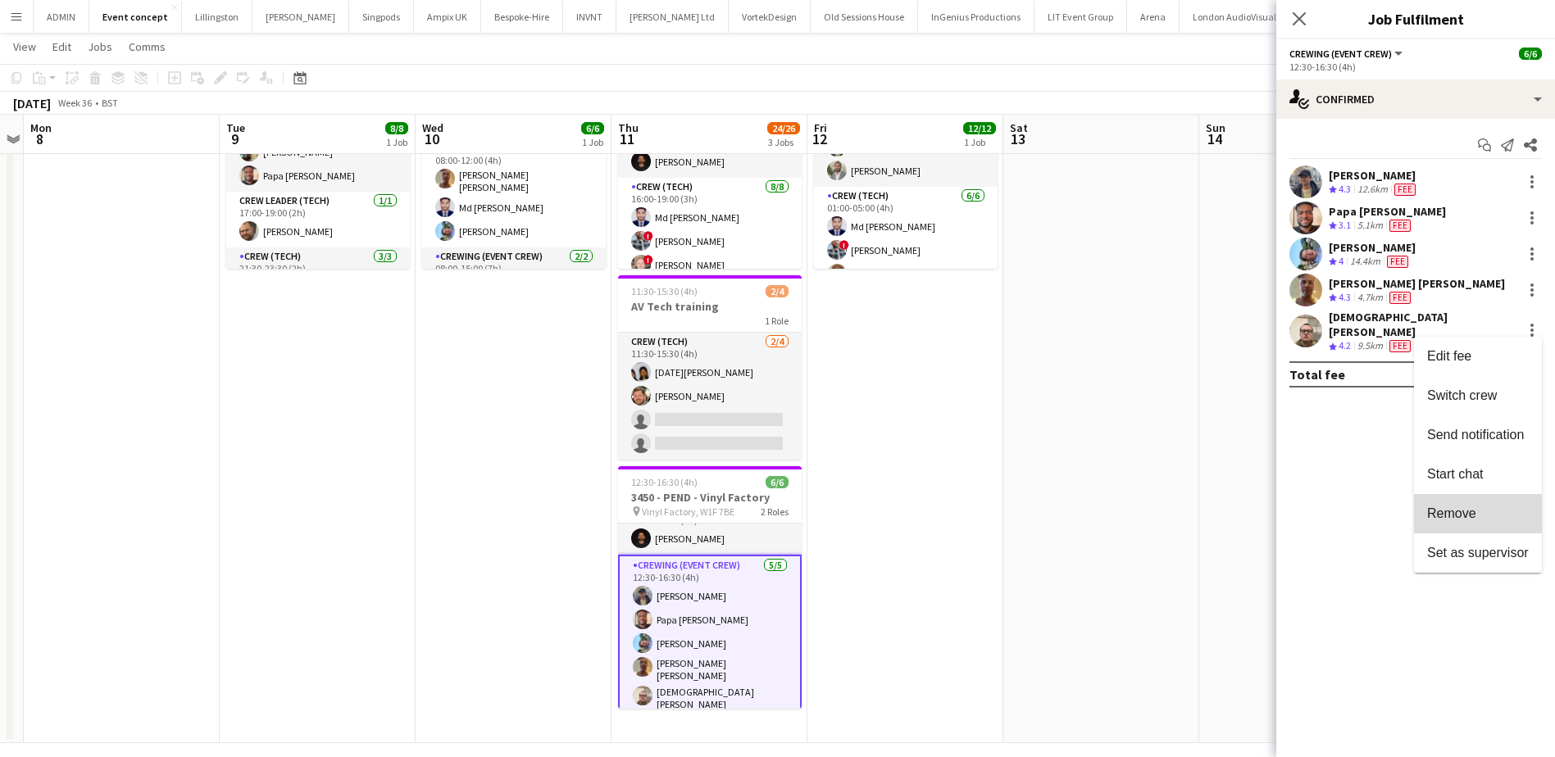
click at [1455, 518] on span "Remove" at bounding box center [1451, 513] width 49 height 14
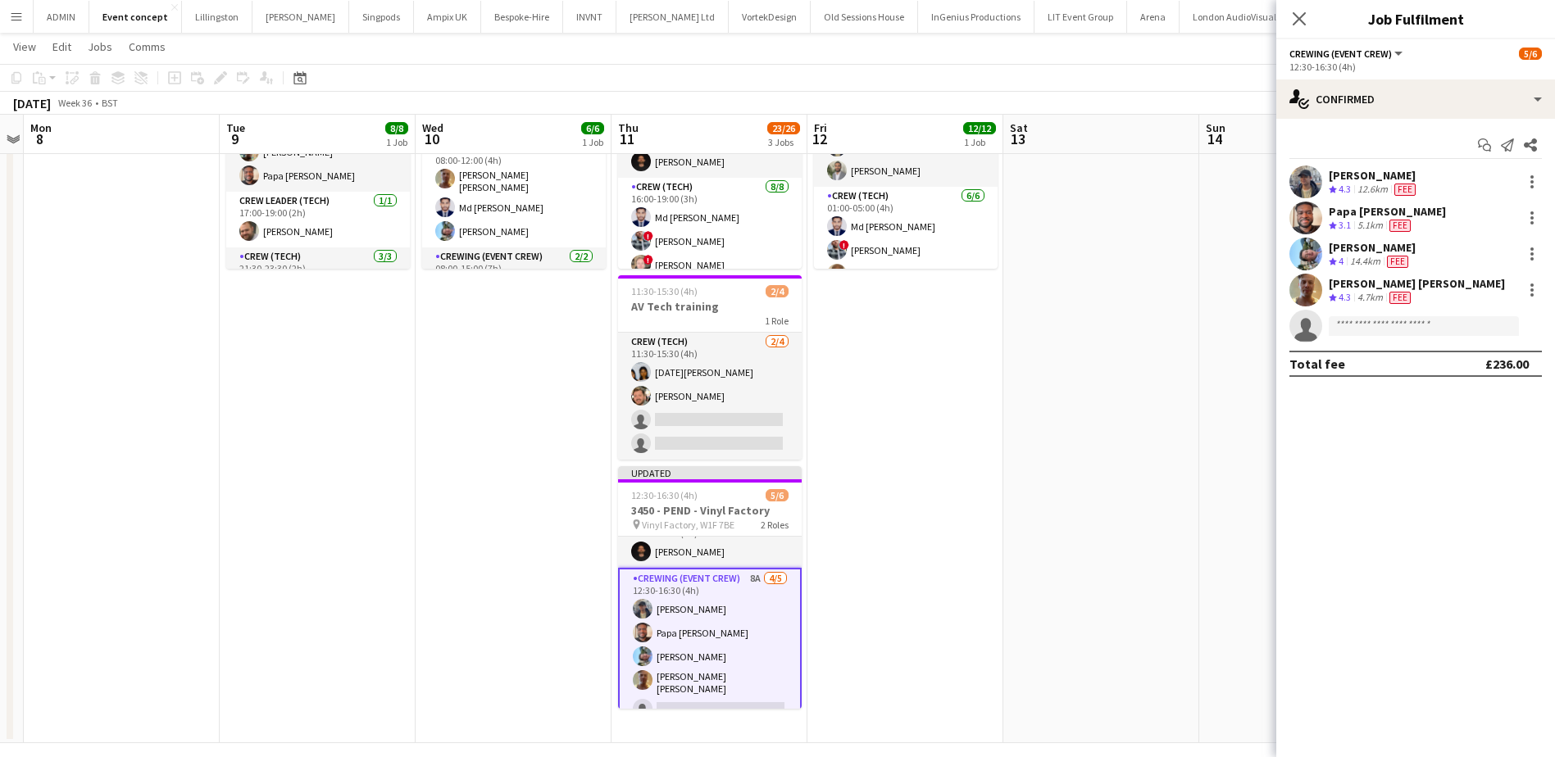
click at [1111, 493] on app-date-cell at bounding box center [1101, 382] width 196 height 724
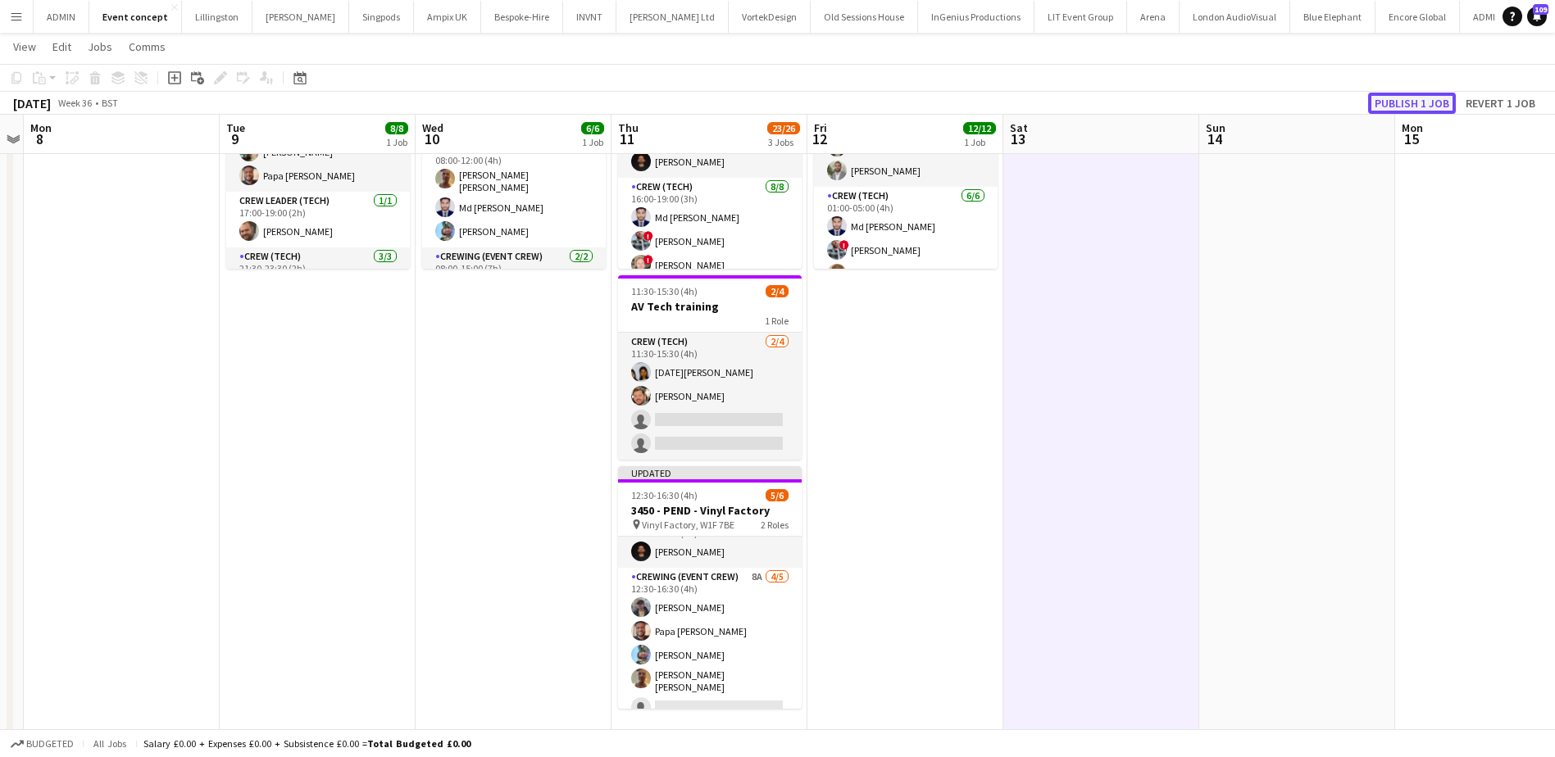
click at [1422, 106] on button "Publish 1 job" at bounding box center [1412, 103] width 88 height 21
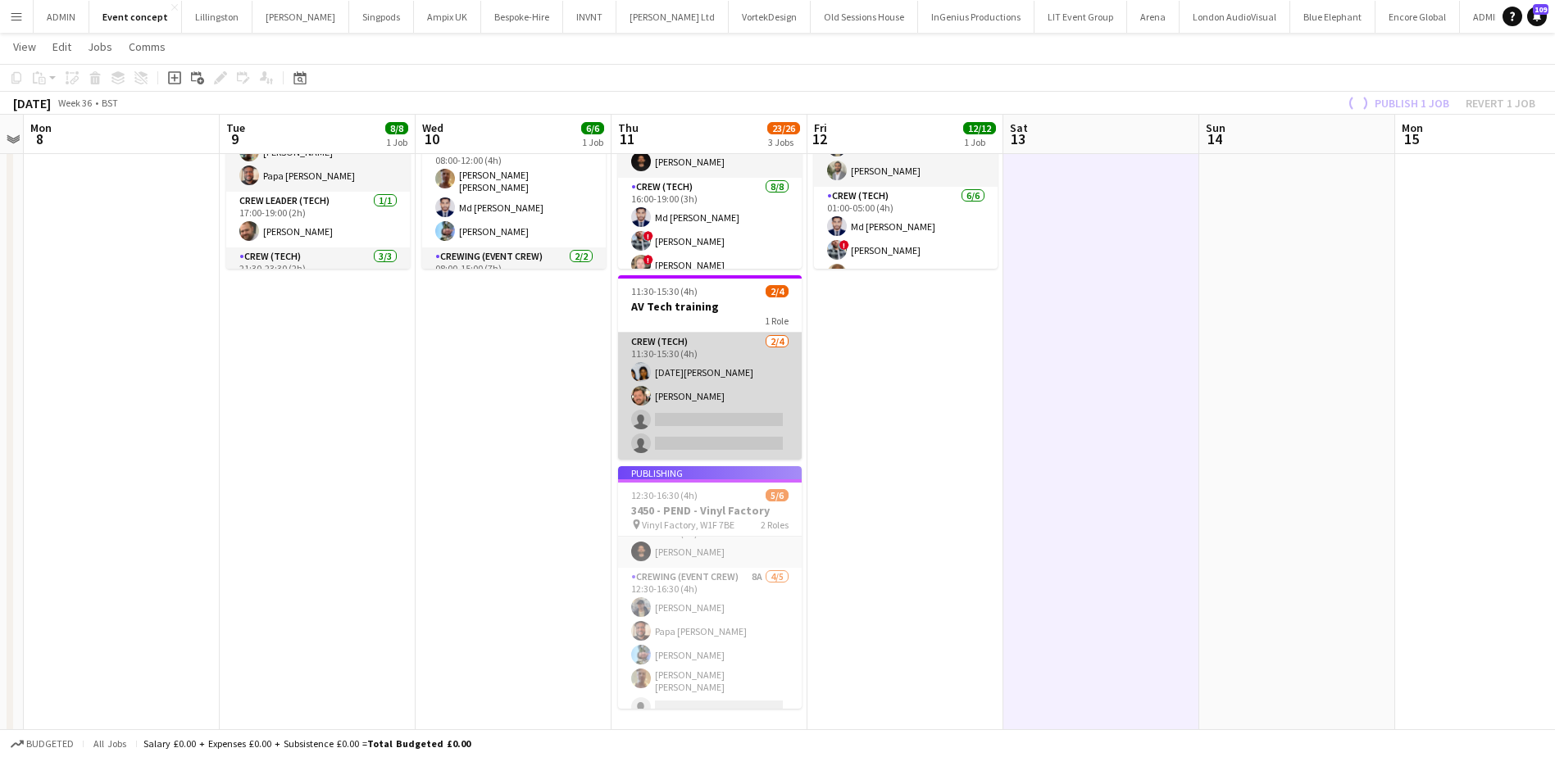
click at [710, 434] on app-card-role "Crew (Tech) 2/4 11:30-15:30 (4h) Lucia Caceres Adam McCarter single-neutral-act…" at bounding box center [710, 396] width 184 height 127
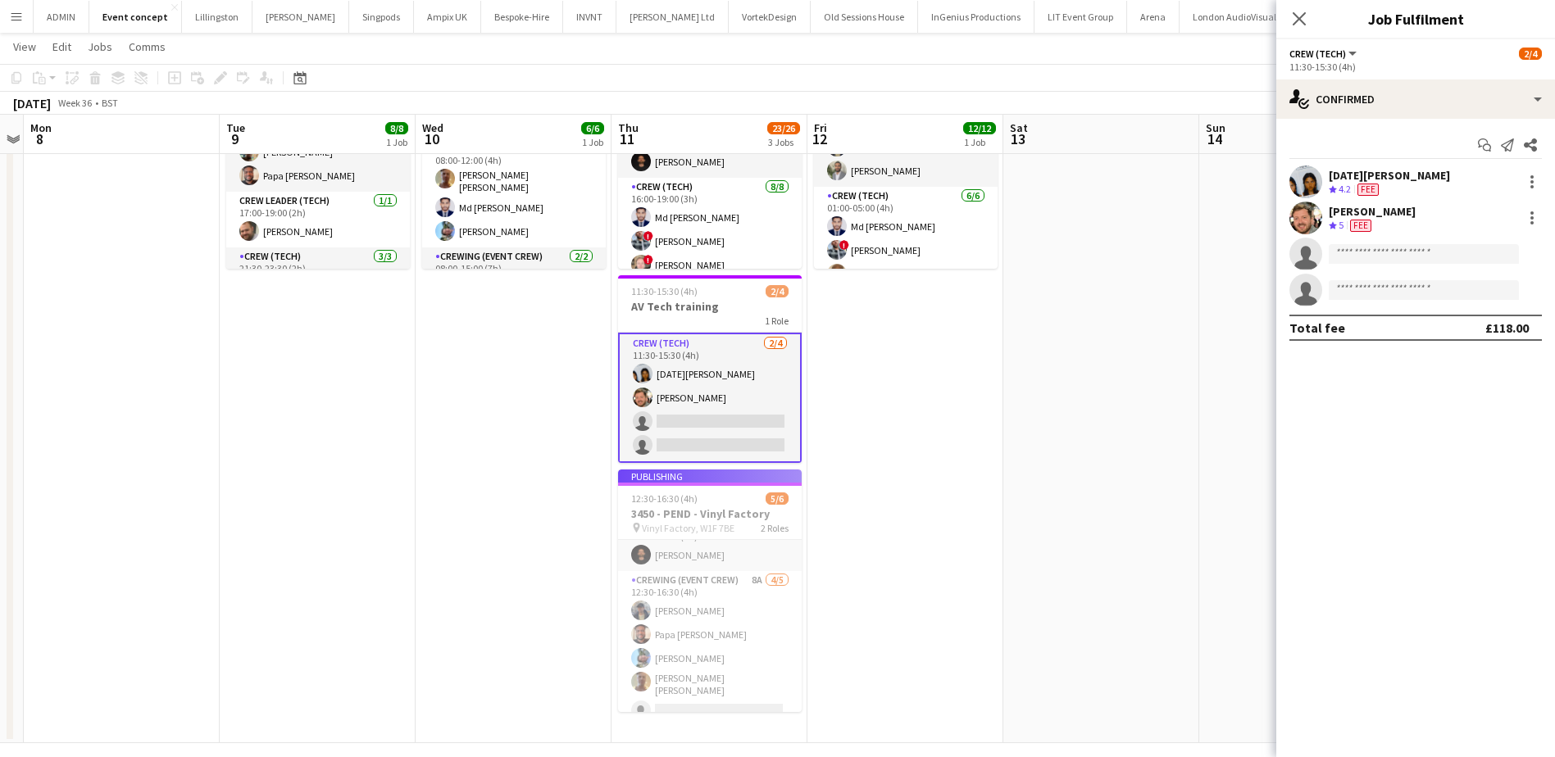
scroll to position [21, 0]
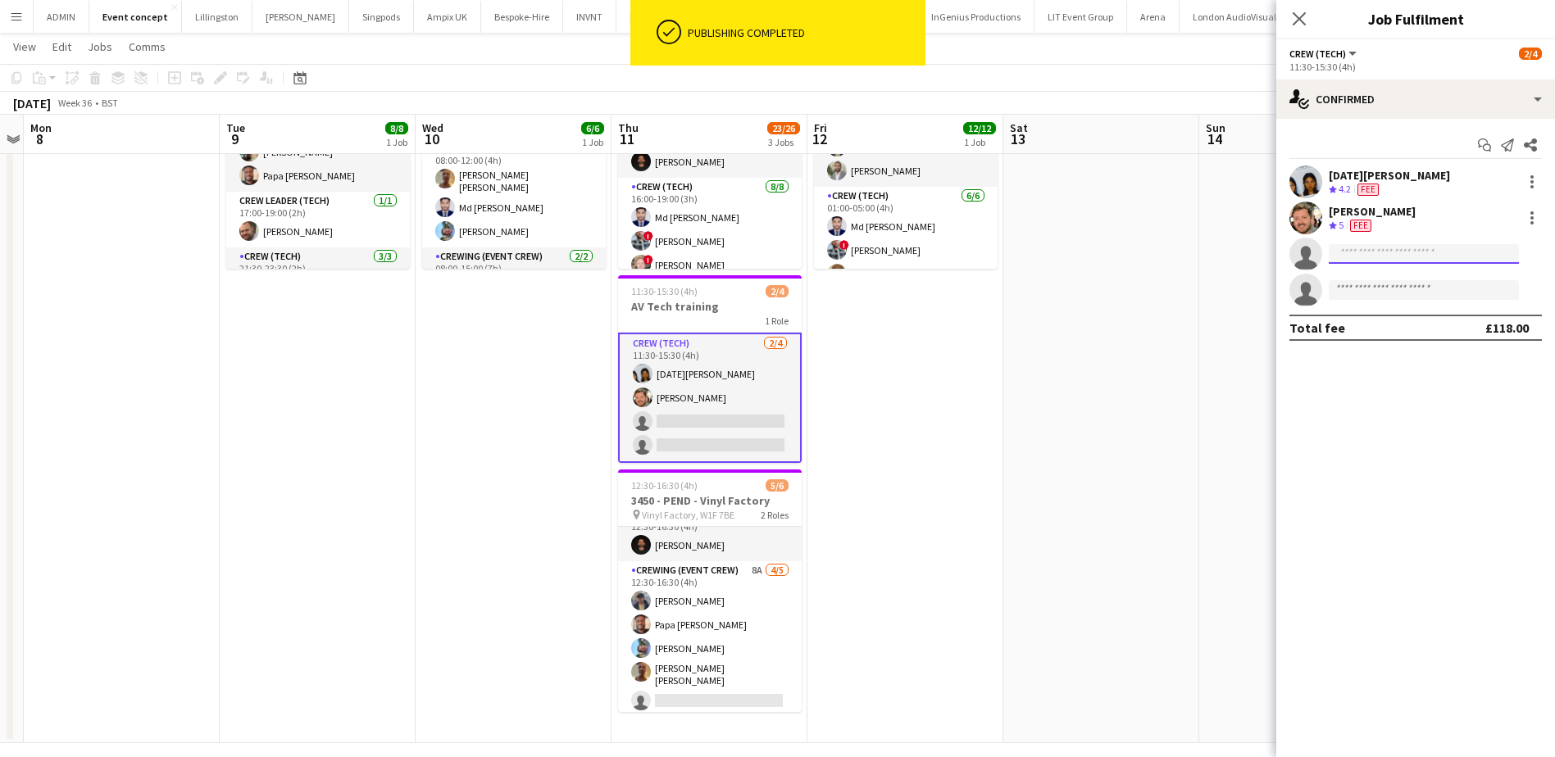
click at [1432, 254] on input at bounding box center [1423, 254] width 190 height 20
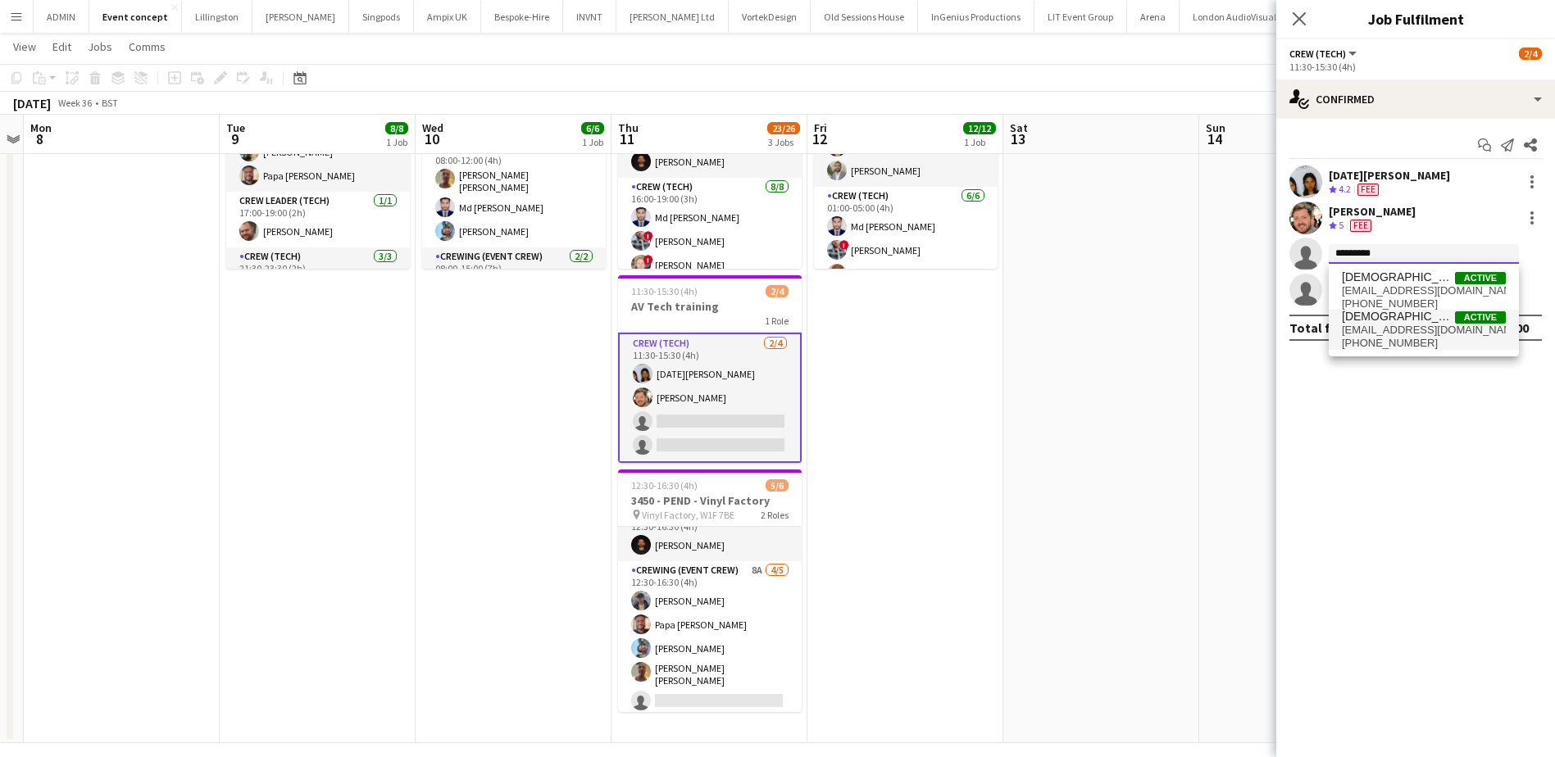
type input "*********"
click at [1418, 329] on span "cmskinner21@gmail.com" at bounding box center [1423, 330] width 164 height 13
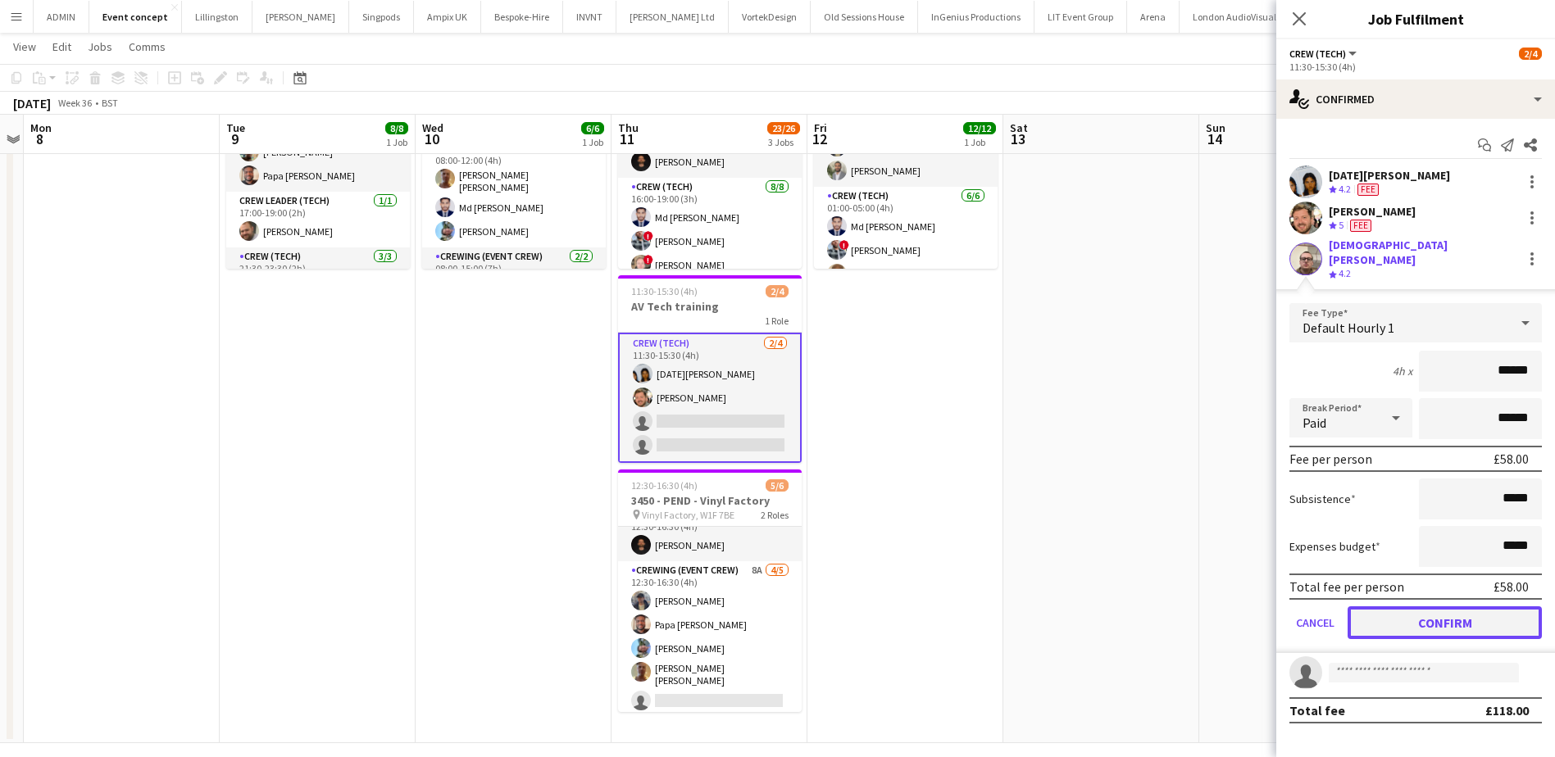
click at [1448, 607] on button "Confirm" at bounding box center [1444, 622] width 194 height 33
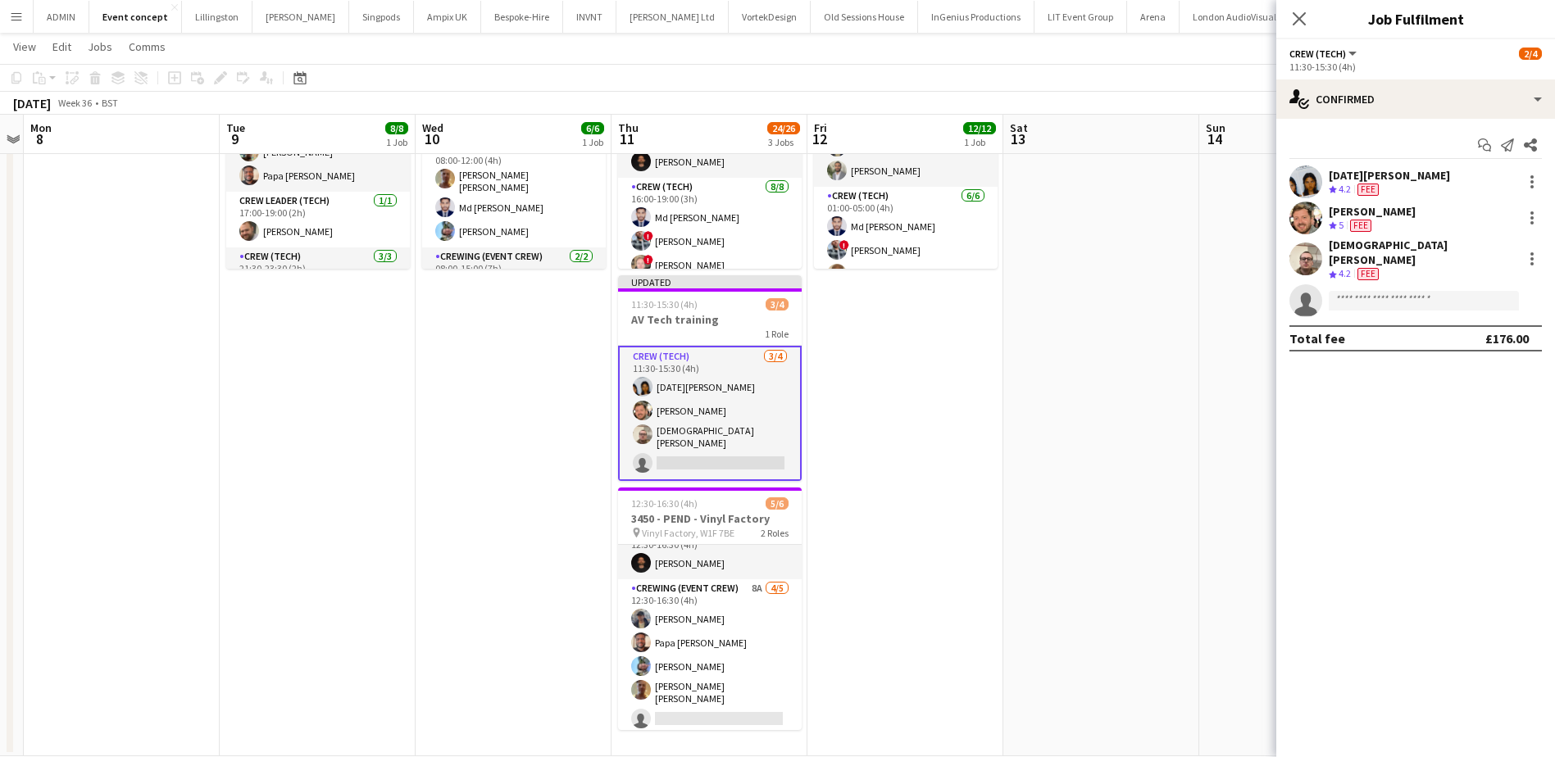
click at [1076, 431] on app-date-cell at bounding box center [1101, 388] width 196 height 737
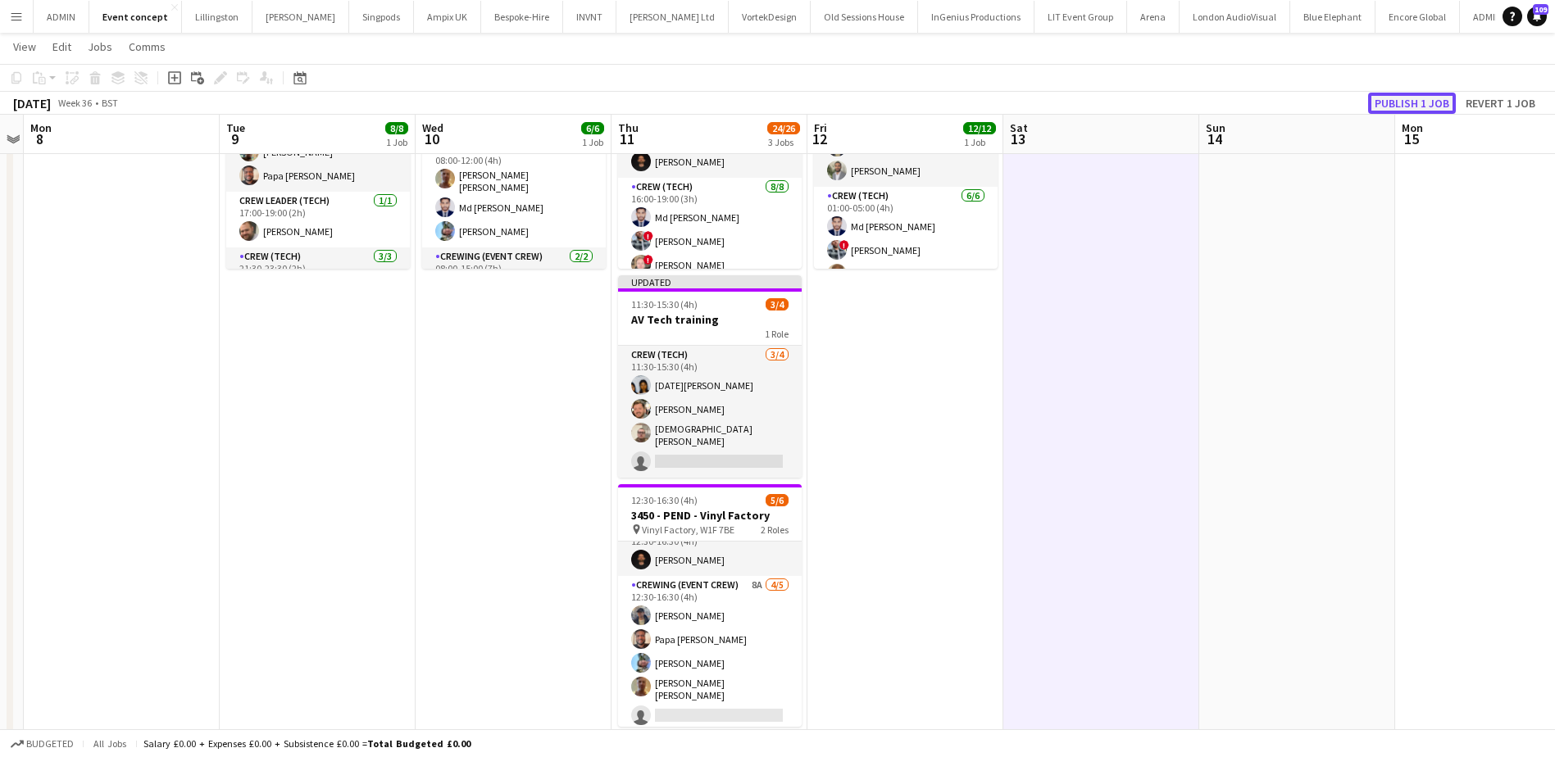
click at [1423, 101] on button "Publish 1 job" at bounding box center [1412, 103] width 88 height 21
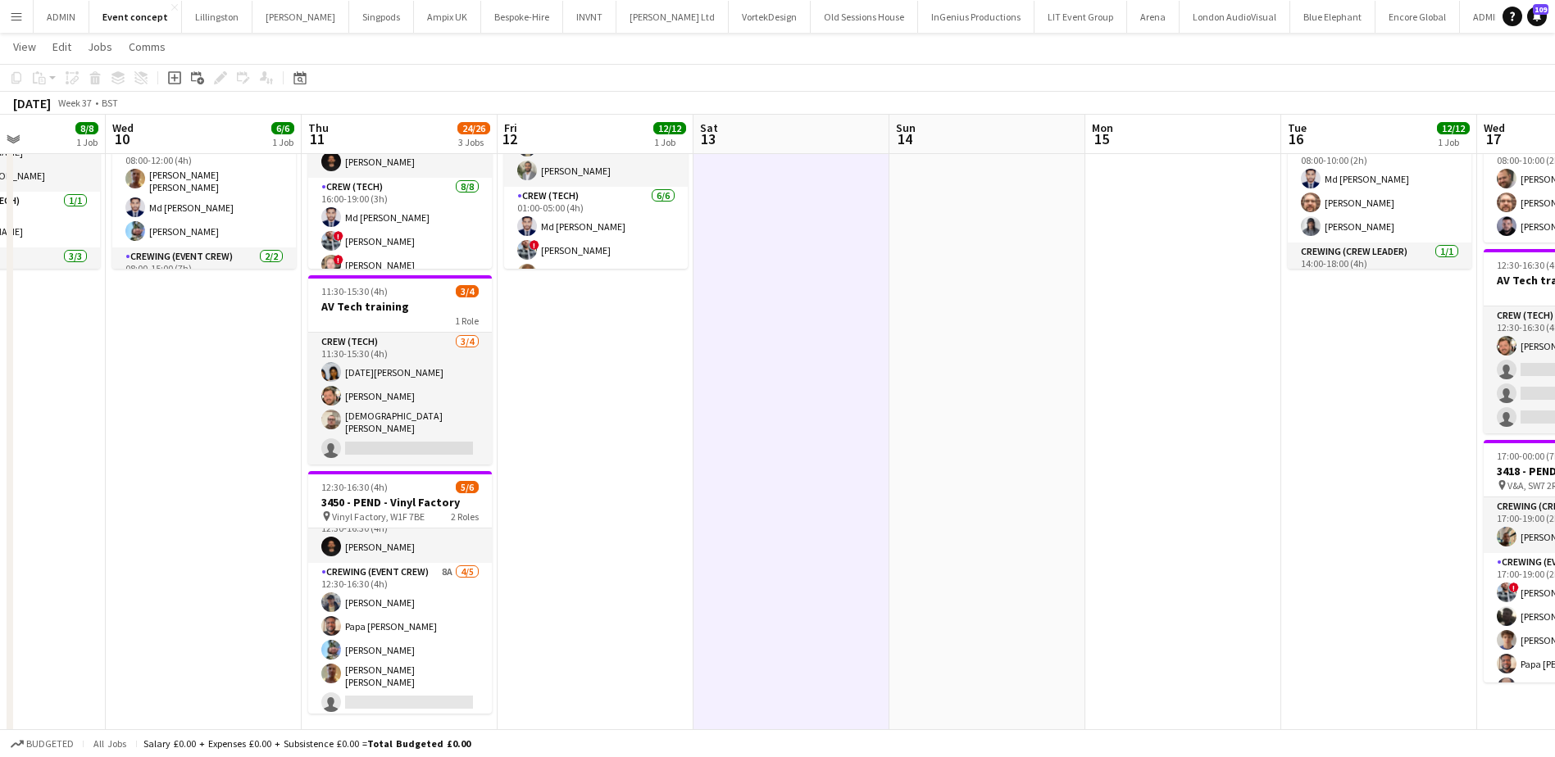
drag, startPoint x: 1405, startPoint y: 485, endPoint x: 572, endPoint y: 489, distance: 832.6
click at [568, 485] on app-calendar-viewport "Sat 6 Sun 7 Mon 8 Tue 9 8/8 1 Job Wed 10 6/6 1 Job Thu 11 24/26 3 Jobs Fri 12 1…" at bounding box center [777, 328] width 1555 height 856
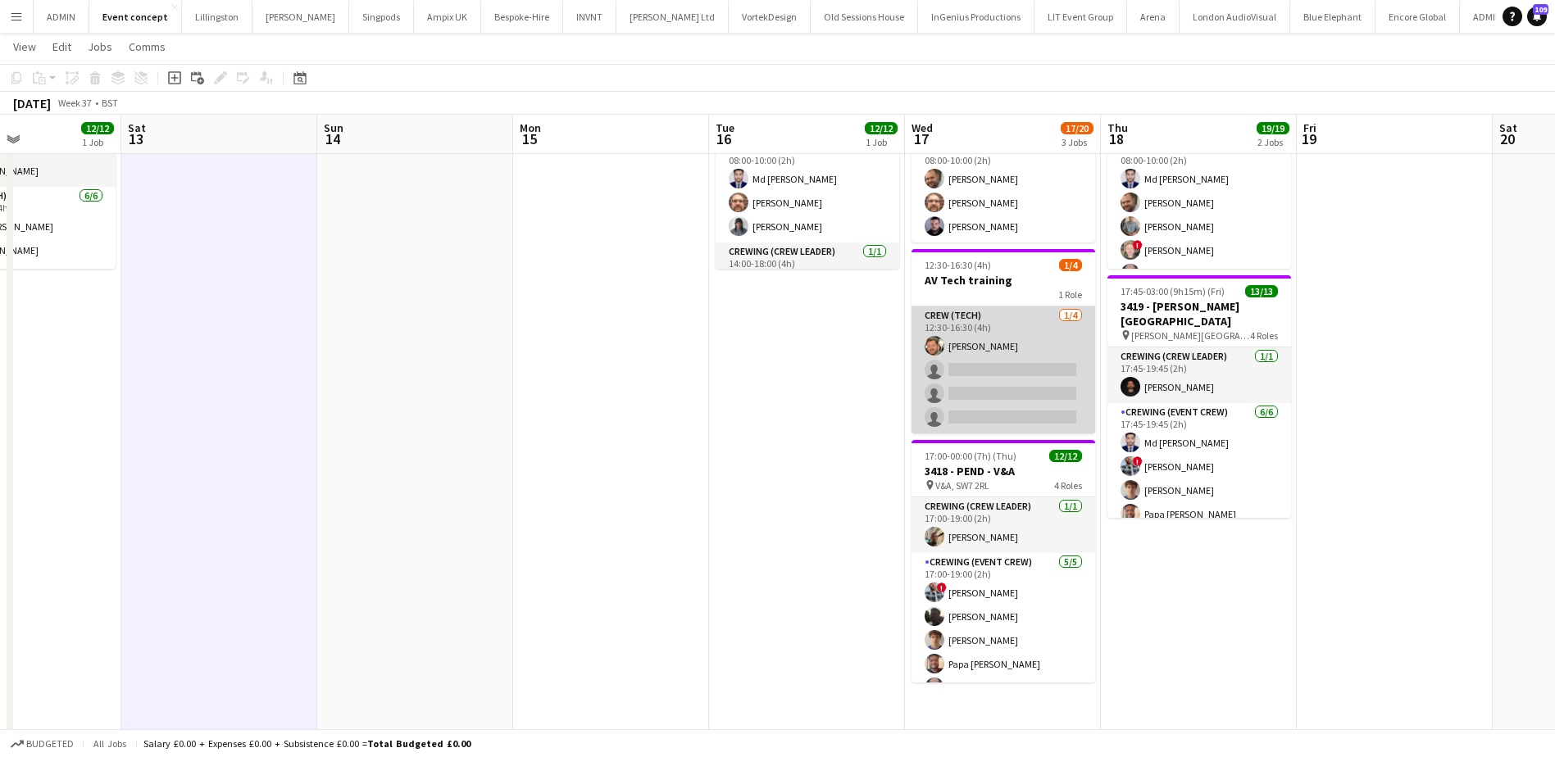
click at [997, 415] on app-card-role "Crew (Tech) 1/4 12:30-16:30 (4h) Adam McCarter single-neutral-actions single-ne…" at bounding box center [1003, 369] width 184 height 127
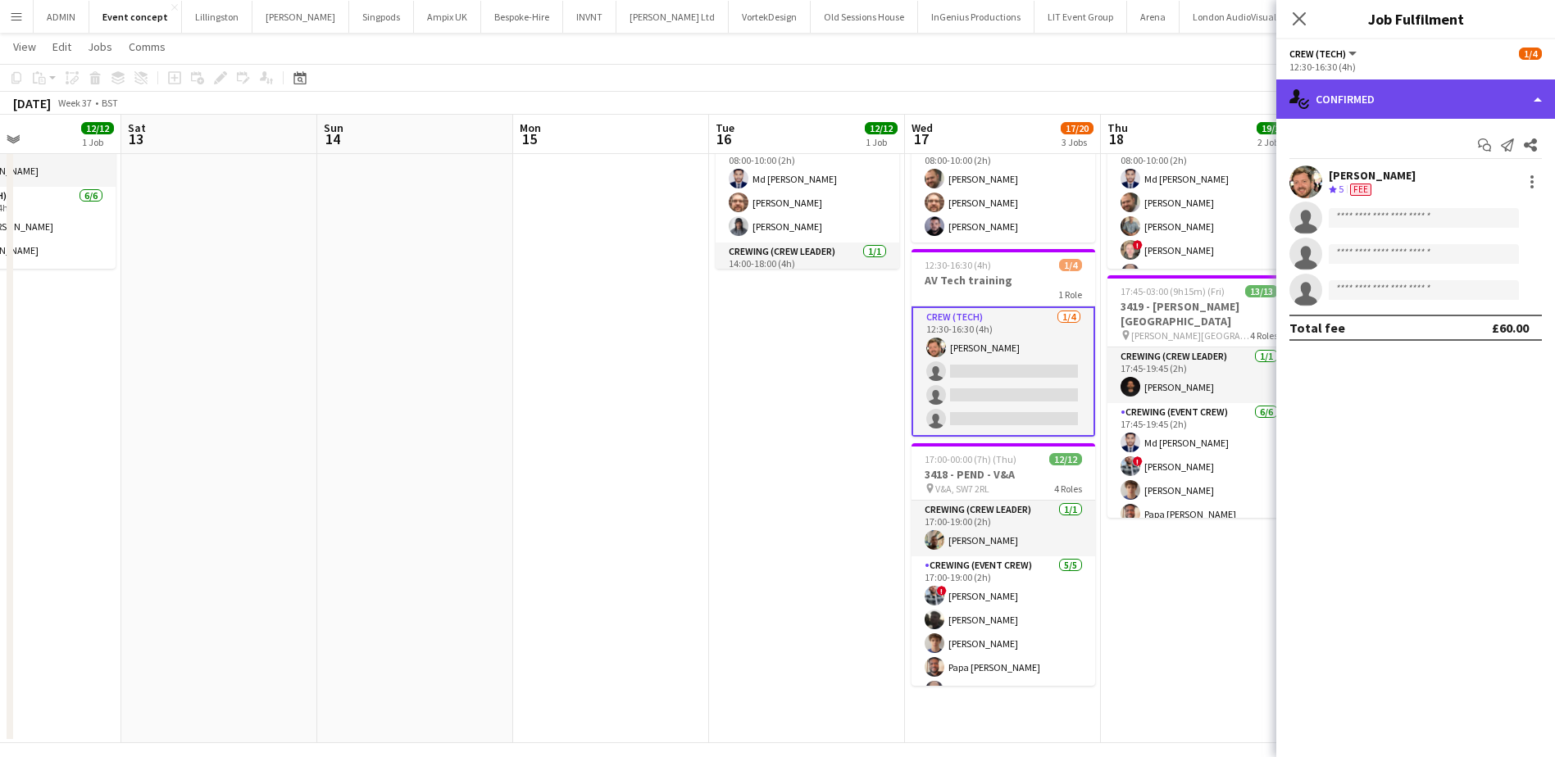
click at [1408, 100] on div "single-neutral-actions-check-2 Confirmed" at bounding box center [1415, 98] width 279 height 39
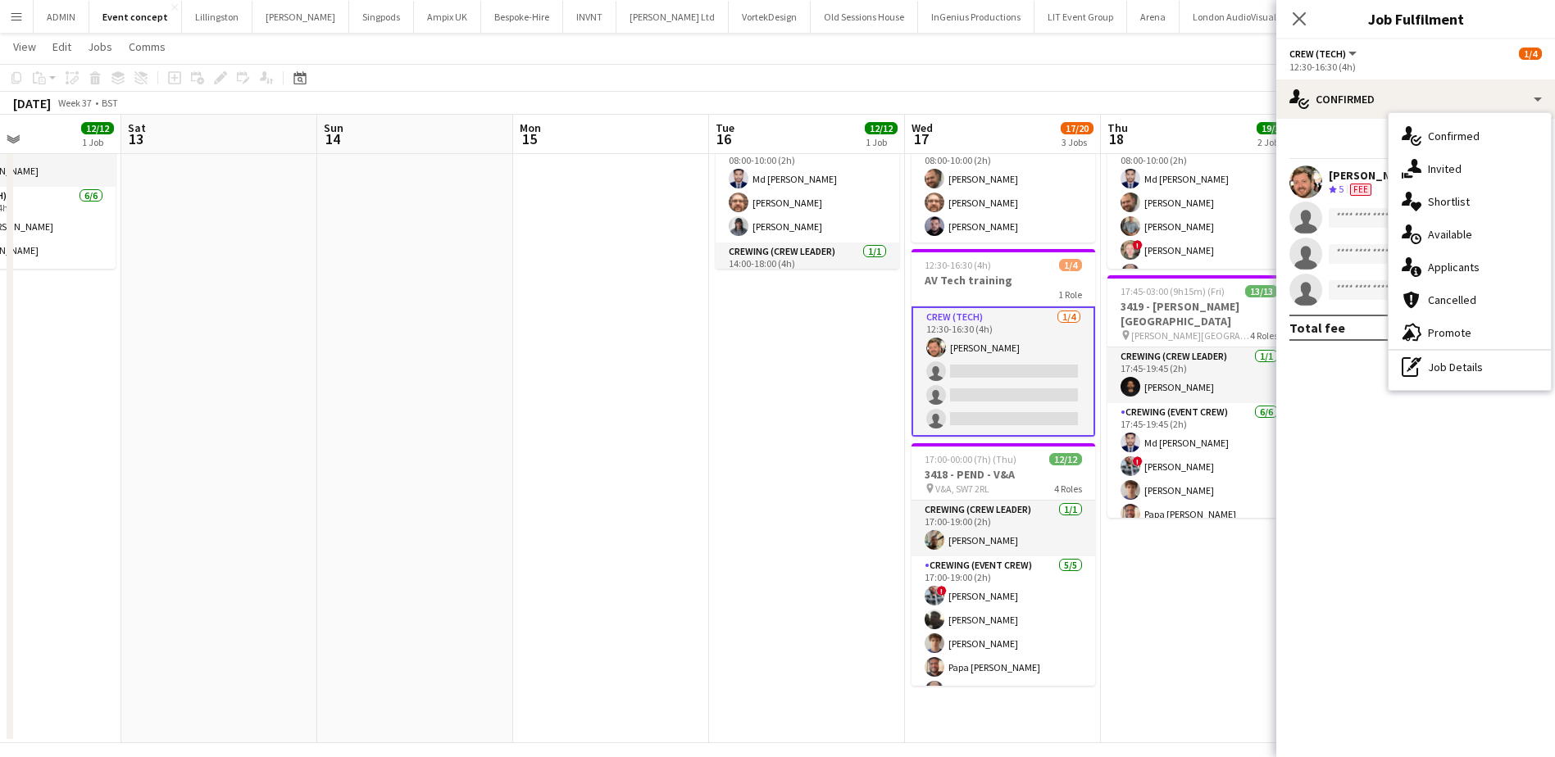
click at [643, 396] on app-date-cell at bounding box center [611, 382] width 196 height 724
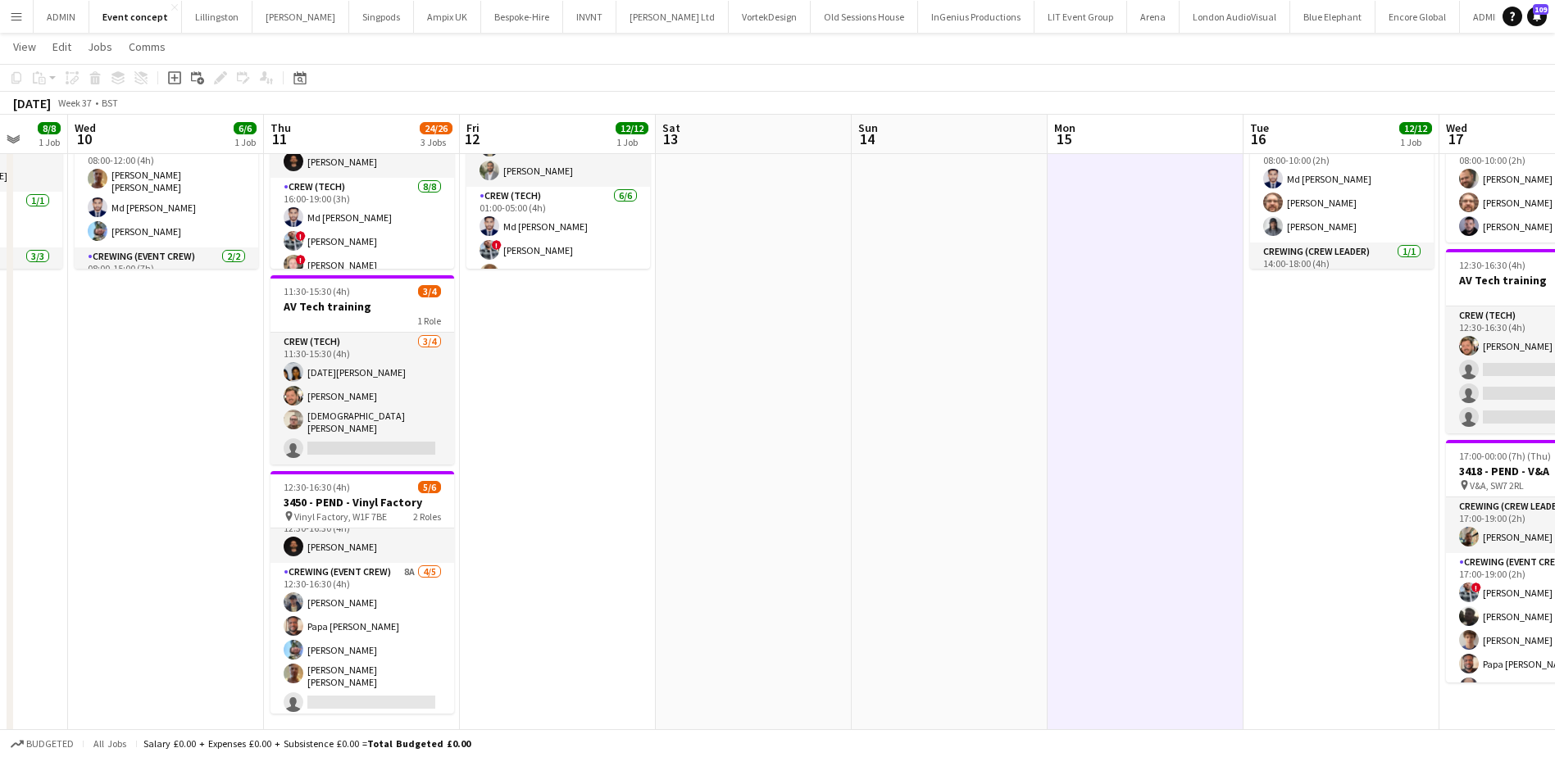
drag, startPoint x: 637, startPoint y: 458, endPoint x: 1183, endPoint y: 413, distance: 548.4
click at [1183, 413] on app-calendar-viewport "Mon 8 Tue 9 8/8 1 Job Wed 10 6/6 1 Job Thu 11 24/26 3 Jobs Fri 12 12/12 1 Job S…" at bounding box center [777, 321] width 1555 height 843
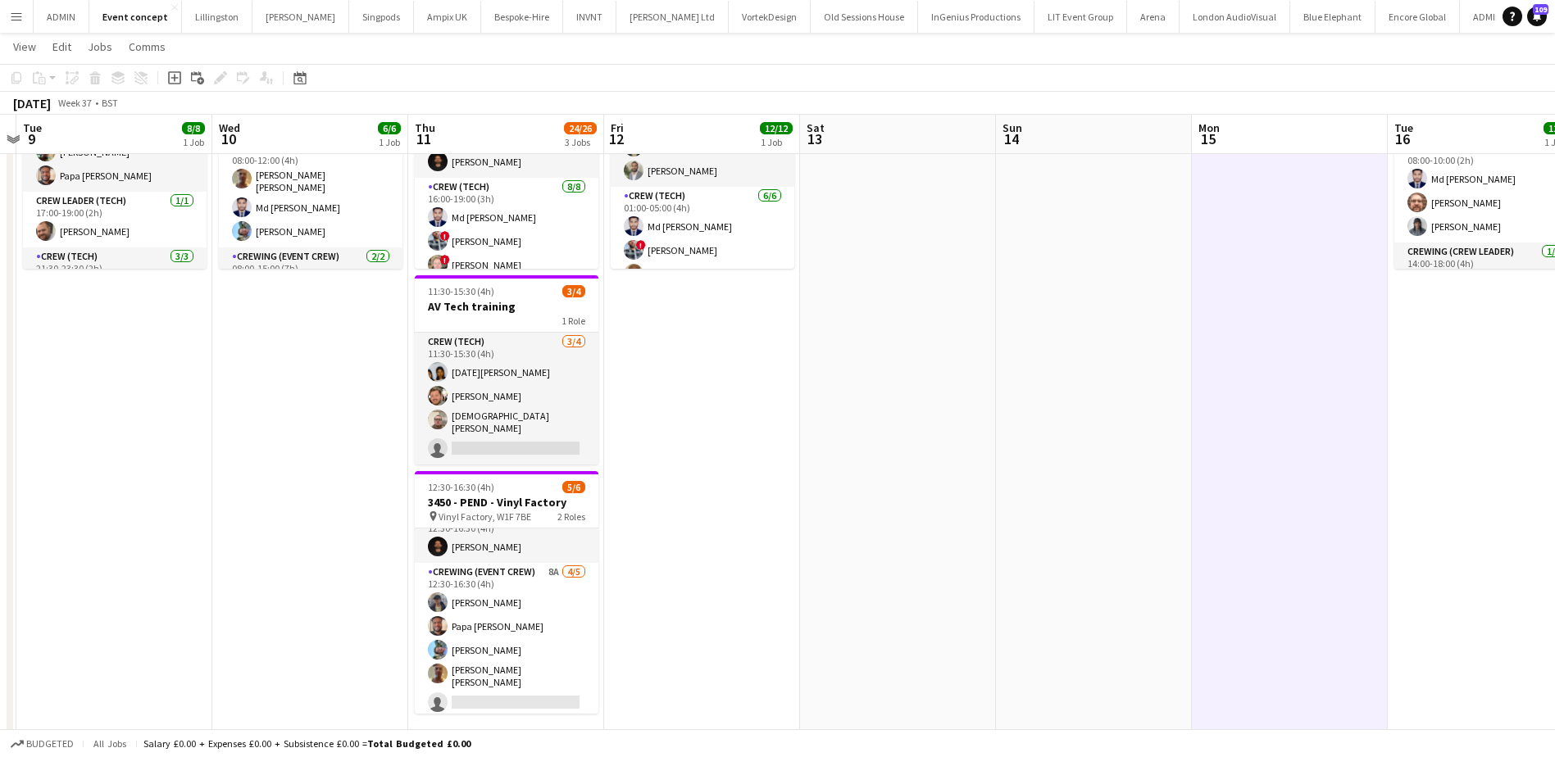
scroll to position [0, 578]
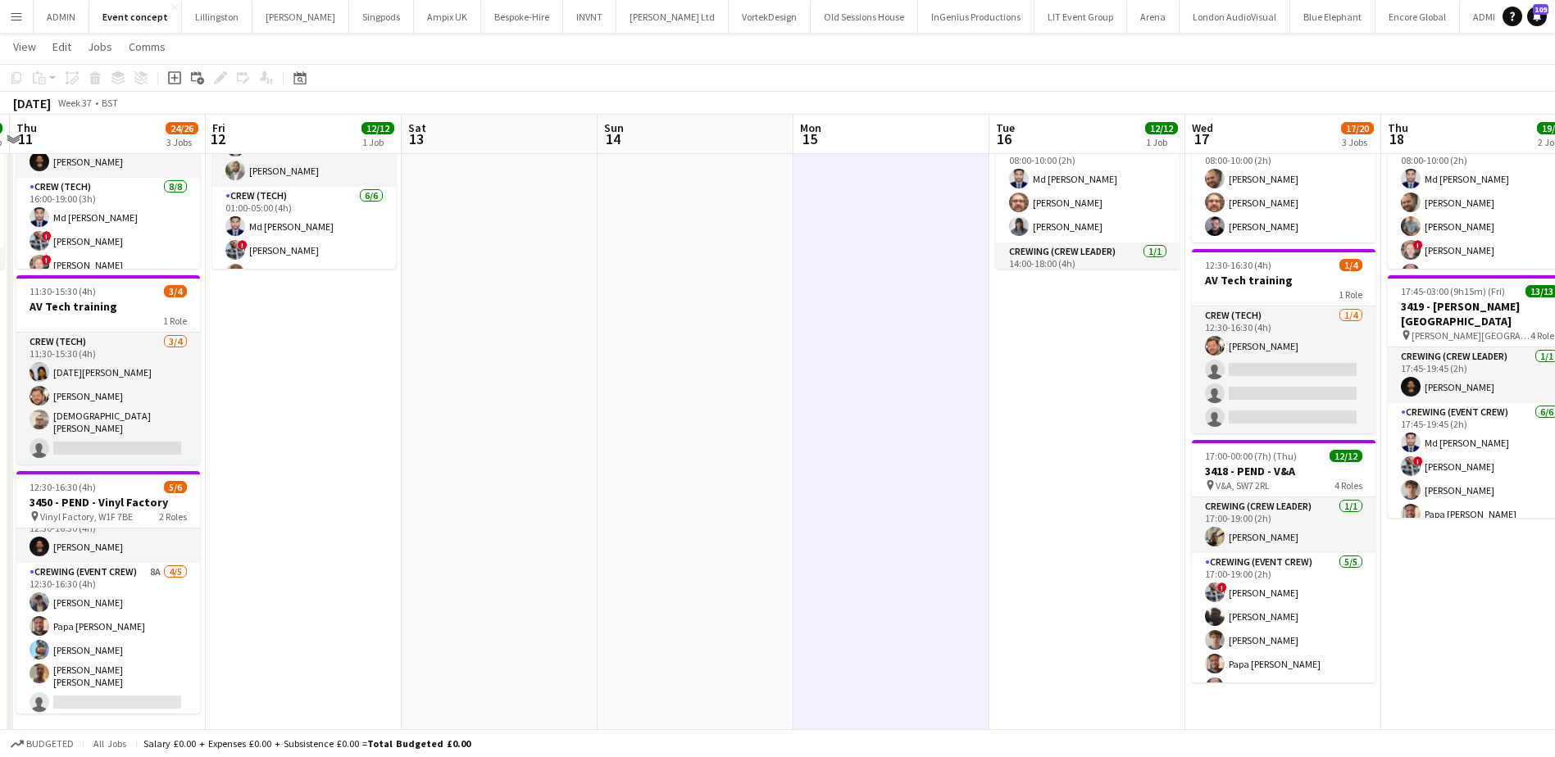
drag, startPoint x: 769, startPoint y: 490, endPoint x: 432, endPoint y: 450, distance: 340.0
click at [432, 450] on app-calendar-viewport "Mon 8 Tue 9 8/8 1 Job Wed 10 6/6 1 Job Thu 11 24/26 3 Jobs Fri 12 12/12 1 Job S…" at bounding box center [777, 321] width 1555 height 843
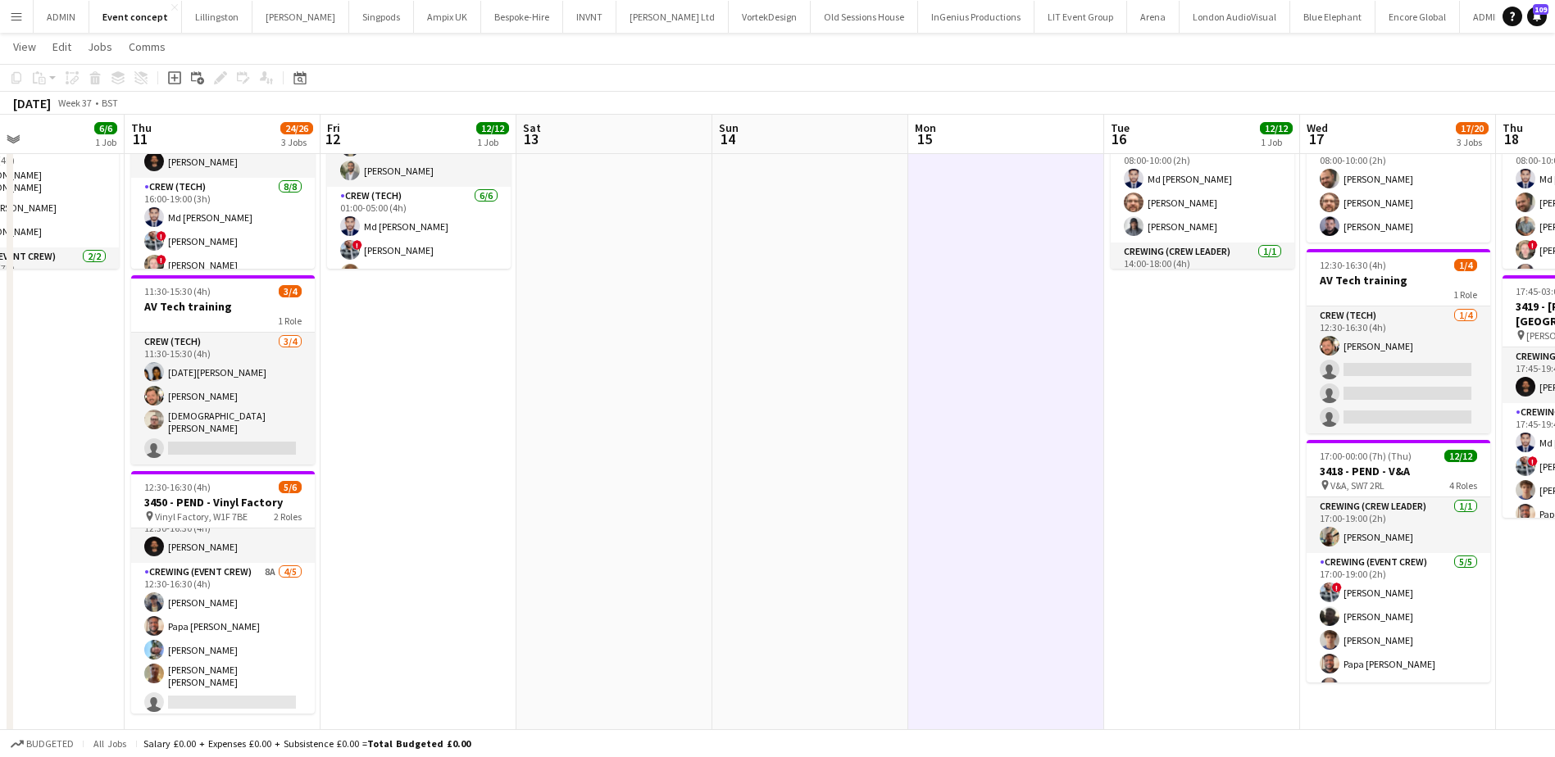
scroll to position [0, 361]
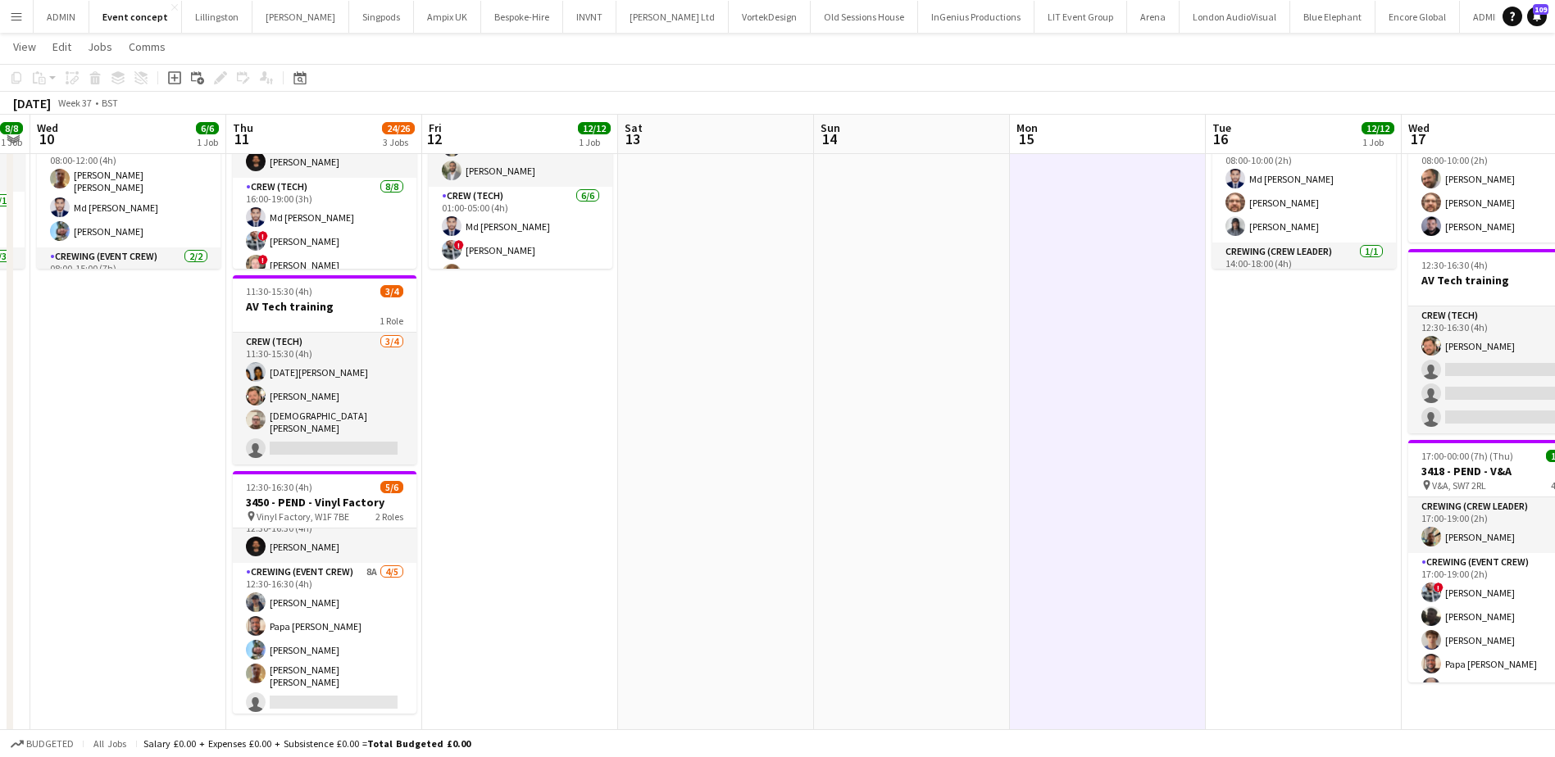
drag, startPoint x: 432, startPoint y: 450, endPoint x: 648, endPoint y: 450, distance: 216.3
click at [648, 450] on app-calendar-viewport "Mon 8 Tue 9 8/8 1 Job Wed 10 6/6 1 Job Thu 11 24/26 3 Jobs Fri 12 12/12 1 Job S…" at bounding box center [777, 321] width 1555 height 843
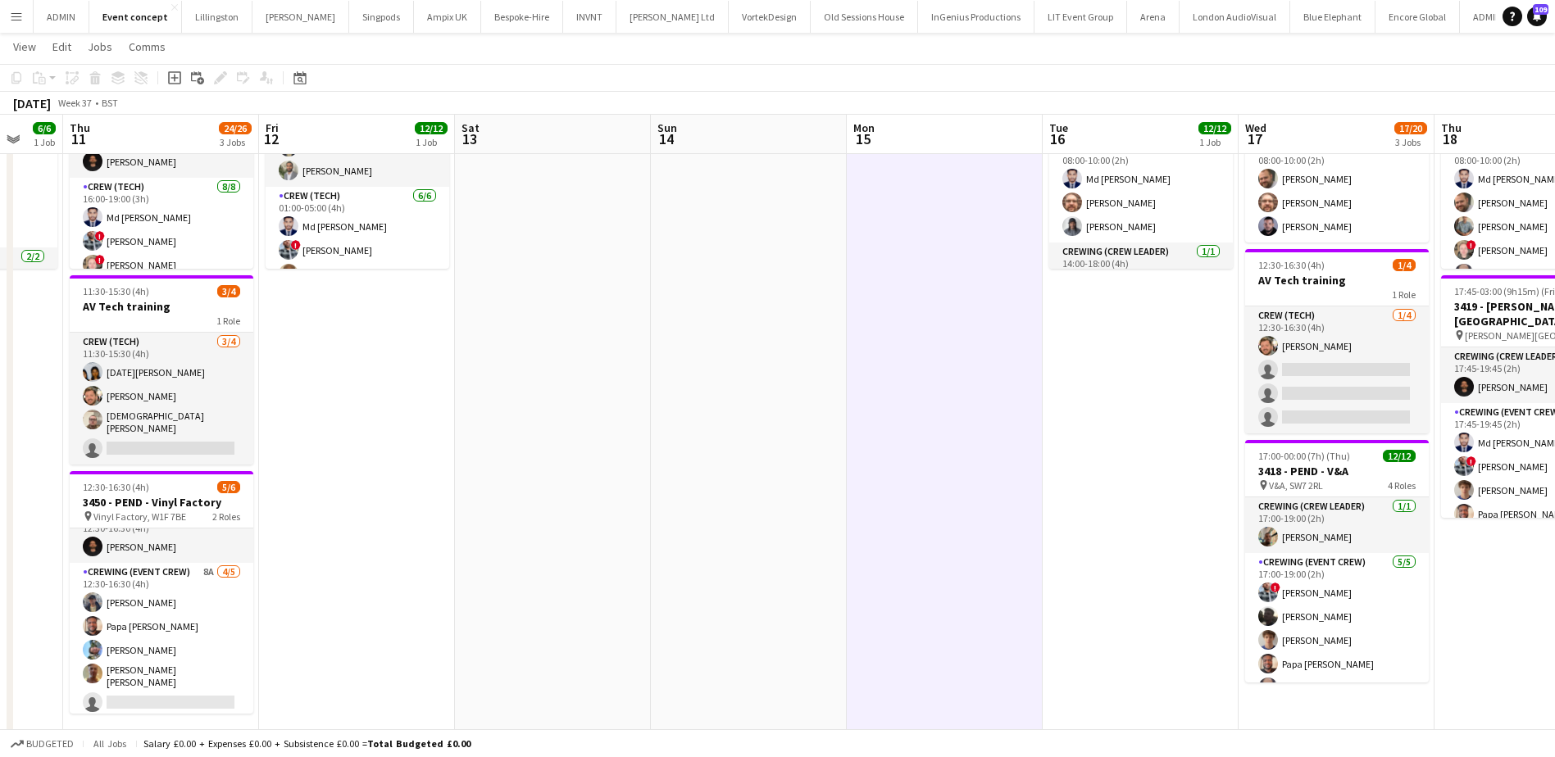
scroll to position [0, 524]
drag, startPoint x: 1148, startPoint y: 413, endPoint x: 986, endPoint y: 379, distance: 165.7
click at [986, 379] on app-calendar-viewport "Mon 8 Tue 9 8/8 1 Job Wed 10 6/6 1 Job Thu 11 24/26 3 Jobs Fri 12 12/12 1 Job S…" at bounding box center [777, 321] width 1555 height 843
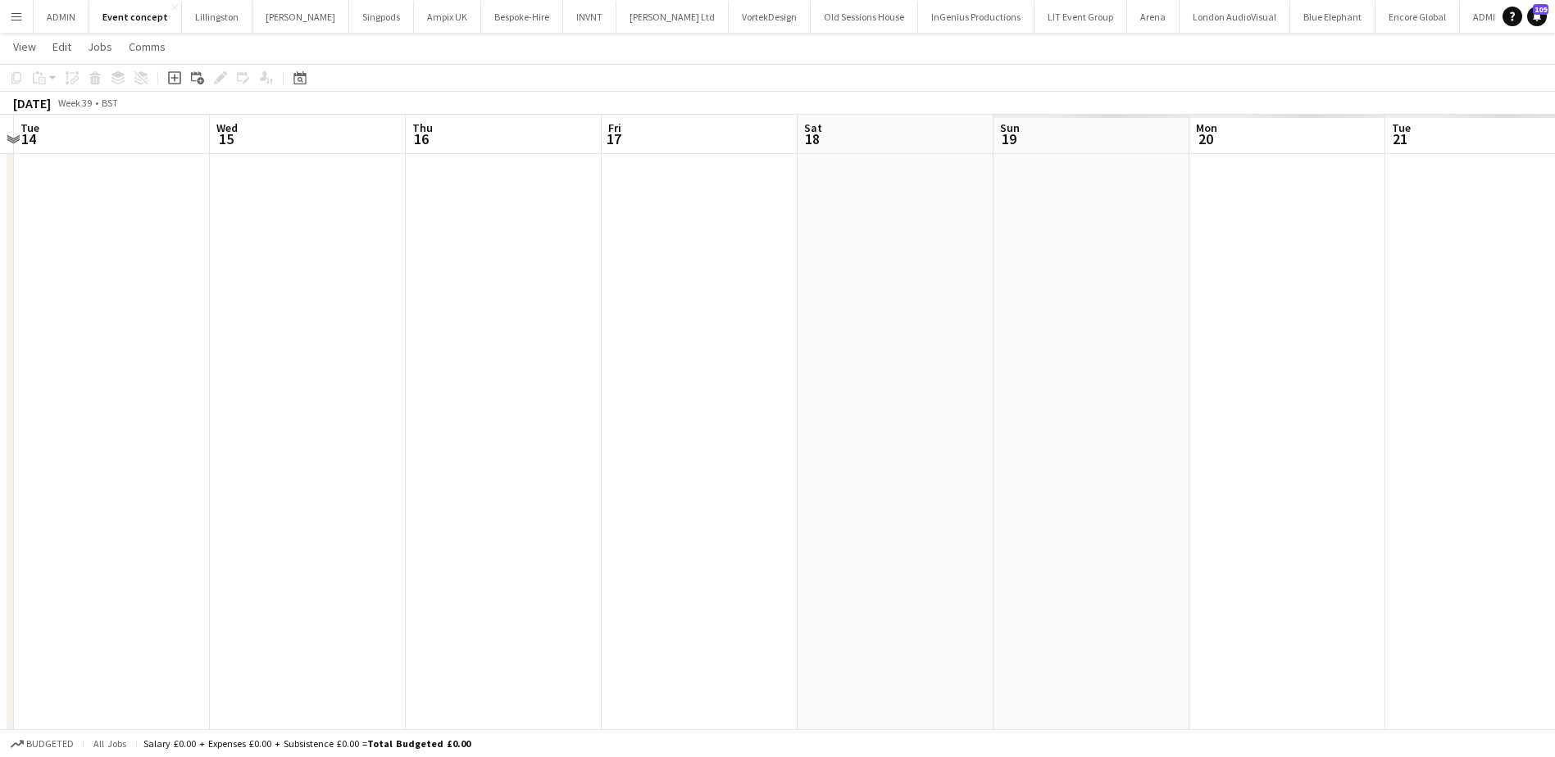
scroll to position [0, 404]
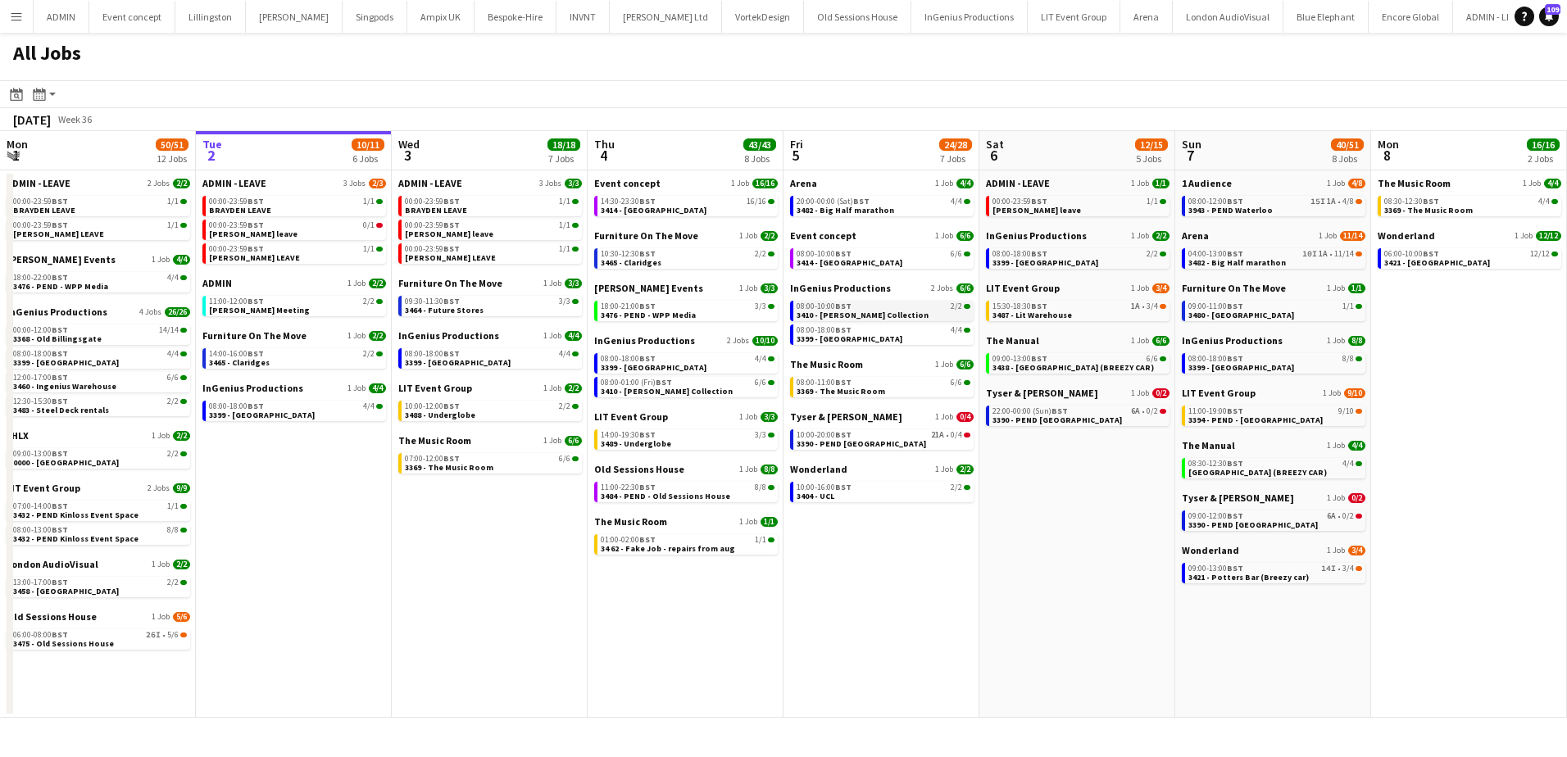
click at [865, 318] on span "3410 - [PERSON_NAME] Collection" at bounding box center [863, 315] width 132 height 11
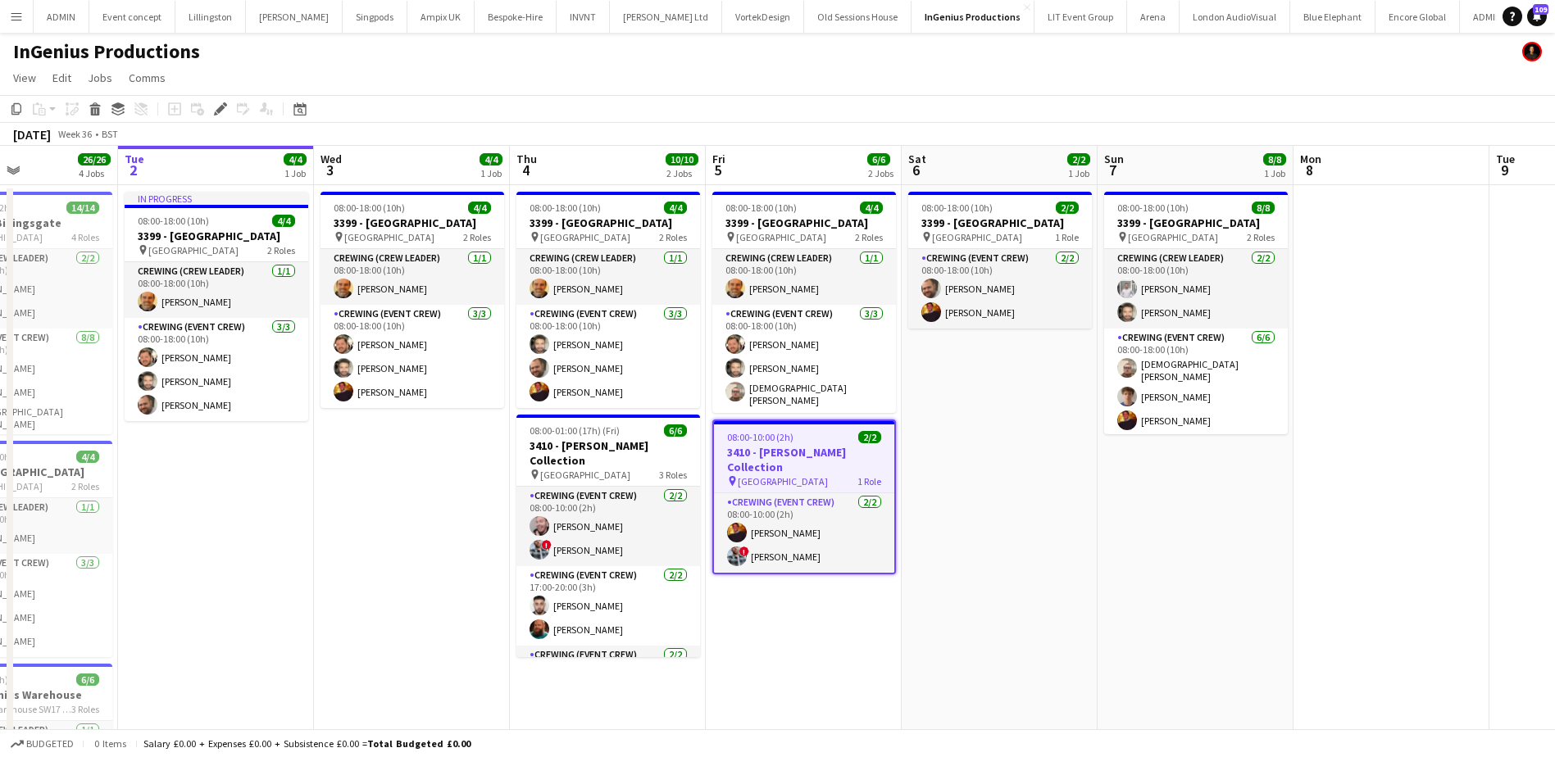
scroll to position [0, 469]
drag, startPoint x: 267, startPoint y: 619, endPoint x: 332, endPoint y: 619, distance: 64.7
click at [332, 619] on app-calendar-viewport "Sat 30 12/12 1 Job Sun 31 8/8 2 Jobs Mon 1 26/26 4 Jobs Tue 2 4/4 1 Job Wed 3 4…" at bounding box center [777, 630] width 1555 height 969
drag, startPoint x: 596, startPoint y: 521, endPoint x: 674, endPoint y: 502, distance: 80.1
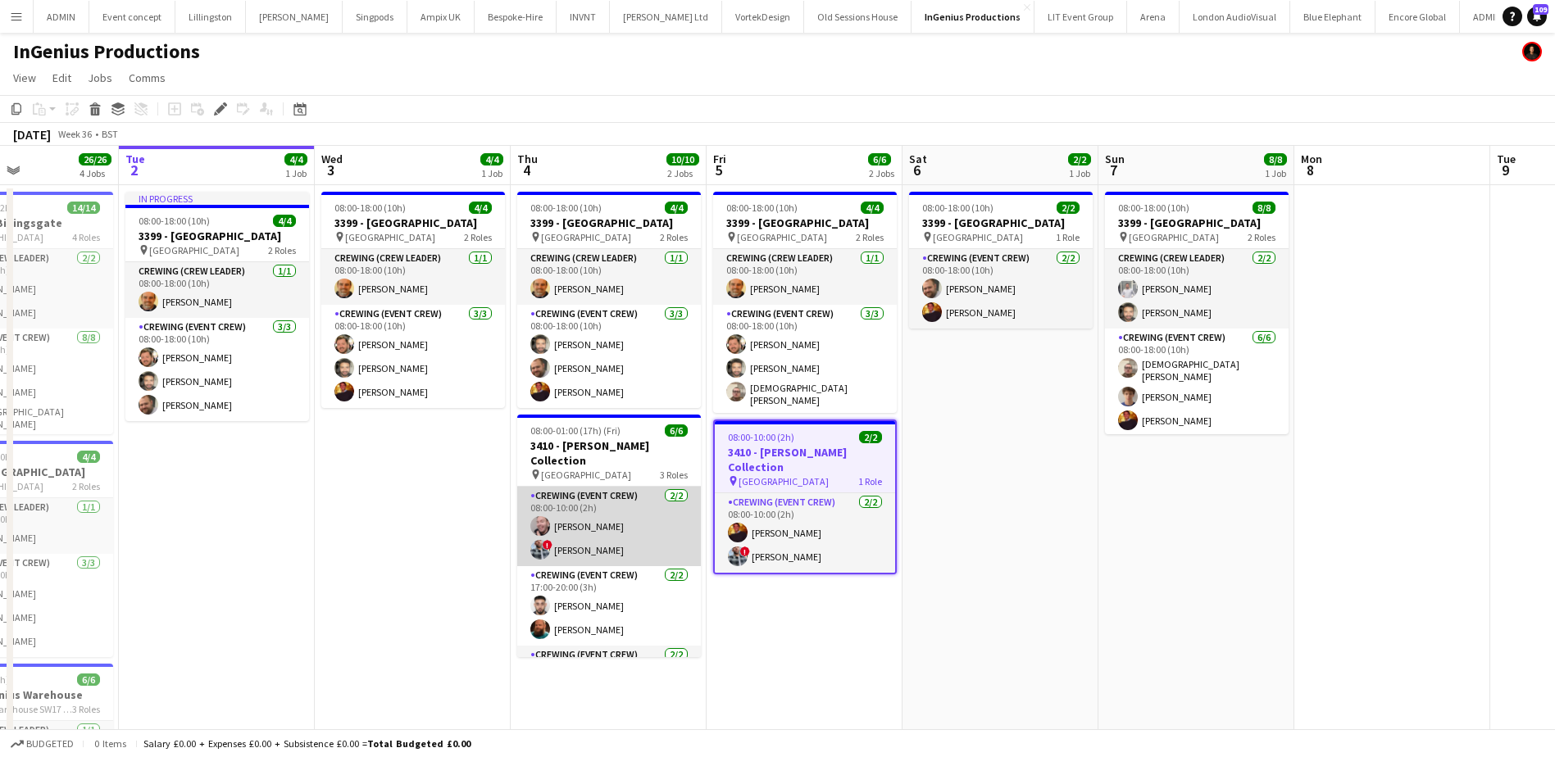
click at [596, 521] on app-card-role "Crewing (Event Crew) 2/2 08:00-10:00 (2h) Eldon Taylor ! Kieran Brooks" at bounding box center [609, 526] width 184 height 79
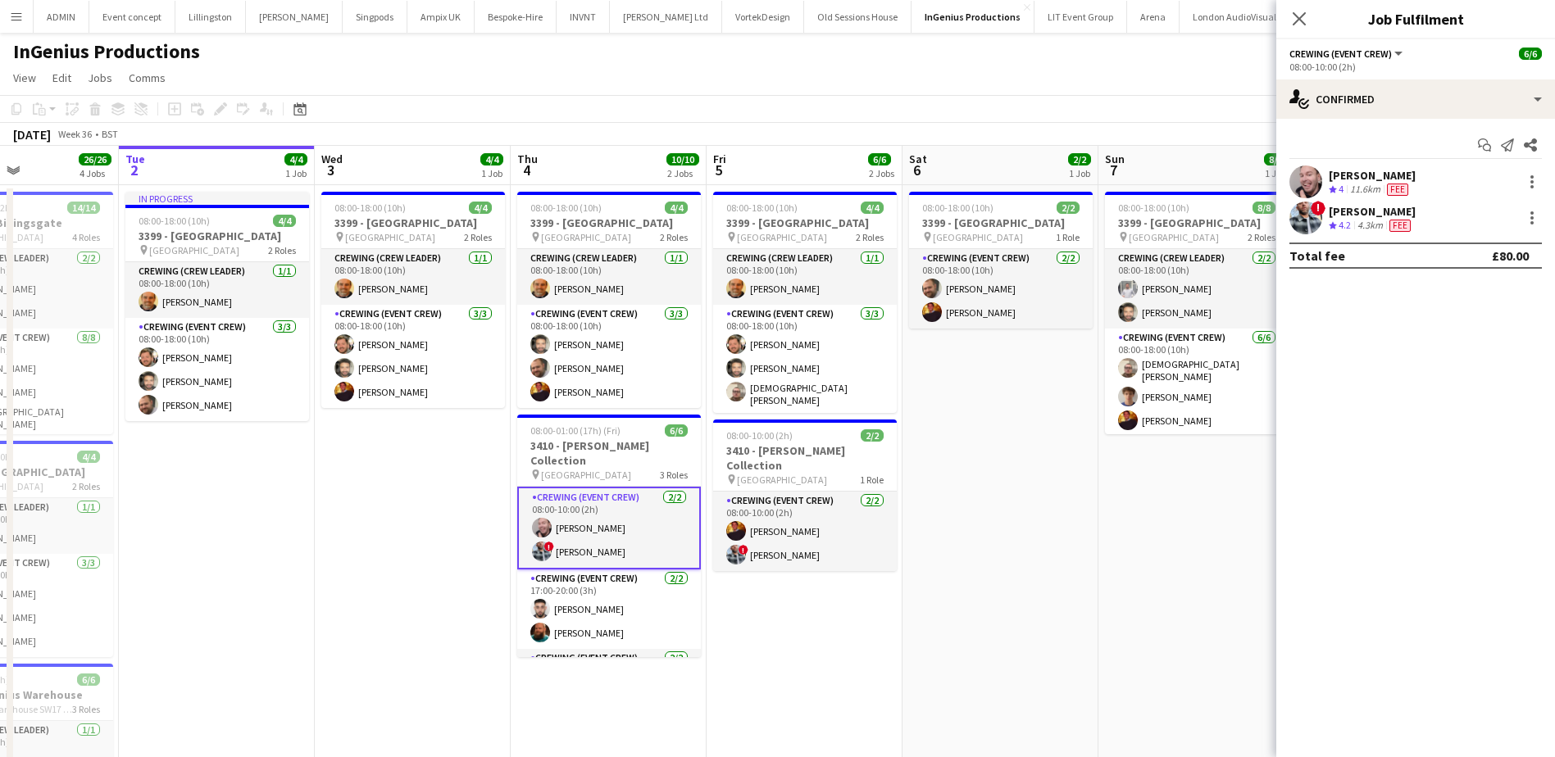
click at [1374, 180] on div "Eldon Taylor" at bounding box center [1371, 175] width 87 height 15
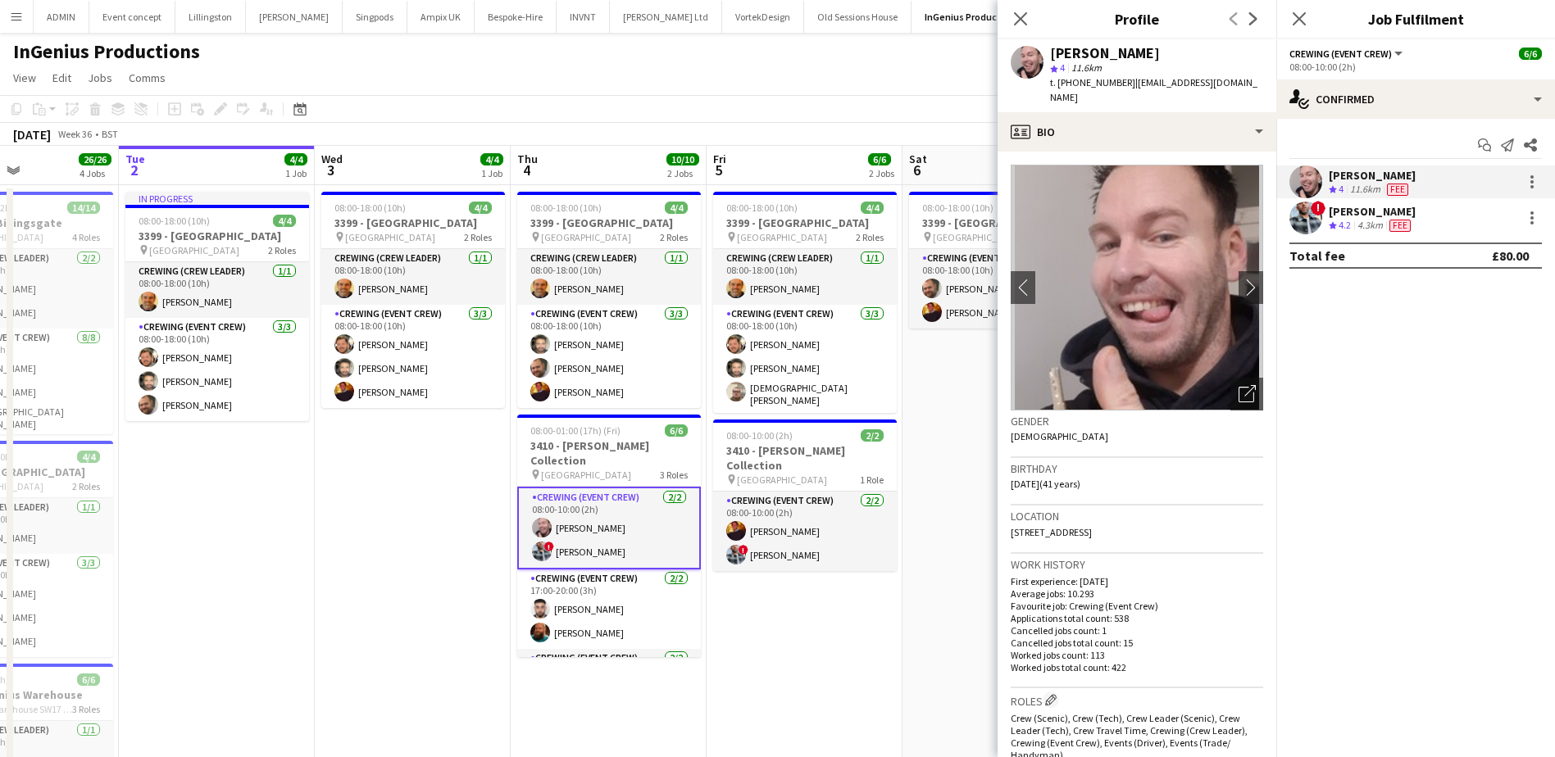
click at [1101, 86] on span "t. +447853246368" at bounding box center [1092, 82] width 85 height 12
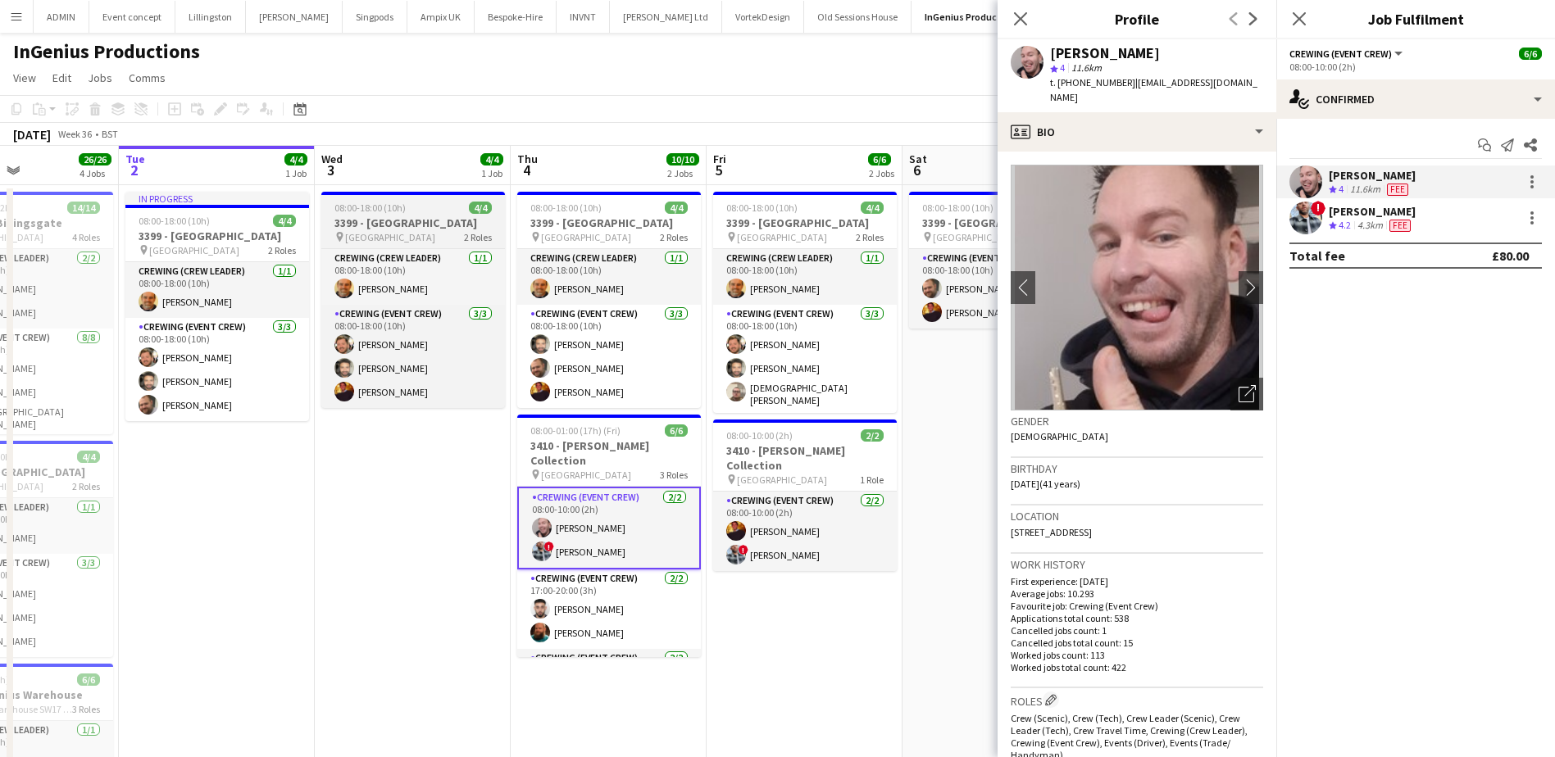
copy span "447853246368"
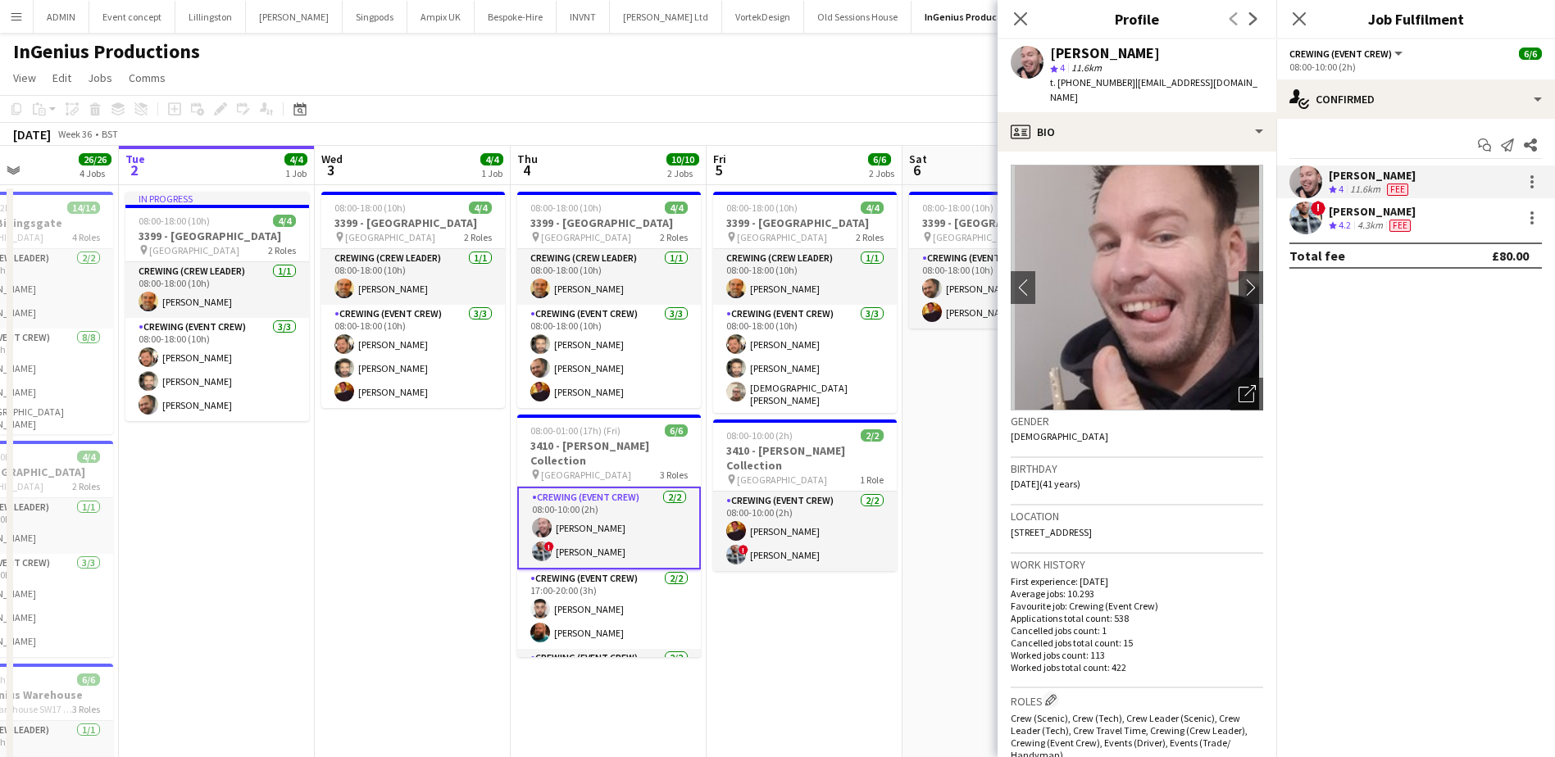
click at [1330, 219] on div "Crew rating 4.2" at bounding box center [1340, 226] width 25 height 14
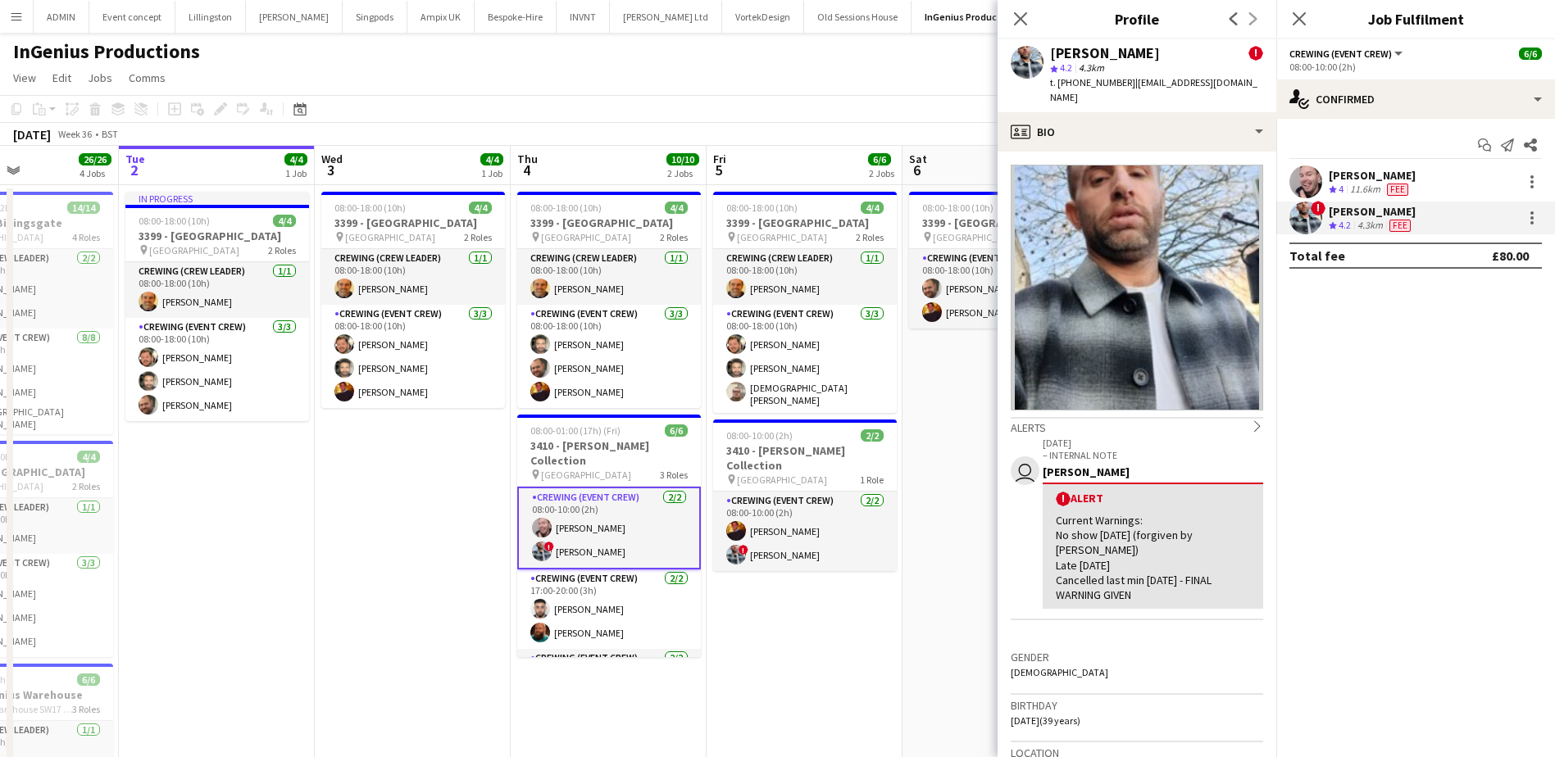
click at [1090, 85] on span "t. +447961939311" at bounding box center [1092, 82] width 85 height 12
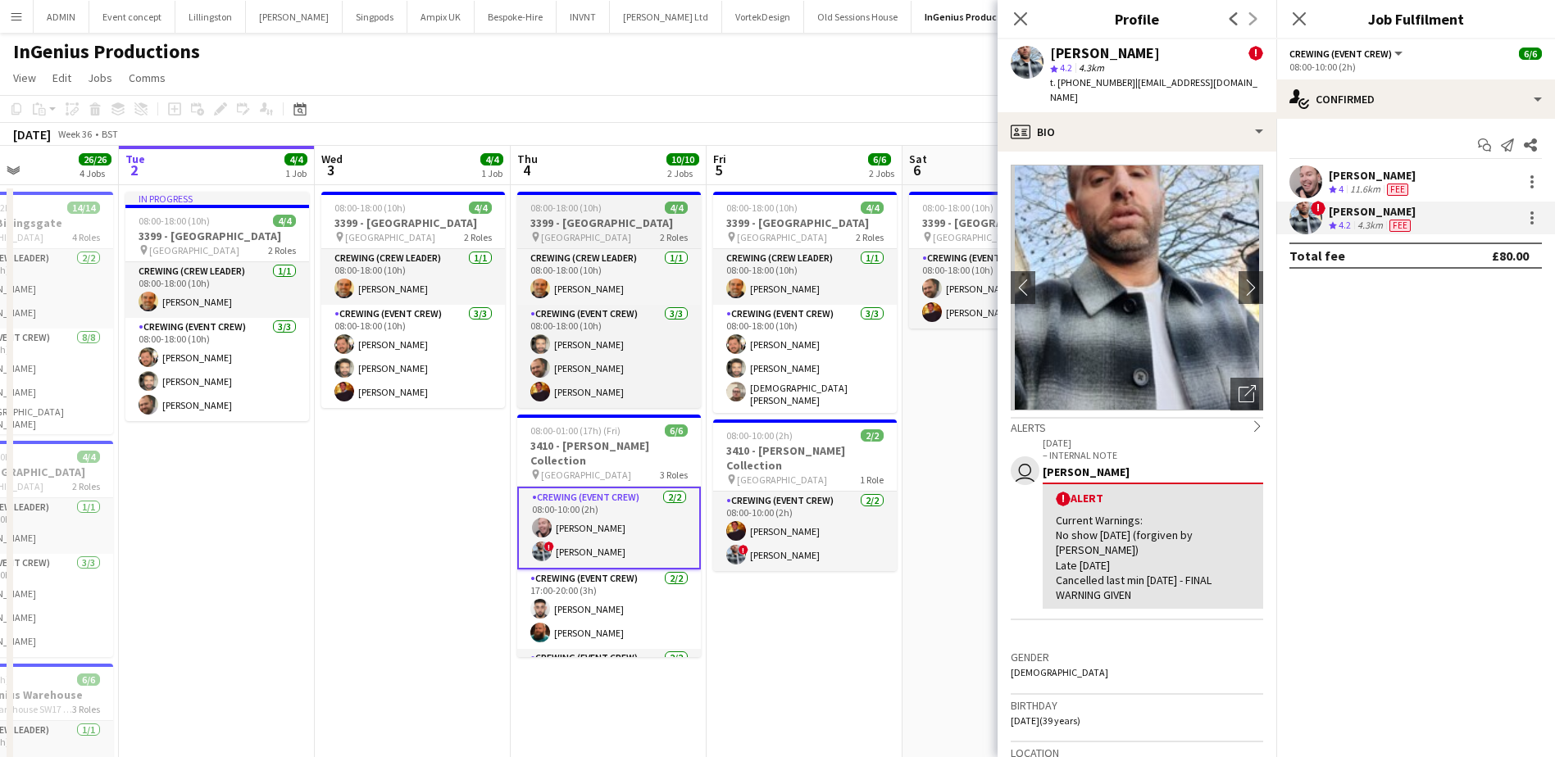
copy span "447961939311"
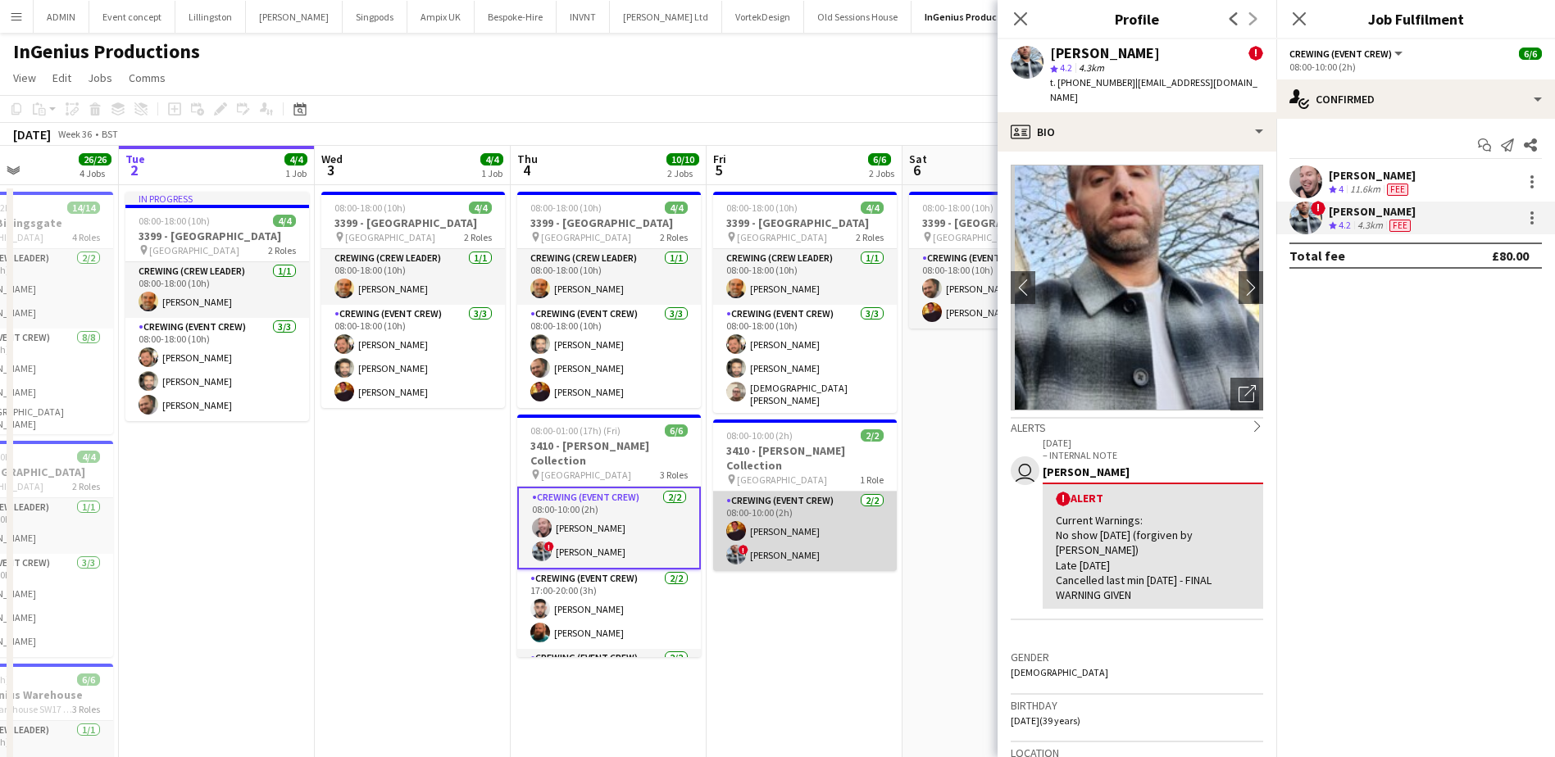
click at [776, 526] on app-card-role "Crewing (Event Crew) 2/2 08:00-10:00 (2h) Sam Kermode ! Kieran Brooks" at bounding box center [805, 531] width 184 height 79
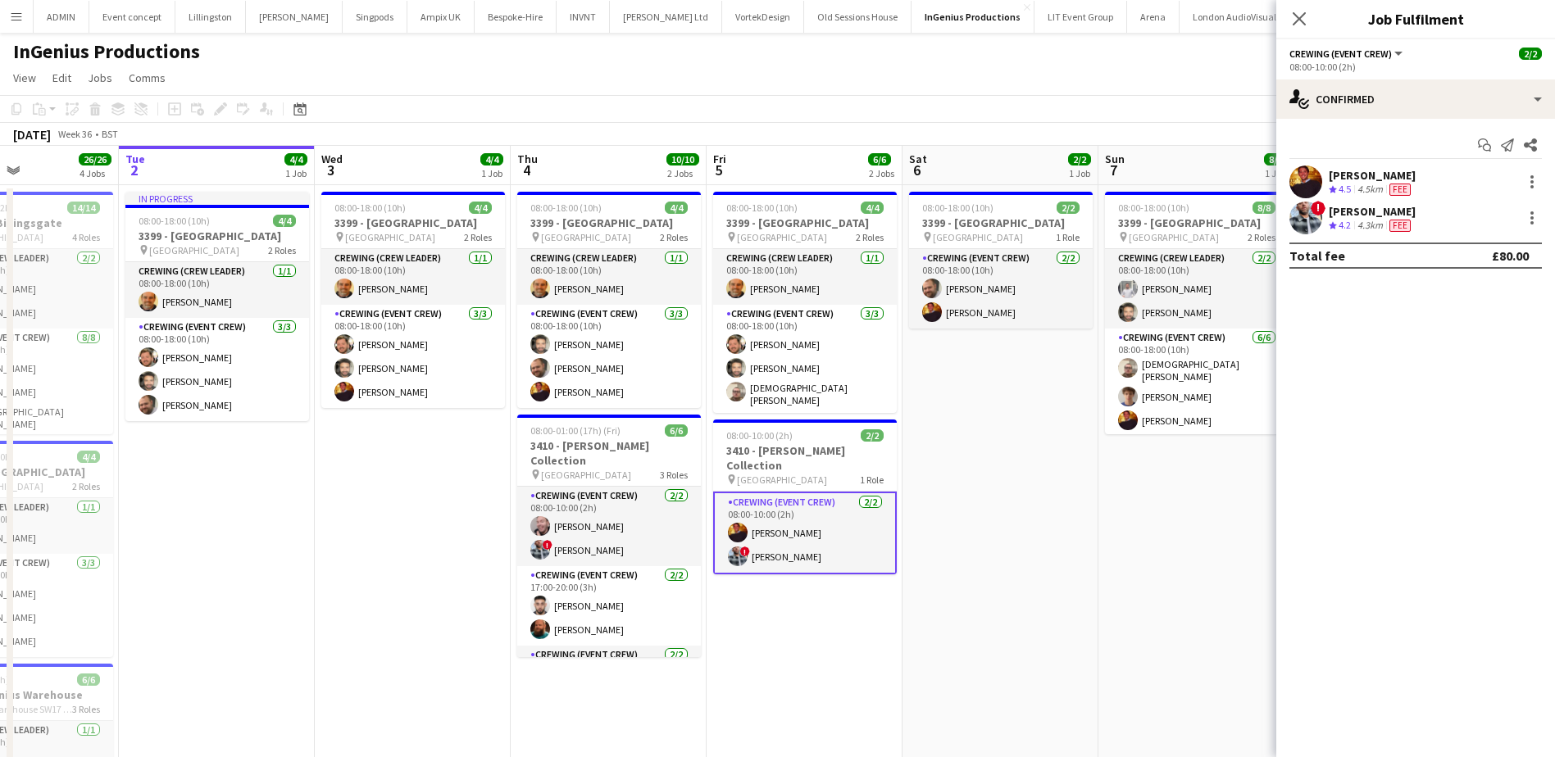
click at [1358, 172] on div "Sam Kermode" at bounding box center [1371, 175] width 87 height 15
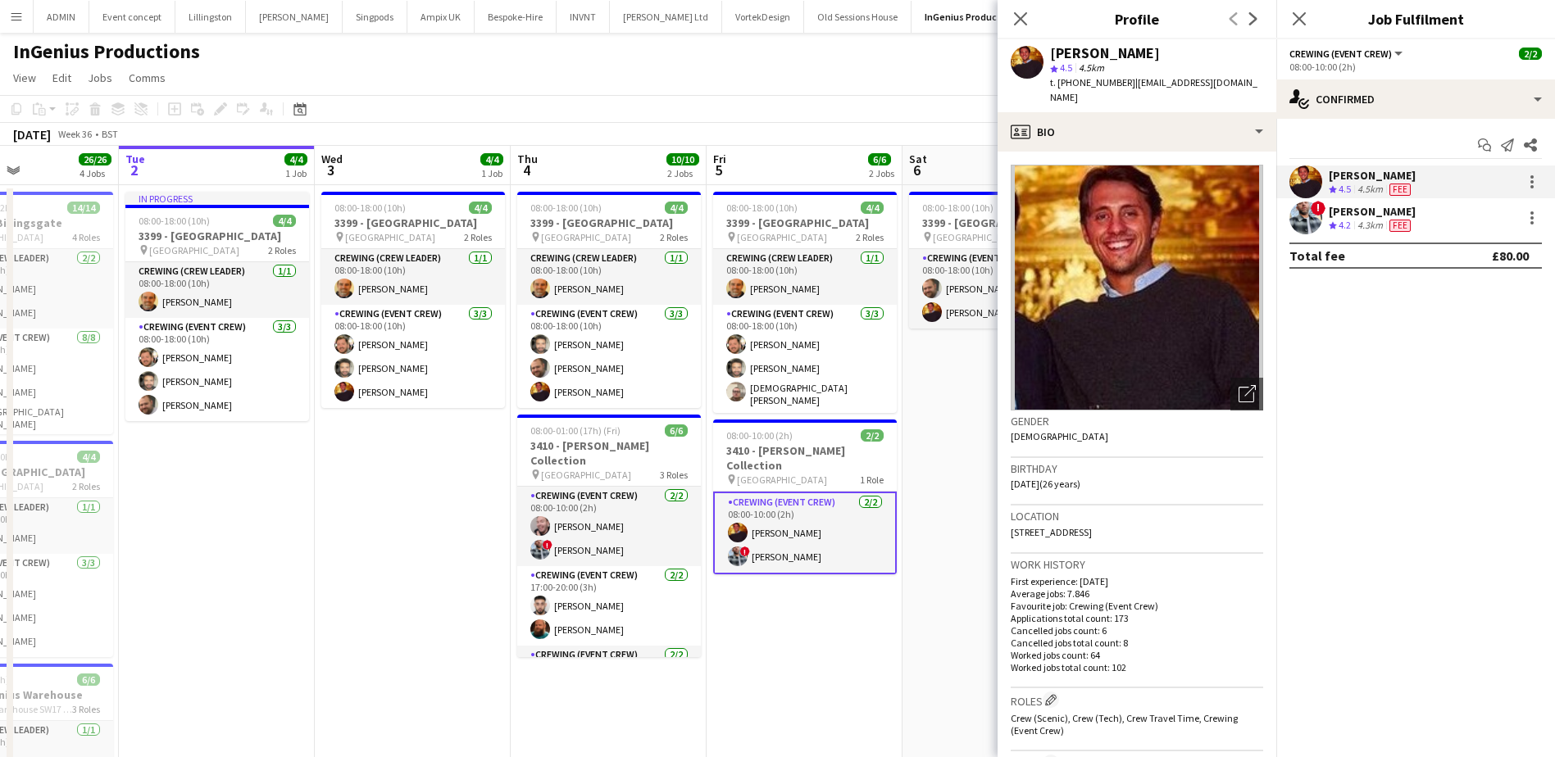
click at [1110, 82] on span "t. +447599510934" at bounding box center [1092, 82] width 85 height 12
copy span "447599510934"
drag, startPoint x: 588, startPoint y: 602, endPoint x: 606, endPoint y: 592, distance: 21.7
click at [588, 602] on app-card-role "Crewing (Event Crew) 2/2 17:00-20:00 (3h) Caleb Caffoor Sam Humphreys" at bounding box center [609, 605] width 184 height 79
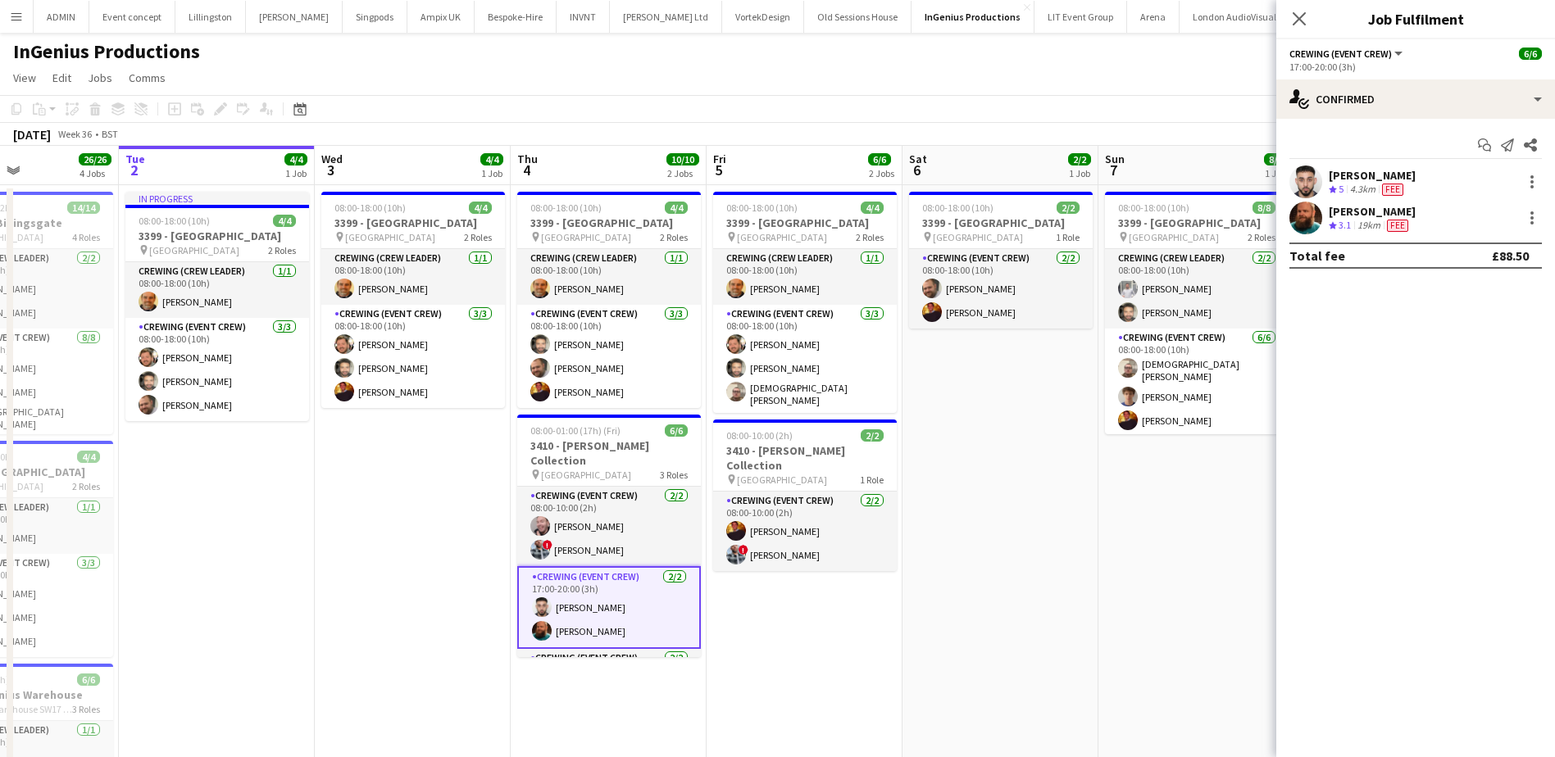
click at [1361, 224] on div "19km" at bounding box center [1369, 226] width 30 height 14
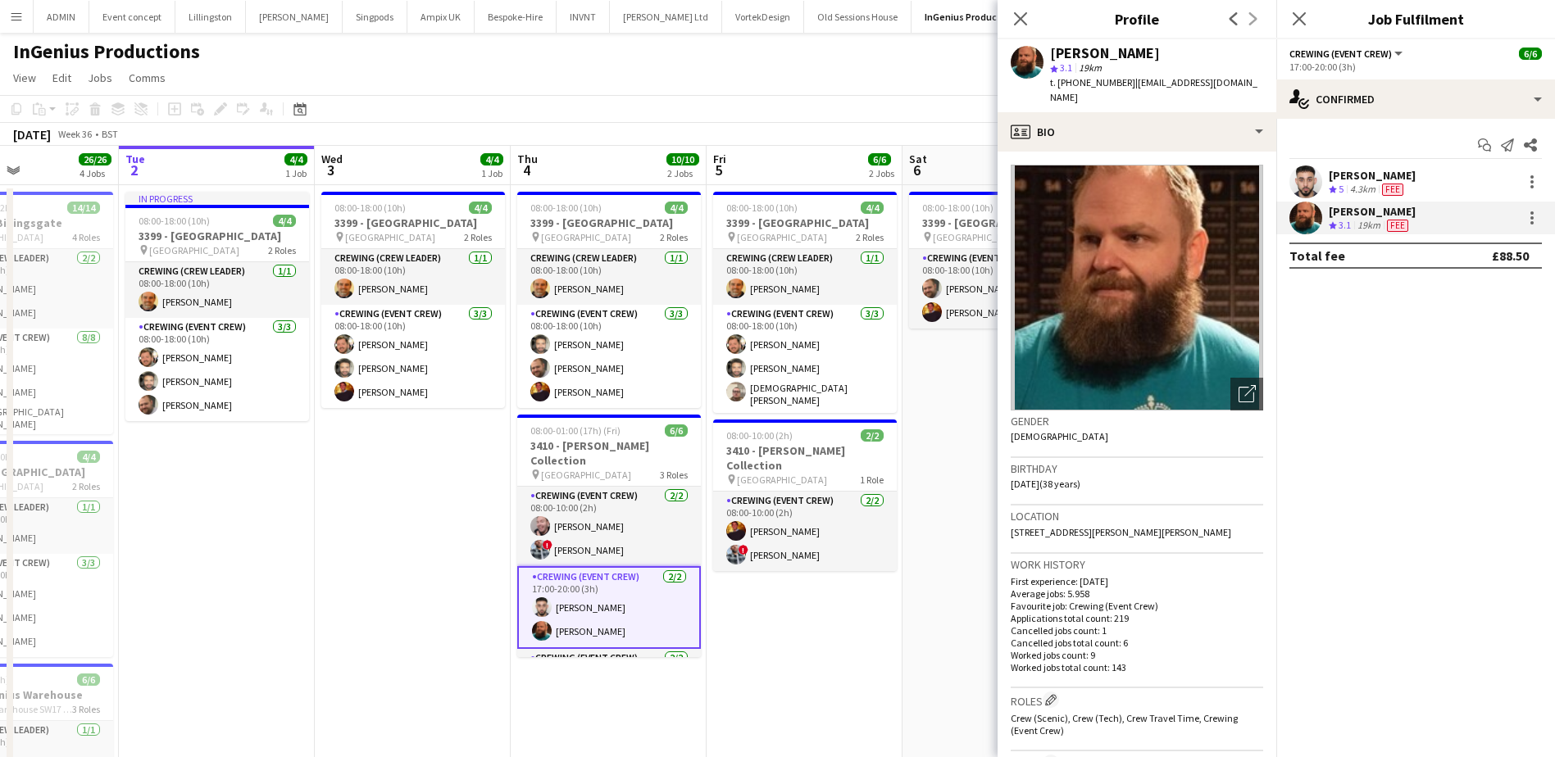
click at [1080, 84] on span "t. +447549498567" at bounding box center [1092, 82] width 85 height 12
copy span "447549498567"
click at [1365, 183] on div "4.3km" at bounding box center [1362, 190] width 32 height 14
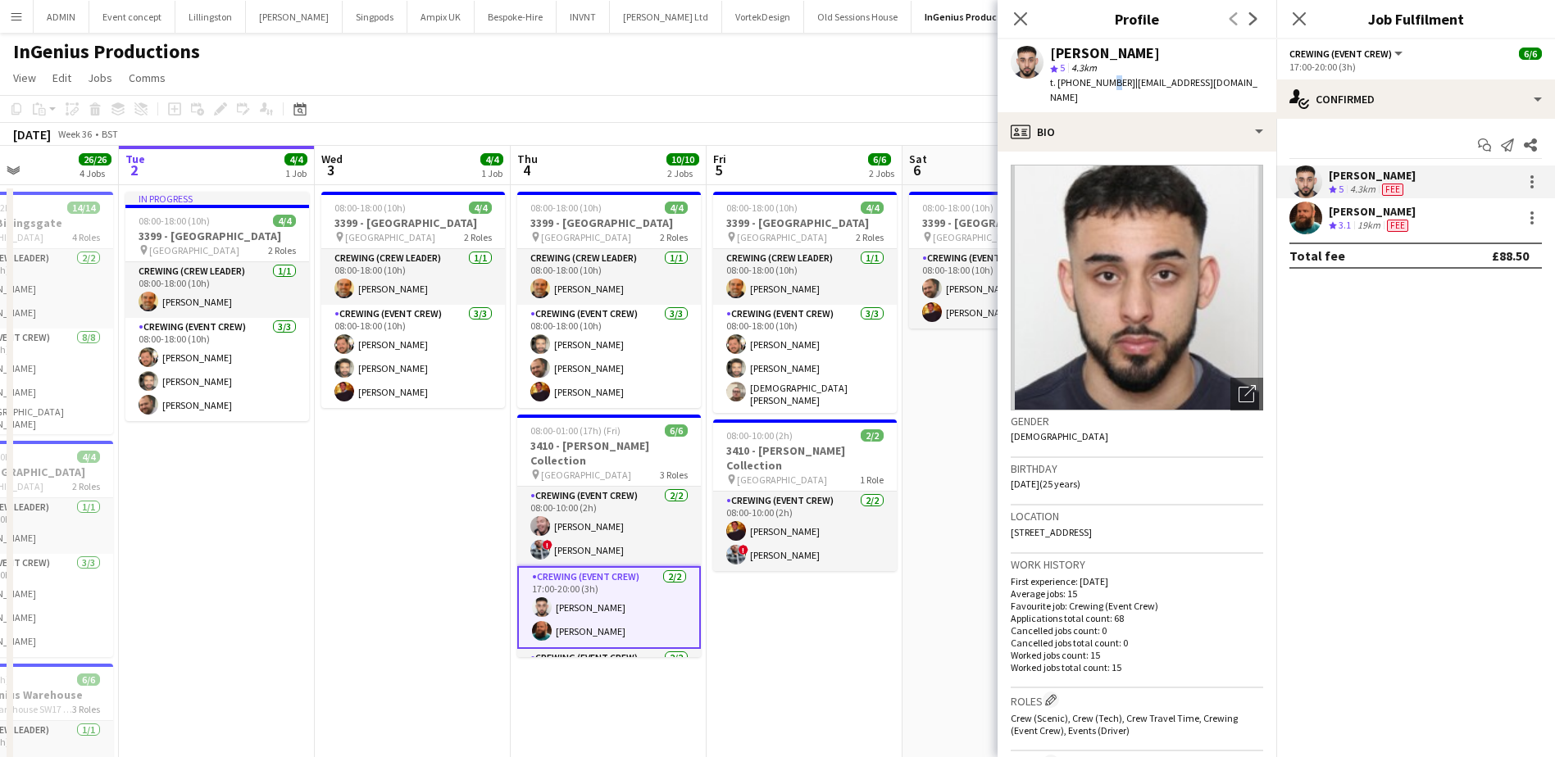
click at [1104, 84] on span "t. +447842598387" at bounding box center [1092, 82] width 85 height 12
copy span "8"
click at [1101, 77] on span "t. +447842598387" at bounding box center [1092, 82] width 85 height 12
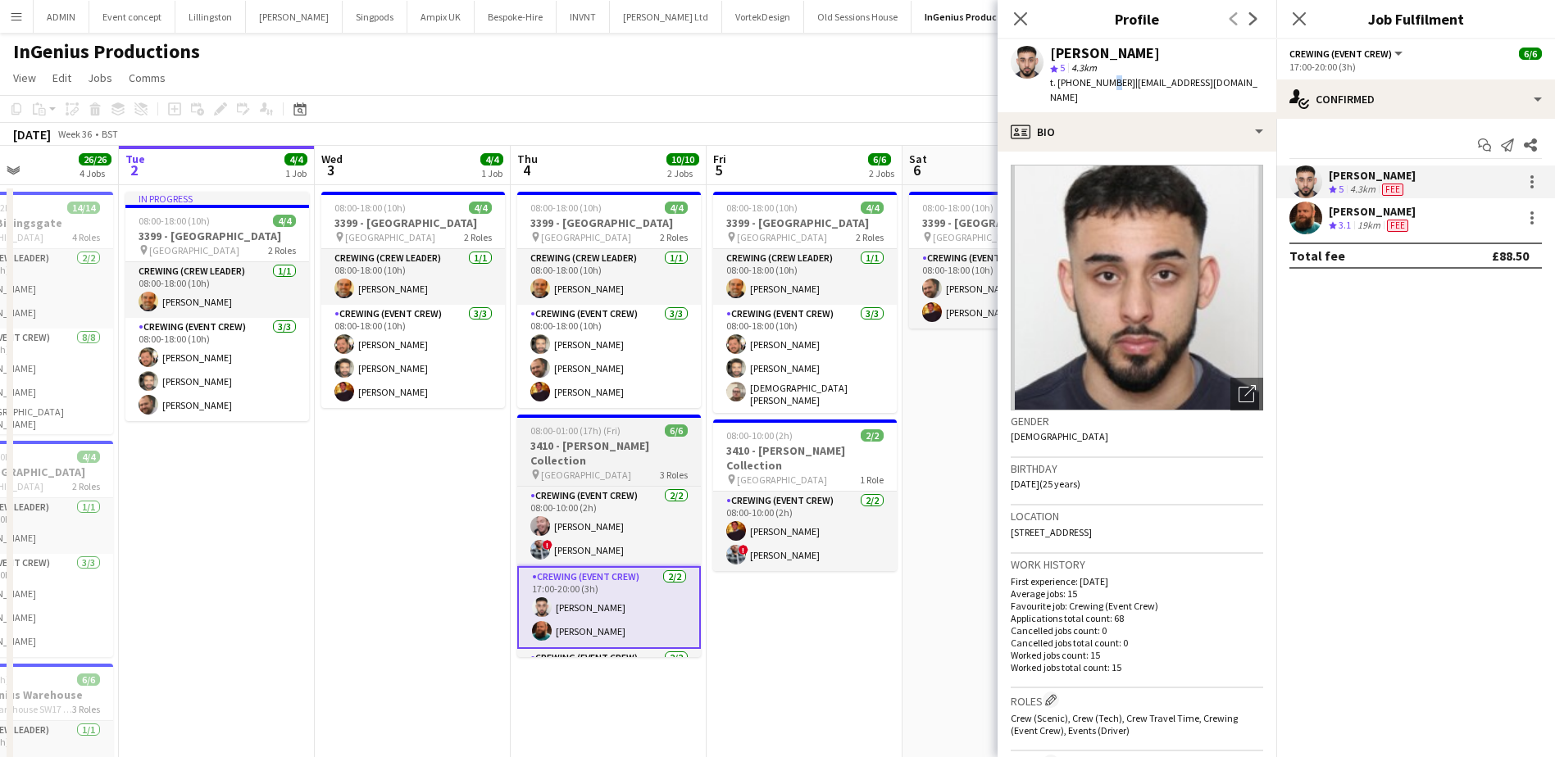
click at [563, 469] on span "Hertford house" at bounding box center [586, 475] width 90 height 12
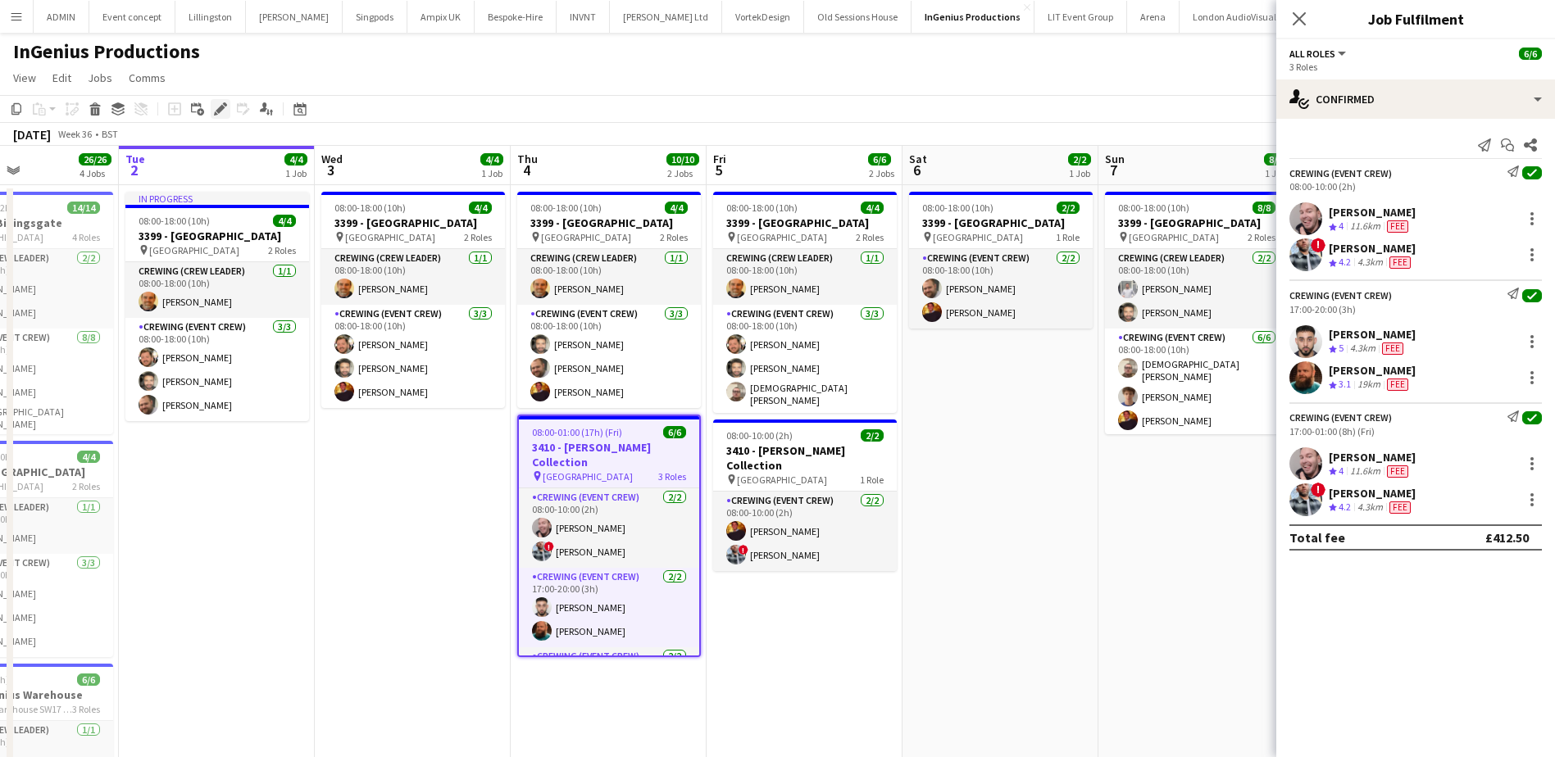
click at [215, 107] on icon "Edit" at bounding box center [220, 108] width 13 height 13
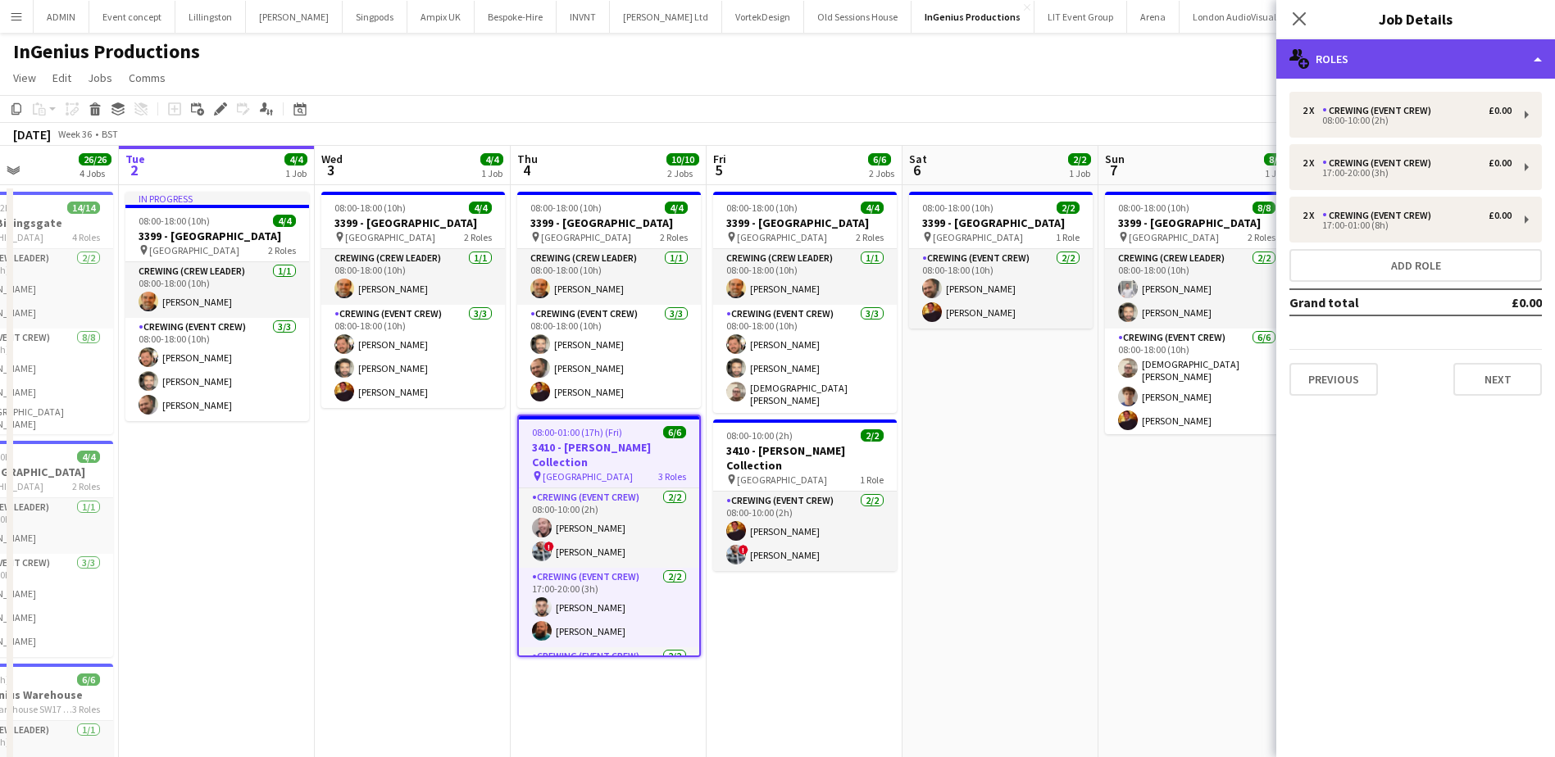
click at [1361, 60] on div "multiple-users-add Roles" at bounding box center [1415, 58] width 279 height 39
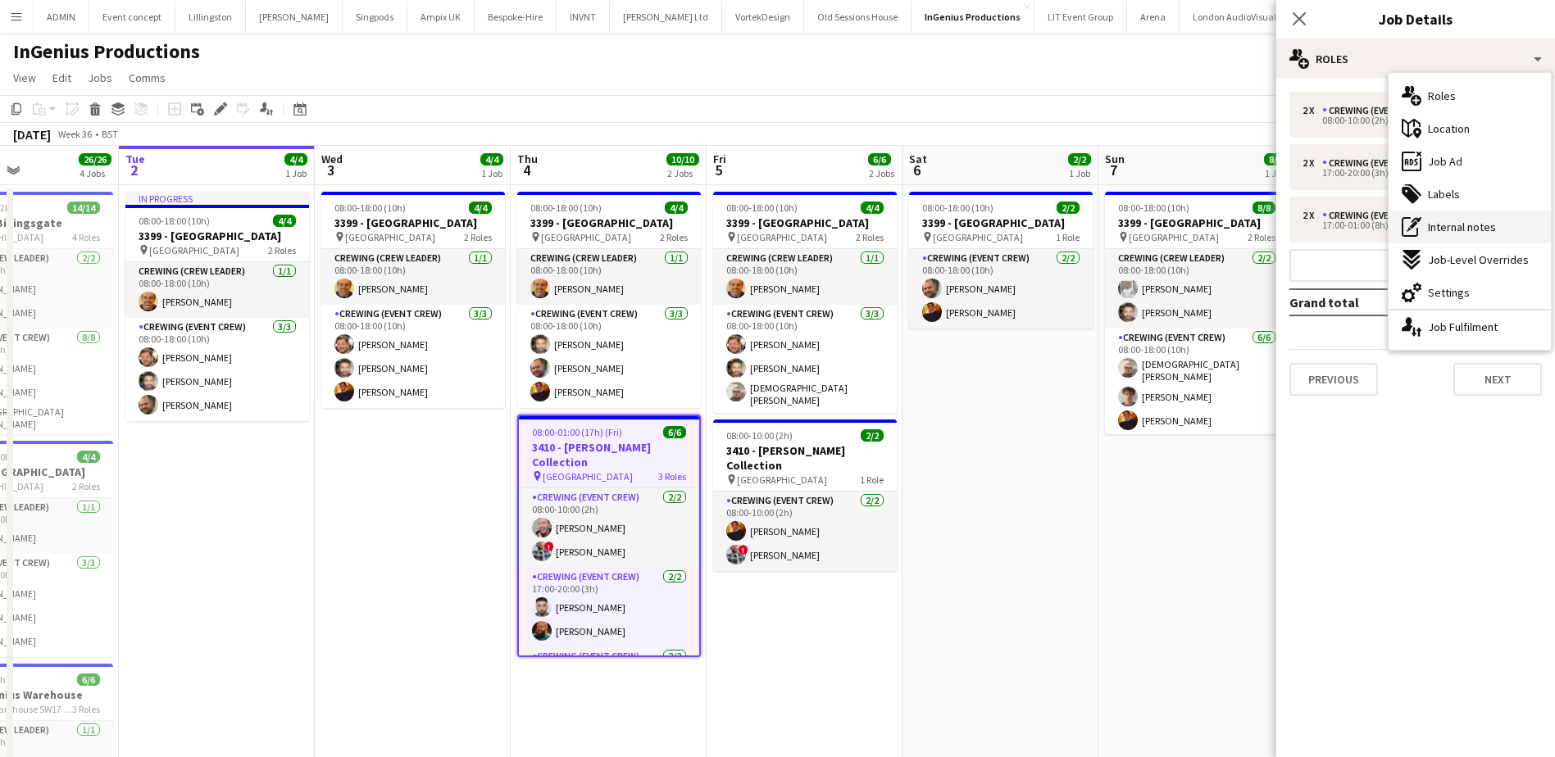
click at [1478, 234] on span "Internal notes" at bounding box center [1462, 227] width 68 height 15
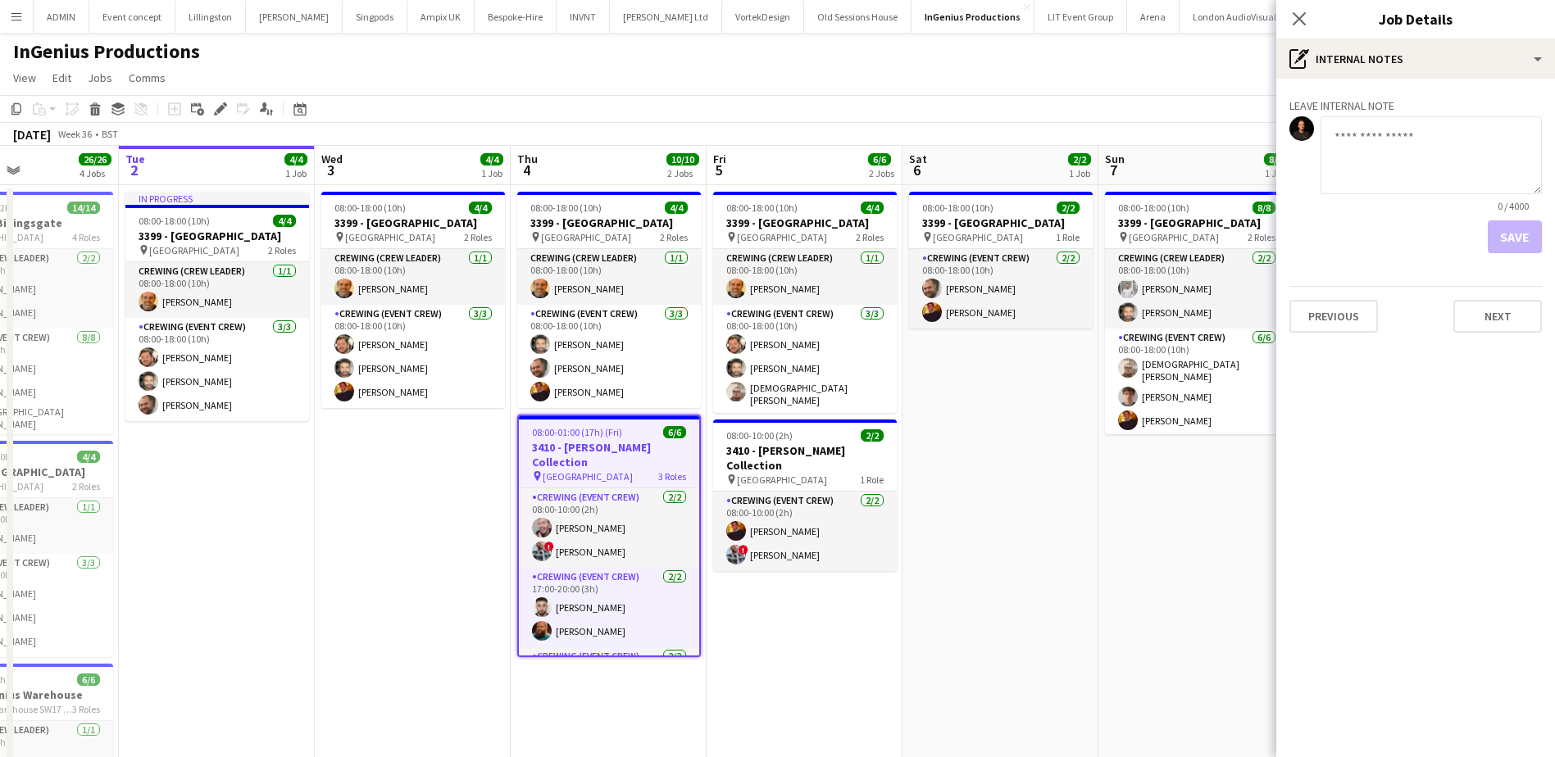
click at [1340, 152] on textarea at bounding box center [1430, 155] width 221 height 78
paste textarea "**********"
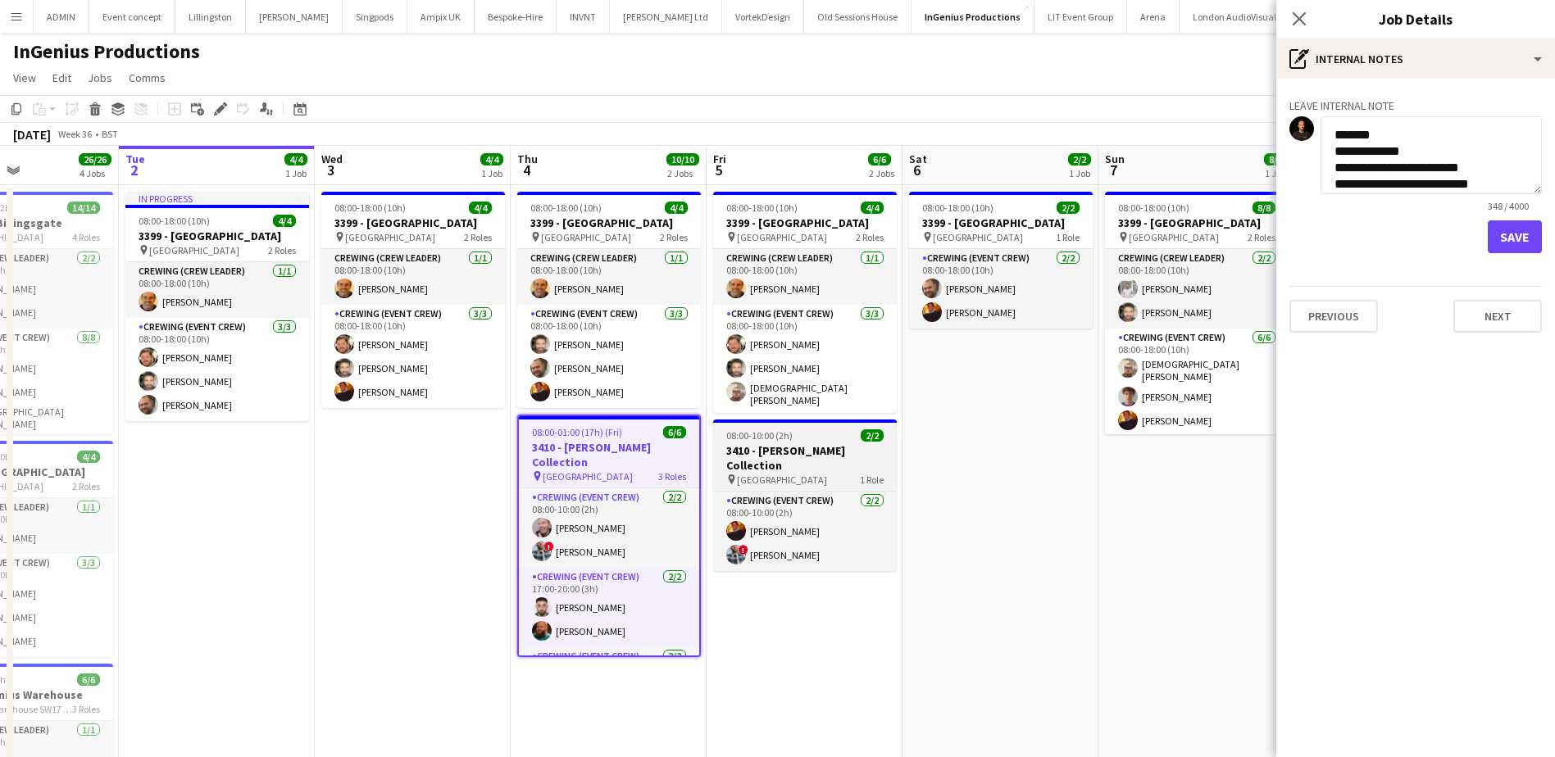
type textarea "**********"
click at [820, 443] on h3 "3410 - Wallace Collection" at bounding box center [805, 458] width 184 height 30
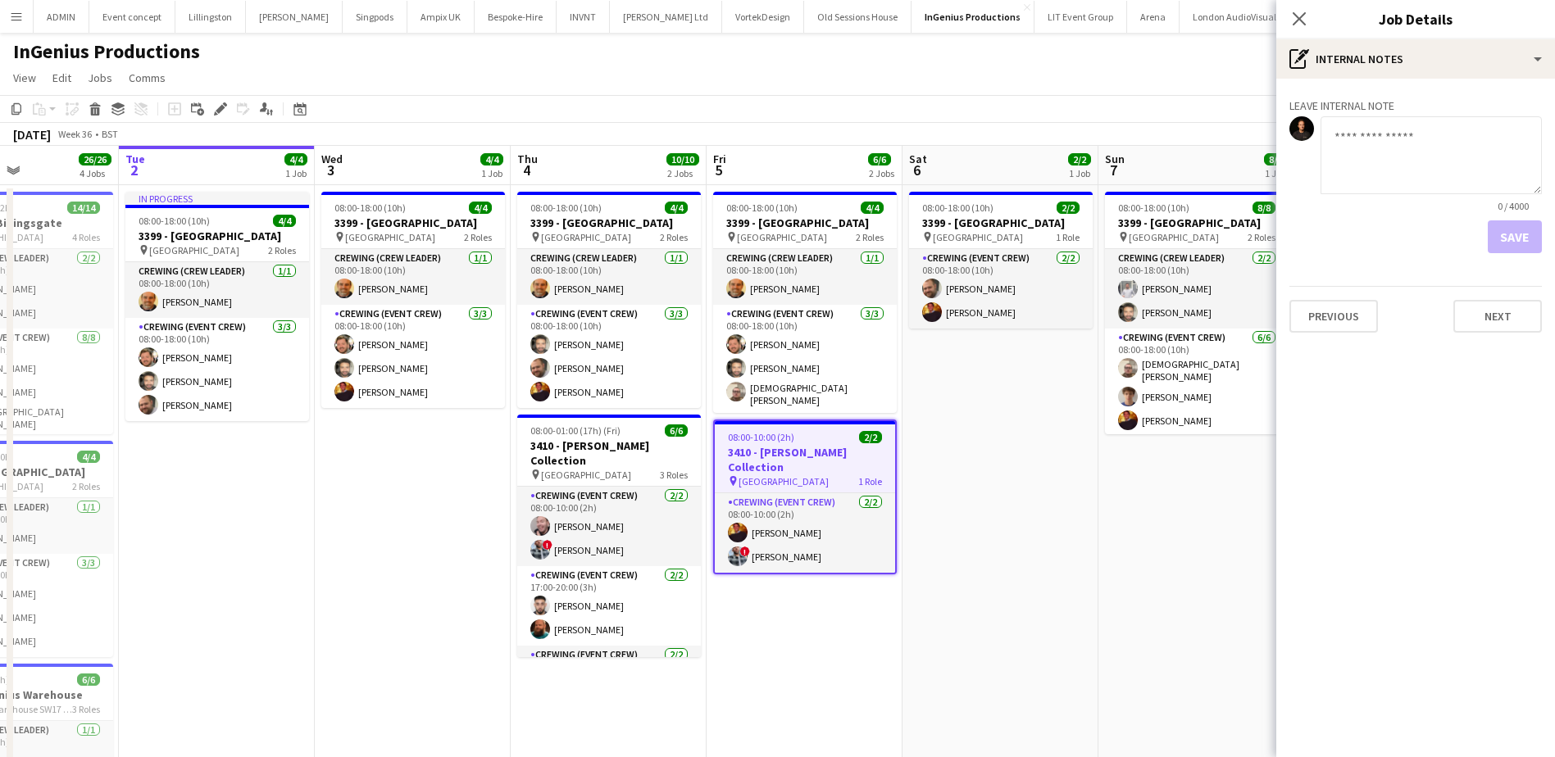
click at [1373, 138] on textarea at bounding box center [1430, 155] width 221 height 78
paste textarea "**********"
type textarea "**********"
click at [1527, 243] on button "Save" at bounding box center [1514, 236] width 54 height 33
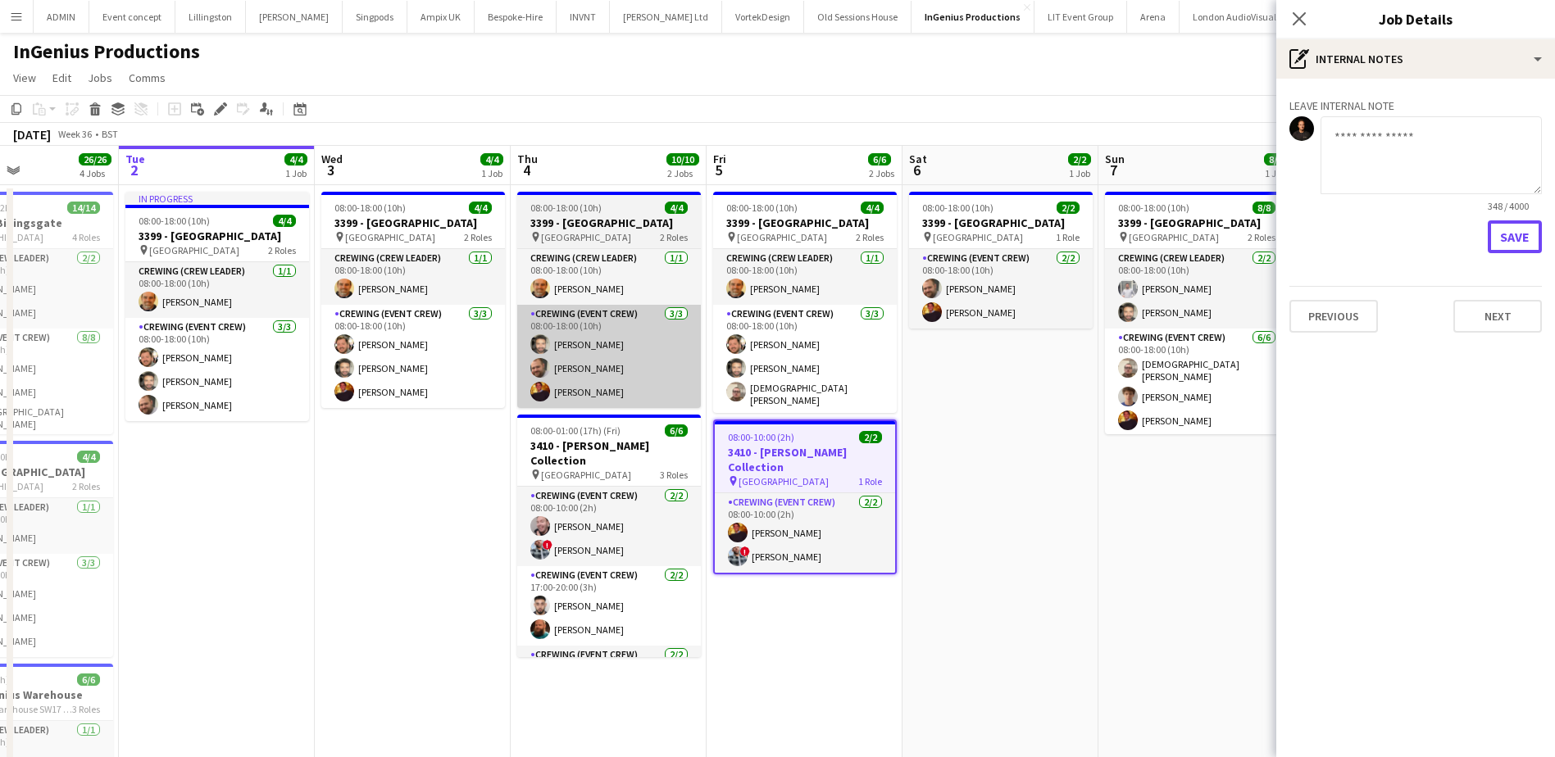
scroll to position [0, 0]
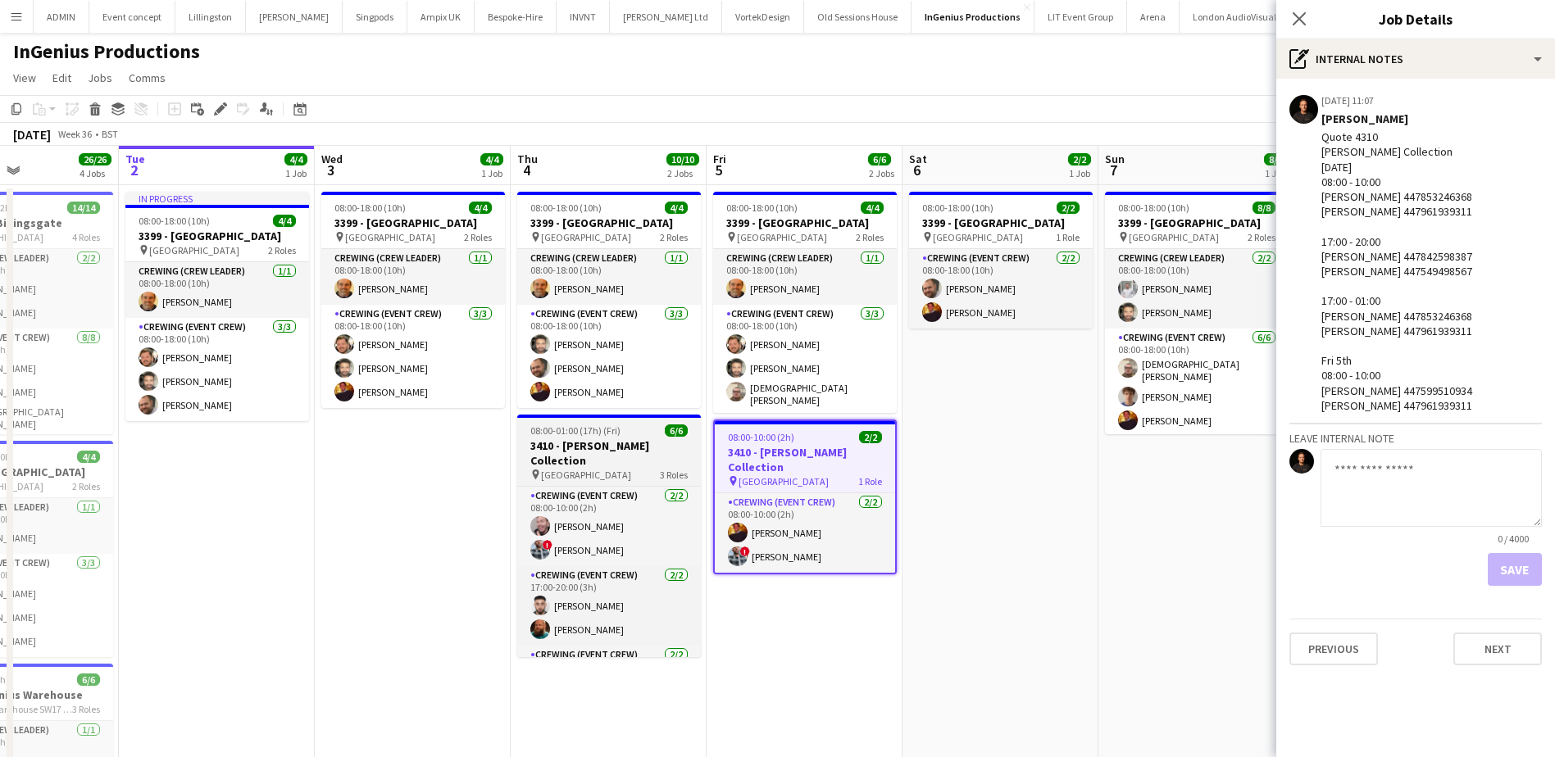
click at [597, 439] on h3 "3410 - Wallace Collection" at bounding box center [609, 453] width 184 height 30
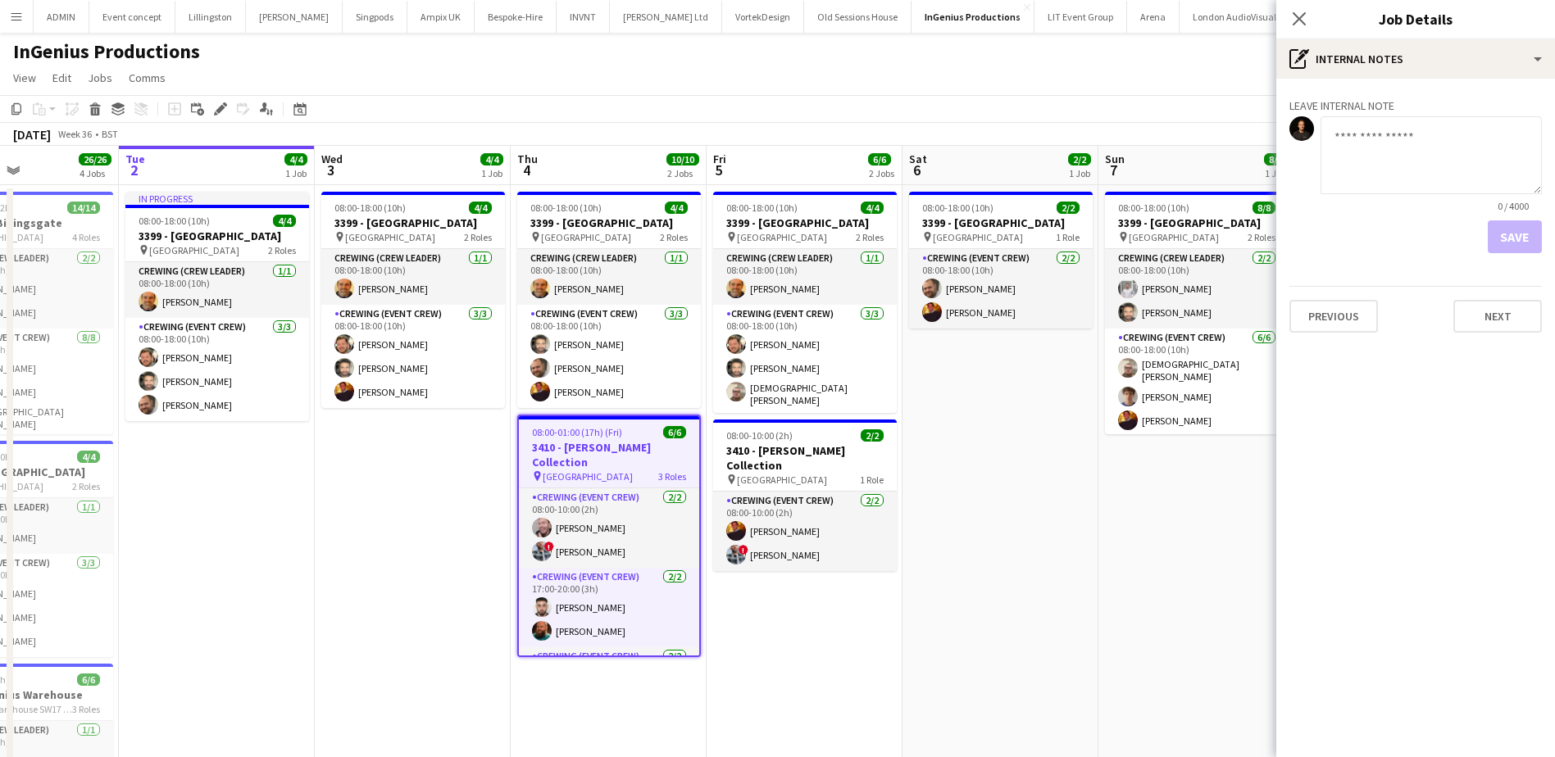
click at [1410, 164] on textarea at bounding box center [1430, 155] width 221 height 78
paste textarea "**********"
type textarea "**********"
click at [1498, 243] on button "Save" at bounding box center [1514, 236] width 54 height 33
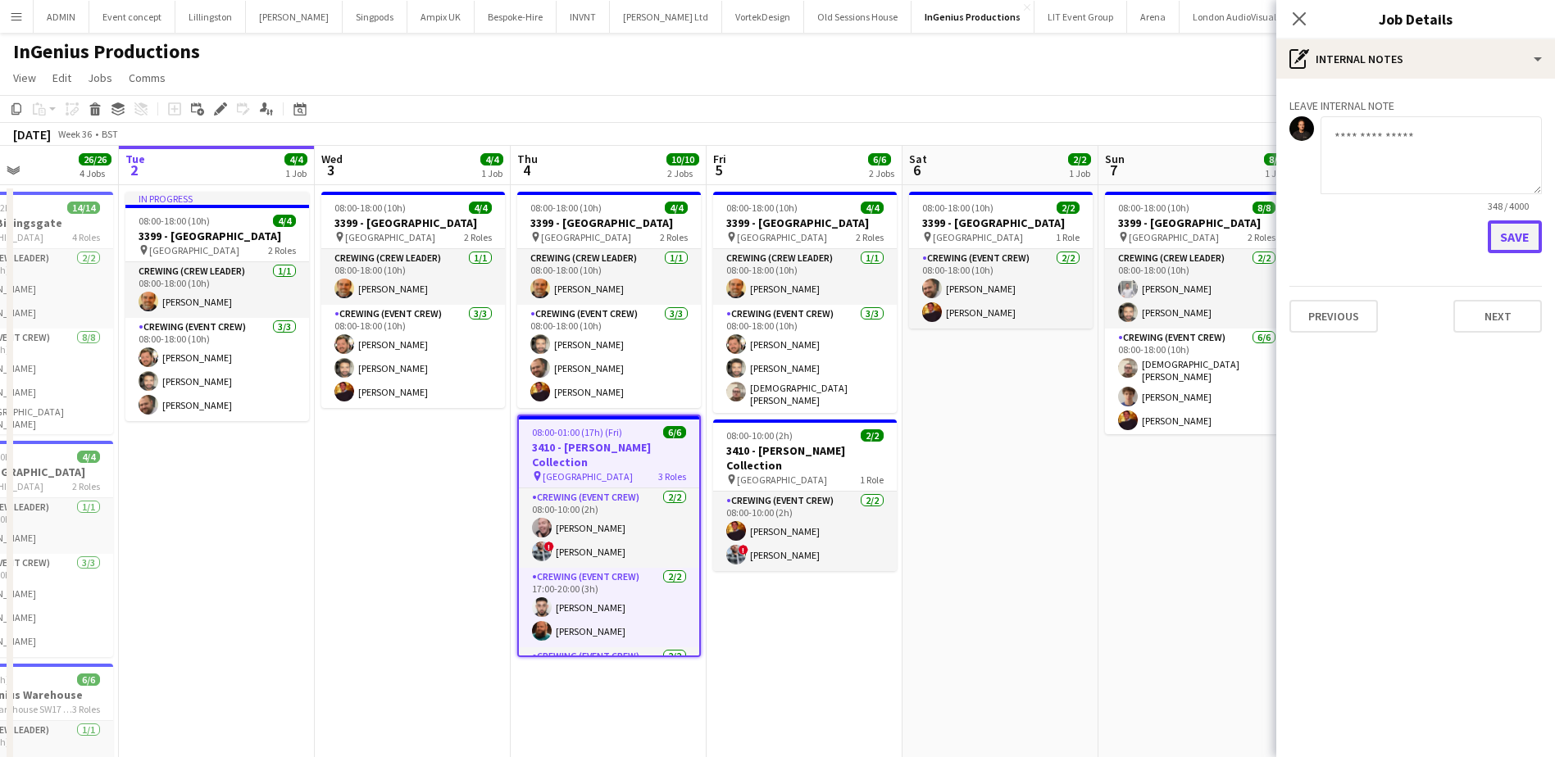
scroll to position [0, 0]
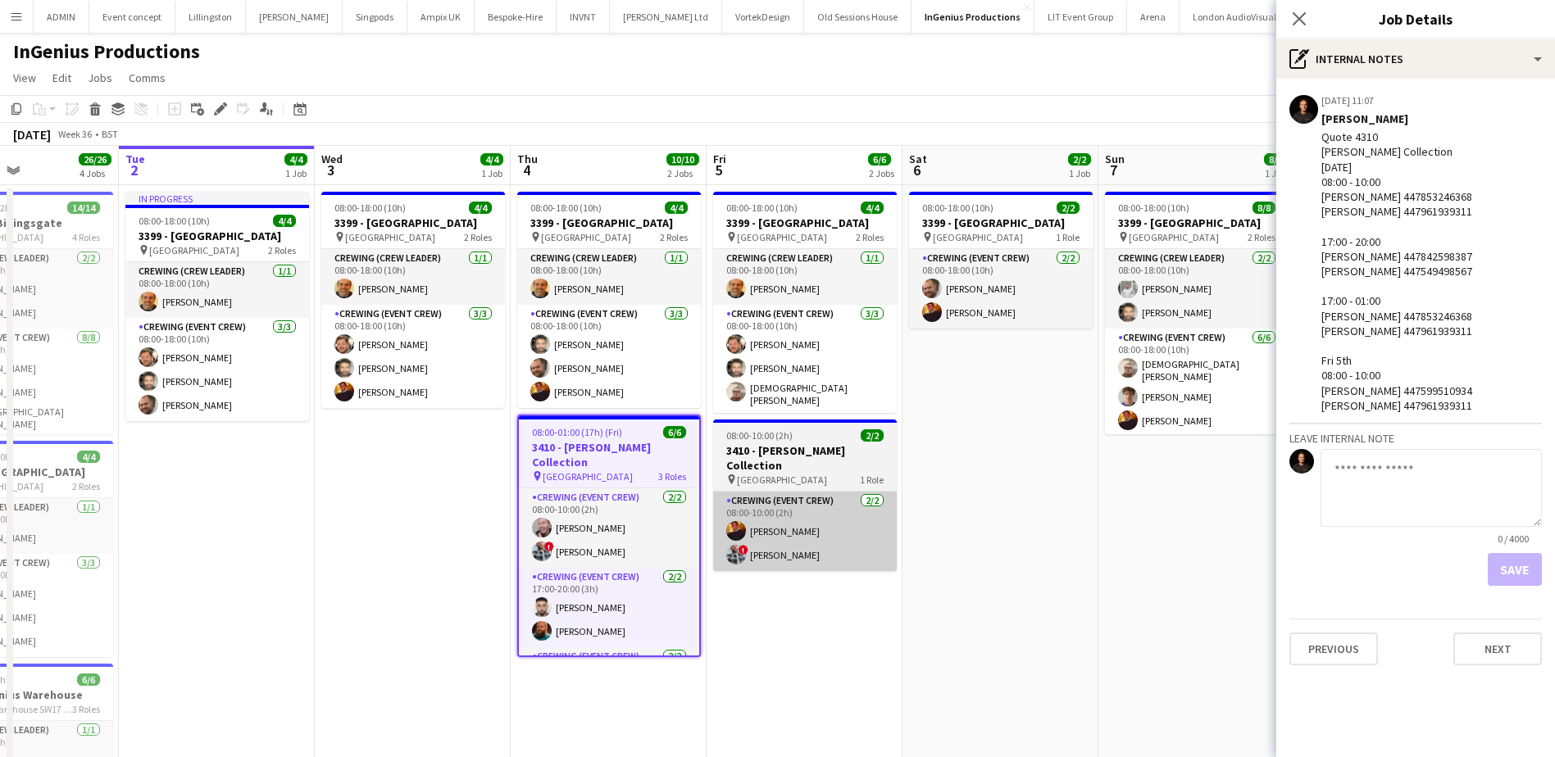
drag, startPoint x: 450, startPoint y: 540, endPoint x: 812, endPoint y: 549, distance: 362.3
click at [451, 540] on app-date-cell "08:00-18:00 (10h) 4/4 3399 - King's Observatory pin Richmond 2 Roles Crewing (C…" at bounding box center [413, 649] width 196 height 929
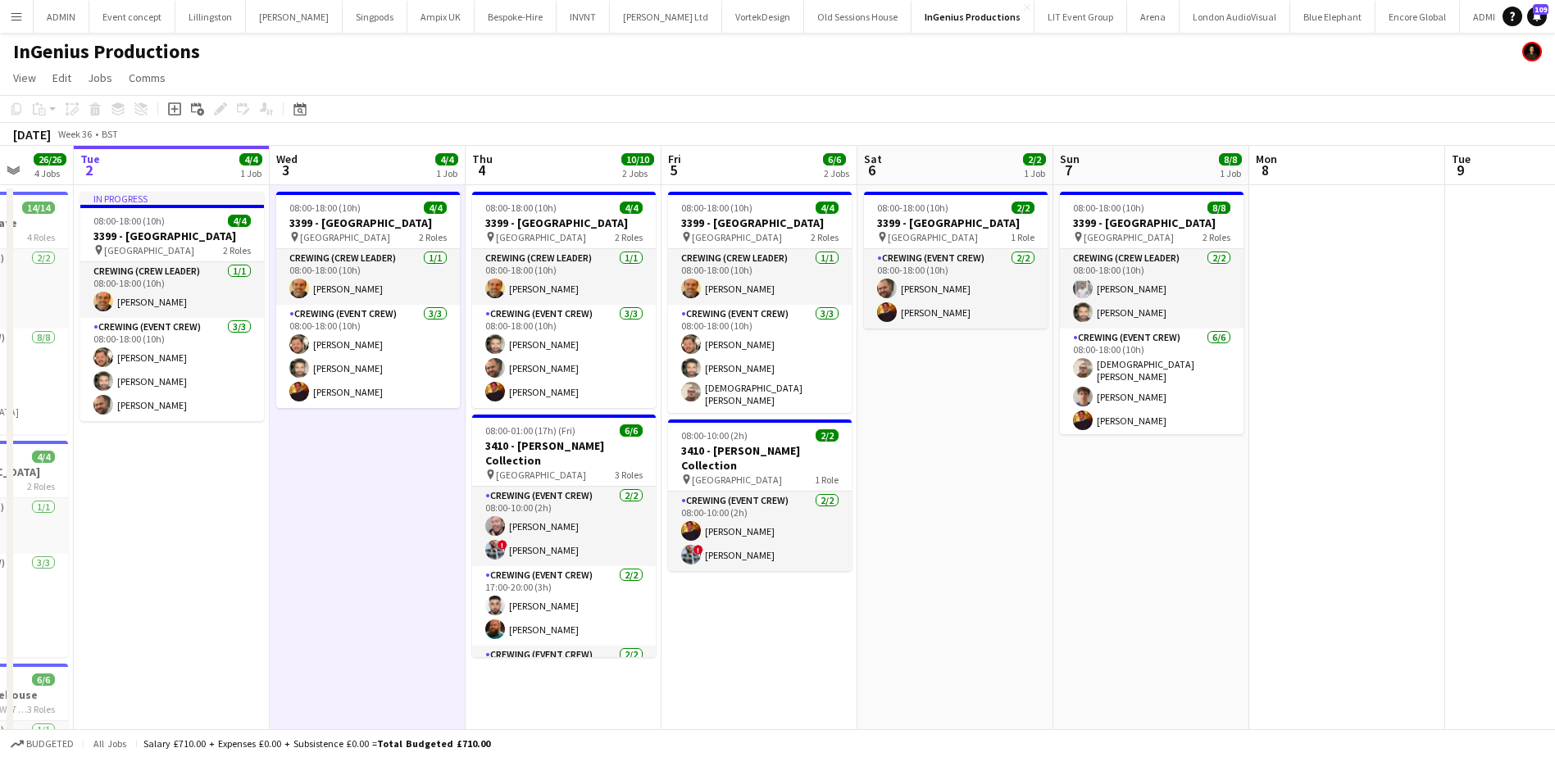
scroll to position [0, 554]
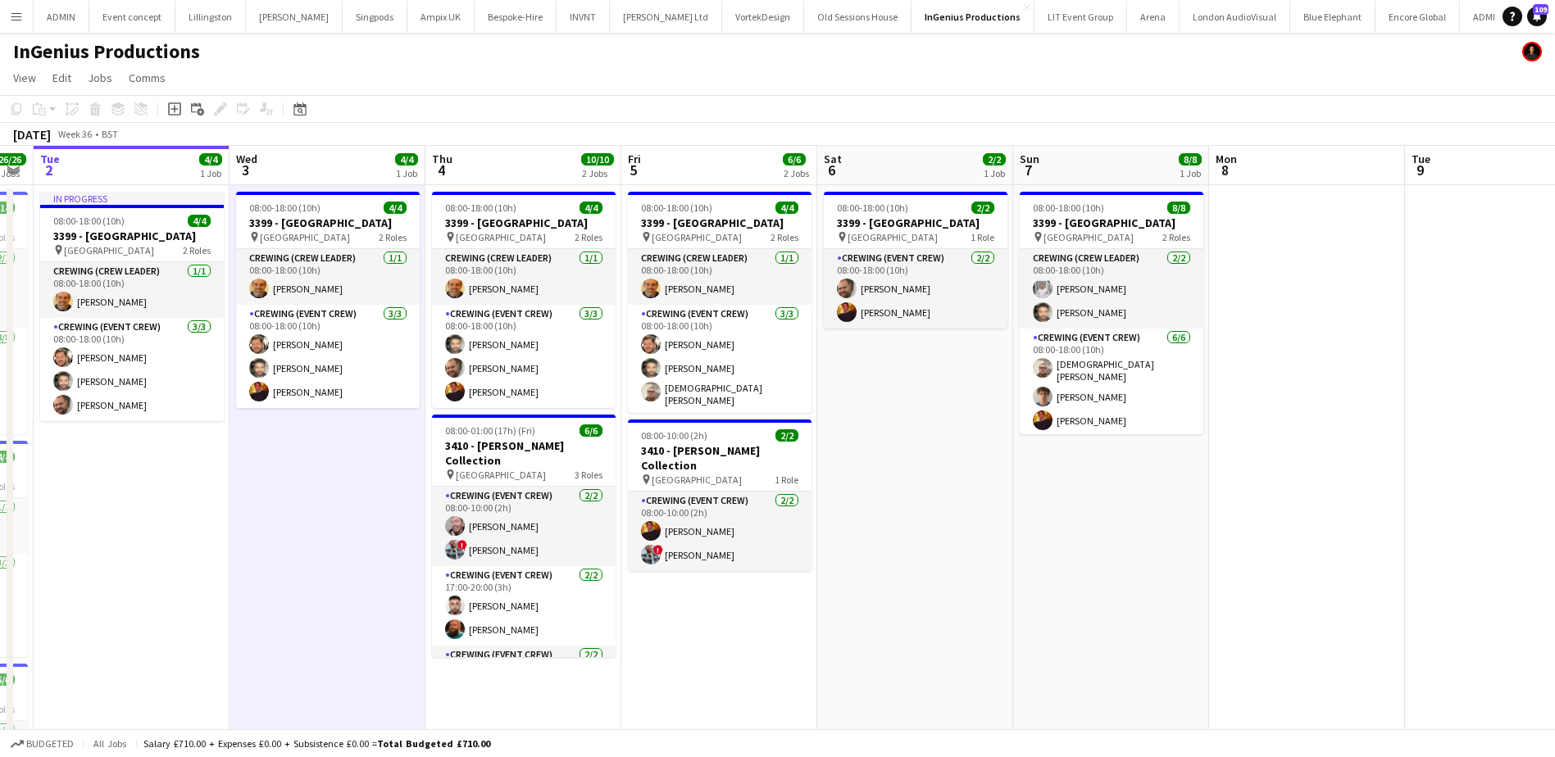
drag, startPoint x: 1066, startPoint y: 550, endPoint x: 980, endPoint y: 547, distance: 86.1
click at [980, 547] on app-calendar-viewport "Sat 30 12/12 1 Job Sun 31 8/8 2 Jobs Mon 1 26/26 4 Jobs Tue 2 4/4 1 Job Wed 3 4…" at bounding box center [777, 630] width 1555 height 969
click at [626, 418] on app-date-cell "08:00-18:00 (10h) 4/4 3399 - King's Observatory pin Richmond 2 Roles Crewing (C…" at bounding box center [719, 649] width 196 height 929
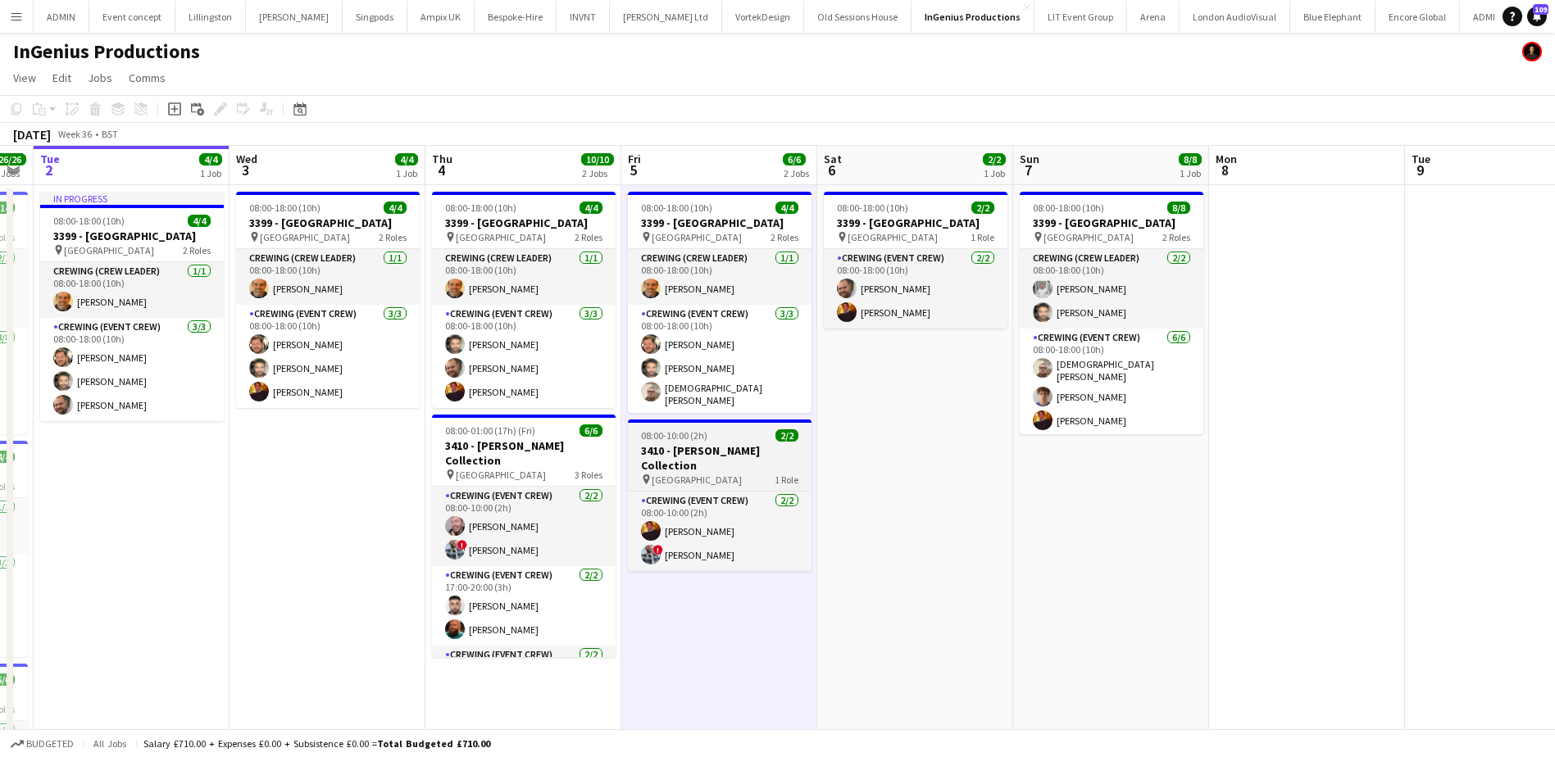
click at [703, 437] on app-job-card "08:00-10:00 (2h) 2/2 3410 - Wallace Collection pin Hertford house 1 Role Crewin…" at bounding box center [720, 496] width 184 height 152
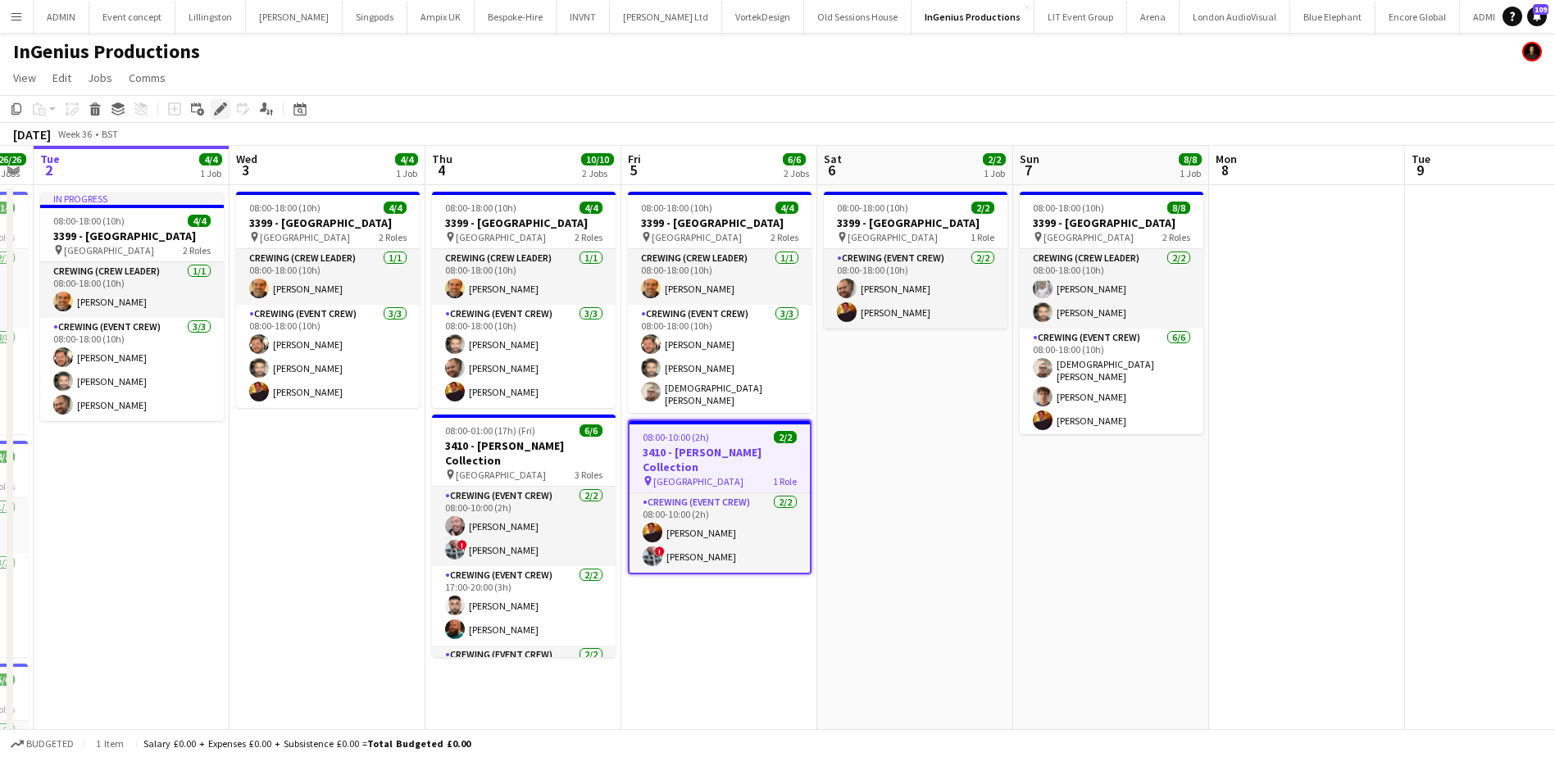
click at [219, 111] on icon at bounding box center [220, 109] width 9 height 9
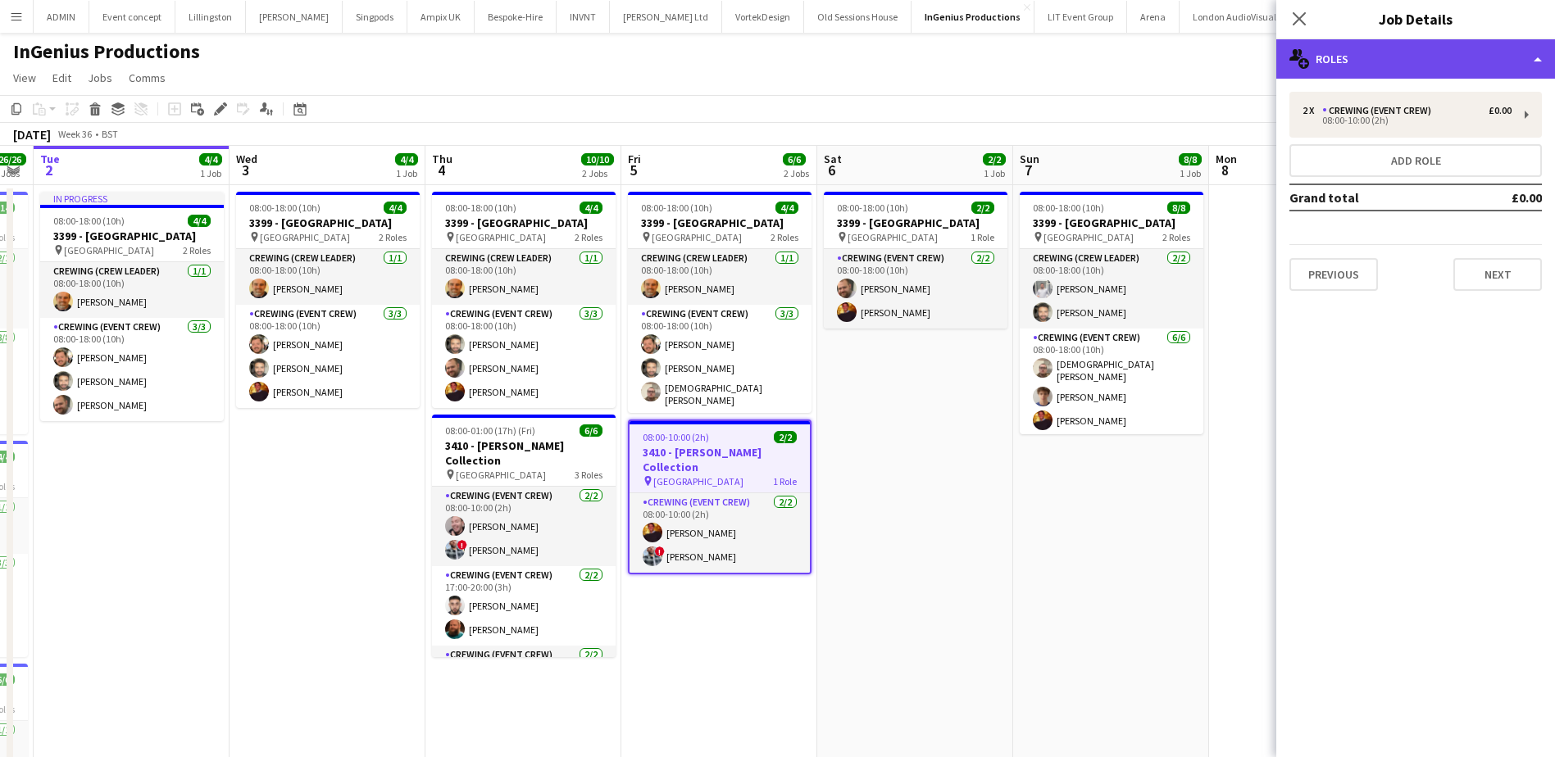
click at [1494, 58] on div "multiple-users-add Roles" at bounding box center [1415, 58] width 279 height 39
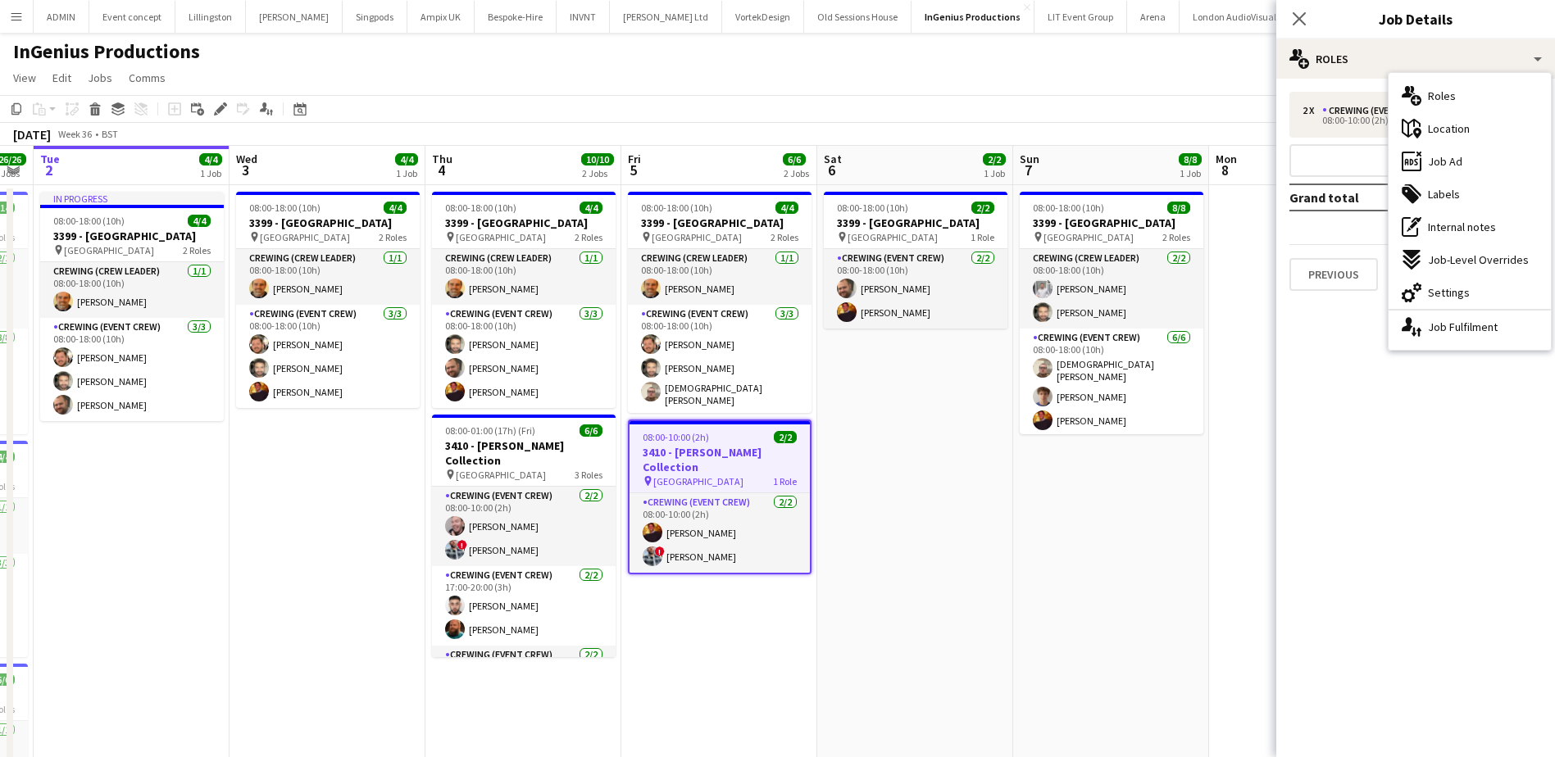
click at [1460, 252] on span "Job-Level Overrides" at bounding box center [1478, 259] width 101 height 15
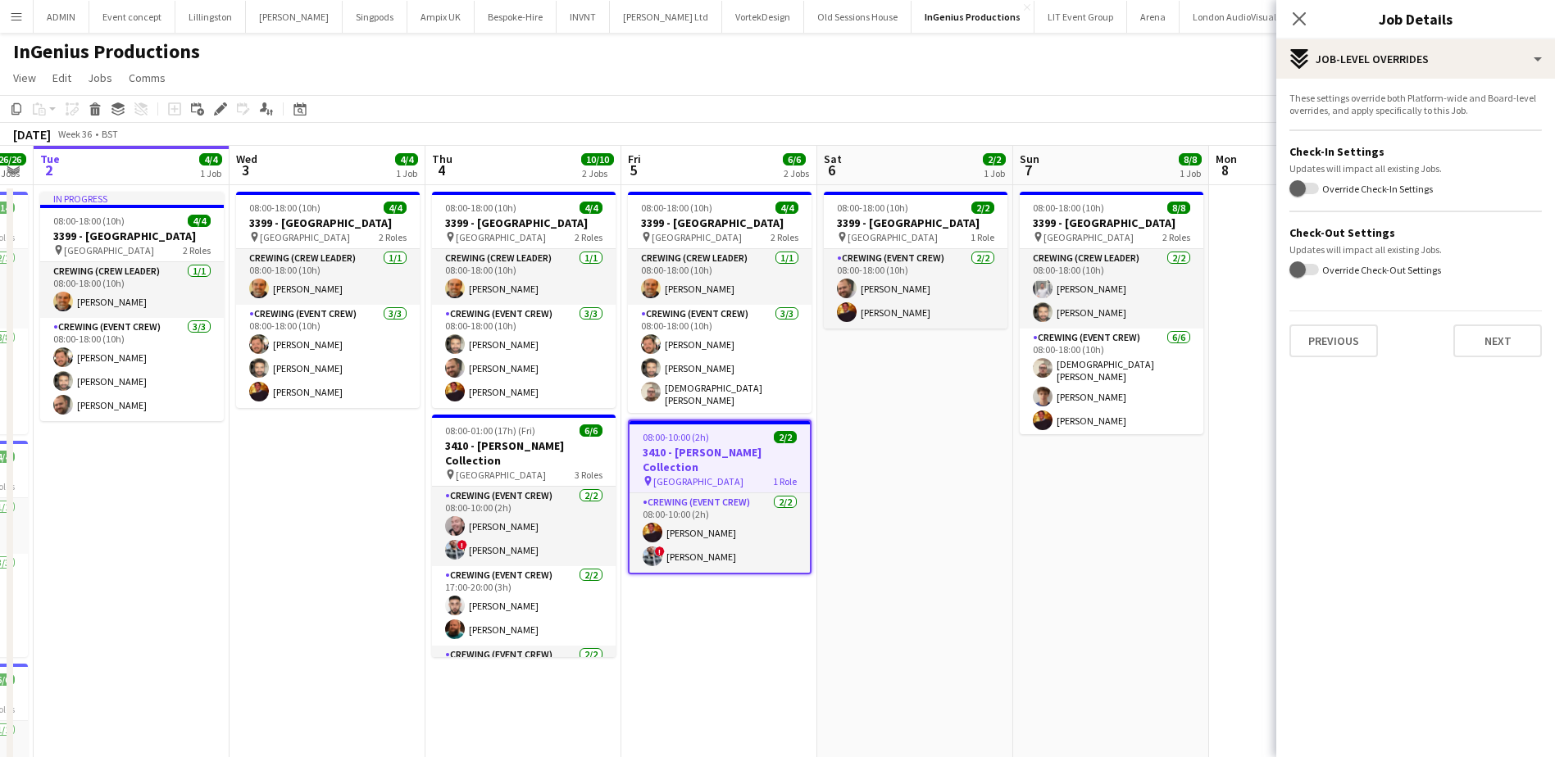
click at [1121, 505] on app-date-cell "08:00-18:00 (10h) 8/8 3399 - King's Observatory pin Richmond 2 Roles Crewing (C…" at bounding box center [1111, 649] width 196 height 929
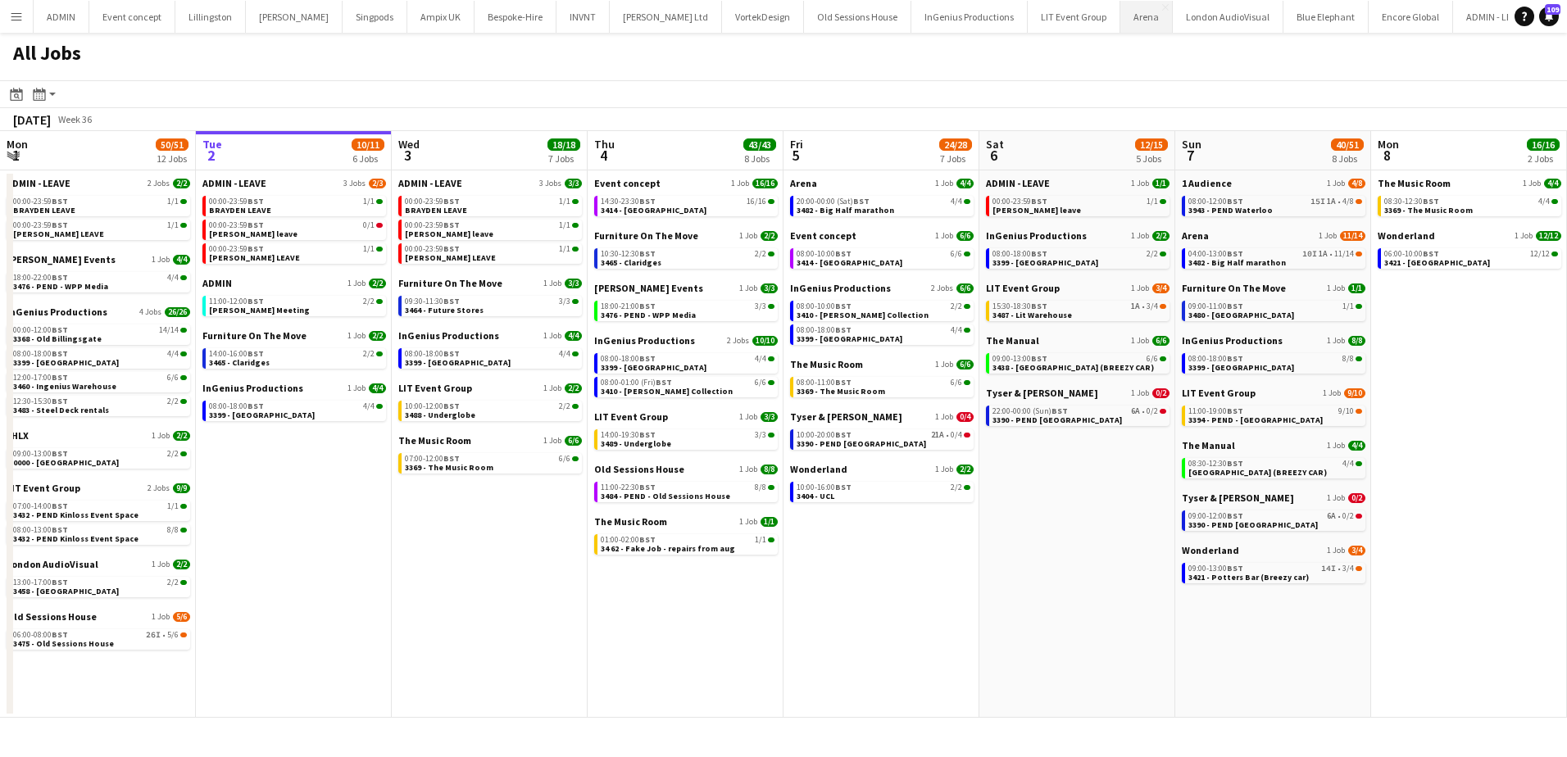
scroll to position [0, 392]
click at [1254, 465] on div "08:30-12:30 BST 4/4" at bounding box center [1275, 464] width 174 height 8
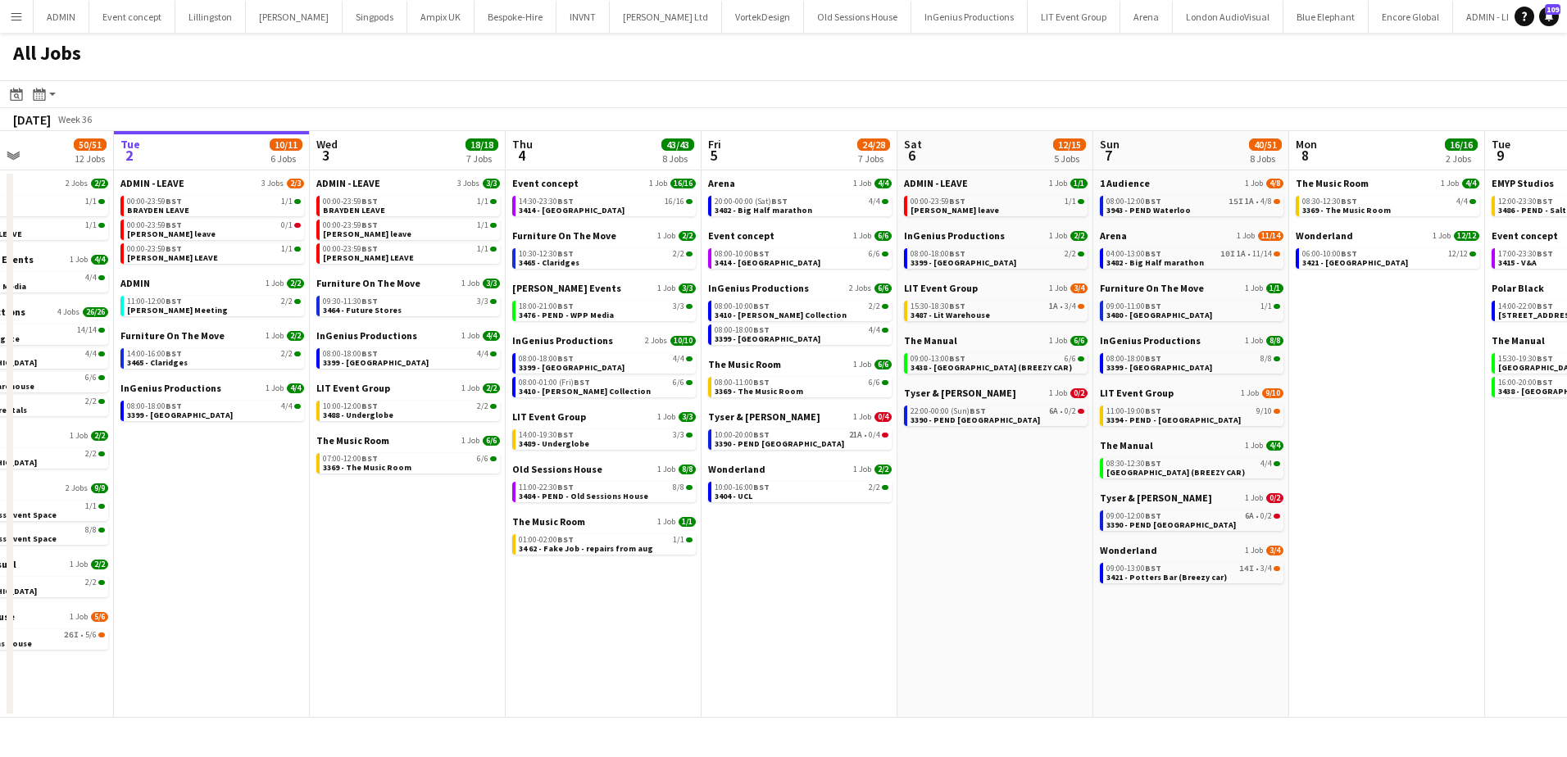
scroll to position [0, 476]
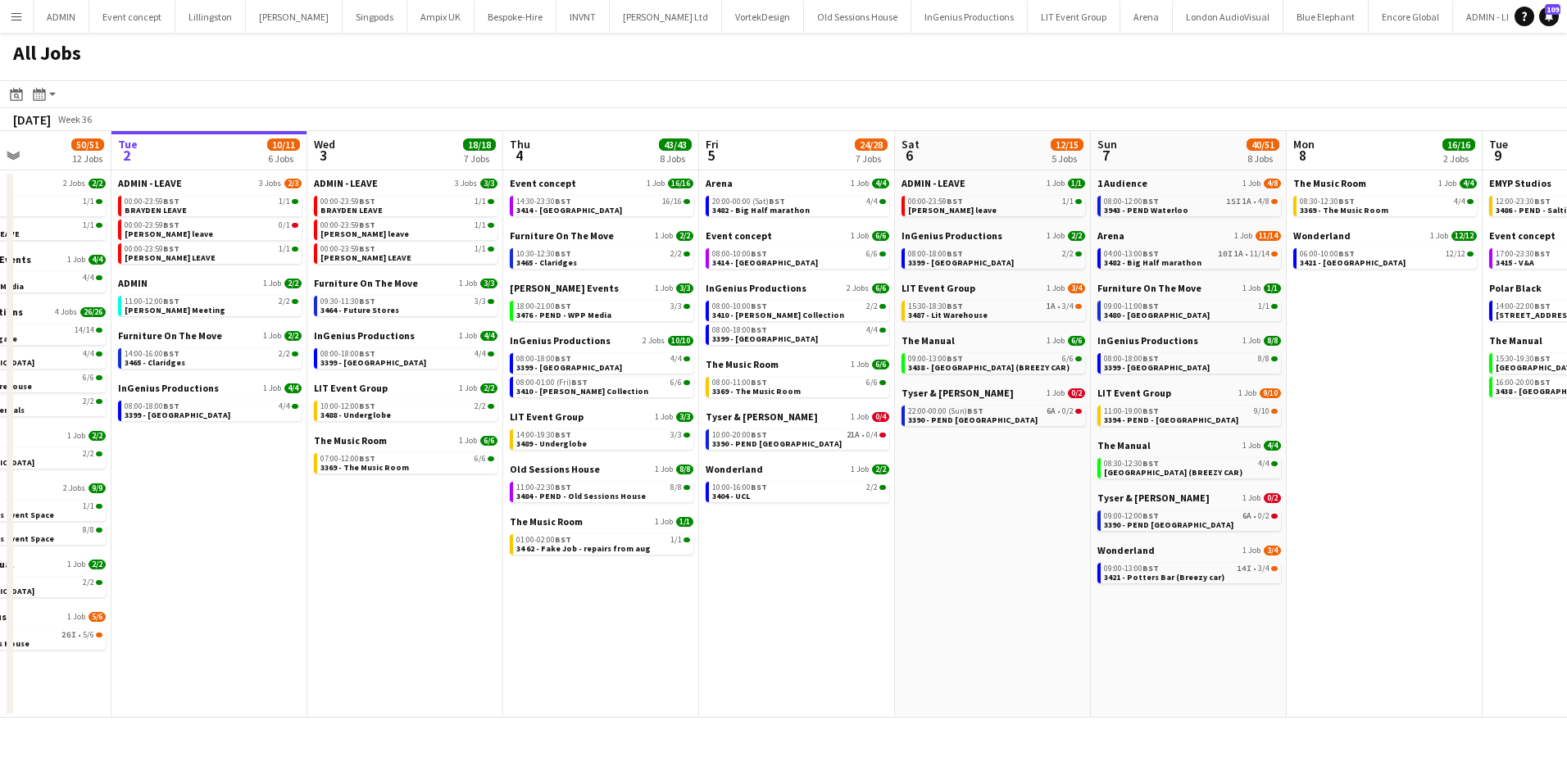
drag, startPoint x: 1103, startPoint y: 497, endPoint x: 1019, endPoint y: 487, distance: 85.0
click at [1019, 487] on app-calendar-viewport "Sat 30 24/24 8 Jobs Sun 31 21/21 8 Jobs Mon 1 50/51 12 Jobs Tue 2 10/11 6 Jobs …" at bounding box center [783, 424] width 1567 height 587
click at [1162, 467] on span "[GEOGRAPHIC_DATA] (BREEZY CAR)" at bounding box center [1173, 472] width 138 height 11
click at [1124, 466] on span "08:30-12:30 BST" at bounding box center [1131, 464] width 55 height 8
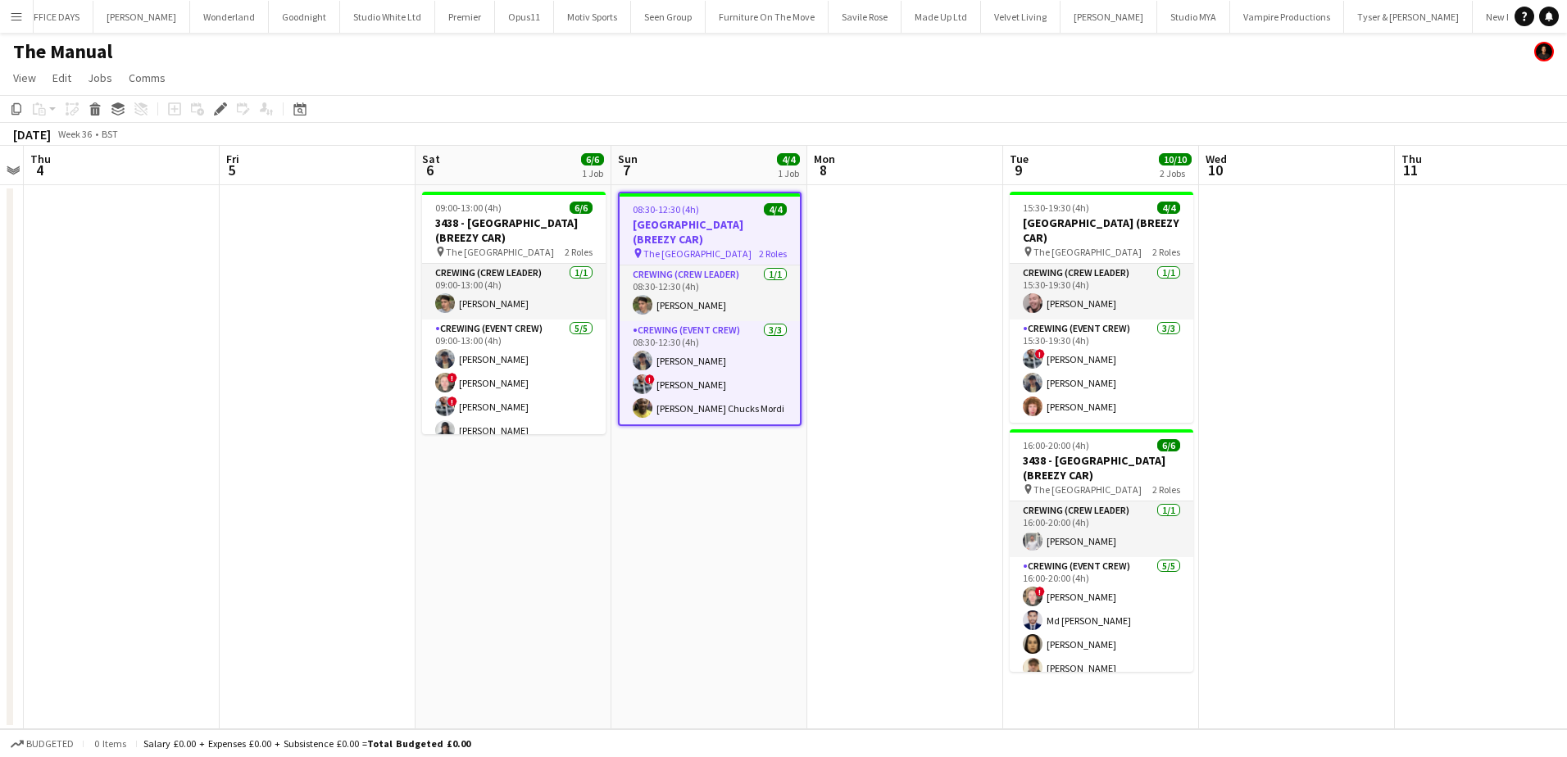
scroll to position [0, 3758]
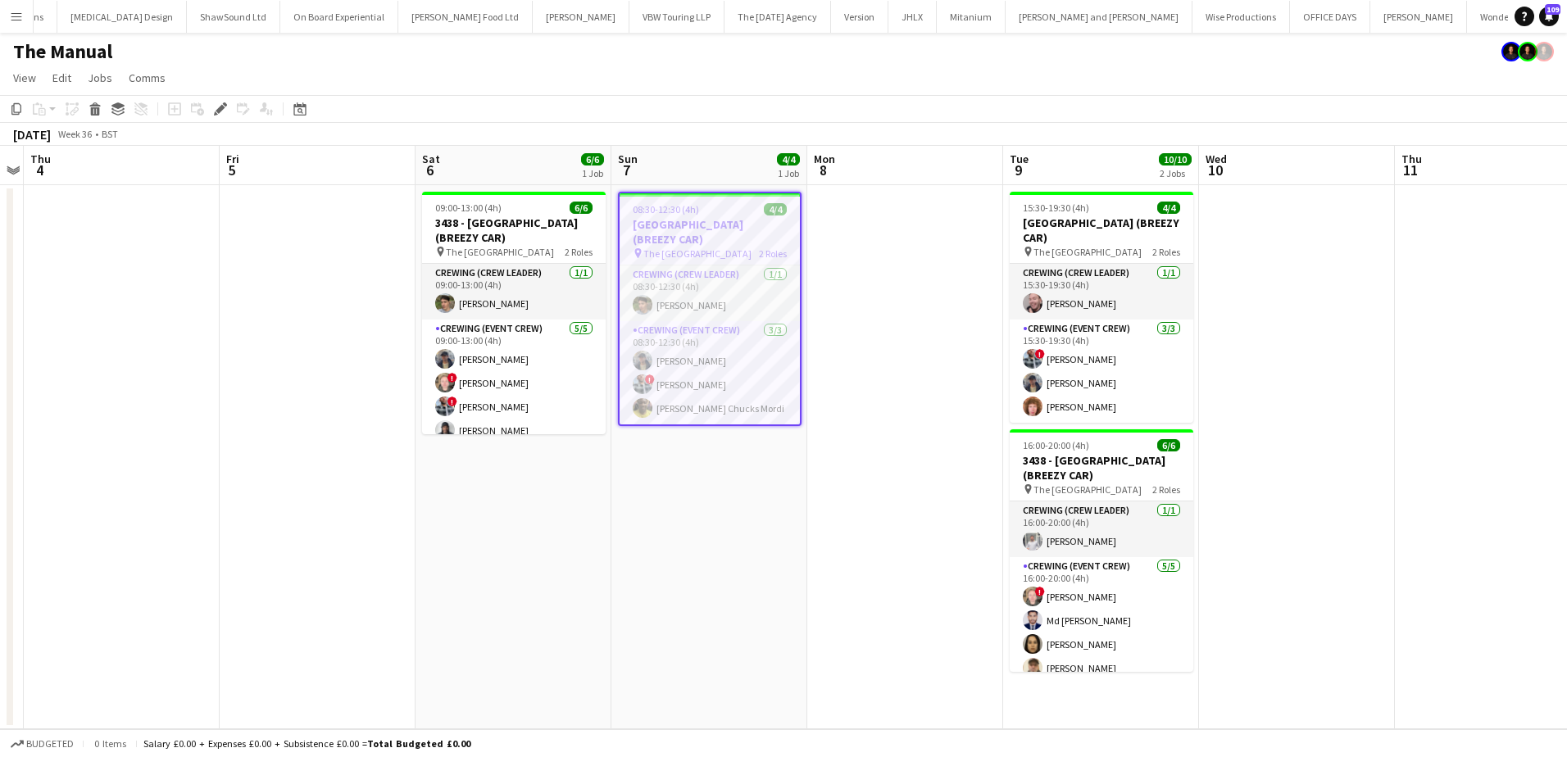
scroll to position [0, 3758]
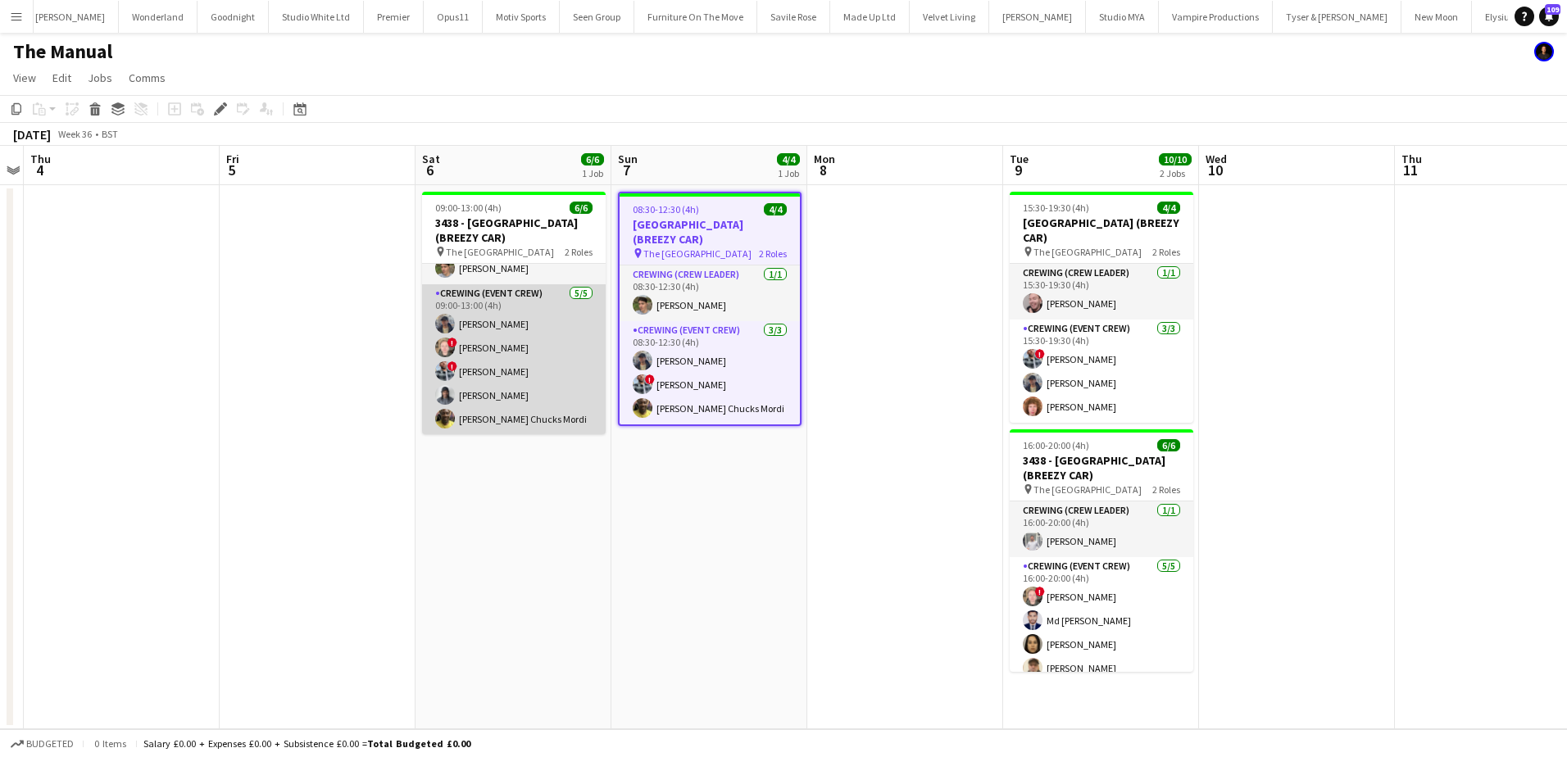
scroll to position [36, 0]
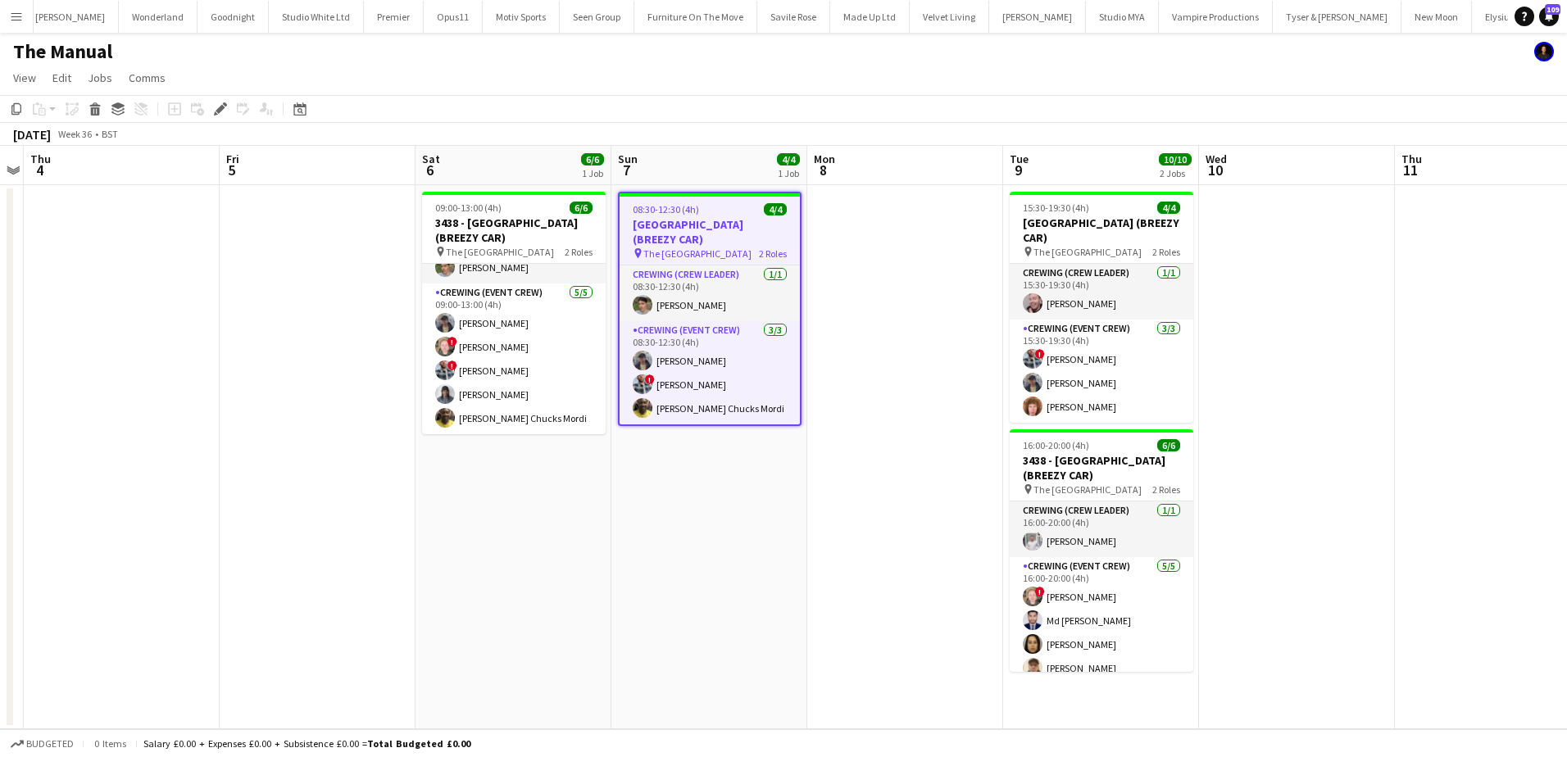
click at [713, 221] on h3 "[GEOGRAPHIC_DATA] (BREEZY CAR)" at bounding box center [710, 232] width 180 height 30
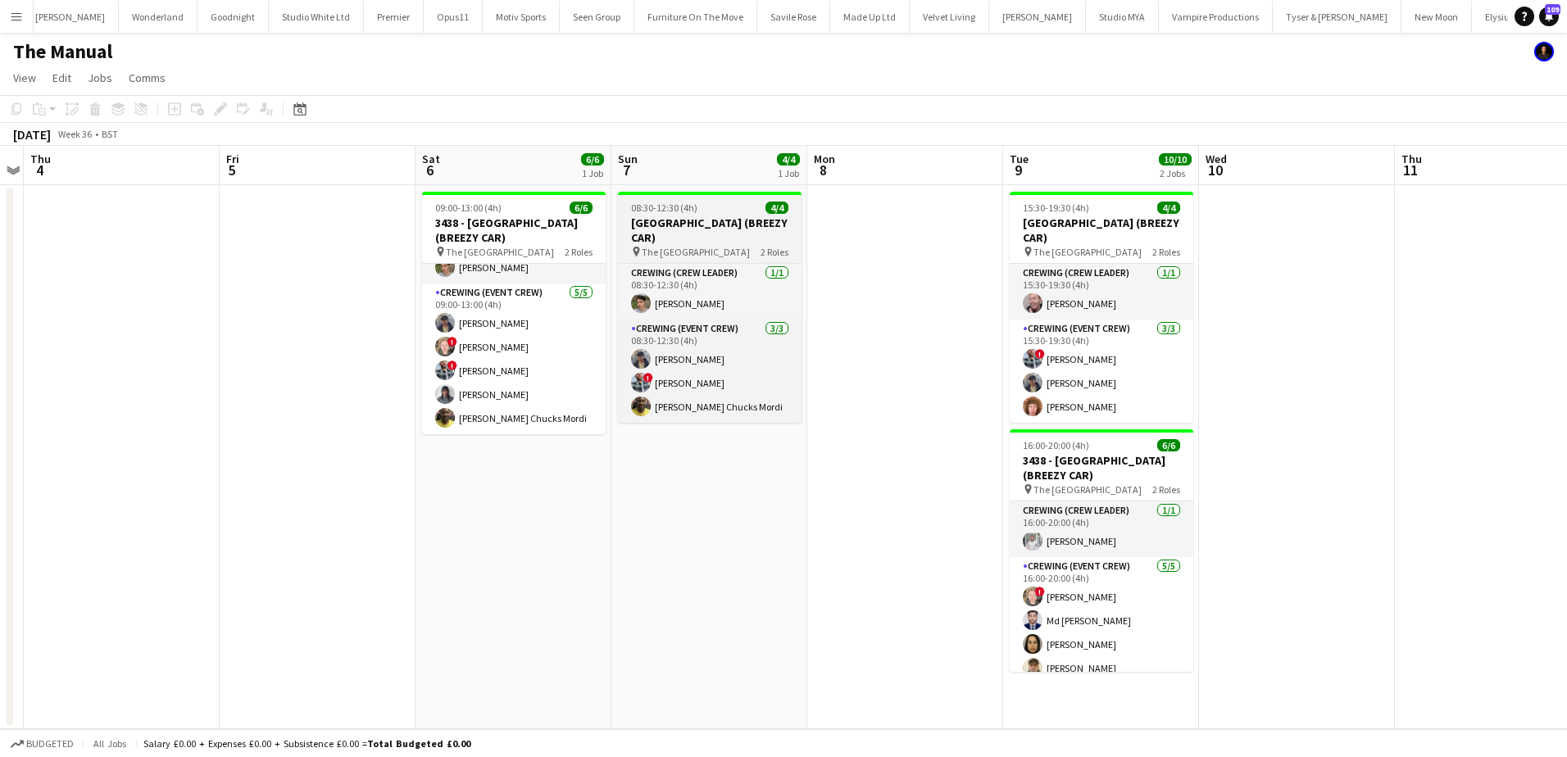
drag, startPoint x: 708, startPoint y: 222, endPoint x: 352, endPoint y: 160, distance: 361.1
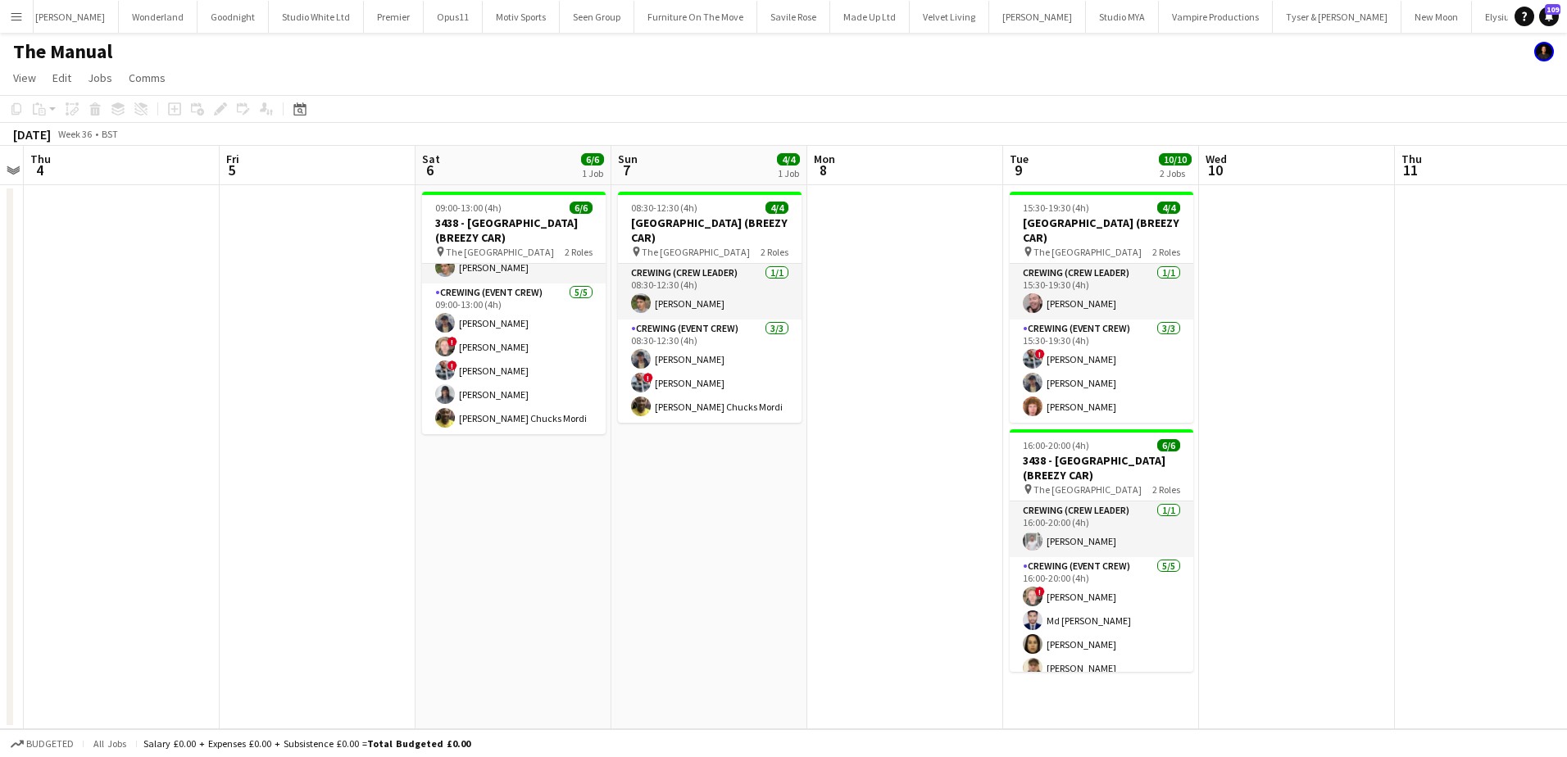
click at [707, 222] on h3 "[GEOGRAPHIC_DATA] (BREEZY CAR)" at bounding box center [710, 231] width 184 height 30
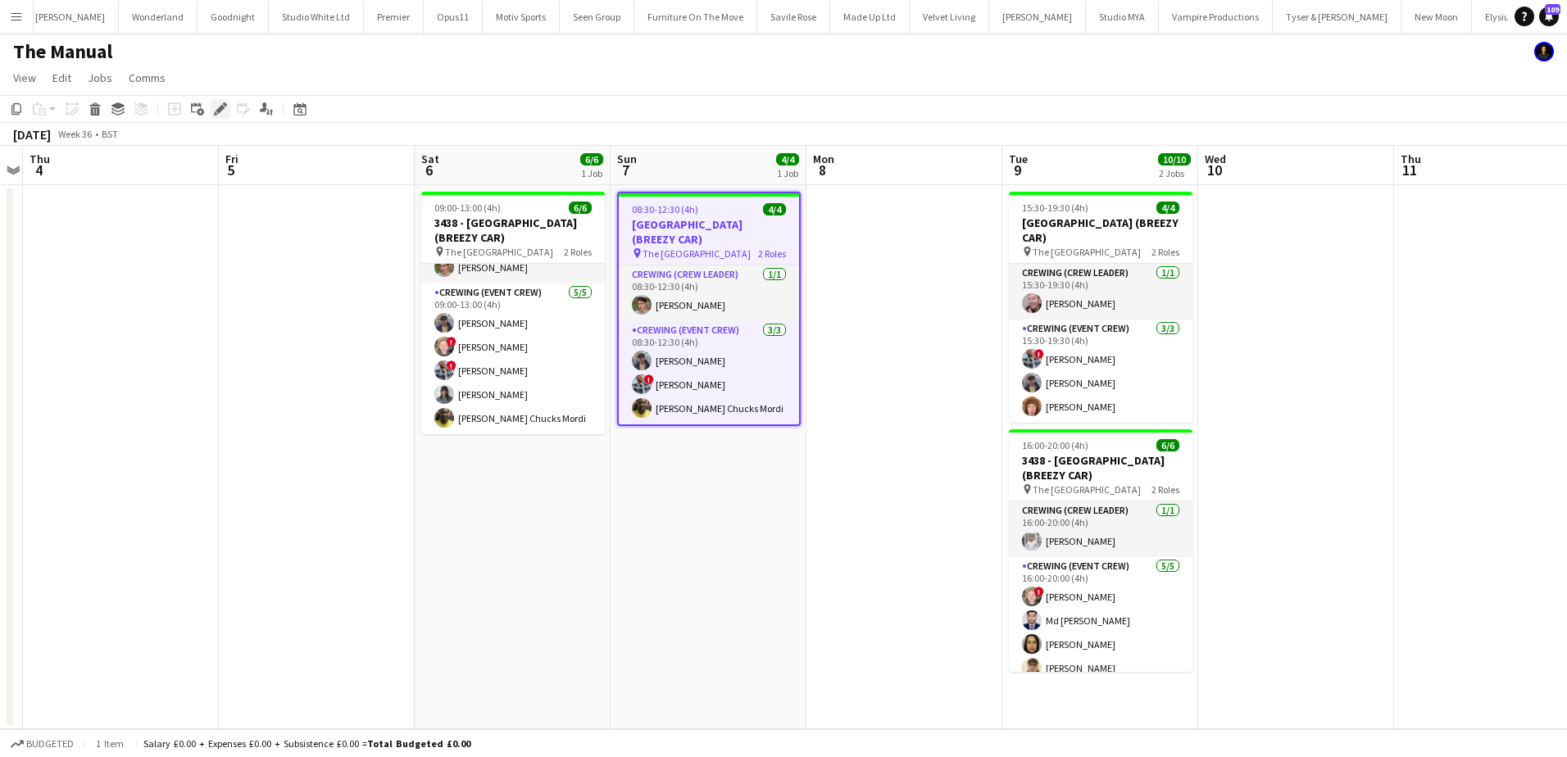
click at [224, 111] on icon "Edit" at bounding box center [220, 108] width 13 height 13
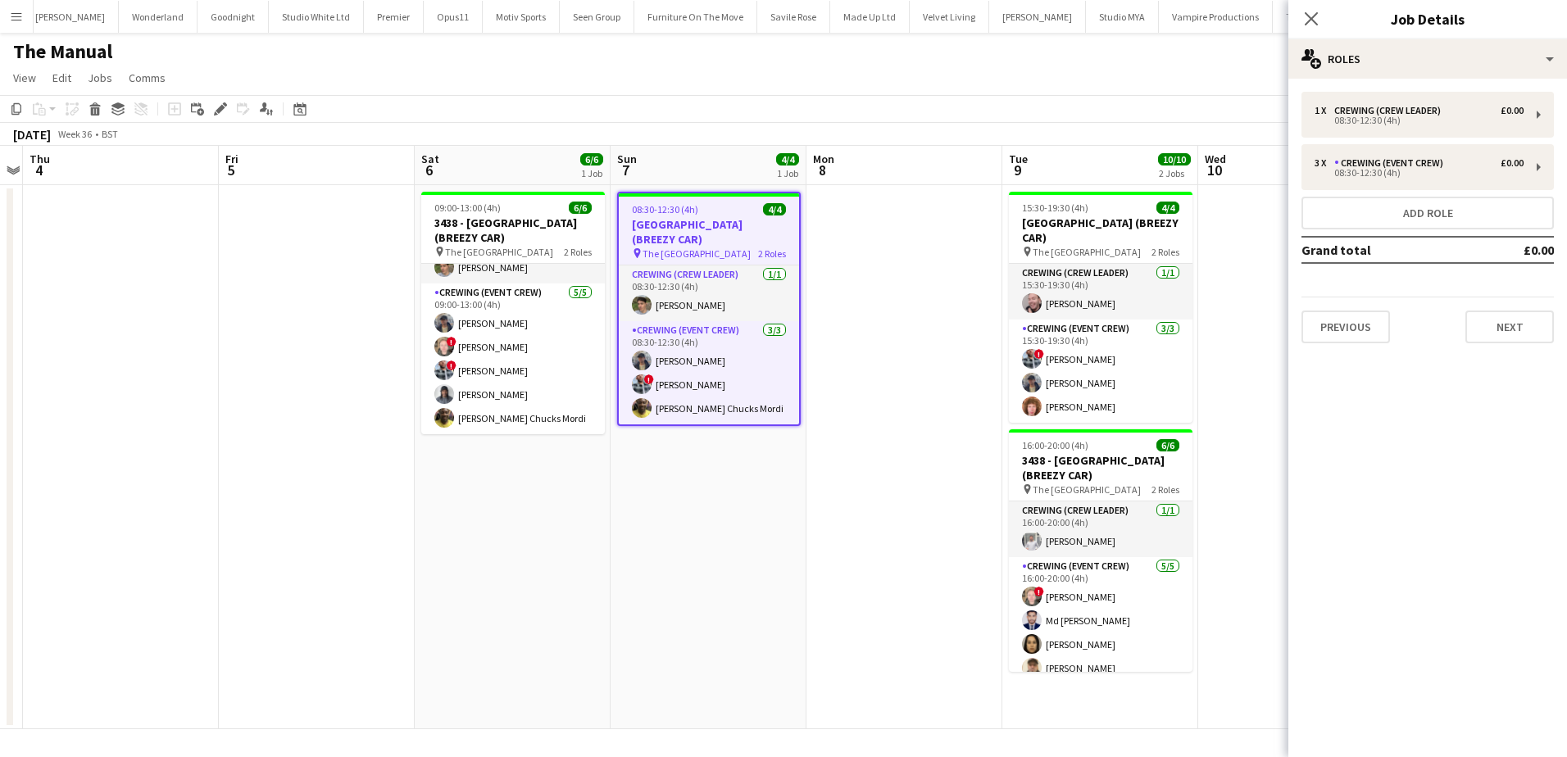
click at [697, 525] on app-date-cell "08:30-12:30 (4h) 4/4 3441 - [GEOGRAPHIC_DATA] ([GEOGRAPHIC_DATA] CAR) pin The G…" at bounding box center [709, 457] width 196 height 544
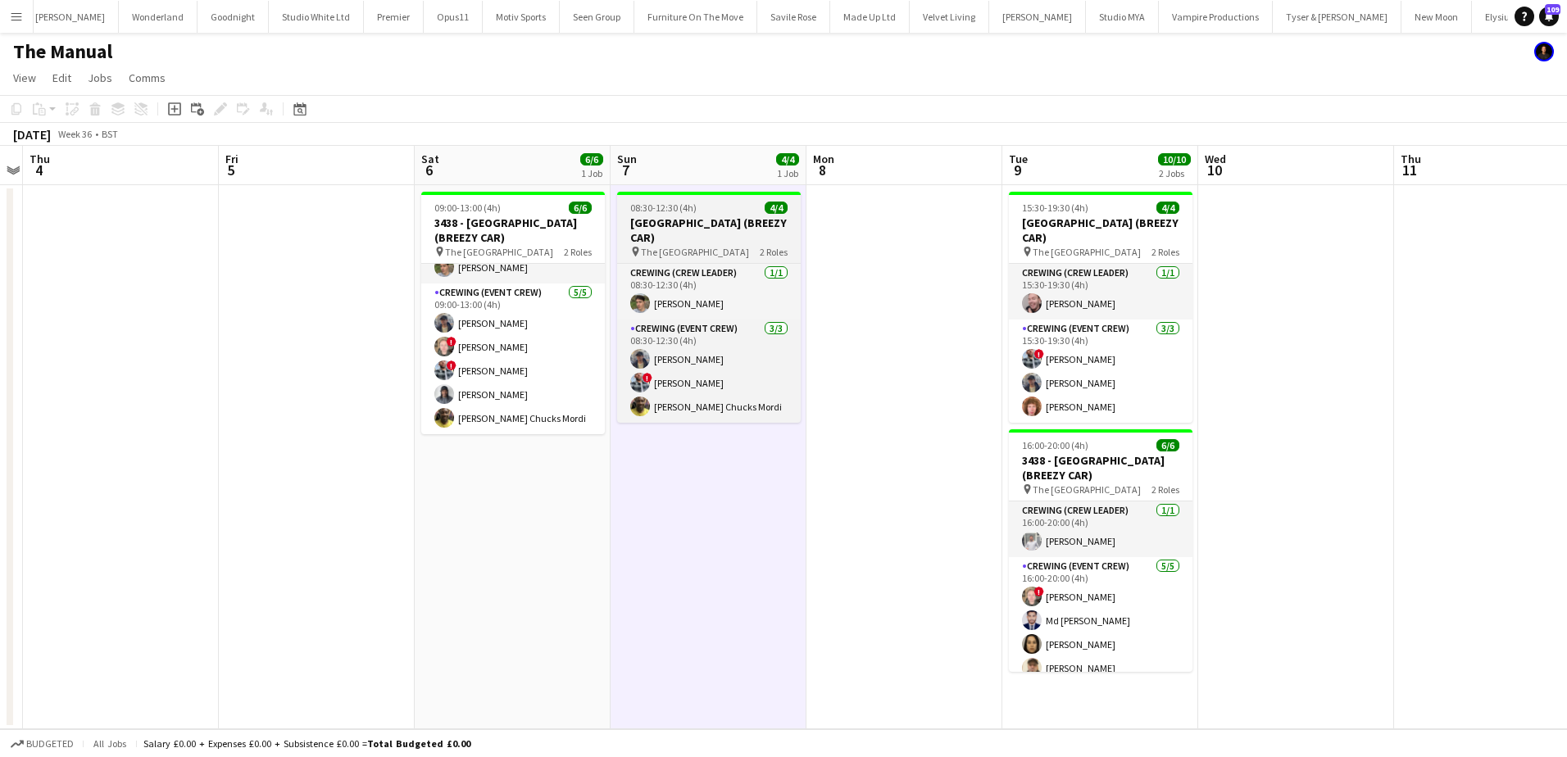
click at [652, 212] on span "08:30-12:30 (4h)" at bounding box center [663, 208] width 66 height 12
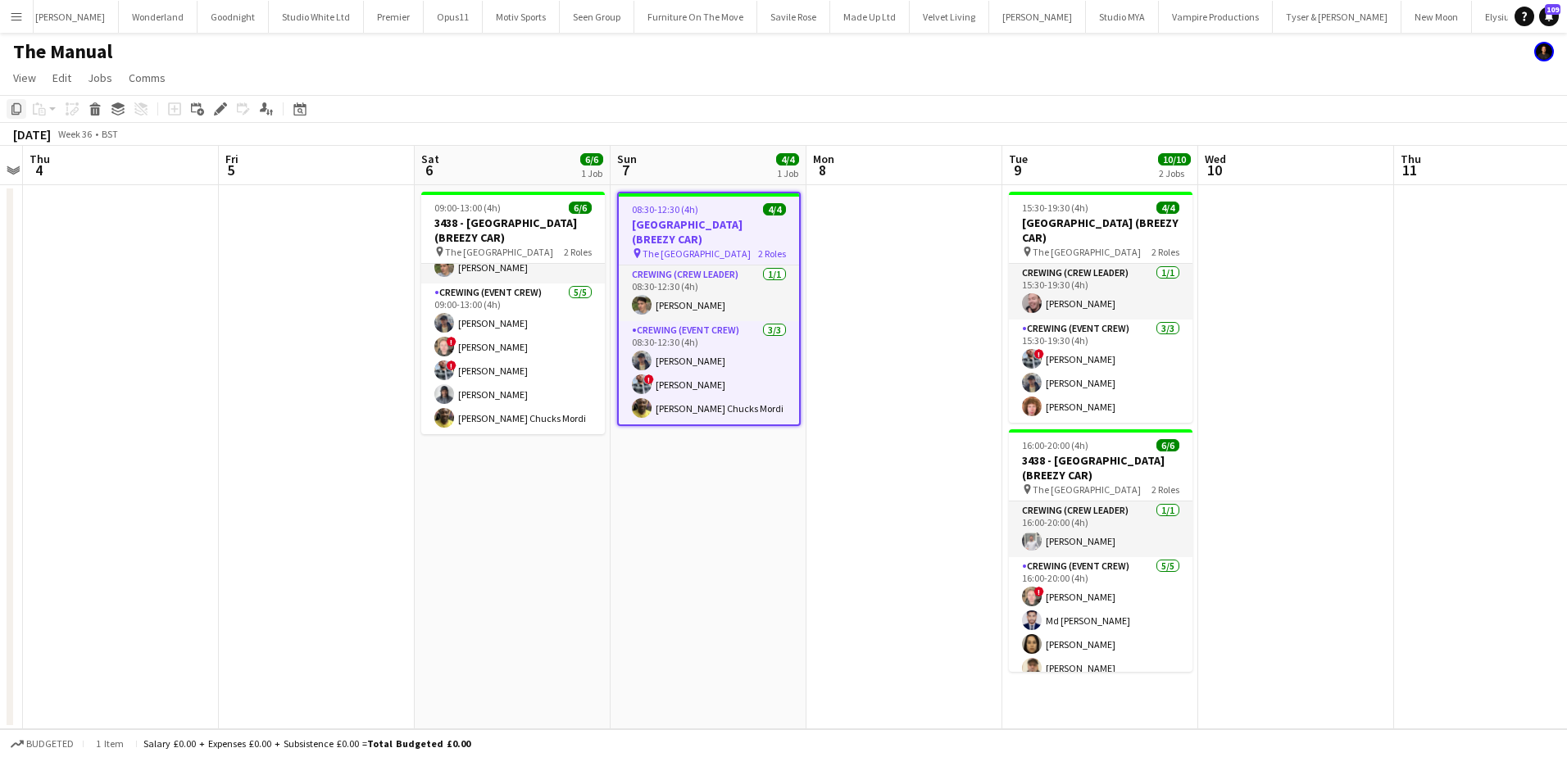
click at [17, 107] on icon "Copy" at bounding box center [16, 108] width 13 height 13
click at [697, 478] on app-date-cell "08:30-12:30 (4h) 4/4 3441 - [GEOGRAPHIC_DATA] ([GEOGRAPHIC_DATA] CAR) pin The G…" at bounding box center [709, 457] width 196 height 544
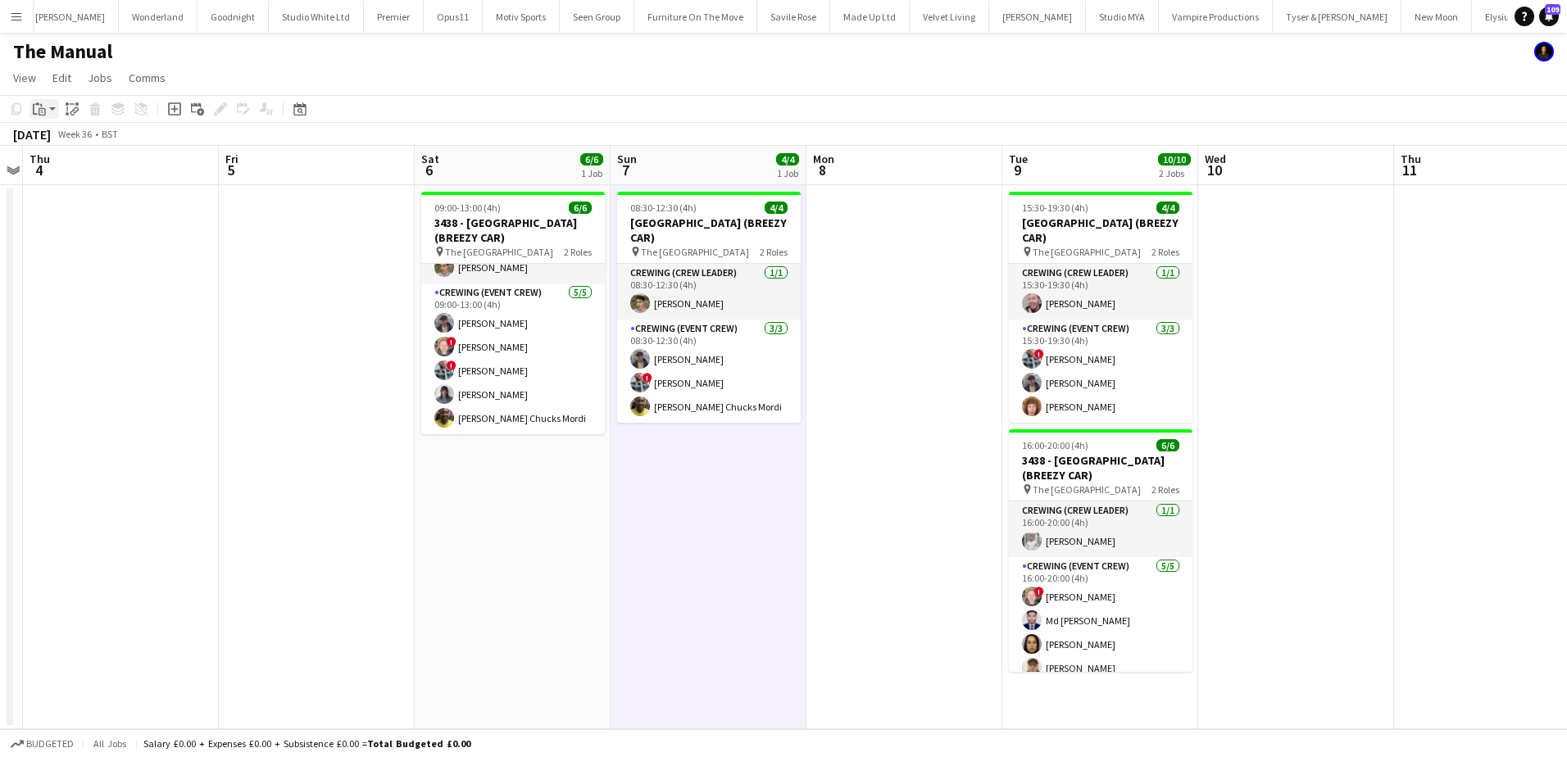
click at [48, 114] on div "Paste" at bounding box center [40, 109] width 20 height 20
drag, startPoint x: 48, startPoint y: 138, endPoint x: 123, endPoint y: 175, distance: 83.9
click at [48, 139] on link "Paste Ctrl+V" at bounding box center [120, 140] width 154 height 15
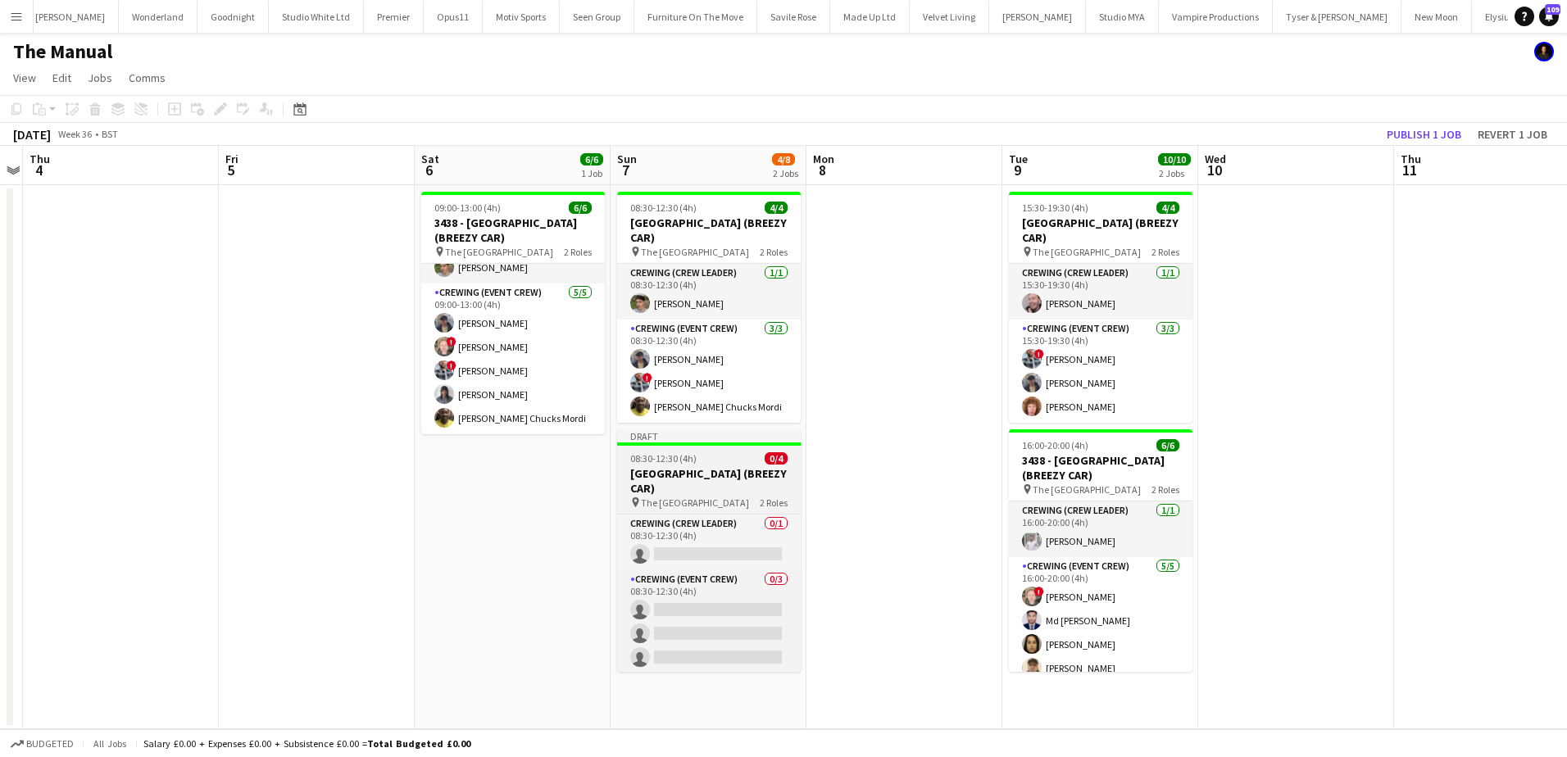
click at [681, 461] on span "08:30-12:30 (4h)" at bounding box center [663, 458] width 66 height 12
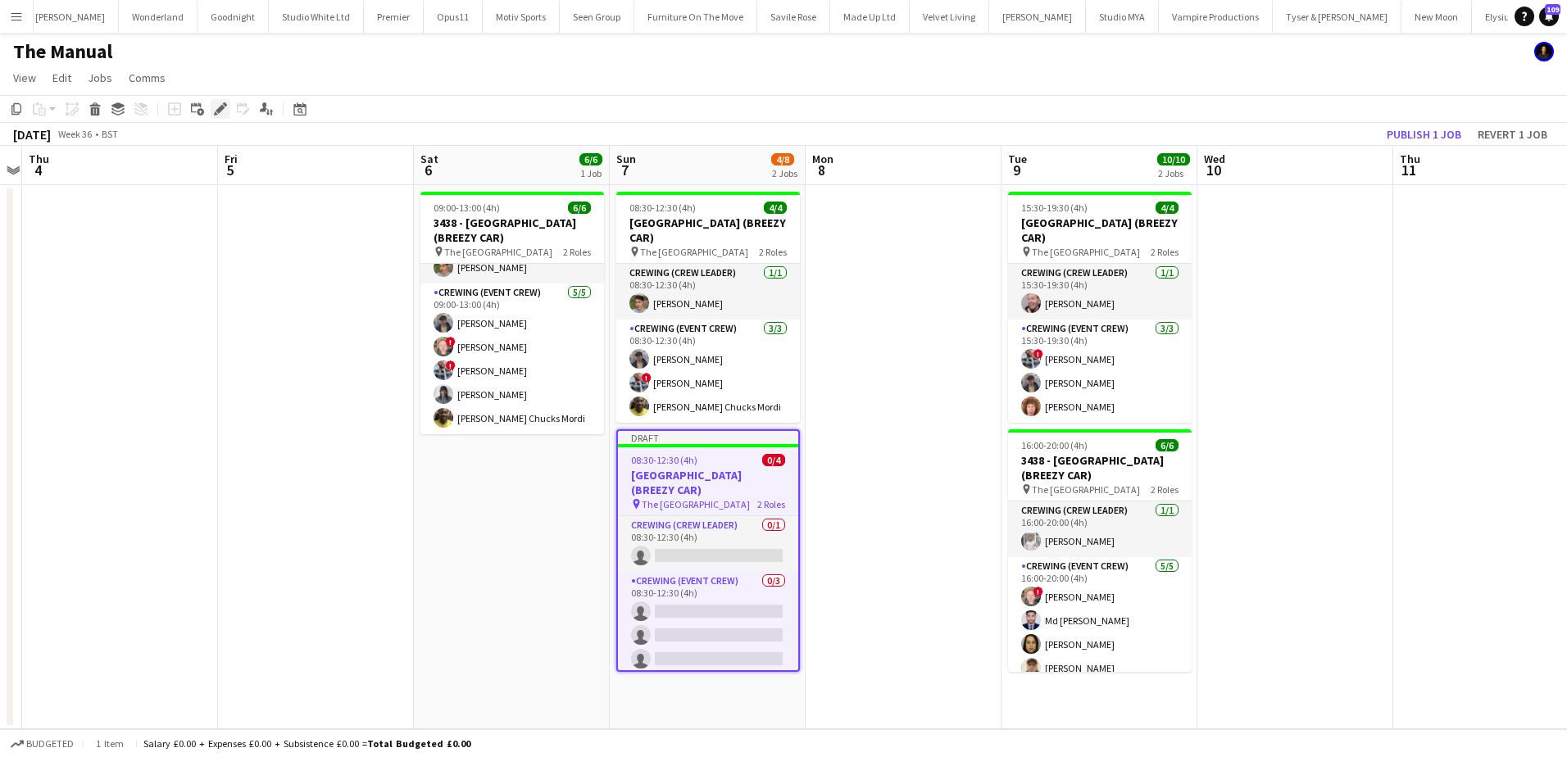
click at [222, 110] on icon at bounding box center [220, 109] width 9 height 9
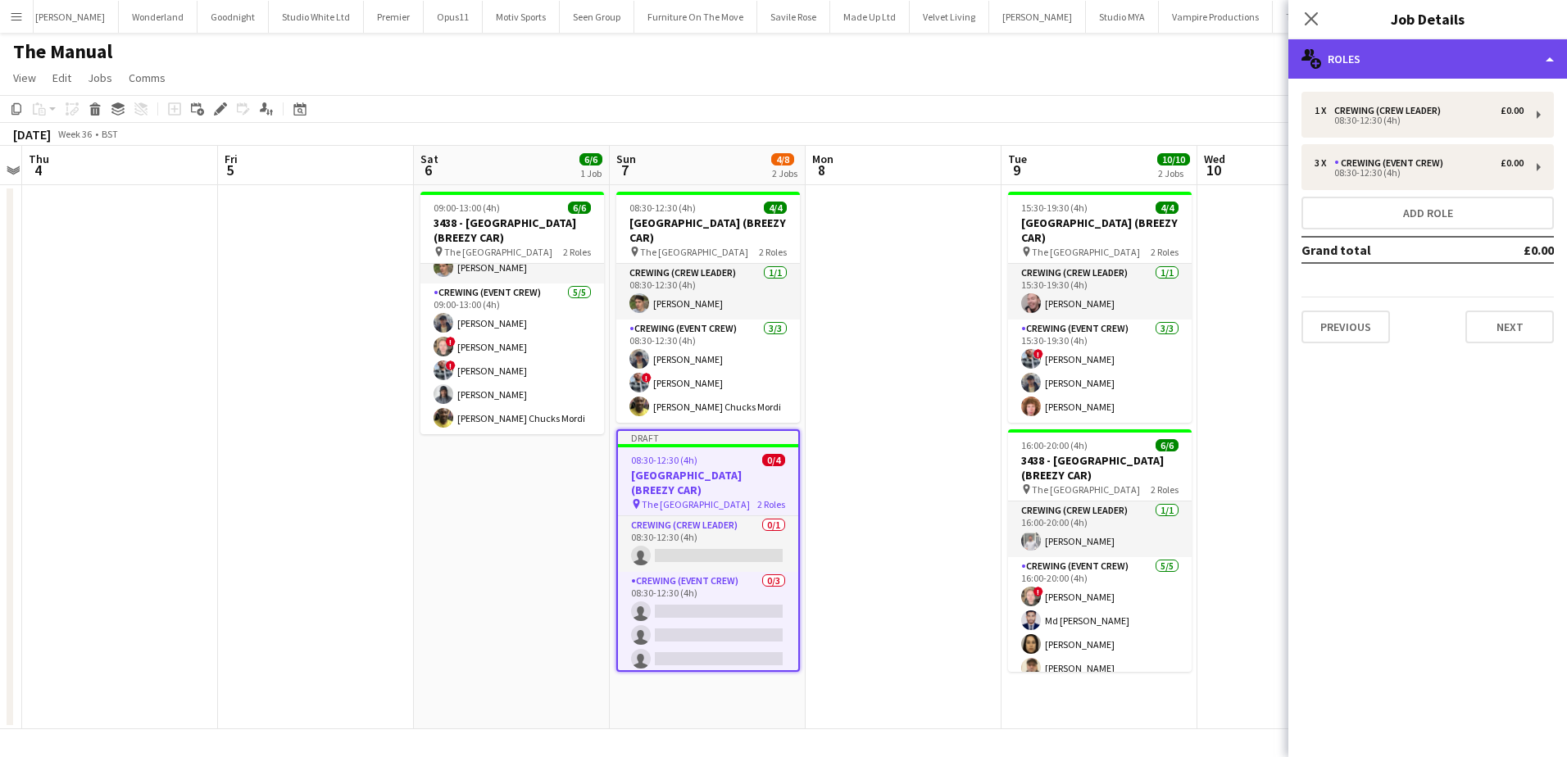
click at [1433, 51] on div "multiple-users-add Roles" at bounding box center [1427, 58] width 279 height 39
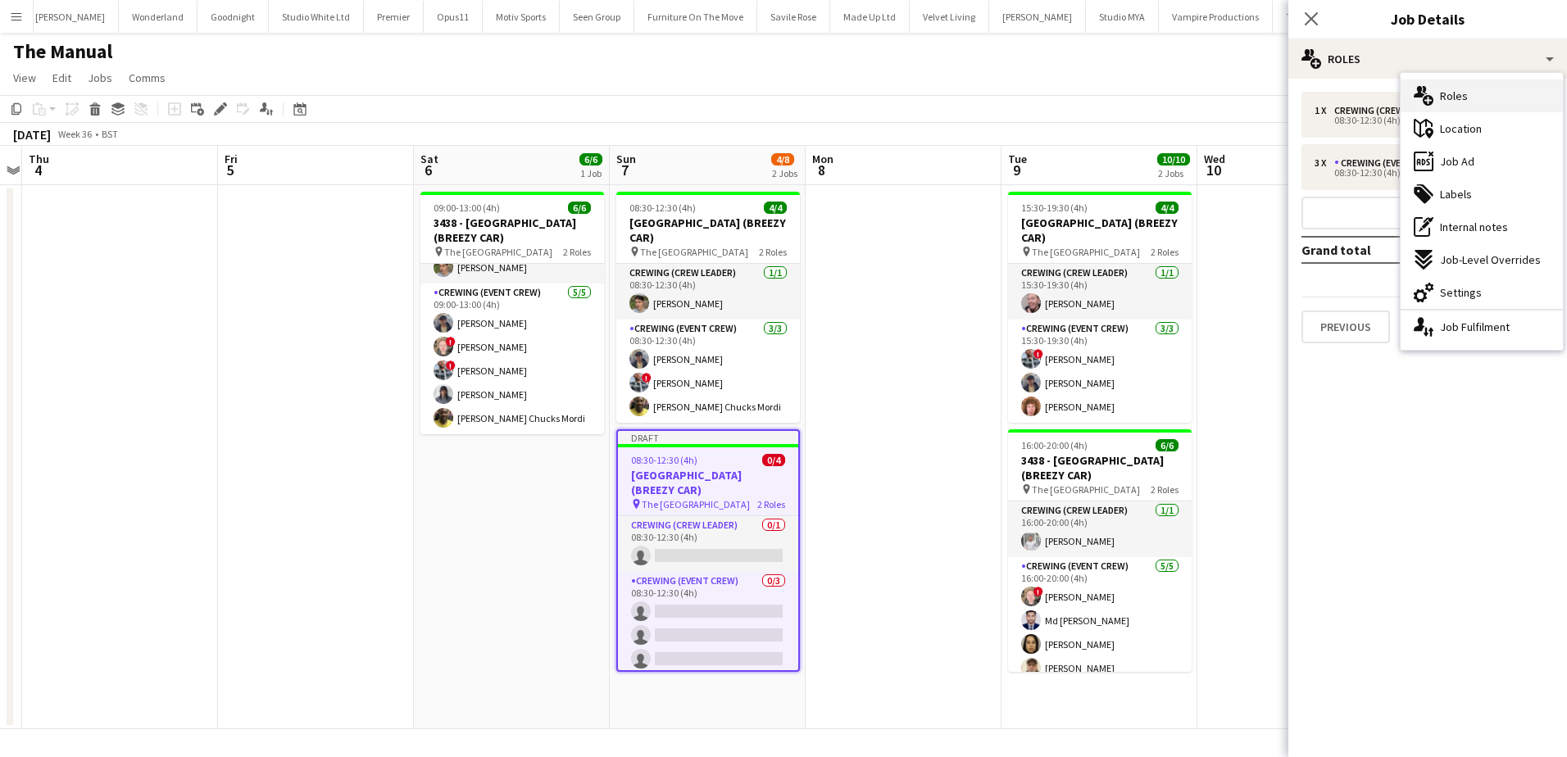
click at [1469, 101] on div "multiple-users-add Roles" at bounding box center [1481, 95] width 162 height 33
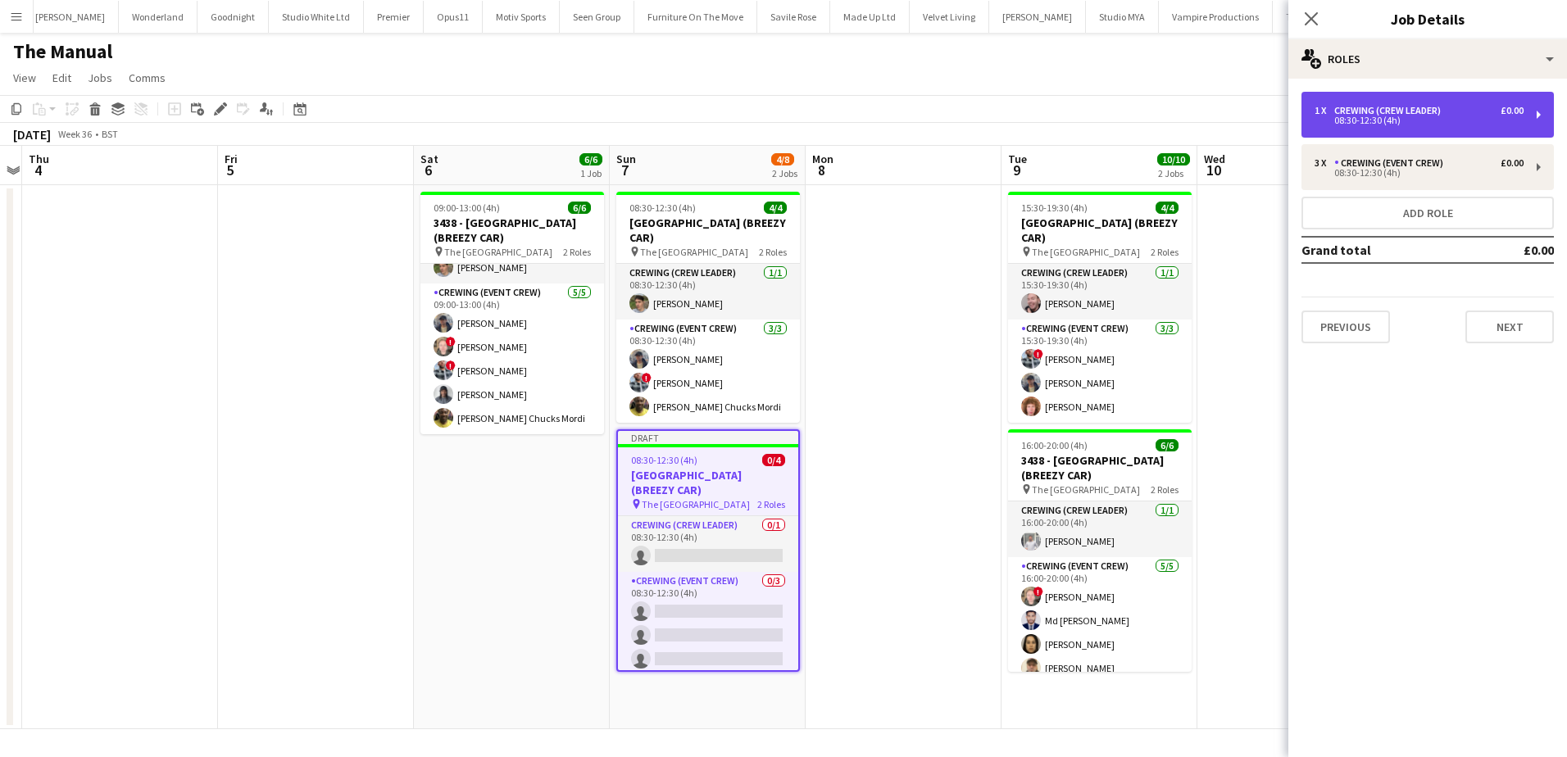
click at [1381, 125] on div "08:30-12:30 (4h)" at bounding box center [1418, 120] width 209 height 8
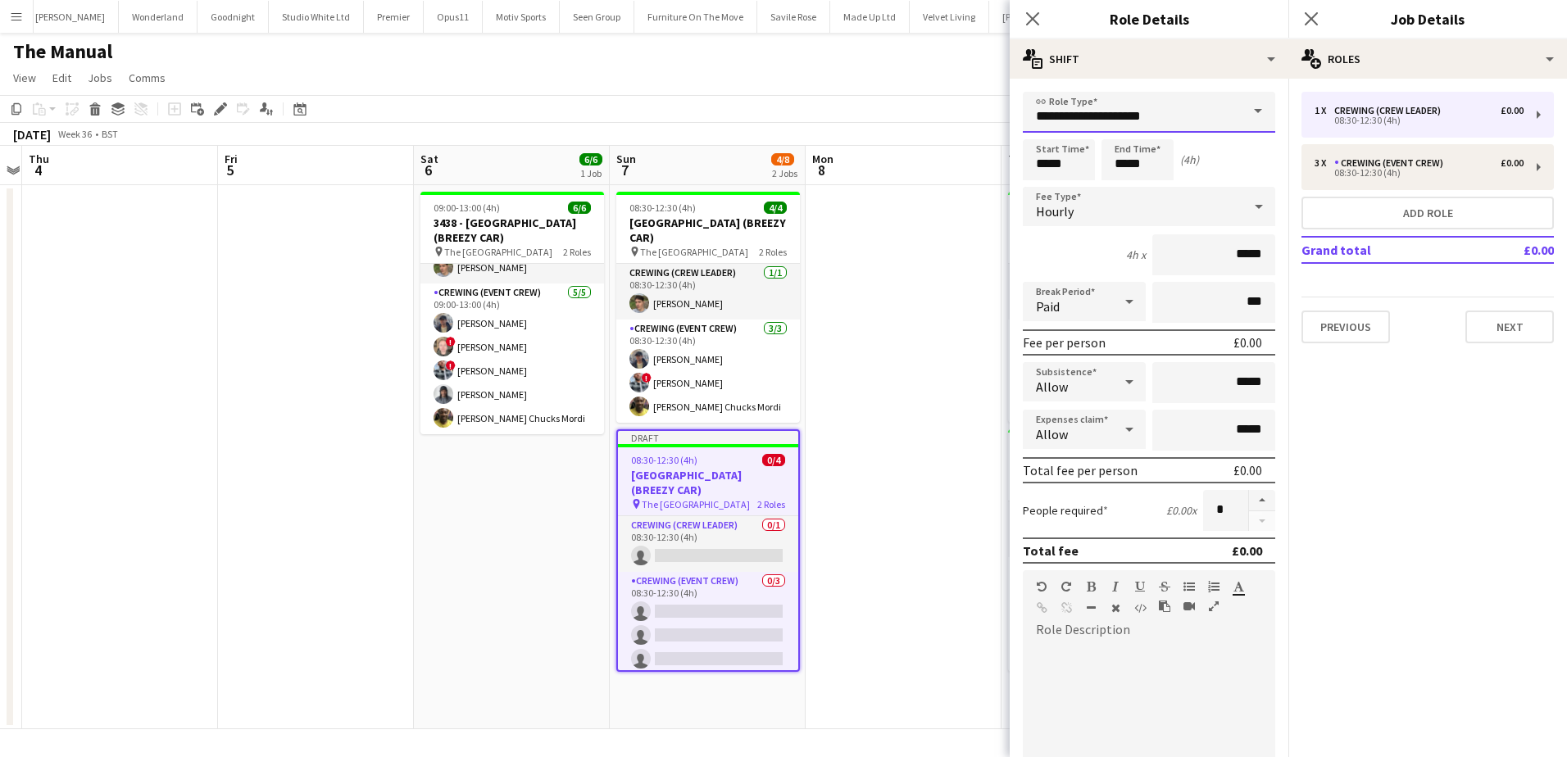
click at [1177, 110] on input "**********" at bounding box center [1149, 112] width 252 height 41
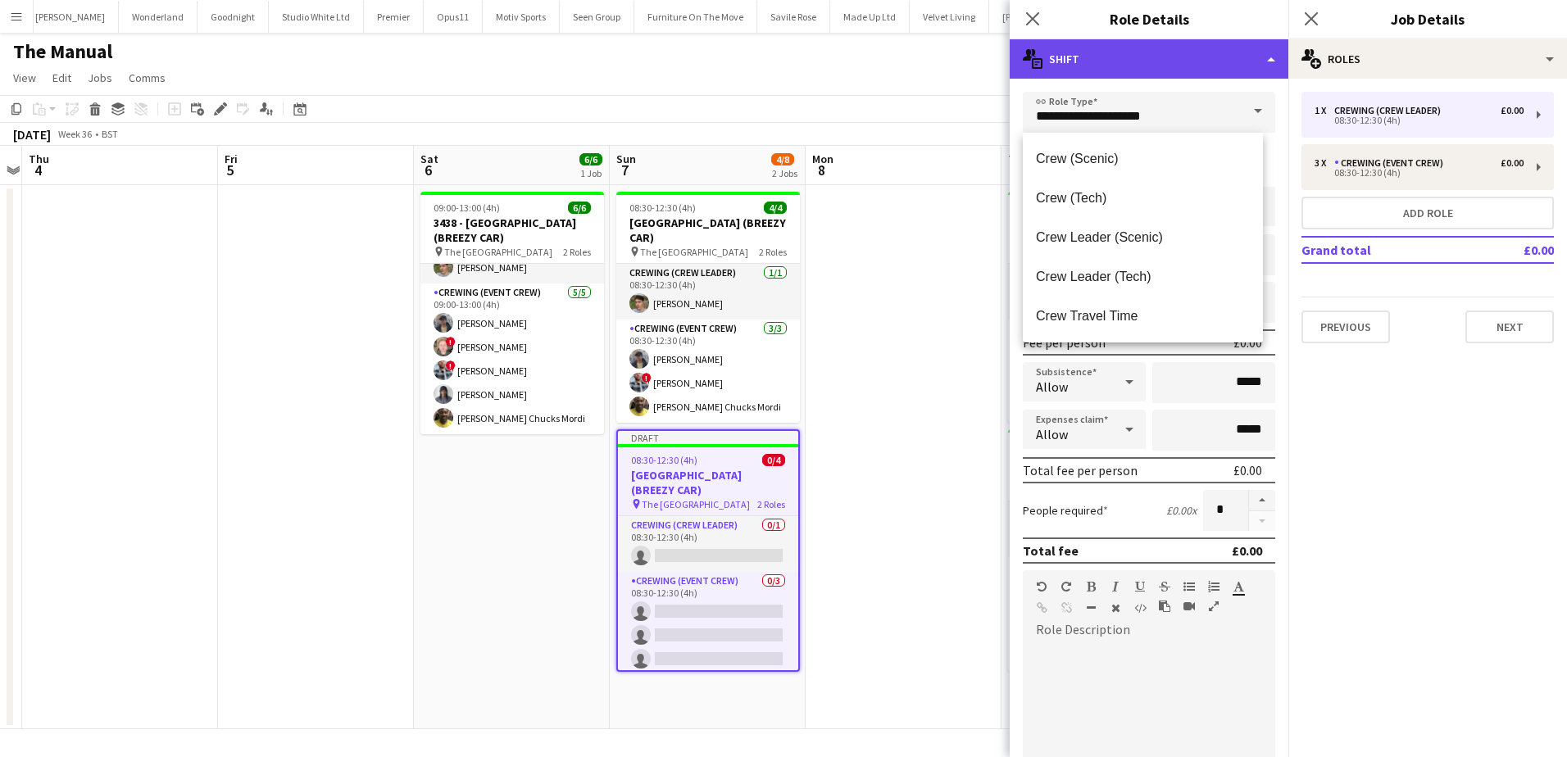
click at [1168, 64] on div "multiple-actions-text Shift" at bounding box center [1149, 58] width 279 height 39
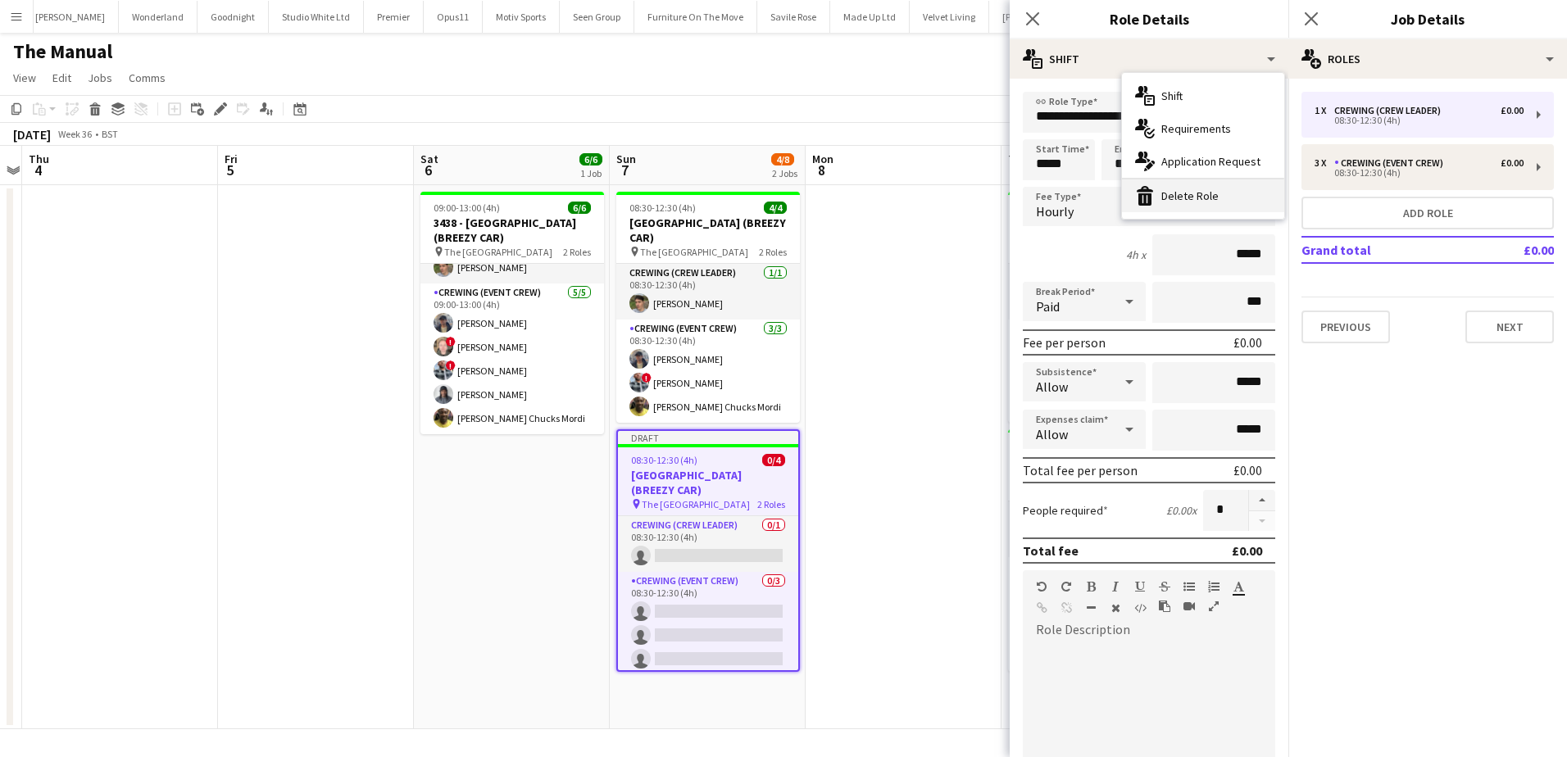
click at [1195, 187] on div "bin-2 Delete Role" at bounding box center [1203, 195] width 162 height 33
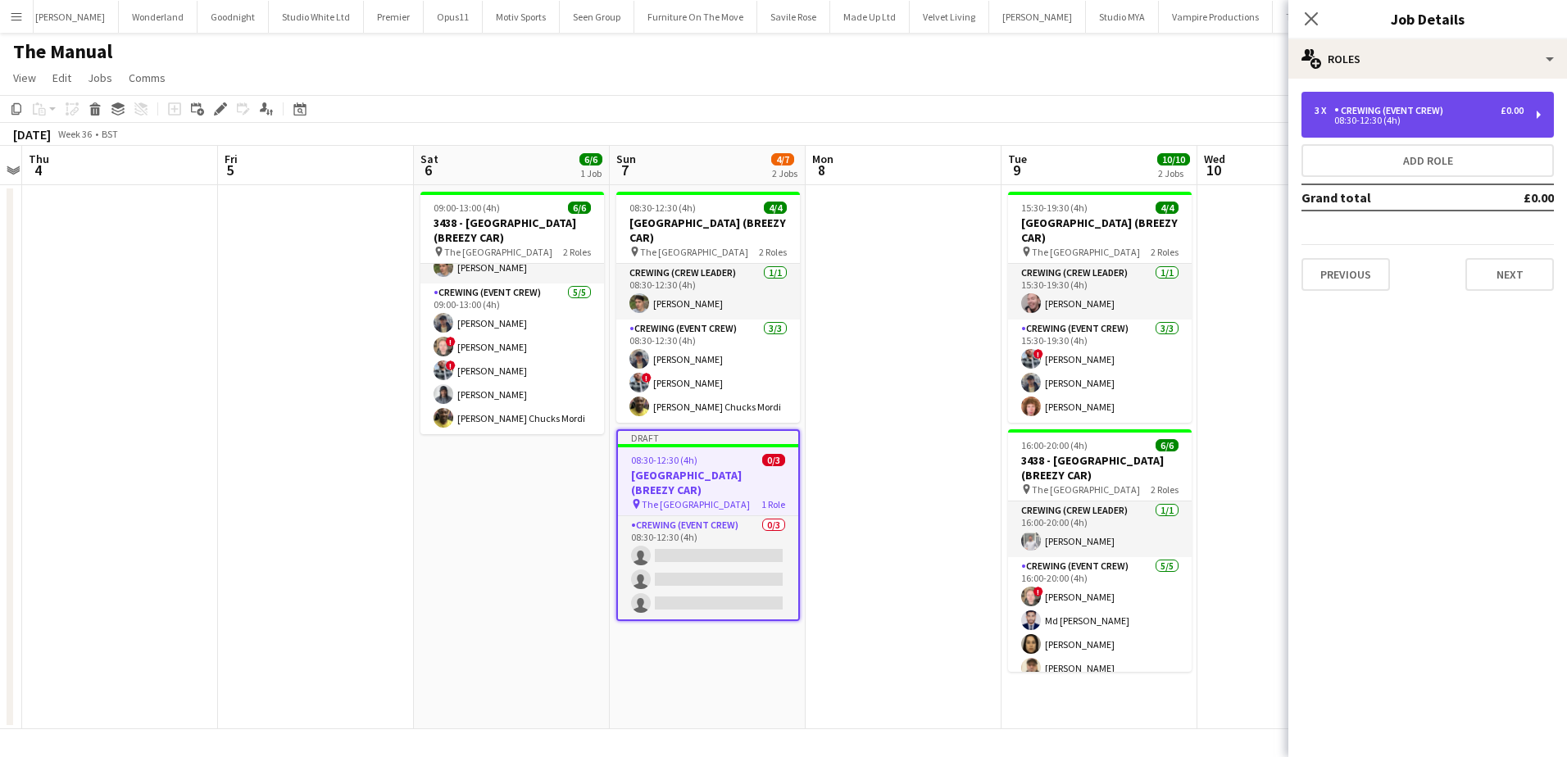
click at [1407, 125] on div "3 x Crewing (Event Crew) £0.00 08:30-12:30 (4h)" at bounding box center [1427, 115] width 252 height 46
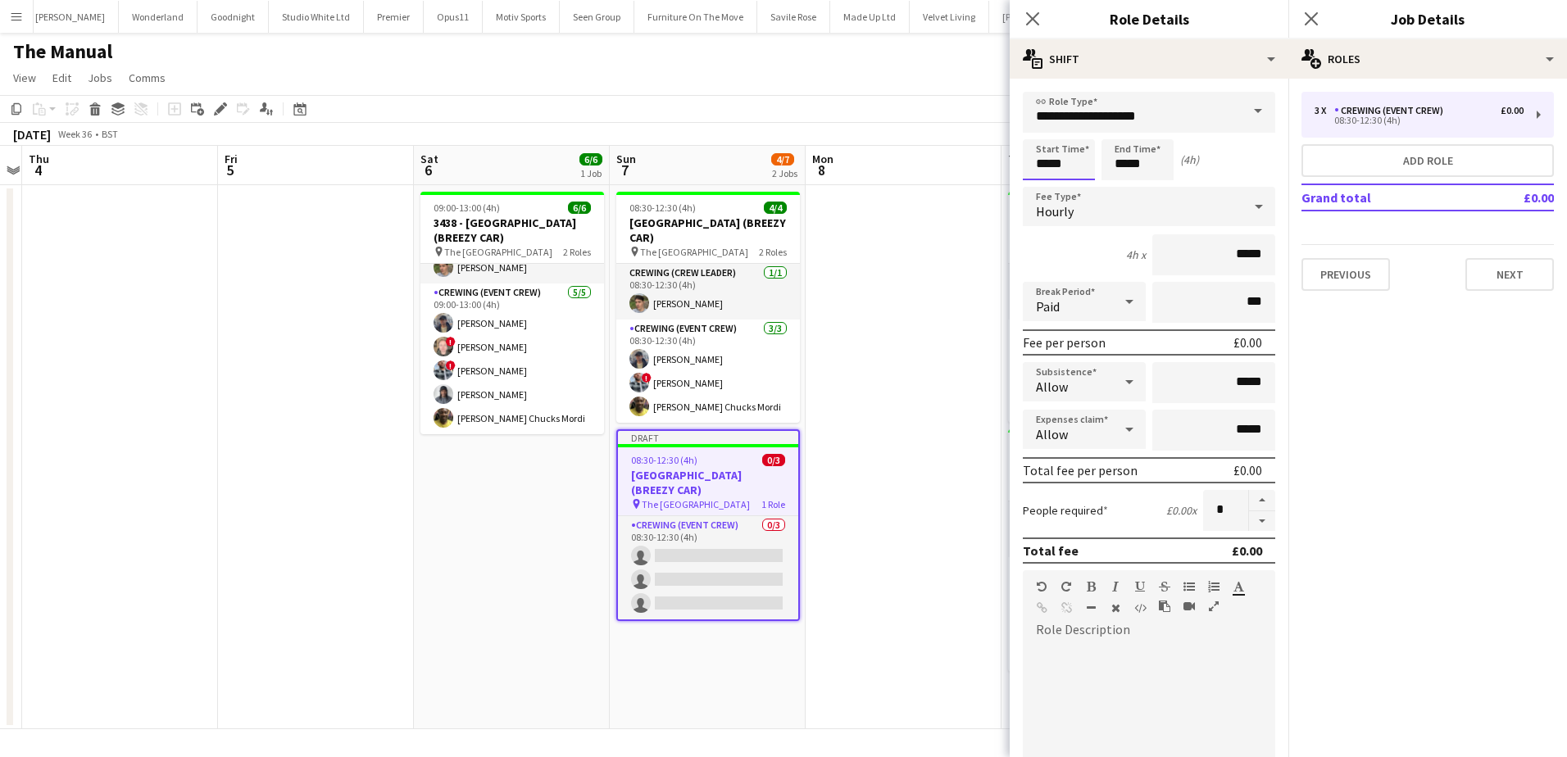
click at [1049, 172] on input "*****" at bounding box center [1059, 159] width 72 height 41
click at [1048, 133] on div at bounding box center [1042, 131] width 33 height 16
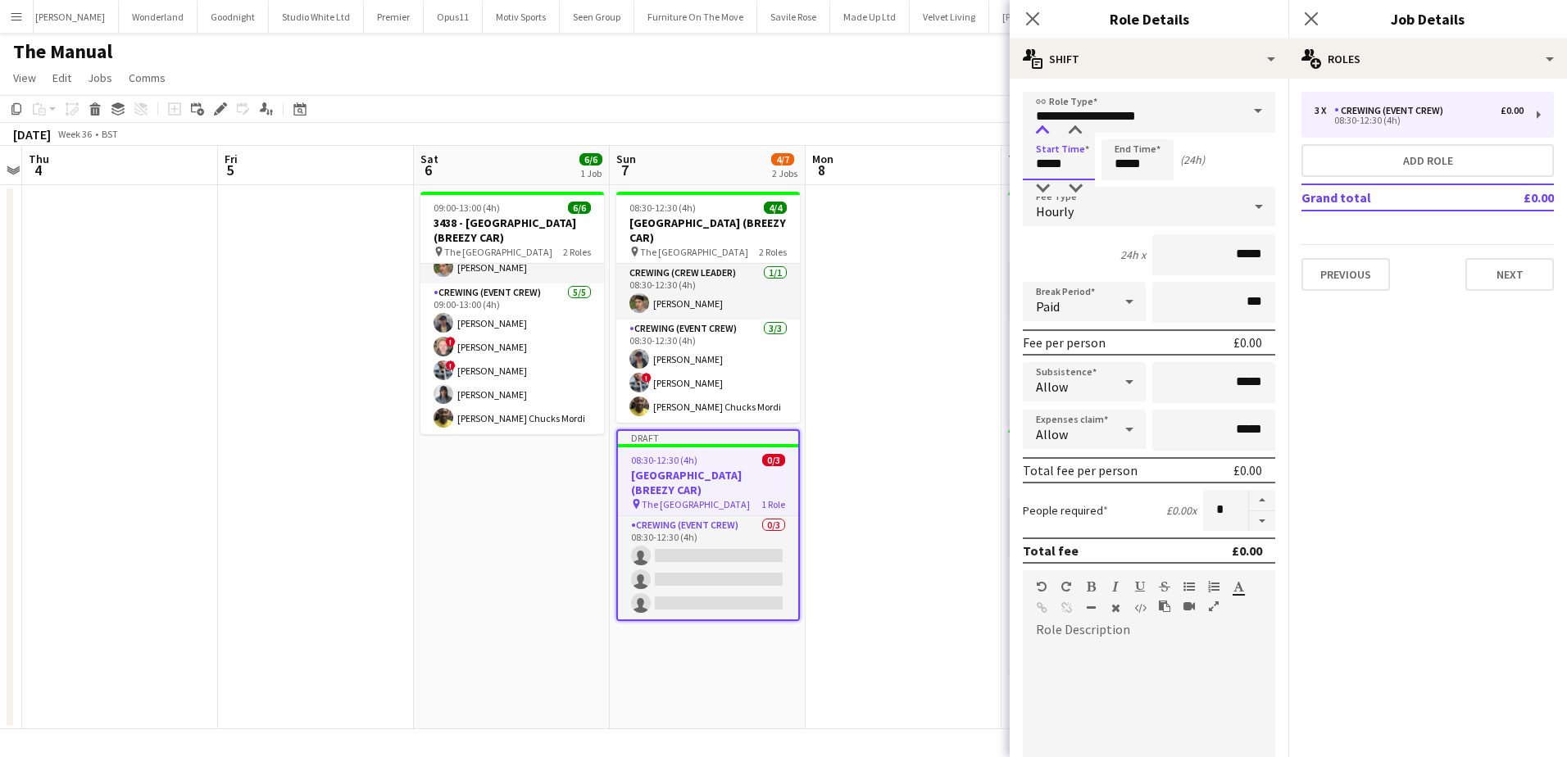
click at [1048, 133] on div at bounding box center [1042, 131] width 33 height 16
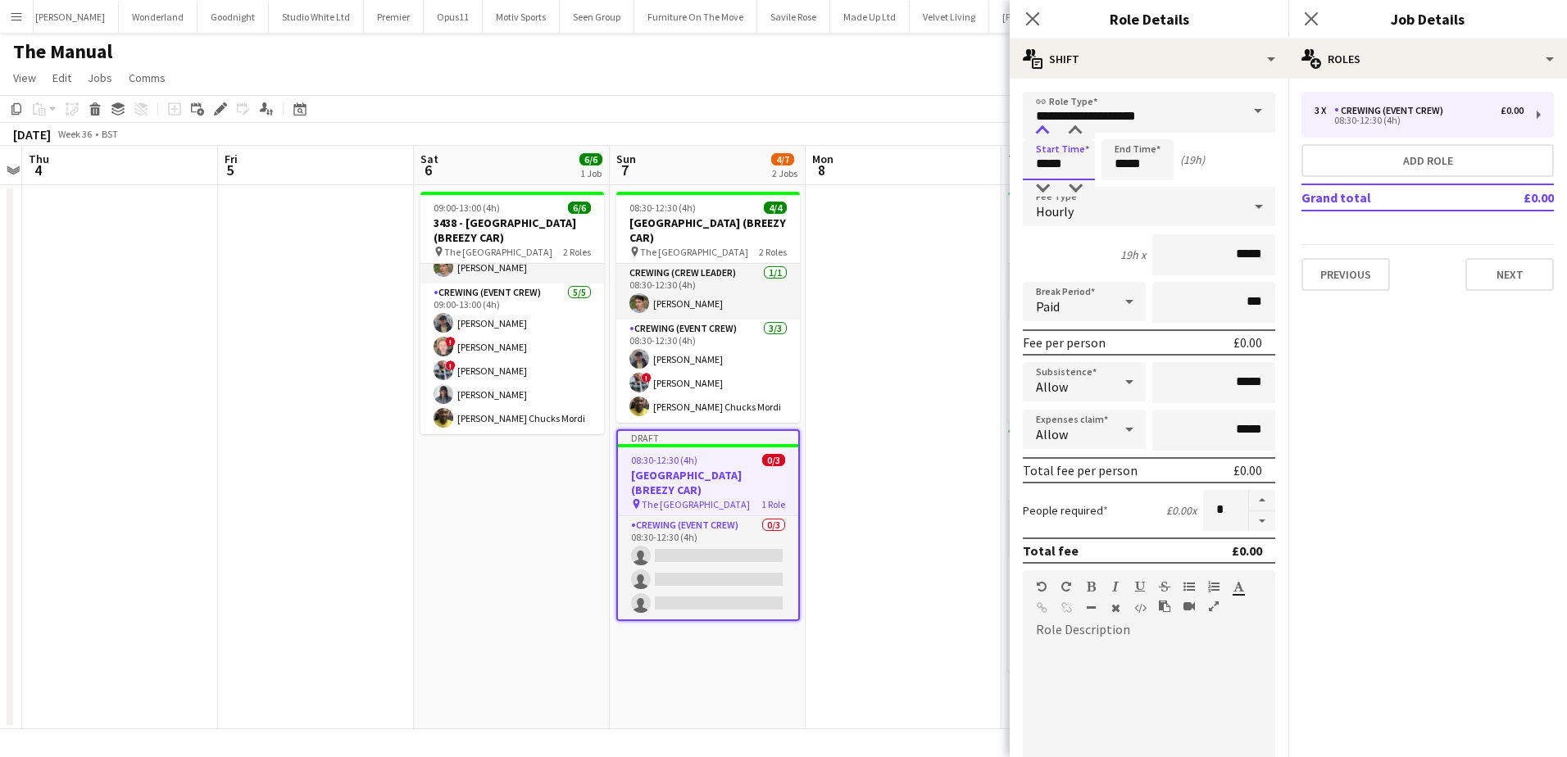
click at [1048, 133] on div at bounding box center [1042, 131] width 33 height 16
click at [1068, 134] on div at bounding box center [1075, 131] width 33 height 16
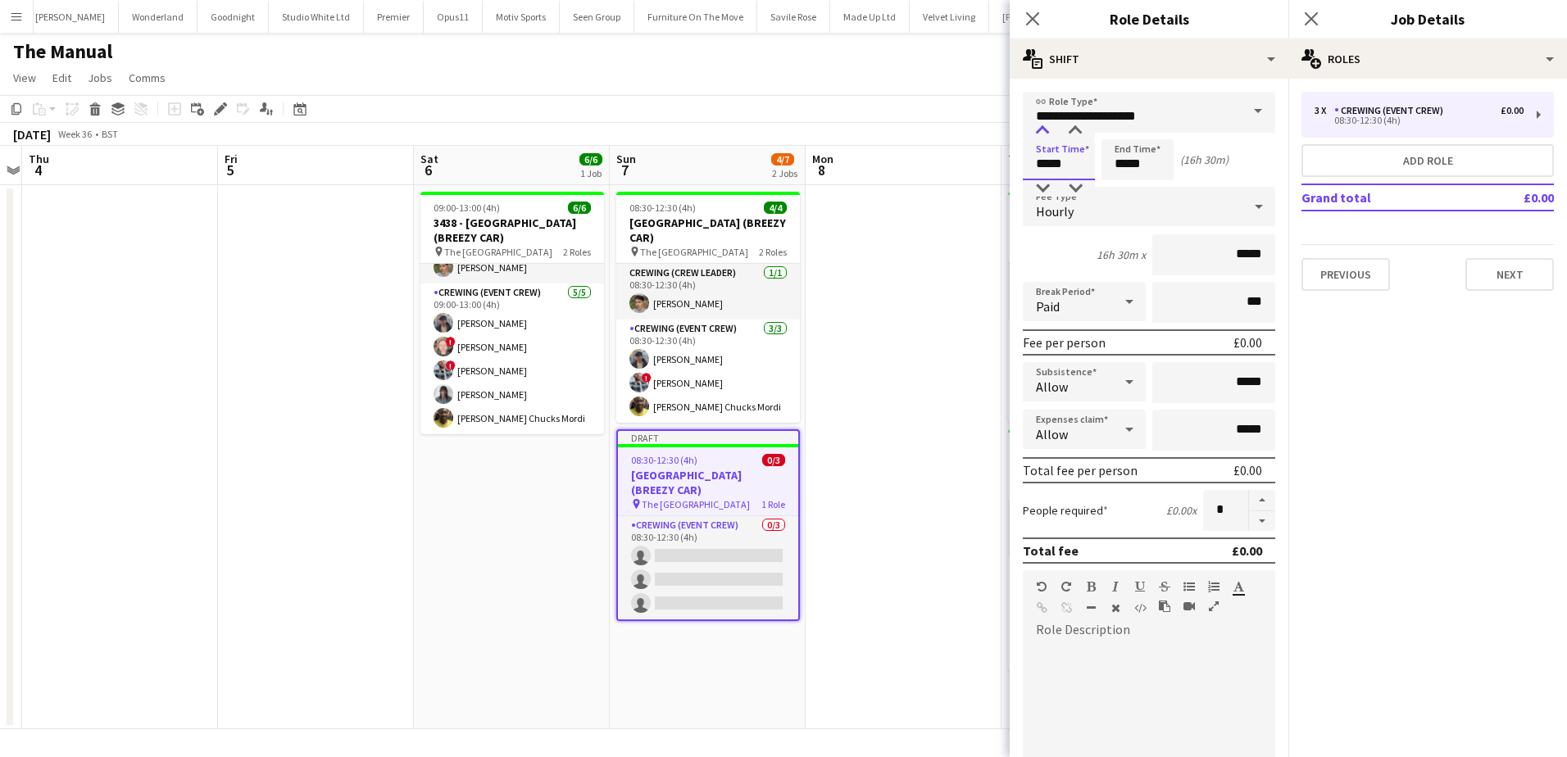
type input "*****"
click at [1042, 134] on div at bounding box center [1042, 131] width 33 height 16
click at [1125, 161] on input "*****" at bounding box center [1137, 159] width 72 height 41
click at [1126, 134] on div at bounding box center [1121, 131] width 33 height 16
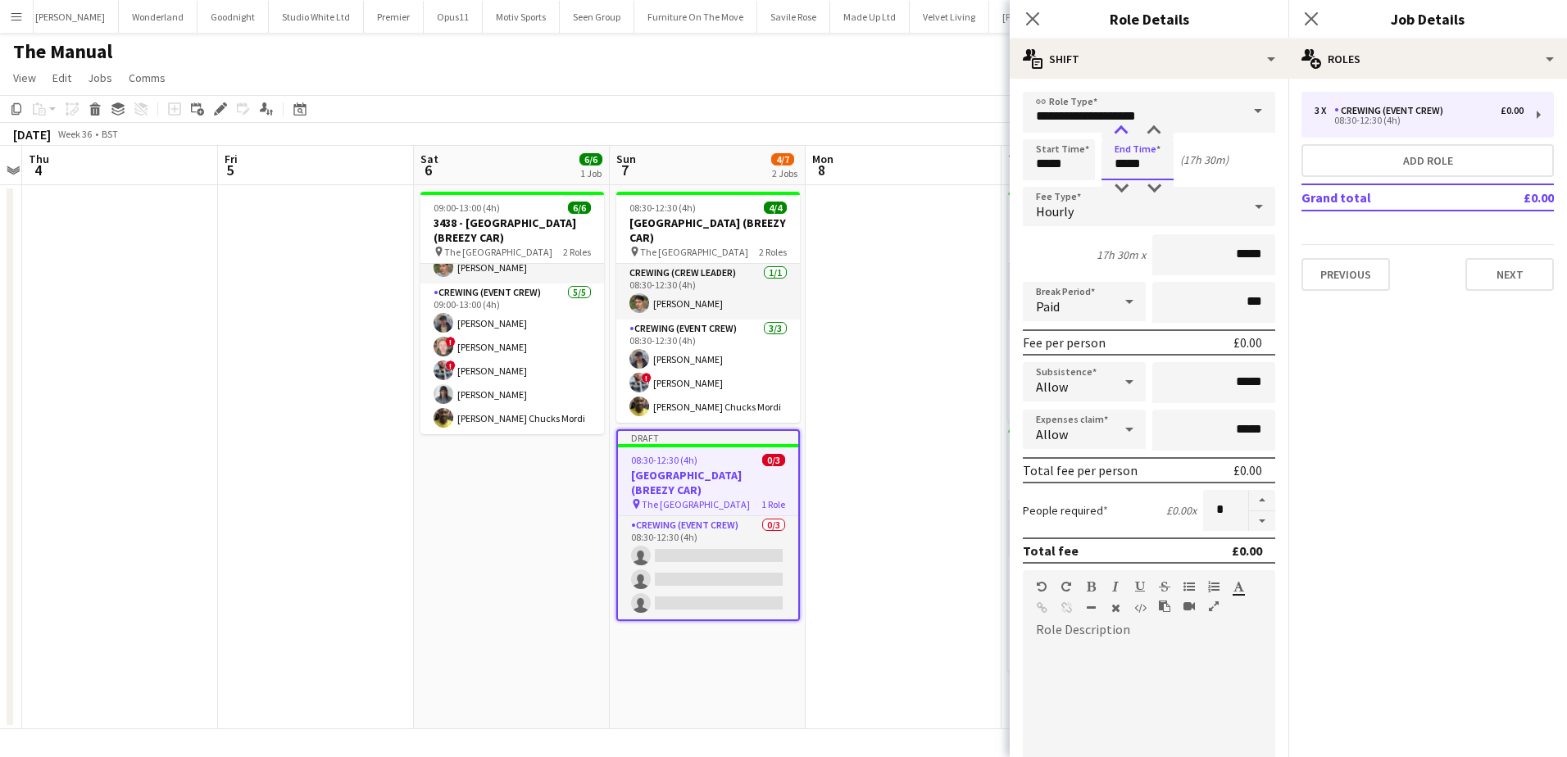
click at [1126, 134] on div at bounding box center [1121, 131] width 33 height 16
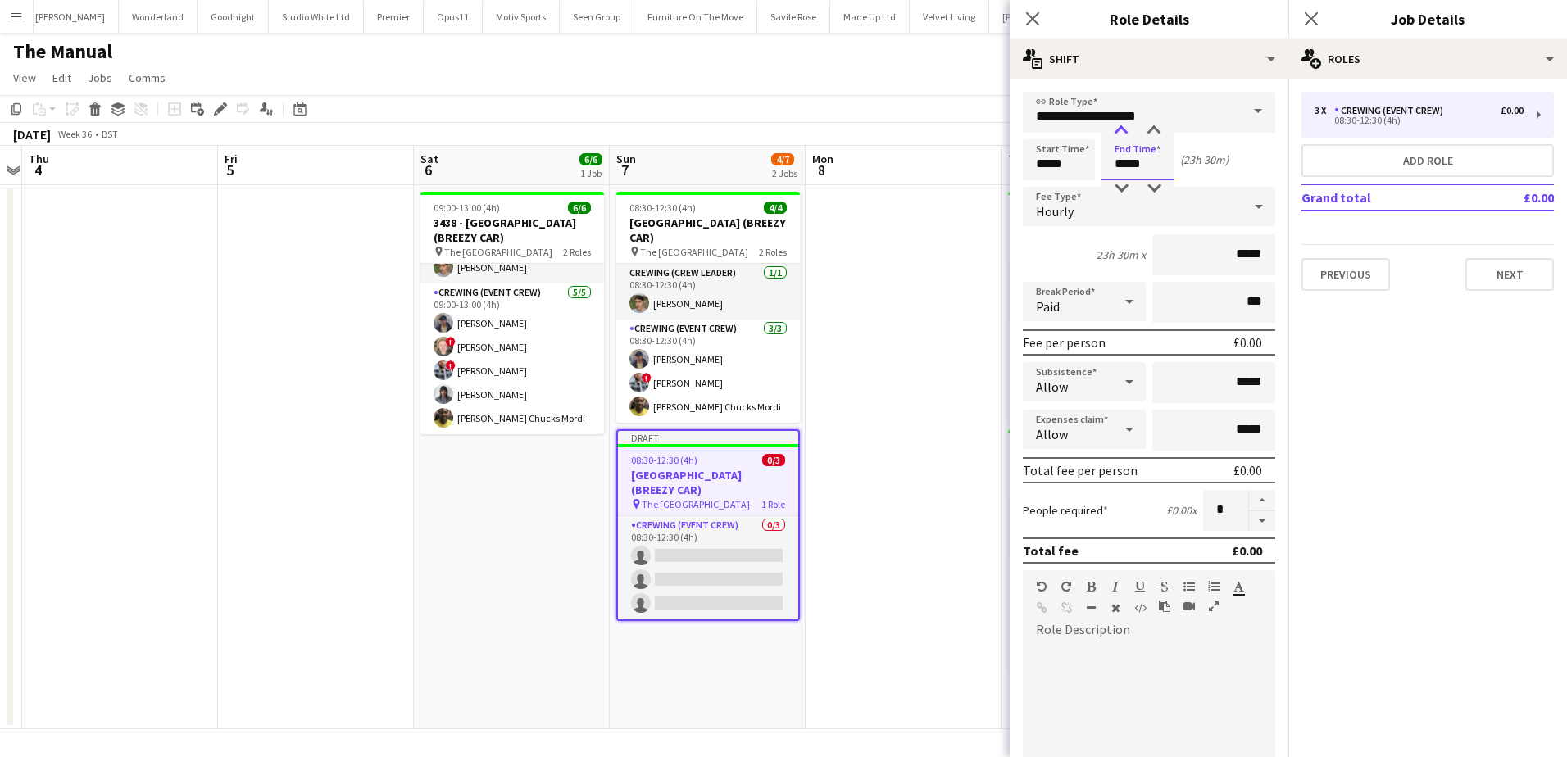
click at [1126, 134] on div at bounding box center [1121, 131] width 33 height 16
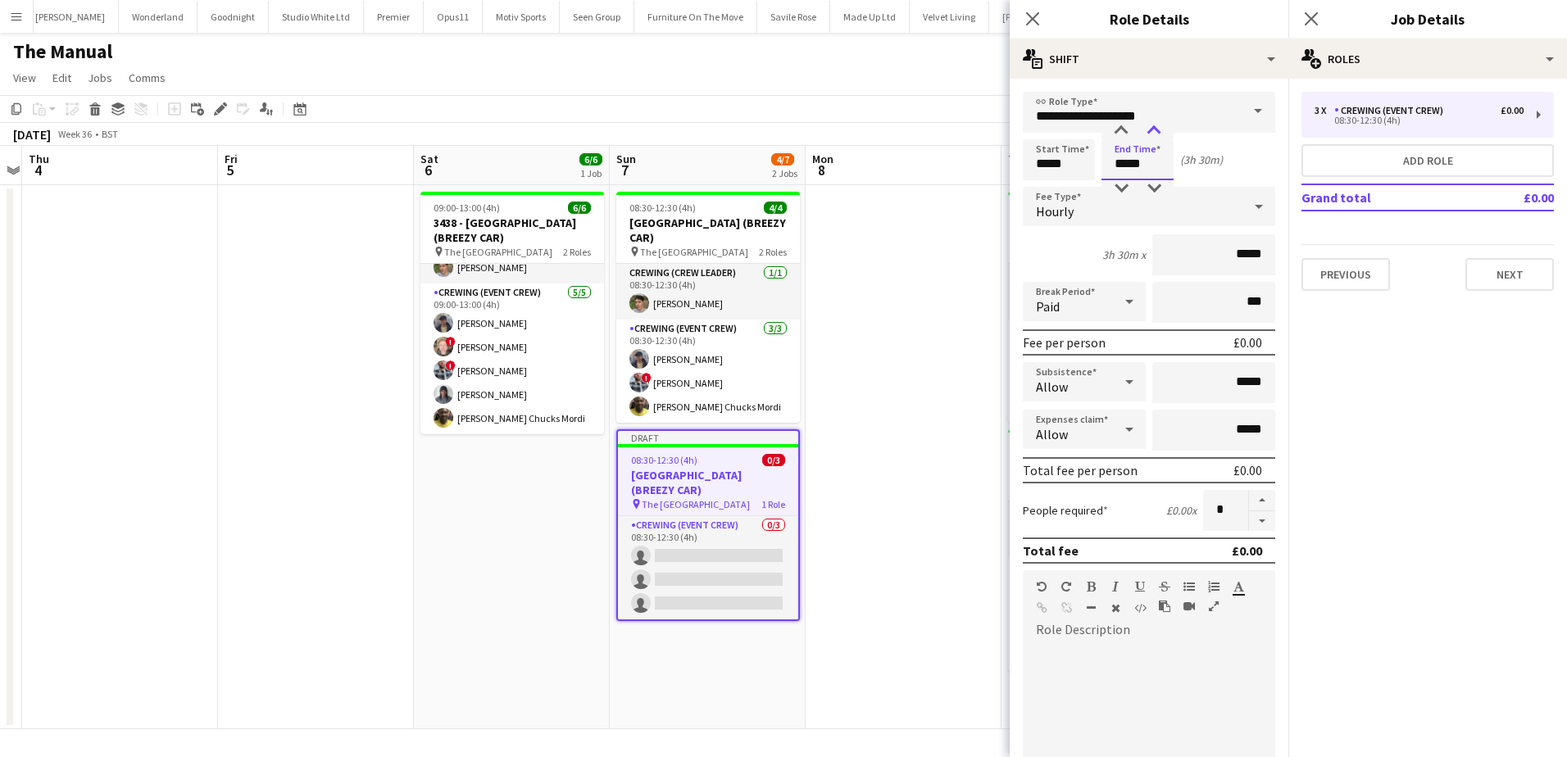
click at [1144, 134] on div at bounding box center [1153, 131] width 33 height 16
type input "*****"
click at [1129, 134] on div at bounding box center [1121, 131] width 33 height 16
click at [1249, 522] on button "button" at bounding box center [1262, 521] width 26 height 20
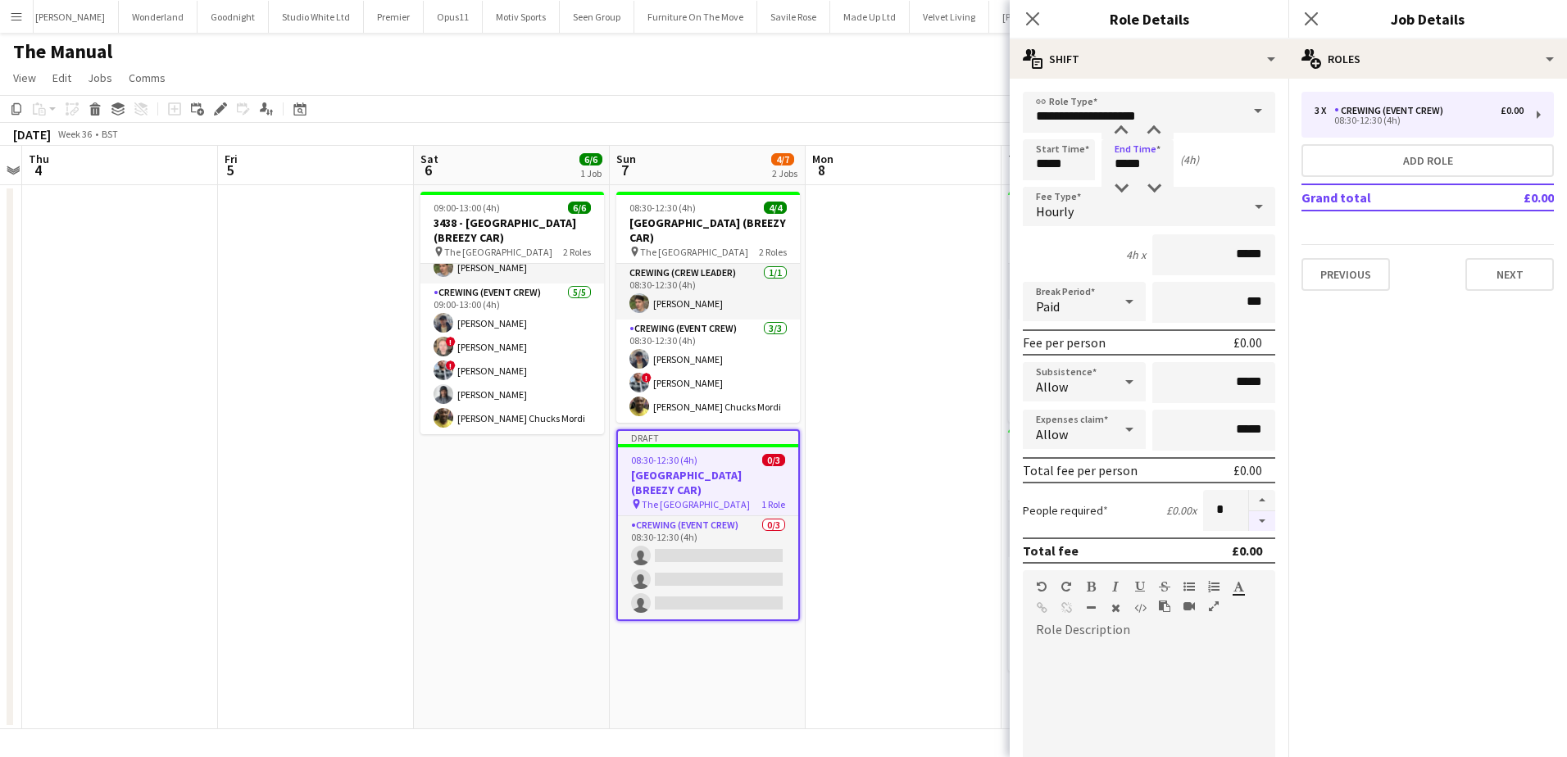
type input "*"
click at [941, 493] on app-date-cell at bounding box center [904, 457] width 196 height 544
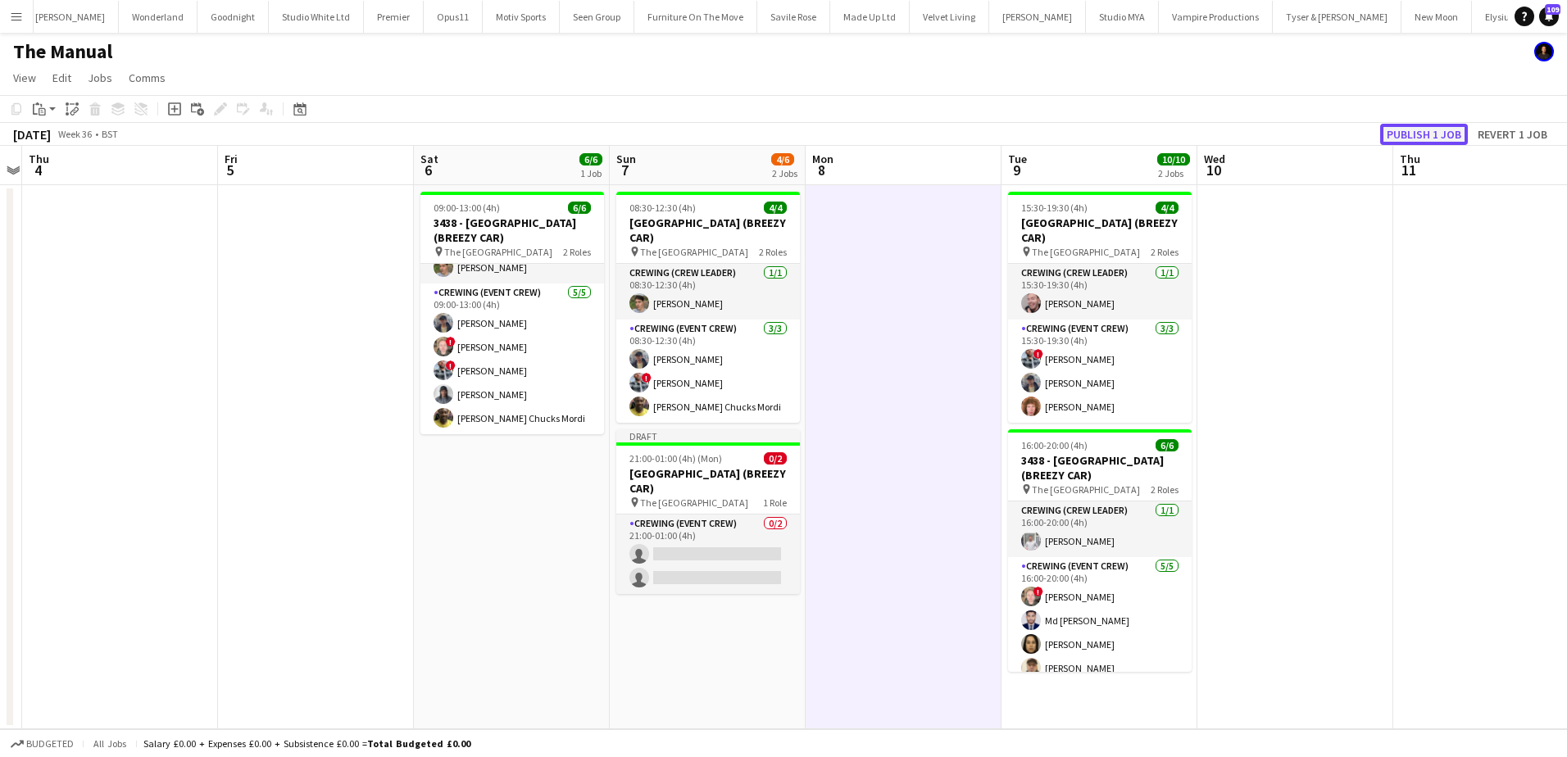
click at [1421, 137] on button "Publish 1 job" at bounding box center [1424, 134] width 88 height 21
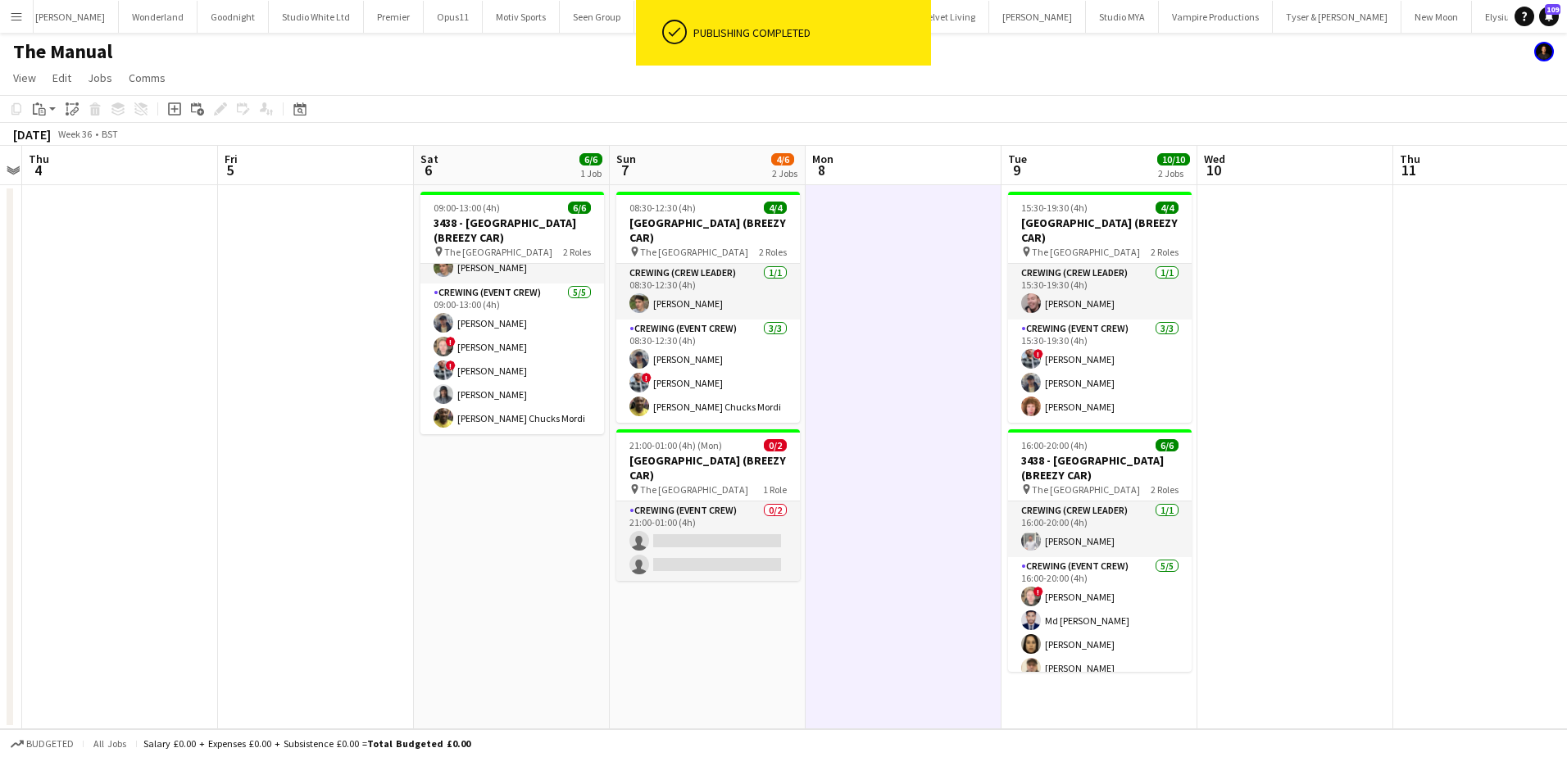
click at [742, 561] on app-card-role "Crewing (Event Crew) 0/2 21:00-01:00 (4h) single-neutral-actions single-neutral…" at bounding box center [708, 541] width 184 height 79
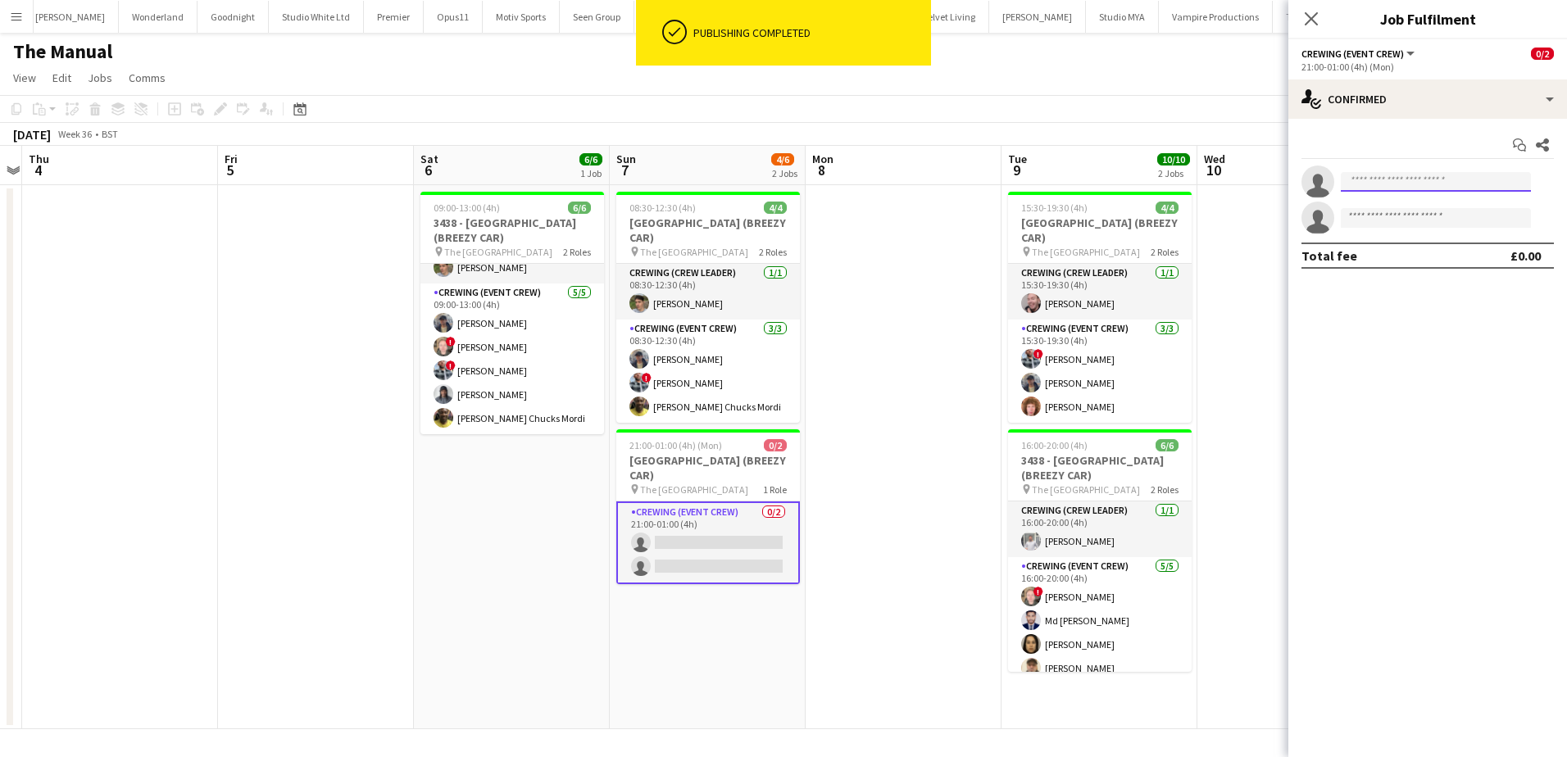
click at [1424, 175] on input at bounding box center [1436, 182] width 190 height 20
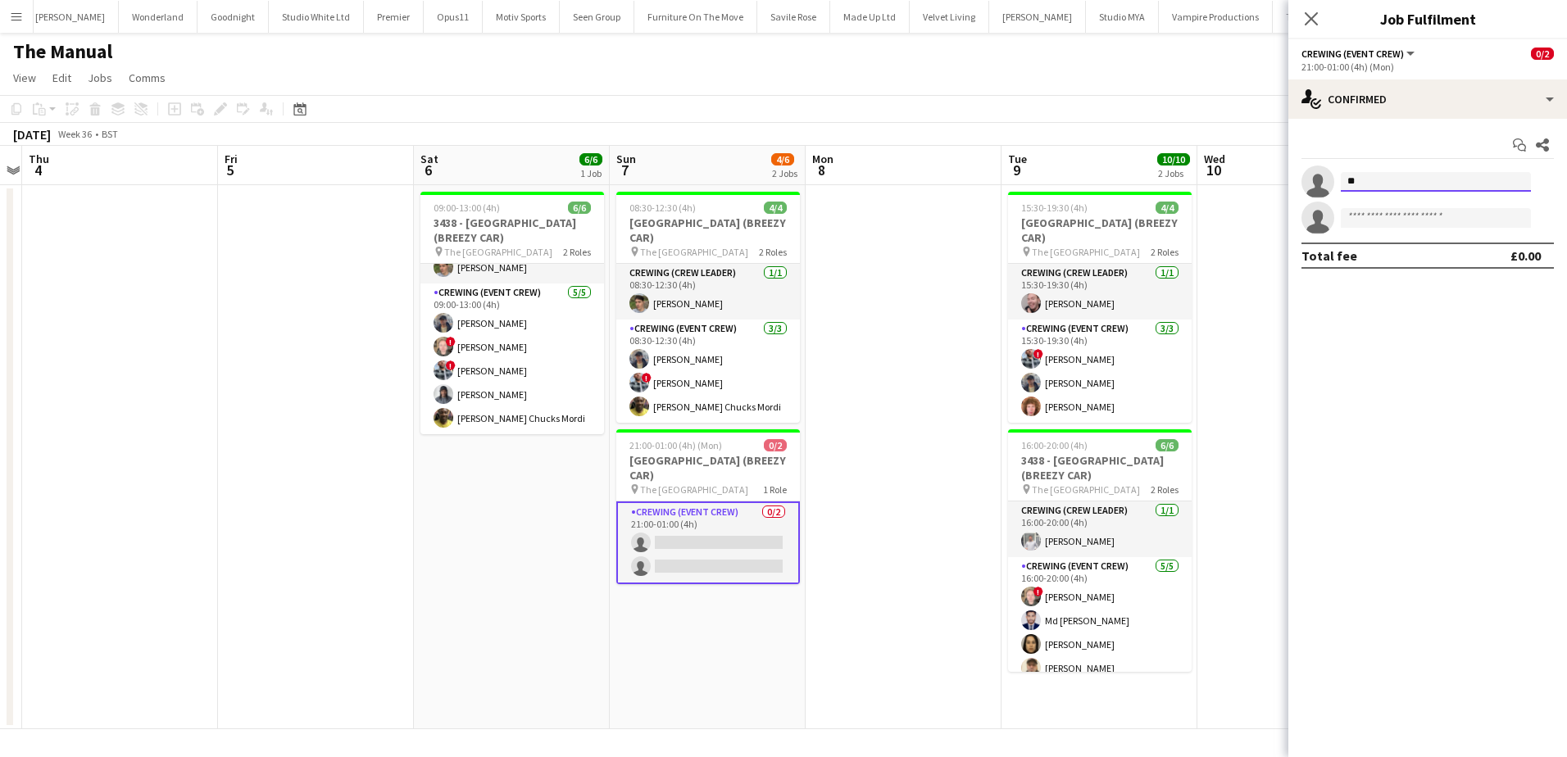
type input "*"
type input "******"
click at [1384, 210] on span "[PERSON_NAME] Chucks Mordi" at bounding box center [1410, 205] width 113 height 14
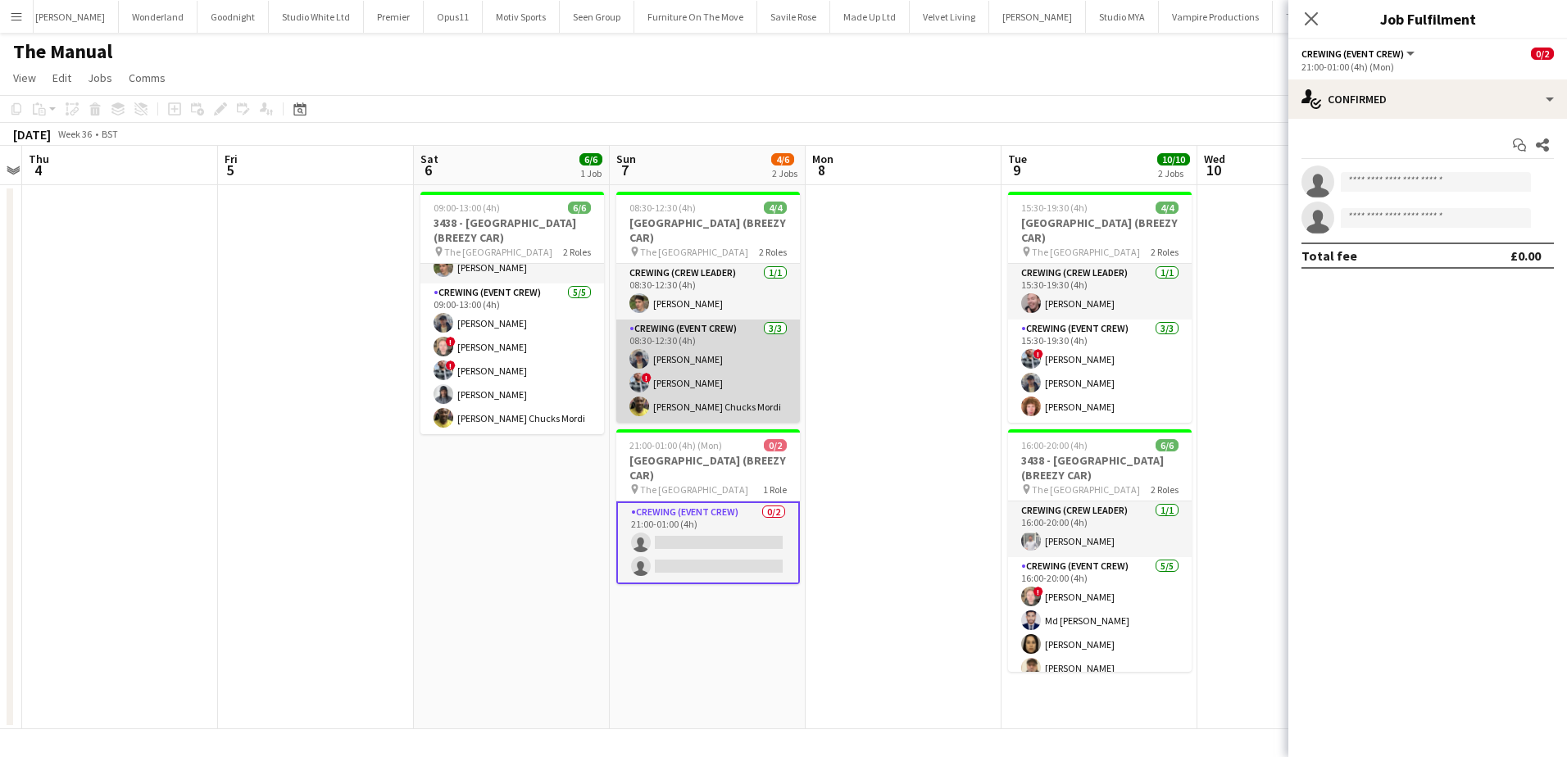
click at [730, 401] on app-card-role "Crewing (Event Crew) [DATE] 08:30-12:30 (4h) [PERSON_NAME] ! [PERSON_NAME] [PER…" at bounding box center [708, 371] width 184 height 103
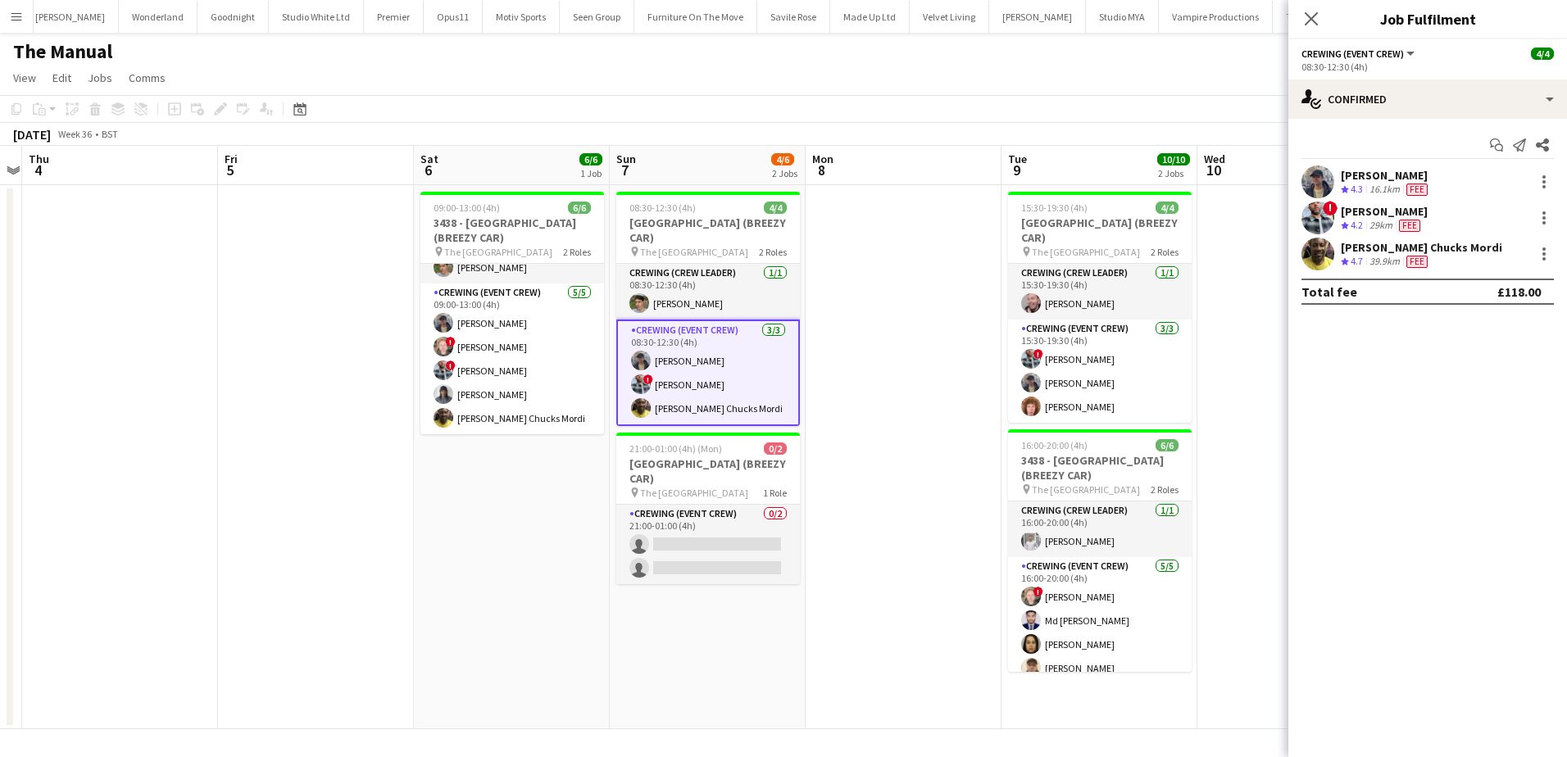
click at [1362, 255] on span "4.7" at bounding box center [1357, 261] width 12 height 12
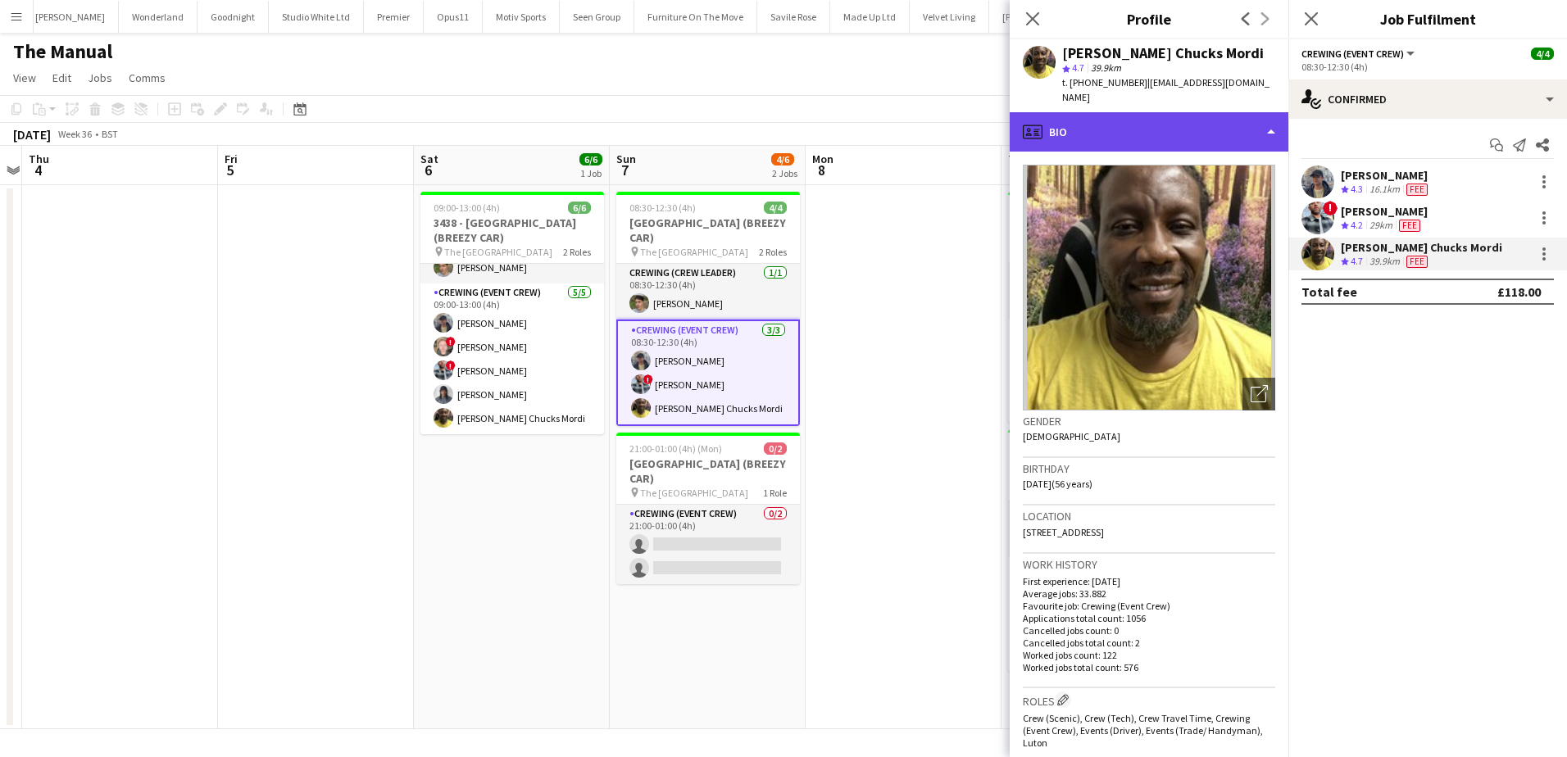
click at [1160, 114] on div "profile Bio" at bounding box center [1149, 131] width 279 height 39
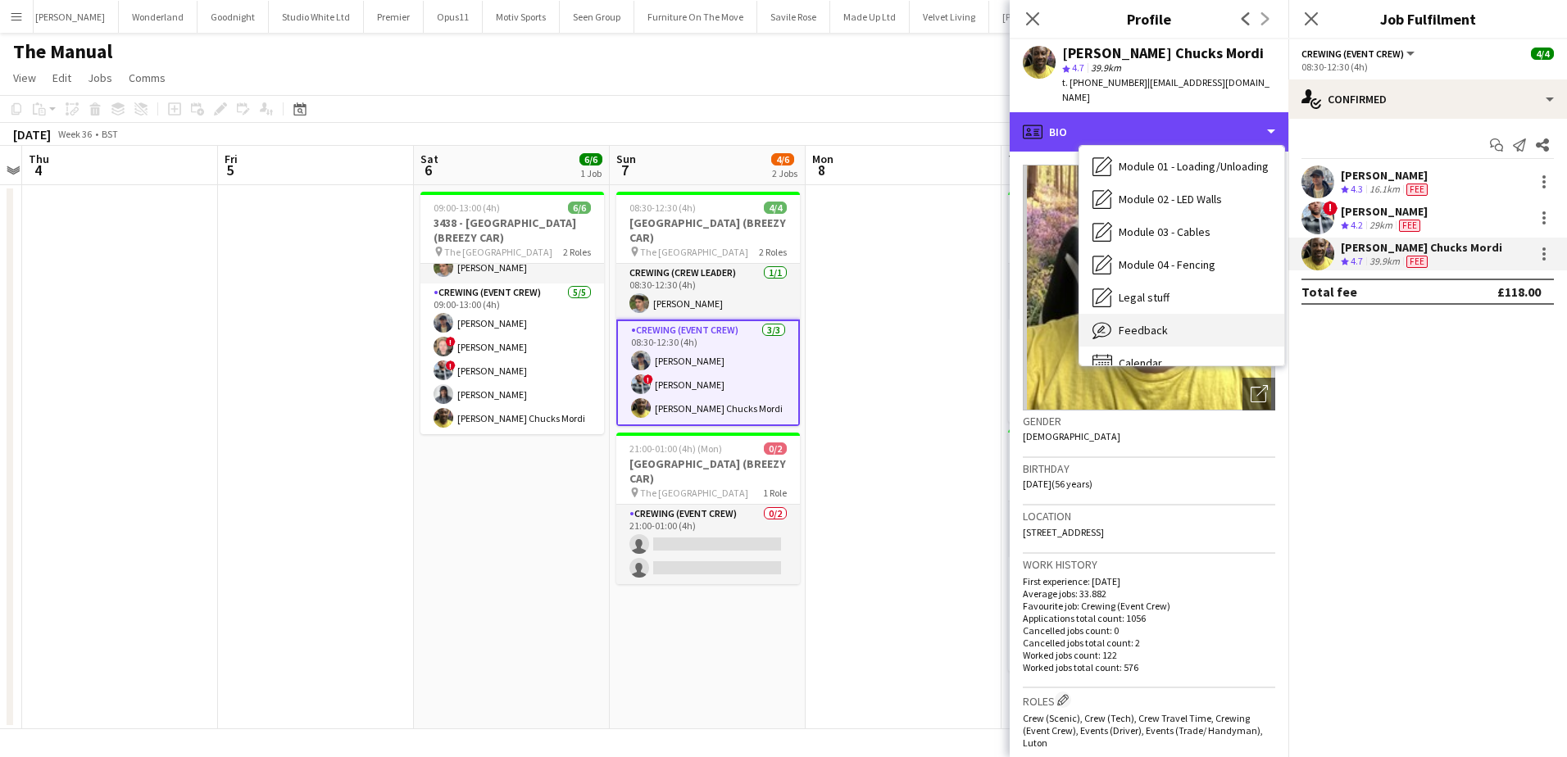
scroll to position [351, 0]
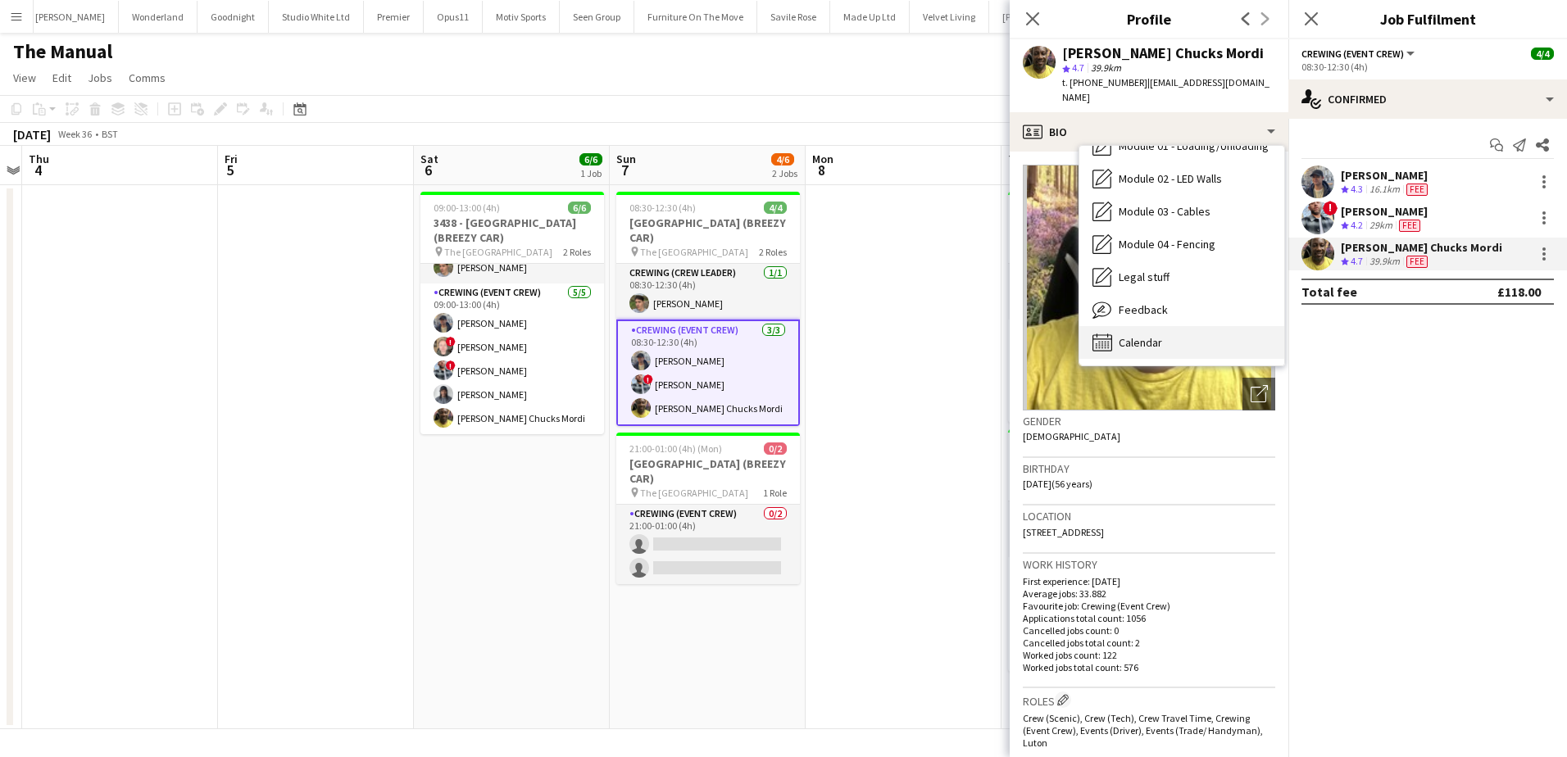
click at [1179, 326] on div "Calendar Calendar" at bounding box center [1181, 342] width 205 height 33
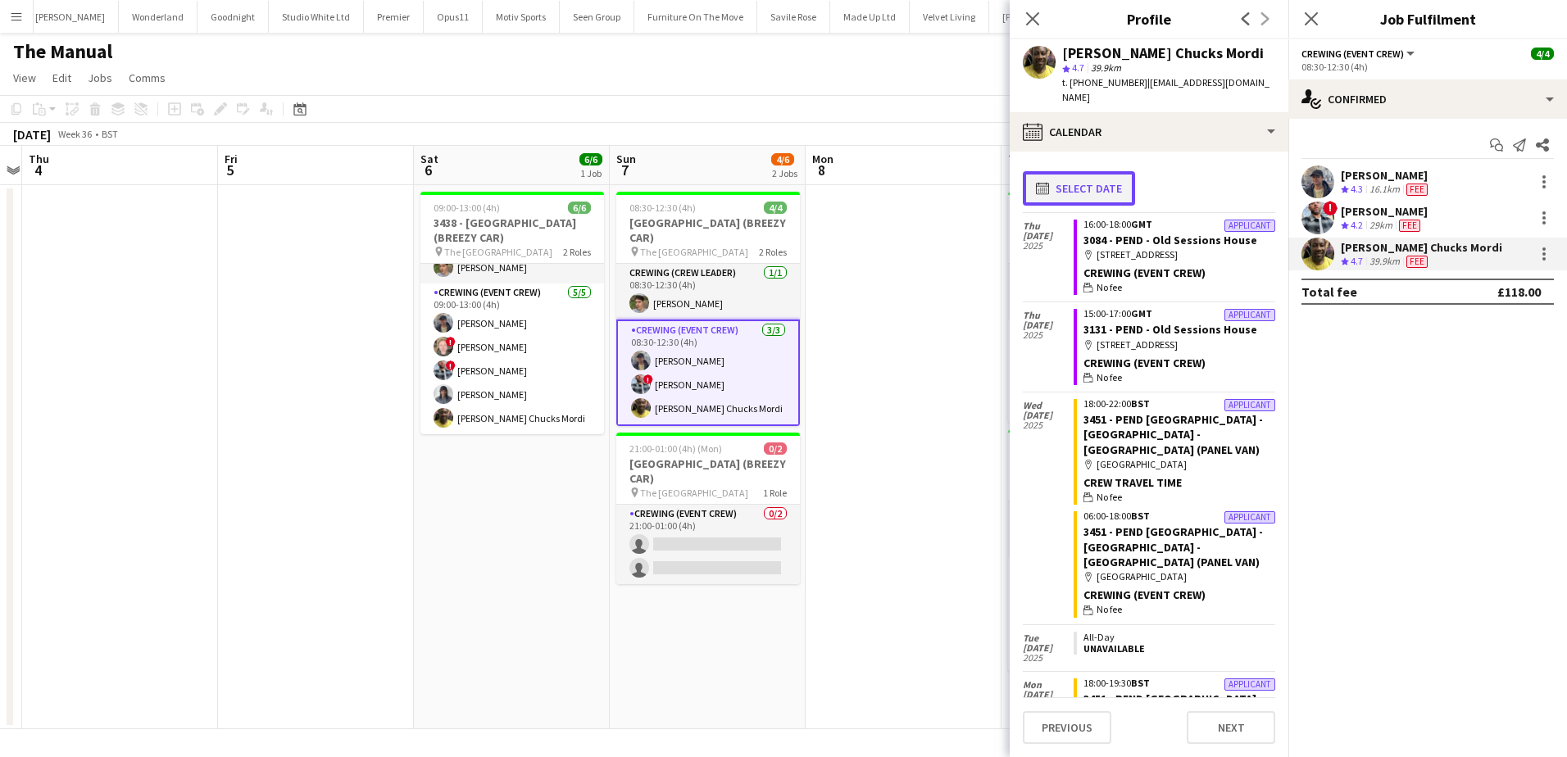
click at [1085, 174] on button "calendar-full Select date" at bounding box center [1079, 188] width 112 height 34
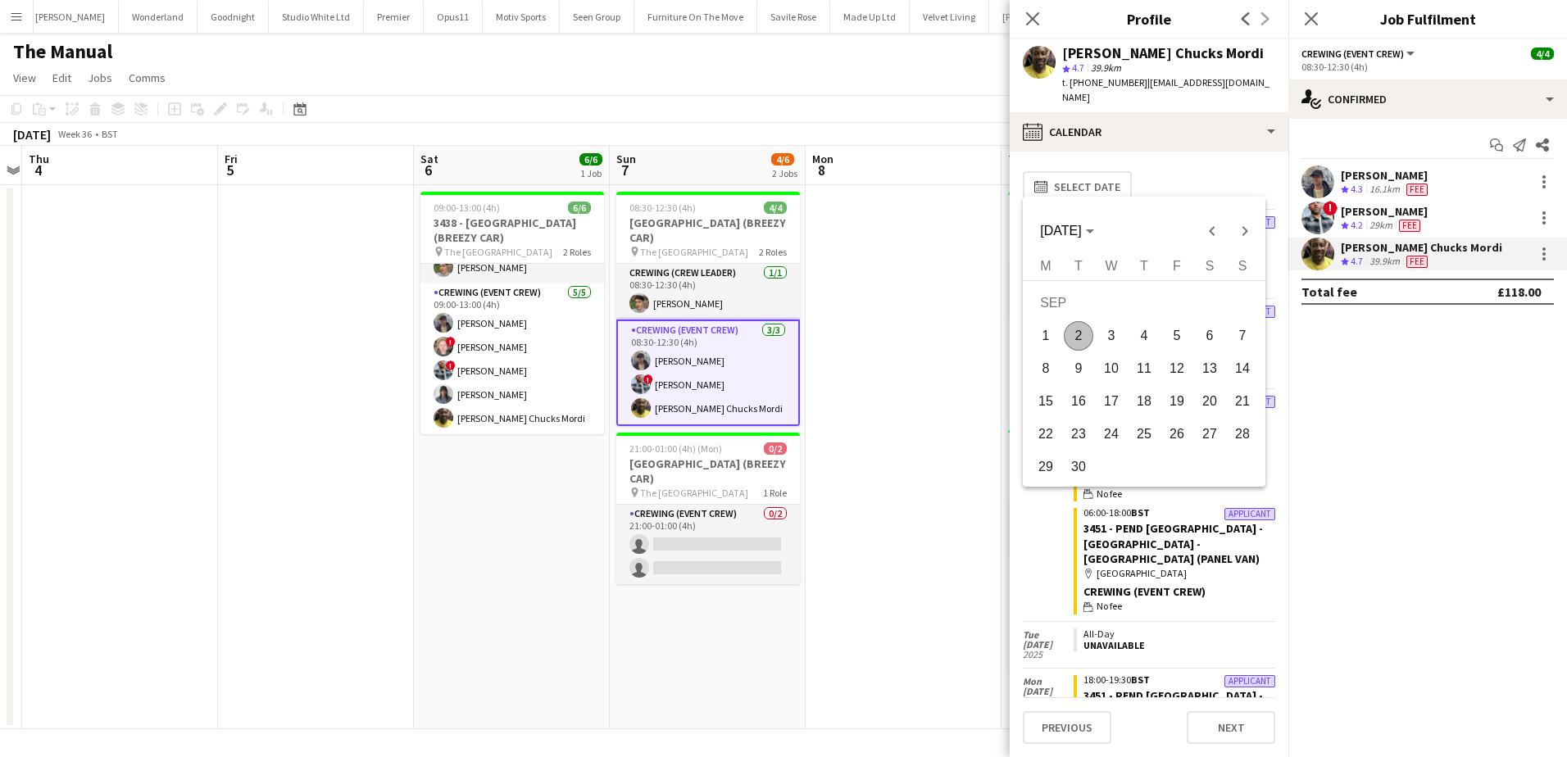
click at [1051, 370] on span "8" at bounding box center [1046, 369] width 30 height 30
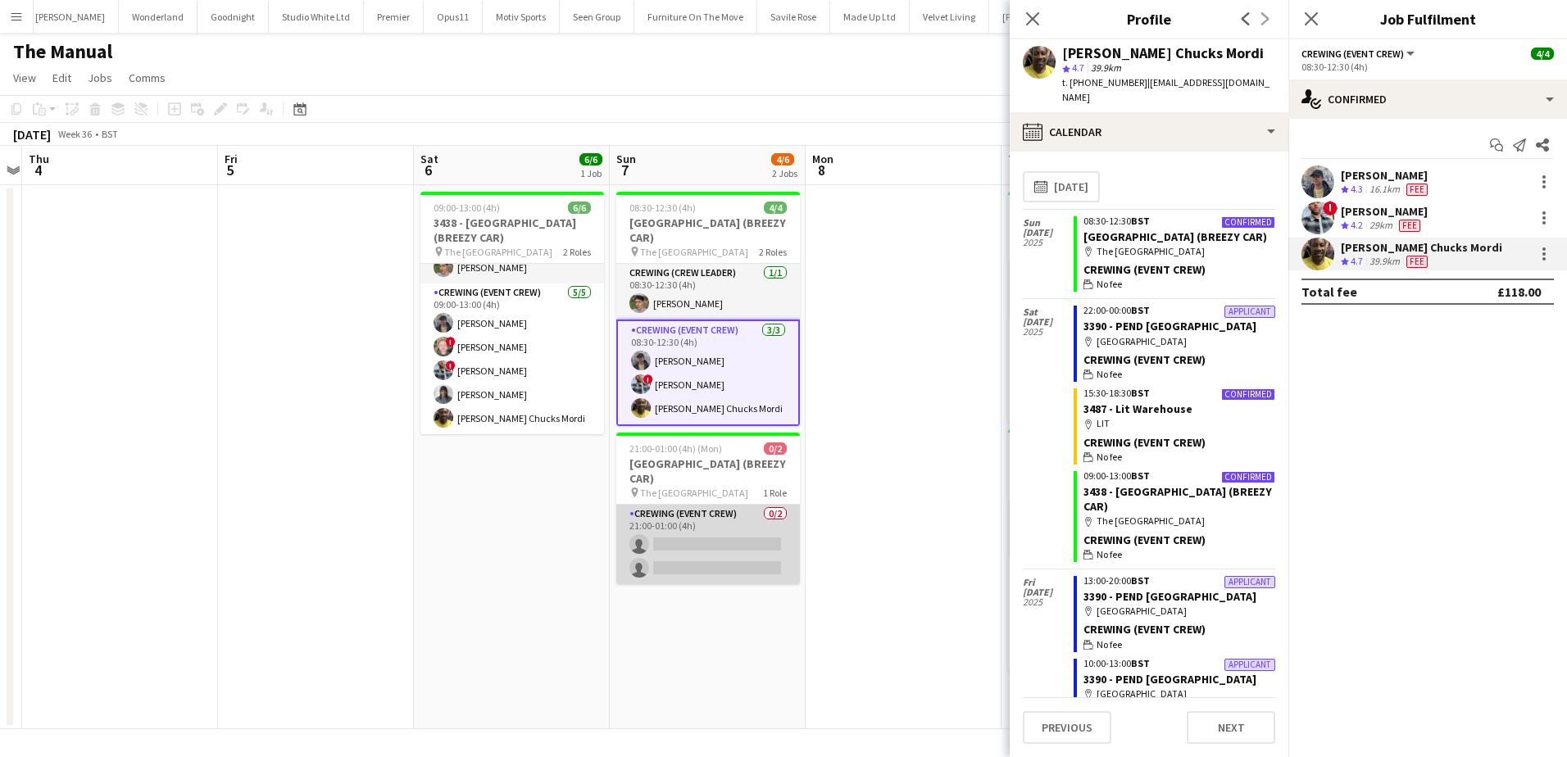
click at [733, 540] on app-card-role "Crewing (Event Crew) 0/2 21:00-01:00 (4h) single-neutral-actions single-neutral…" at bounding box center [708, 544] width 184 height 79
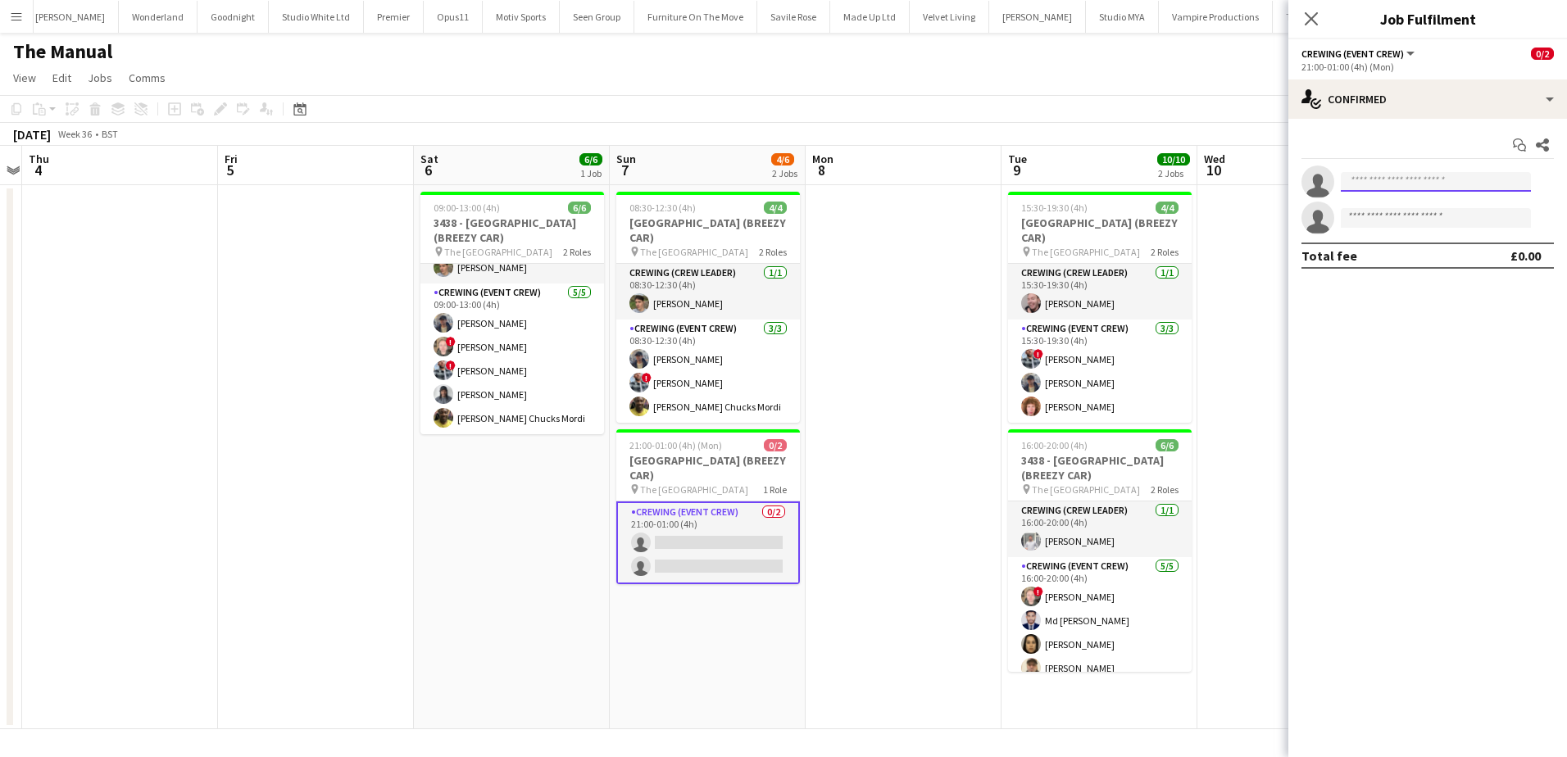
click at [1362, 176] on input at bounding box center [1436, 182] width 190 height 20
type input "*******"
click at [1446, 219] on span "[EMAIL_ADDRESS][DOMAIN_NAME]" at bounding box center [1436, 218] width 164 height 13
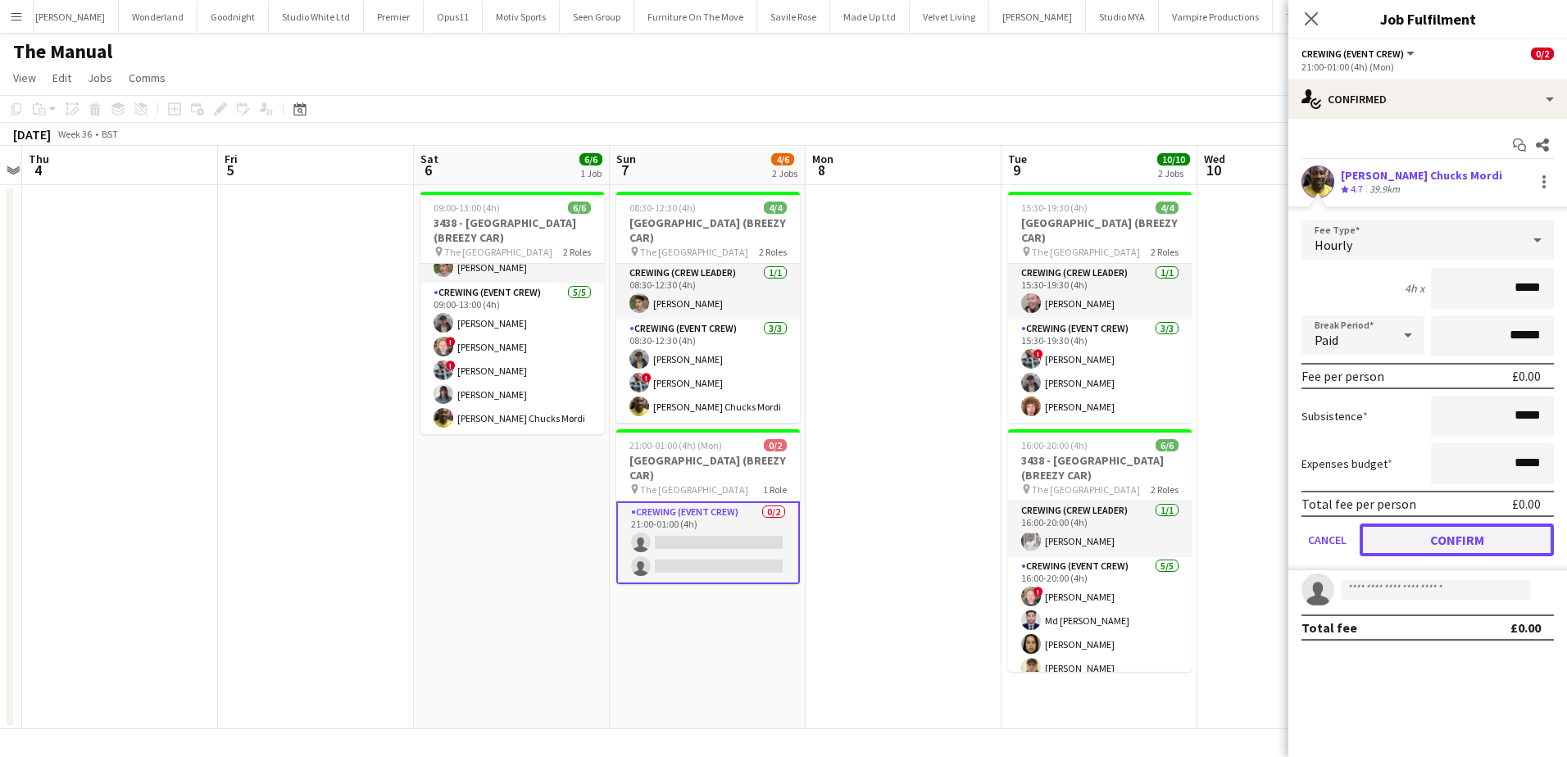
click at [1435, 538] on button "Confirm" at bounding box center [1457, 540] width 194 height 33
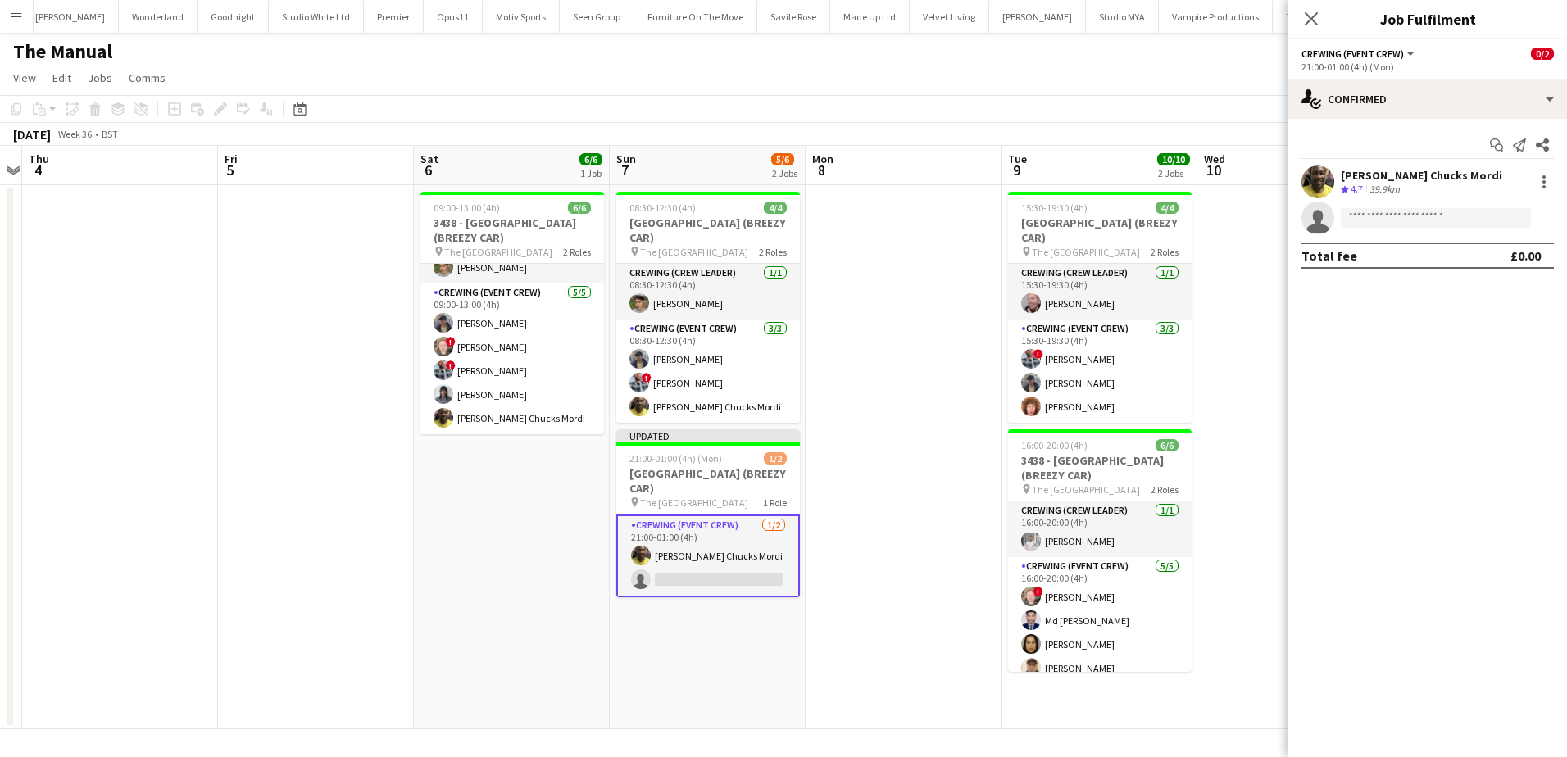
click at [971, 360] on app-date-cell at bounding box center [904, 457] width 196 height 544
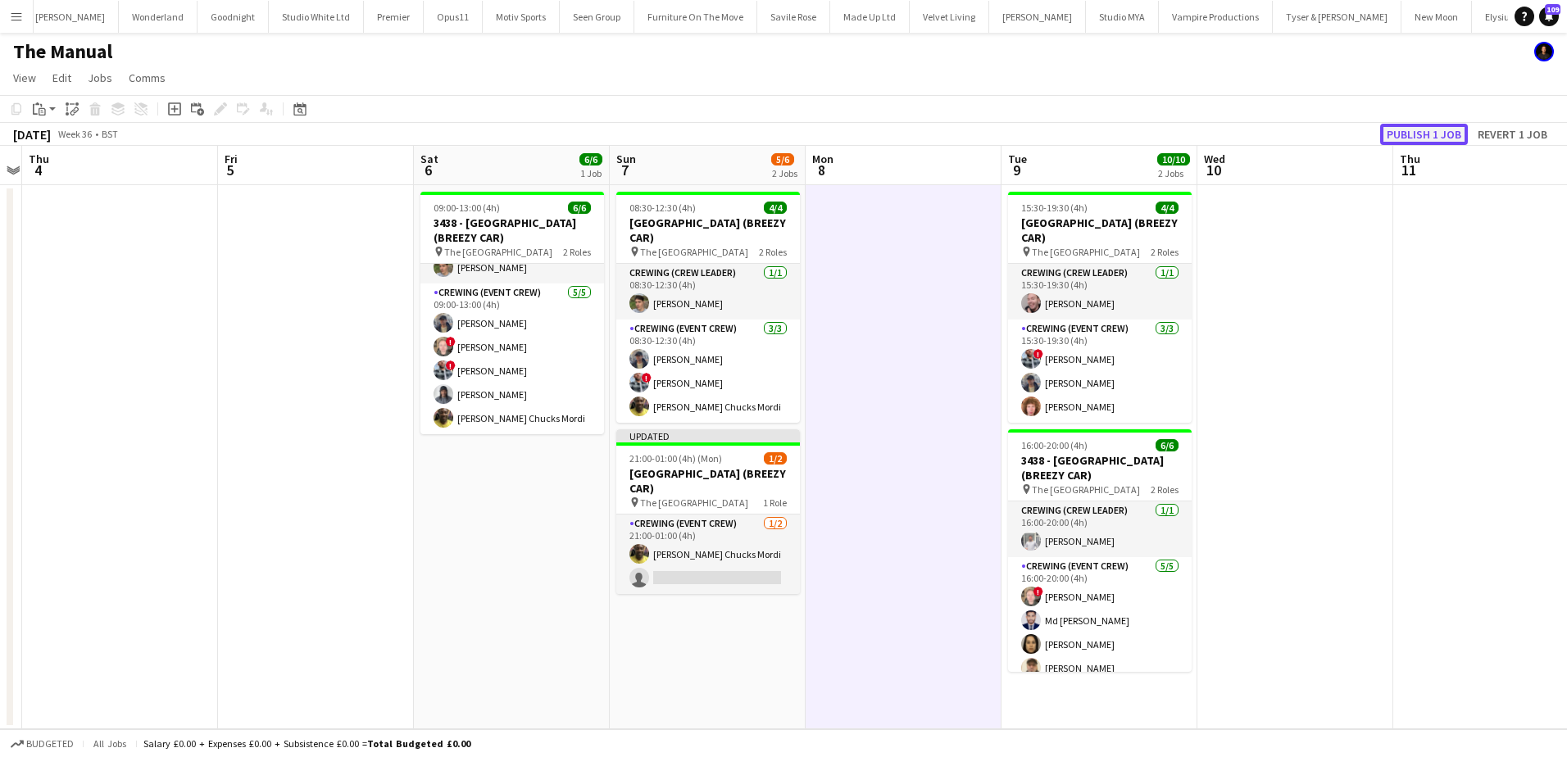
click at [1441, 132] on button "Publish 1 job" at bounding box center [1424, 134] width 88 height 21
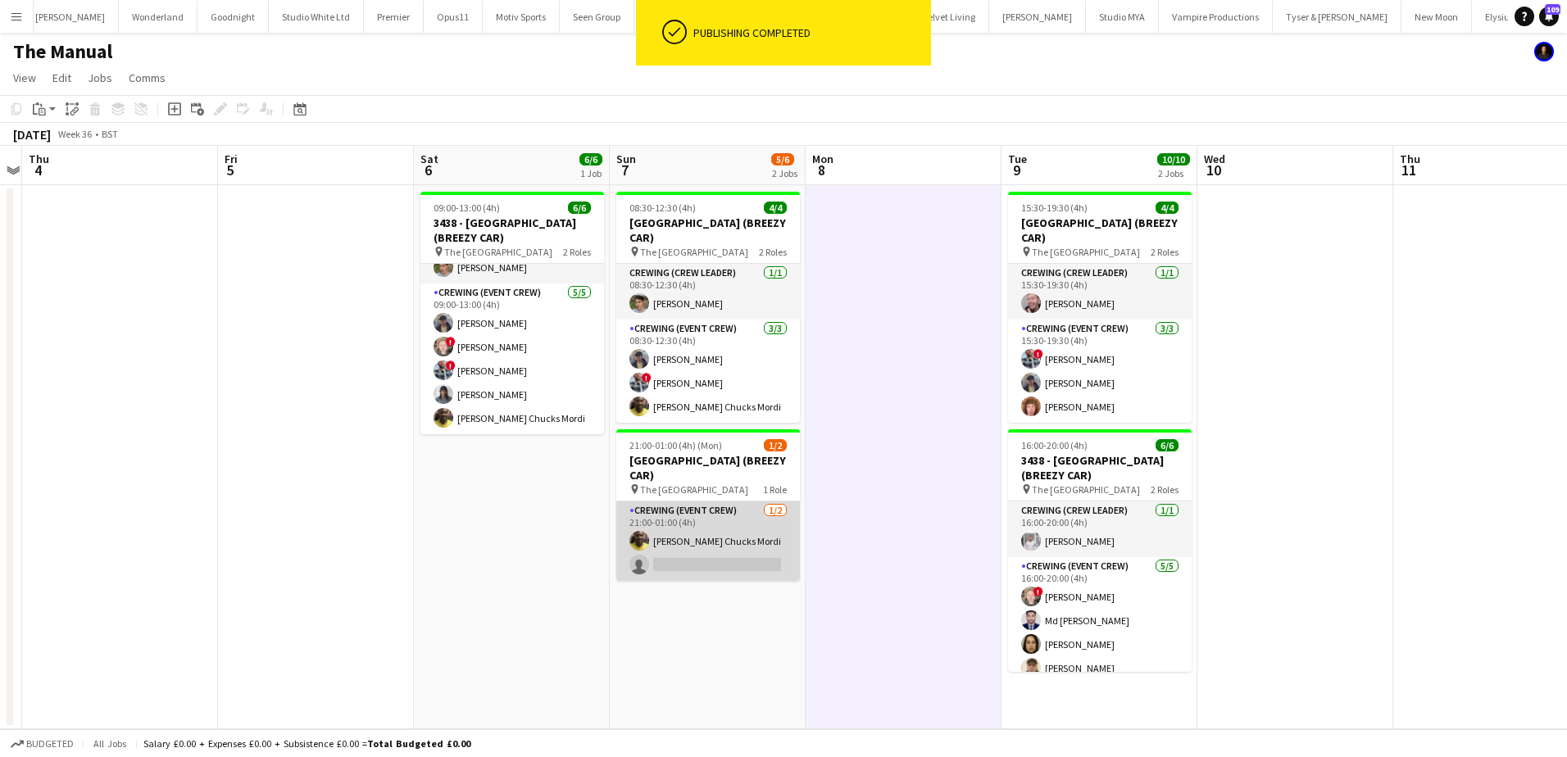
click at [737, 559] on app-card-role "Crewing (Event Crew) [DATE] 21:00-01:00 (4h) [PERSON_NAME] Chucks [PERSON_NAME]…" at bounding box center [708, 541] width 184 height 79
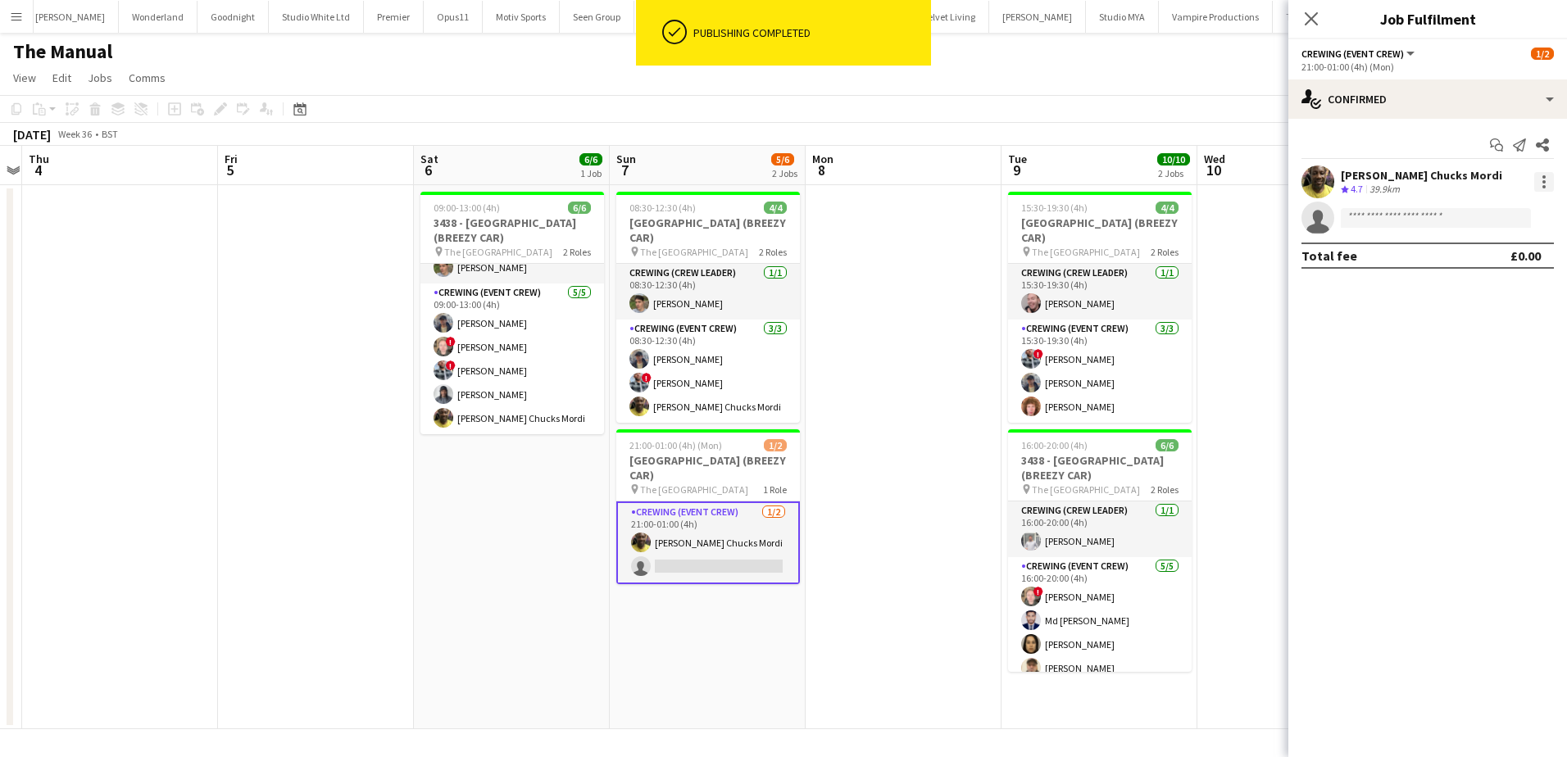
click at [1544, 179] on div at bounding box center [1543, 176] width 3 height 3
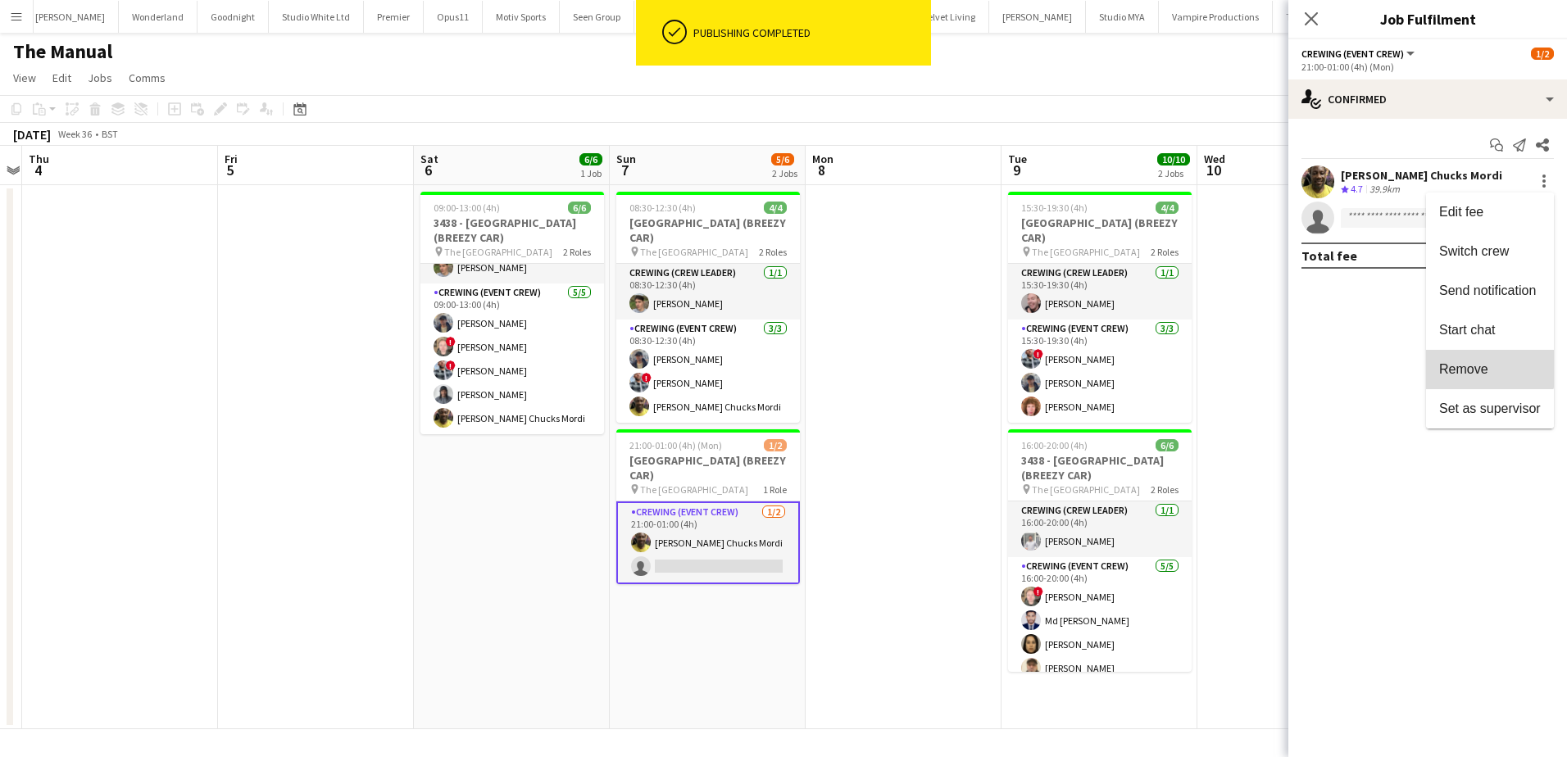
click at [1454, 358] on button "Remove" at bounding box center [1490, 369] width 128 height 39
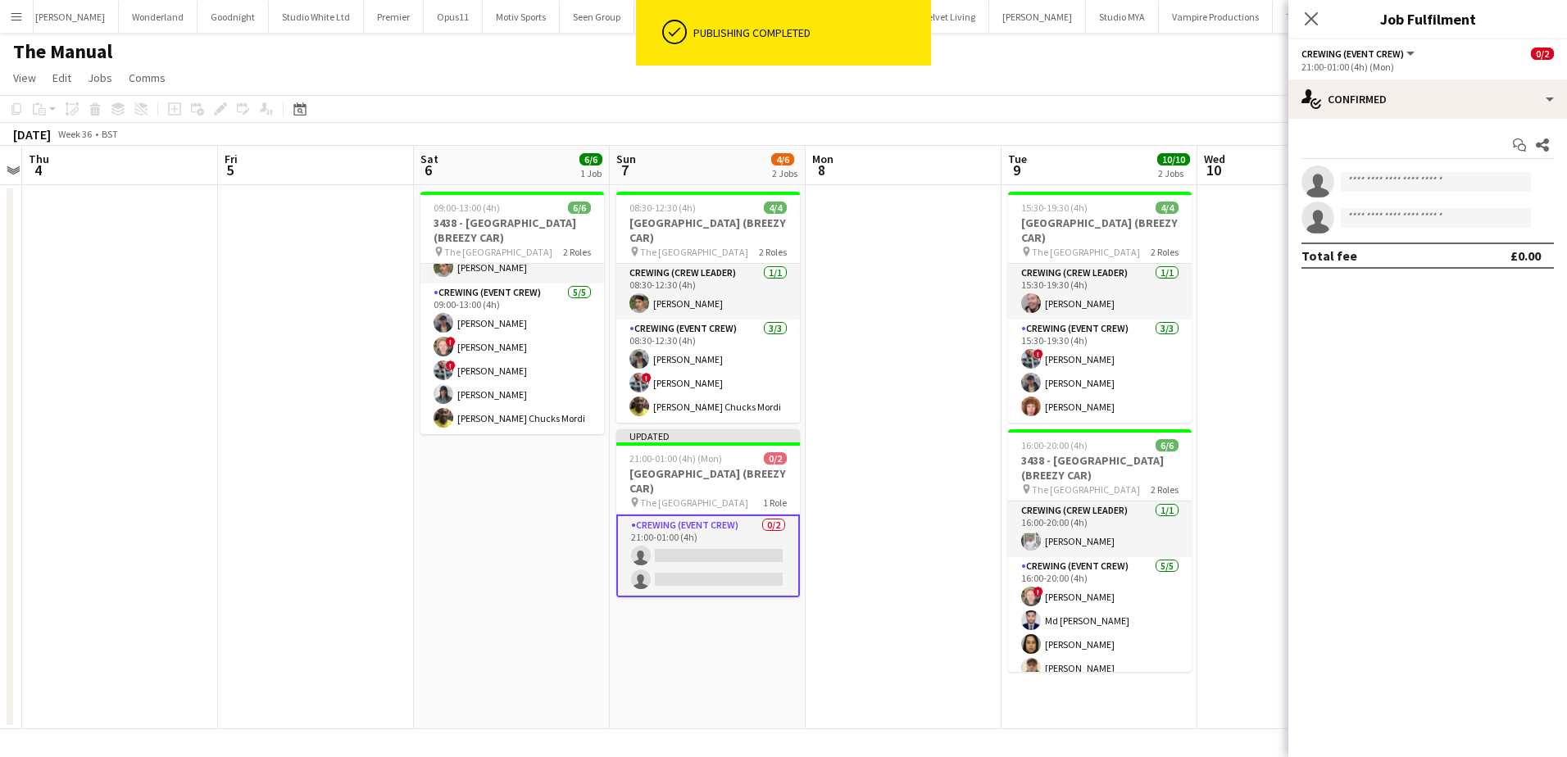
click at [1210, 286] on app-date-cell at bounding box center [1295, 457] width 196 height 544
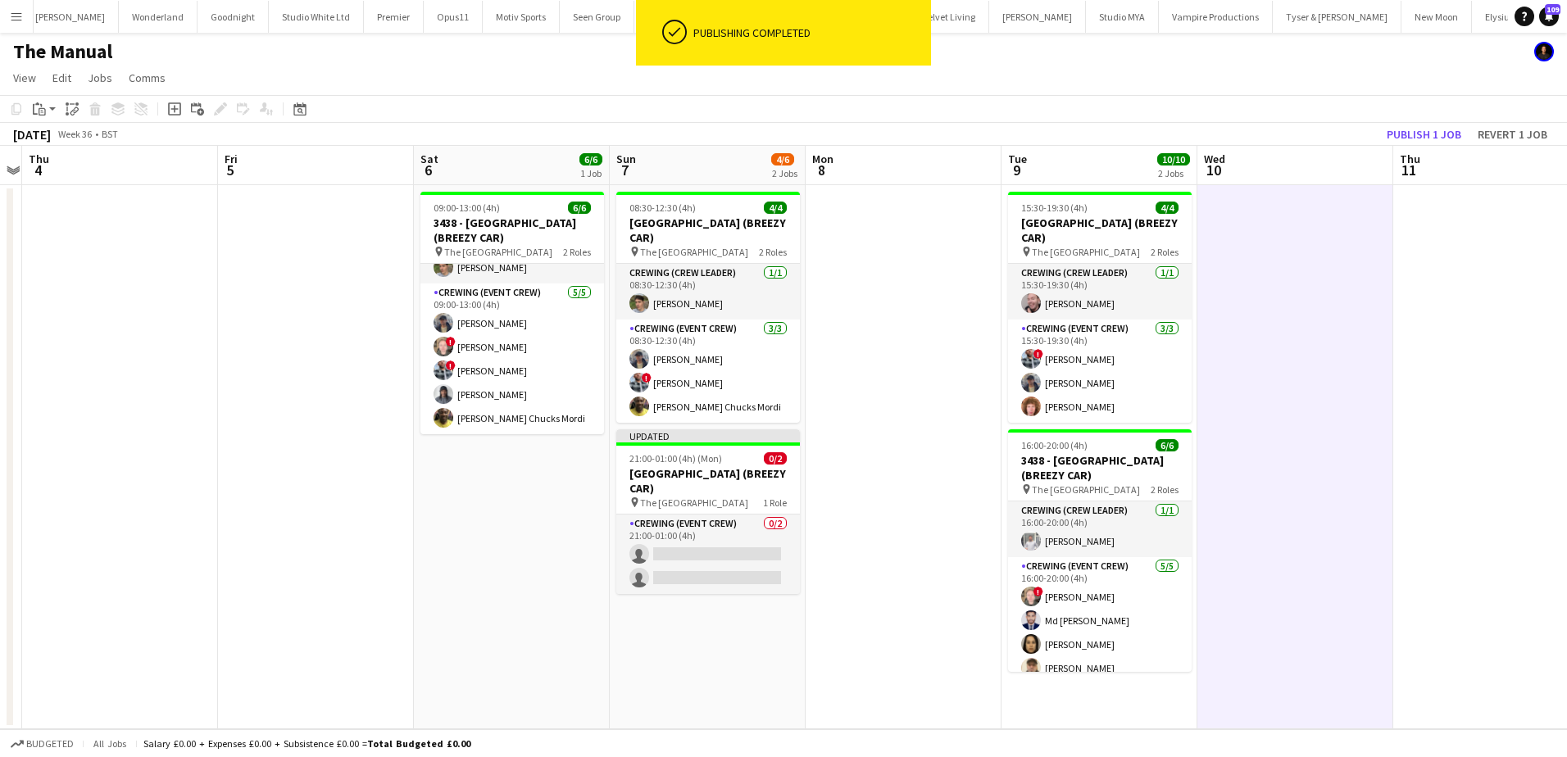
click at [1425, 148] on app-board-header-date "Thu 11" at bounding box center [1491, 165] width 196 height 39
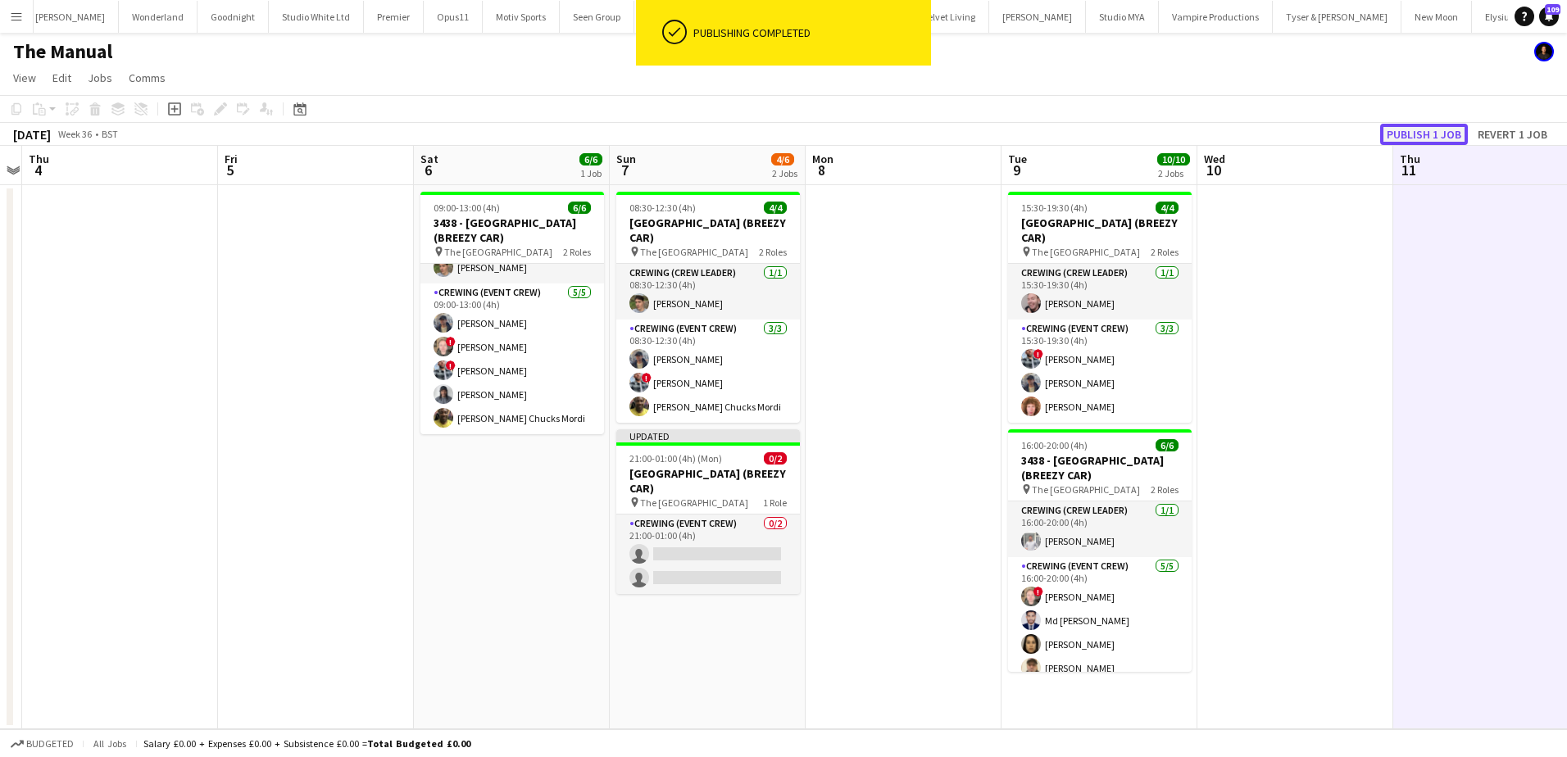
click at [1425, 138] on button "Publish 1 job" at bounding box center [1424, 134] width 88 height 21
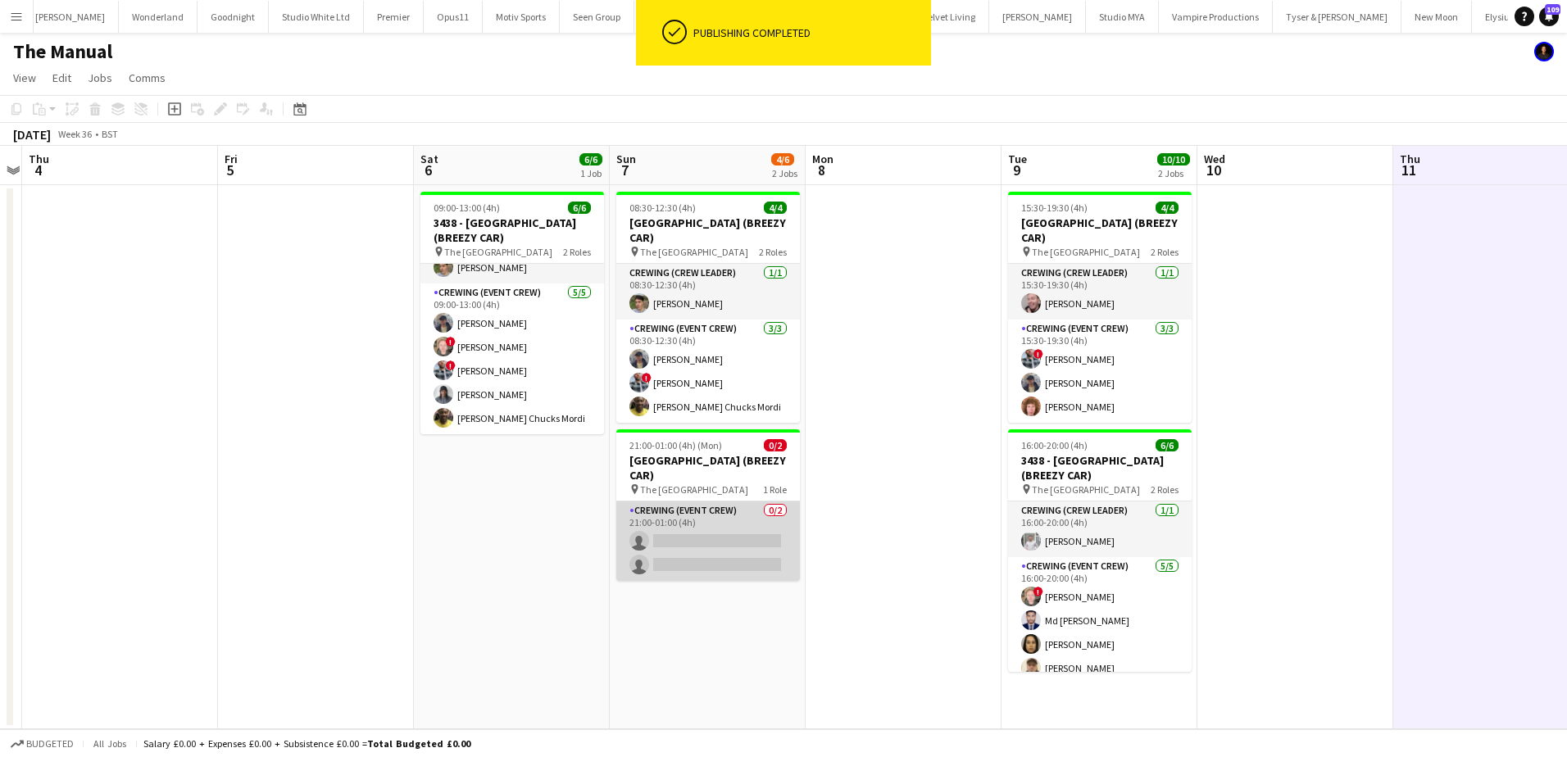
click at [733, 554] on app-card-role "Crewing (Event Crew) 0/2 21:00-01:00 (4h) single-neutral-actions single-neutral…" at bounding box center [708, 541] width 184 height 79
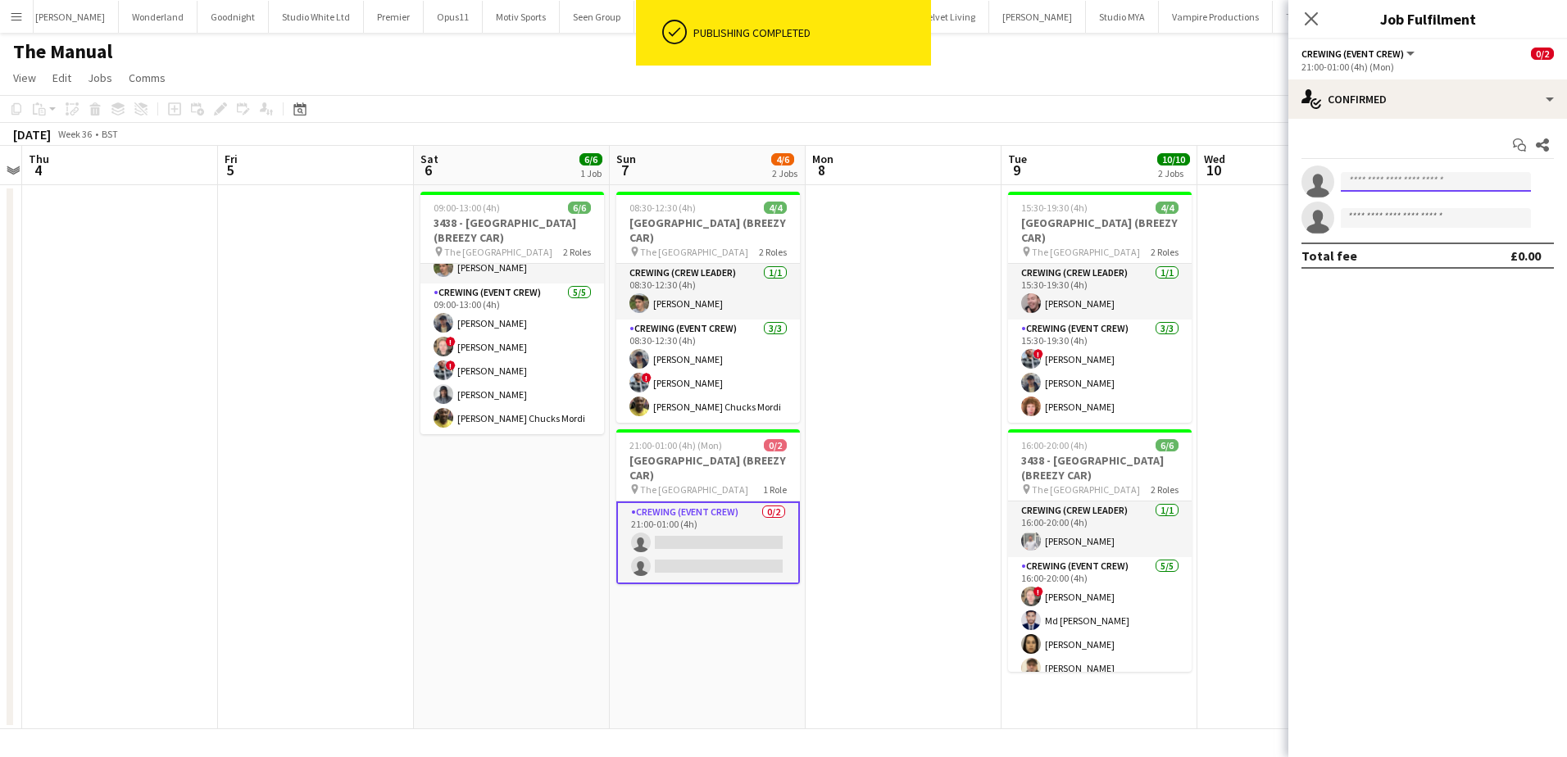
click at [1381, 175] on input at bounding box center [1436, 182] width 190 height 20
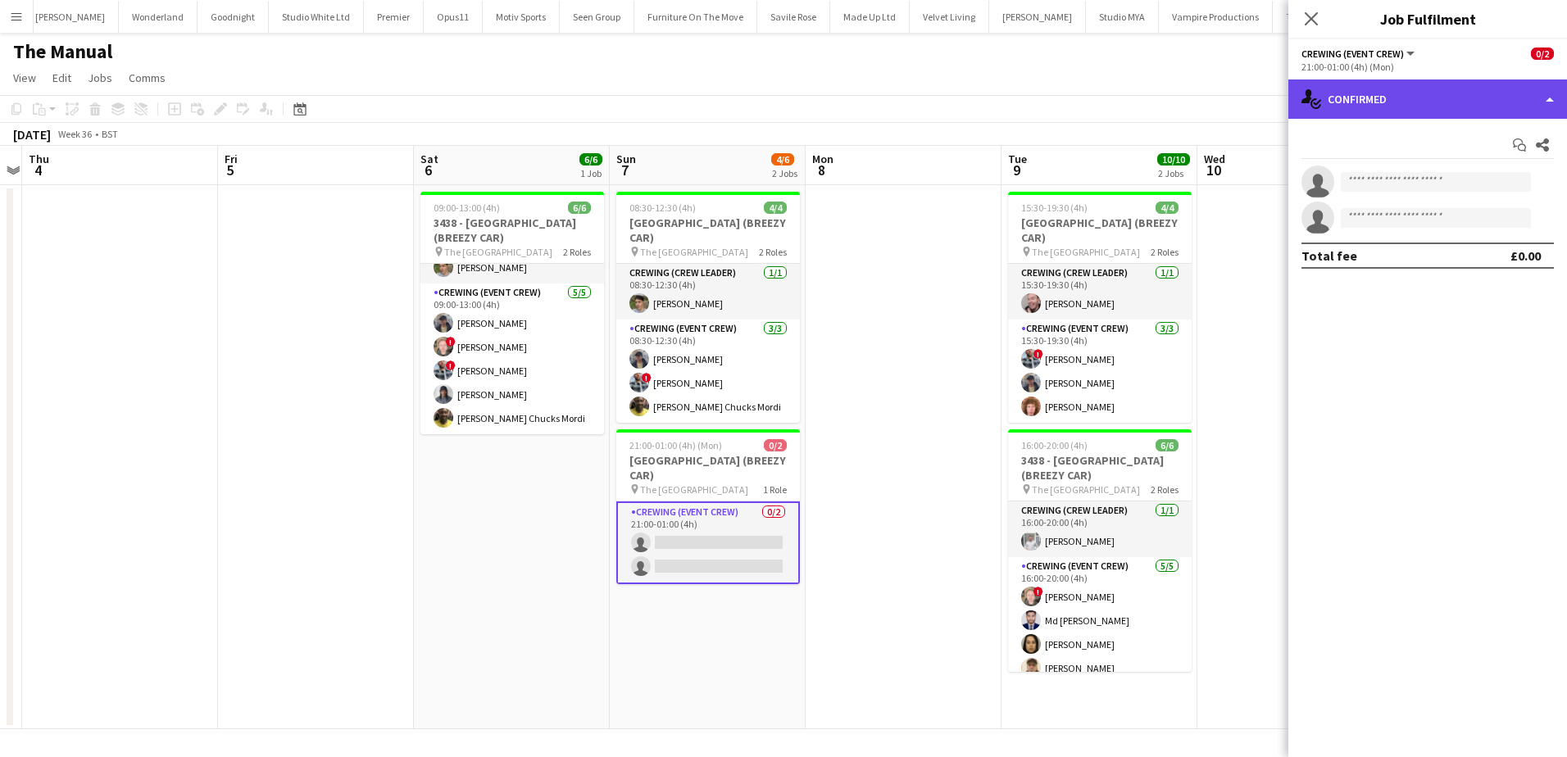
click at [1428, 110] on div "single-neutral-actions-check-2 Confirmed" at bounding box center [1427, 98] width 279 height 39
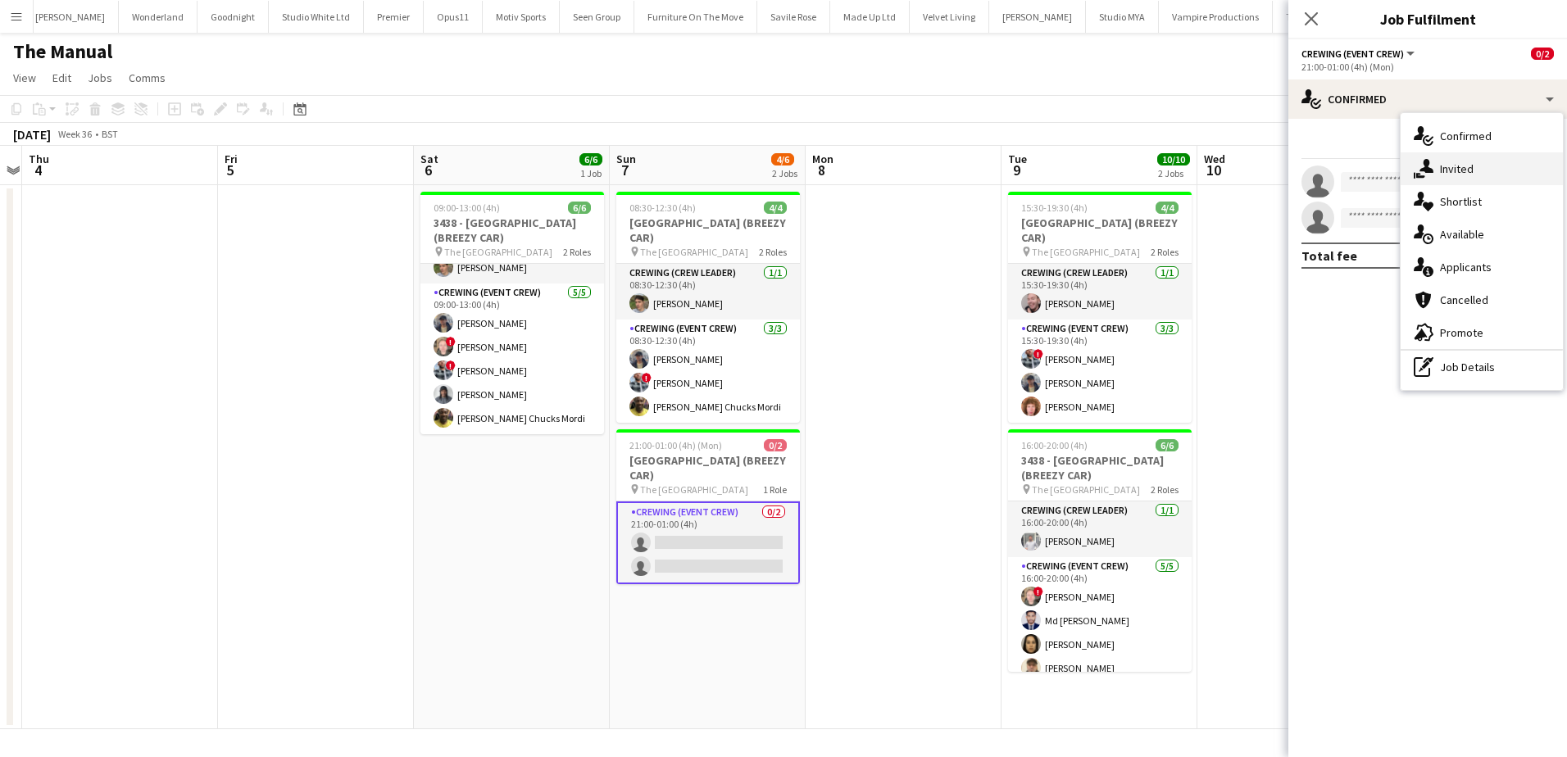
click at [1459, 161] on span "Invited" at bounding box center [1457, 168] width 34 height 15
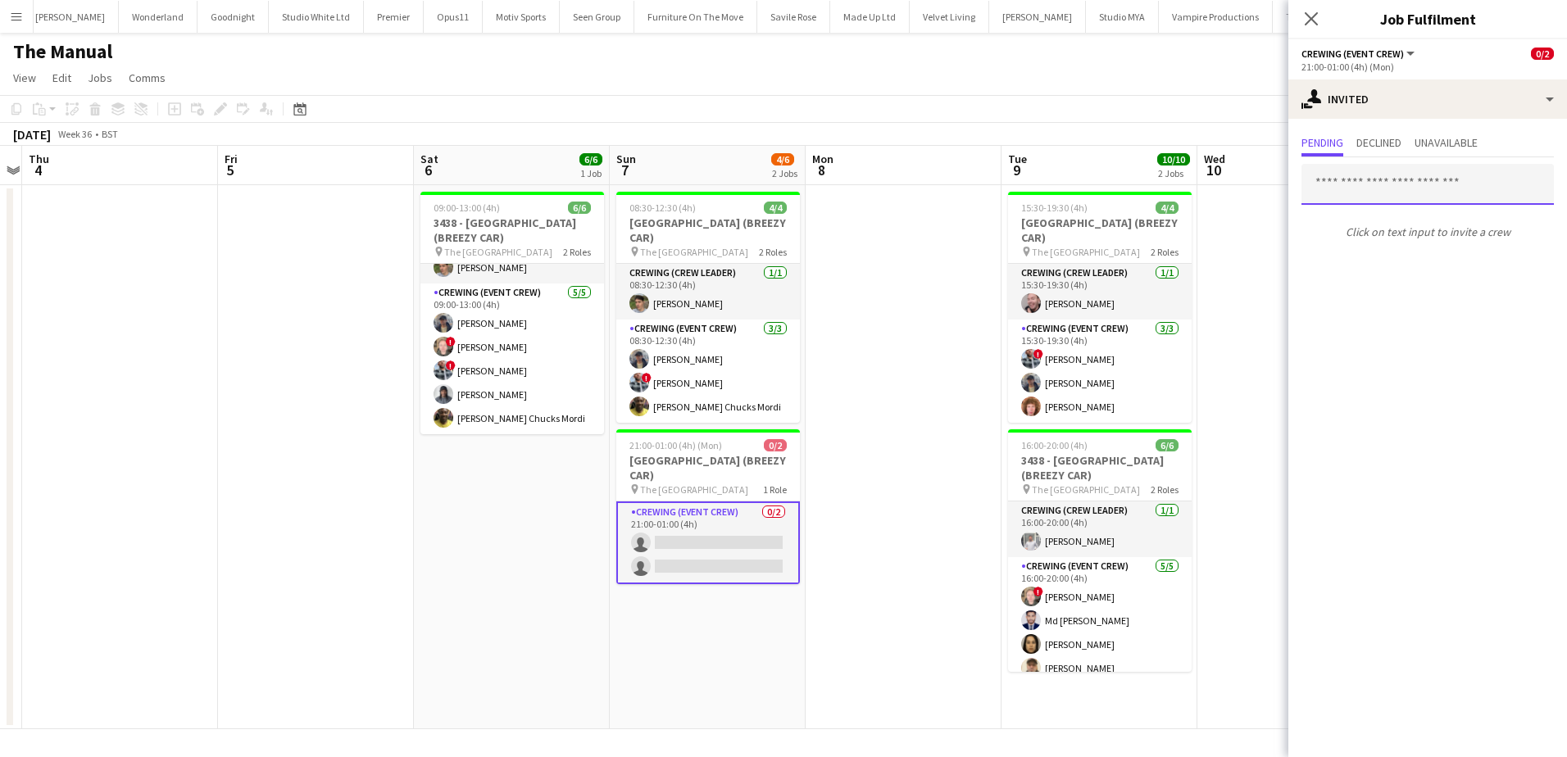
click at [1377, 182] on input "text" at bounding box center [1427, 184] width 252 height 41
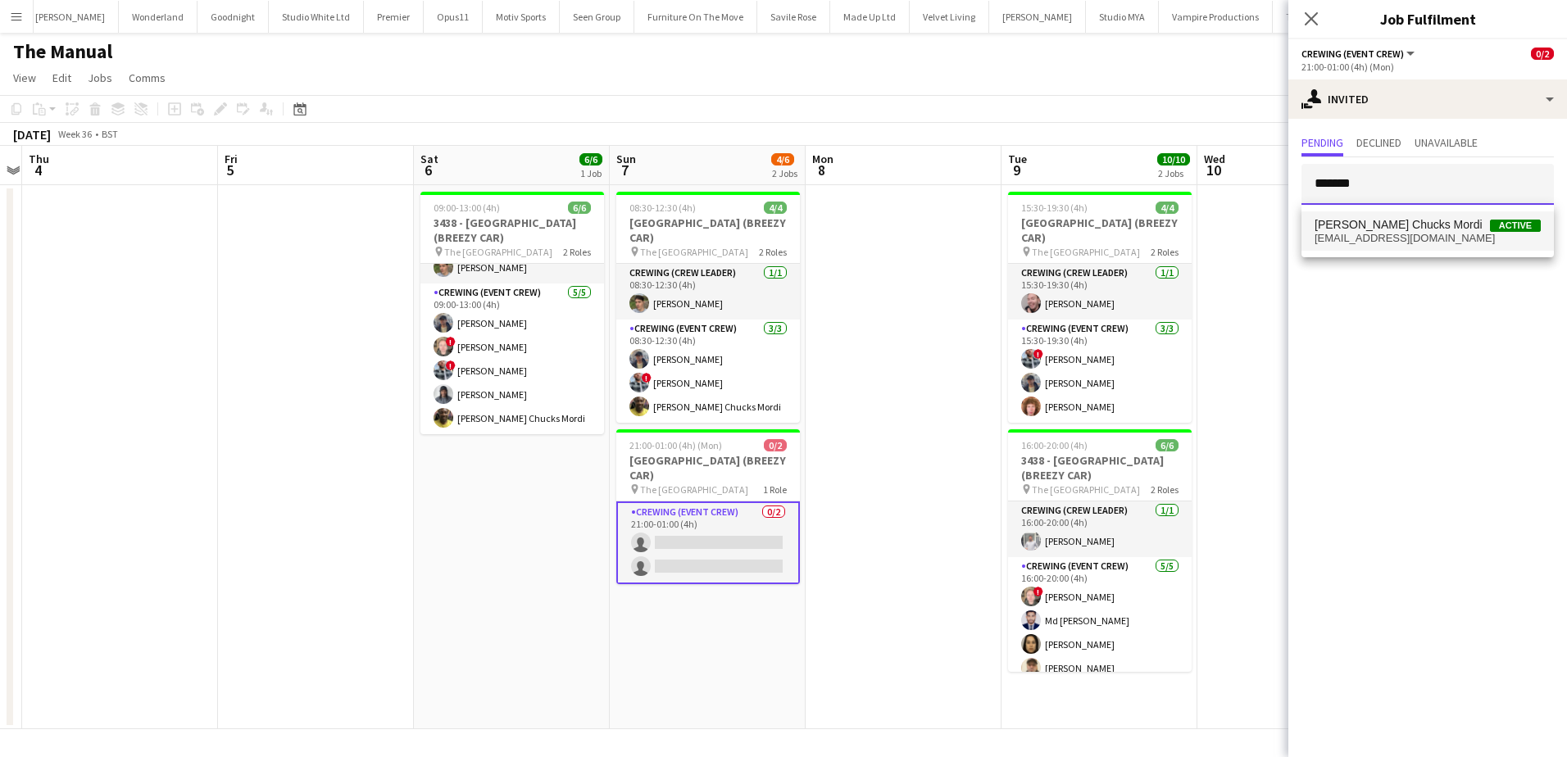
type input "*******"
click at [1379, 220] on span "[PERSON_NAME] Chucks Mordi" at bounding box center [1398, 225] width 168 height 14
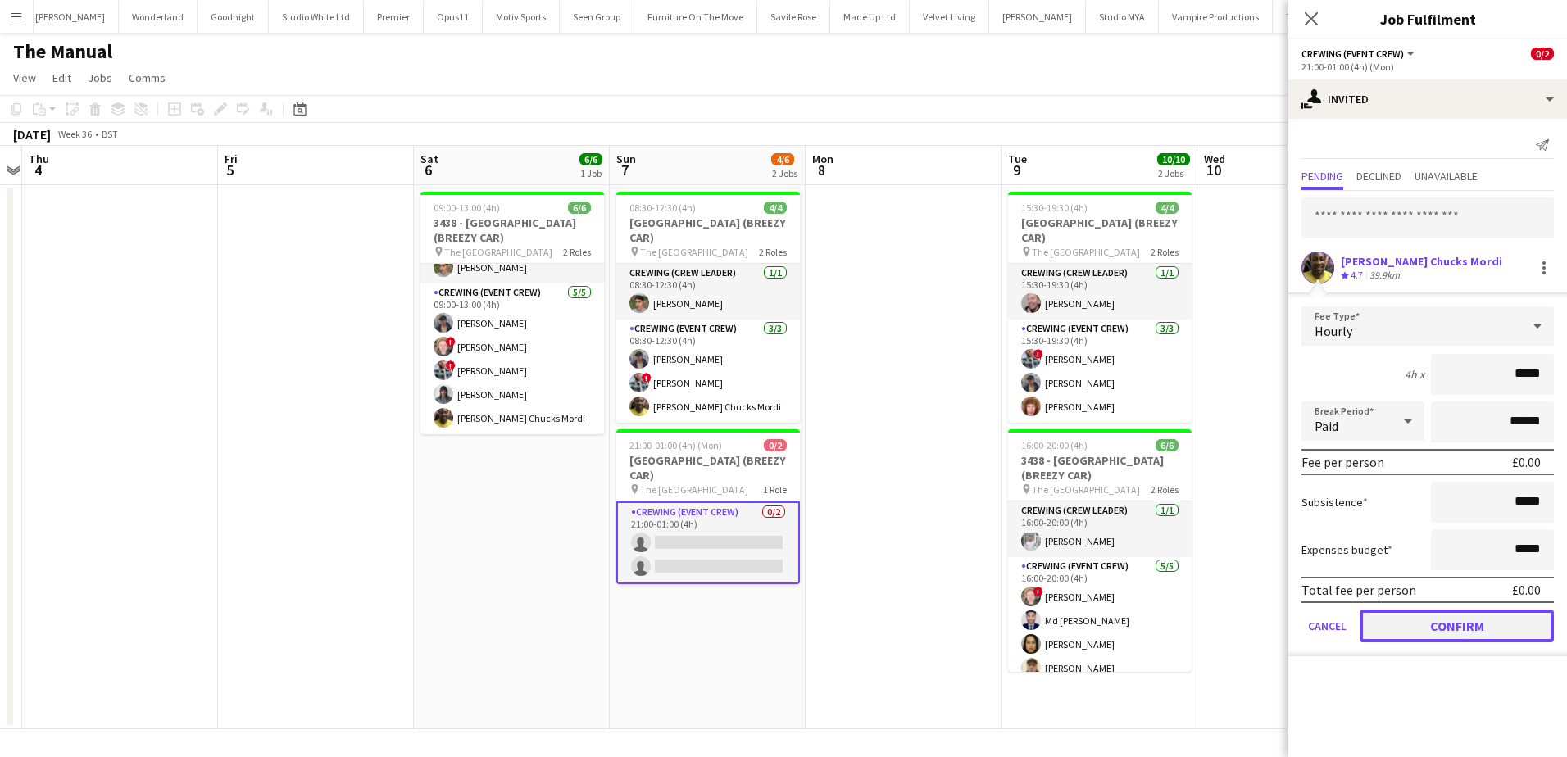
click at [1480, 627] on button "Confirm" at bounding box center [1457, 626] width 194 height 33
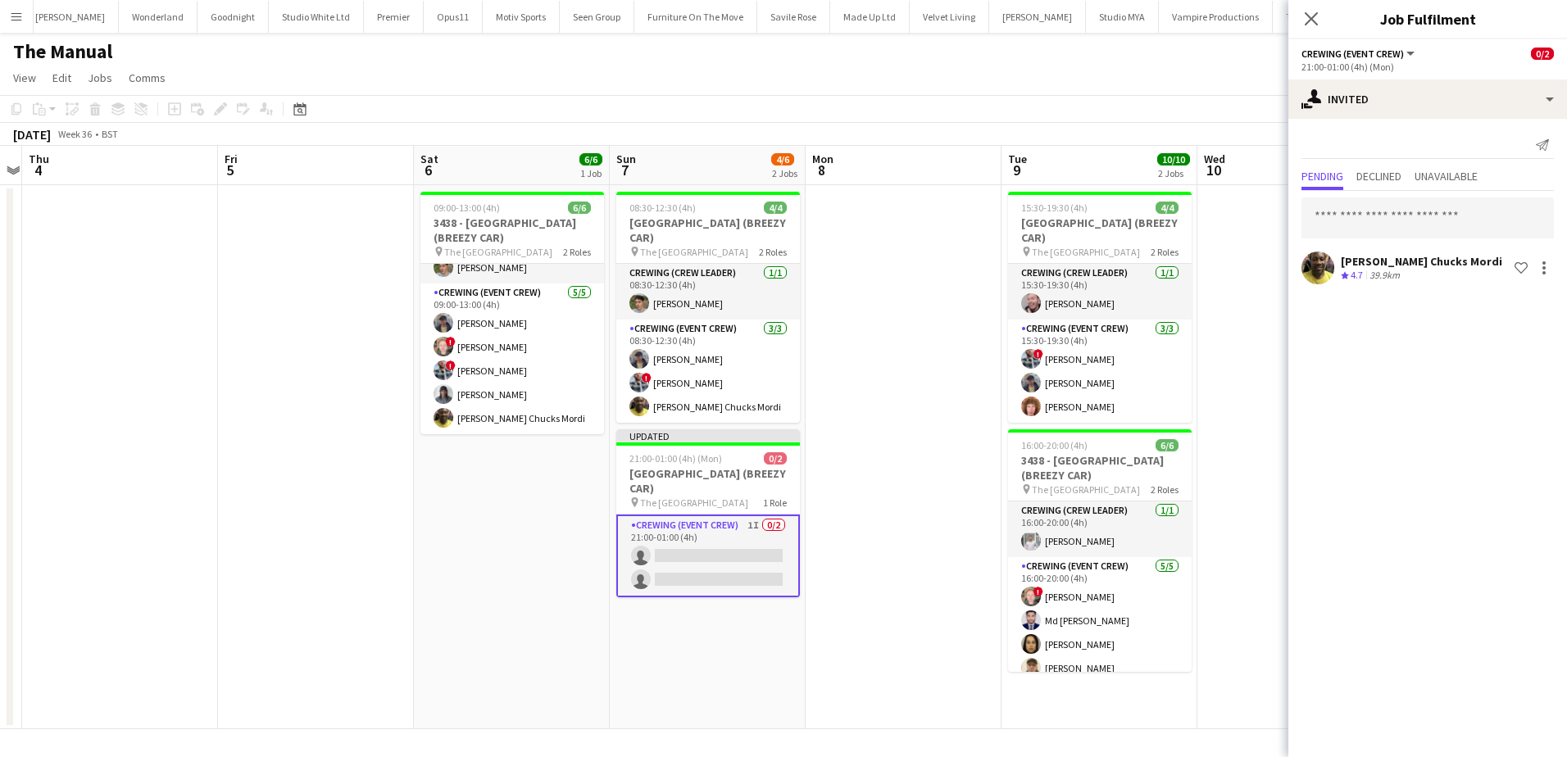
click at [910, 383] on app-date-cell at bounding box center [904, 457] width 196 height 544
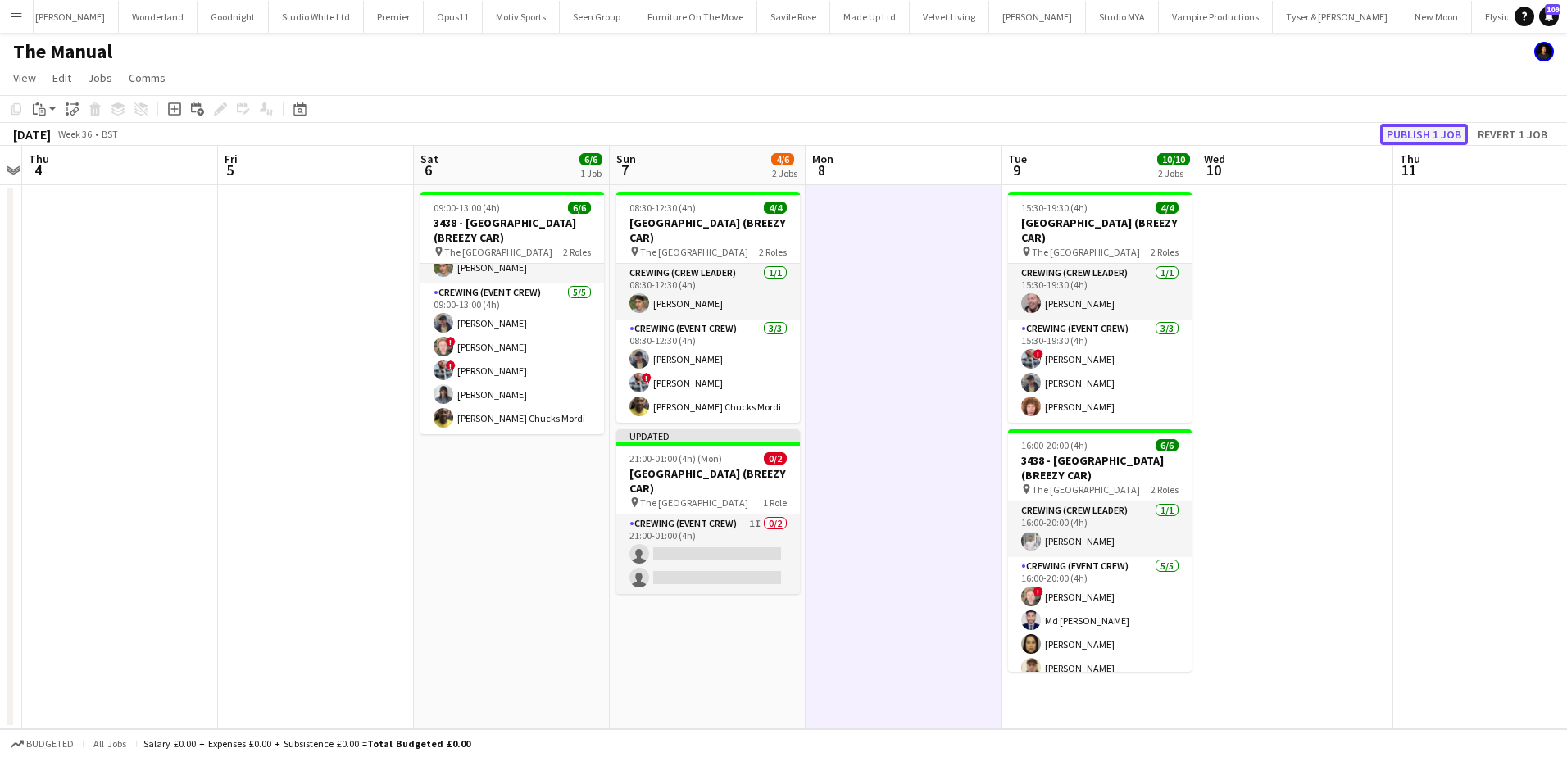
click at [1422, 130] on button "Publish 1 job" at bounding box center [1424, 134] width 88 height 21
